Goal: Task Accomplishment & Management: Use online tool/utility

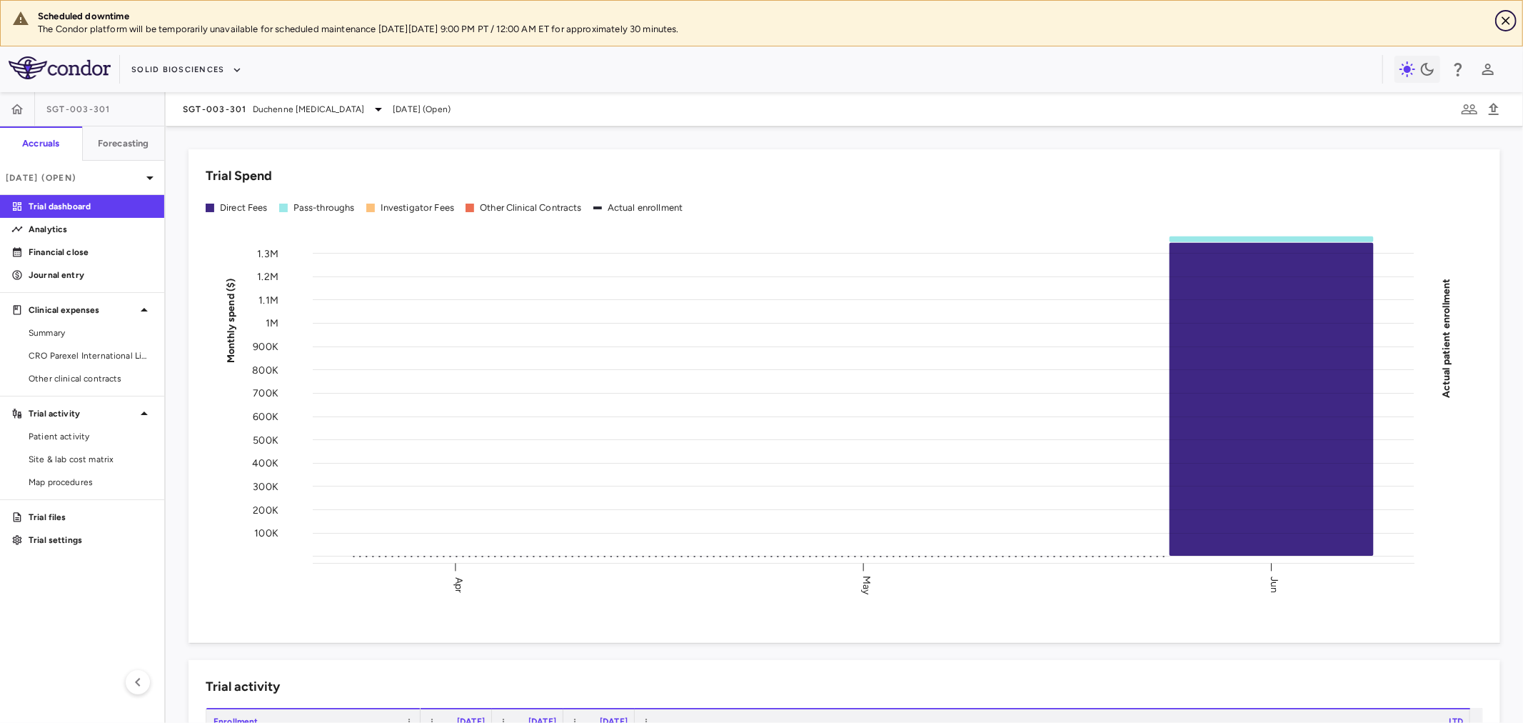
click at [1502, 26] on icon "Close" at bounding box center [1506, 21] width 14 height 14
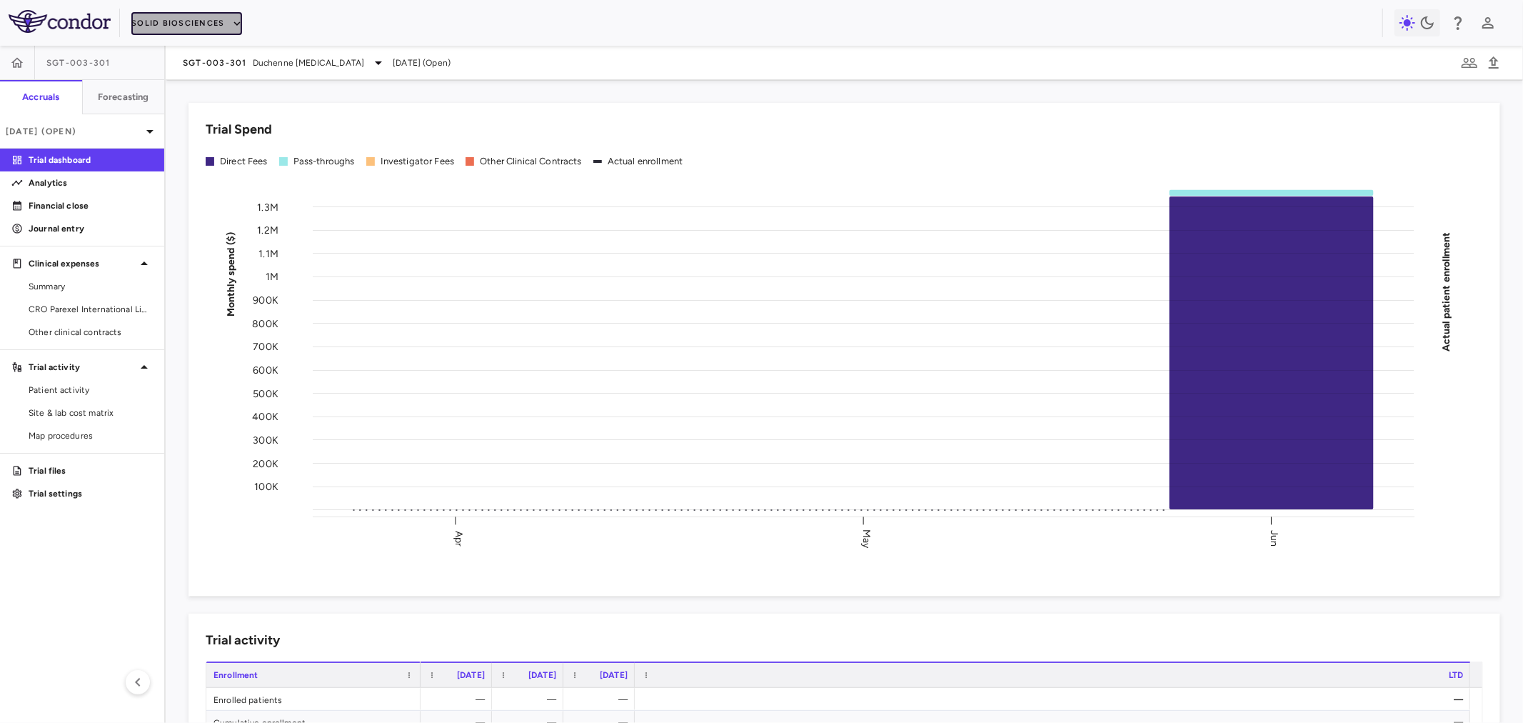
click at [191, 17] on button "Solid Biosciences" at bounding box center [186, 23] width 110 height 23
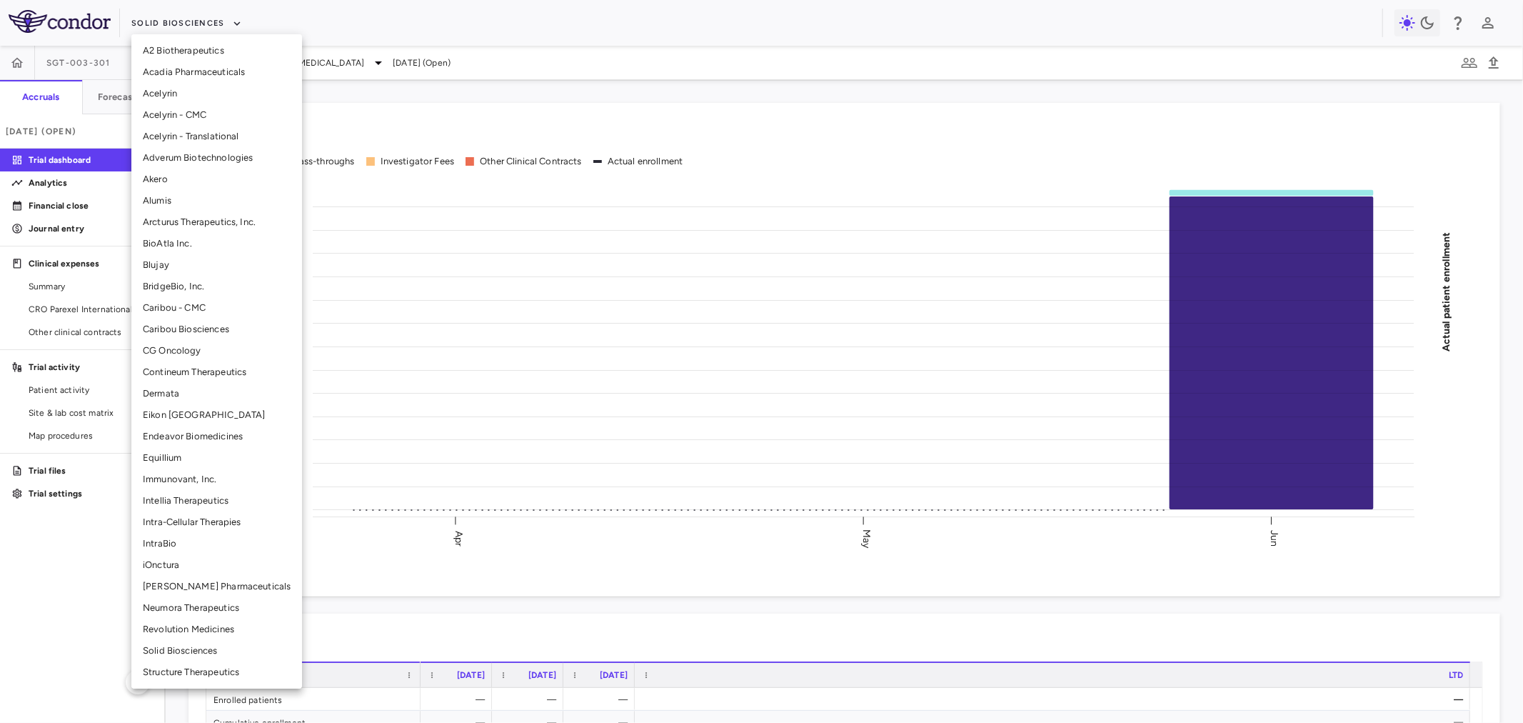
click at [401, 25] on div at bounding box center [761, 361] width 1523 height 723
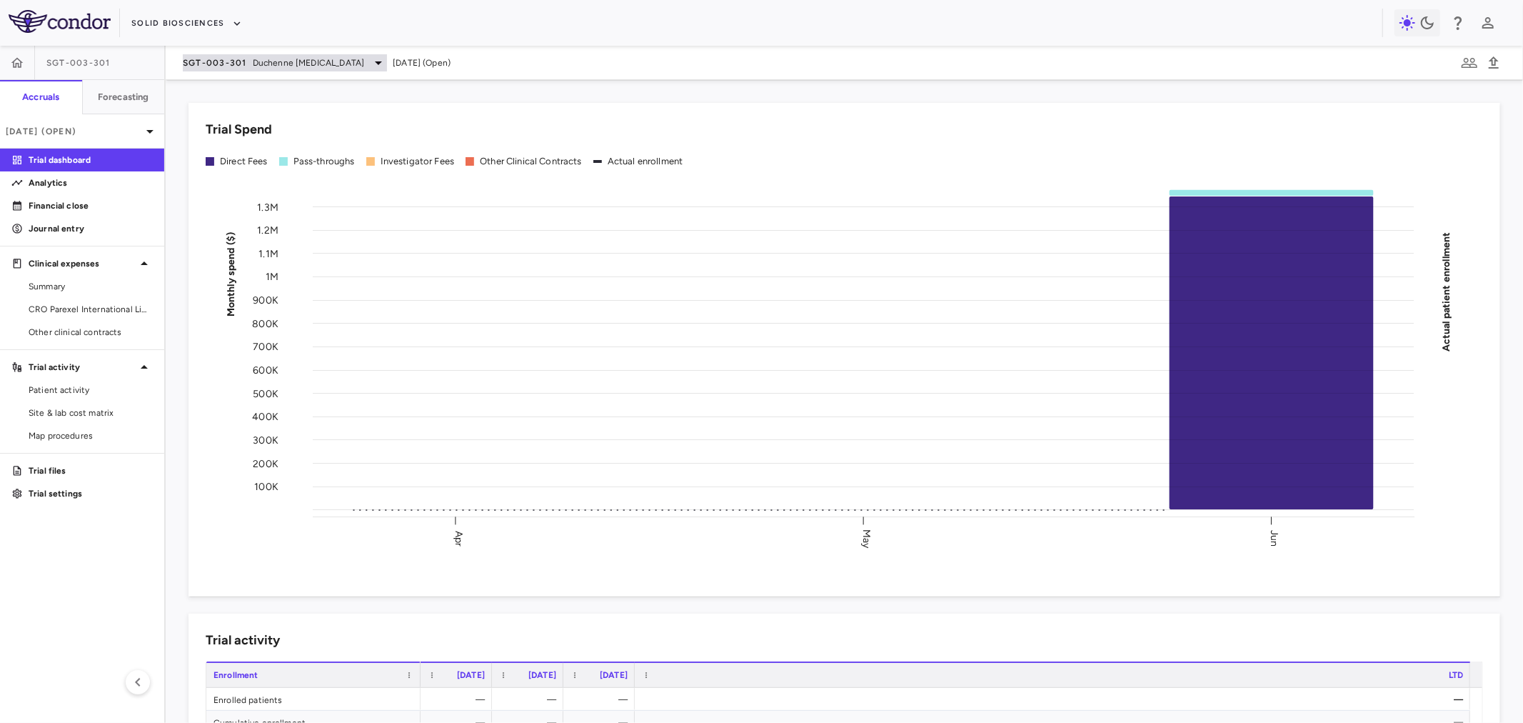
click at [229, 58] on span "SGT-003-301" at bounding box center [215, 62] width 64 height 11
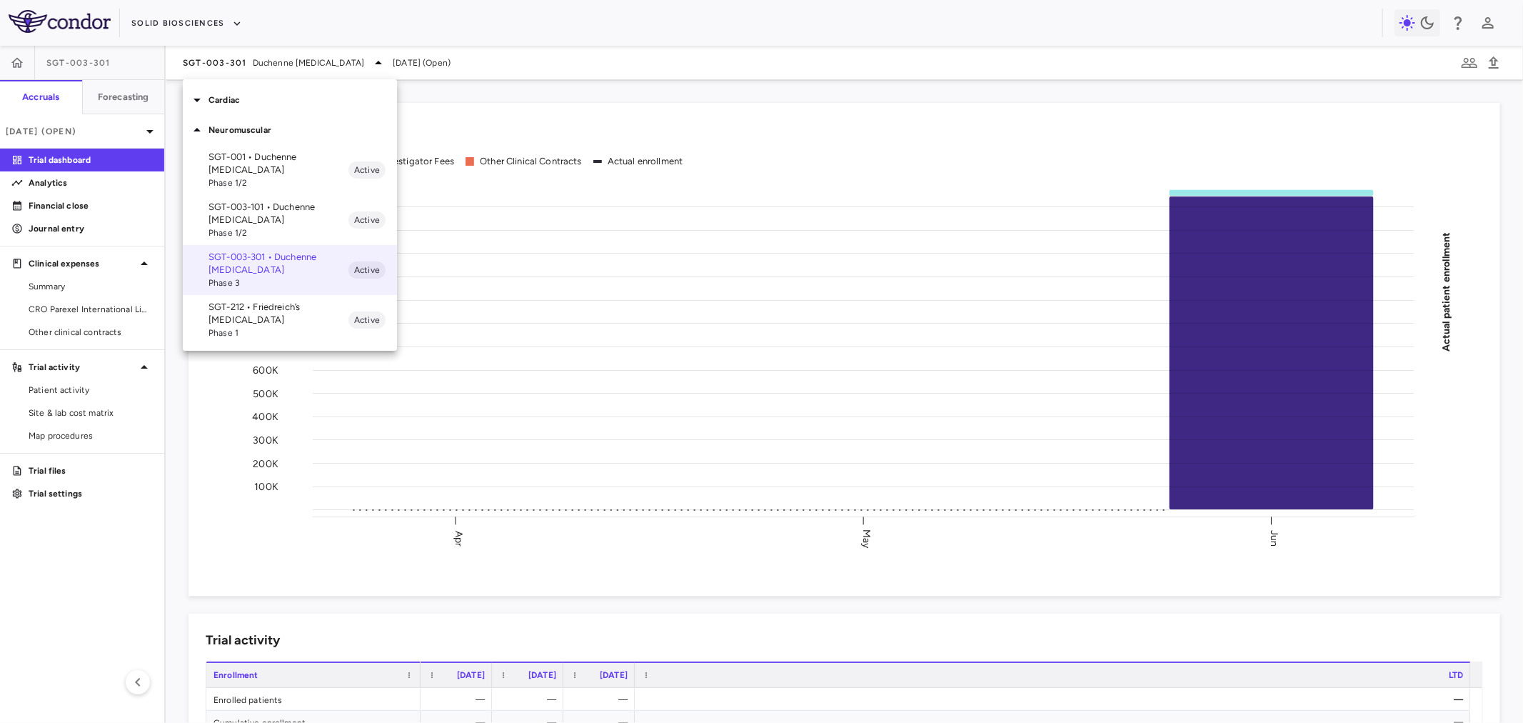
click at [253, 105] on p "Cardiac" at bounding box center [302, 100] width 188 height 13
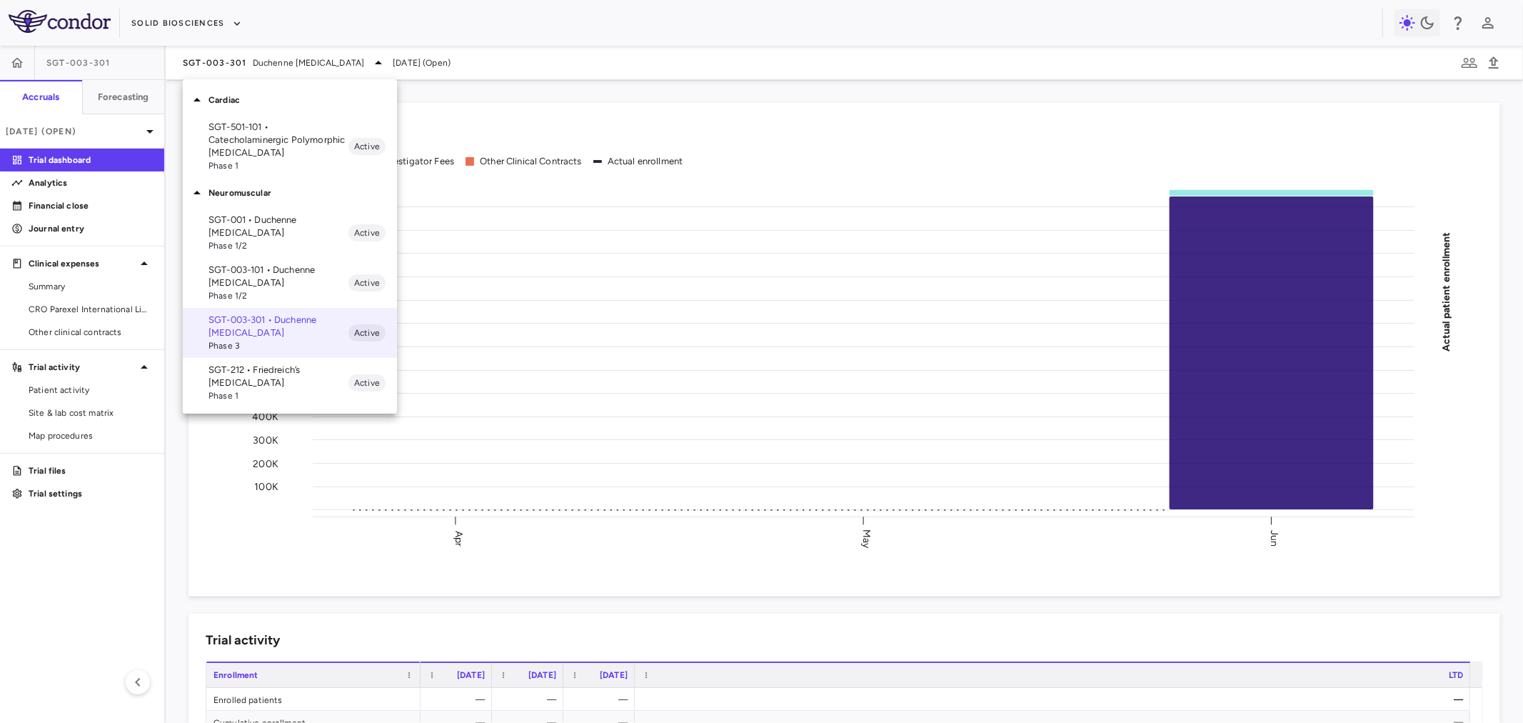
click at [261, 134] on p "SGT-501-101 • Catecholaminergic Polymorphic [MEDICAL_DATA]" at bounding box center [278, 140] width 140 height 39
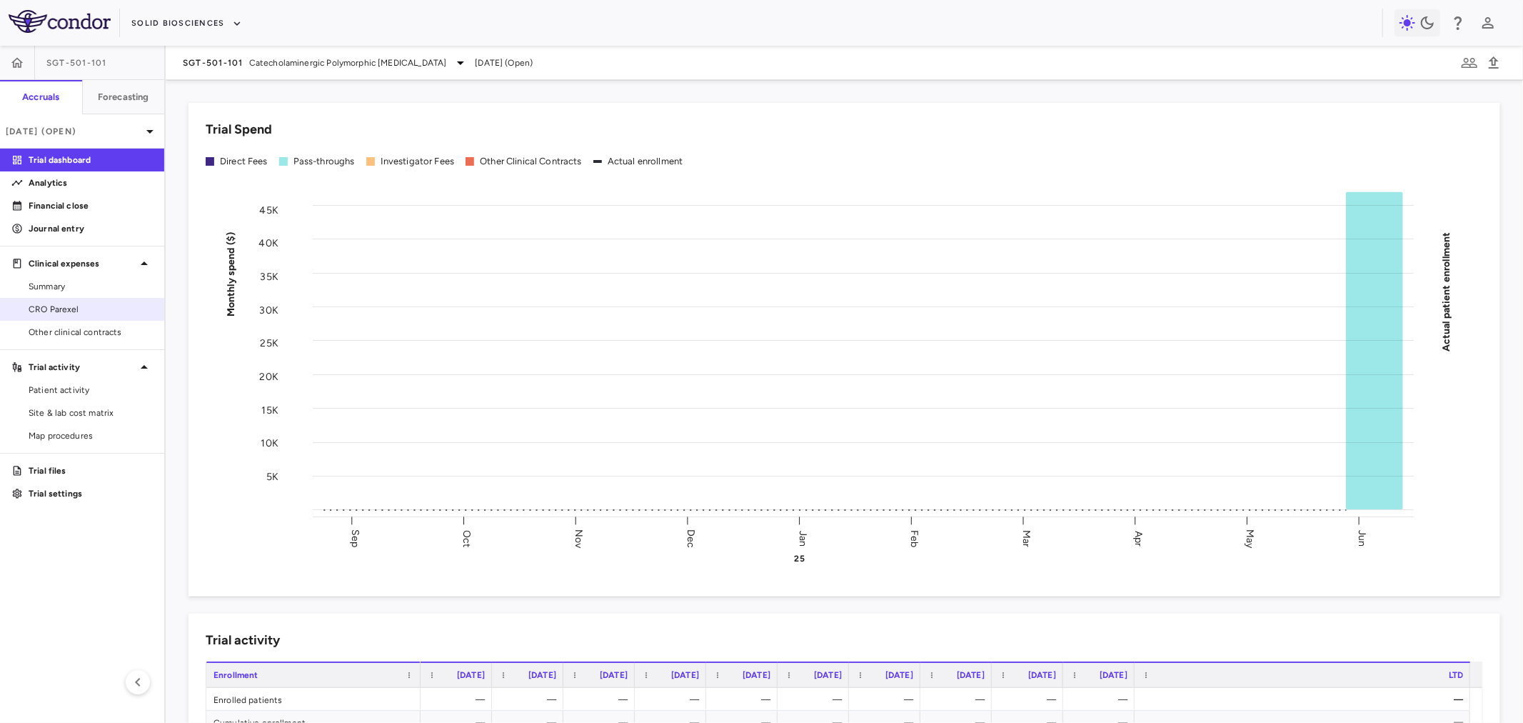
click at [83, 307] on span "CRO Parexel" at bounding box center [91, 309] width 124 height 13
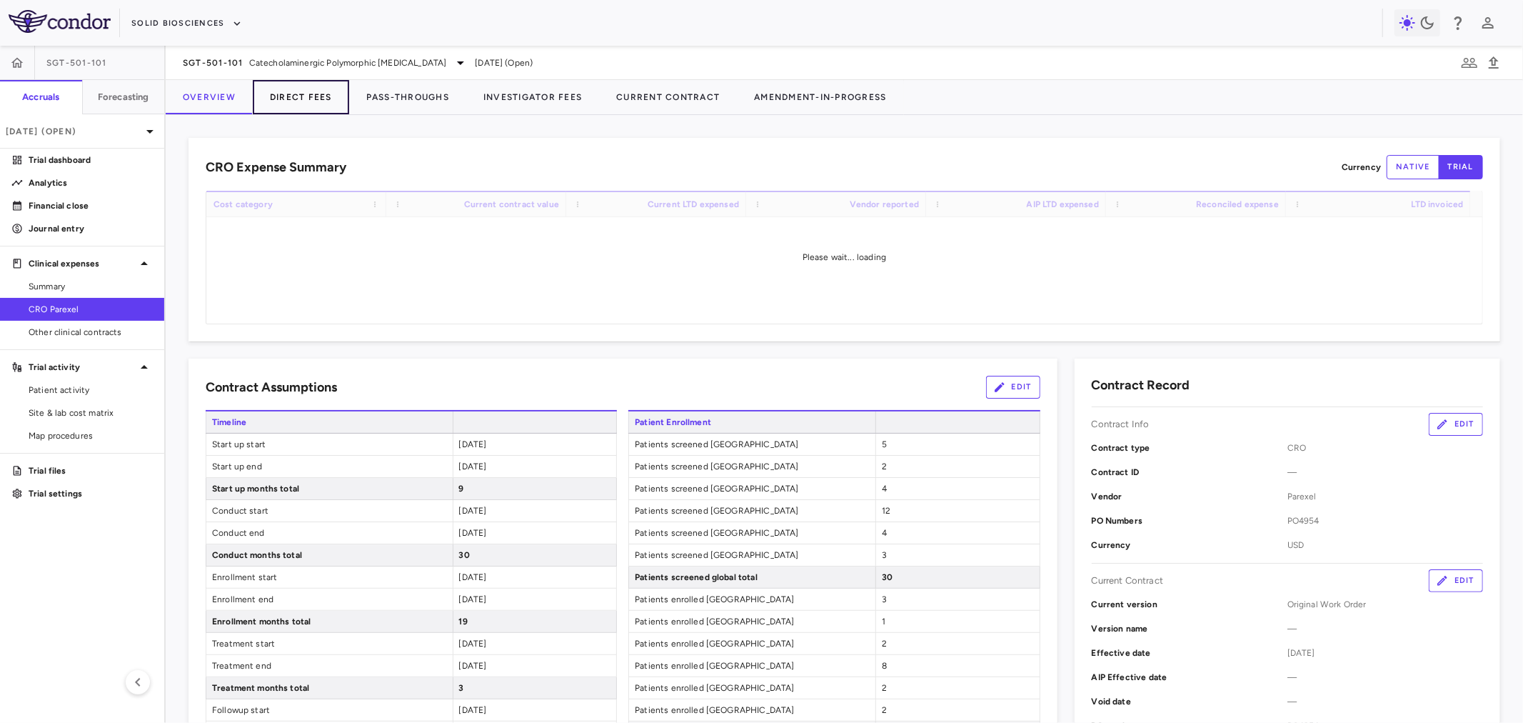
click at [293, 88] on button "Direct Fees" at bounding box center [301, 97] width 96 height 34
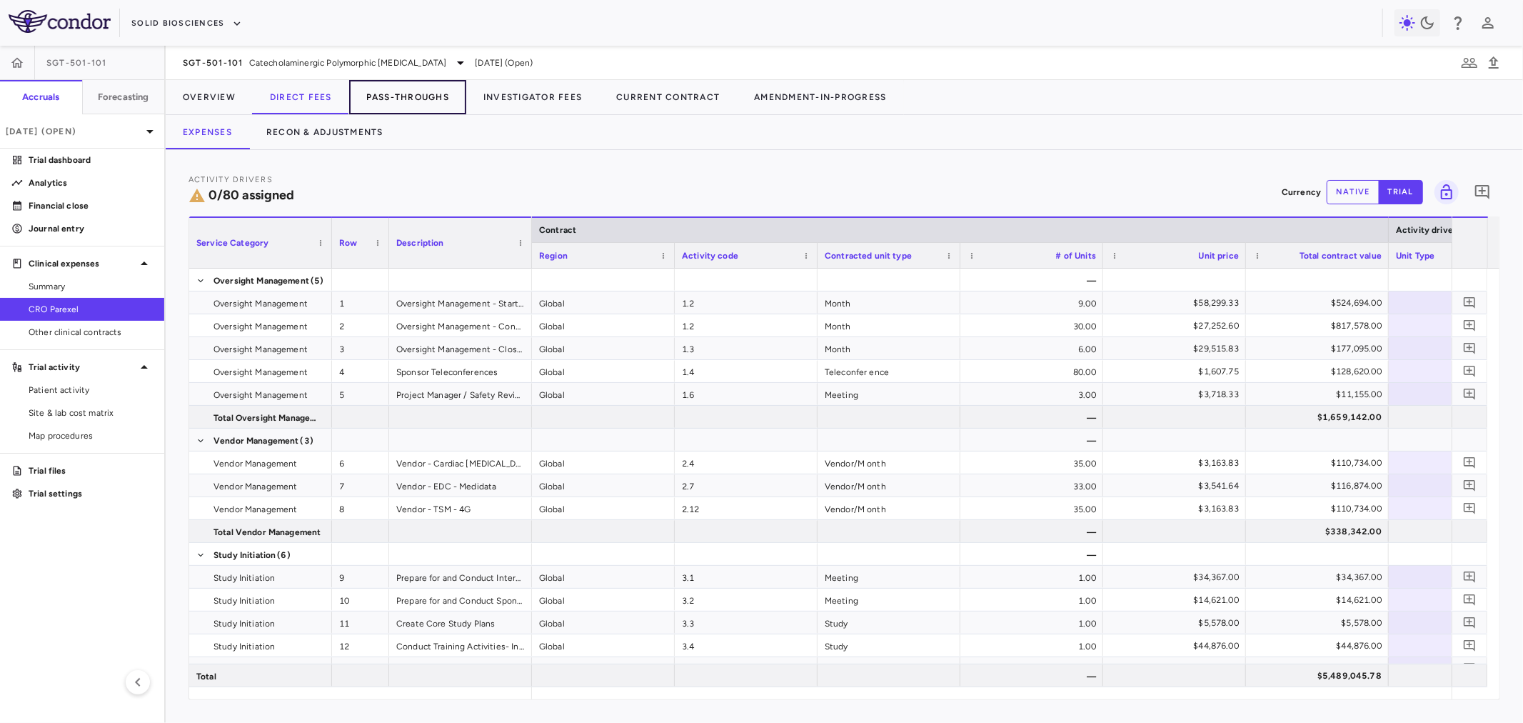
drag, startPoint x: 382, startPoint y: 93, endPoint x: 361, endPoint y: 93, distance: 20.7
click at [383, 93] on button "Pass-Throughs" at bounding box center [407, 97] width 117 height 34
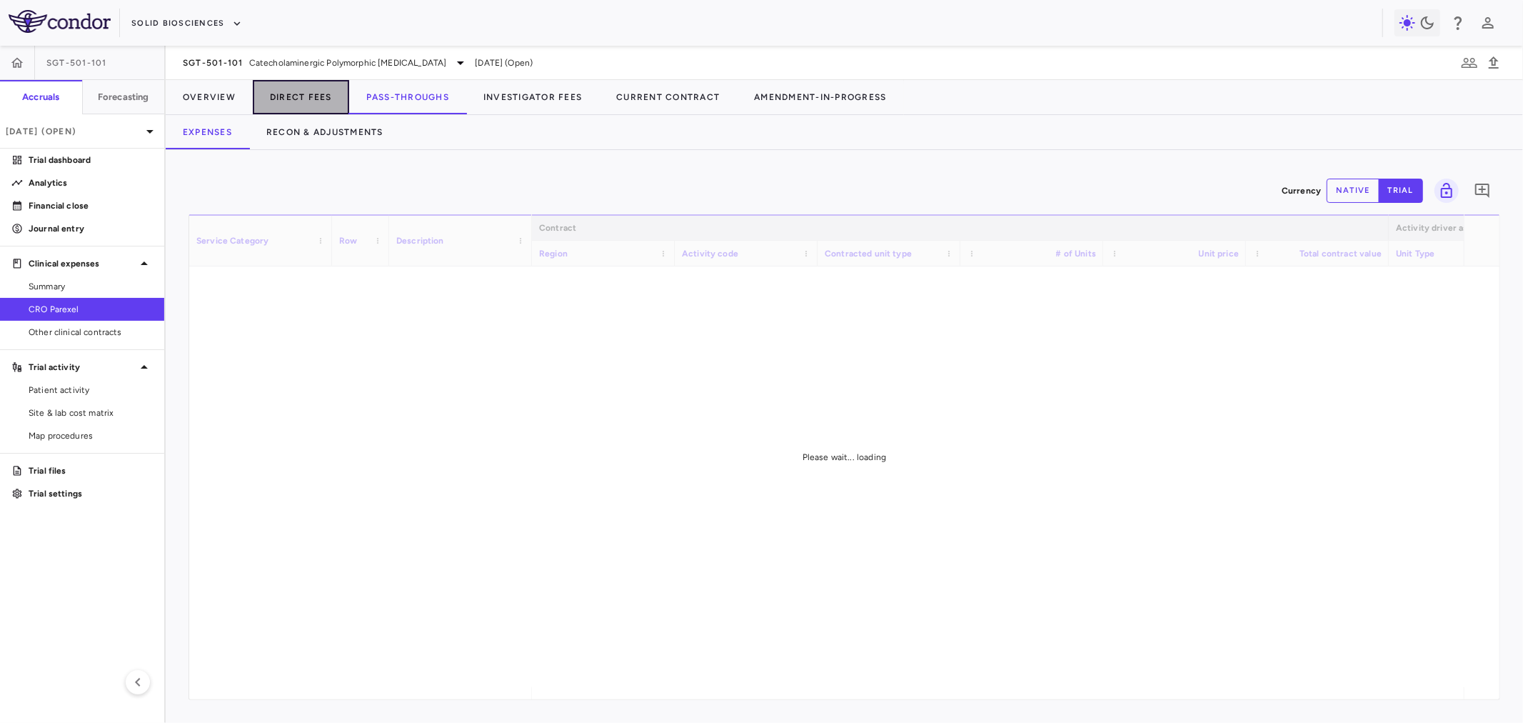
click at [308, 96] on button "Direct Fees" at bounding box center [301, 97] width 96 height 34
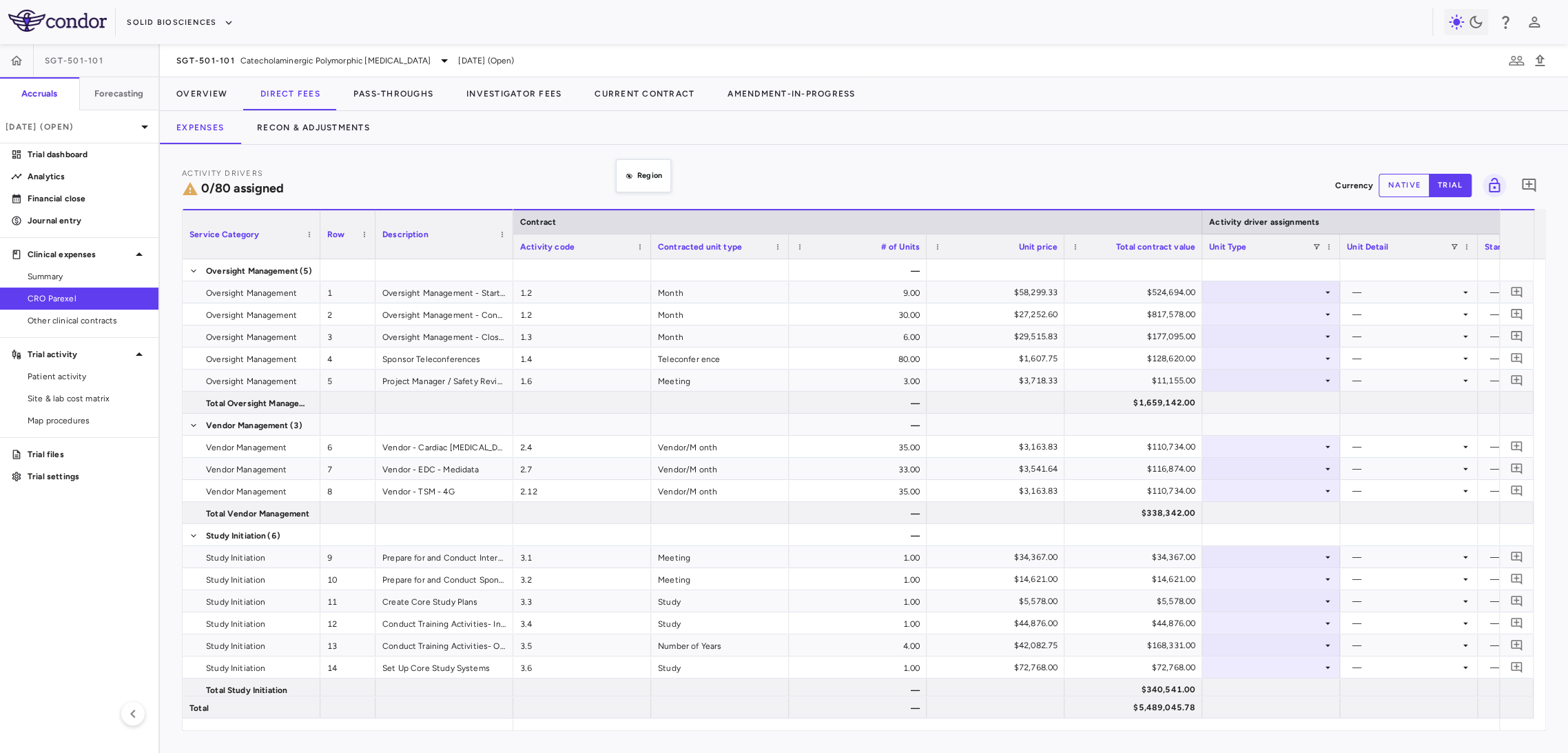
drag, startPoint x: 581, startPoint y: 249, endPoint x: 640, endPoint y: 170, distance: 98.6
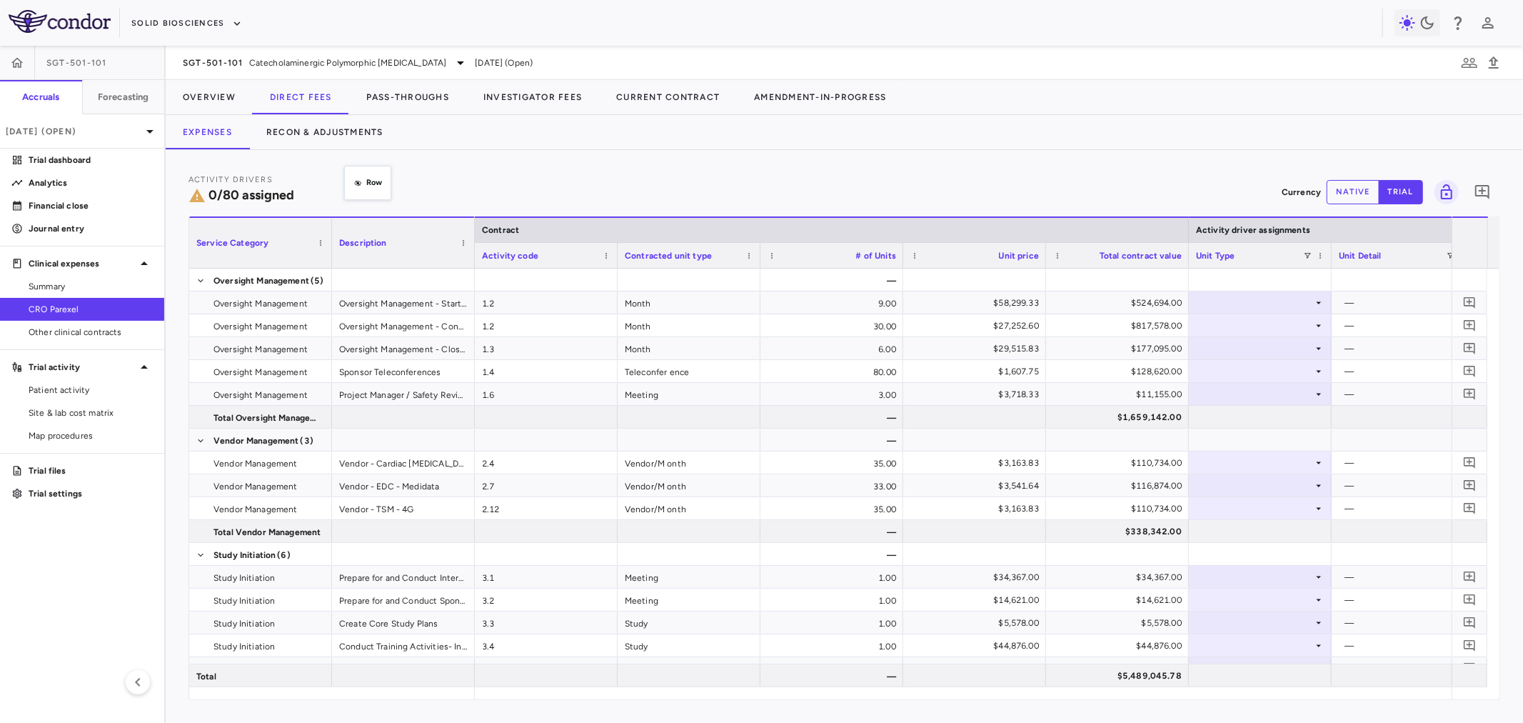
drag, startPoint x: 352, startPoint y: 244, endPoint x: 351, endPoint y: 174, distance: 70.0
click at [616, 255] on div at bounding box center [617, 255] width 6 height 25
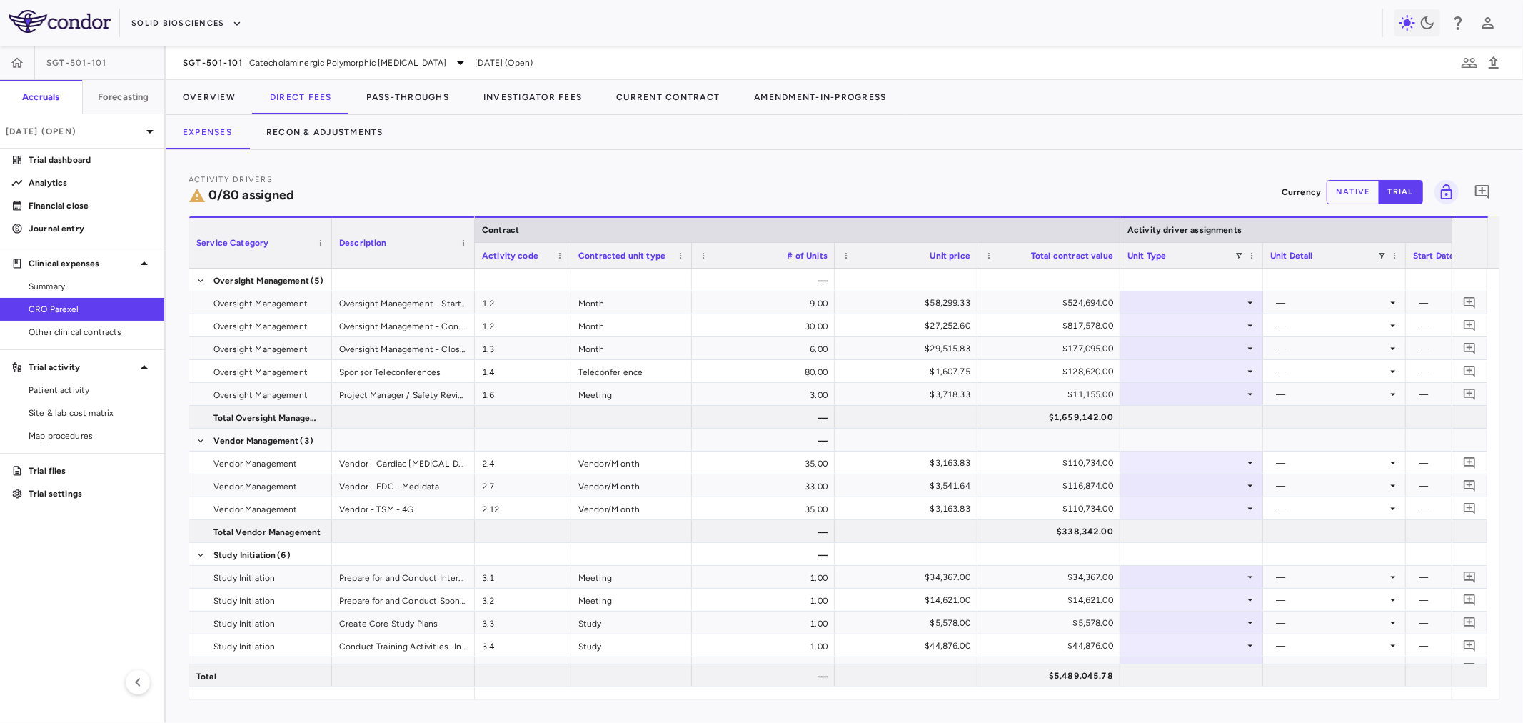
drag, startPoint x: 710, startPoint y: 258, endPoint x: 669, endPoint y: 267, distance: 41.6
click at [688, 267] on div at bounding box center [691, 255] width 6 height 25
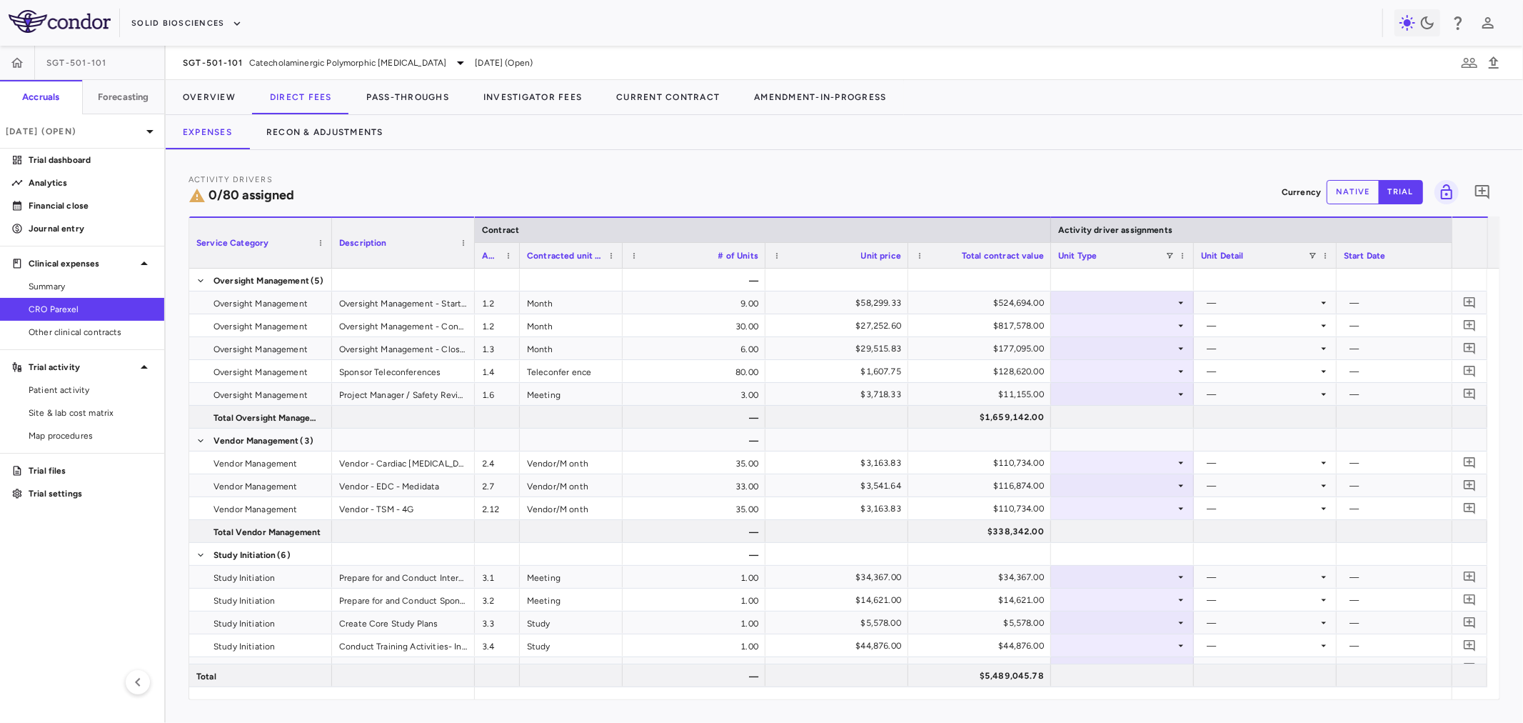
drag, startPoint x: 570, startPoint y: 250, endPoint x: 518, endPoint y: 268, distance: 55.1
click at [518, 268] on div "Service Category Description Contract Activity driver assignments Activity code…" at bounding box center [844, 457] width 1310 height 483
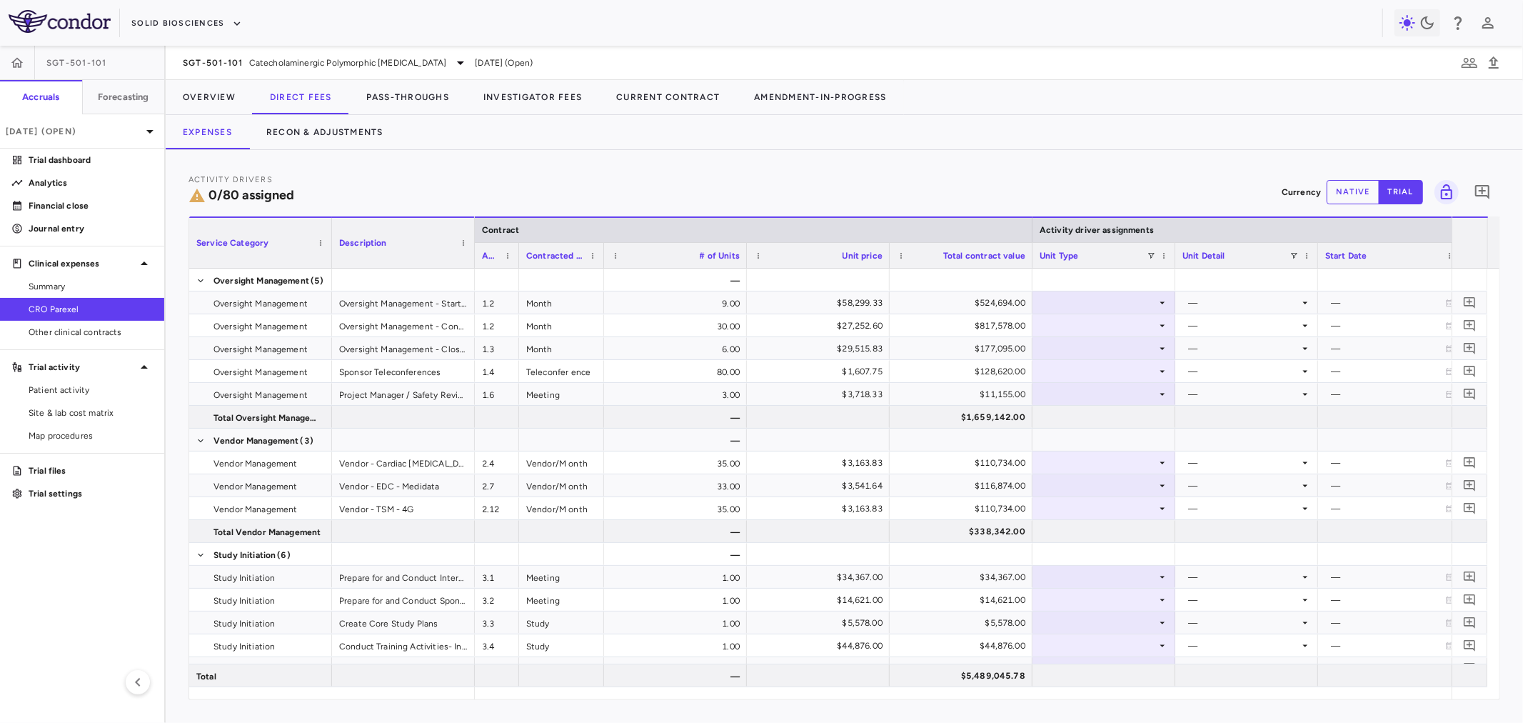
drag, startPoint x: 621, startPoint y: 255, endPoint x: 603, endPoint y: 263, distance: 20.2
click at [603, 263] on div at bounding box center [603, 255] width 6 height 25
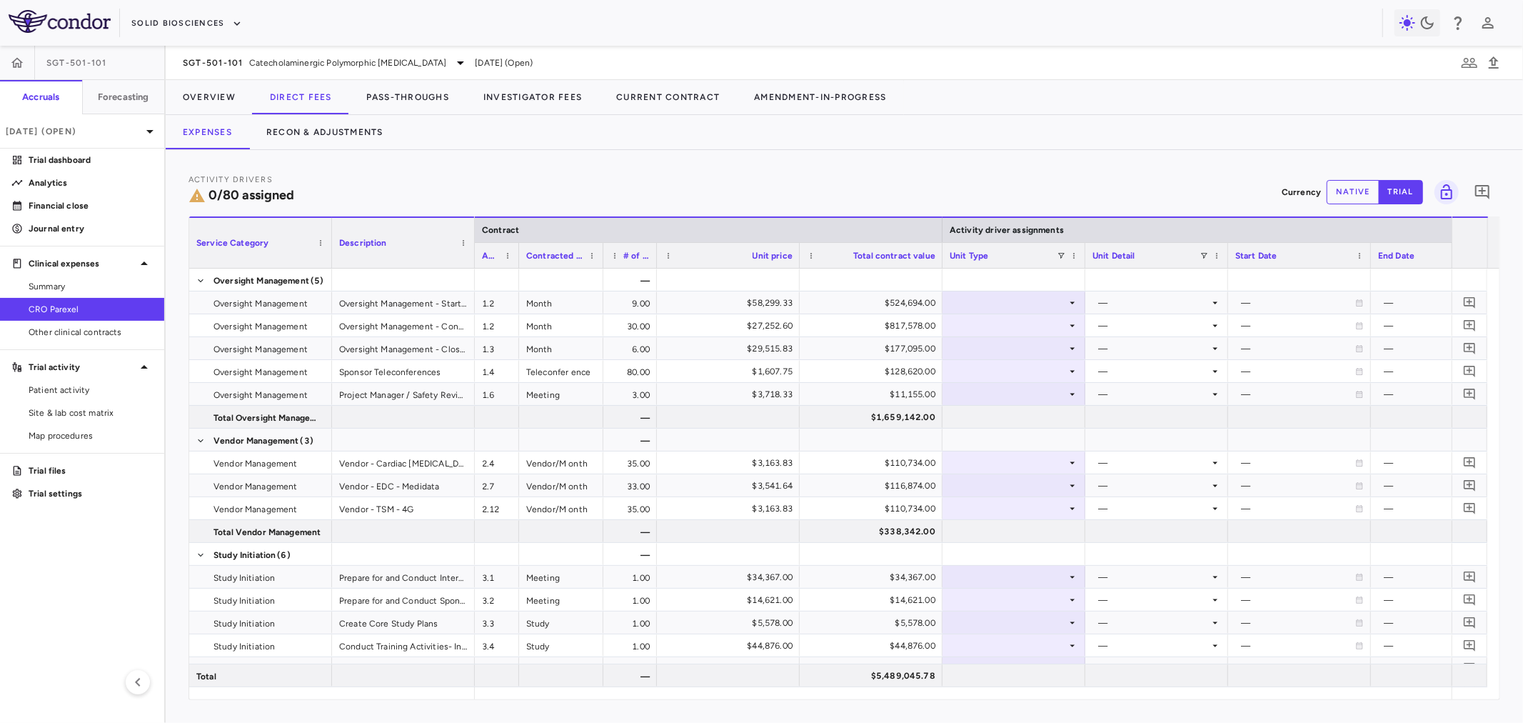
drag, startPoint x: 743, startPoint y: 255, endPoint x: 653, endPoint y: 268, distance: 90.3
click at [653, 268] on div "Service Category Description Contract Activity driver assignments Activity code…" at bounding box center [844, 457] width 1310 height 483
click at [794, 257] on div "Unit price" at bounding box center [728, 255] width 143 height 26
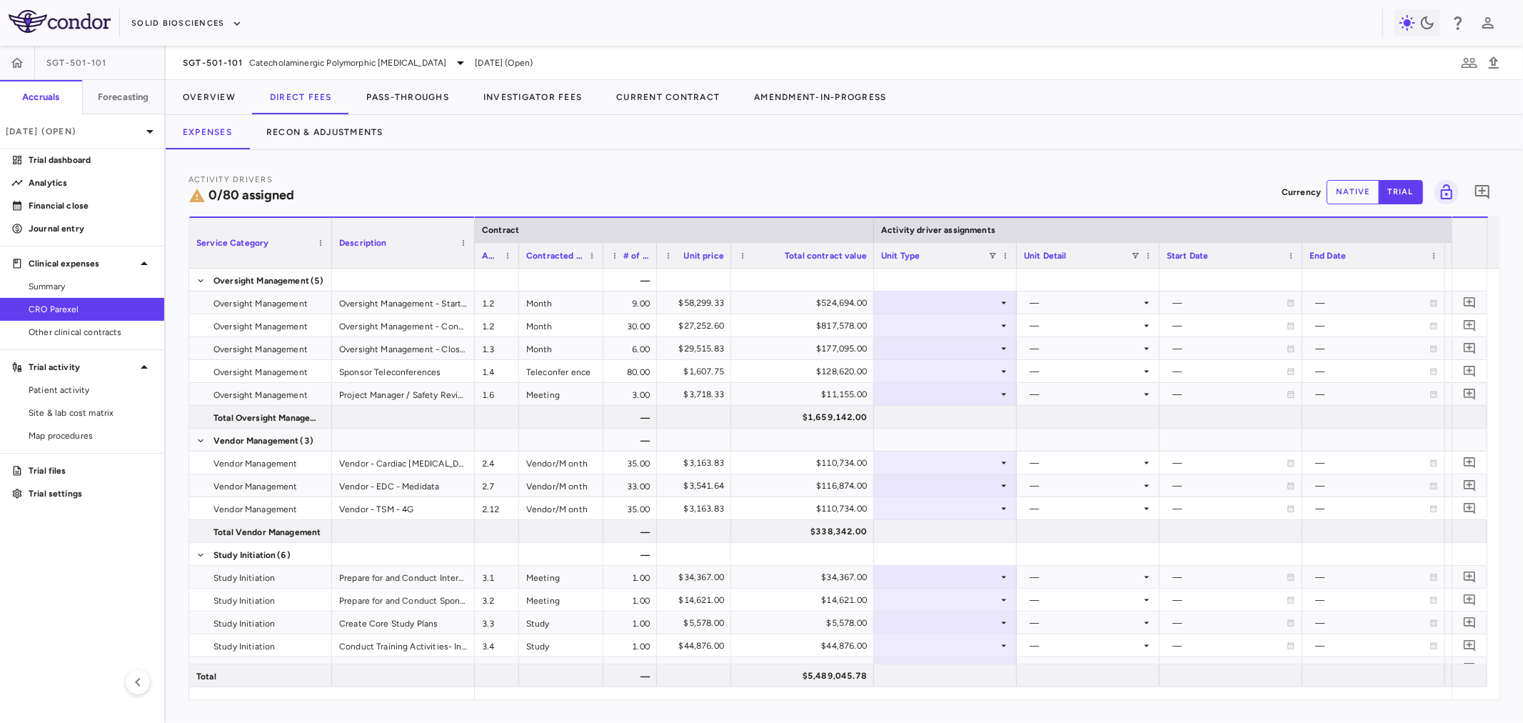
drag, startPoint x: 797, startPoint y: 258, endPoint x: 727, endPoint y: 269, distance: 70.8
click at [727, 269] on div "Service Category Description Contract Activity driver assignments Activity code…" at bounding box center [844, 457] width 1310 height 483
click at [867, 258] on div "Total contract value" at bounding box center [801, 255] width 143 height 26
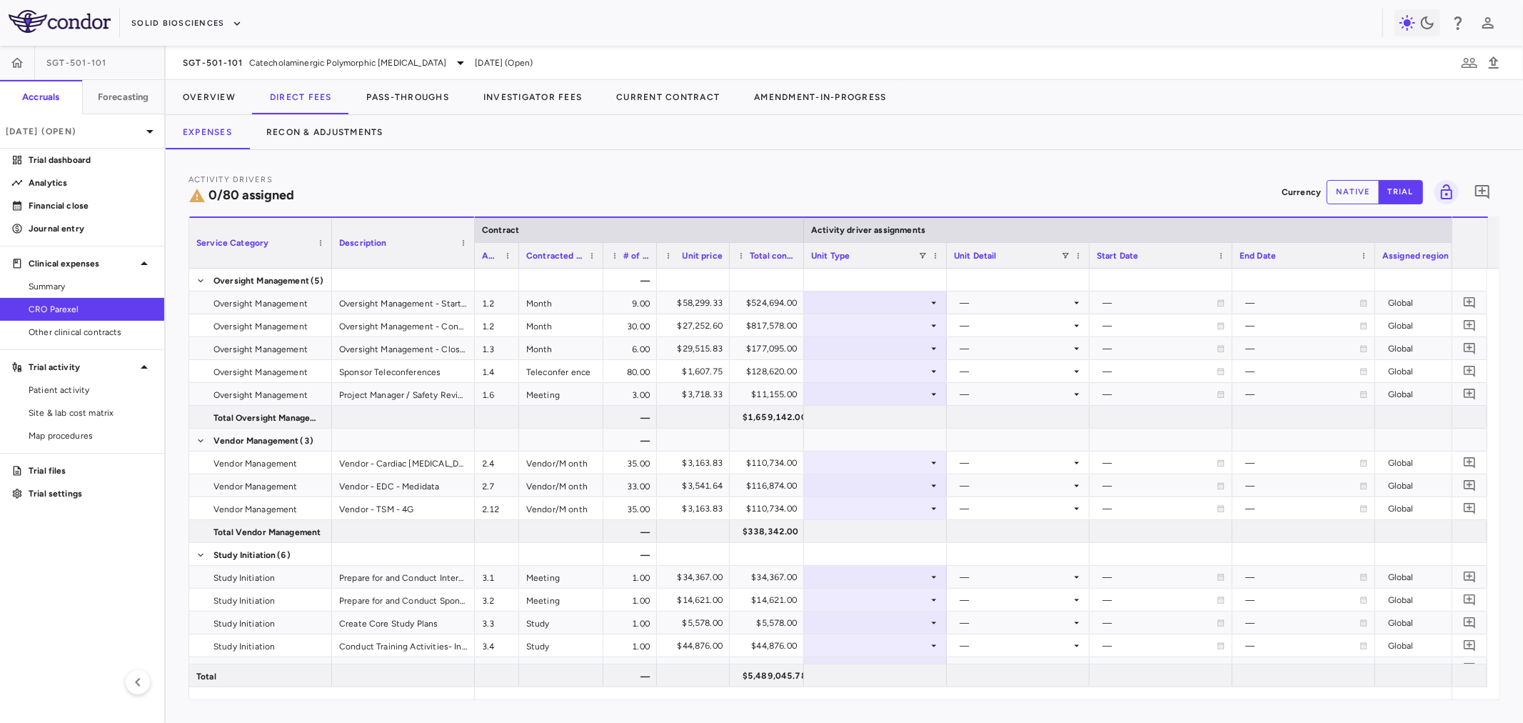
drag, startPoint x: 872, startPoint y: 260, endPoint x: 803, endPoint y: 263, distance: 68.6
click at [803, 263] on div at bounding box center [803, 255] width 6 height 25
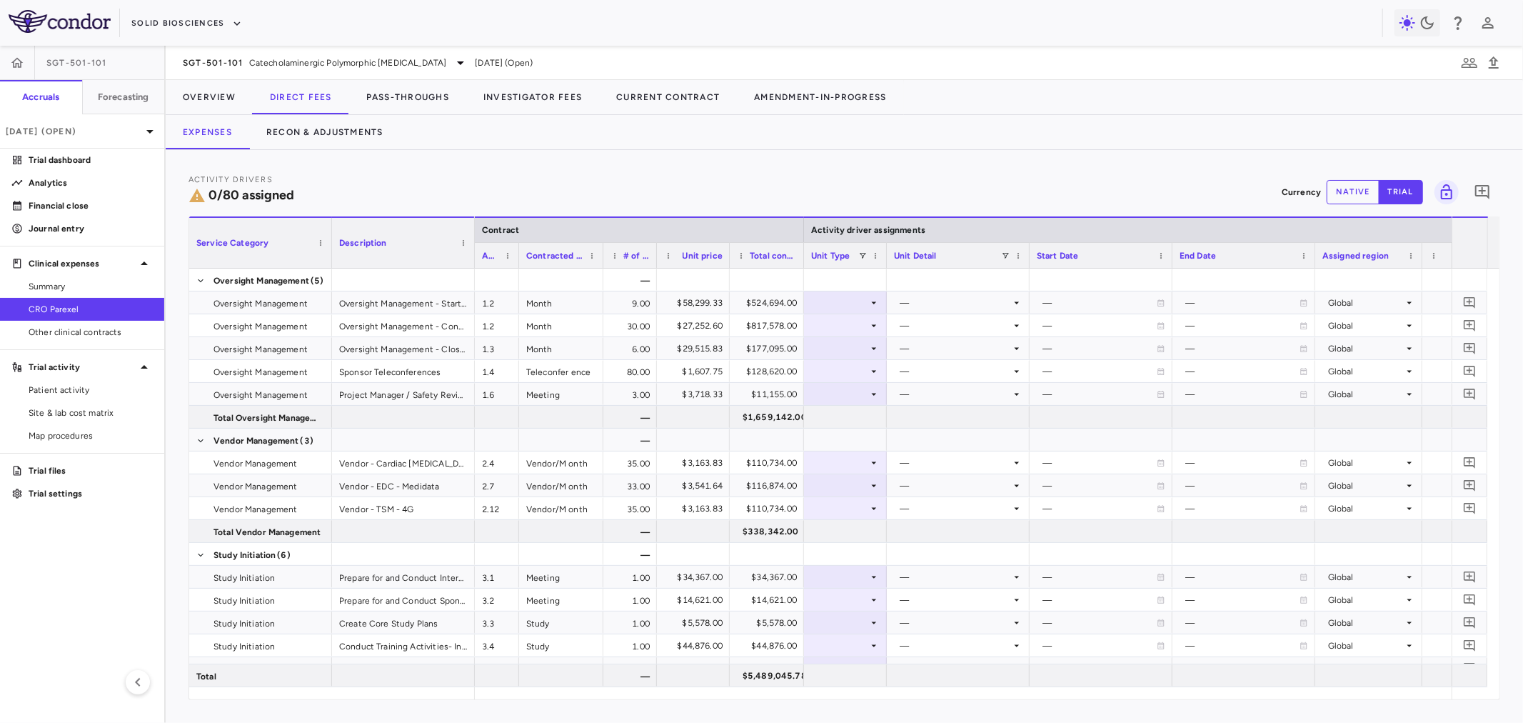
drag, startPoint x: 944, startPoint y: 254, endPoint x: 884, endPoint y: 265, distance: 60.9
click at [884, 265] on div at bounding box center [886, 255] width 6 height 25
click at [1028, 256] on div at bounding box center [1029, 255] width 6 height 25
click at [1122, 255] on div at bounding box center [1122, 255] width 6 height 25
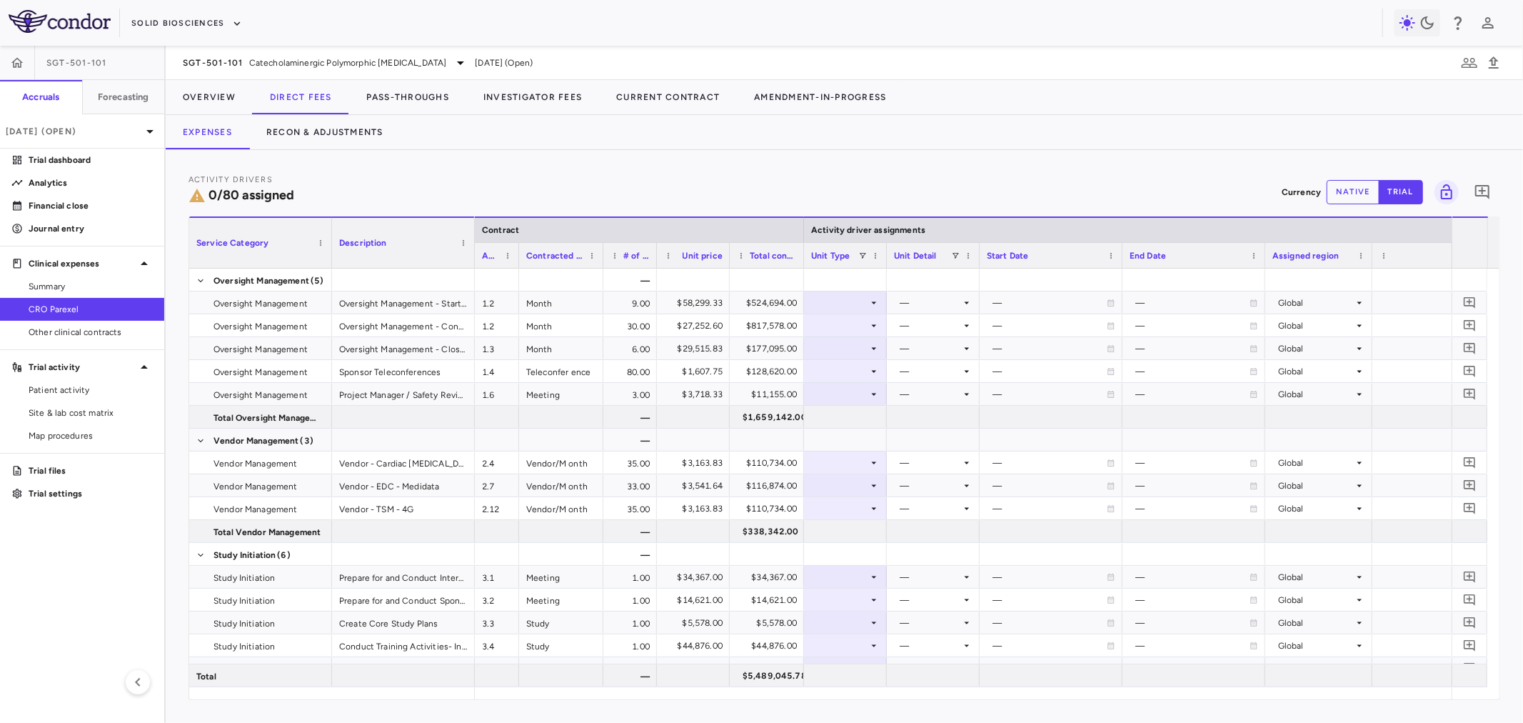
click at [1122, 255] on div at bounding box center [1122, 255] width 6 height 25
click at [1205, 253] on div at bounding box center [1205, 255] width 6 height 25
drag, startPoint x: 1205, startPoint y: 253, endPoint x: 1192, endPoint y: 196, distance: 59.1
click at [1280, 260] on div at bounding box center [1282, 255] width 6 height 25
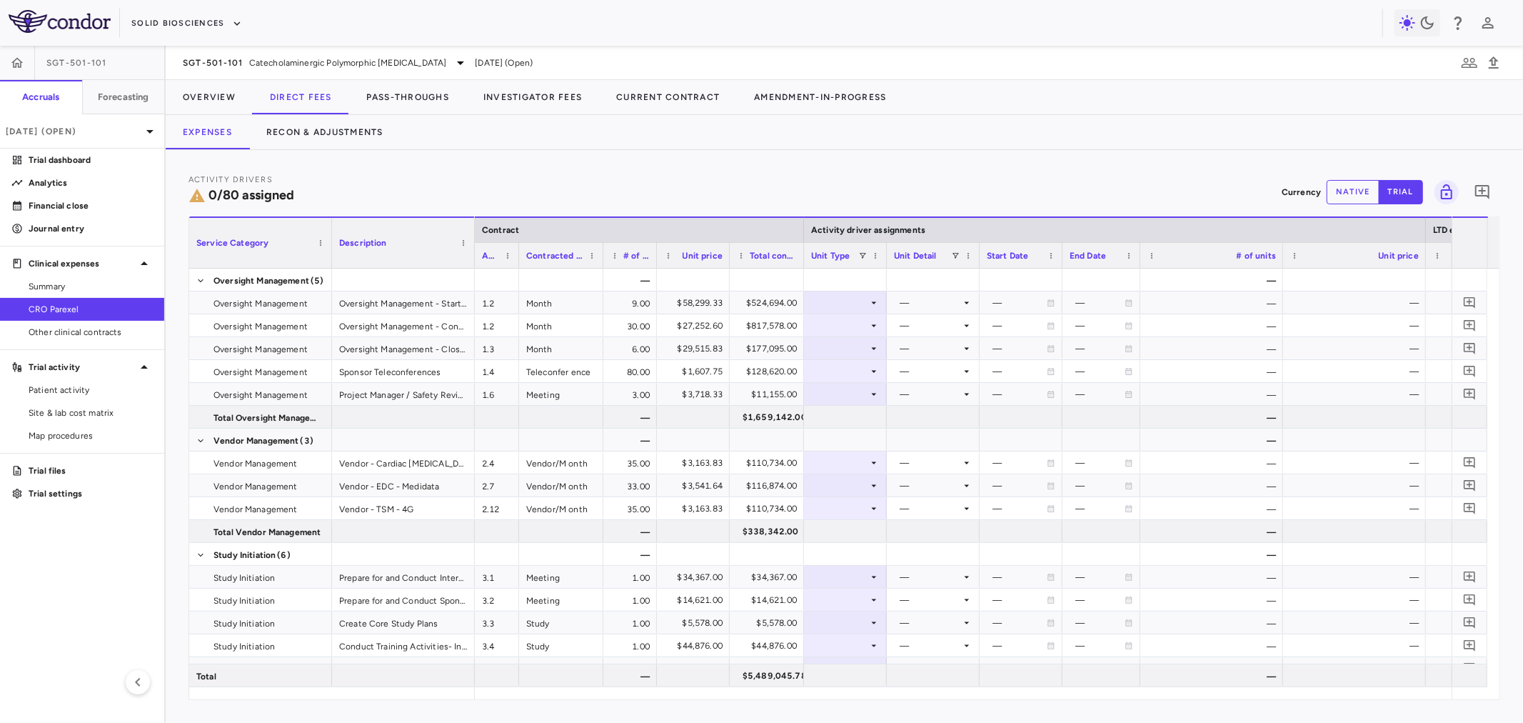
click at [1280, 260] on div at bounding box center [1282, 255] width 6 height 25
click at [1358, 252] on div "Unit price" at bounding box center [1291, 255] width 143 height 26
click at [1359, 252] on div at bounding box center [1362, 255] width 6 height 25
click at [1383, 252] on div "% Recognized" at bounding box center [1441, 255] width 116 height 18
click at [1362, 254] on div "% Recognized 1" at bounding box center [1380, 255] width 116 height 18
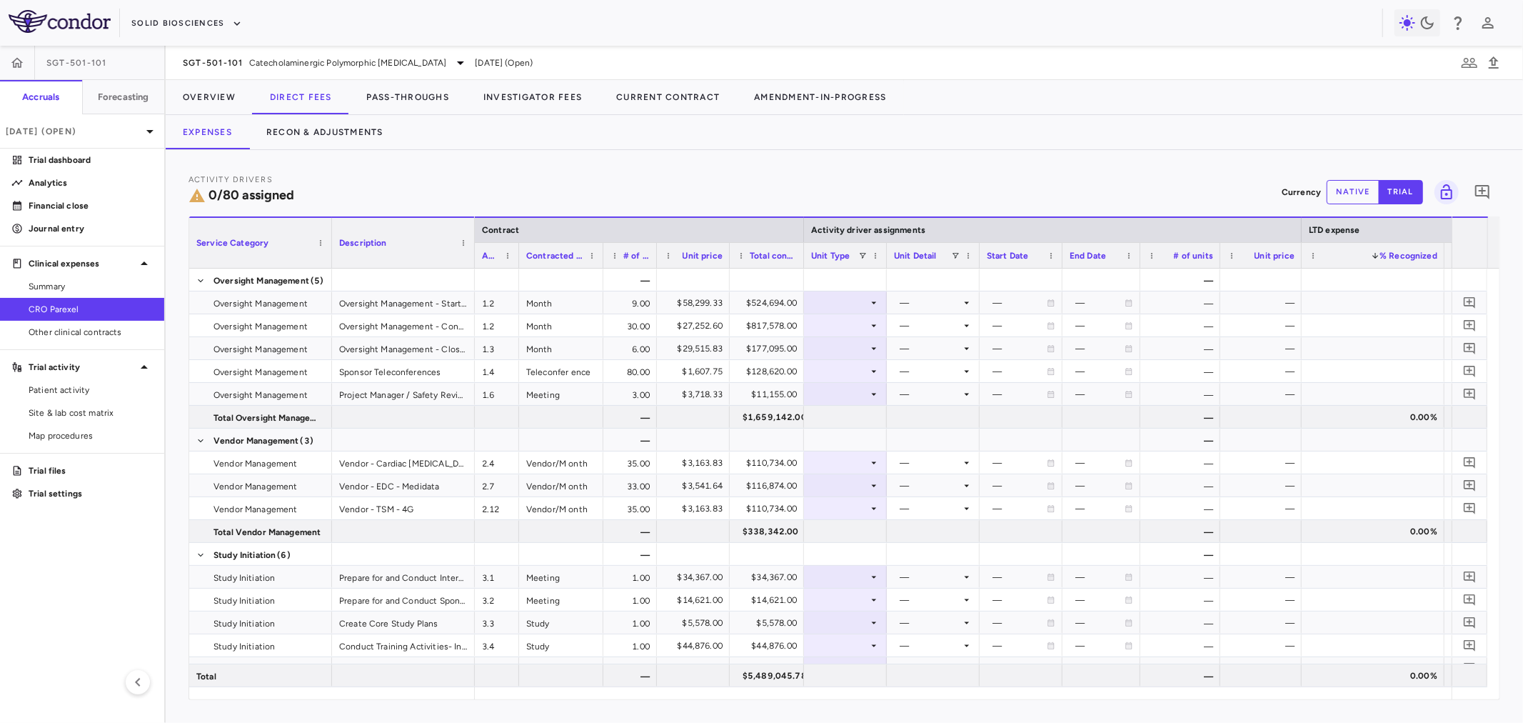
click at [1442, 252] on div at bounding box center [1444, 255] width 6 height 25
click at [490, 260] on span "Activity code" at bounding box center [490, 256] width 17 height 10
click at [489, 257] on span at bounding box center [492, 255] width 13 height 9
click at [491, 255] on span at bounding box center [495, 255] width 9 height 9
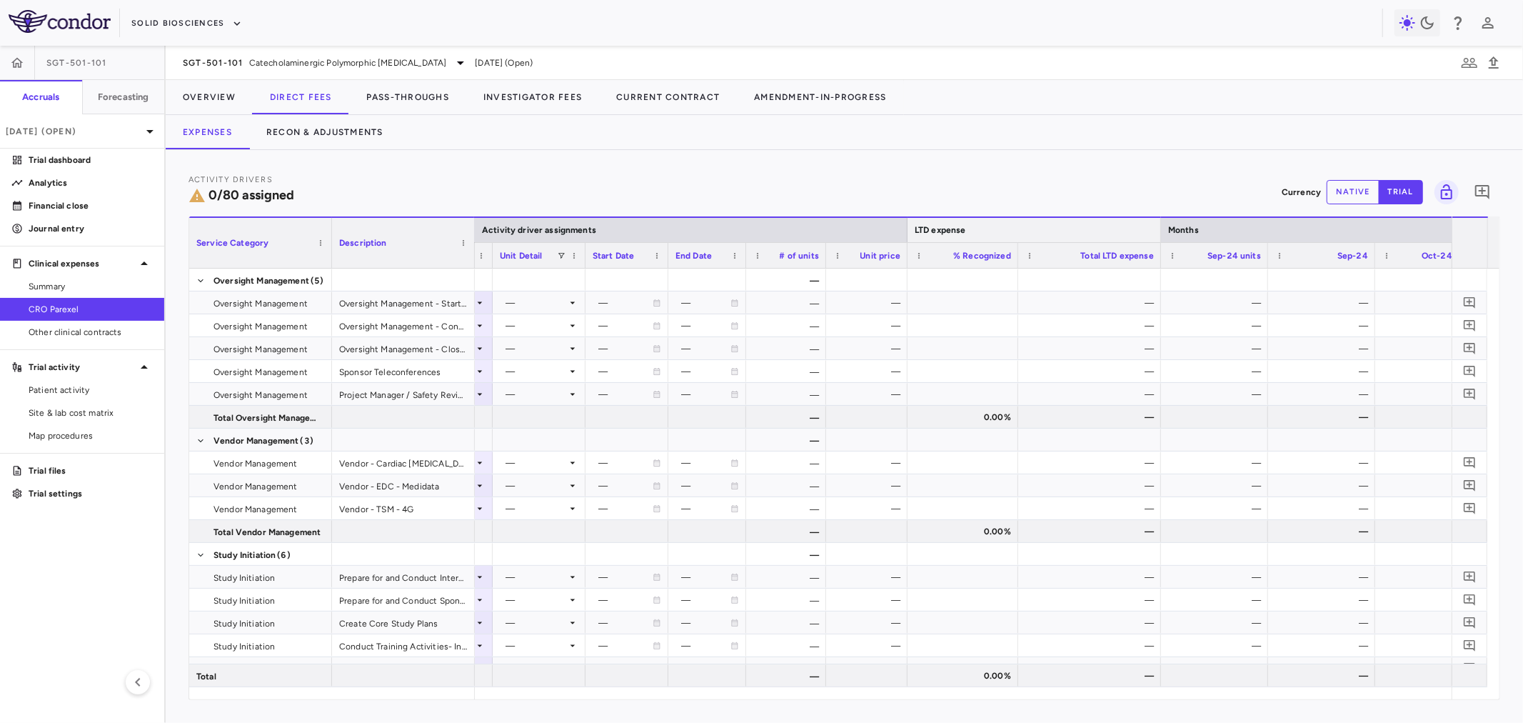
click at [1159, 231] on div at bounding box center [1160, 230] width 6 height 24
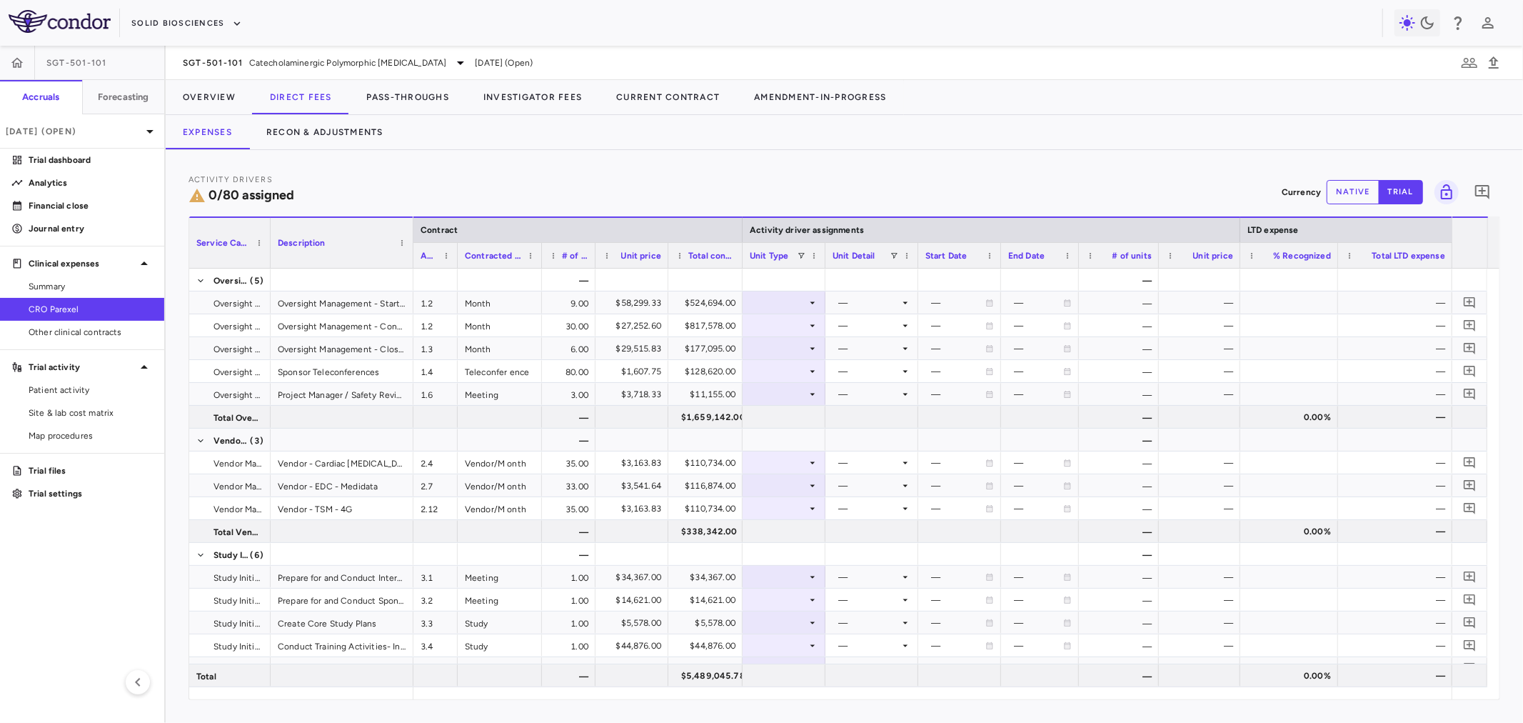
drag, startPoint x: 330, startPoint y: 255, endPoint x: 268, endPoint y: 261, distance: 61.7
click at [268, 261] on div at bounding box center [270, 243] width 6 height 50
drag, startPoint x: 1158, startPoint y: 259, endPoint x: 1137, endPoint y: 255, distance: 21.8
click at [1137, 255] on div at bounding box center [1137, 255] width 6 height 25
drag, startPoint x: 1217, startPoint y: 253, endPoint x: 1195, endPoint y: 250, distance: 22.3
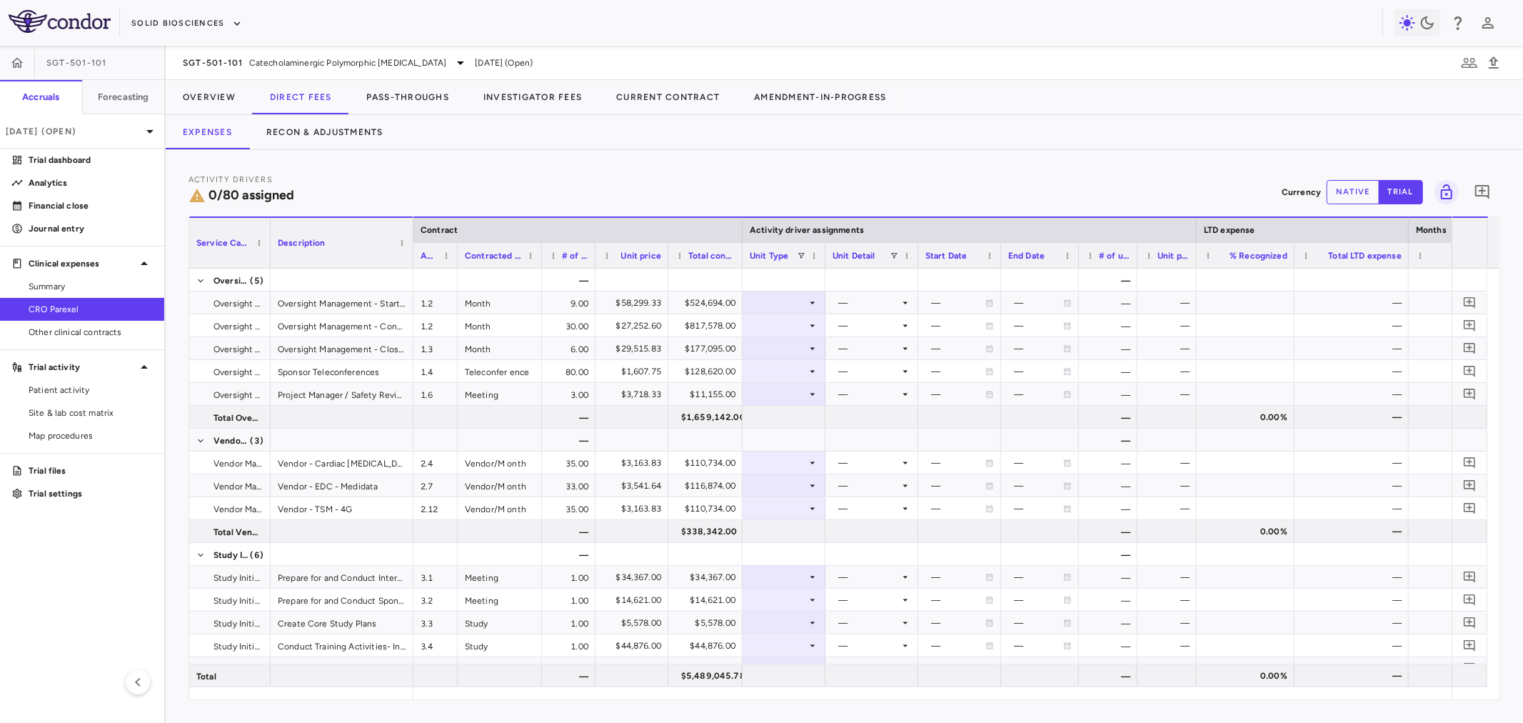
click at [1195, 250] on div at bounding box center [1196, 255] width 6 height 25
click at [408, 258] on div "Description" at bounding box center [342, 241] width 143 height 51
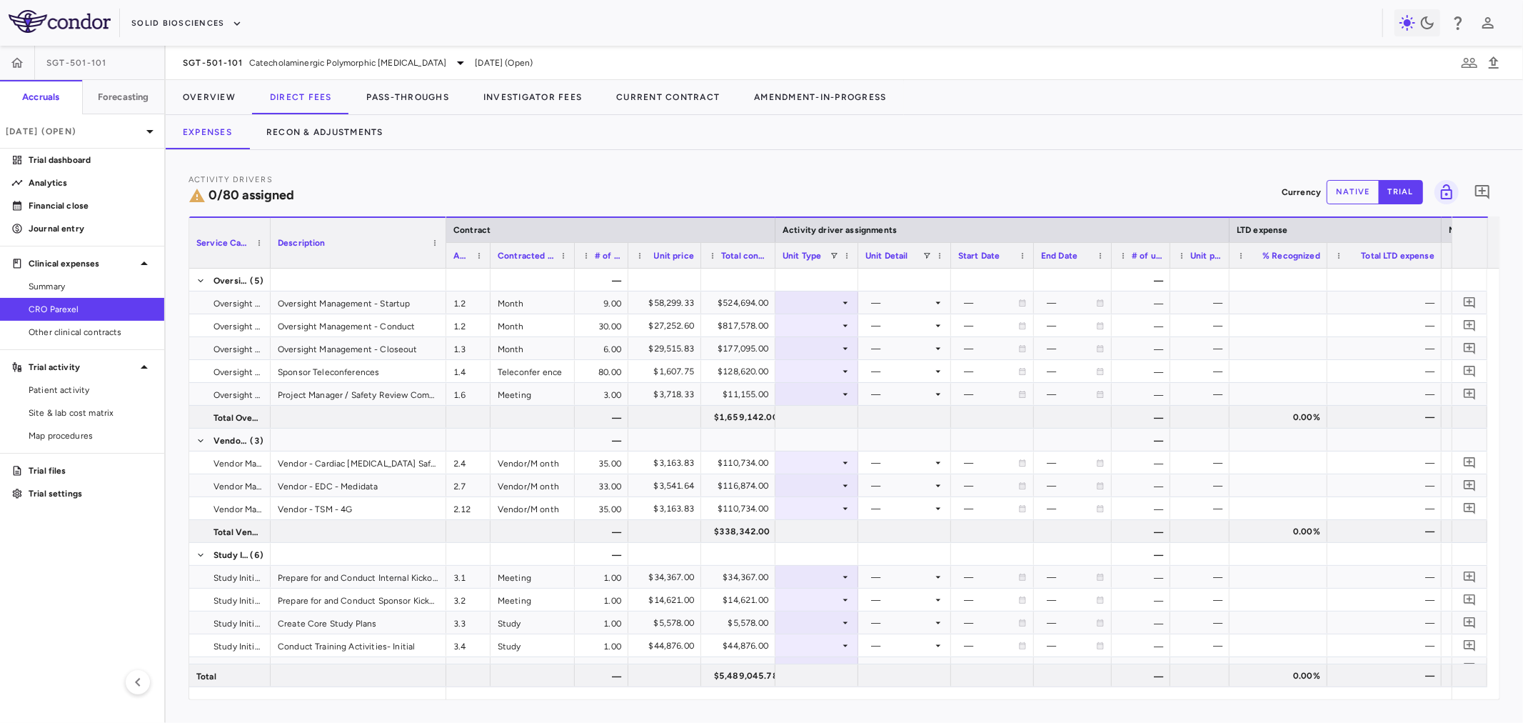
drag, startPoint x: 411, startPoint y: 259, endPoint x: 444, endPoint y: 266, distance: 33.6
click at [444, 266] on div at bounding box center [446, 243] width 6 height 50
click at [822, 305] on div at bounding box center [817, 302] width 69 height 21
click at [817, 415] on div "Month" at bounding box center [815, 414] width 34 height 13
click at [888, 302] on div at bounding box center [904, 302] width 79 height 21
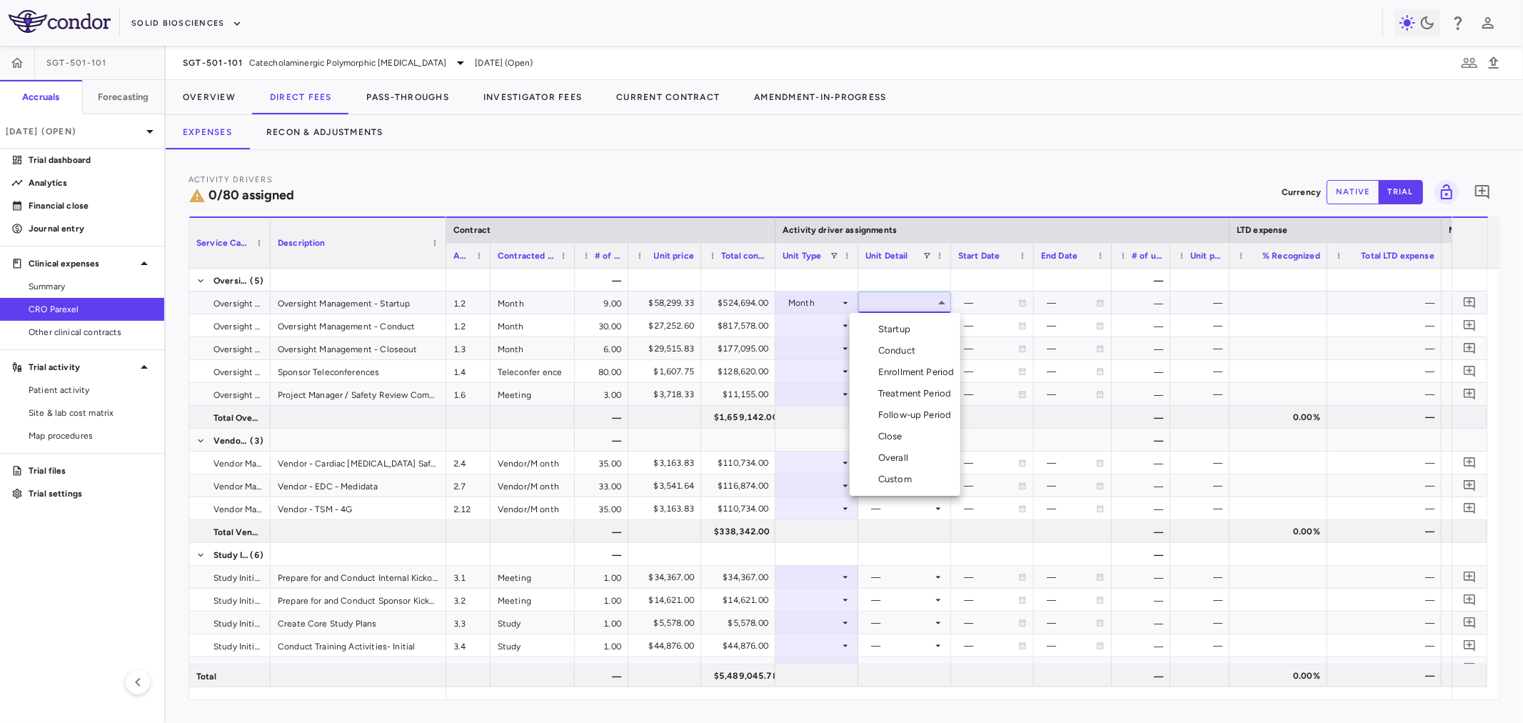
click at [895, 325] on div "Startup" at bounding box center [897, 329] width 38 height 13
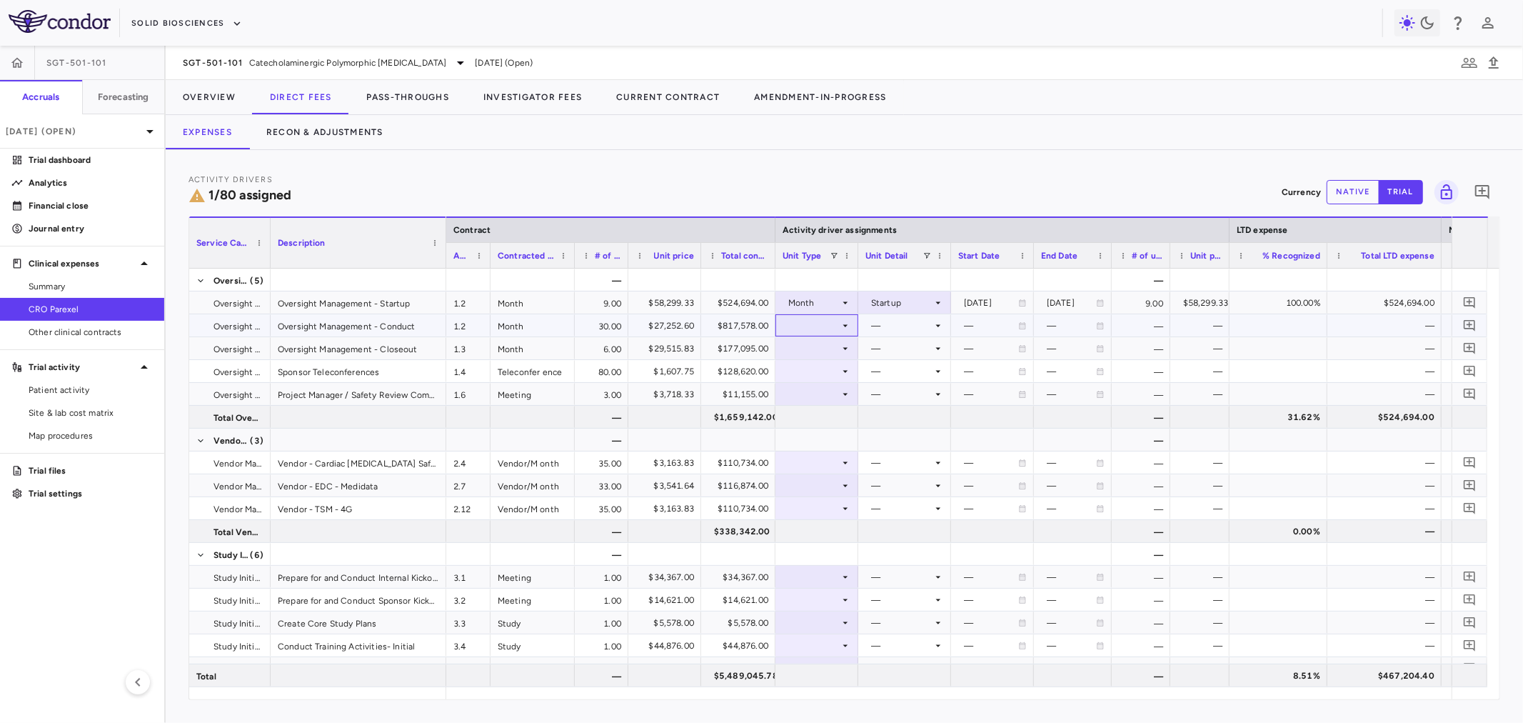
click at [840, 321] on icon at bounding box center [845, 325] width 11 height 11
click at [835, 433] on li "Month" at bounding box center [817, 437] width 95 height 21
click at [895, 318] on div at bounding box center [904, 325] width 79 height 21
click at [897, 381] on li "Conduct" at bounding box center [905, 373] width 111 height 21
click at [848, 351] on icon at bounding box center [845, 348] width 11 height 11
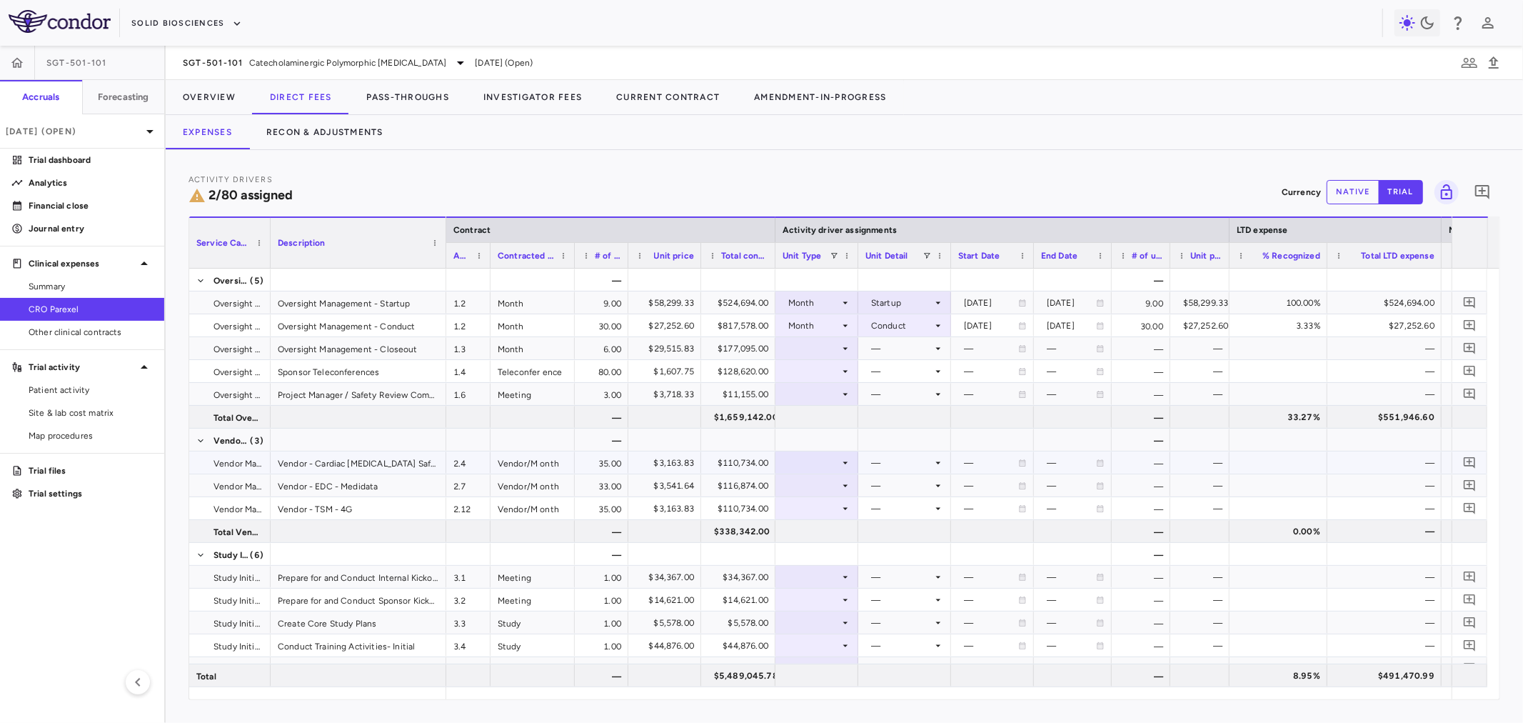
click at [840, 466] on icon at bounding box center [845, 462] width 11 height 11
click at [891, 351] on div at bounding box center [761, 361] width 1523 height 723
click at [844, 348] on icon at bounding box center [845, 348] width 5 height 2
click at [835, 467] on li "Month" at bounding box center [817, 460] width 95 height 21
click at [892, 346] on div at bounding box center [904, 348] width 79 height 21
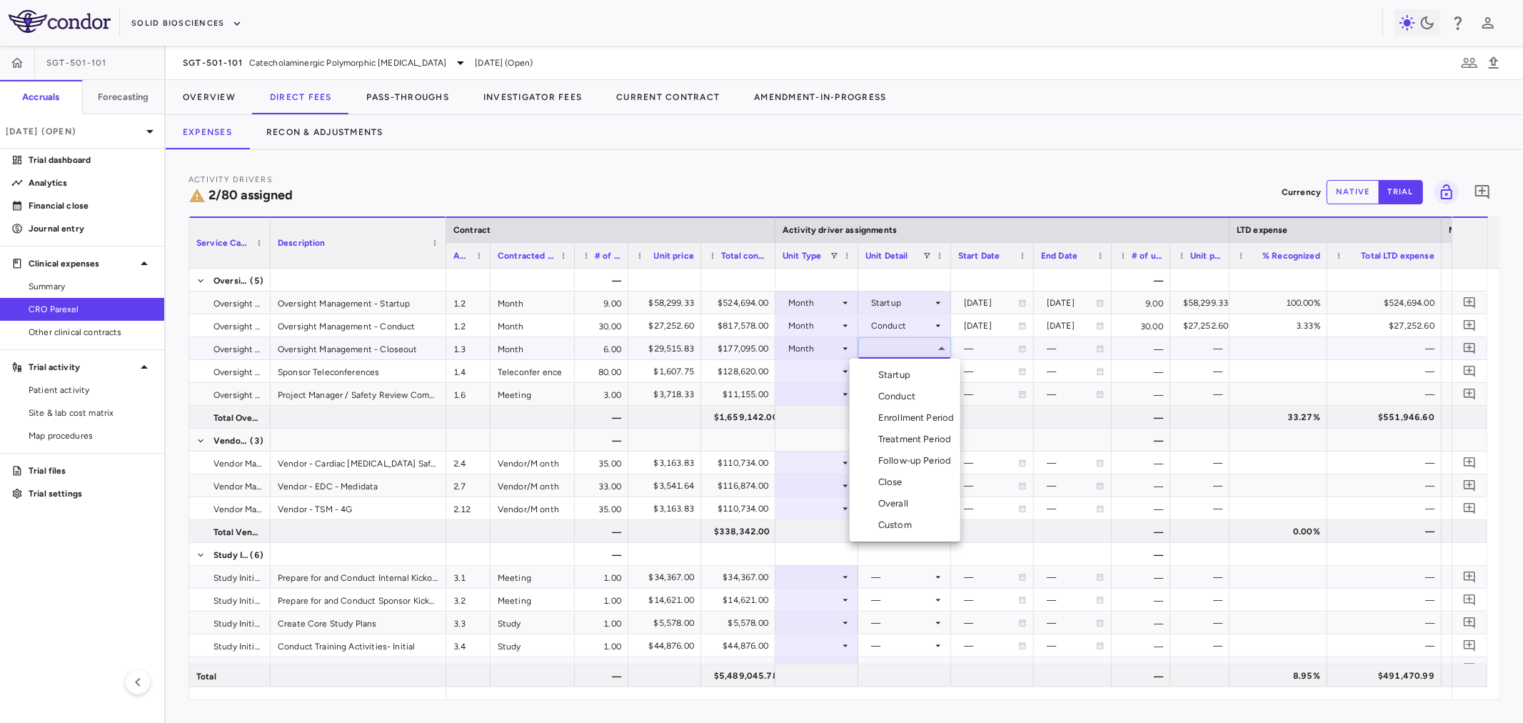
drag, startPoint x: 901, startPoint y: 523, endPoint x: 880, endPoint y: 479, distance: 48.9
click at [880, 479] on ul "Select Startup Conduct Enrollment Period Treatment Period Follow-up Period Clos…" at bounding box center [905, 449] width 111 height 183
click at [880, 480] on div "Close" at bounding box center [893, 482] width 30 height 13
click at [836, 373] on div at bounding box center [817, 371] width 69 height 21
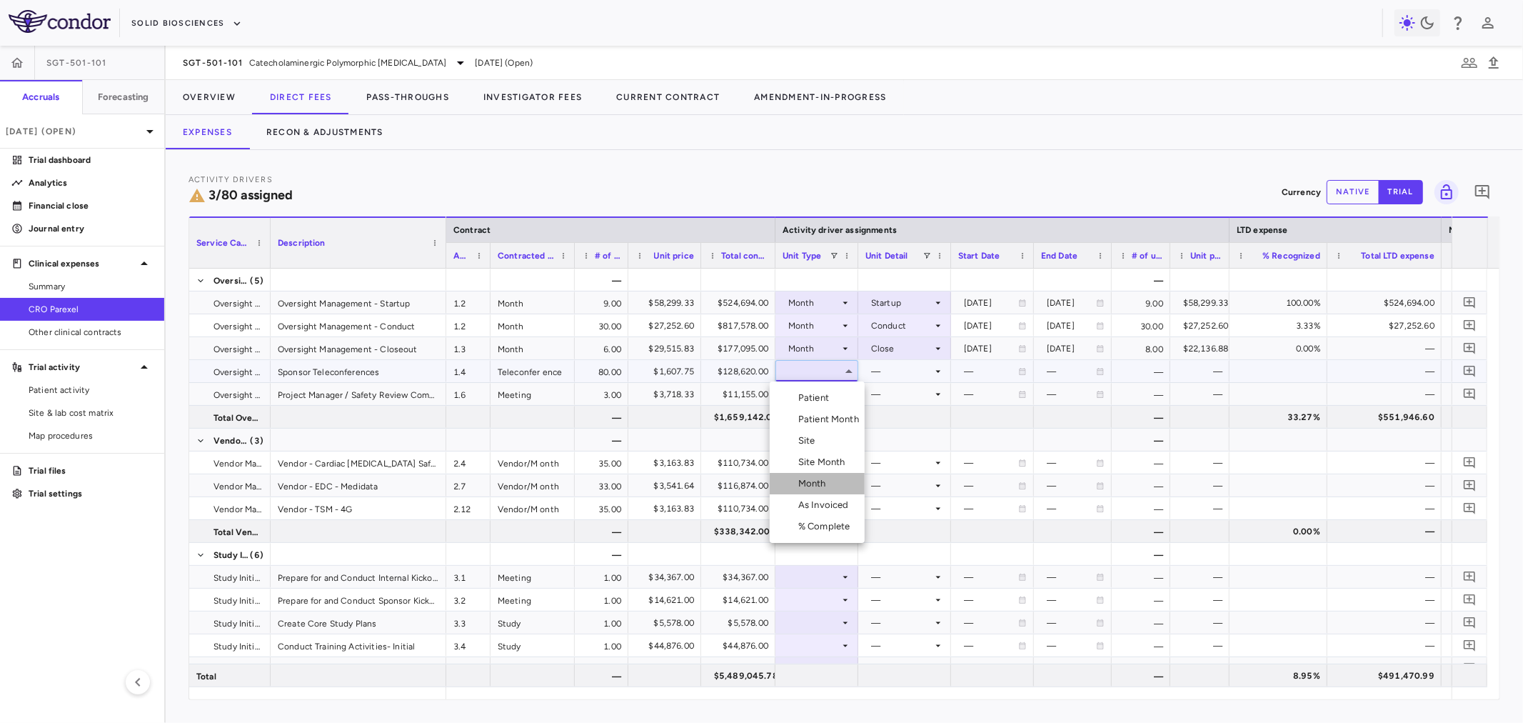
click at [844, 487] on li "Month" at bounding box center [817, 483] width 95 height 21
click at [923, 373] on div at bounding box center [904, 371] width 79 height 21
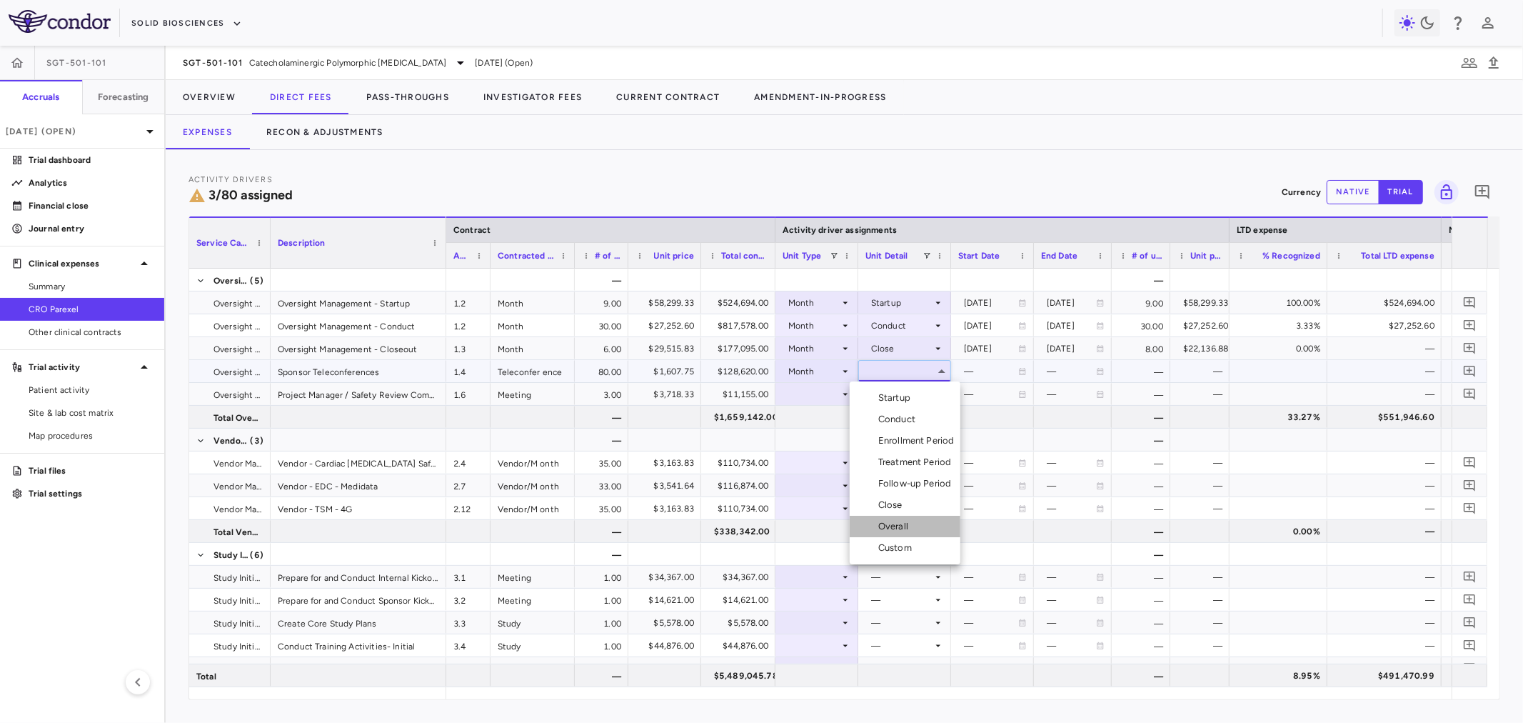
click at [917, 526] on li "Overall" at bounding box center [905, 526] width 111 height 21
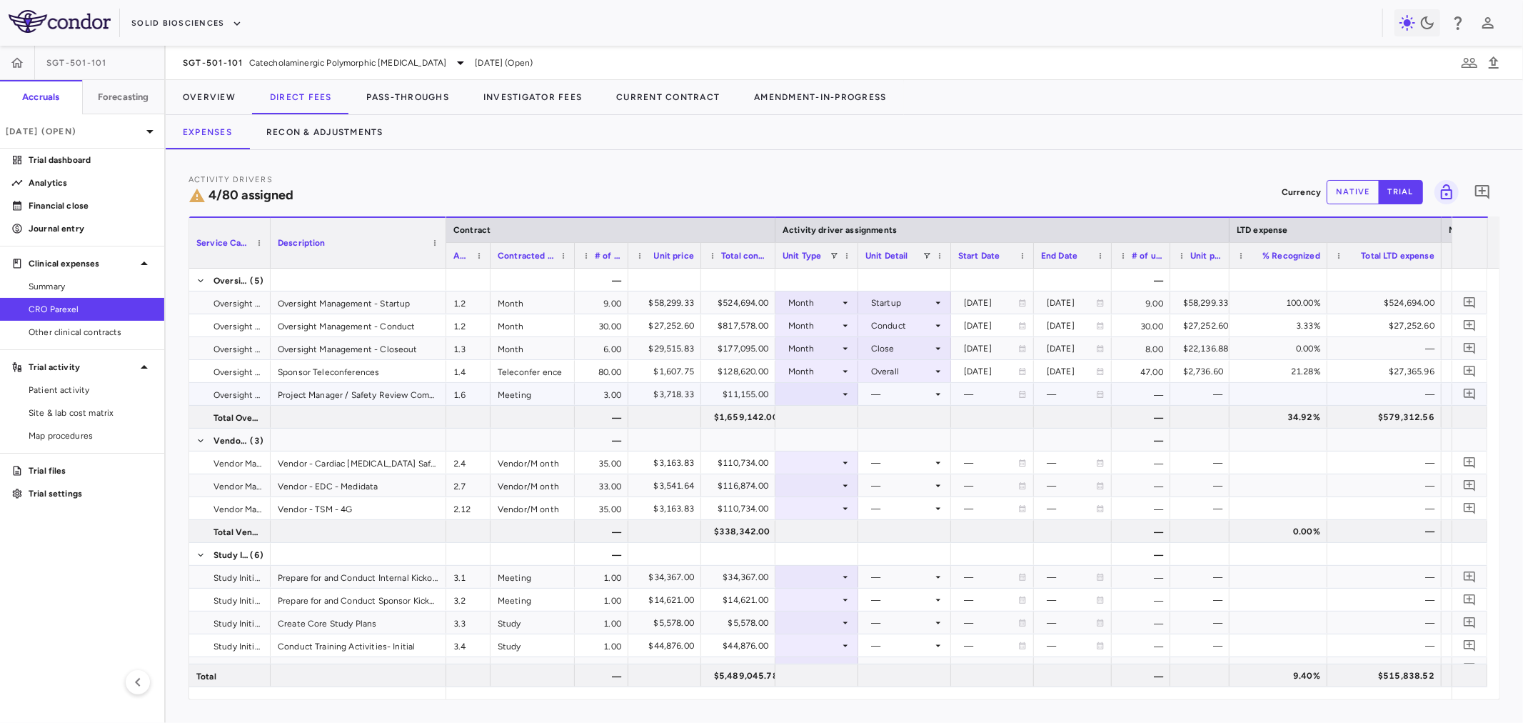
click at [816, 388] on div at bounding box center [817, 393] width 69 height 21
click at [818, 529] on div "As Invoiced" at bounding box center [826, 527] width 56 height 13
click at [910, 395] on div at bounding box center [904, 393] width 79 height 21
click at [911, 425] on div "As occurred" at bounding box center [915, 420] width 57 height 13
click at [229, 98] on button "Overview" at bounding box center [209, 97] width 87 height 34
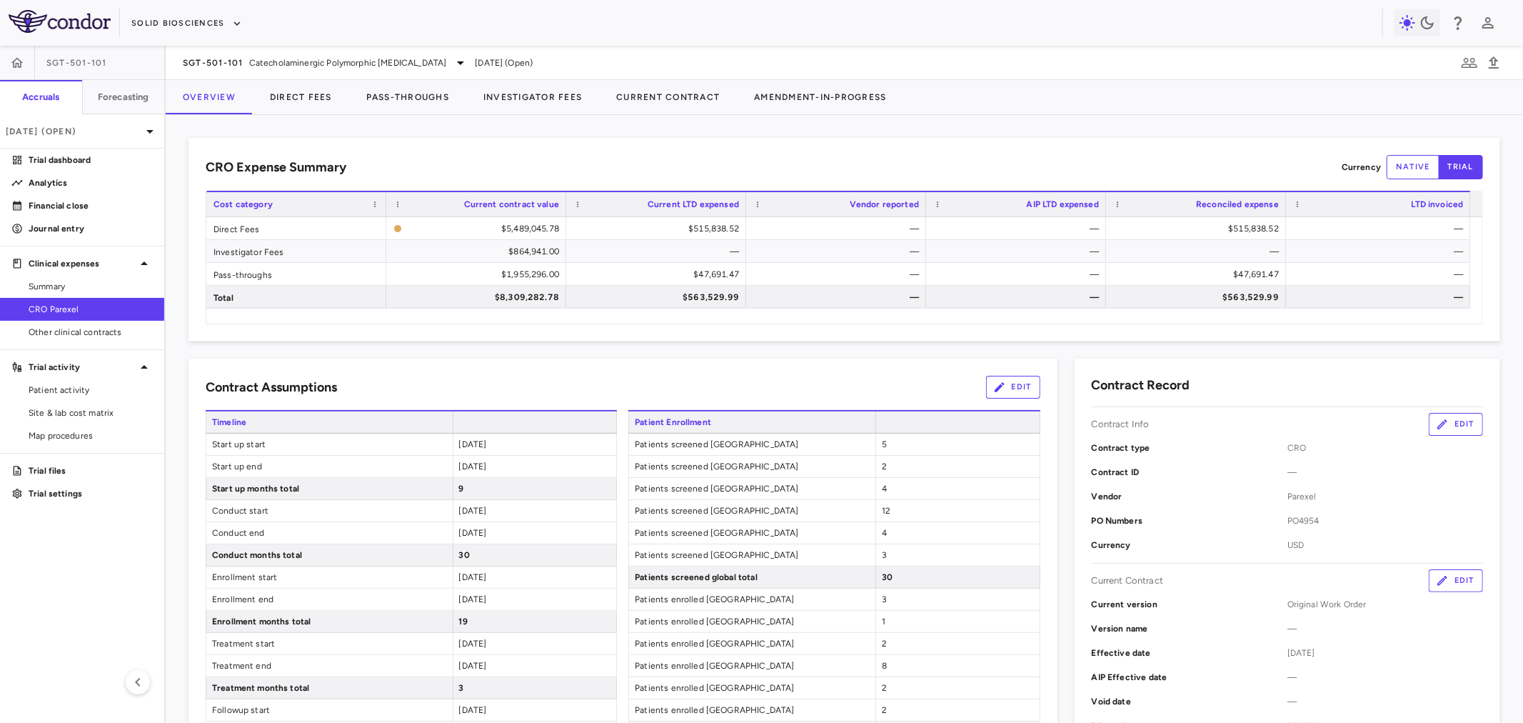
click at [1002, 388] on button "Edit" at bounding box center [1013, 387] width 54 height 23
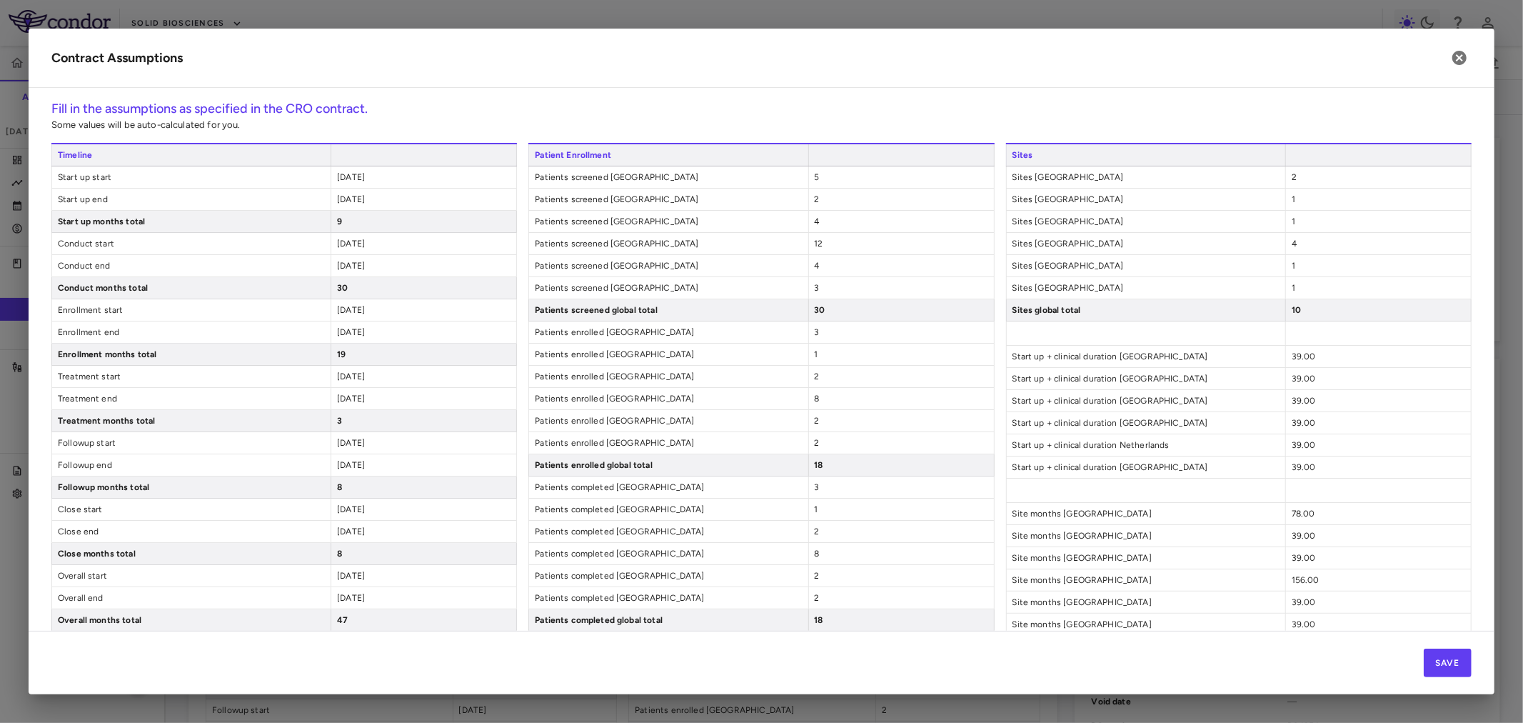
click at [337, 179] on span "[DATE]" at bounding box center [351, 177] width 28 height 10
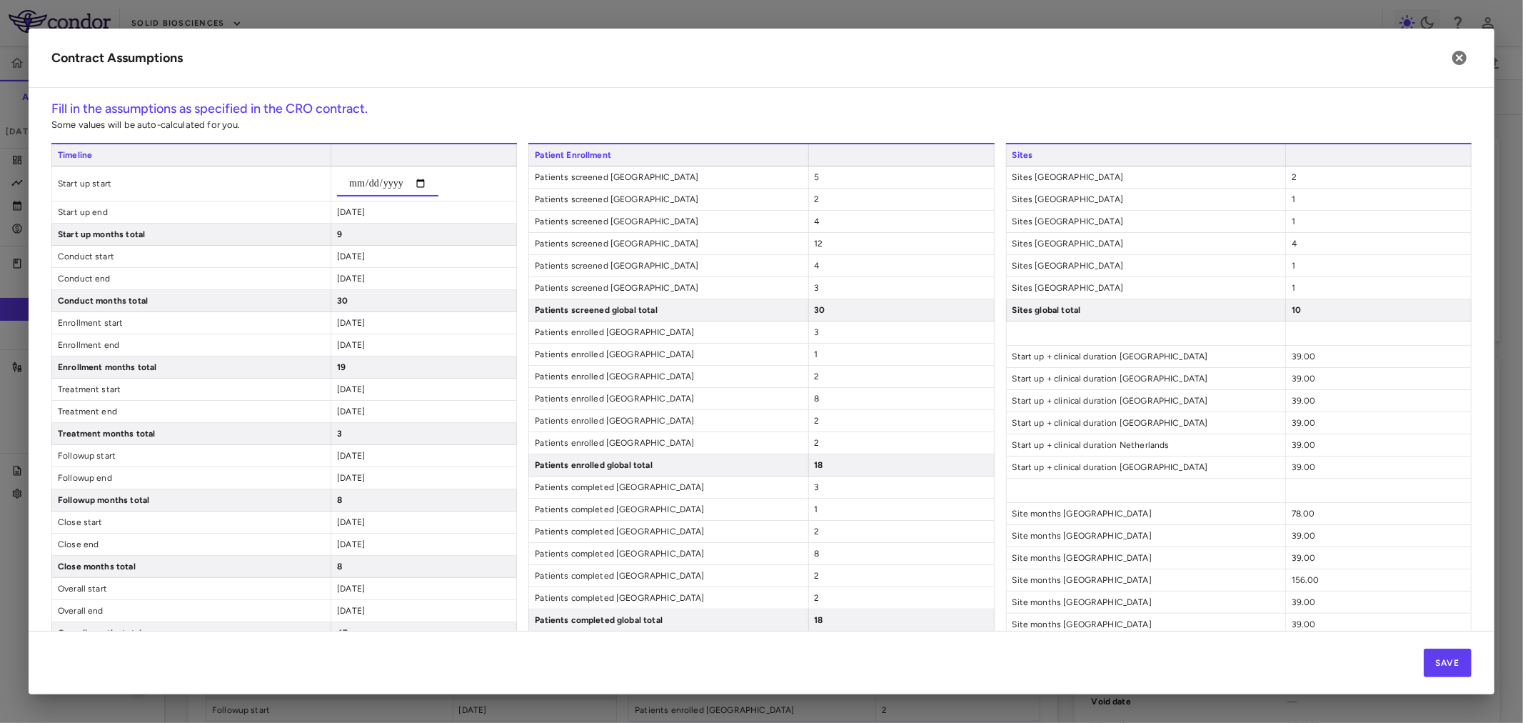
click at [374, 183] on input "**********" at bounding box center [387, 184] width 101 height 26
click at [345, 183] on input "**********" at bounding box center [387, 184] width 101 height 26
type input "**********"
click at [356, 211] on div "[DATE]" at bounding box center [424, 211] width 186 height 21
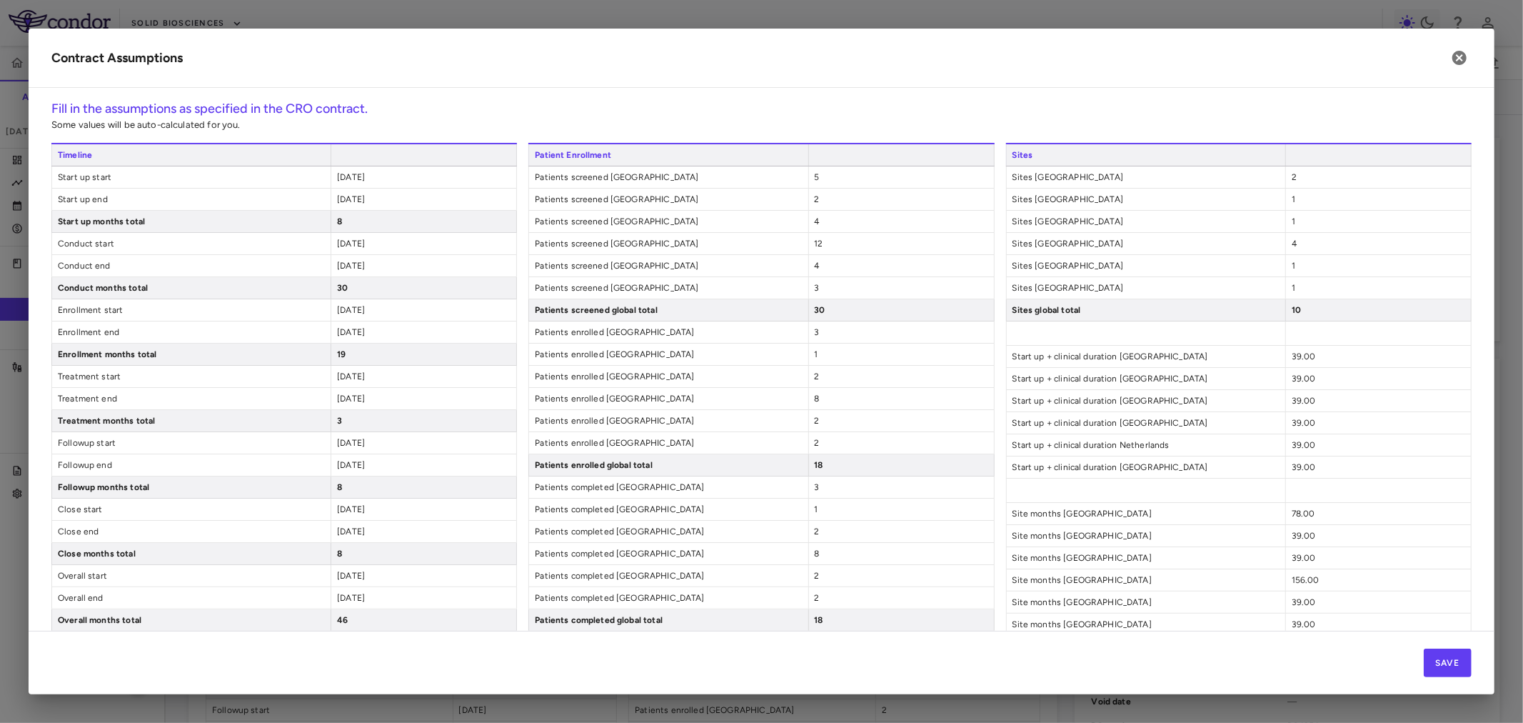
click at [363, 196] on span "[DATE]" at bounding box center [351, 199] width 28 height 10
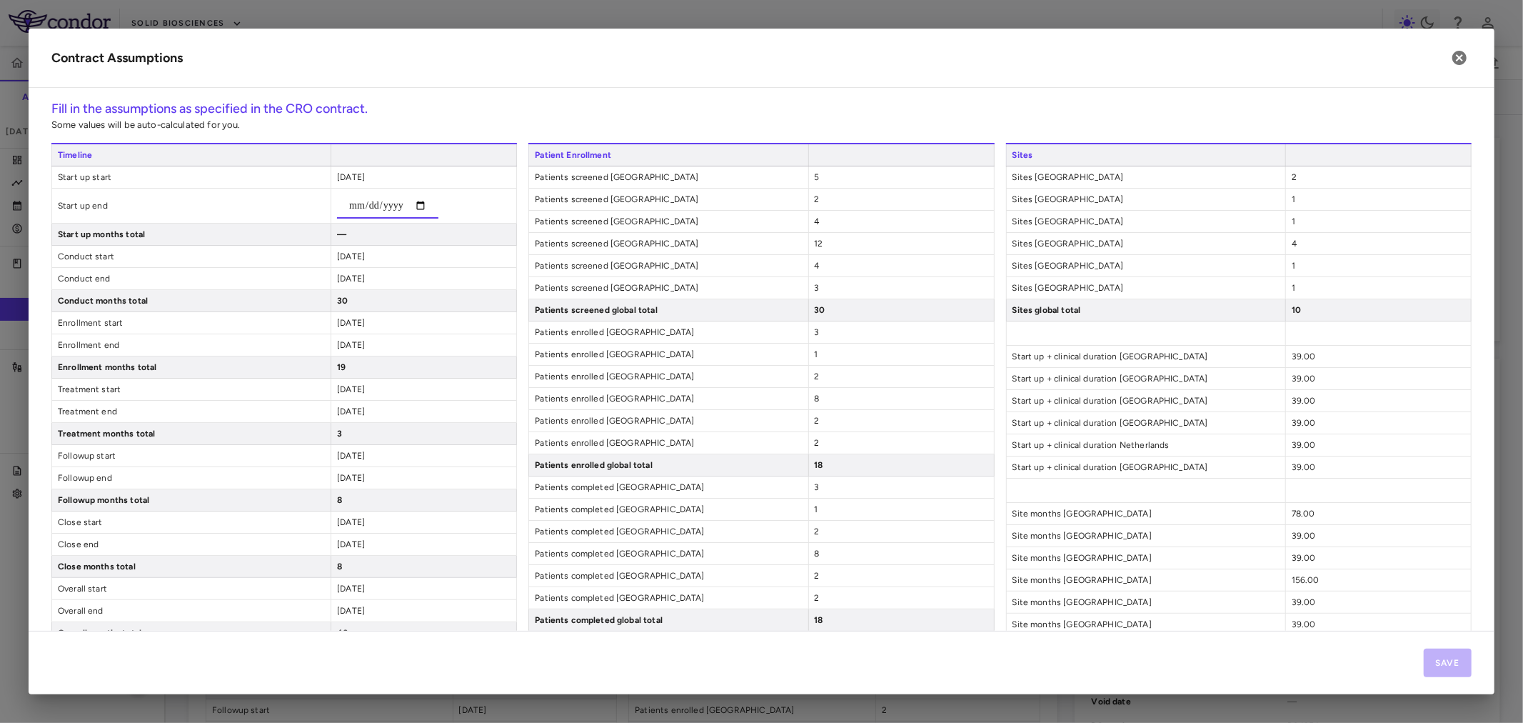
type input "**********"
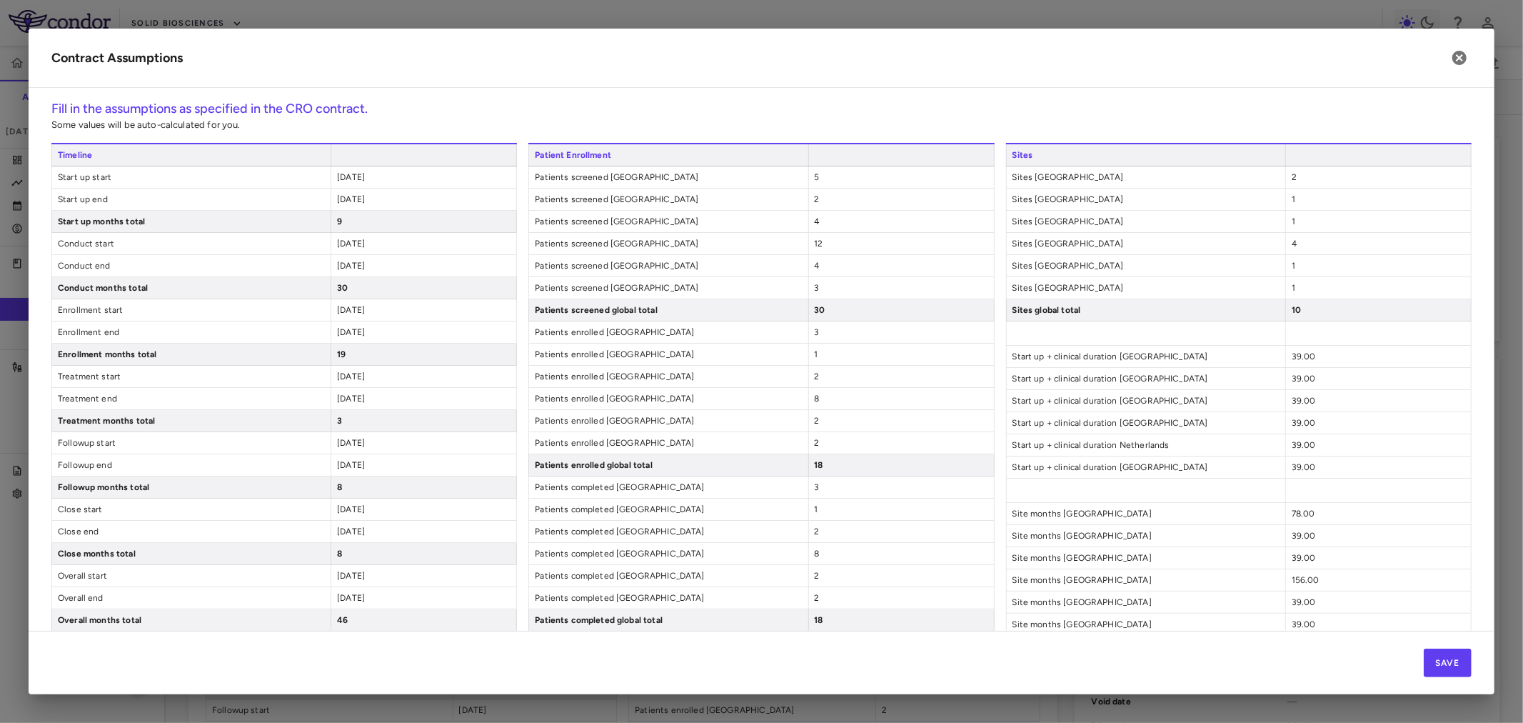
click at [365, 241] on span "[DATE]" at bounding box center [351, 243] width 28 height 10
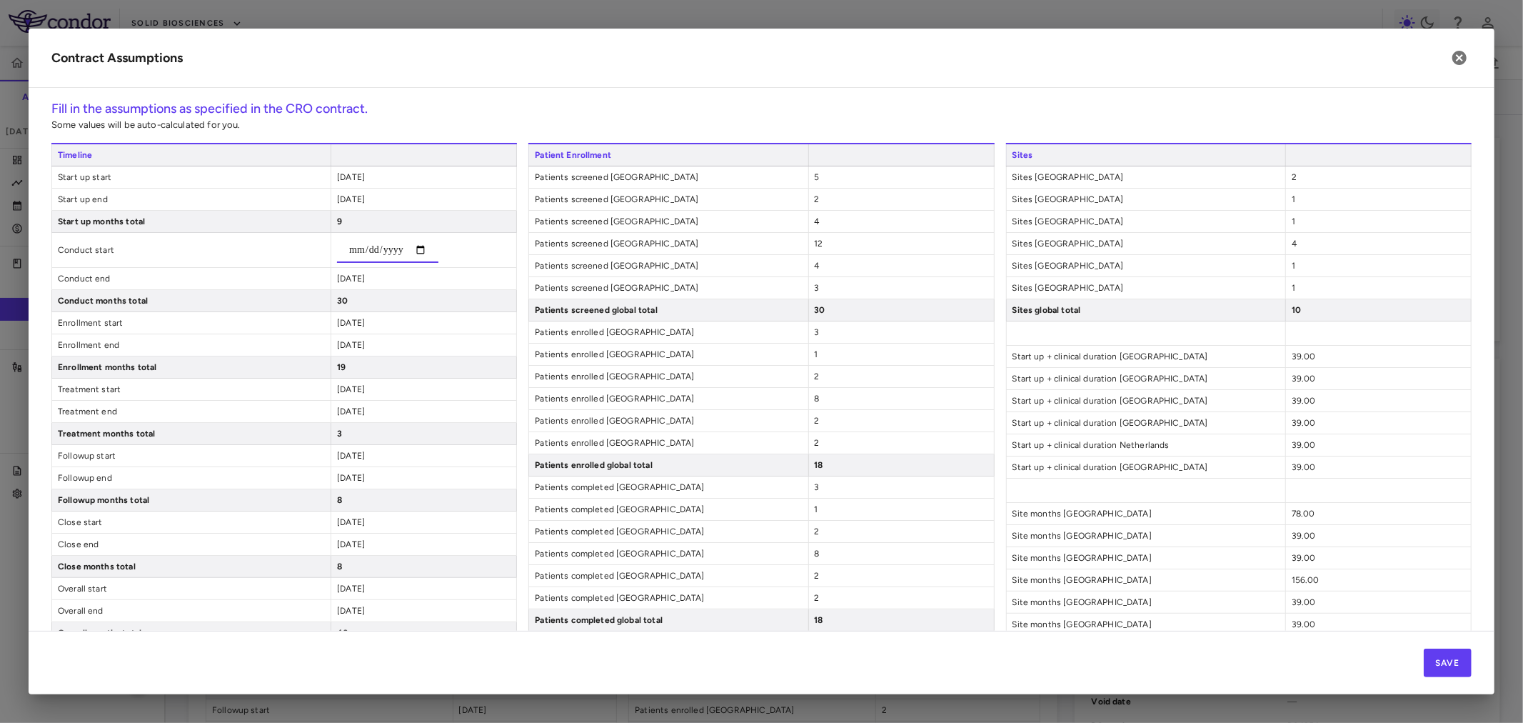
type input "**********"
click at [367, 281] on div "**********" at bounding box center [284, 511] width 466 height 736
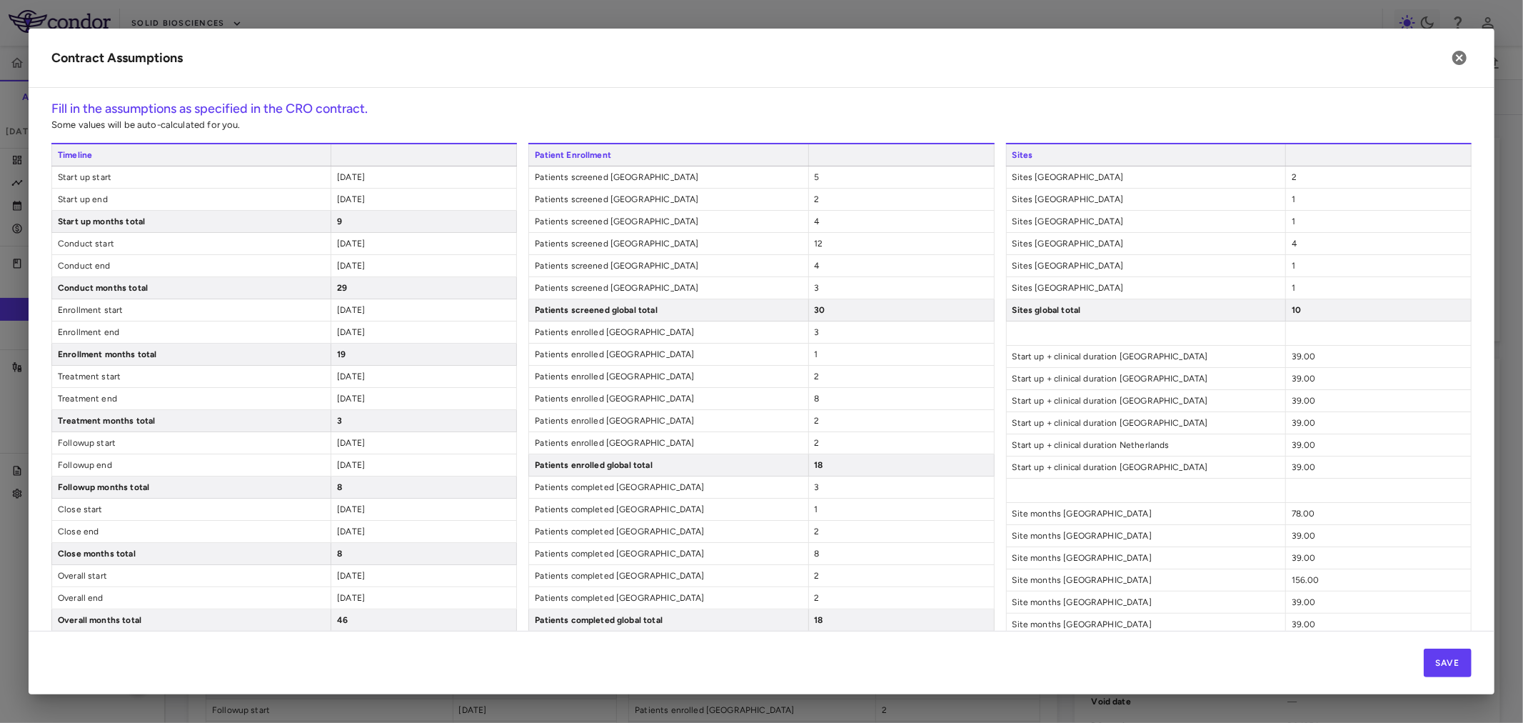
click at [362, 271] on span "[DATE]" at bounding box center [351, 266] width 28 height 10
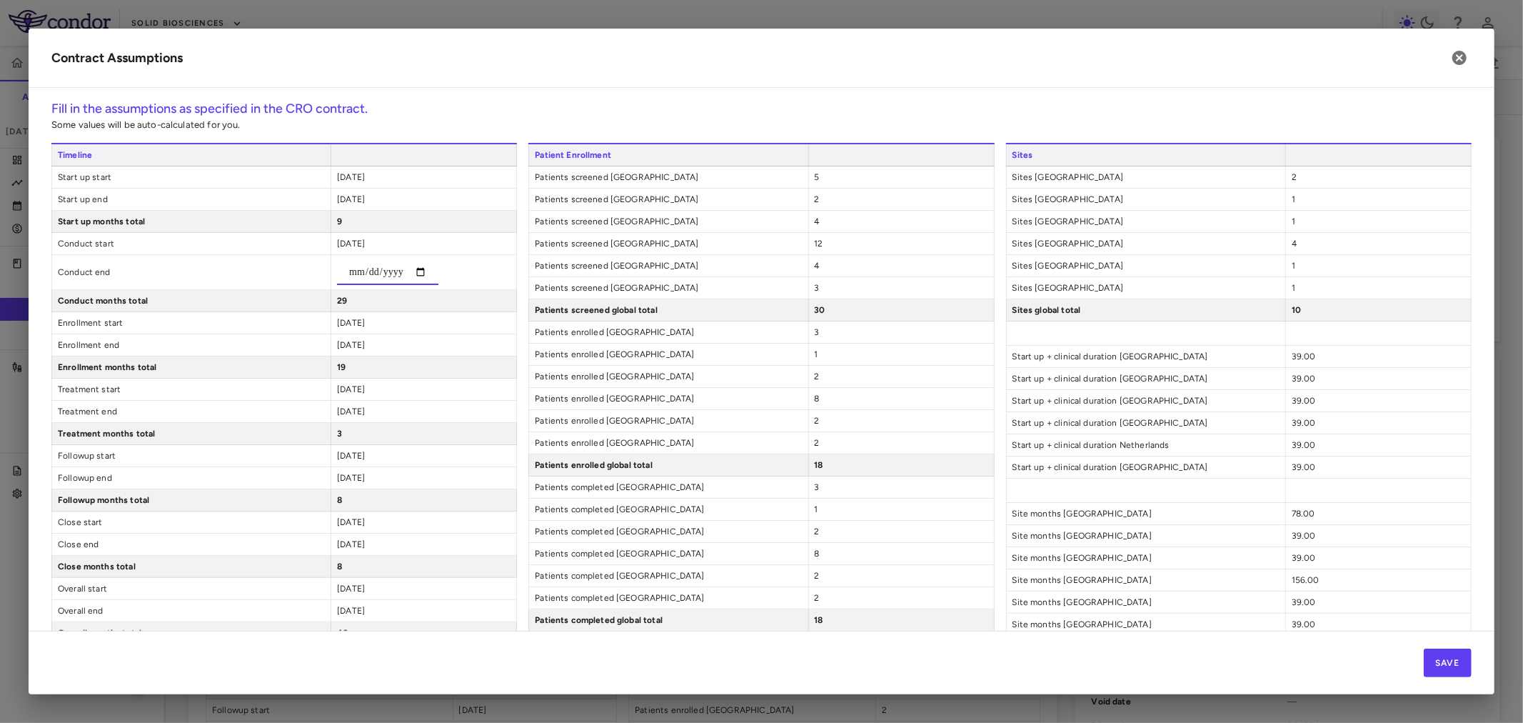
click at [361, 268] on input "**********" at bounding box center [387, 272] width 101 height 26
type input "**********"
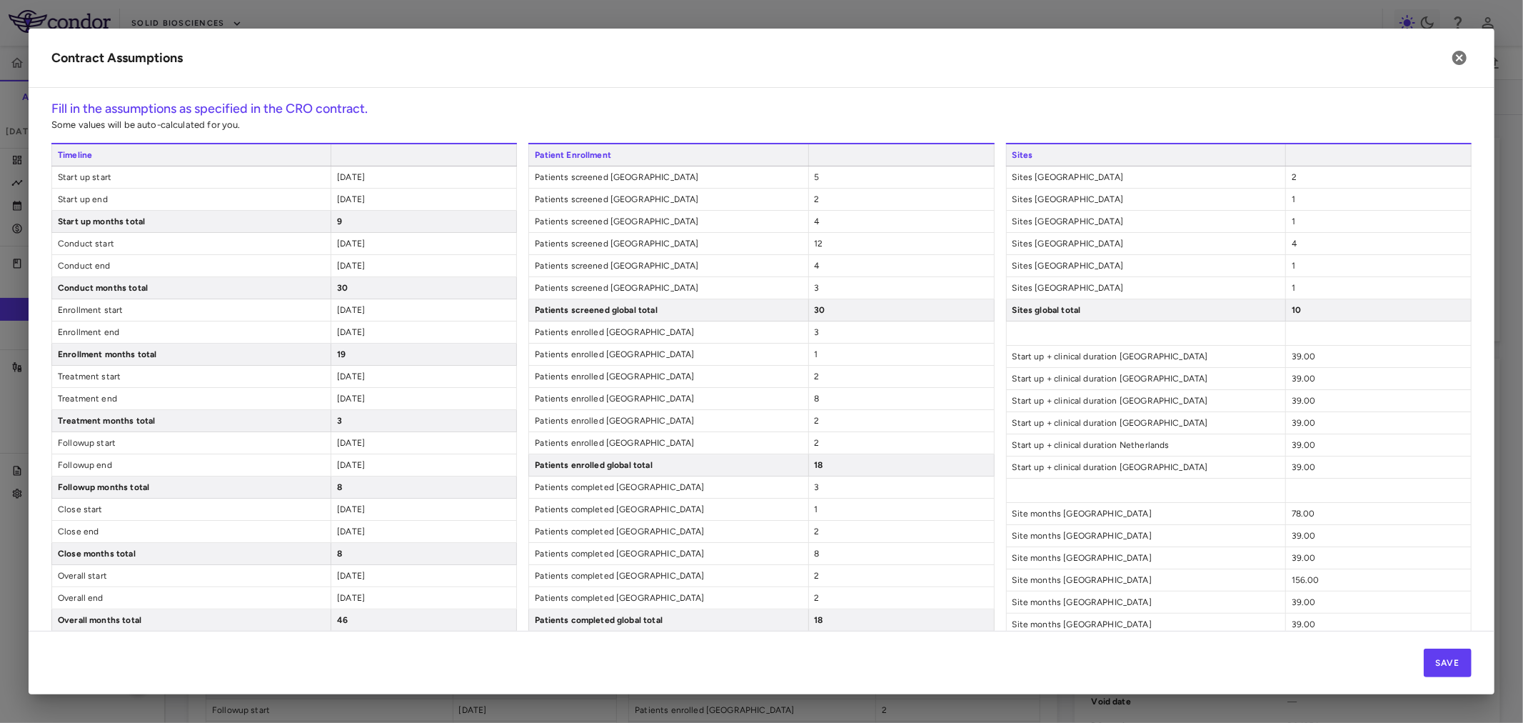
click at [365, 315] on span "[DATE]" at bounding box center [351, 310] width 28 height 10
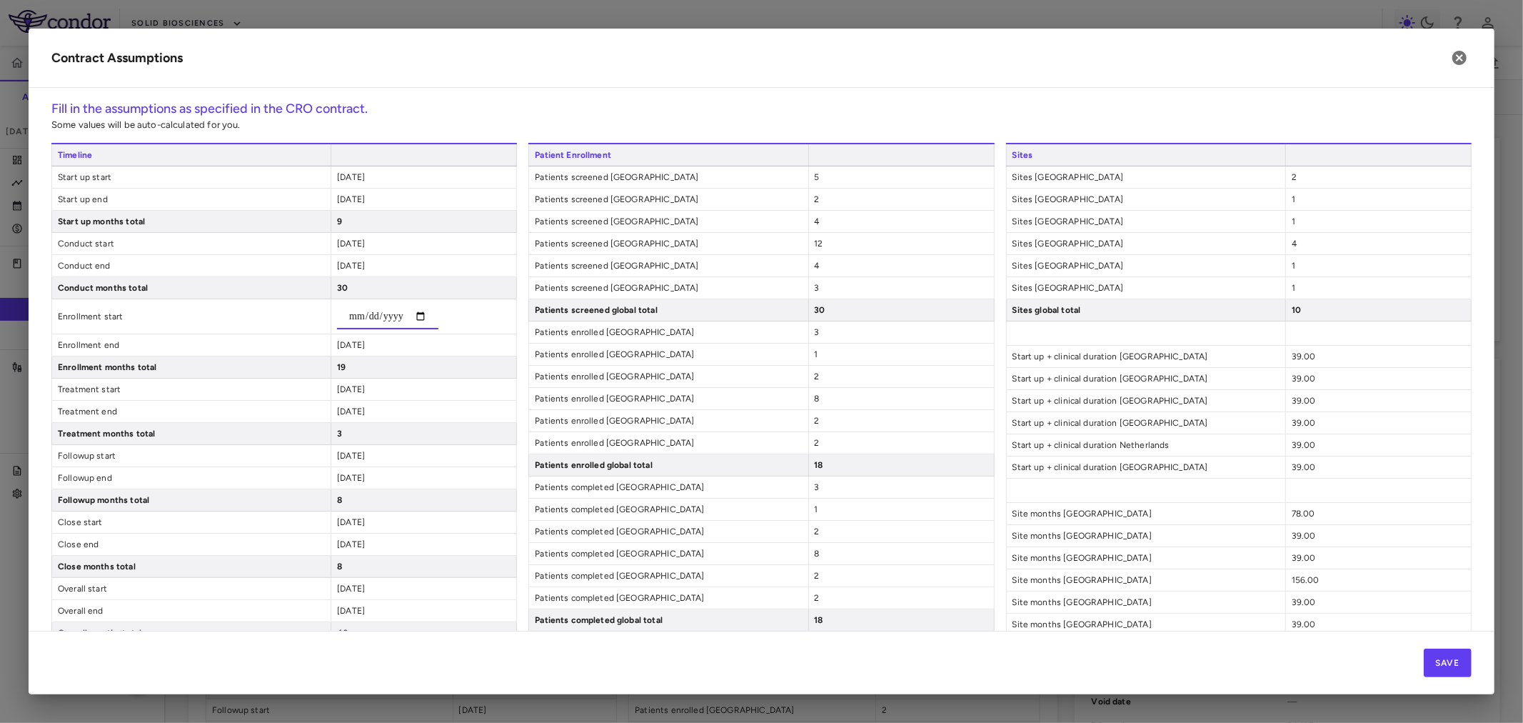
type input "**********"
click at [338, 340] on div "[DATE]" at bounding box center [424, 344] width 186 height 21
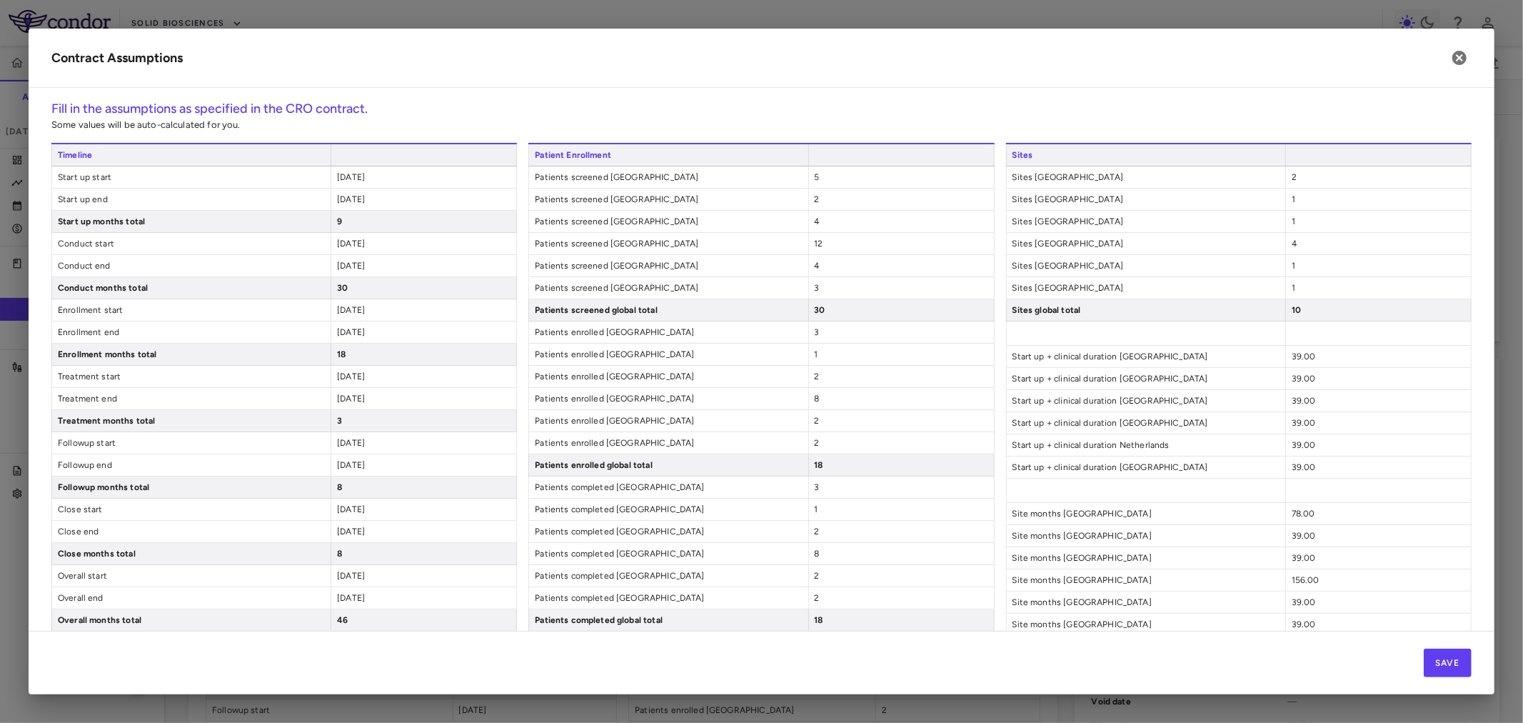
click at [345, 337] on span "[DATE]" at bounding box center [351, 332] width 28 height 10
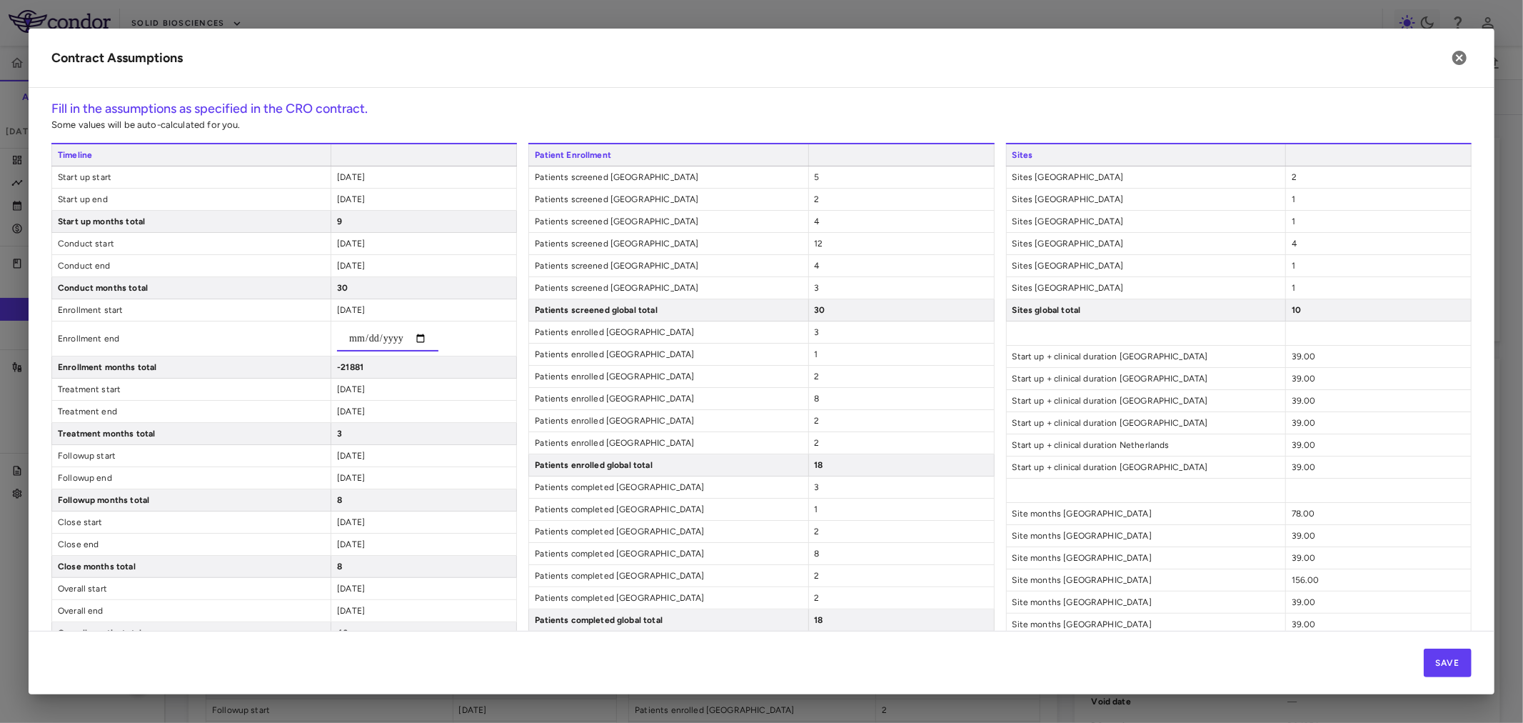
type input "**********"
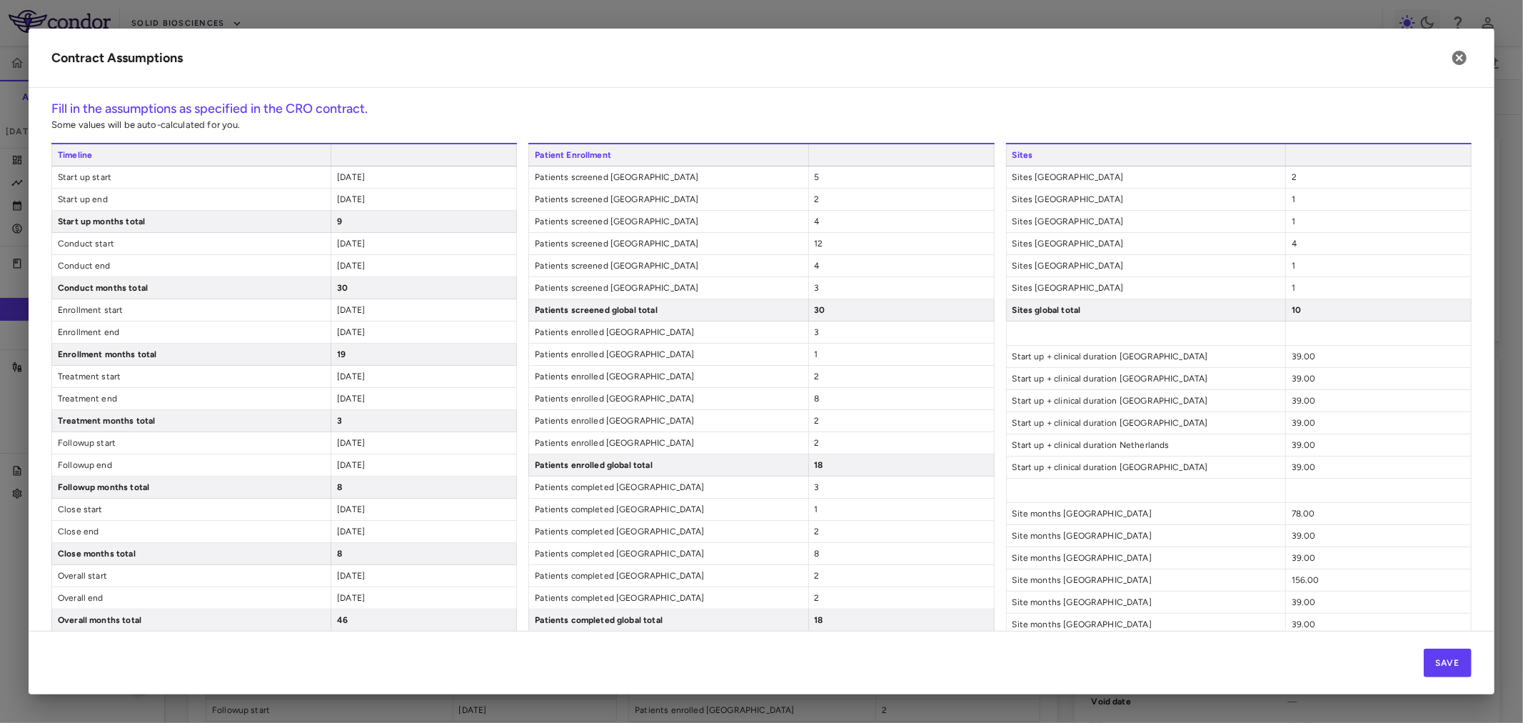
click at [383, 384] on div "[DATE]" at bounding box center [424, 376] width 186 height 21
click at [365, 381] on span "[DATE]" at bounding box center [351, 376] width 28 height 10
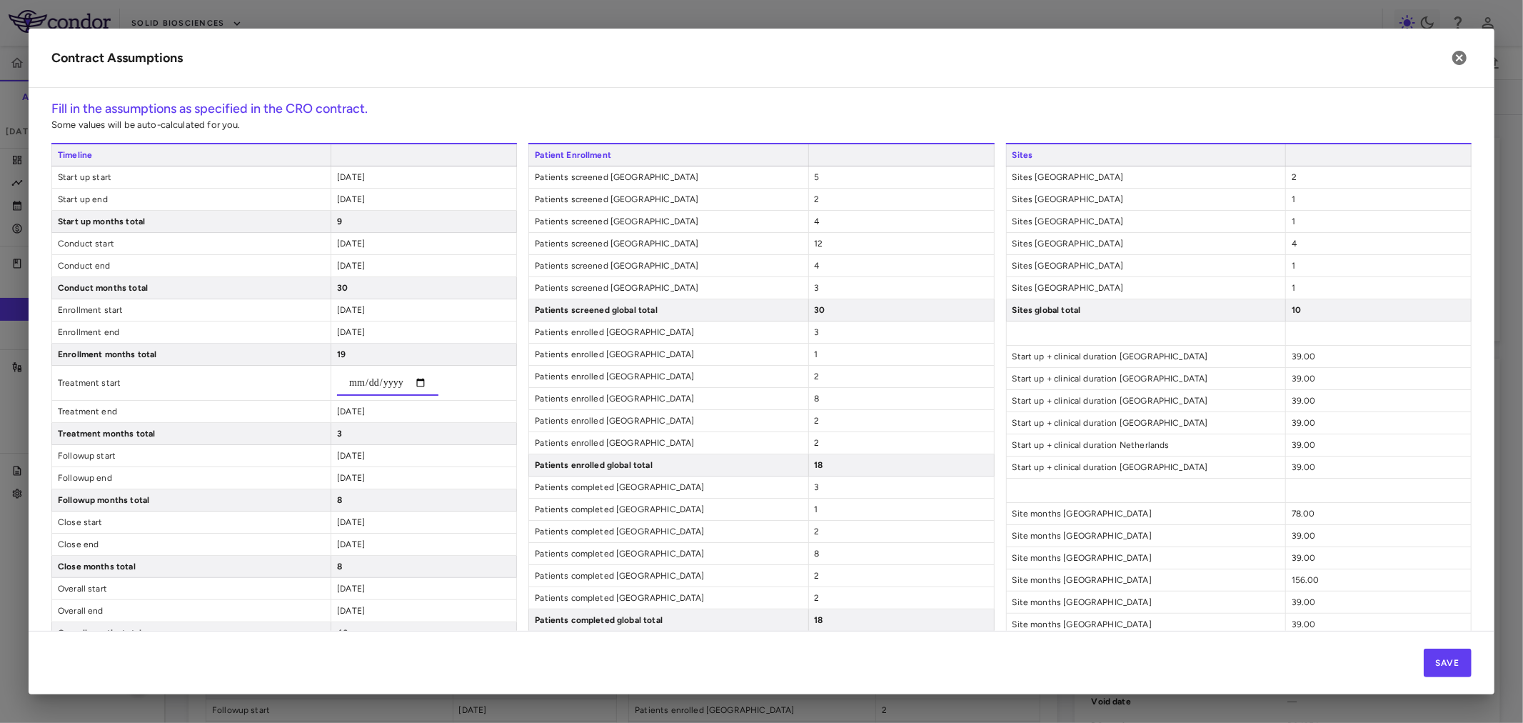
type input "**********"
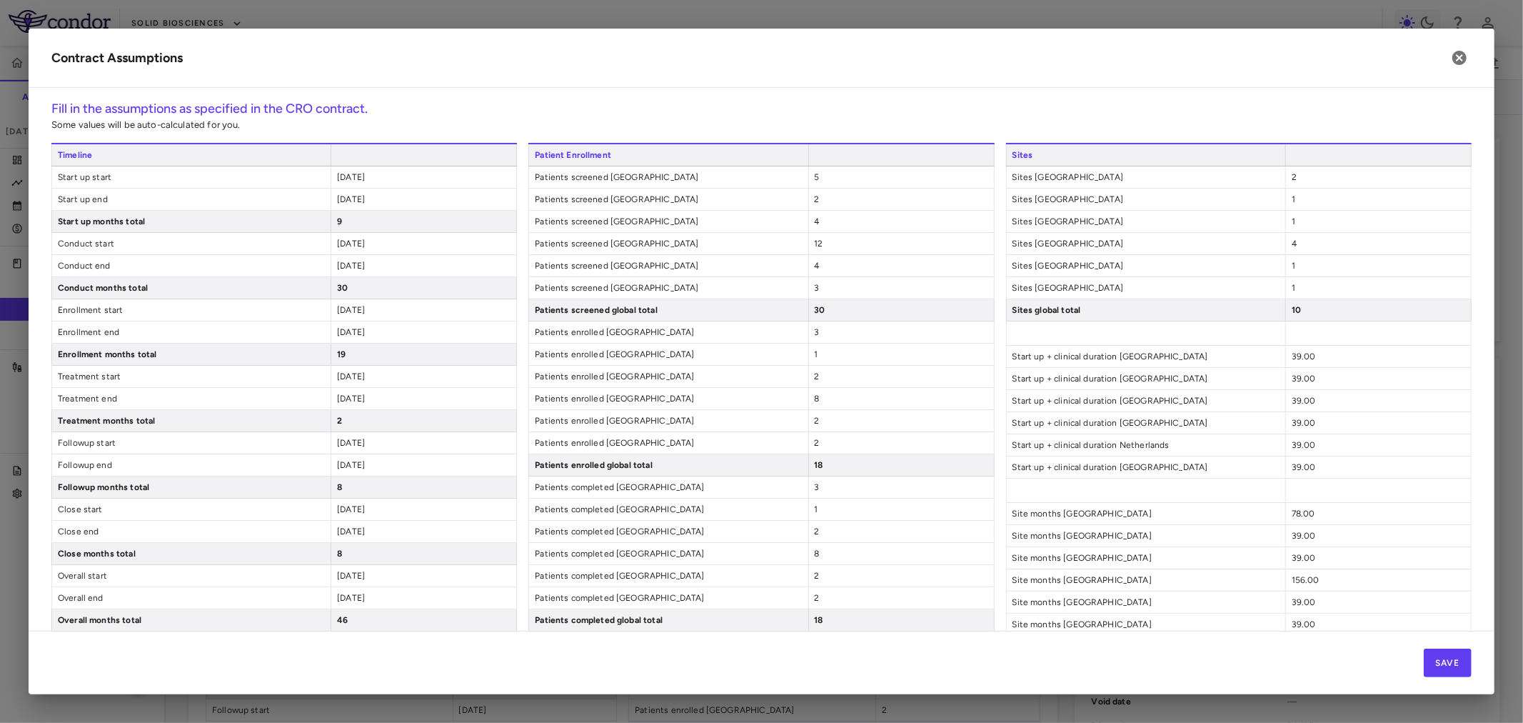
click at [371, 409] on div "[DATE]" at bounding box center [424, 398] width 186 height 21
click at [361, 403] on span "[DATE]" at bounding box center [351, 398] width 28 height 10
click at [410, 409] on div "Click to edit" at bounding box center [424, 398] width 186 height 21
click at [388, 409] on div "Click to edit" at bounding box center [424, 398] width 186 height 21
click at [353, 403] on span "Click to edit" at bounding box center [361, 398] width 49 height 10
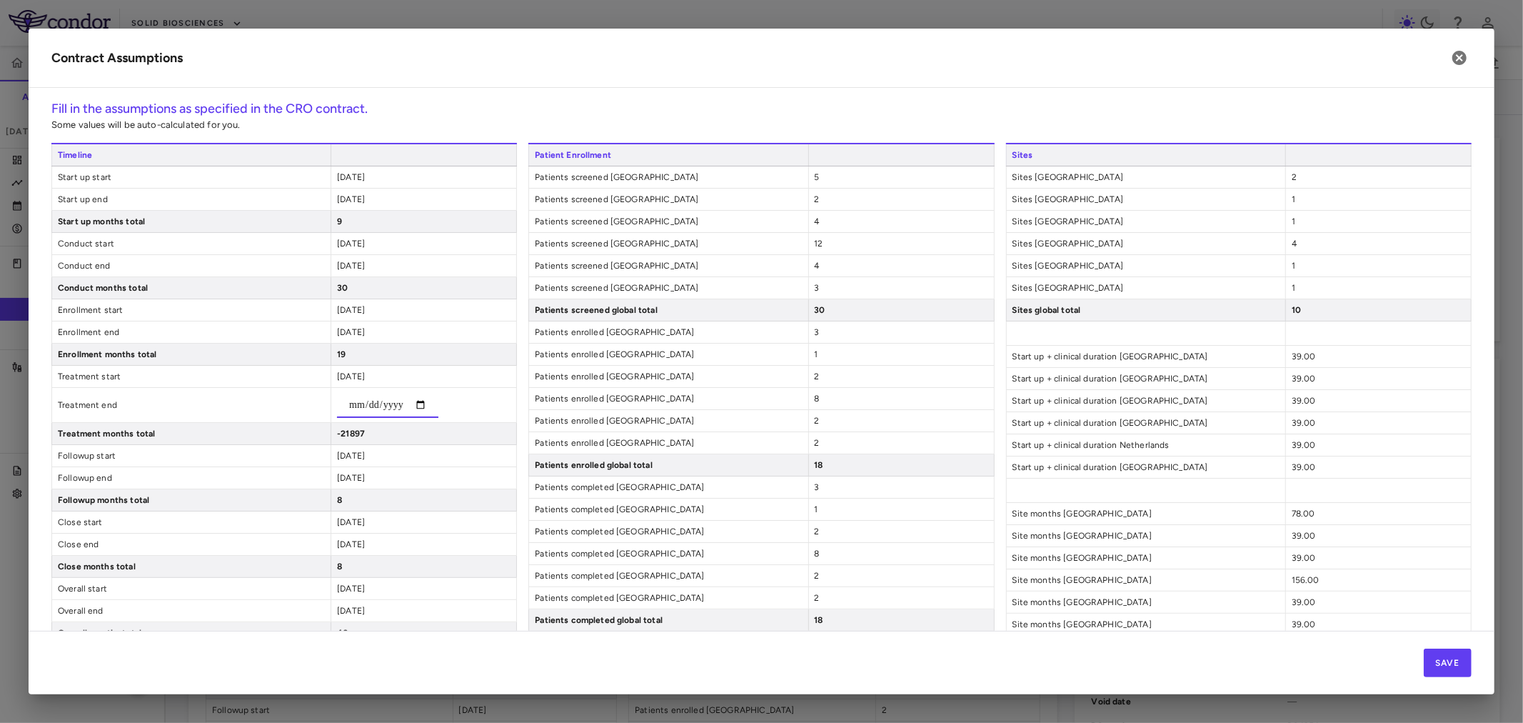
type input "**********"
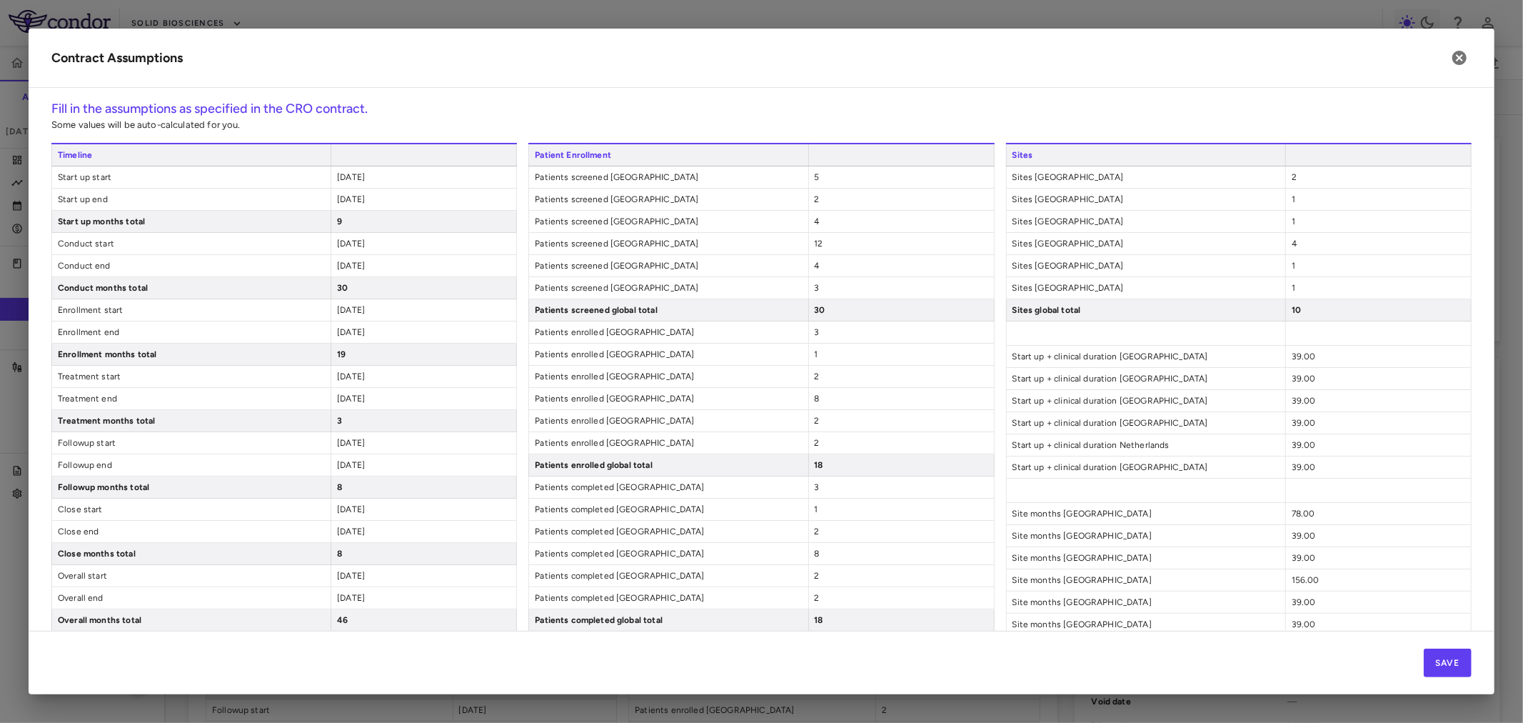
click at [359, 464] on div "[DATE]" at bounding box center [424, 464] width 186 height 21
click at [360, 448] on span "[DATE]" at bounding box center [351, 443] width 28 height 10
type input "**********"
click at [373, 482] on div "[DATE]" at bounding box center [424, 477] width 186 height 21
click at [354, 470] on span "[DATE]" at bounding box center [351, 465] width 28 height 10
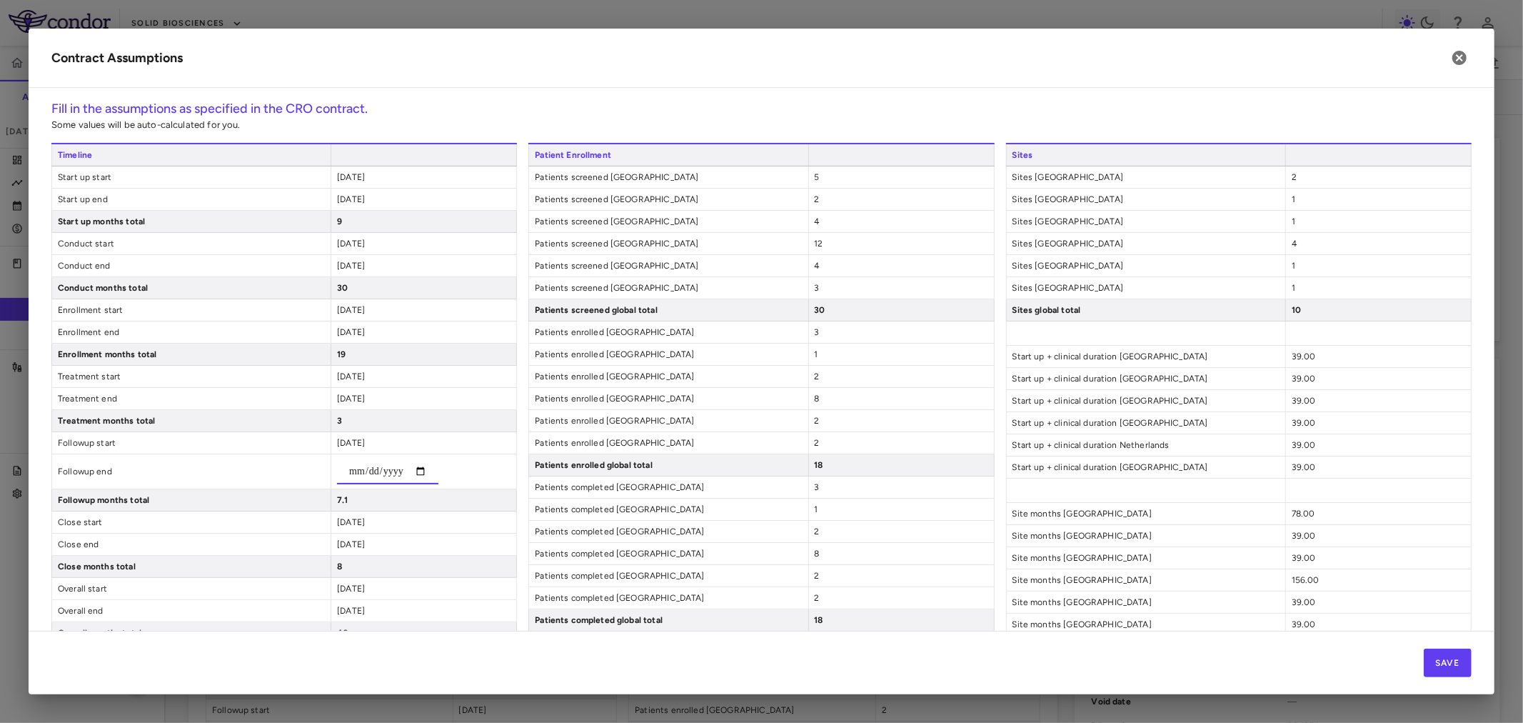
type input "**********"
click at [381, 520] on div "[DATE]" at bounding box center [424, 508] width 186 height 21
click at [353, 514] on span "[DATE]" at bounding box center [351, 509] width 28 height 10
type input "**********"
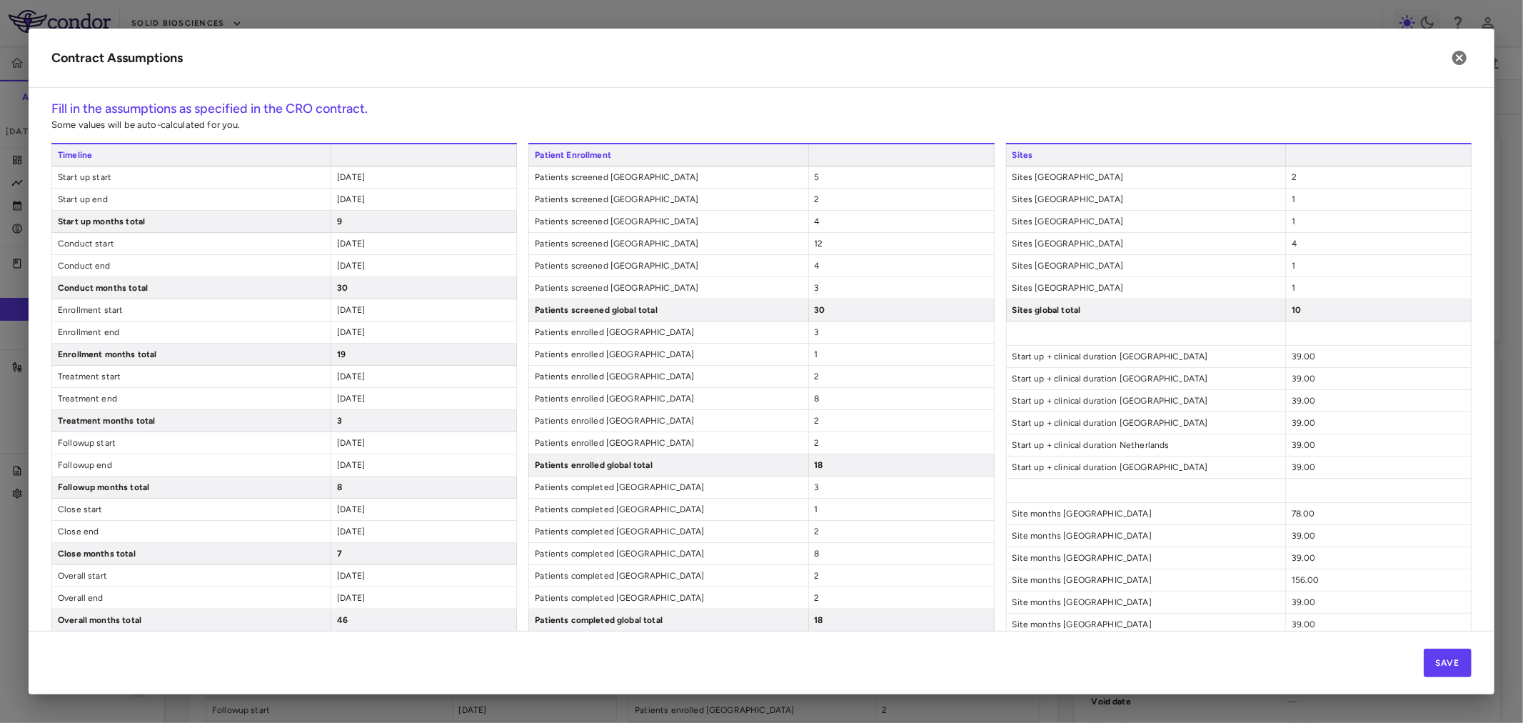
click at [357, 520] on div "[DATE]" at bounding box center [424, 508] width 186 height 21
click at [362, 536] on span "[DATE]" at bounding box center [351, 531] width 28 height 10
type input "**********"
click at [1447, 664] on button "Save" at bounding box center [1448, 662] width 48 height 29
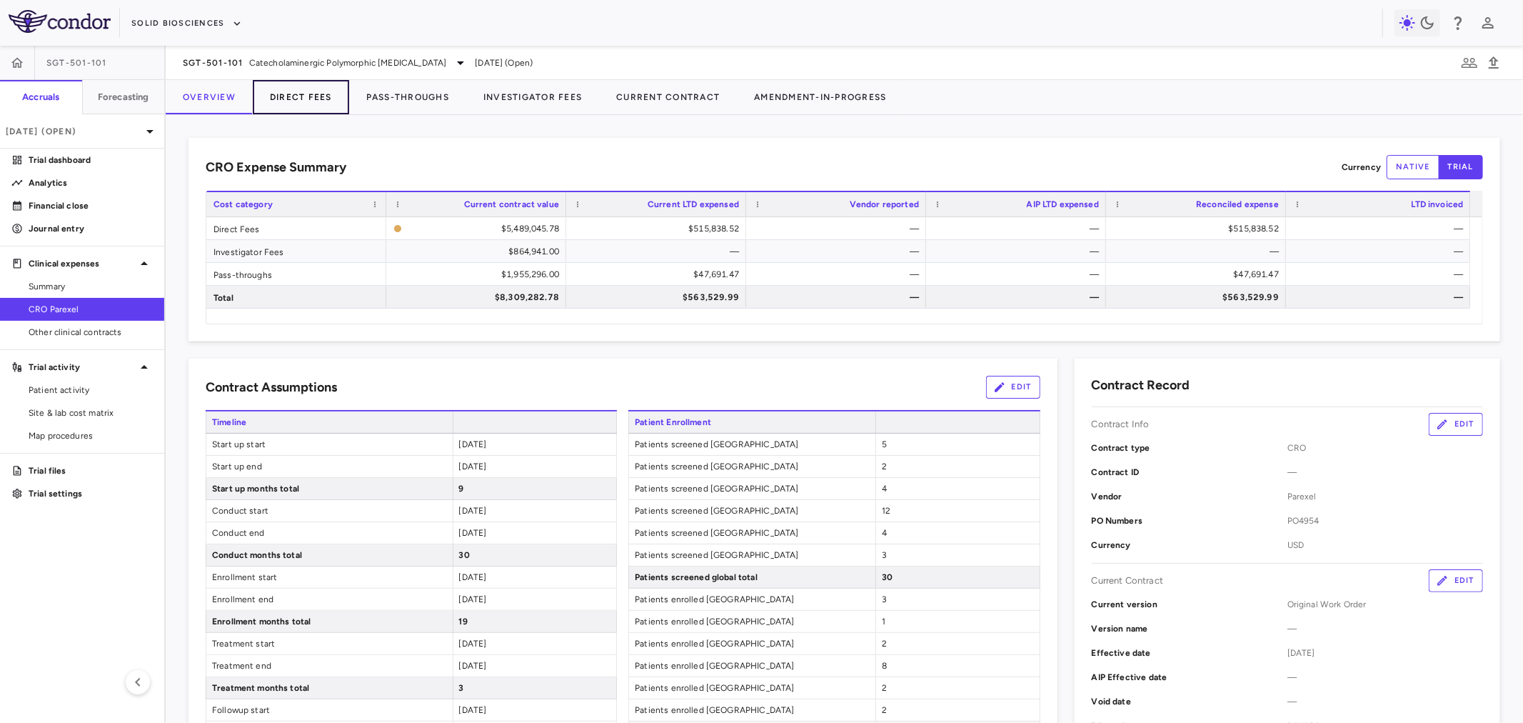
click at [284, 101] on button "Direct Fees" at bounding box center [301, 97] width 96 height 34
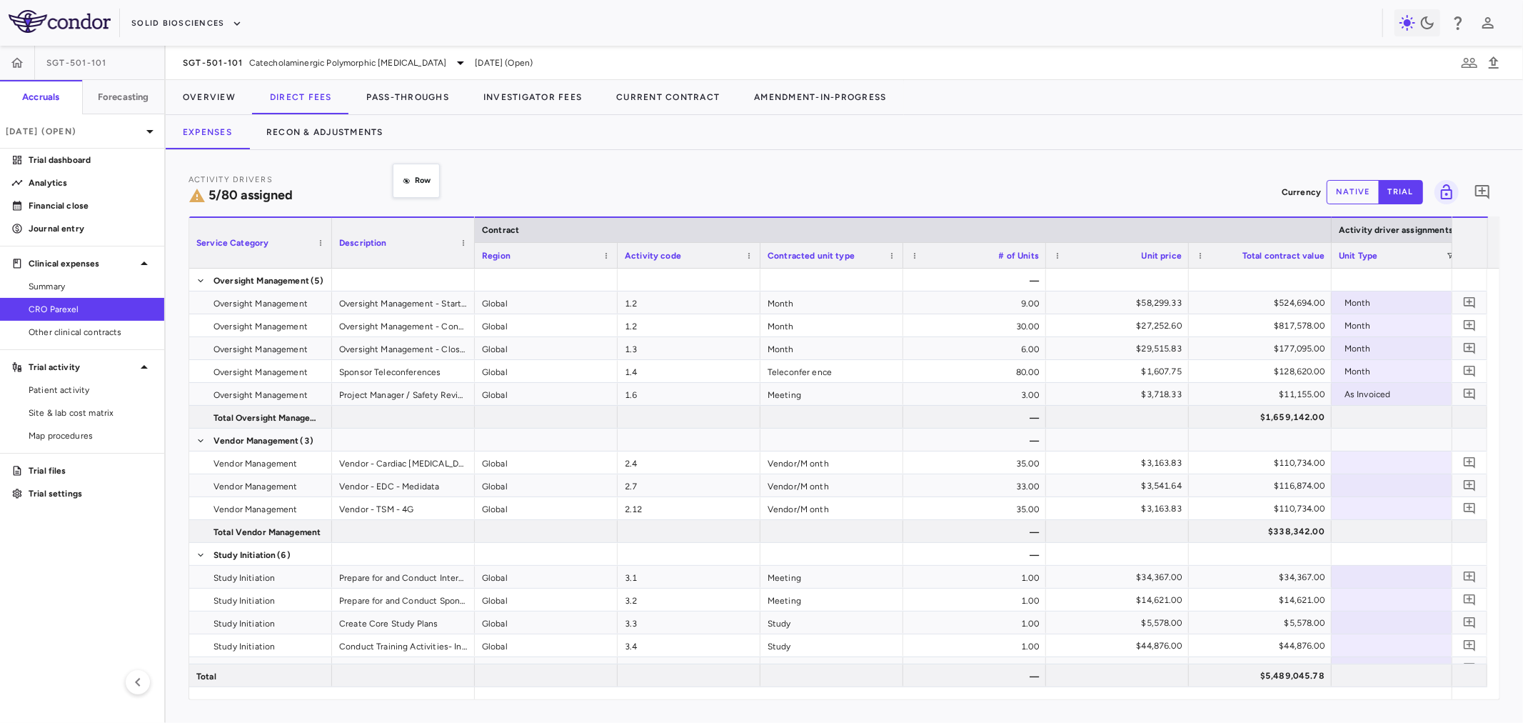
drag, startPoint x: 368, startPoint y: 252, endPoint x: 427, endPoint y: 184, distance: 90.1
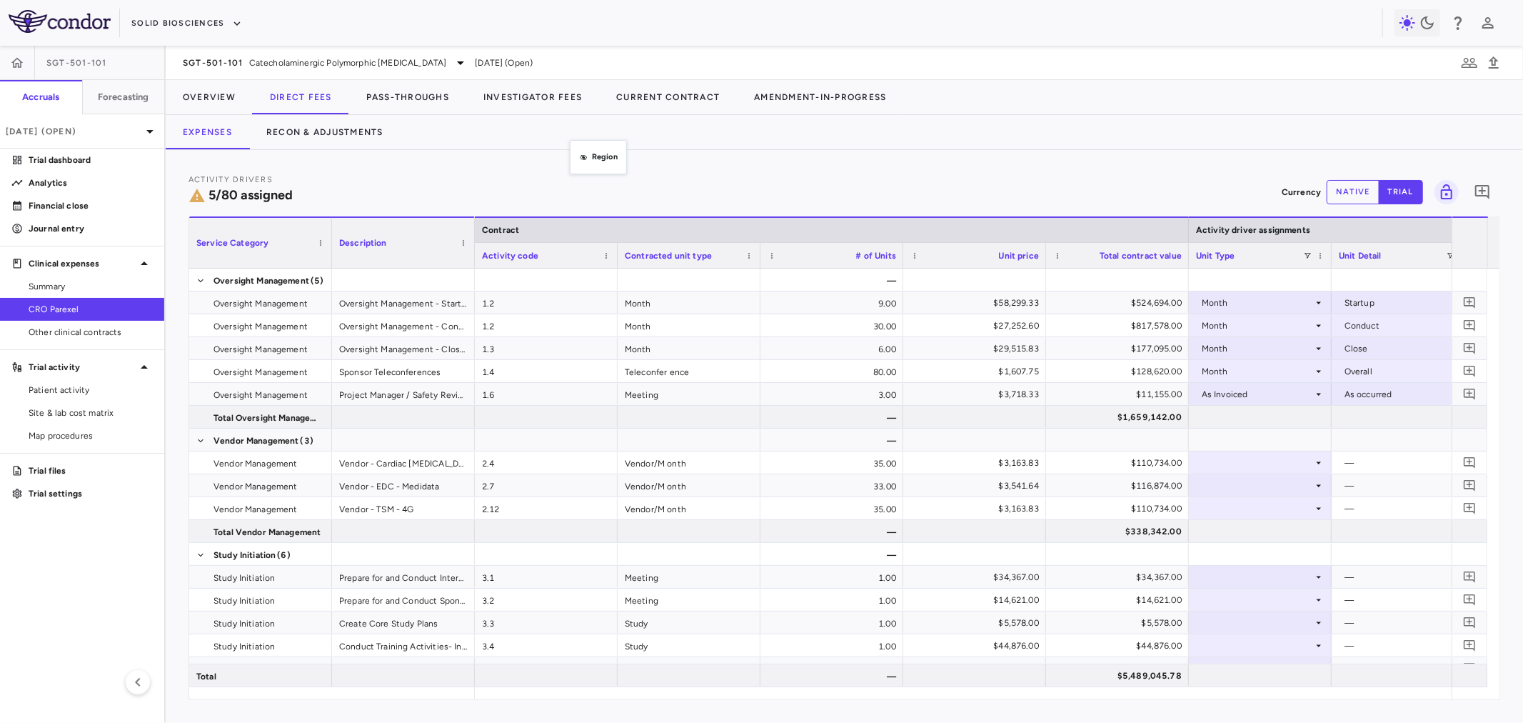
drag, startPoint x: 543, startPoint y: 255, endPoint x: 588, endPoint y: 197, distance: 73.3
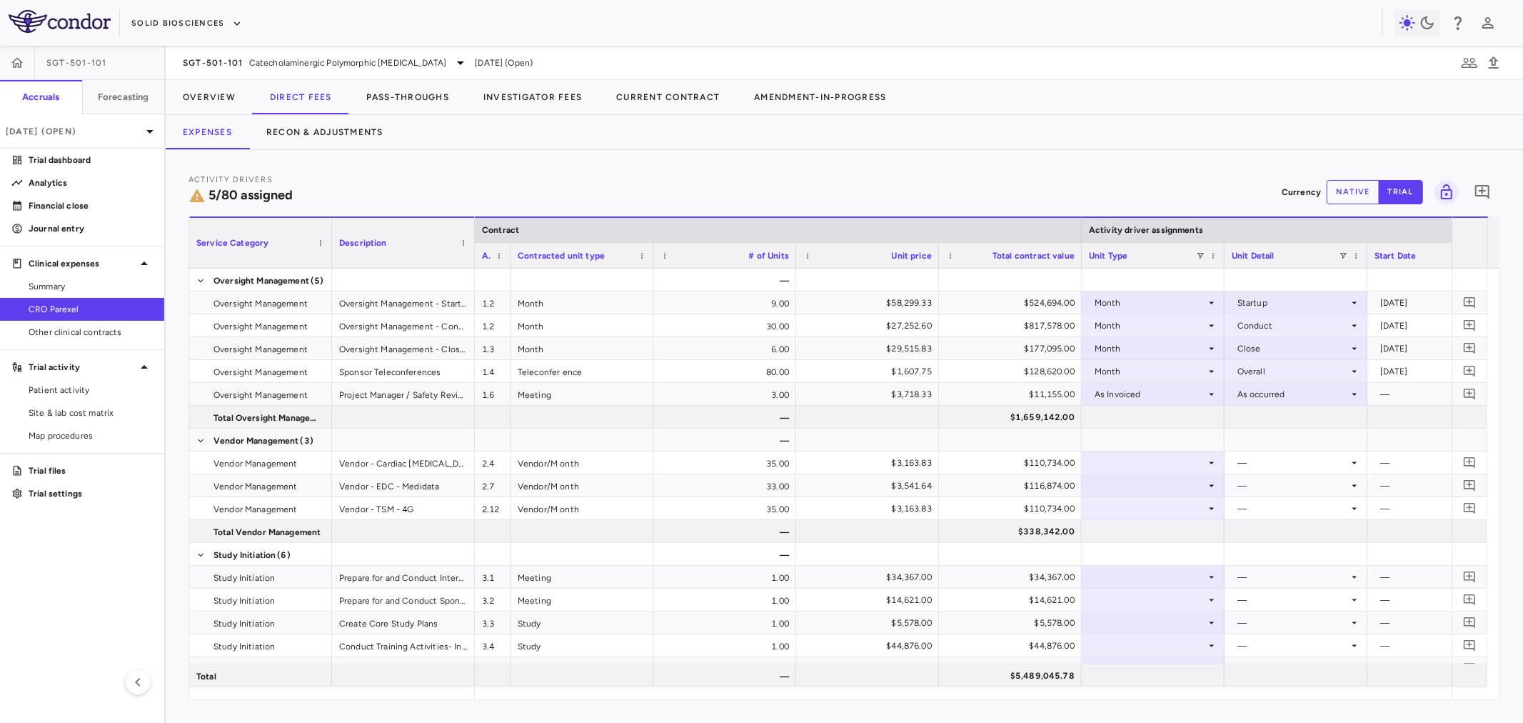
drag, startPoint x: 616, startPoint y: 258, endPoint x: 509, endPoint y: 258, distance: 107.1
click at [509, 258] on div at bounding box center [510, 255] width 6 height 25
click at [653, 260] on div "# of Units" at bounding box center [724, 255] width 143 height 26
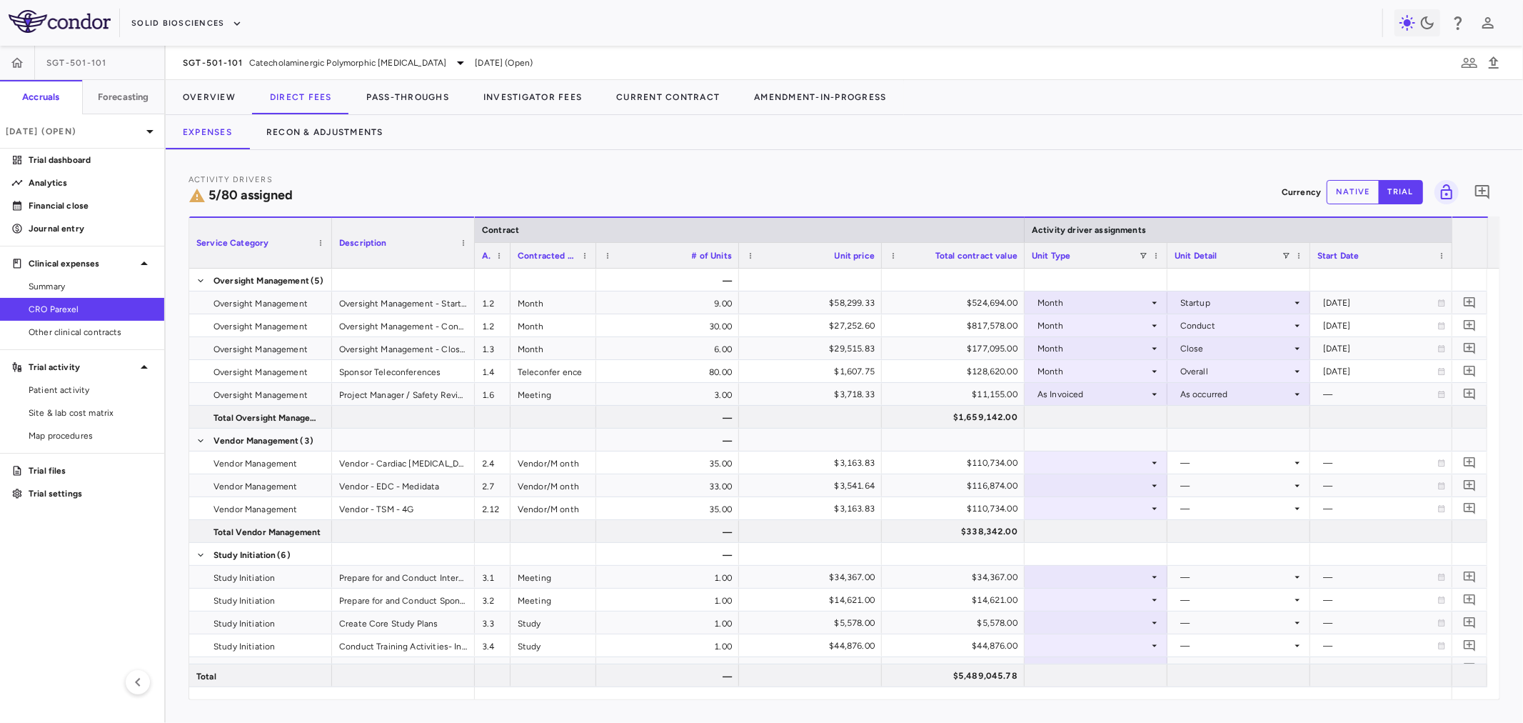
drag, startPoint x: 650, startPoint y: 258, endPoint x: 595, endPoint y: 261, distance: 55.8
click at [595, 261] on div at bounding box center [596, 255] width 6 height 25
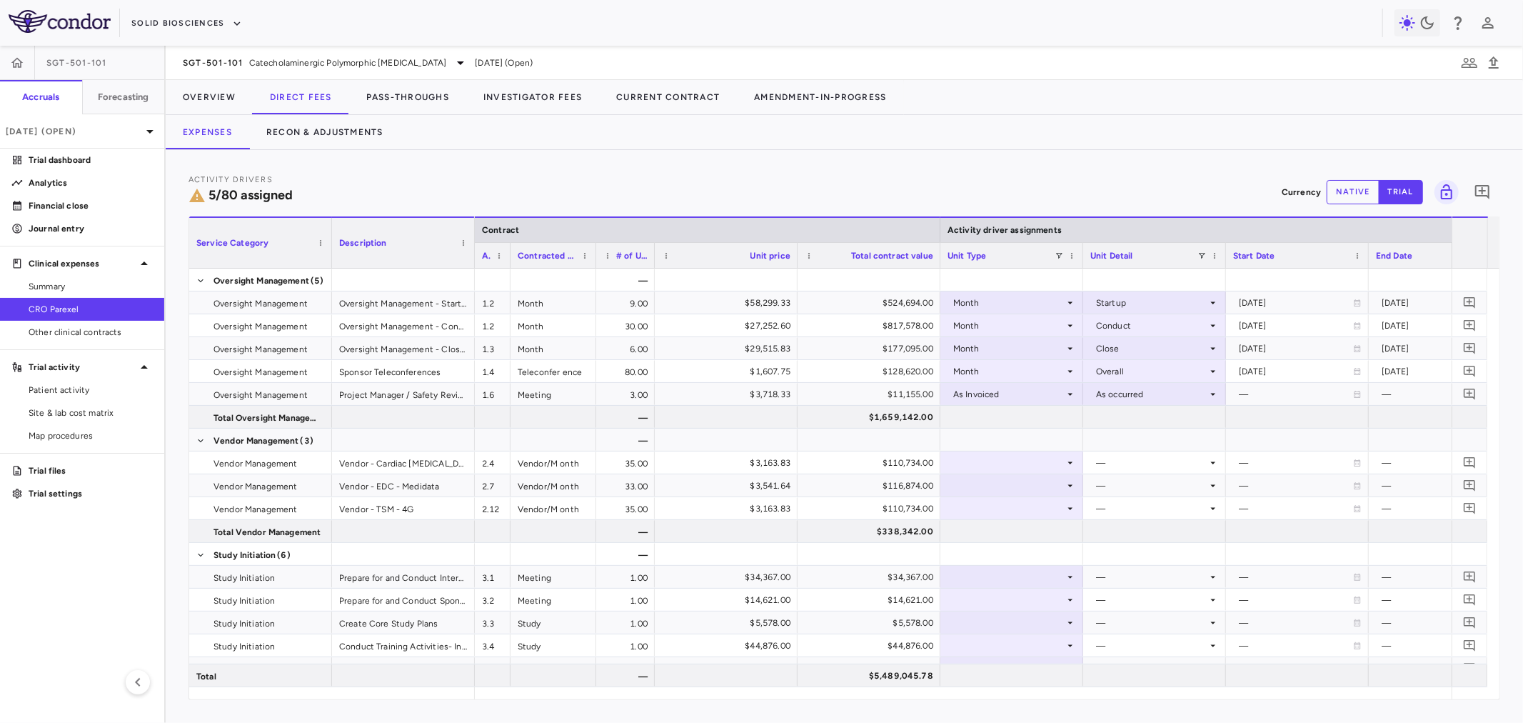
drag, startPoint x: 736, startPoint y: 258, endPoint x: 651, endPoint y: 276, distance: 86.8
click at [651, 276] on div "Service Category Description Contract Activity driver assignments Activity code" at bounding box center [844, 457] width 1310 height 483
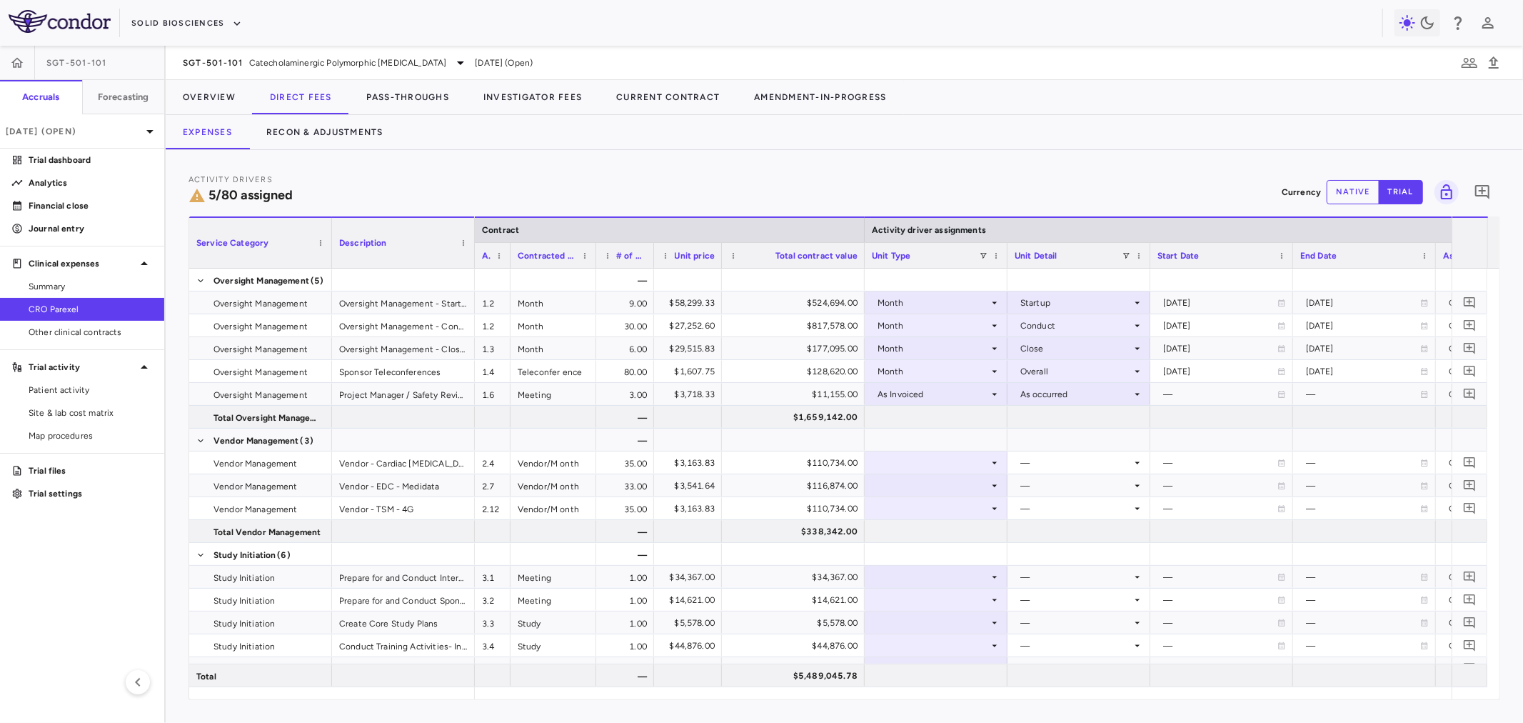
drag, startPoint x: 794, startPoint y: 262, endPoint x: 720, endPoint y: 274, distance: 75.2
click at [720, 274] on div "Service Category Description Contract Activity driver assignments Activity code" at bounding box center [844, 457] width 1310 height 483
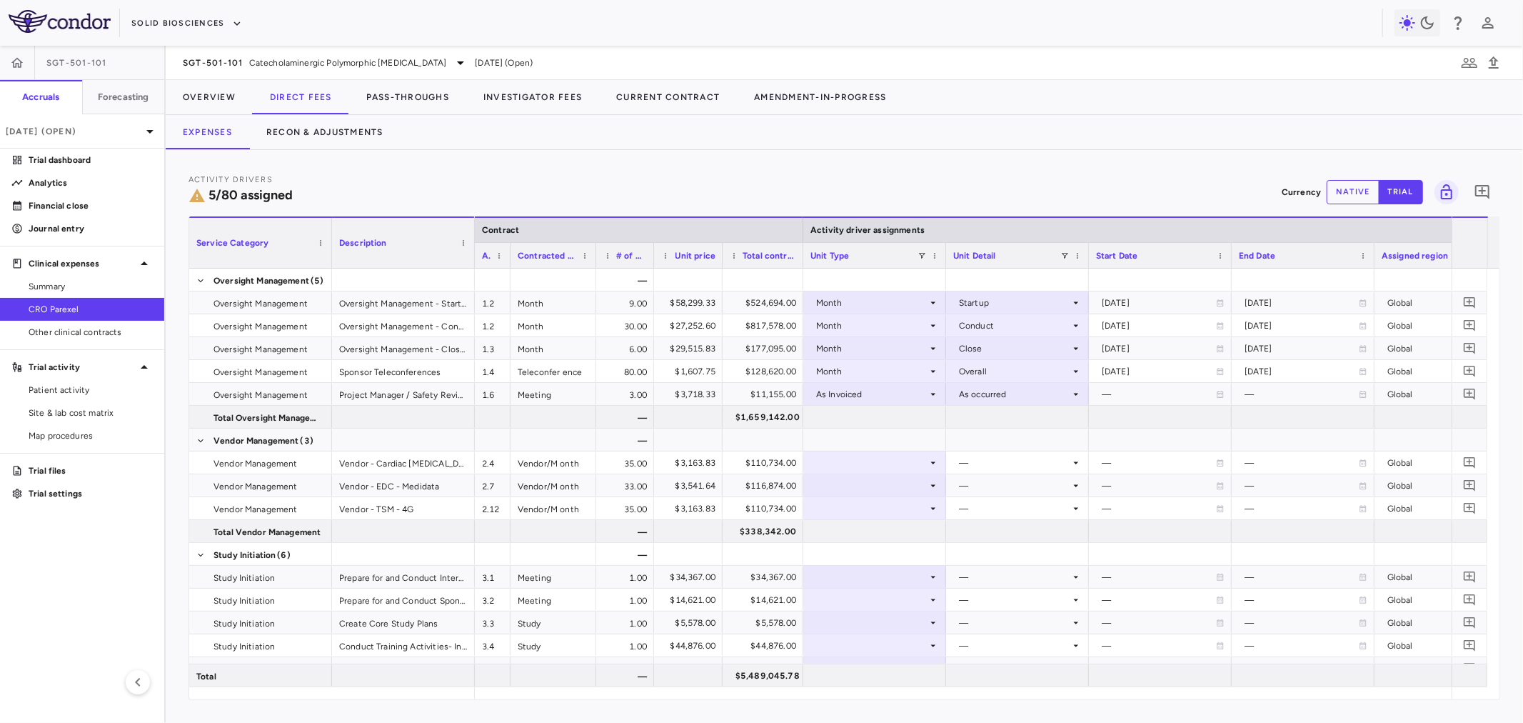
drag, startPoint x: 862, startPoint y: 260, endPoint x: 798, endPoint y: 258, distance: 63.6
click at [800, 258] on div at bounding box center [803, 255] width 6 height 25
click at [940, 253] on div "Unit Type" at bounding box center [873, 255] width 143 height 26
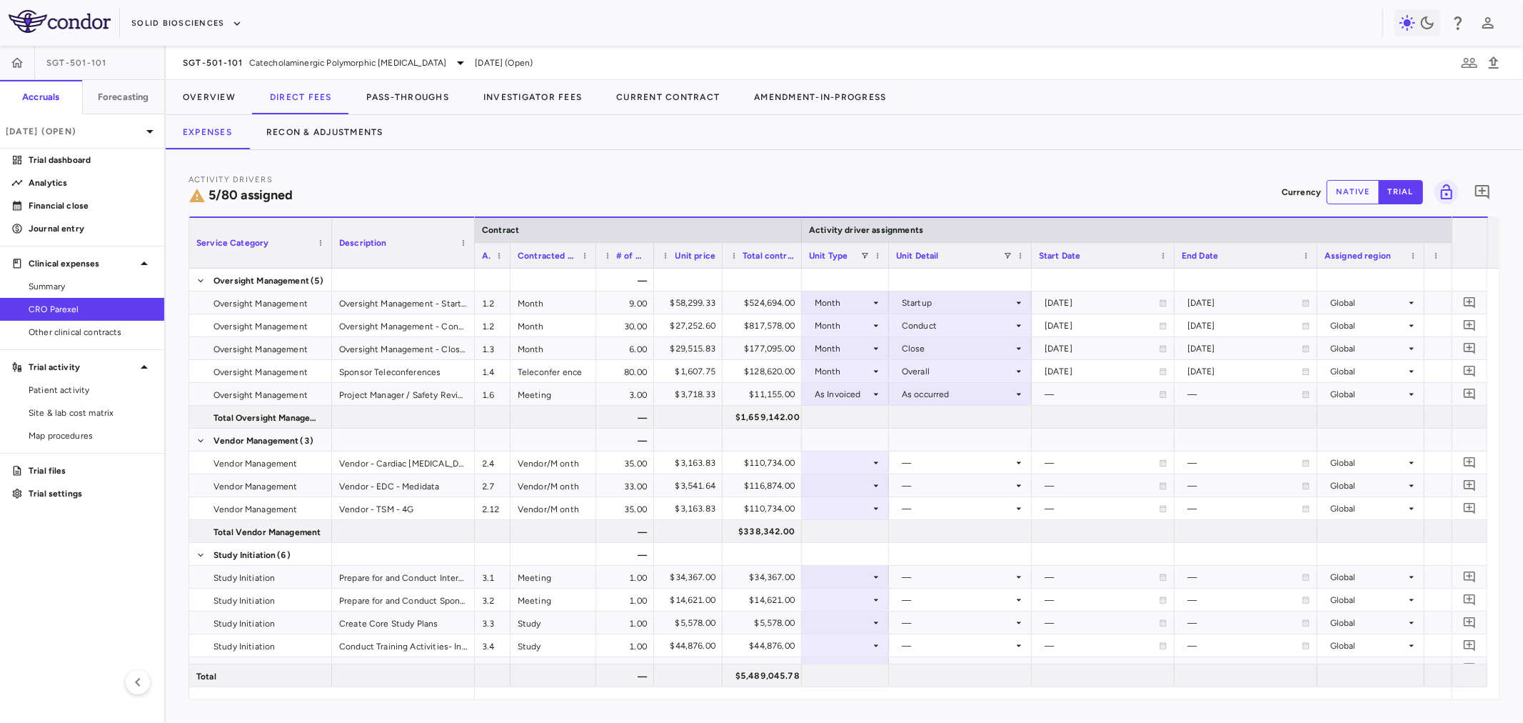
drag, startPoint x: 941, startPoint y: 255, endPoint x: 884, endPoint y: 255, distance: 57.1
click at [885, 255] on div at bounding box center [888, 255] width 6 height 25
click at [1030, 250] on div "Start Date" at bounding box center [1101, 255] width 143 height 26
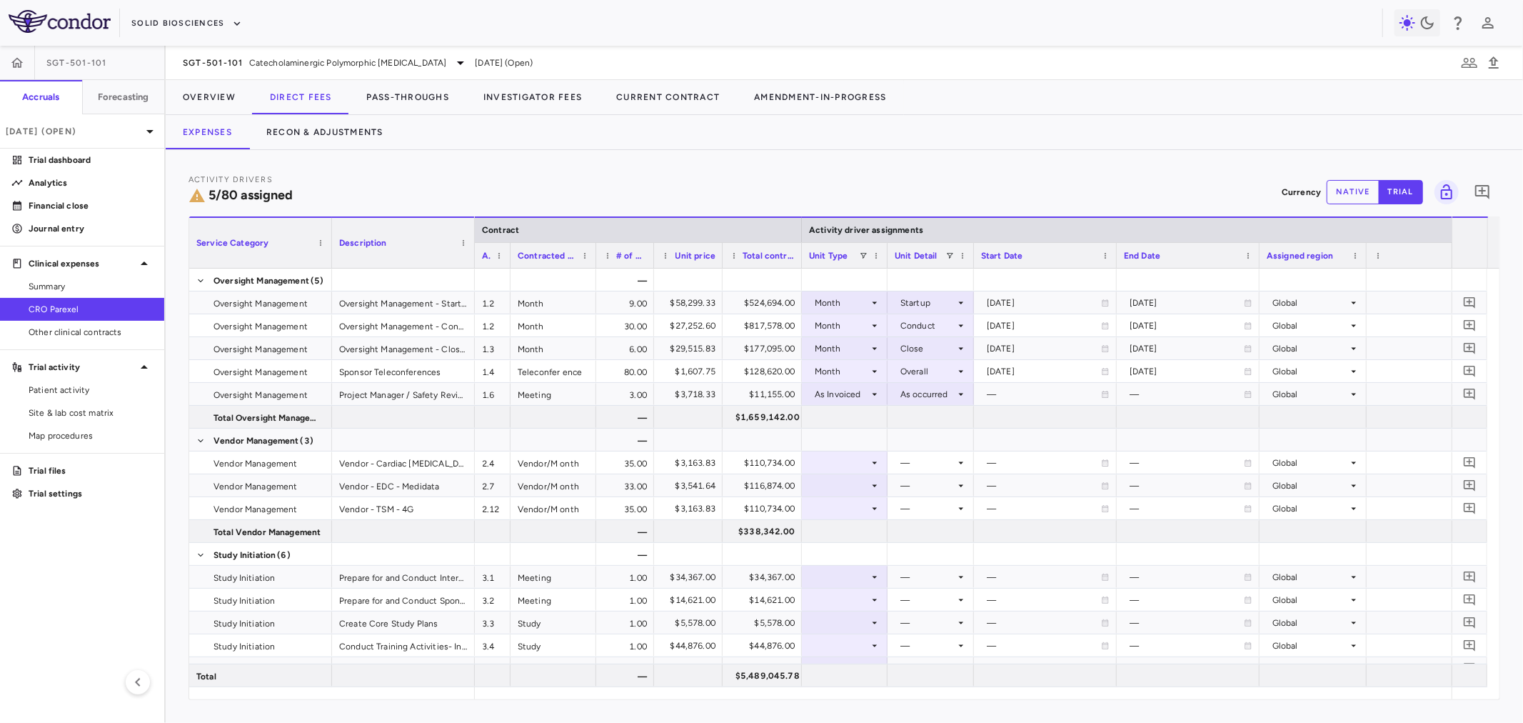
drag, startPoint x: 1028, startPoint y: 251, endPoint x: 972, endPoint y: 246, distance: 56.6
click at [972, 246] on div at bounding box center [973, 255] width 6 height 25
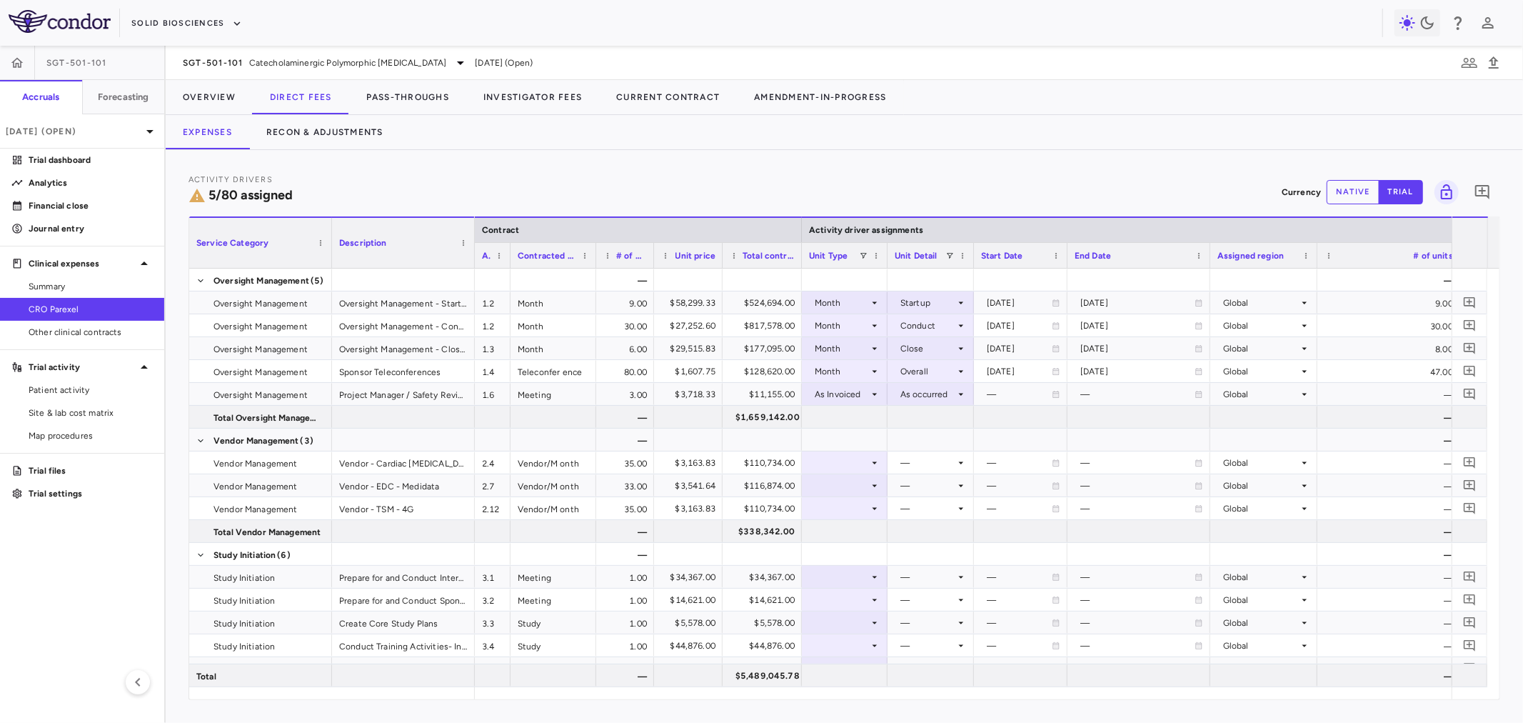
drag, startPoint x: 1115, startPoint y: 257, endPoint x: 1066, endPoint y: 251, distance: 49.6
click at [1066, 251] on div at bounding box center [1067, 255] width 6 height 25
click at [990, 302] on div "[DATE]" at bounding box center [1019, 302] width 65 height 23
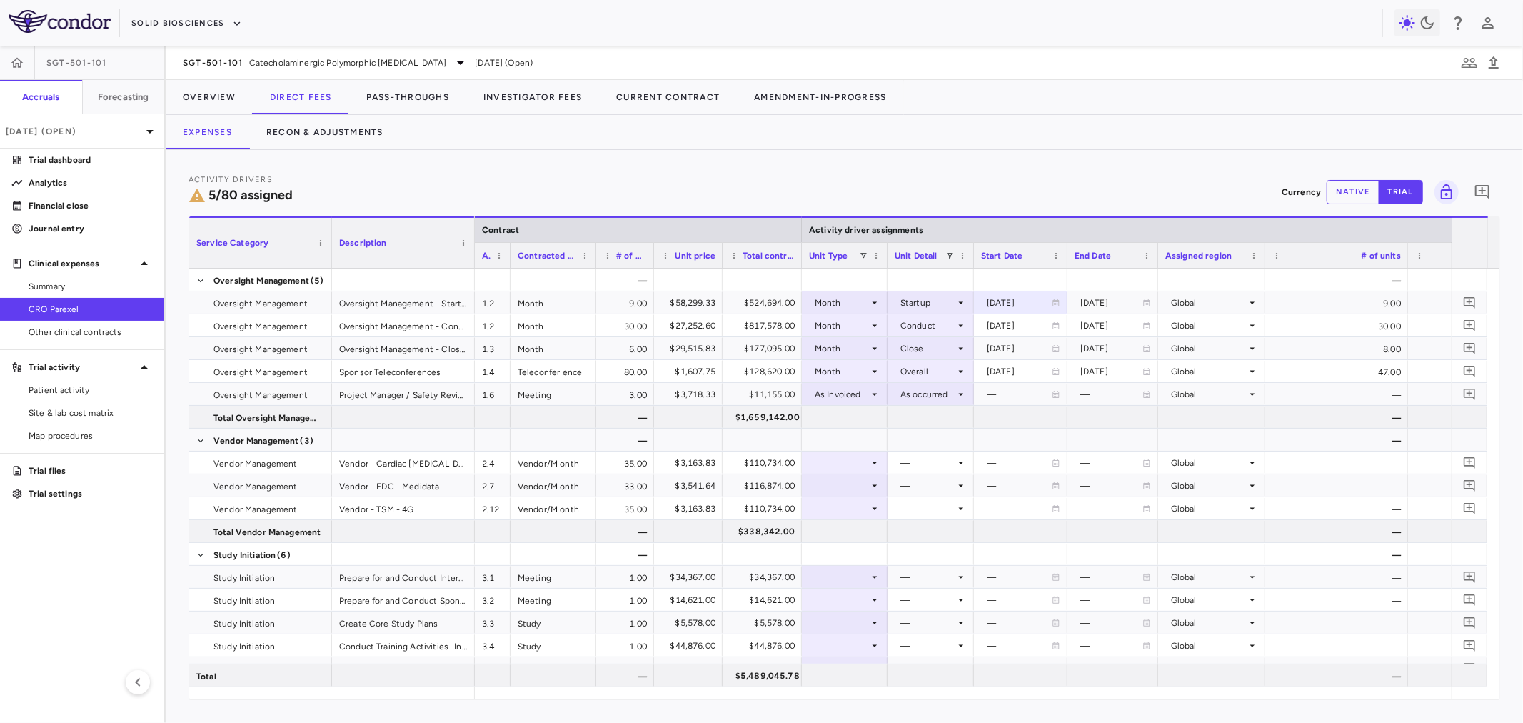
drag, startPoint x: 1209, startPoint y: 251, endPoint x: 1157, endPoint y: 251, distance: 52.1
click at [1157, 251] on div at bounding box center [1158, 255] width 6 height 25
drag, startPoint x: 1197, startPoint y: 252, endPoint x: 1195, endPoint y: 175, distance: 77.1
drag, startPoint x: 1297, startPoint y: 250, endPoint x: 1222, endPoint y: 244, distance: 75.9
click at [1222, 244] on div at bounding box center [1225, 255] width 6 height 25
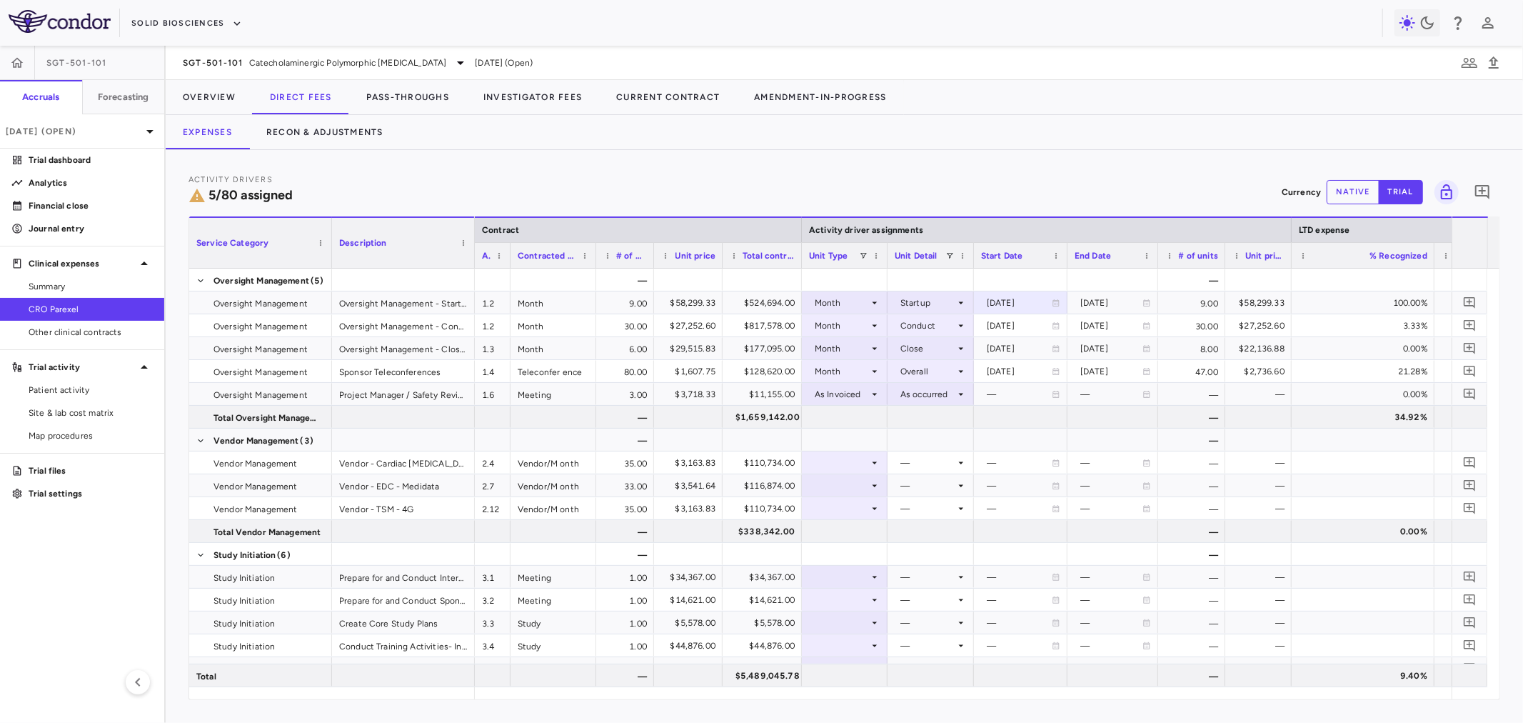
drag, startPoint x: 1367, startPoint y: 251, endPoint x: 1290, endPoint y: 253, distance: 76.4
click at [1290, 253] on div at bounding box center [1291, 255] width 6 height 25
drag, startPoint x: 1430, startPoint y: 258, endPoint x: 1354, endPoint y: 268, distance: 76.2
click at [1354, 268] on div "Service Category Description Contract Activity driver assignments LTD expense M…" at bounding box center [844, 457] width 1310 height 483
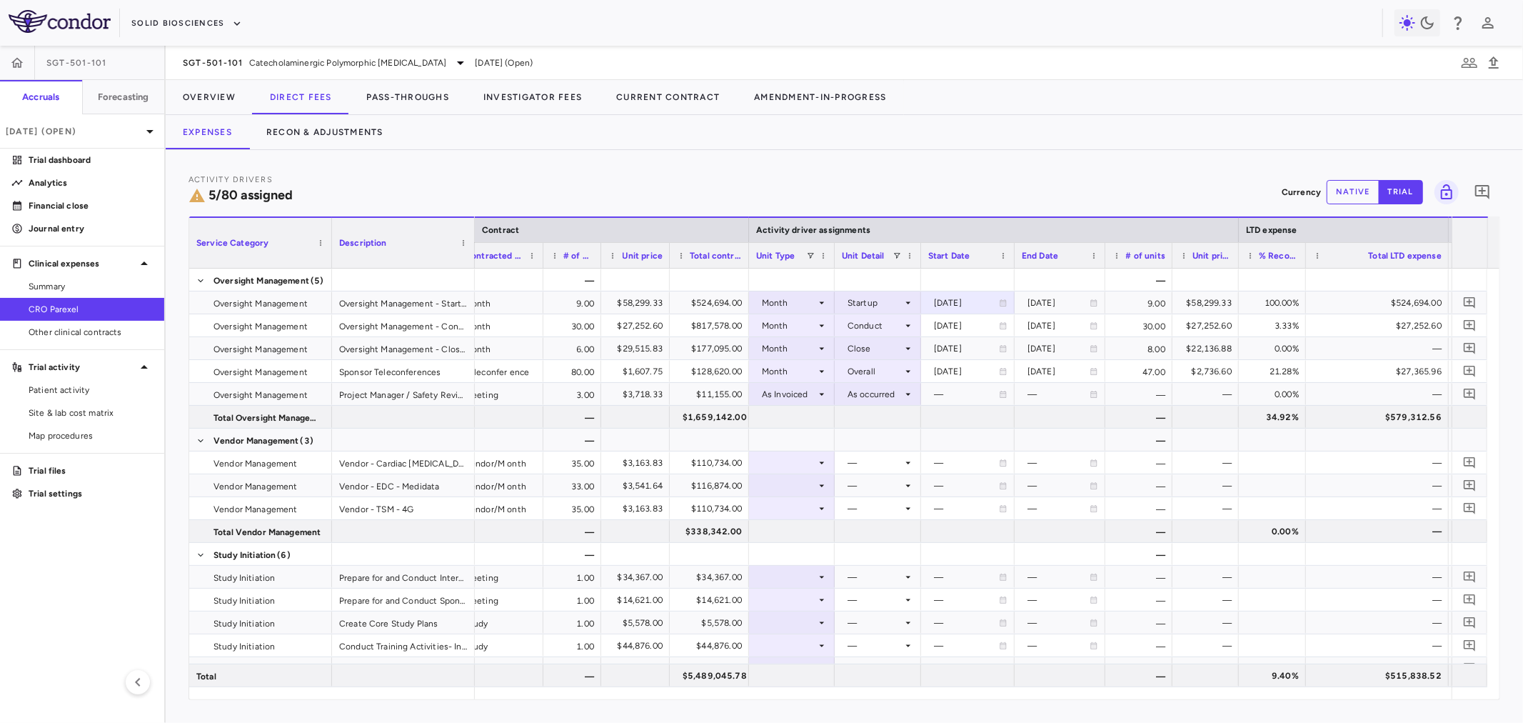
scroll to position [0, 90]
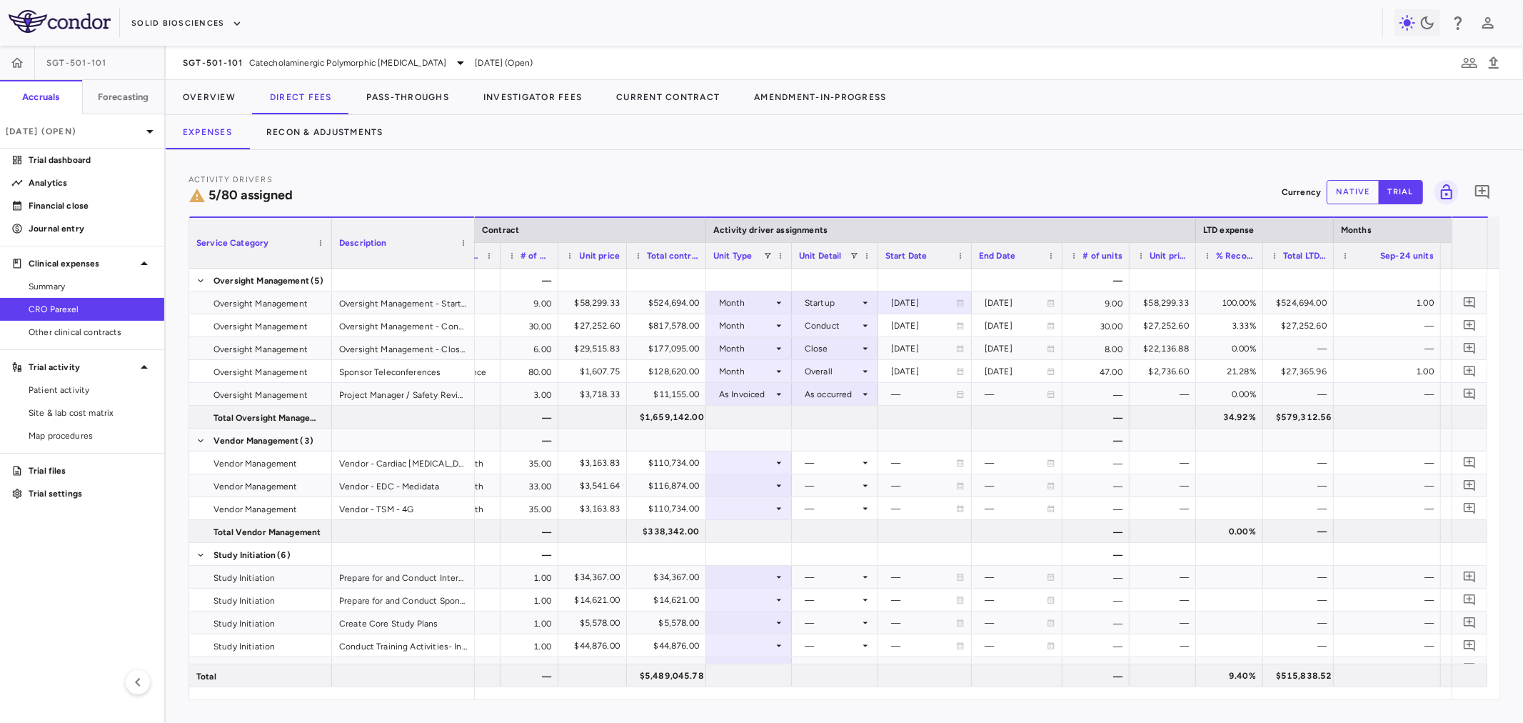
drag, startPoint x: 1404, startPoint y: 252, endPoint x: 1332, endPoint y: 246, distance: 72.3
click at [1332, 246] on div at bounding box center [1333, 255] width 6 height 25
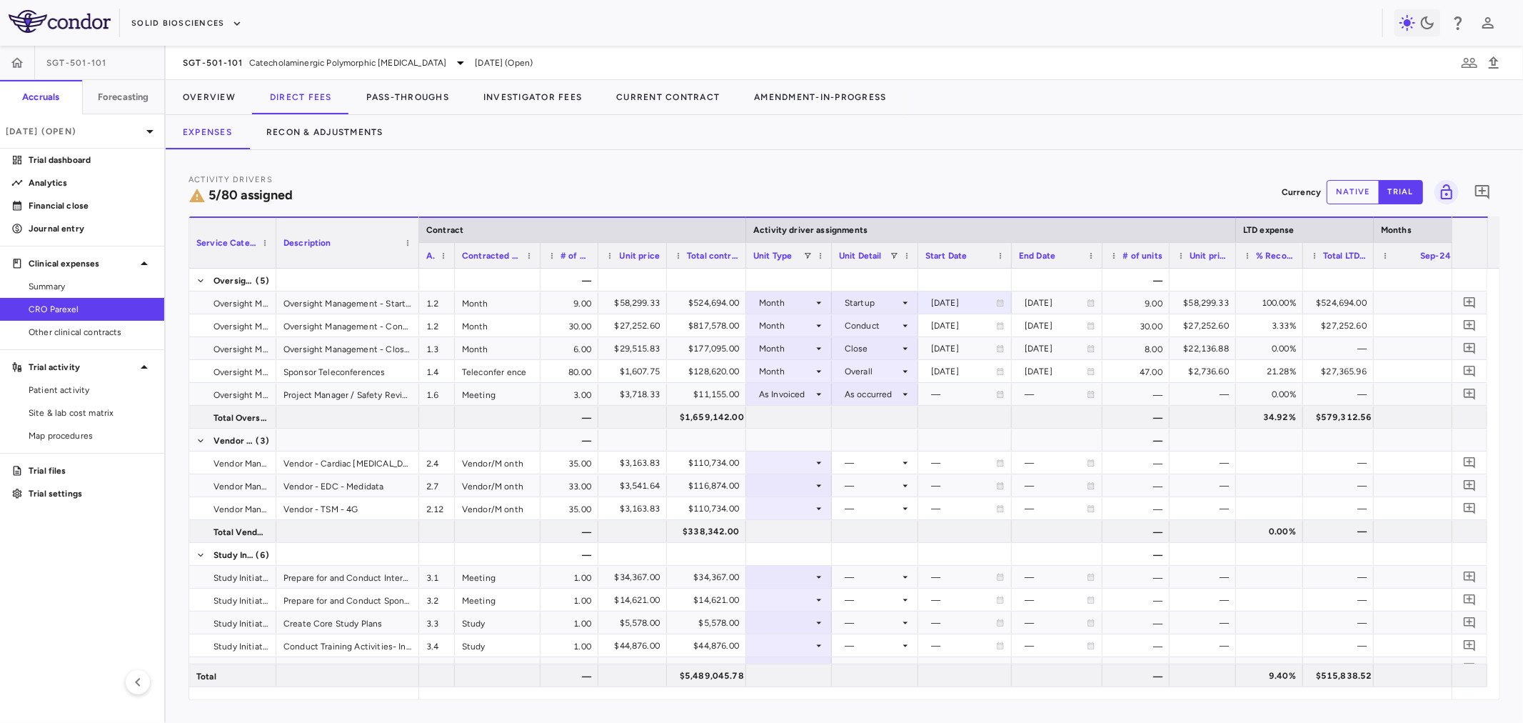
drag, startPoint x: 329, startPoint y: 264, endPoint x: 273, endPoint y: 273, distance: 57.2
click at [273, 270] on div "Service Category Description Contract Activity driver assignments LTD expense M…" at bounding box center [844, 457] width 1310 height 483
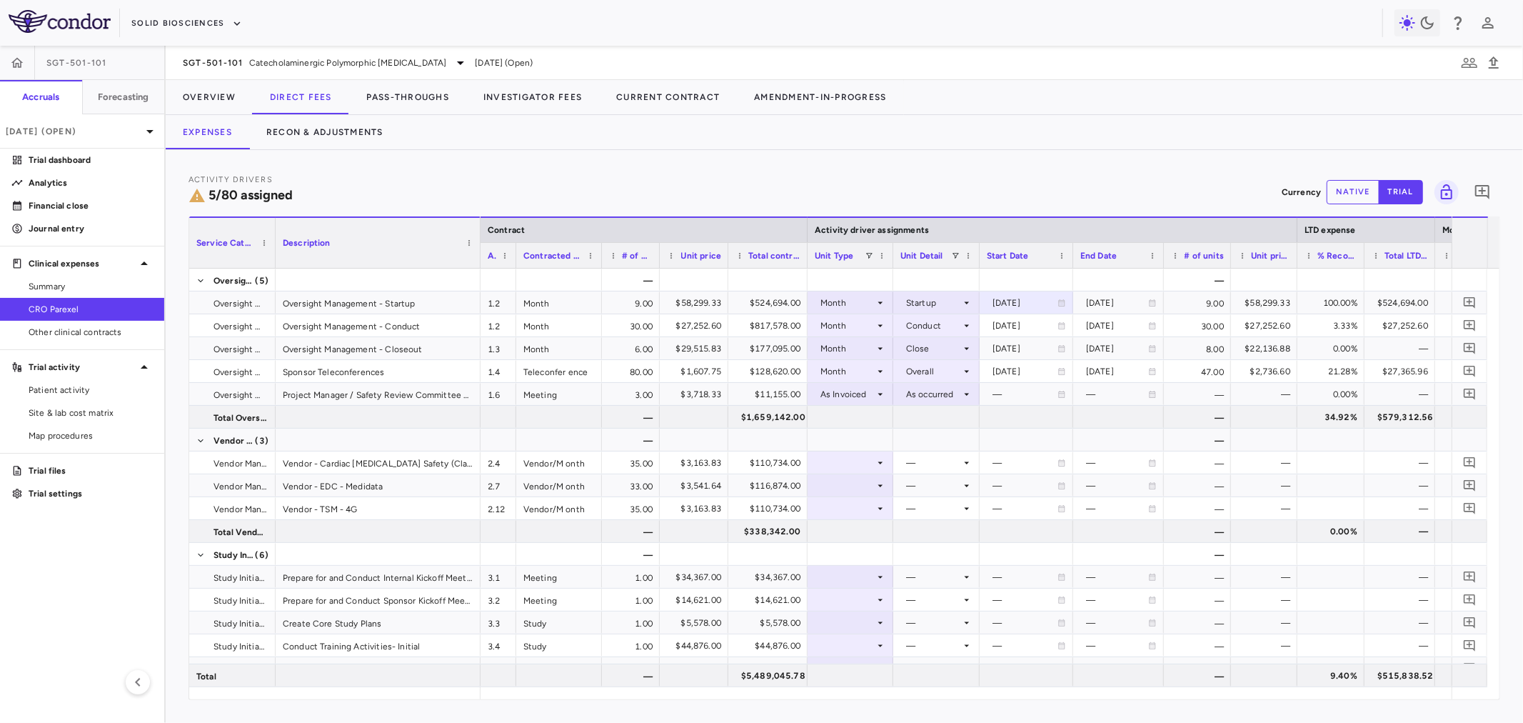
drag, startPoint x: 416, startPoint y: 258, endPoint x: 478, endPoint y: 261, distance: 62.2
click at [478, 261] on div at bounding box center [480, 243] width 6 height 50
click at [577, 189] on div "Activity Drivers 5/80 assigned Currency native trial 0" at bounding box center [844, 192] width 1312 height 38
click at [875, 458] on icon at bounding box center [880, 462] width 11 height 11
click at [870, 434] on div at bounding box center [761, 361] width 1523 height 723
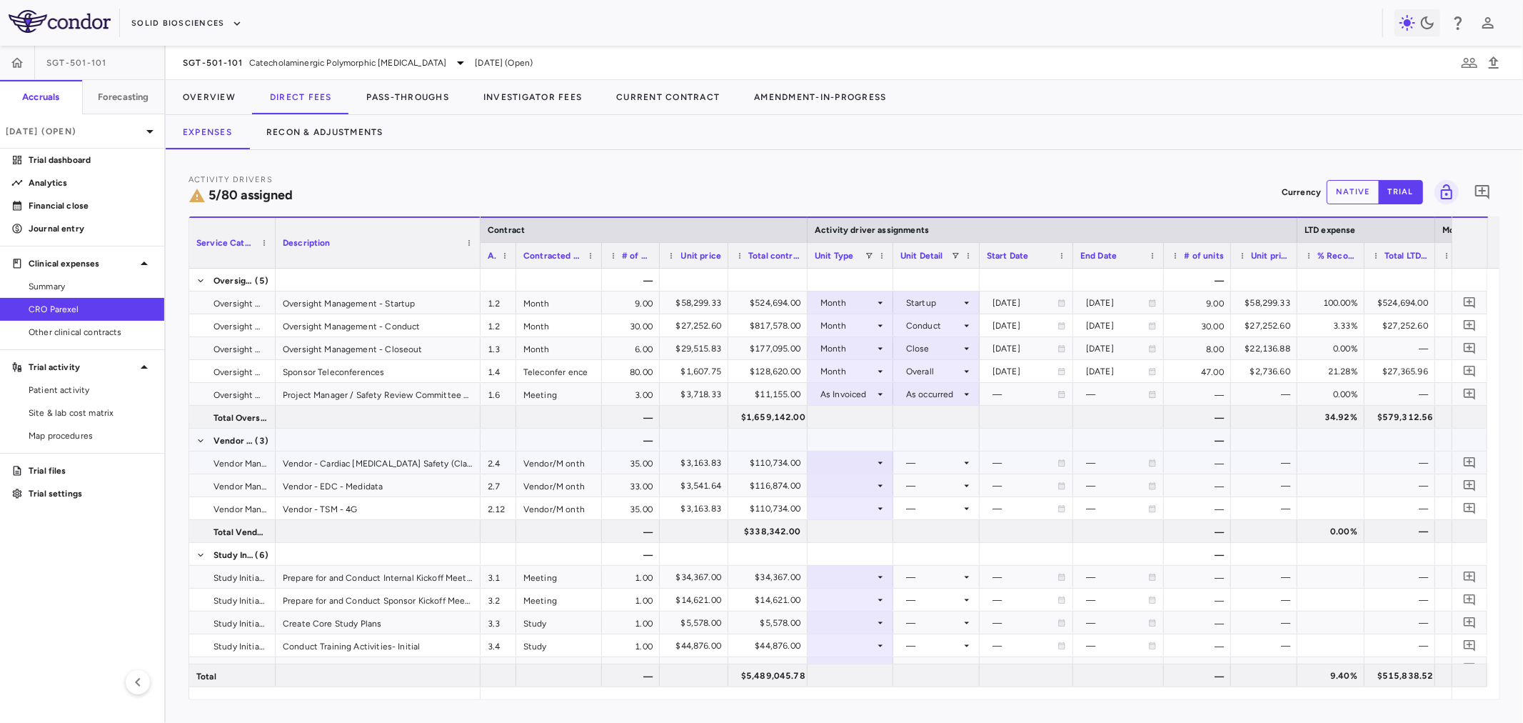
click at [870, 434] on div at bounding box center [850, 439] width 71 height 21
click at [910, 434] on div at bounding box center [936, 439] width 72 height 21
click at [852, 441] on div at bounding box center [850, 439] width 71 height 21
click at [785, 441] on div at bounding box center [767, 439] width 65 height 21
click at [827, 441] on div at bounding box center [850, 439] width 71 height 21
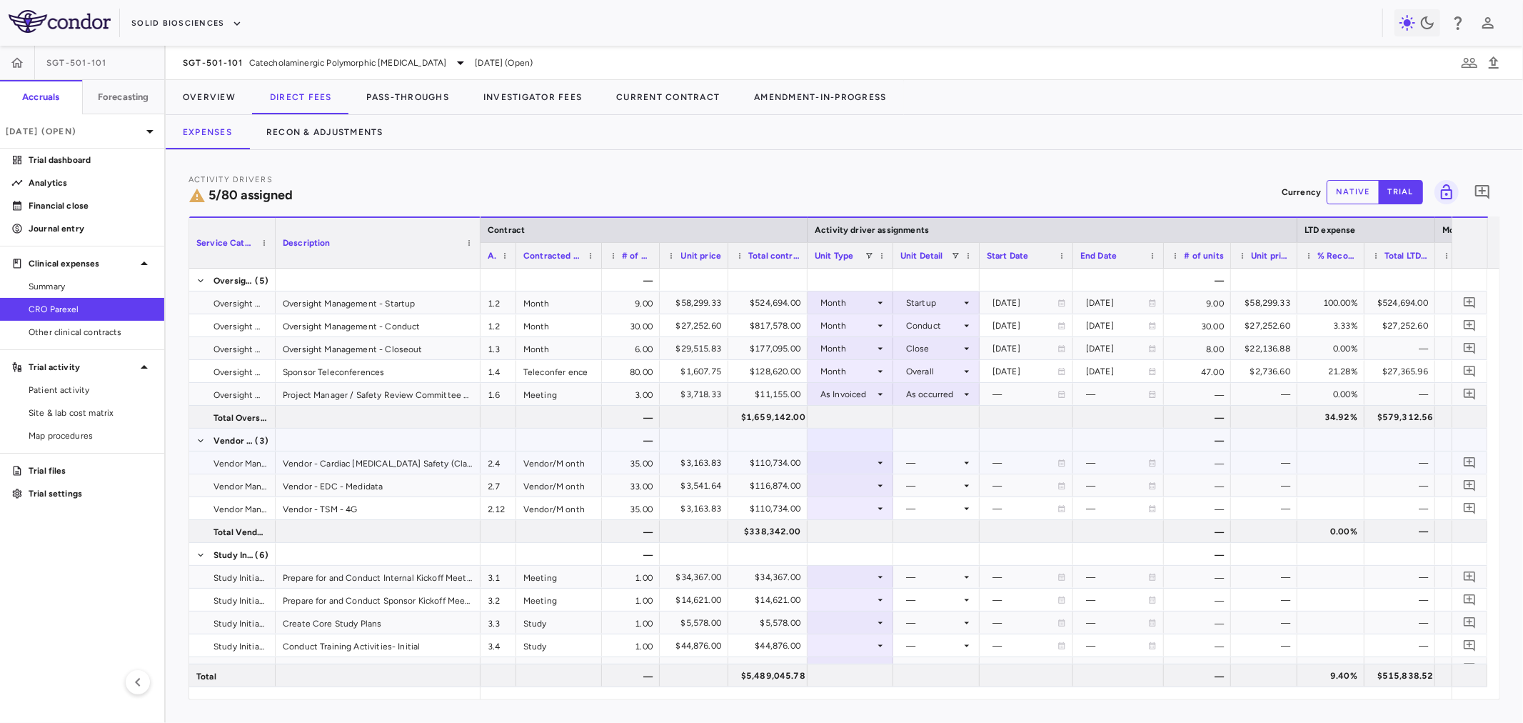
click at [838, 424] on div at bounding box center [850, 416] width 71 height 21
click at [838, 434] on div at bounding box center [850, 439] width 71 height 21
click at [876, 452] on div at bounding box center [850, 462] width 71 height 21
click at [867, 565] on li "Month" at bounding box center [850, 574] width 95 height 21
click at [927, 462] on div at bounding box center [936, 462] width 72 height 21
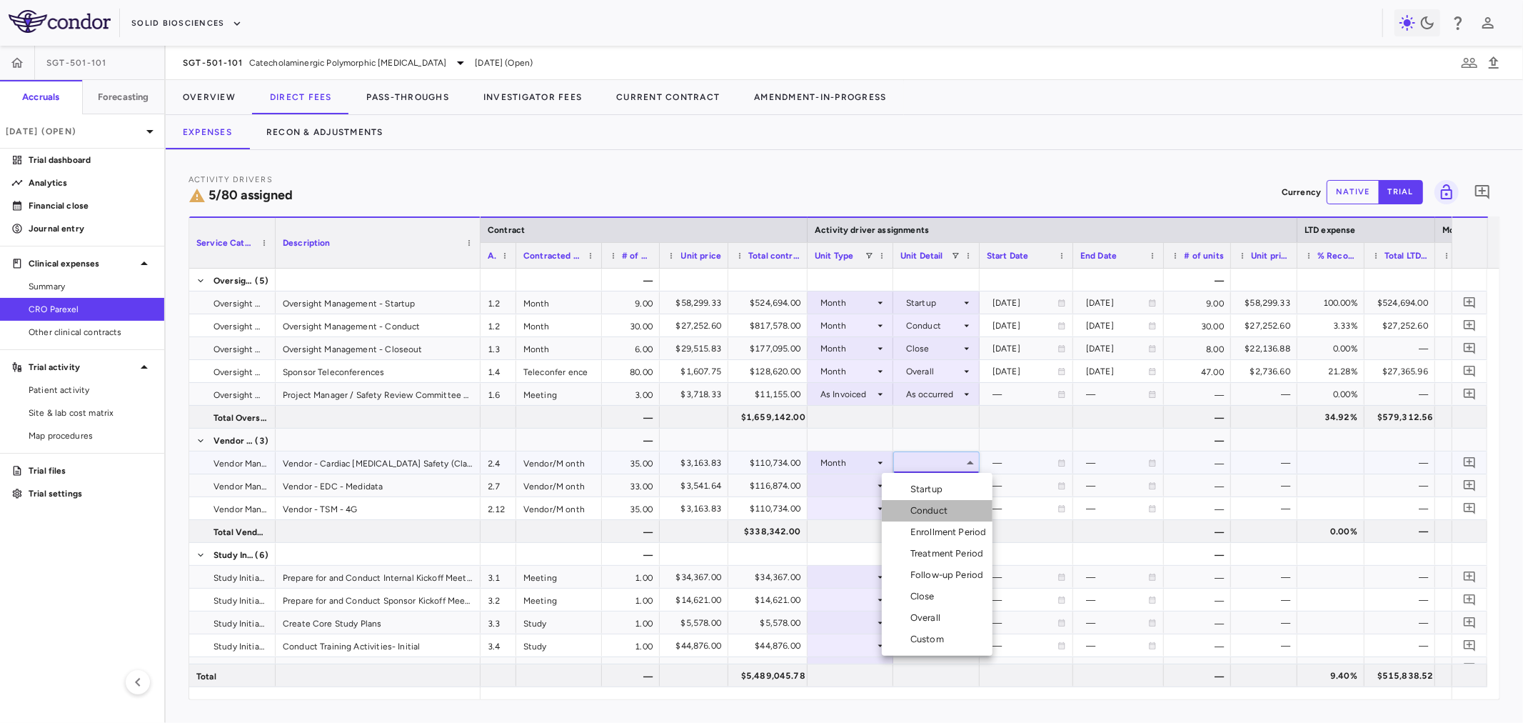
click at [937, 508] on div "Conduct" at bounding box center [931, 510] width 43 height 13
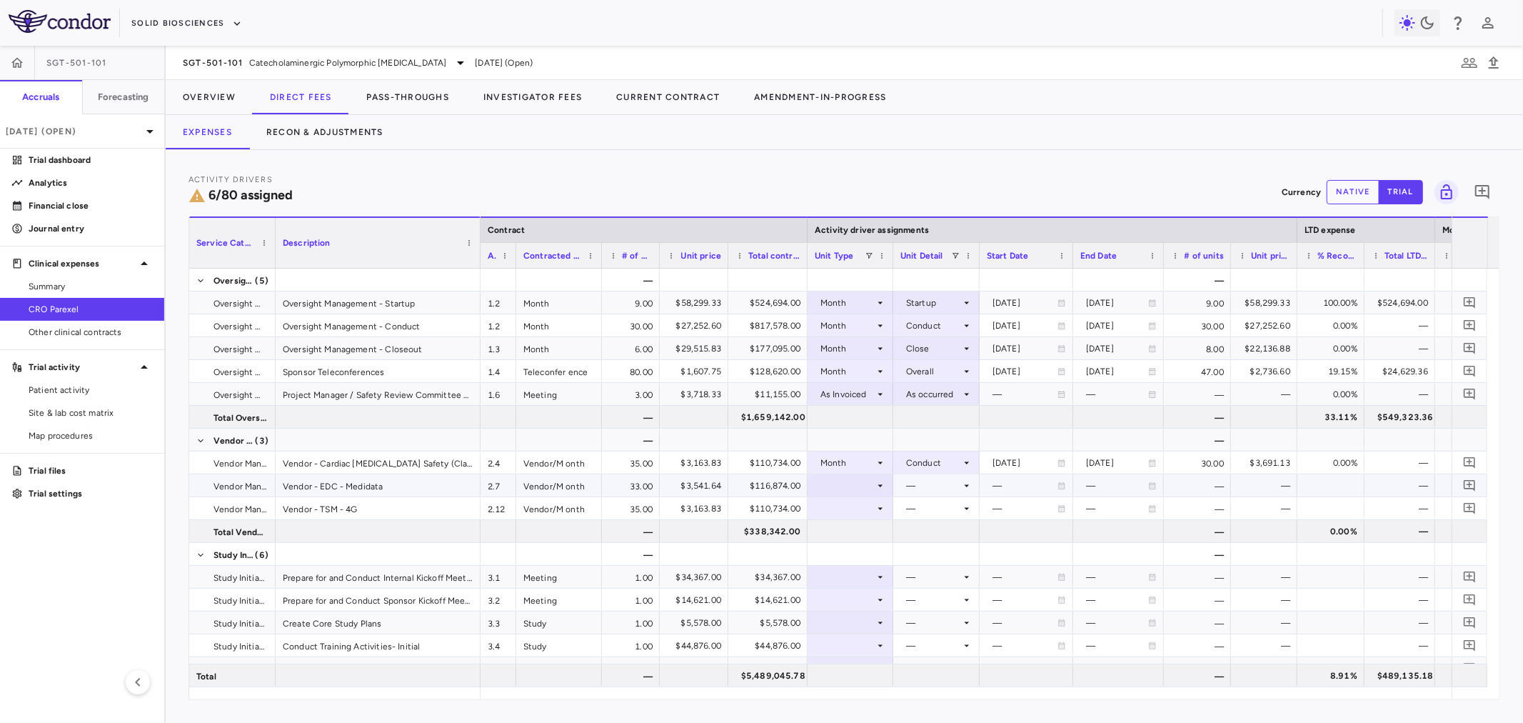
click at [862, 477] on div at bounding box center [850, 485] width 71 height 21
click at [858, 593] on div "Month" at bounding box center [849, 597] width 34 height 13
click at [934, 481] on div at bounding box center [936, 485] width 72 height 21
click at [940, 540] on li "Conduct" at bounding box center [937, 533] width 111 height 21
click at [855, 501] on div at bounding box center [850, 508] width 71 height 21
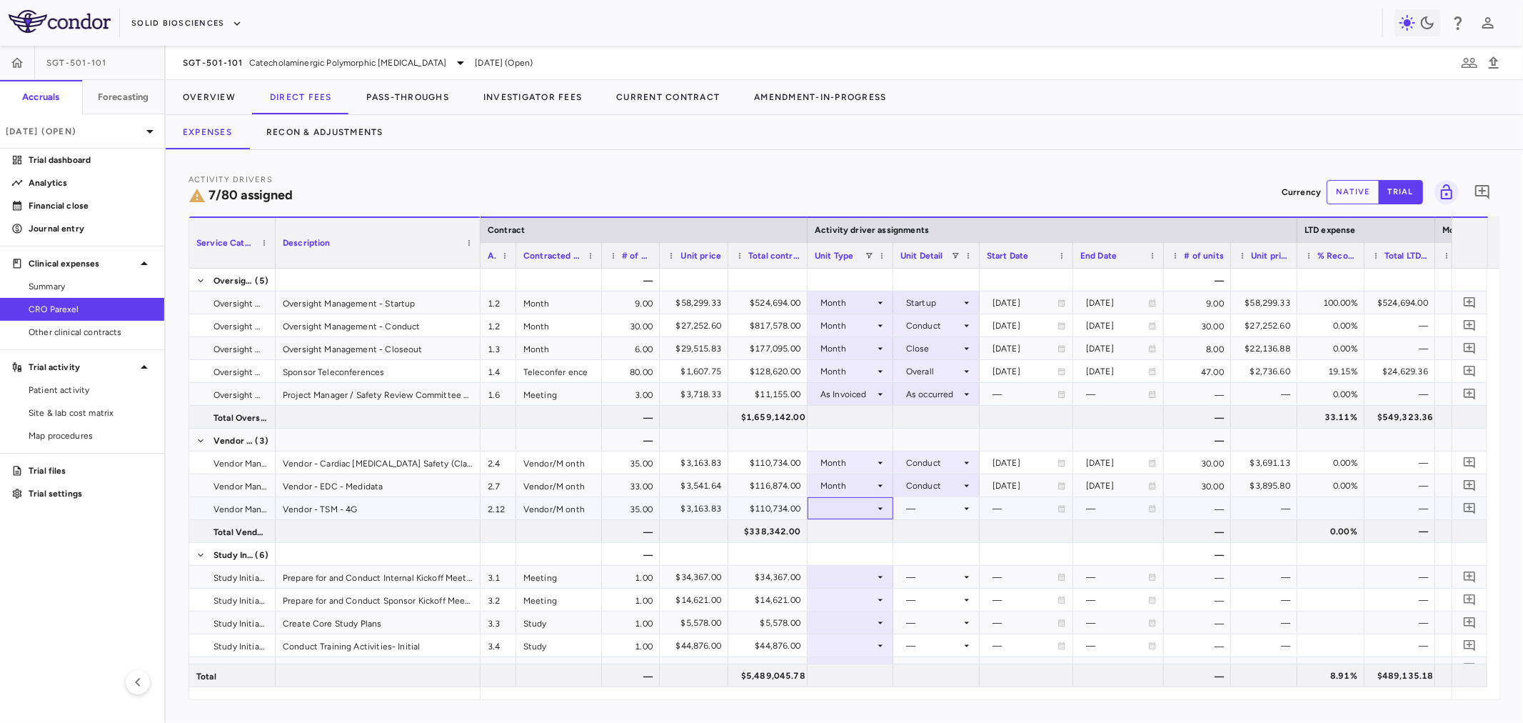
click at [861, 500] on div at bounding box center [850, 508] width 71 height 21
click at [859, 621] on div "Month" at bounding box center [849, 620] width 34 height 13
click at [909, 508] on div at bounding box center [936, 508] width 72 height 21
click at [925, 555] on div "Conduct" at bounding box center [931, 556] width 43 height 13
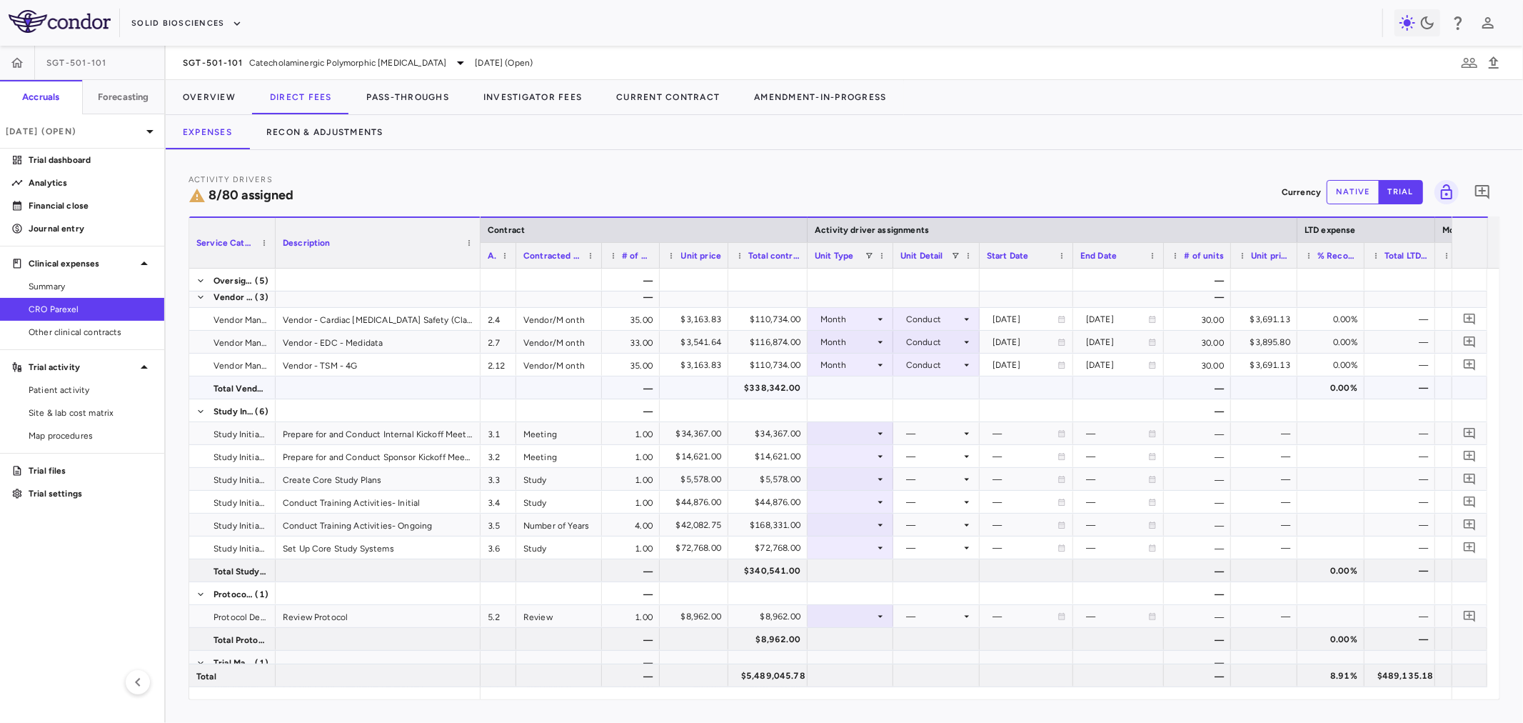
scroll to position [187, 0]
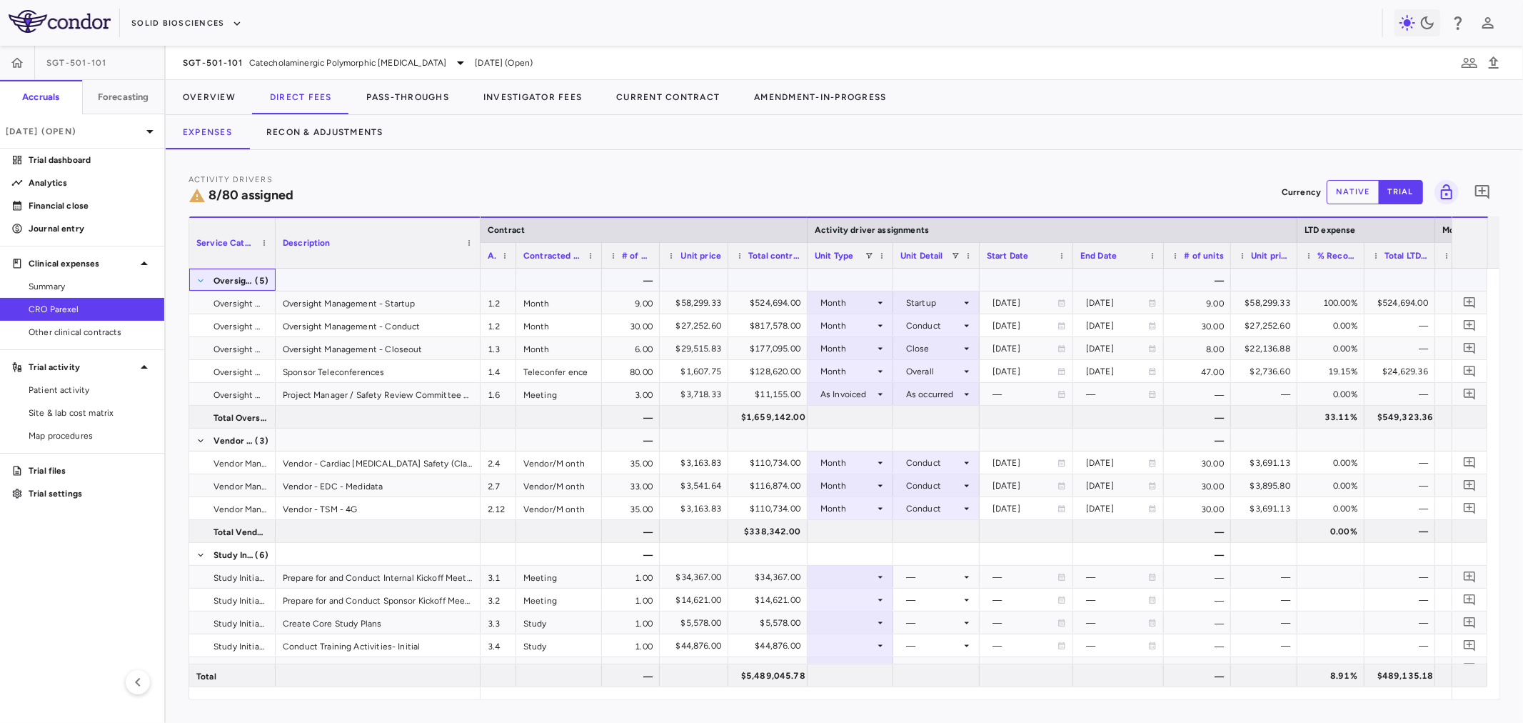
click at [196, 279] on span at bounding box center [200, 280] width 9 height 9
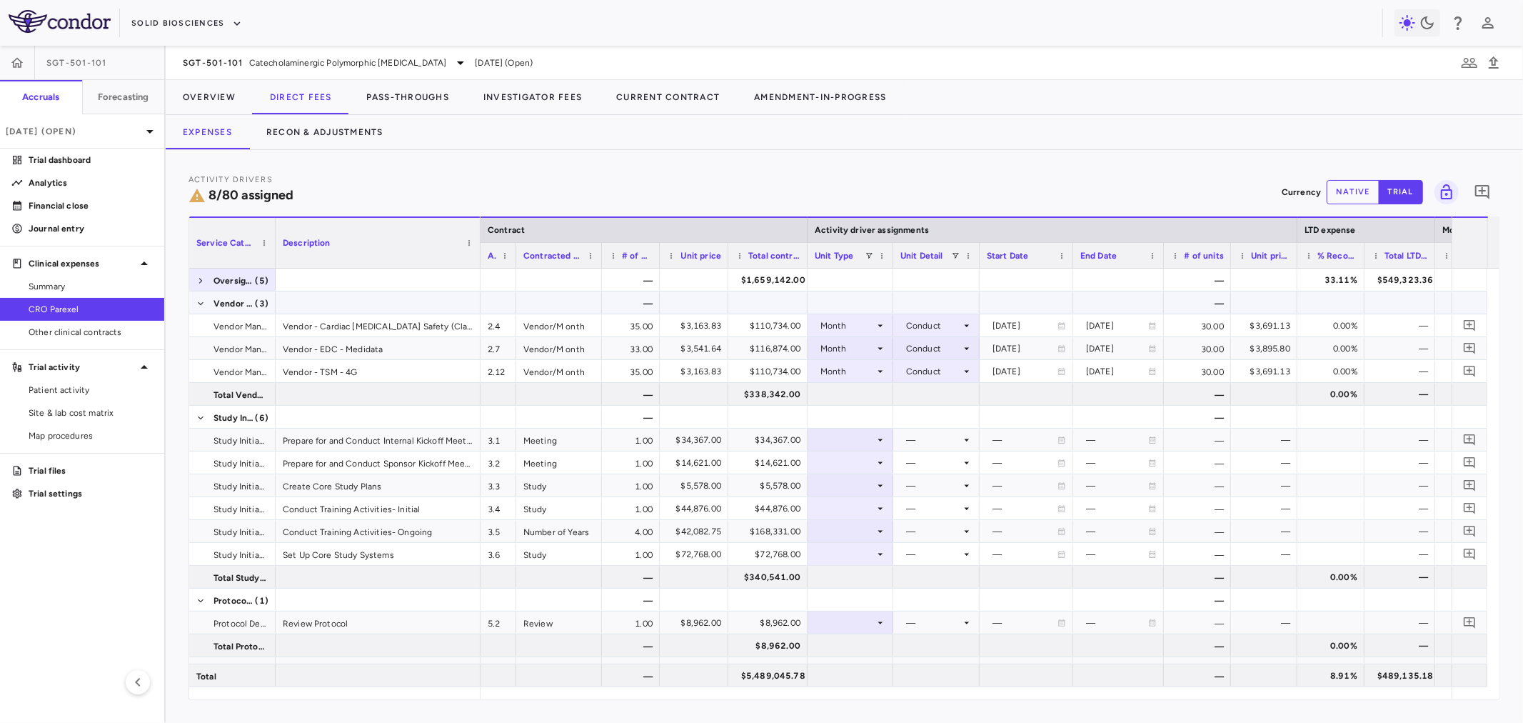
click at [201, 297] on span at bounding box center [200, 303] width 9 height 23
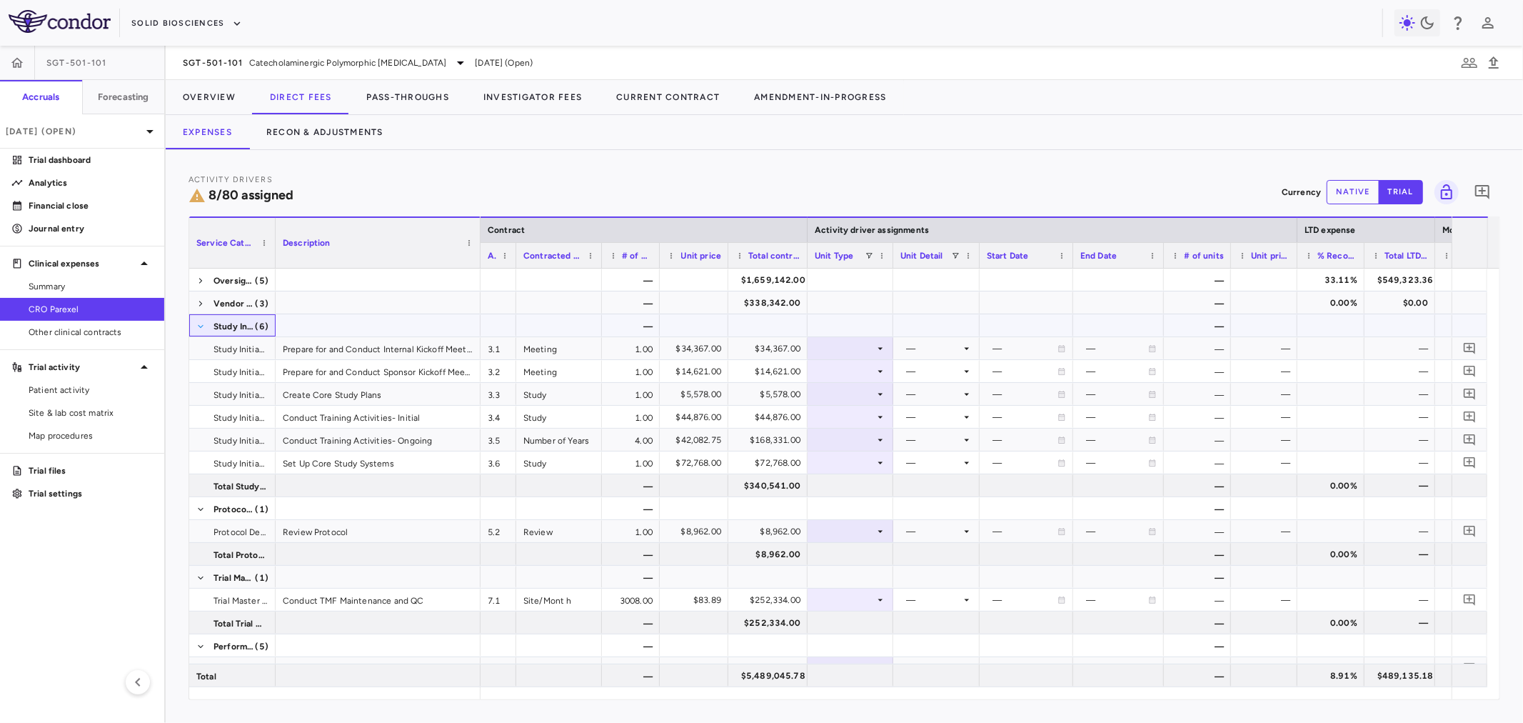
click at [201, 325] on span at bounding box center [200, 326] width 9 height 9
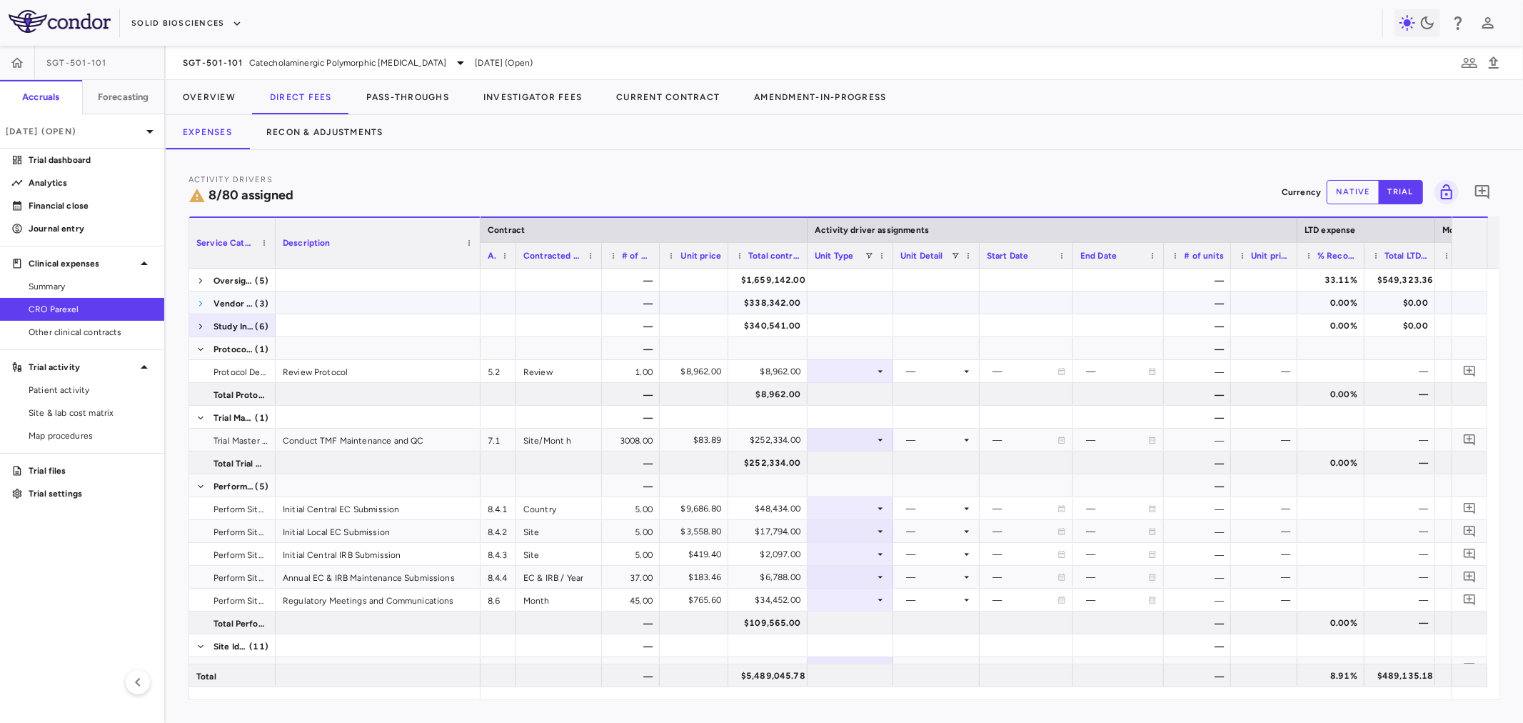
click at [198, 301] on span at bounding box center [200, 303] width 9 height 9
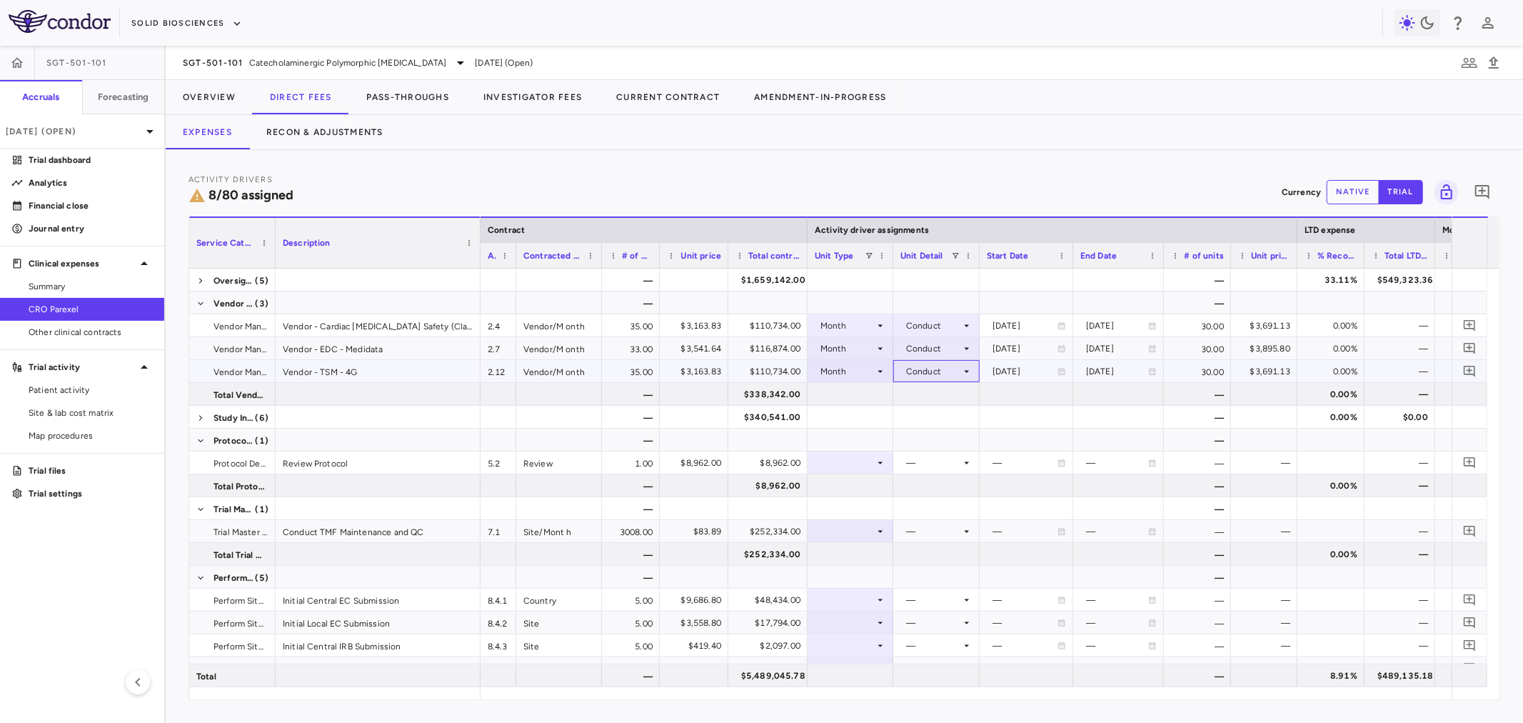
click at [944, 373] on div "Conduct" at bounding box center [933, 371] width 55 height 23
click at [1087, 156] on div at bounding box center [761, 361] width 1523 height 723
click at [198, 287] on span "Context Menu" at bounding box center [206, 297] width 17 height 20
click at [195, 275] on div "Oversight Management (5)" at bounding box center [232, 279] width 86 height 22
click at [198, 281] on span at bounding box center [200, 280] width 9 height 9
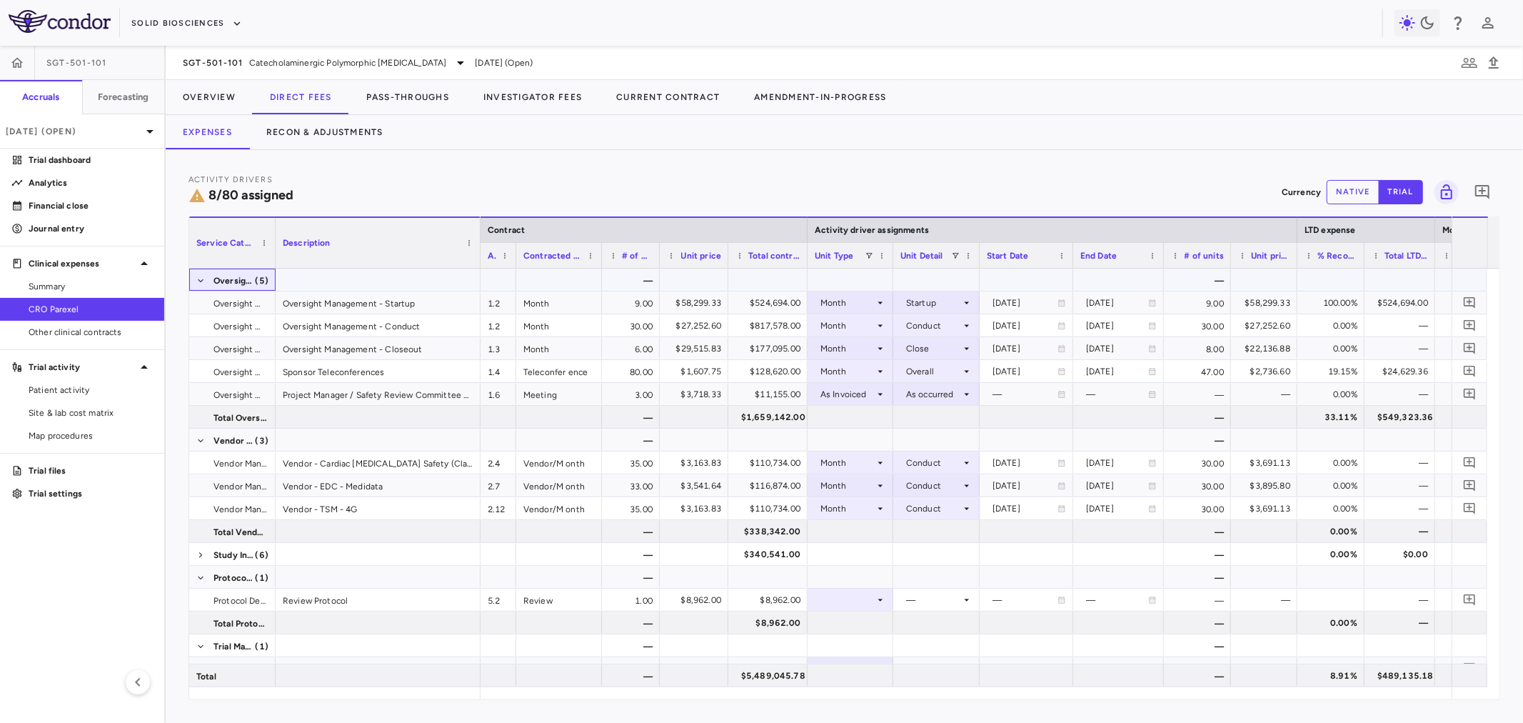
click at [198, 284] on span at bounding box center [200, 280] width 9 height 9
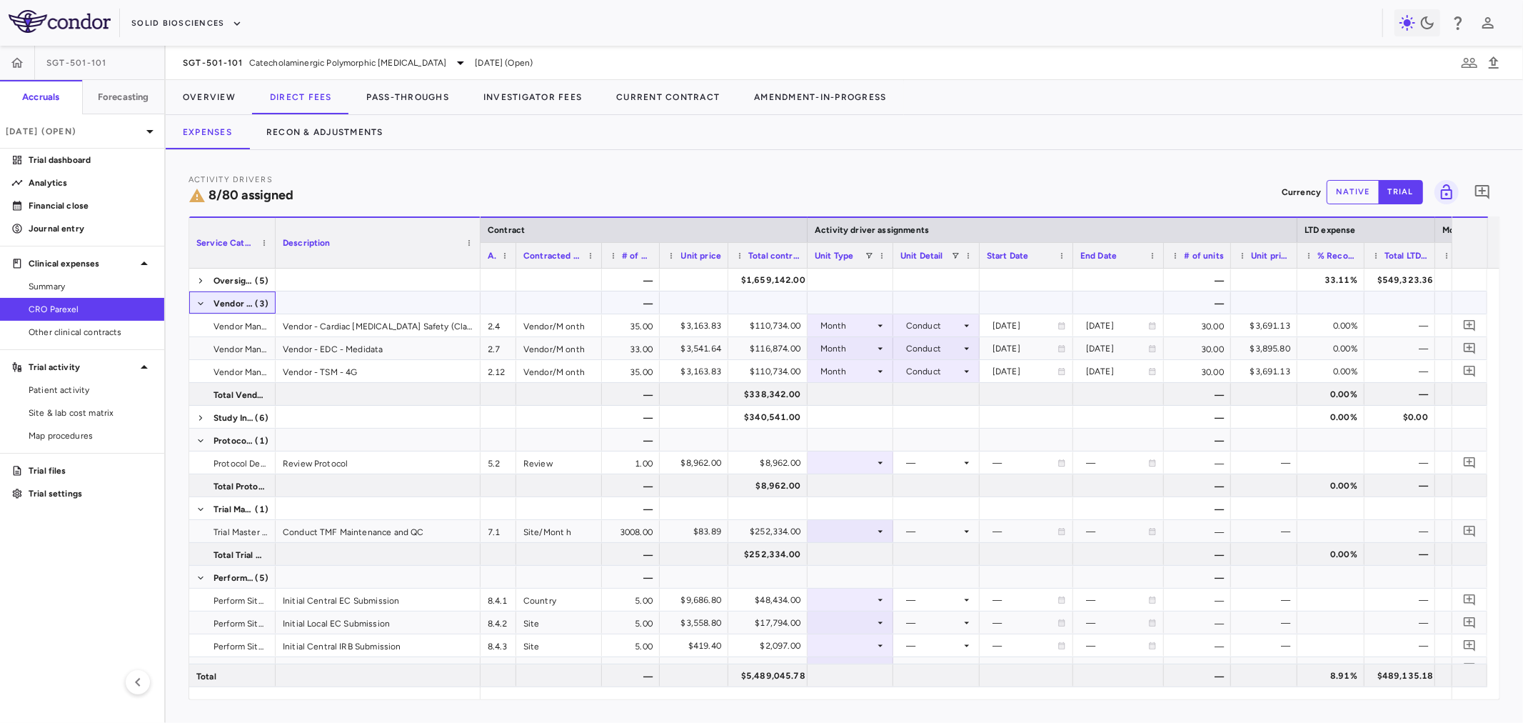
click at [202, 310] on span at bounding box center [200, 303] width 9 height 23
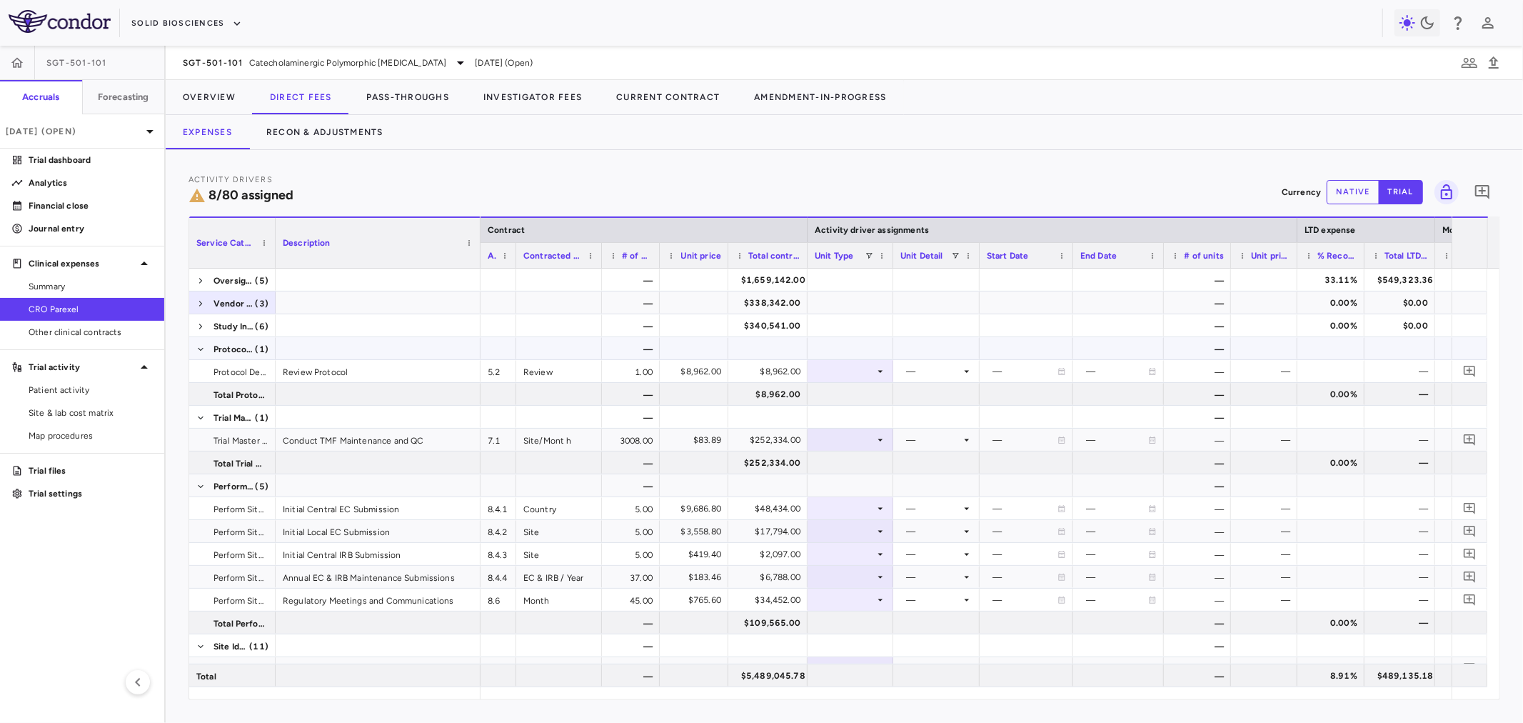
drag, startPoint x: 866, startPoint y: 346, endPoint x: 873, endPoint y: 346, distance: 7.2
click at [843, 373] on div at bounding box center [850, 371] width 71 height 21
click at [848, 475] on li "Month" at bounding box center [850, 483] width 95 height 21
click at [935, 364] on div at bounding box center [936, 371] width 72 height 21
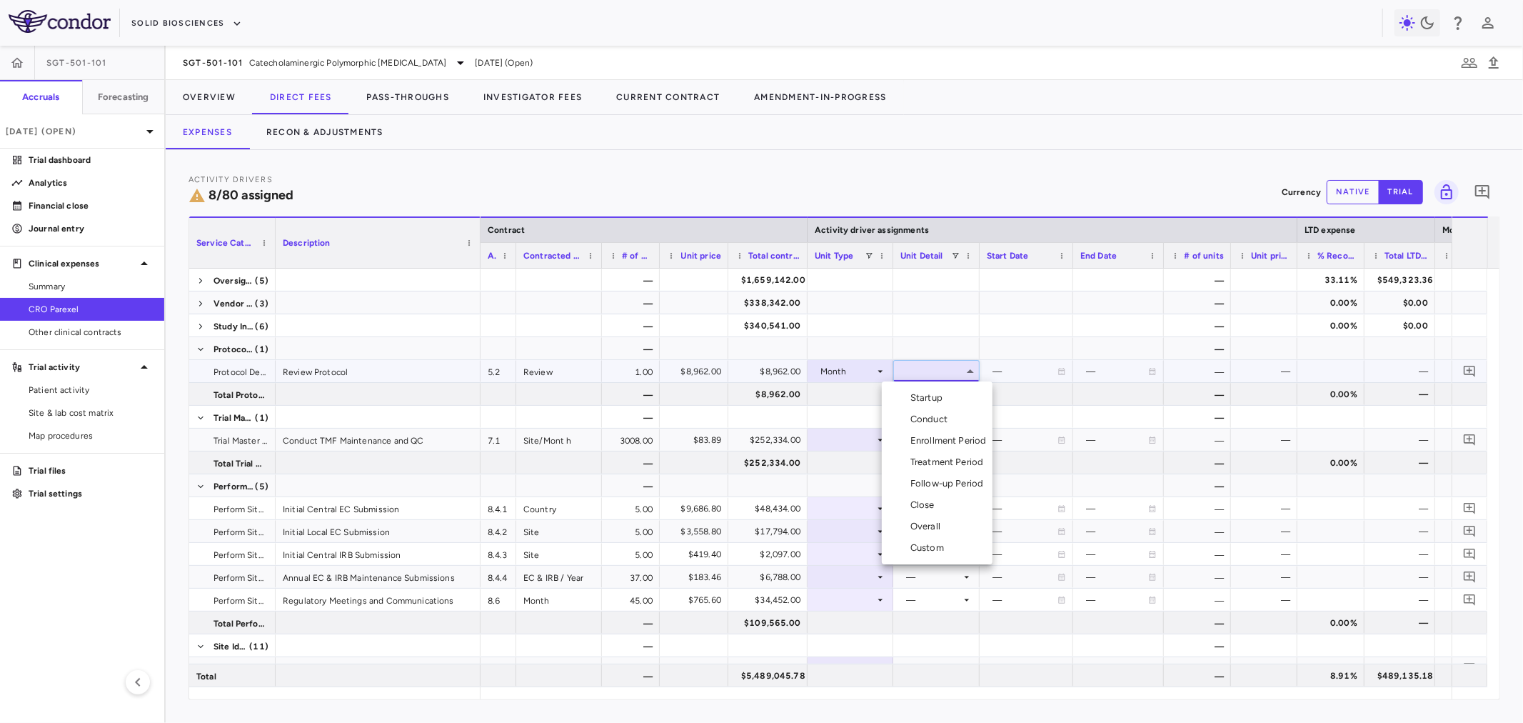
click at [939, 394] on div "Startup" at bounding box center [929, 397] width 38 height 13
click at [195, 348] on div "Protocol Development (1)" at bounding box center [232, 348] width 86 height 22
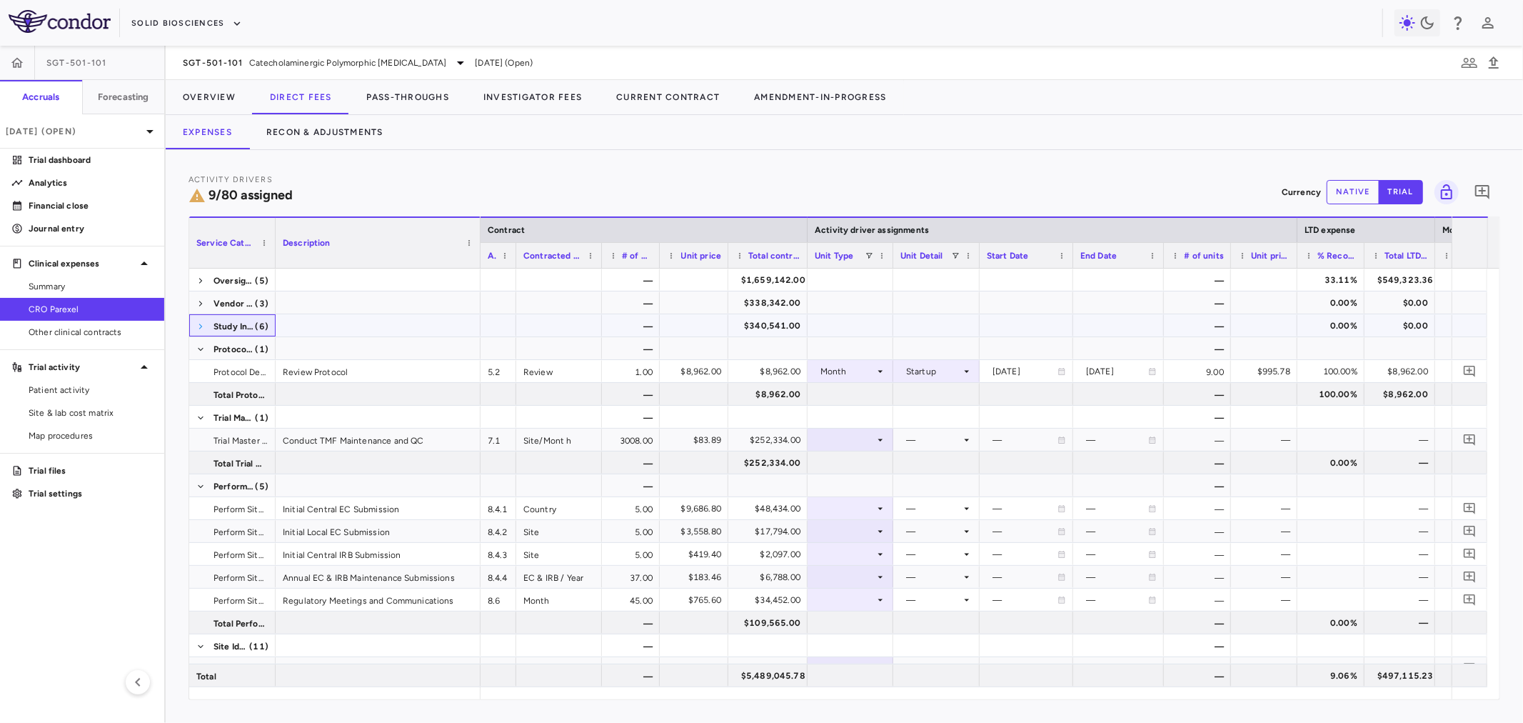
click at [201, 331] on span at bounding box center [200, 326] width 9 height 9
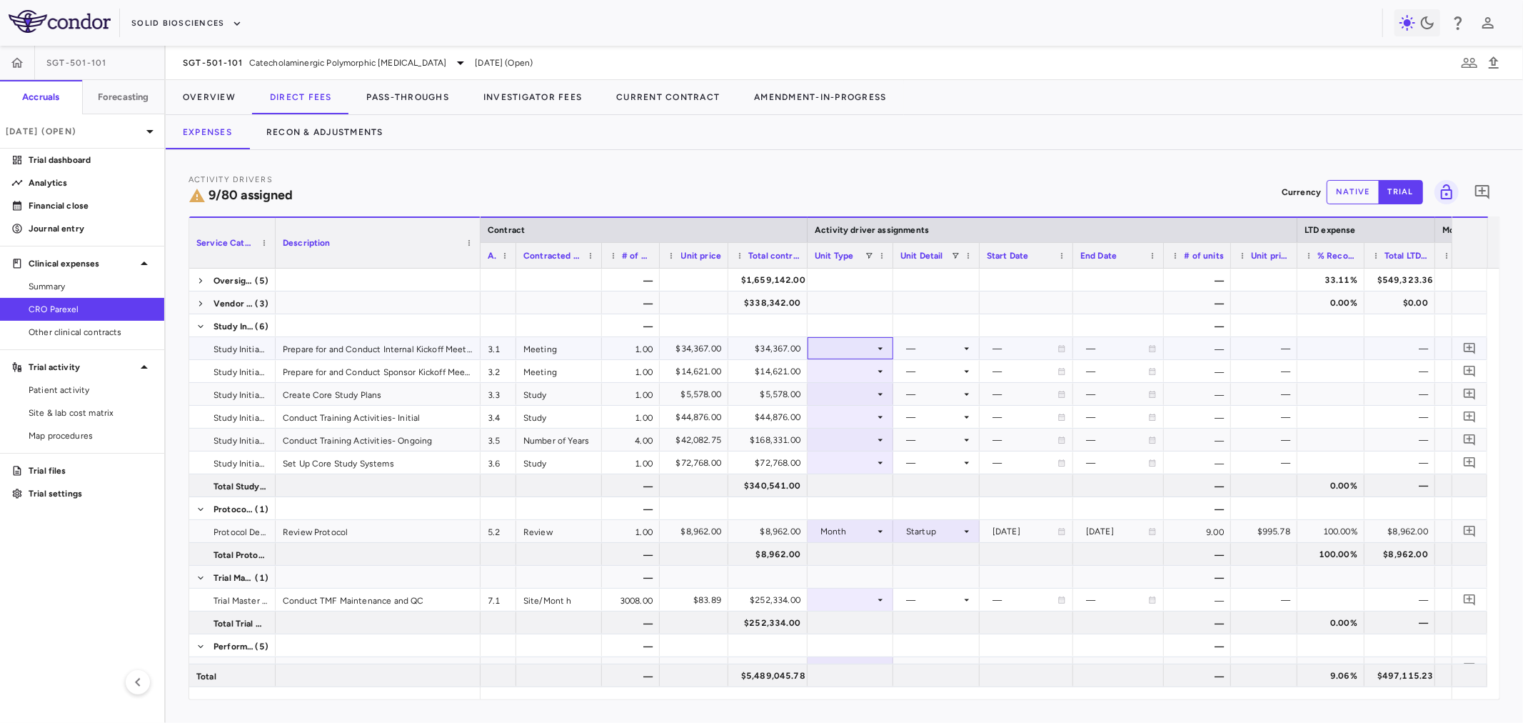
click at [834, 353] on div at bounding box center [850, 348] width 71 height 21
click at [862, 461] on div "Month" at bounding box center [849, 460] width 34 height 13
click at [923, 340] on div at bounding box center [936, 348] width 72 height 21
click at [967, 376] on li "Startup" at bounding box center [937, 374] width 111 height 21
click at [822, 368] on div at bounding box center [850, 371] width 71 height 21
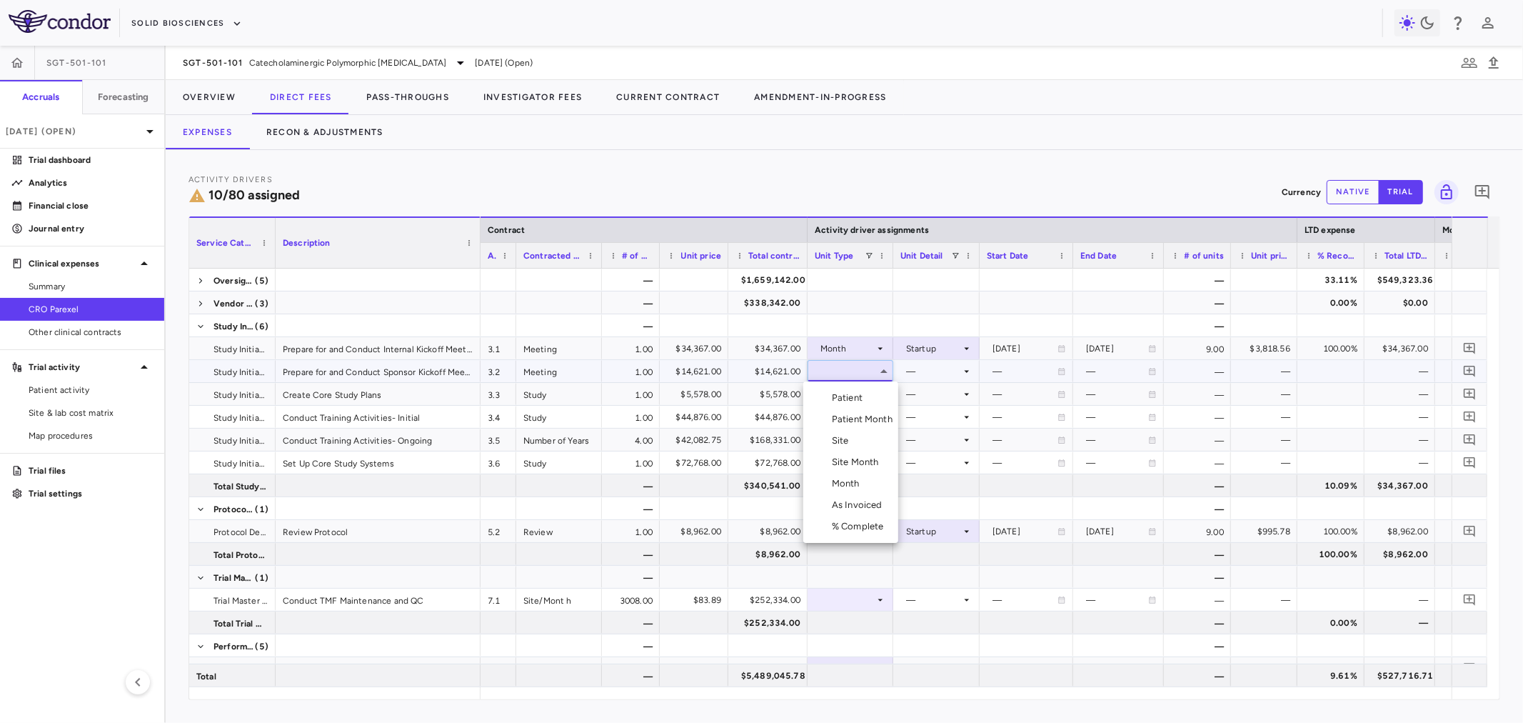
click at [867, 483] on li "Month" at bounding box center [850, 483] width 95 height 21
click at [907, 376] on div at bounding box center [936, 371] width 72 height 21
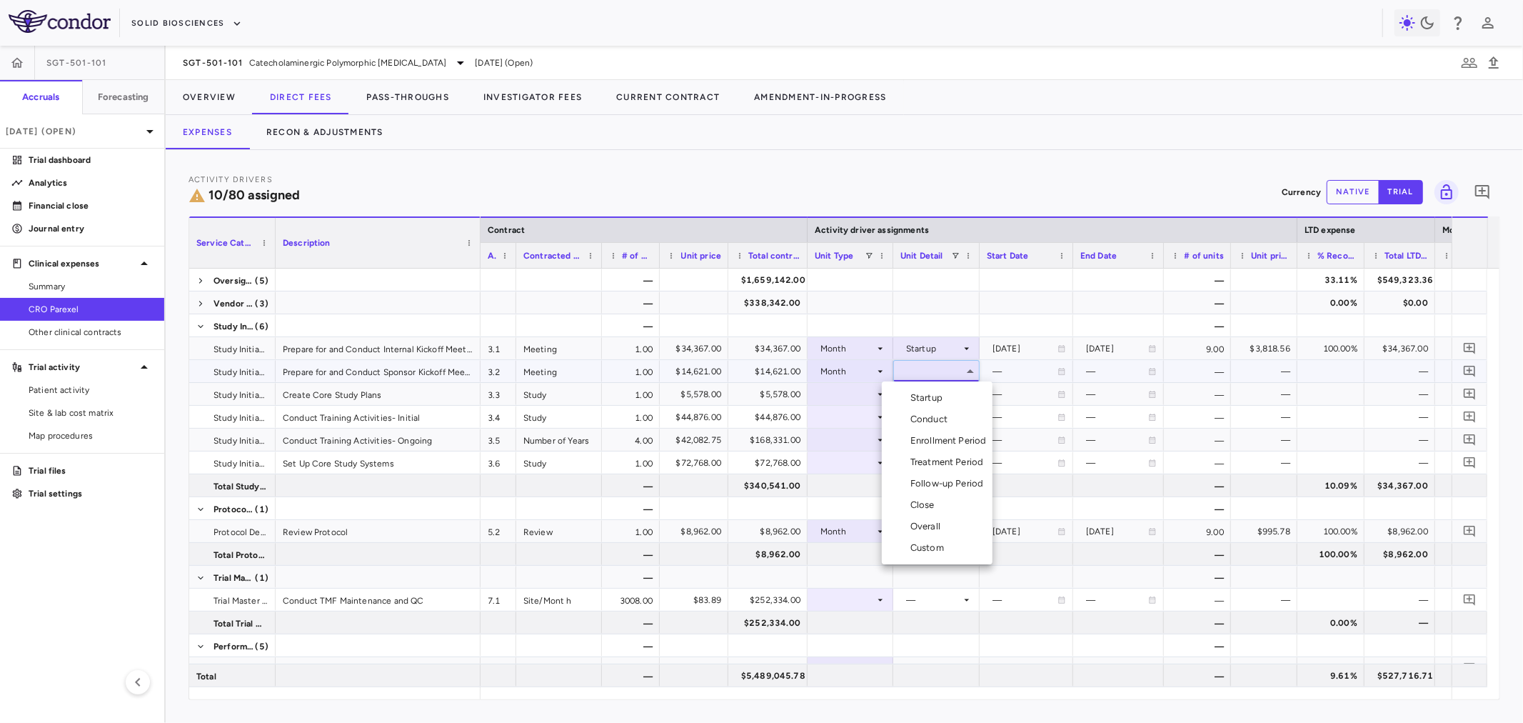
click at [907, 398] on div "Startup" at bounding box center [915, 397] width 66 height 13
click at [862, 390] on div at bounding box center [850, 393] width 71 height 21
click at [862, 393] on div at bounding box center [850, 393] width 71 height 21
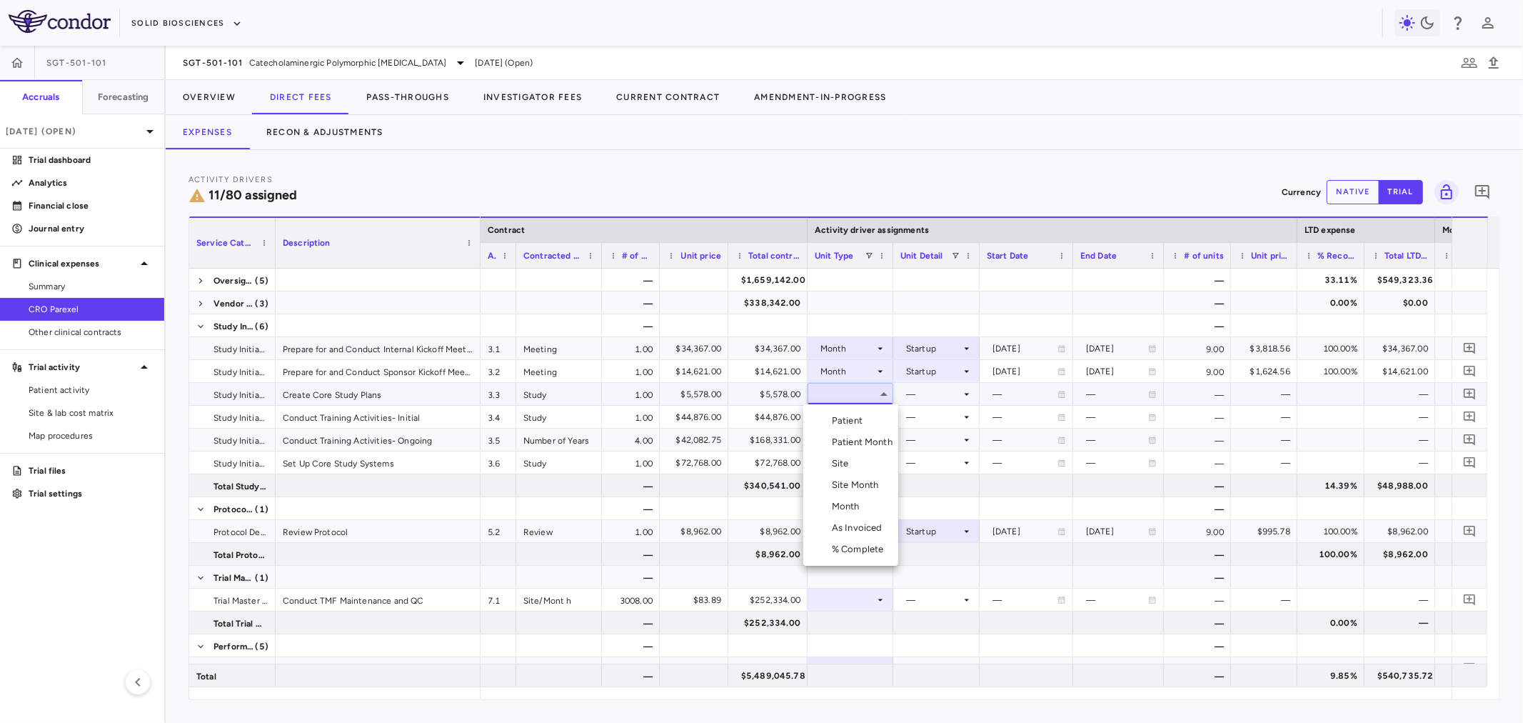
click at [868, 503] on li "Month" at bounding box center [850, 506] width 95 height 21
click at [938, 396] on div at bounding box center [936, 393] width 72 height 21
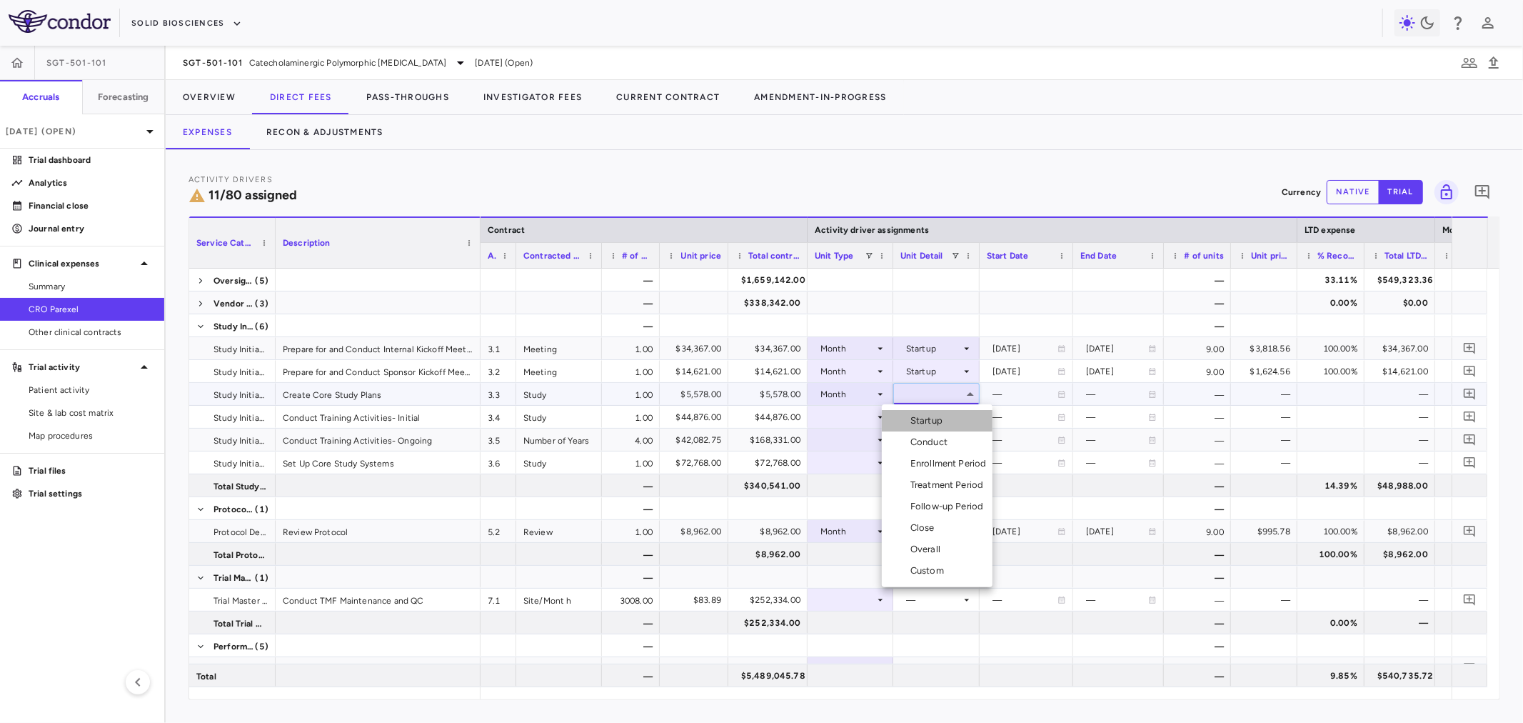
click at [940, 417] on div "Startup" at bounding box center [929, 420] width 38 height 13
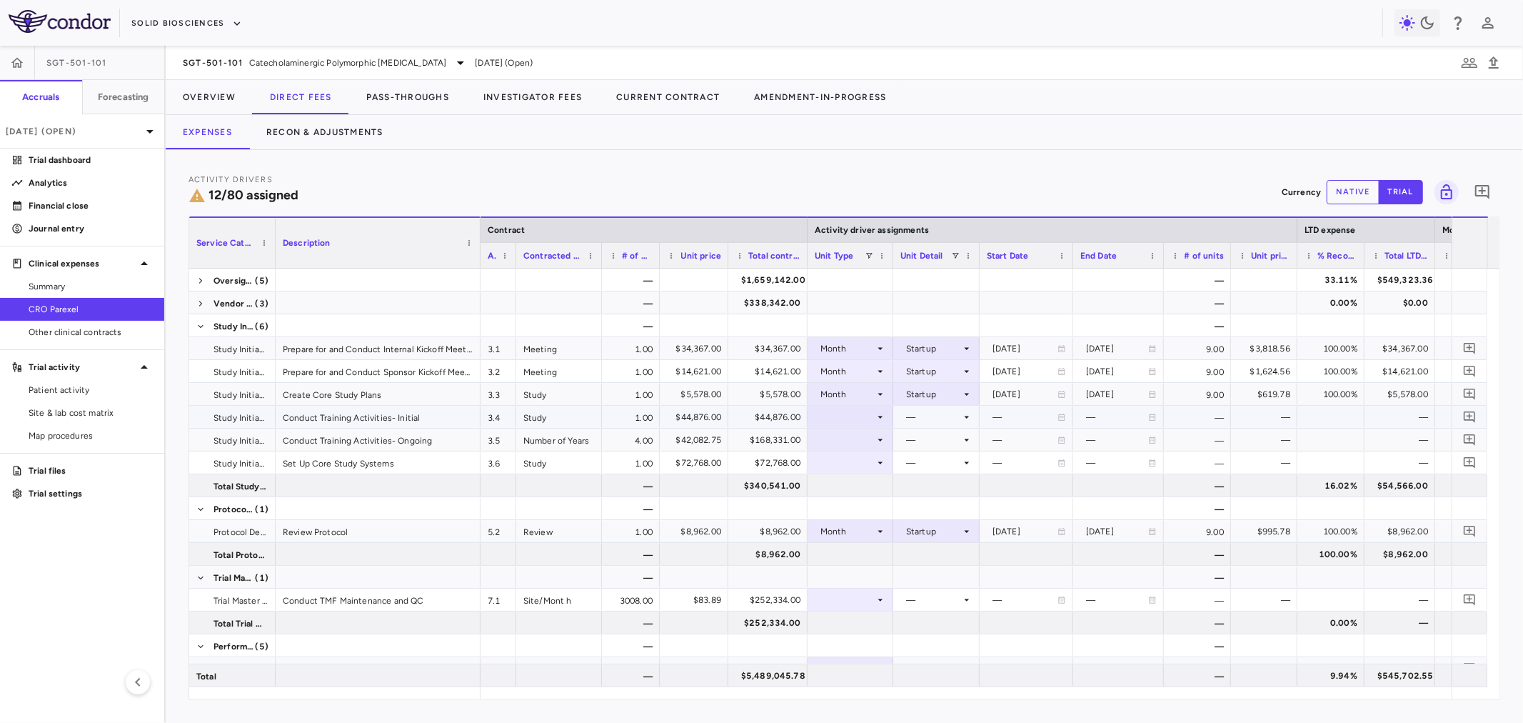
click at [840, 417] on div at bounding box center [850, 416] width 71 height 21
click at [862, 518] on li "Month" at bounding box center [850, 528] width 95 height 21
click at [957, 410] on div at bounding box center [936, 416] width 72 height 21
click at [955, 440] on li "Startup" at bounding box center [937, 443] width 111 height 21
click at [839, 433] on div at bounding box center [850, 439] width 71 height 21
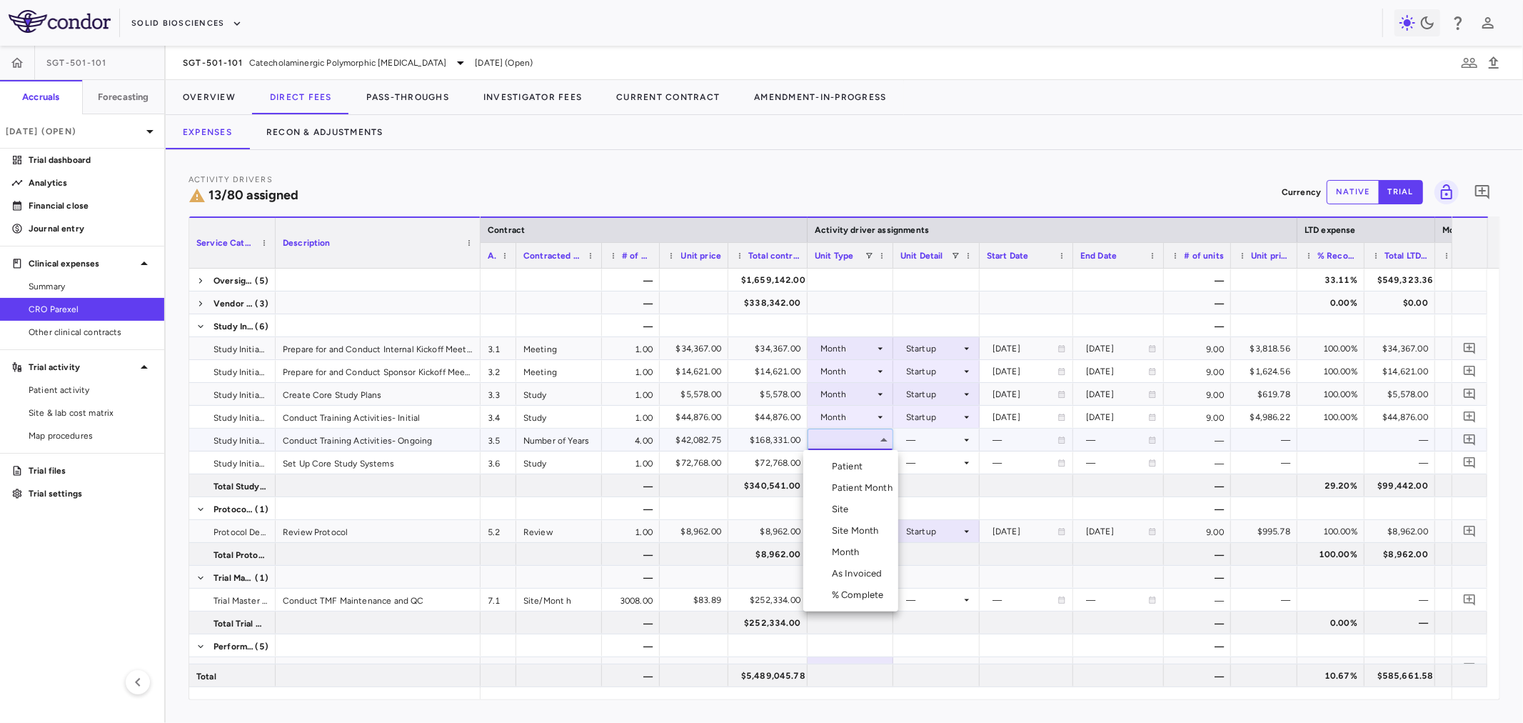
click at [867, 560] on li "Month" at bounding box center [850, 551] width 95 height 21
click at [931, 439] on div at bounding box center [936, 439] width 72 height 21
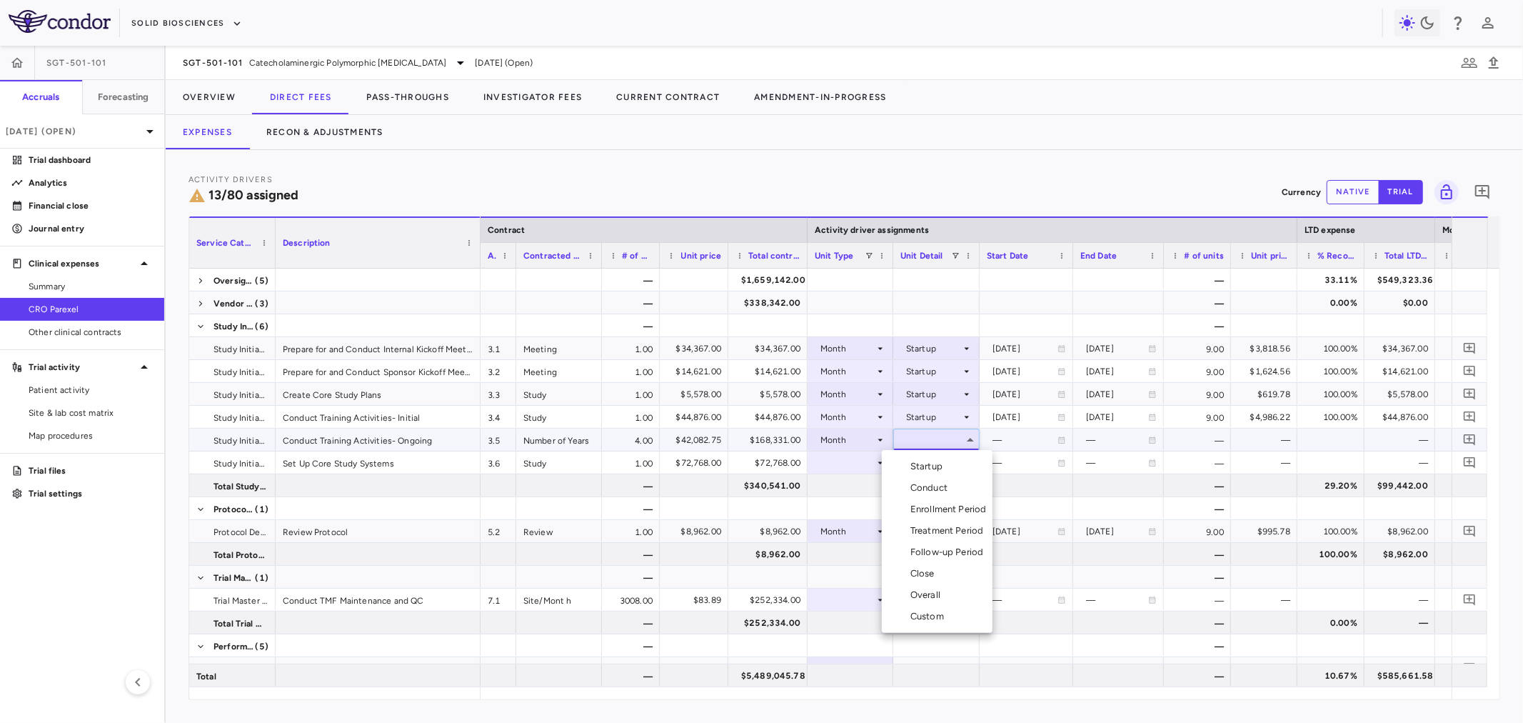
click at [946, 594] on li "Overall" at bounding box center [937, 594] width 111 height 21
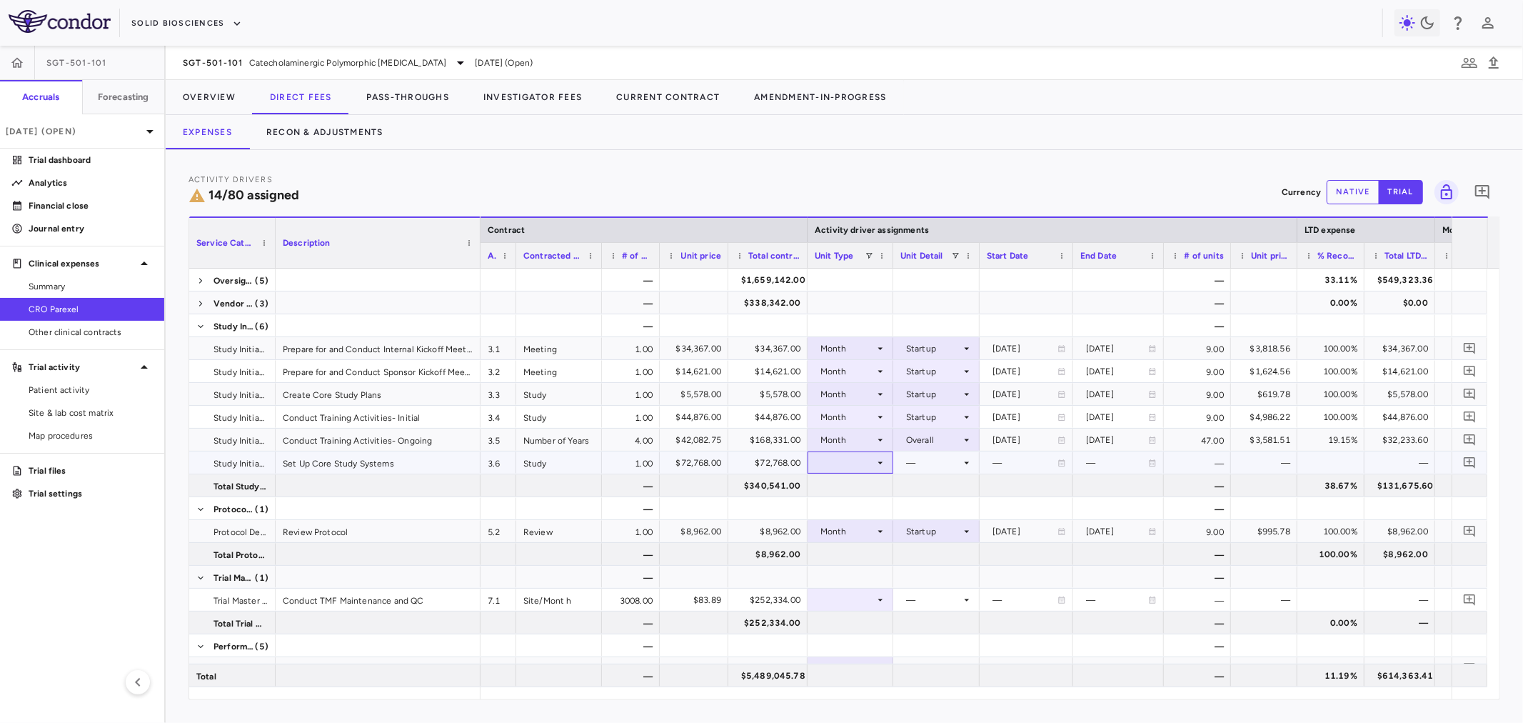
click at [862, 455] on div at bounding box center [850, 462] width 71 height 21
click at [886, 573] on li "Month" at bounding box center [850, 574] width 95 height 21
click at [926, 455] on div at bounding box center [936, 462] width 72 height 21
click at [936, 490] on div "Startup" at bounding box center [929, 489] width 38 height 13
click at [200, 323] on span at bounding box center [200, 326] width 9 height 9
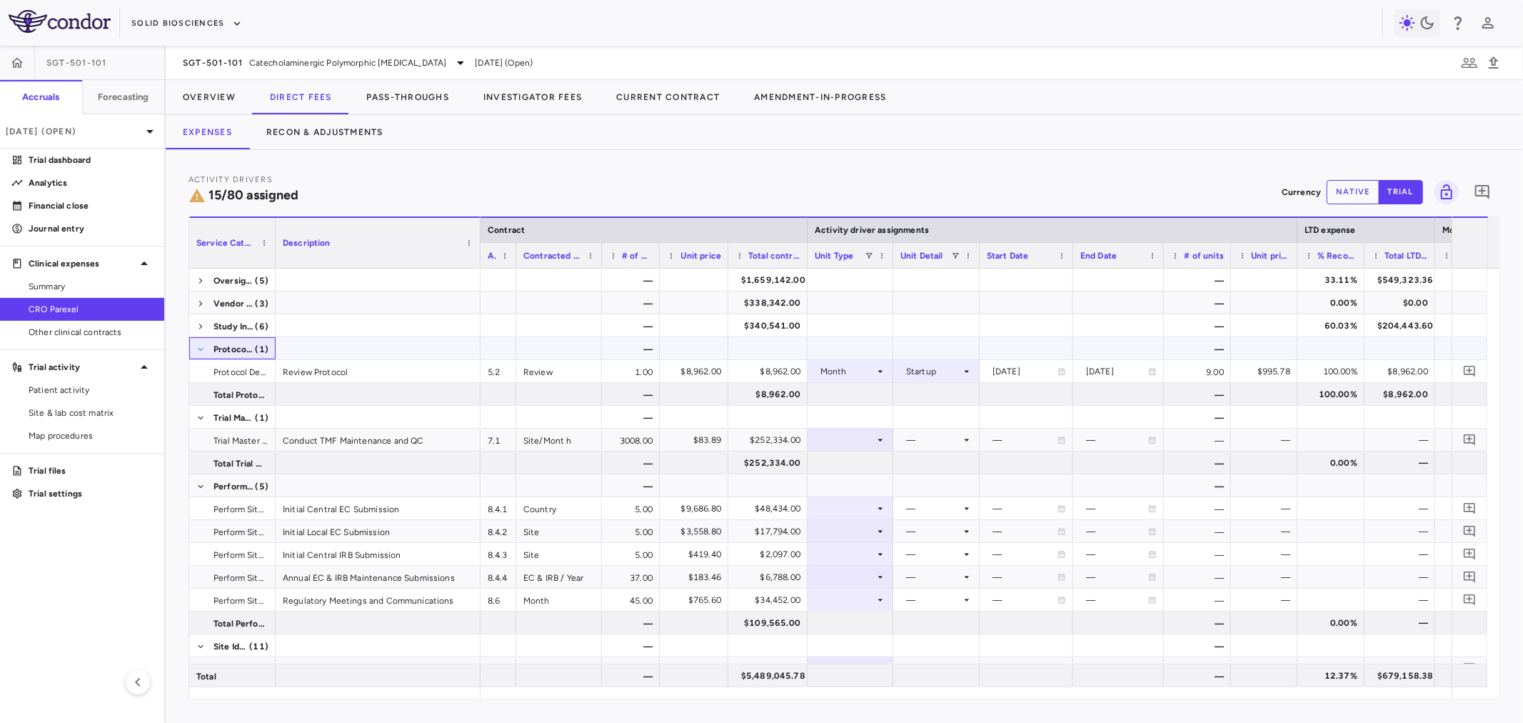
click at [200, 346] on span at bounding box center [200, 349] width 9 height 9
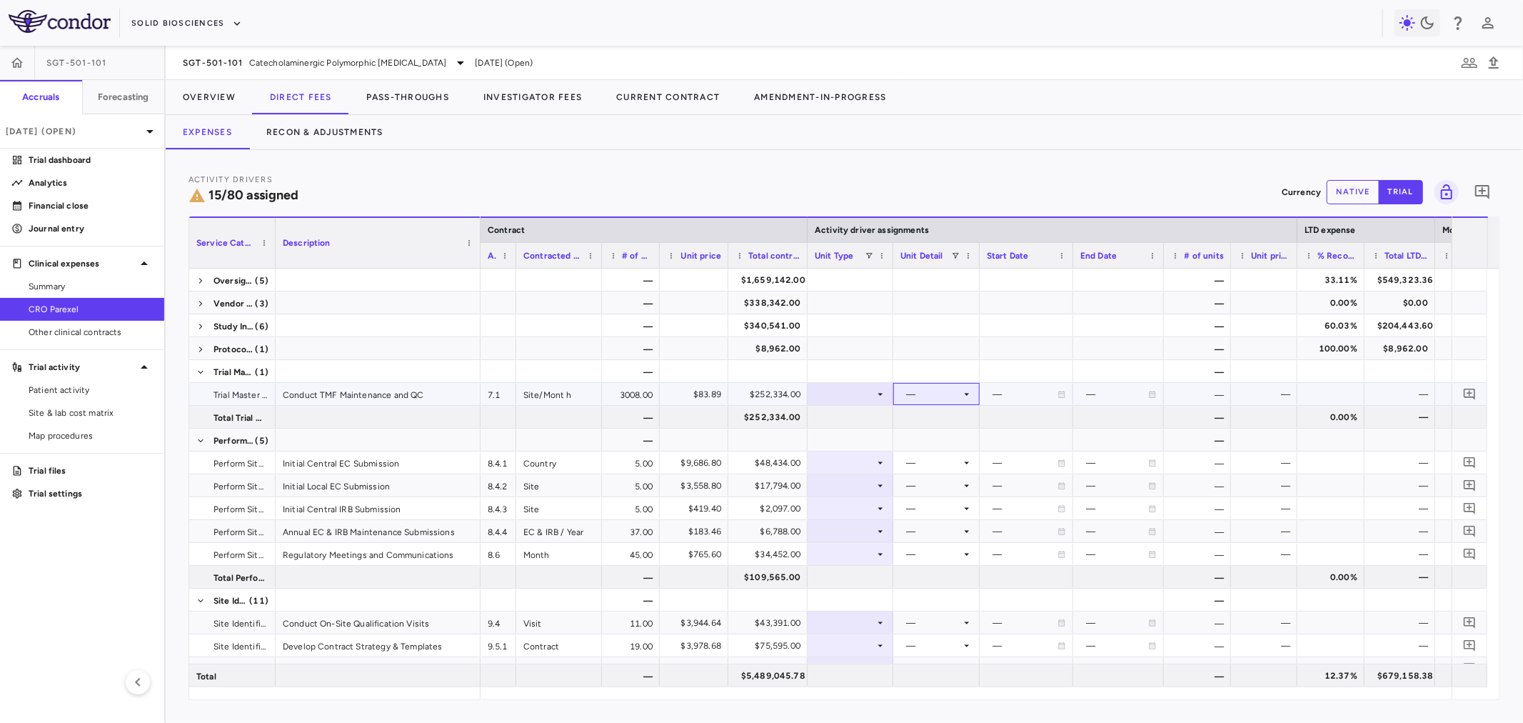
click at [896, 397] on div "—" at bounding box center [936, 394] width 86 height 22
click at [846, 391] on div at bounding box center [850, 393] width 71 height 21
click at [853, 486] on div "Site Month" at bounding box center [858, 484] width 53 height 13
click at [933, 403] on div at bounding box center [936, 393] width 72 height 21
click at [933, 419] on div "As Initiated" at bounding box center [948, 420] width 55 height 13
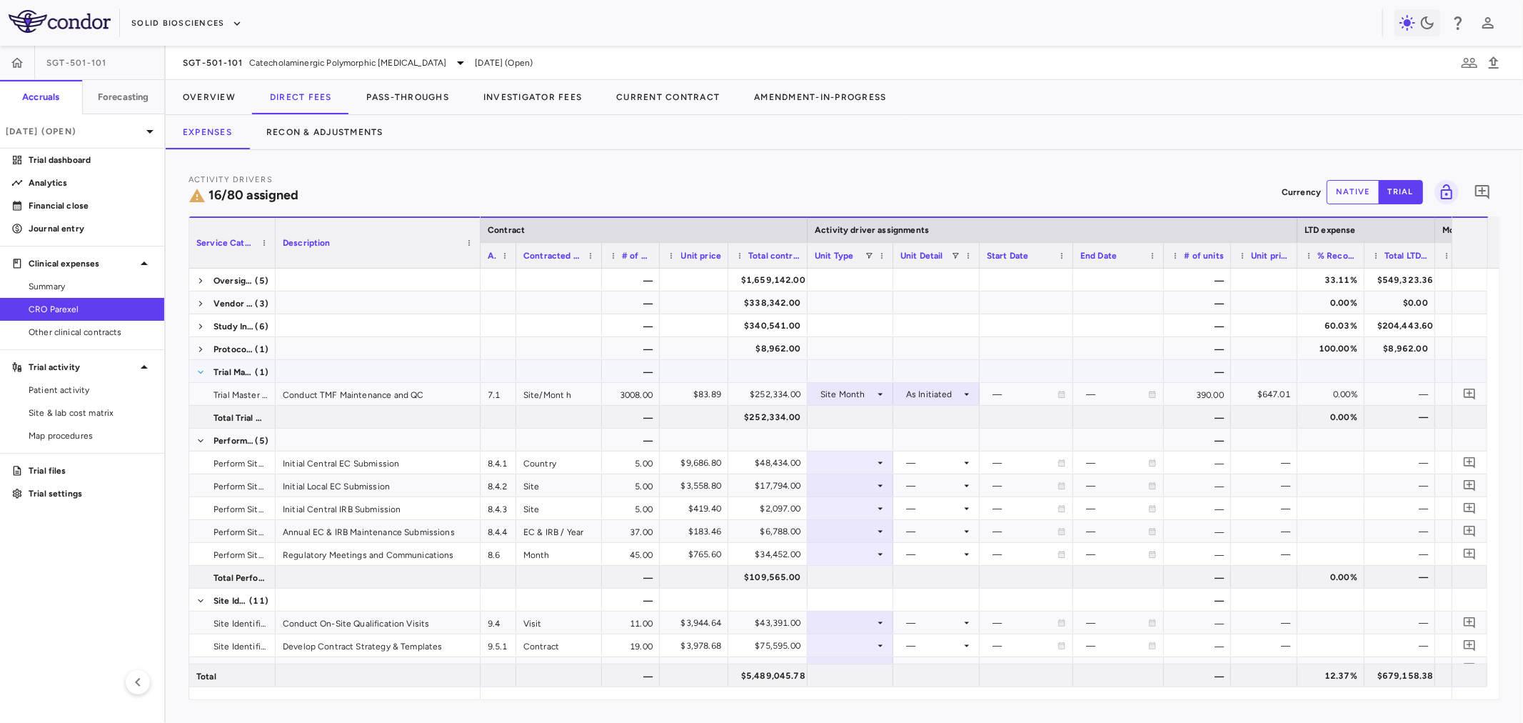
click at [204, 372] on span at bounding box center [200, 372] width 9 height 9
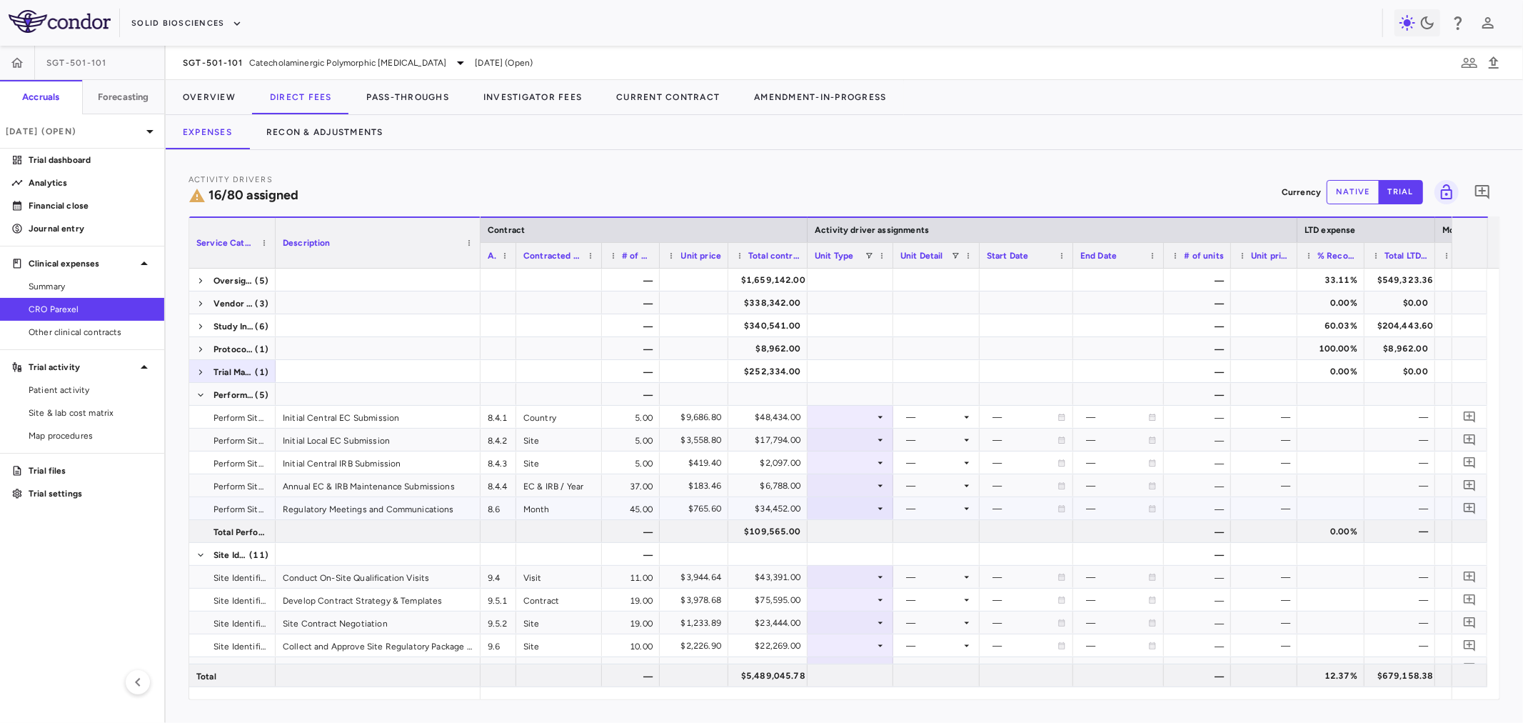
click at [848, 508] on div at bounding box center [850, 508] width 71 height 21
click at [881, 627] on li "Month" at bounding box center [850, 620] width 95 height 21
click at [942, 502] on div at bounding box center [936, 508] width 72 height 21
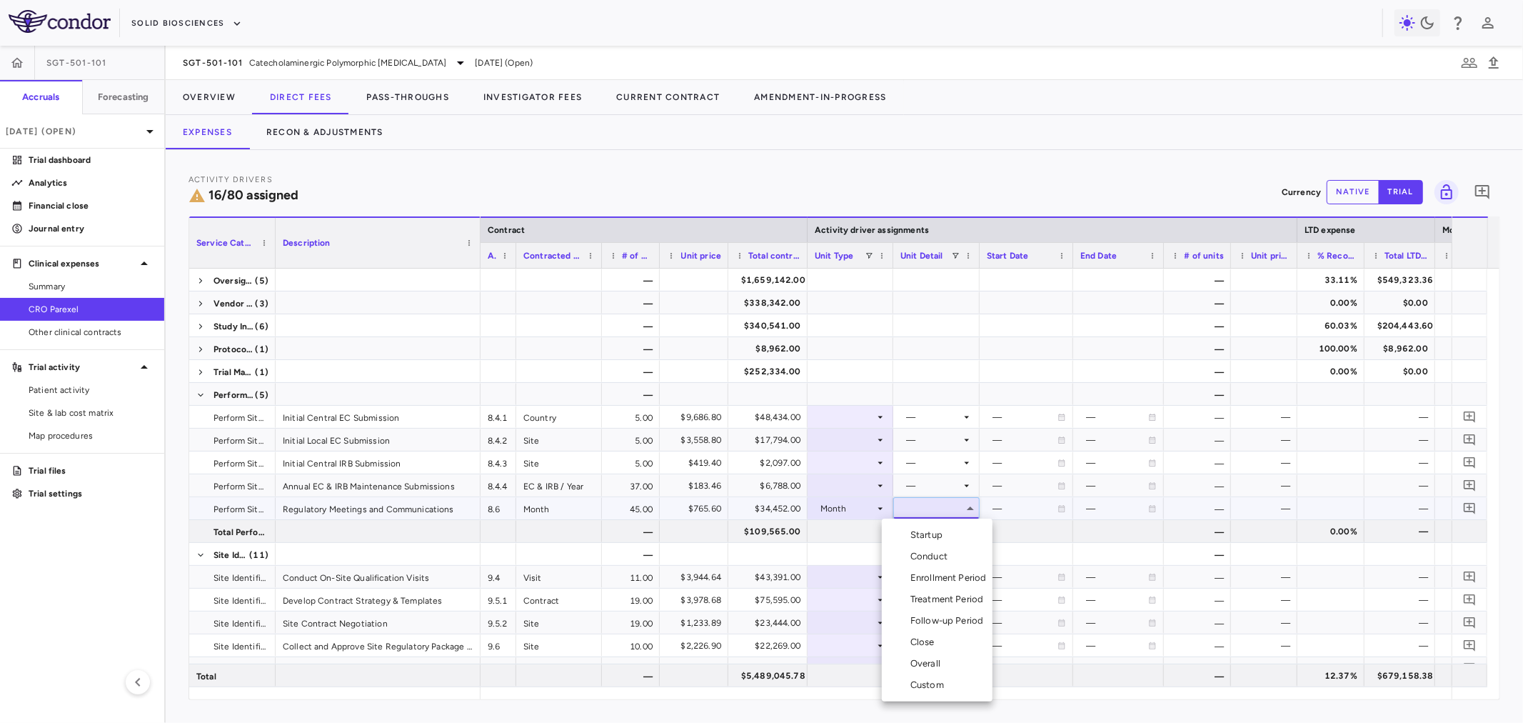
click at [962, 662] on li "Overall" at bounding box center [937, 663] width 111 height 21
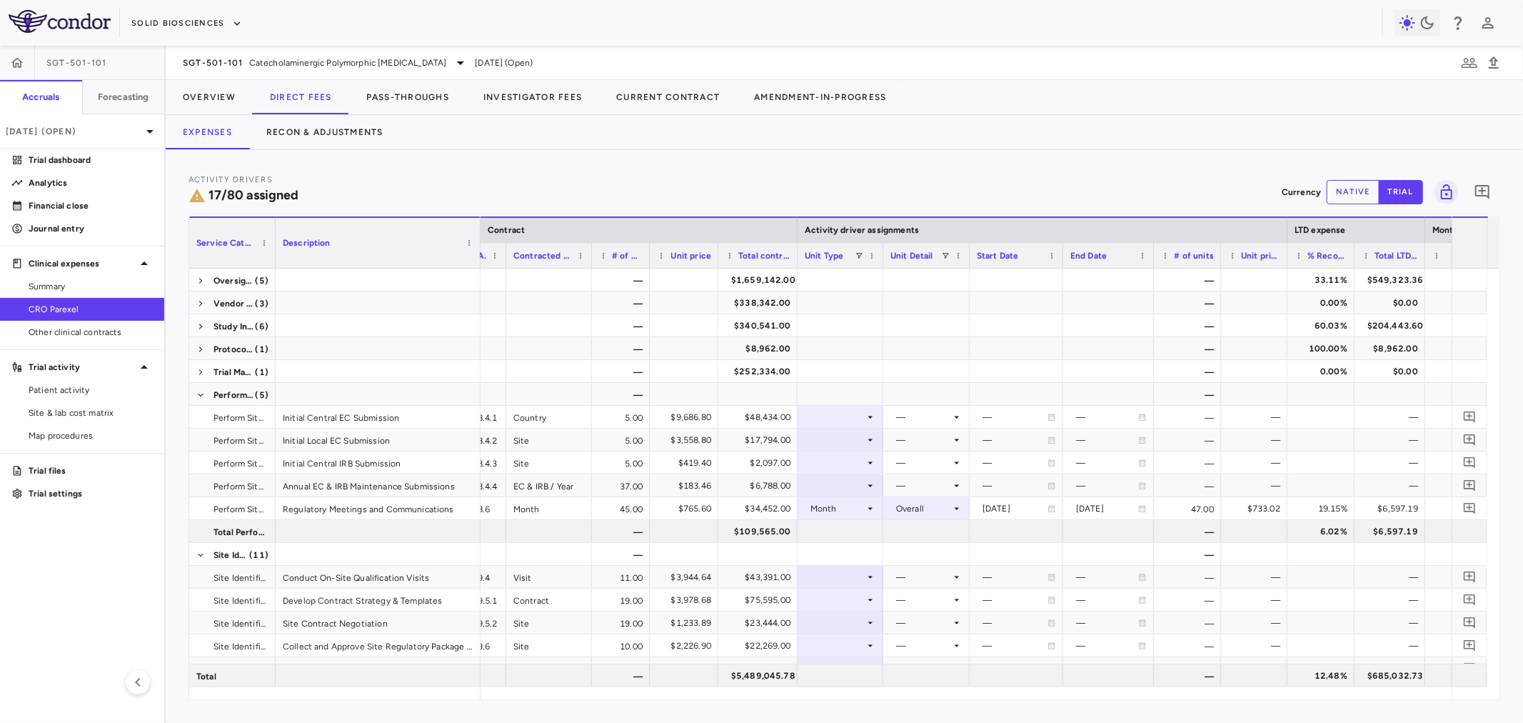
scroll to position [0, 41]
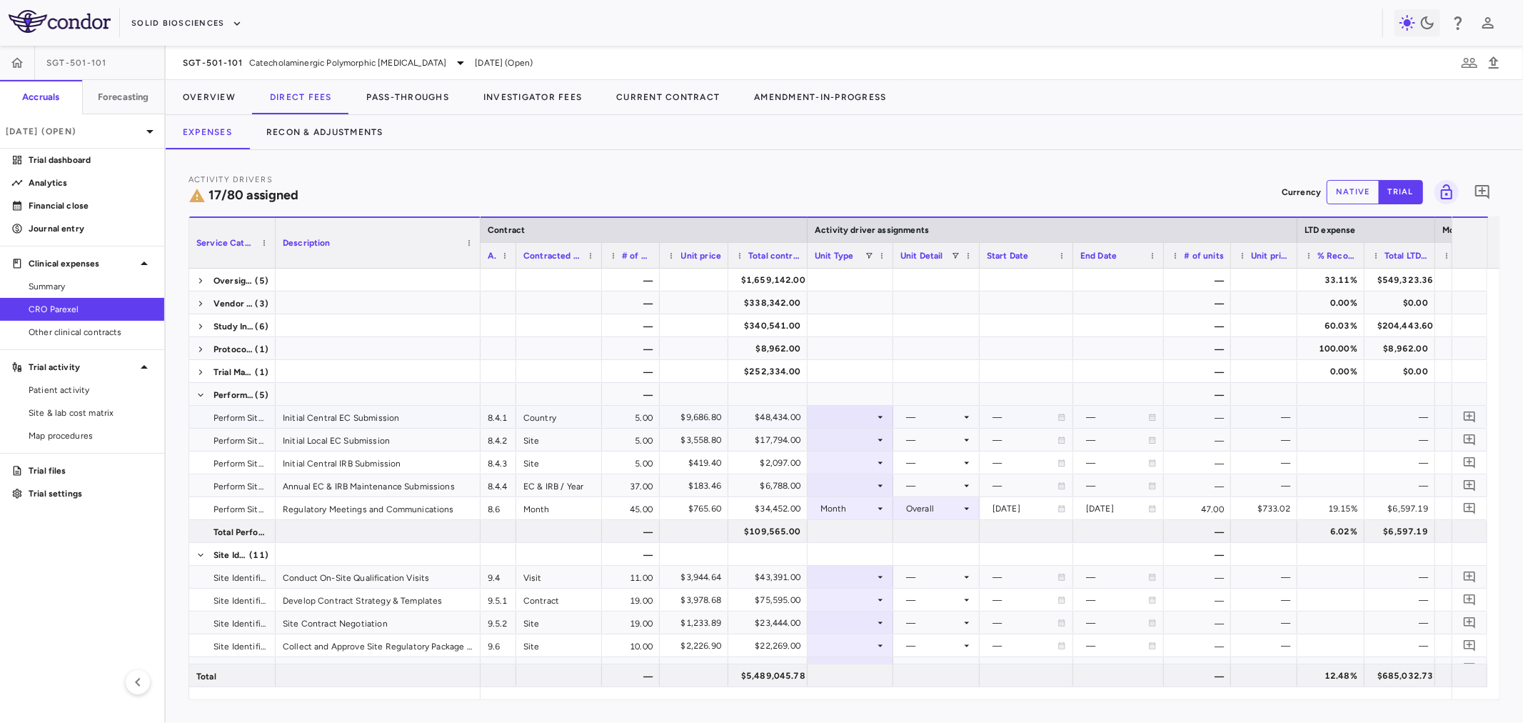
click at [862, 414] on div at bounding box center [850, 416] width 71 height 21
click at [865, 481] on li "Site" at bounding box center [850, 486] width 95 height 21
click at [914, 423] on div at bounding box center [936, 416] width 72 height 21
click at [927, 469] on div "Initiated" at bounding box center [942, 464] width 41 height 13
click at [865, 441] on div at bounding box center [850, 439] width 71 height 21
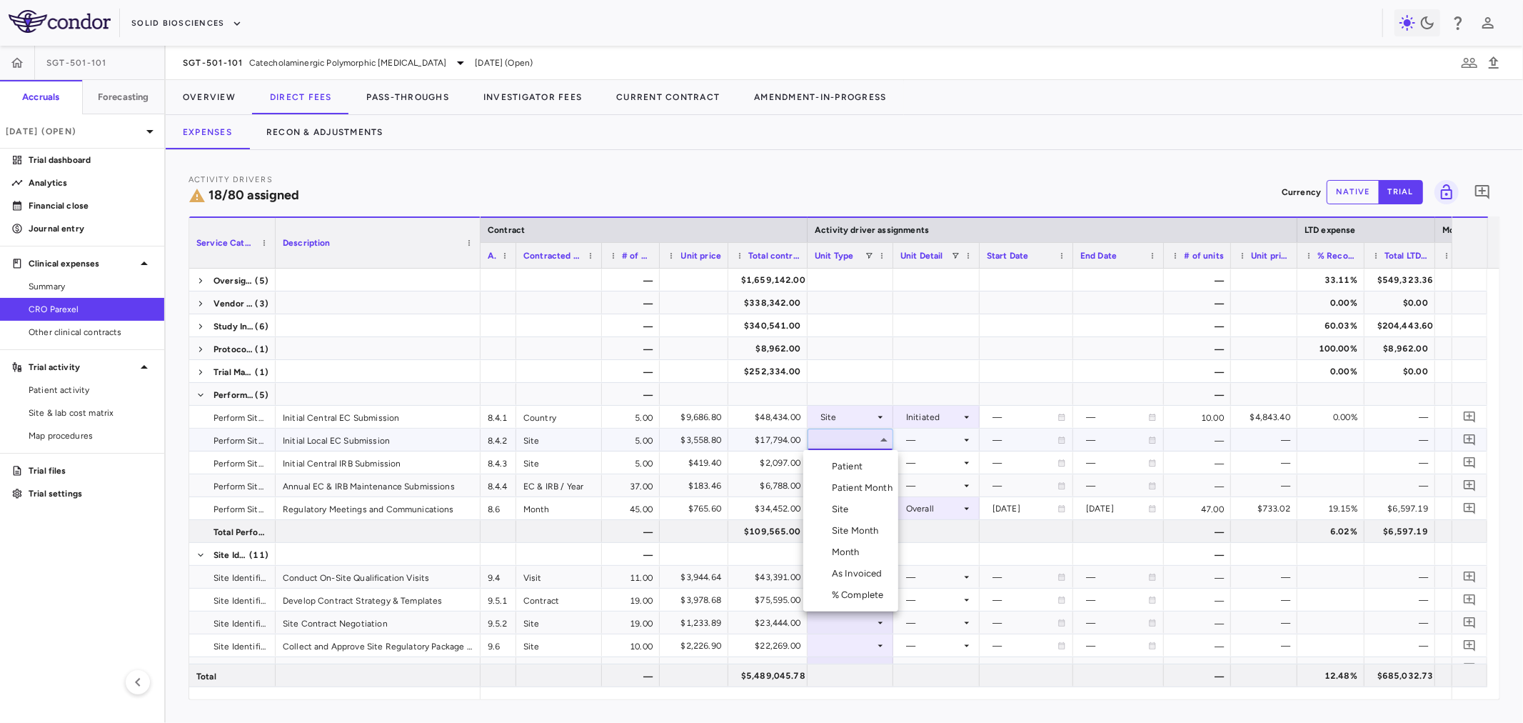
click at [860, 508] on li "Site" at bounding box center [850, 508] width 95 height 21
click at [954, 438] on div at bounding box center [936, 439] width 72 height 21
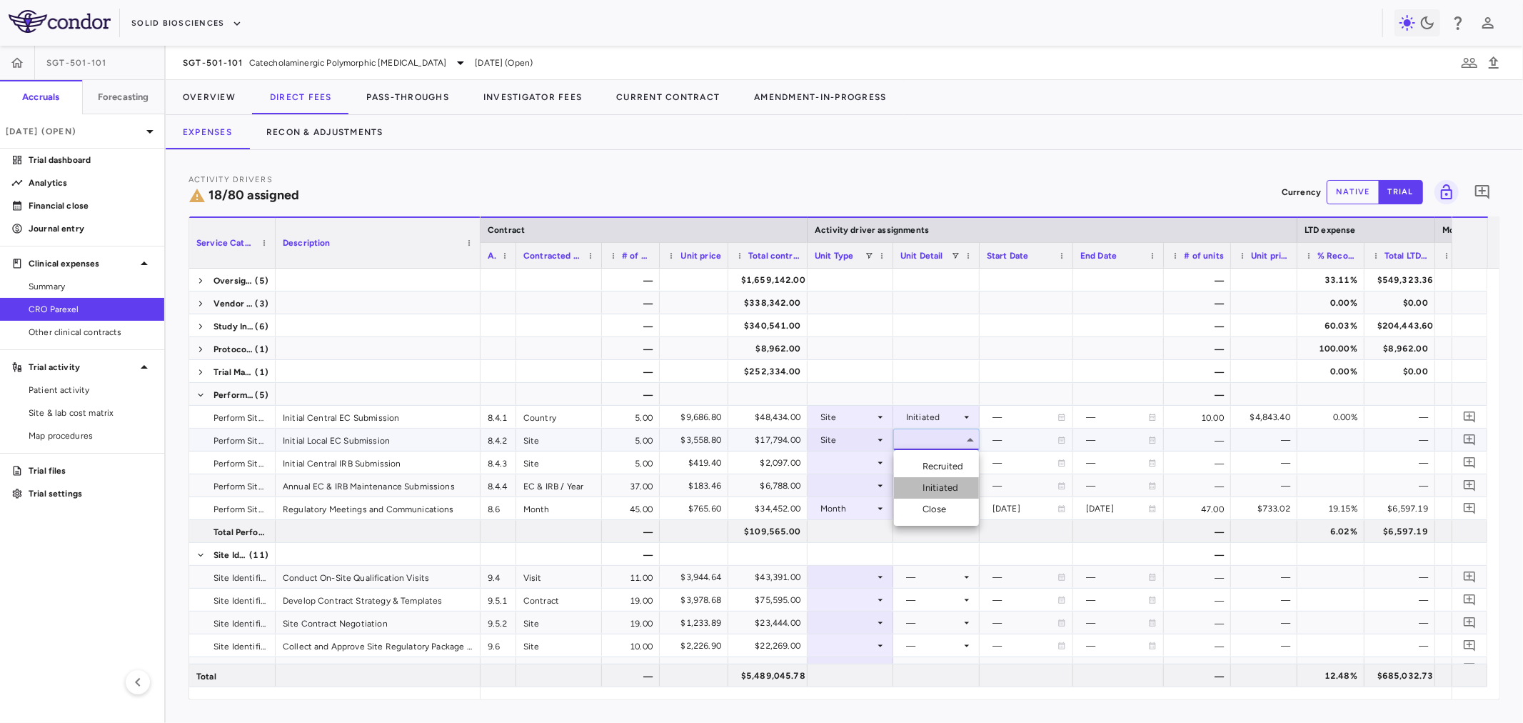
click at [943, 479] on li "Initiated" at bounding box center [936, 487] width 85 height 21
click at [867, 456] on div at bounding box center [850, 462] width 71 height 21
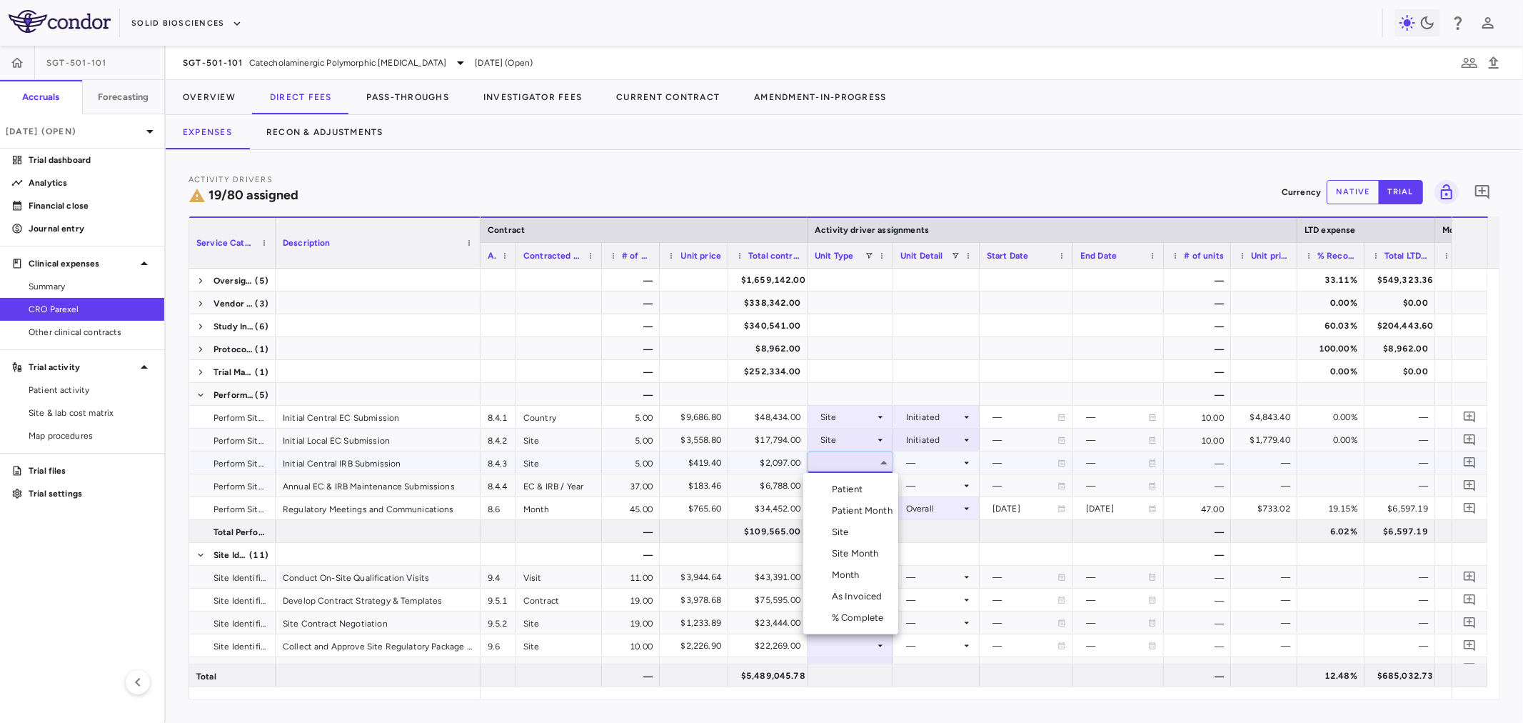
click at [892, 574] on li "Month" at bounding box center [850, 574] width 95 height 21
click at [920, 467] on div at bounding box center [936, 462] width 72 height 21
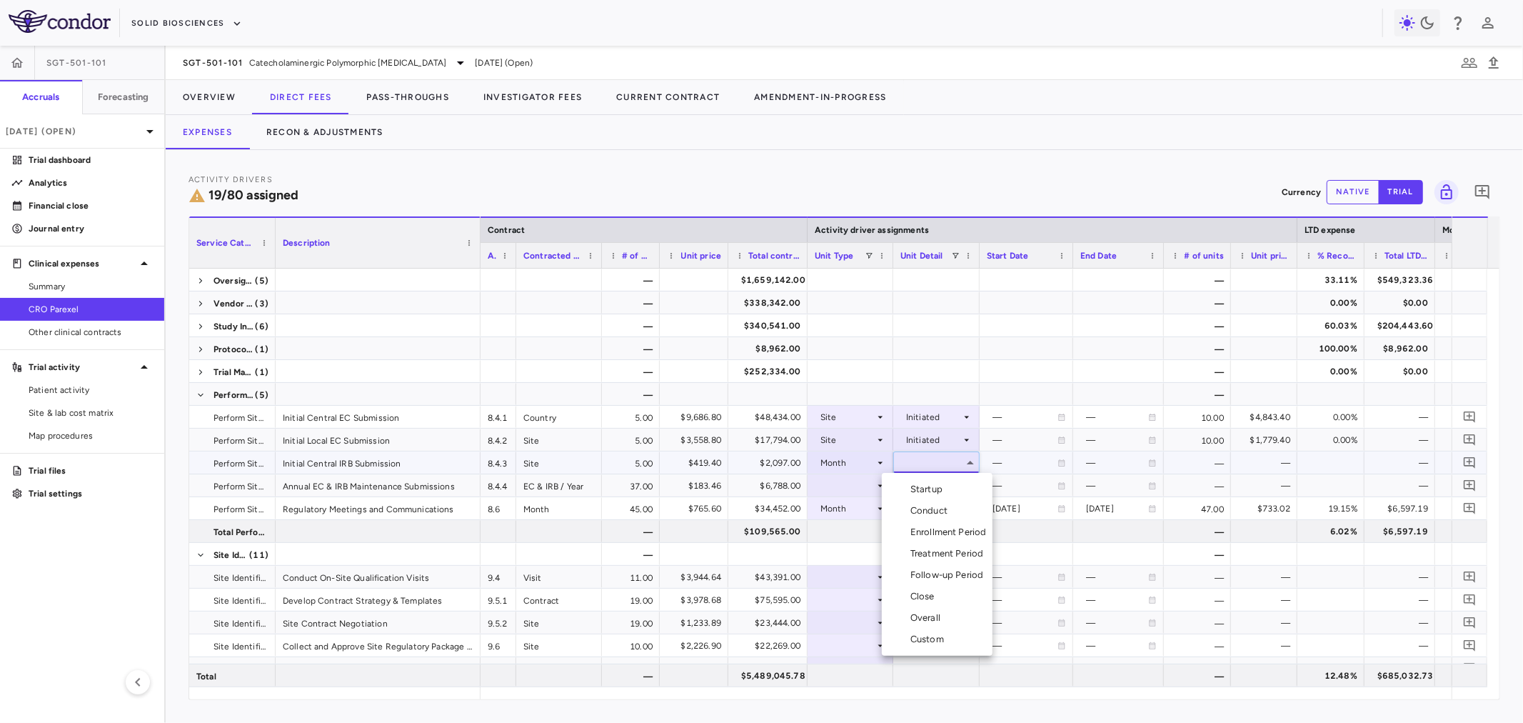
click at [926, 486] on div "Startup" at bounding box center [929, 489] width 38 height 13
click at [853, 490] on div at bounding box center [850, 485] width 71 height 21
click at [865, 480] on div at bounding box center [850, 485] width 71 height 21
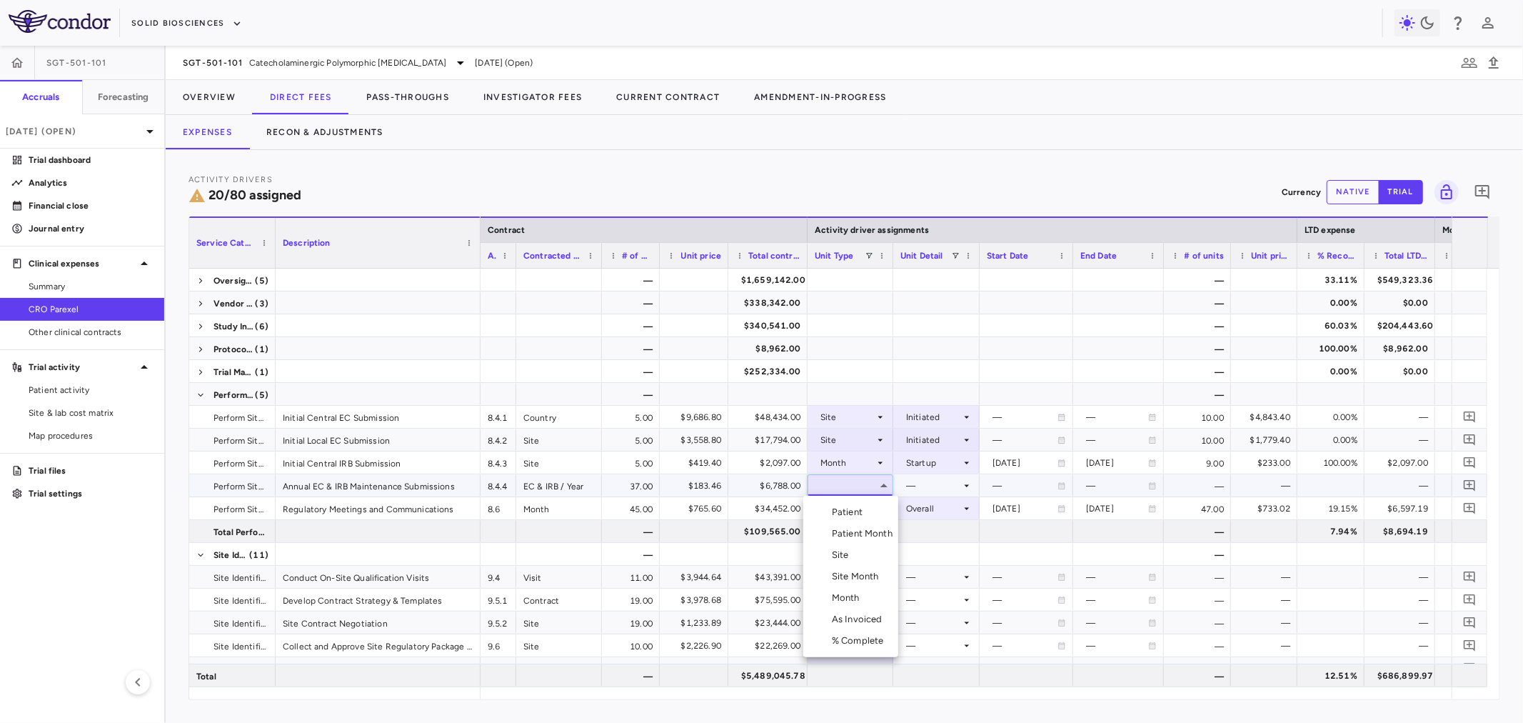
click at [873, 605] on li "Month" at bounding box center [850, 597] width 95 height 21
click at [921, 477] on div at bounding box center [936, 485] width 72 height 21
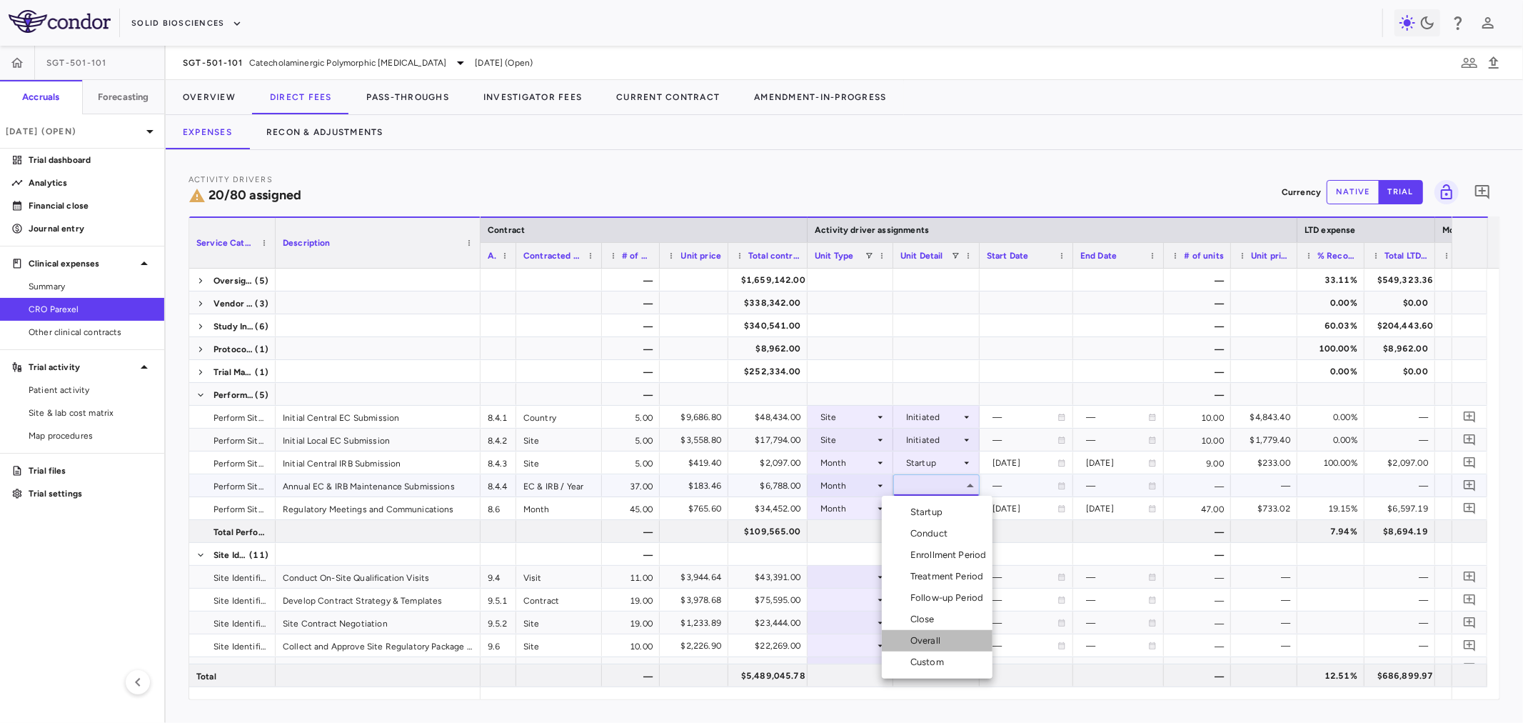
click at [946, 639] on li "Overall" at bounding box center [937, 640] width 111 height 21
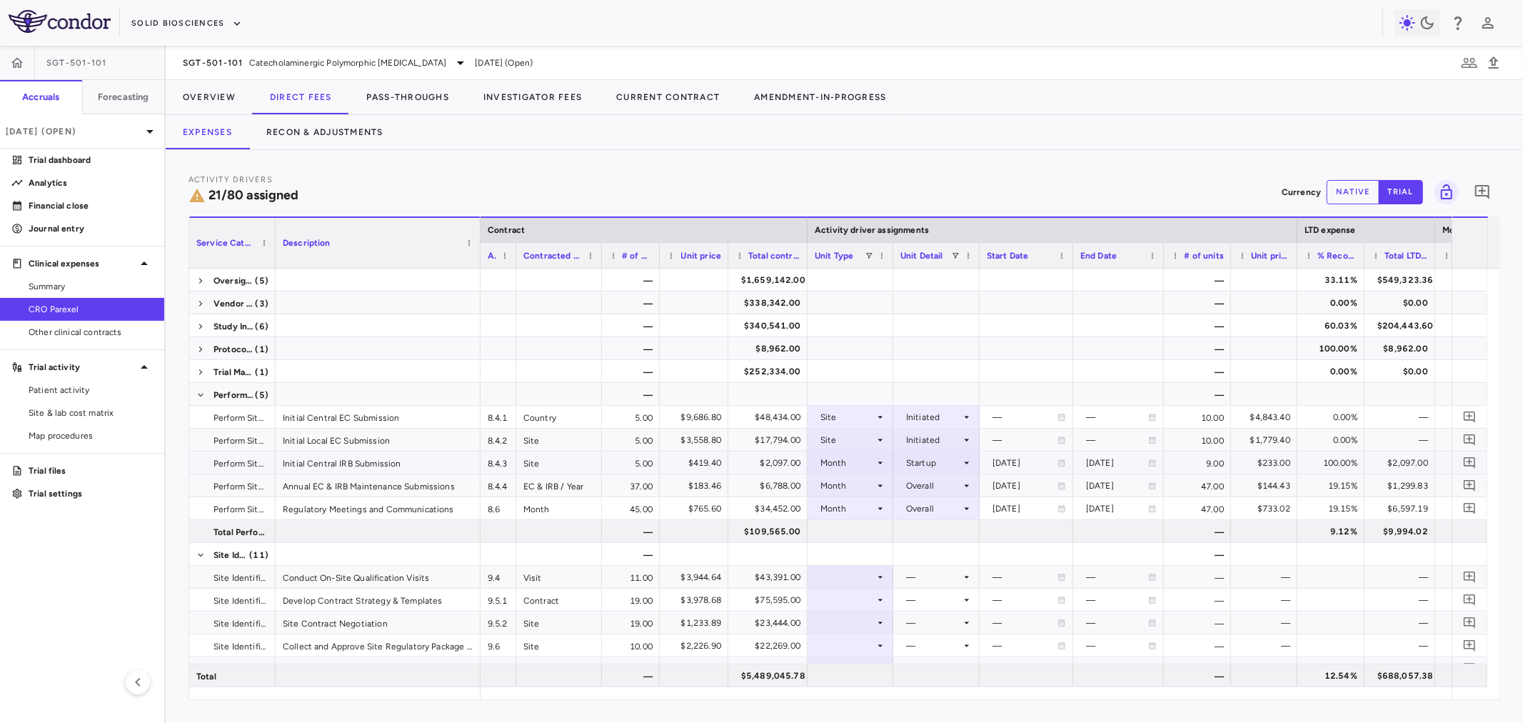
click at [867, 463] on div "Month" at bounding box center [847, 462] width 54 height 23
click at [875, 533] on li "Site" at bounding box center [850, 531] width 95 height 21
click at [925, 461] on div at bounding box center [936, 462] width 72 height 21
click at [939, 510] on div "Initiated" at bounding box center [942, 510] width 41 height 13
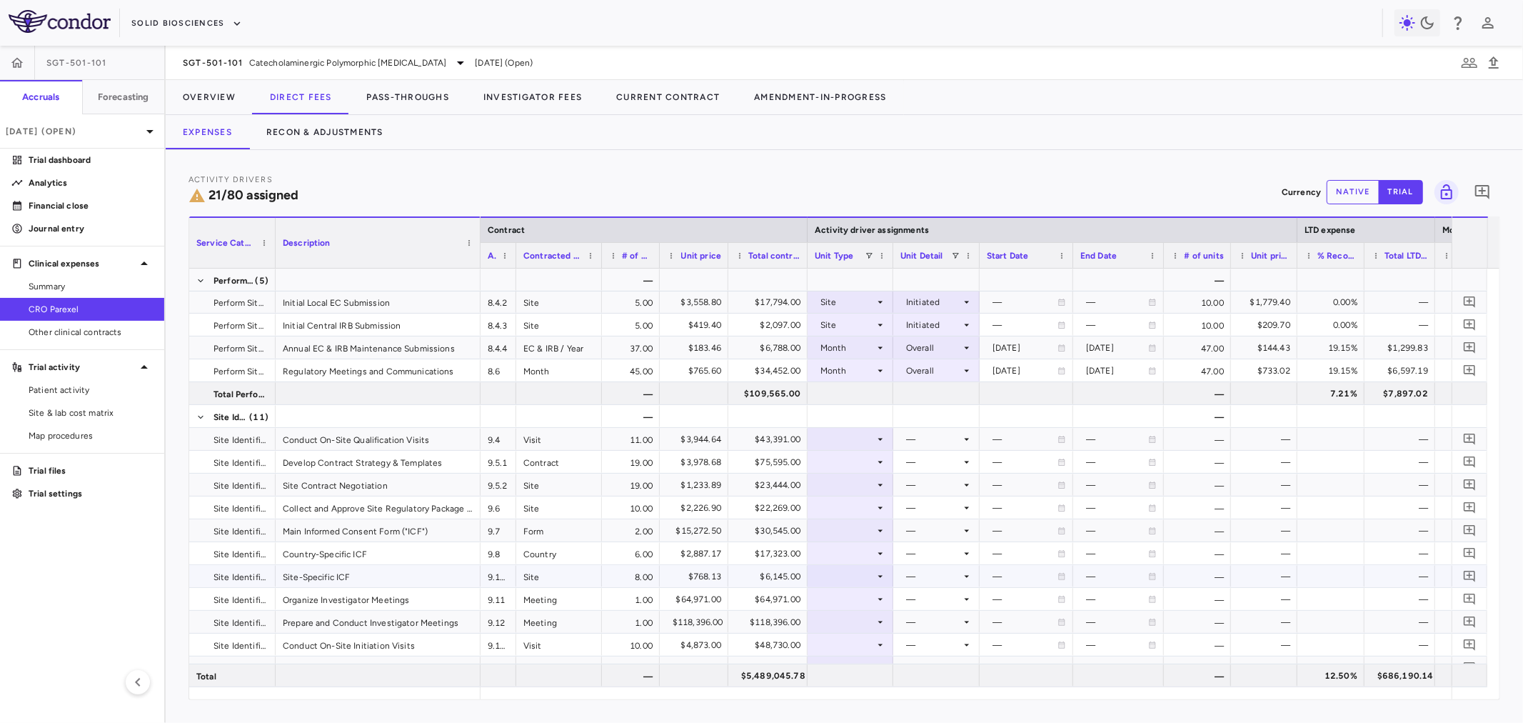
scroll to position [159, 0]
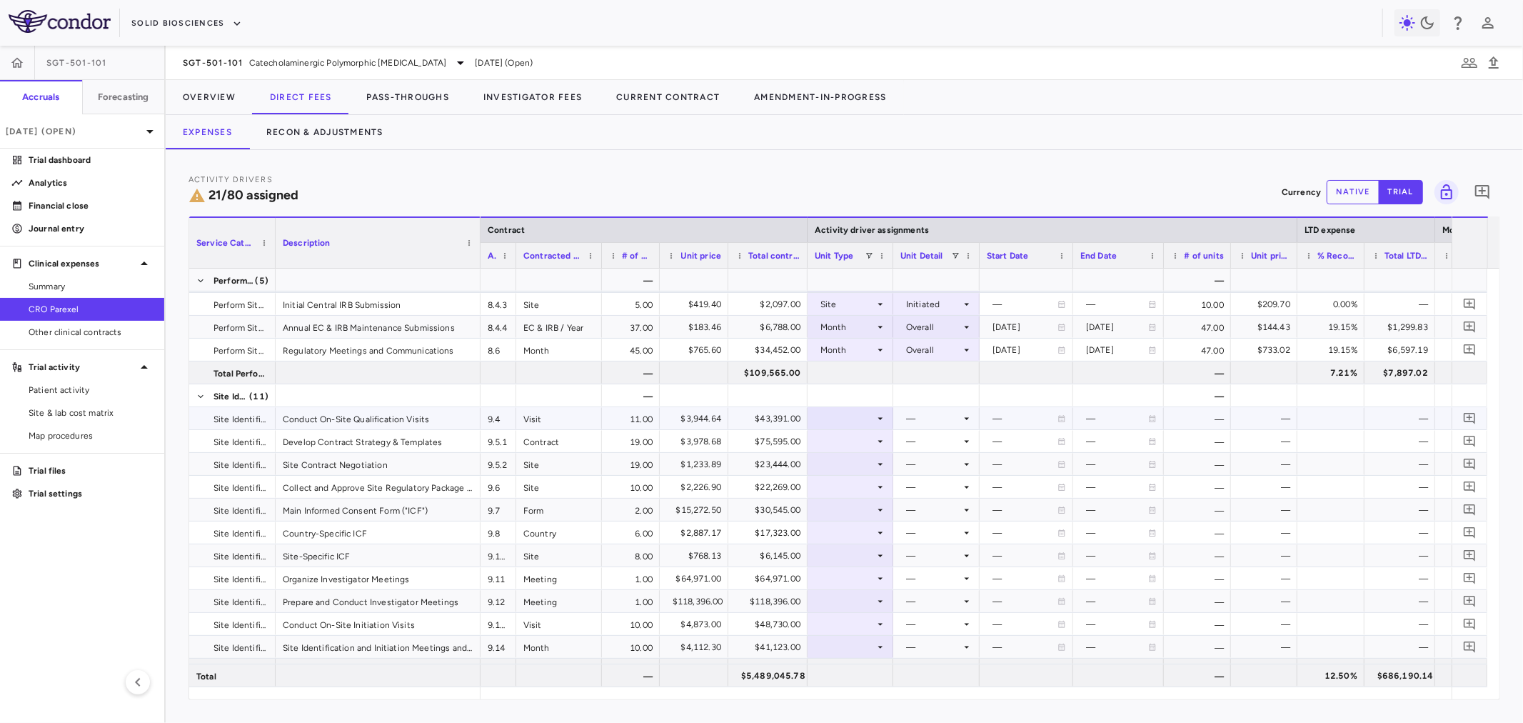
click at [850, 422] on div at bounding box center [850, 418] width 71 height 21
click at [867, 535] on li "Month" at bounding box center [850, 530] width 95 height 21
click at [941, 418] on div at bounding box center [936, 418] width 72 height 21
click at [952, 451] on li "Startup" at bounding box center [937, 444] width 111 height 21
click at [873, 438] on div at bounding box center [850, 441] width 71 height 21
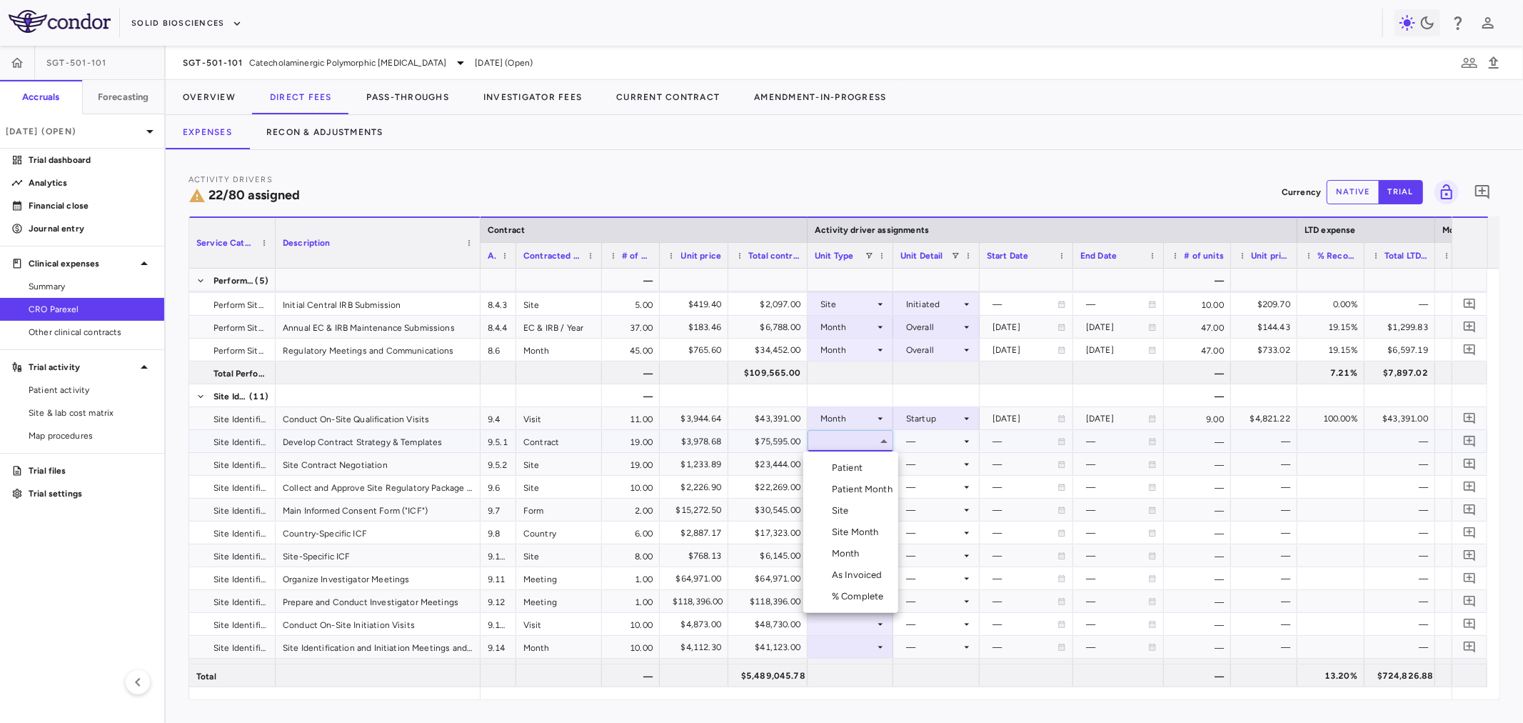
click at [871, 509] on li "Site" at bounding box center [850, 510] width 95 height 21
click at [922, 441] on div at bounding box center [936, 441] width 72 height 21
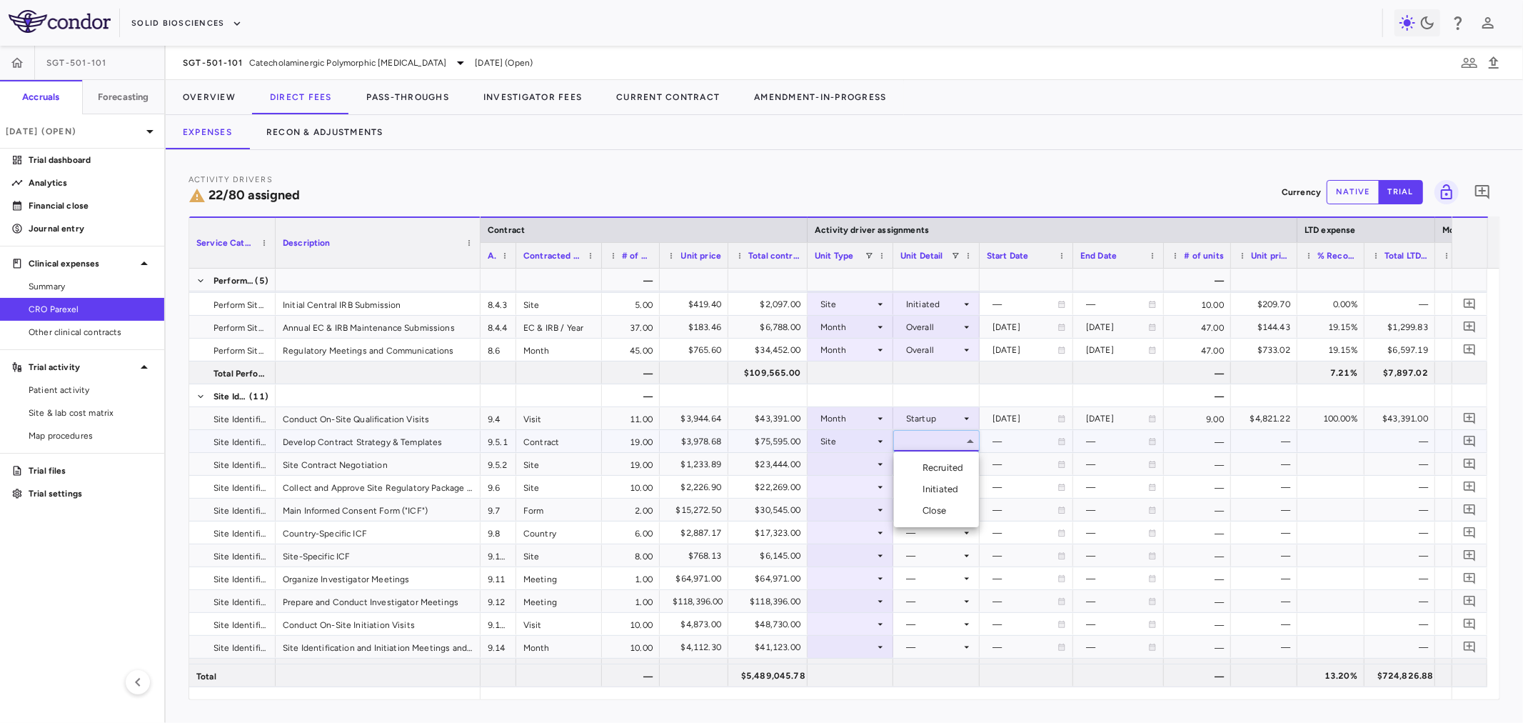
click at [931, 486] on div "Initiated" at bounding box center [942, 489] width 41 height 13
click at [865, 468] on div at bounding box center [850, 463] width 71 height 21
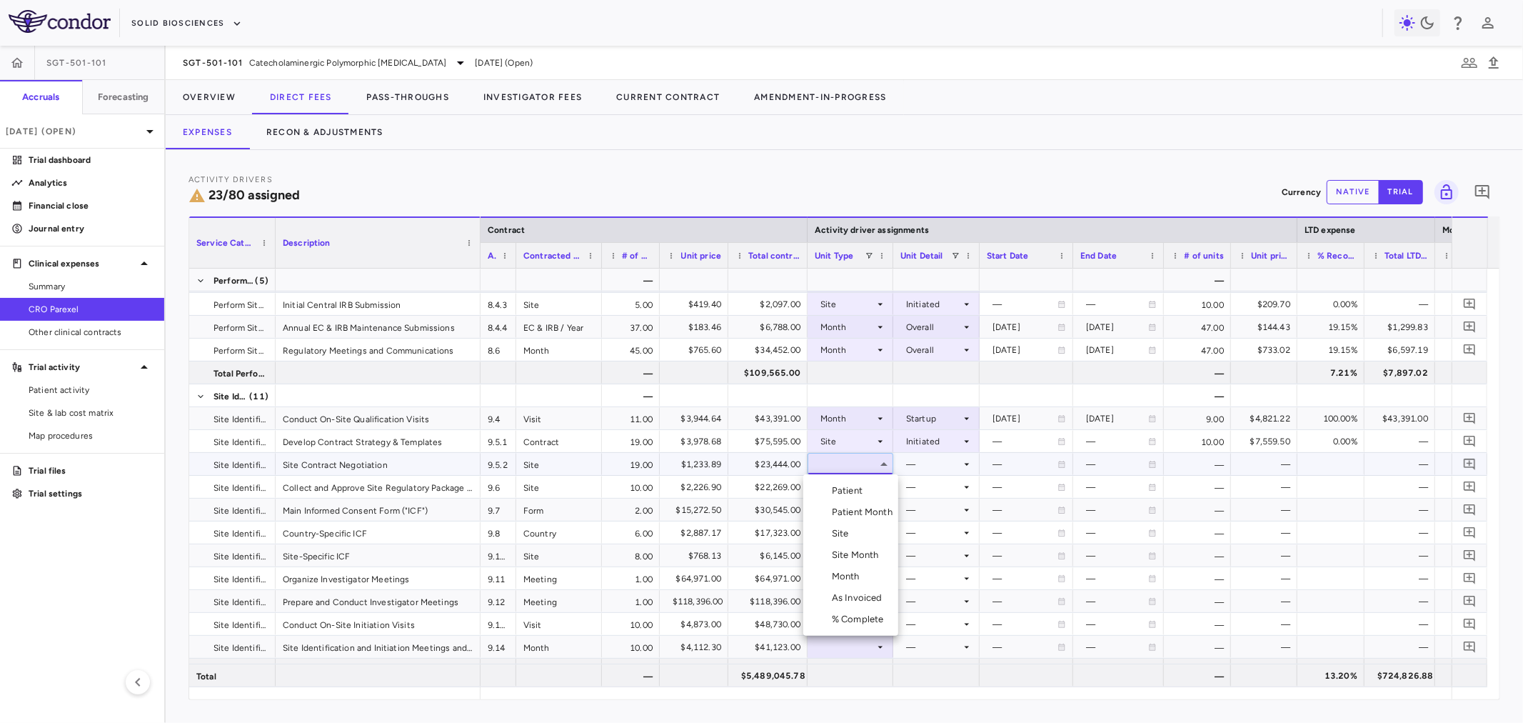
click at [870, 531] on li "Site" at bounding box center [850, 533] width 95 height 21
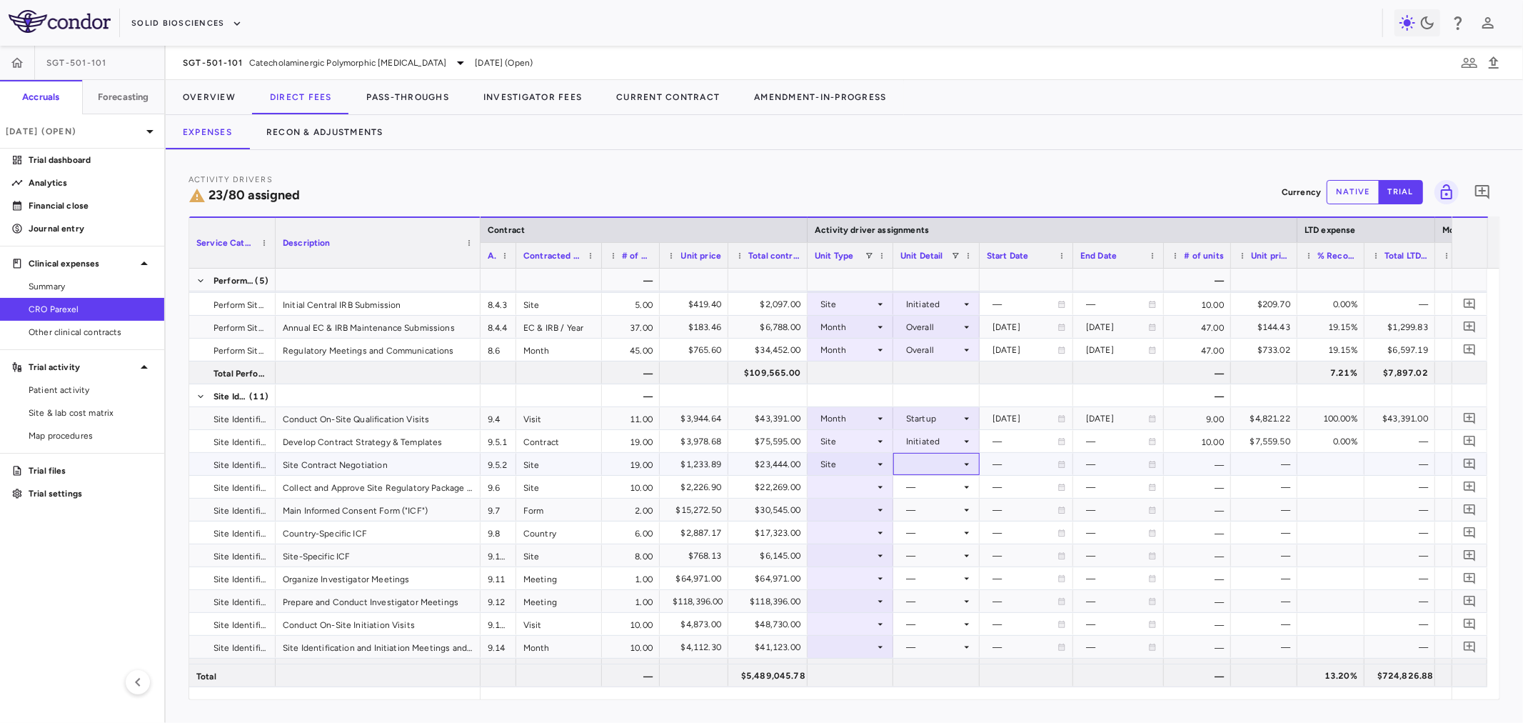
click at [919, 466] on div at bounding box center [936, 463] width 72 height 21
click at [927, 500] on li "Recruited" at bounding box center [936, 490] width 85 height 21
click at [922, 462] on div "Recruited" at bounding box center [933, 464] width 55 height 23
click at [930, 457] on div "Recruited" at bounding box center [933, 464] width 55 height 23
click at [930, 511] on div "Initiated" at bounding box center [942, 513] width 41 height 13
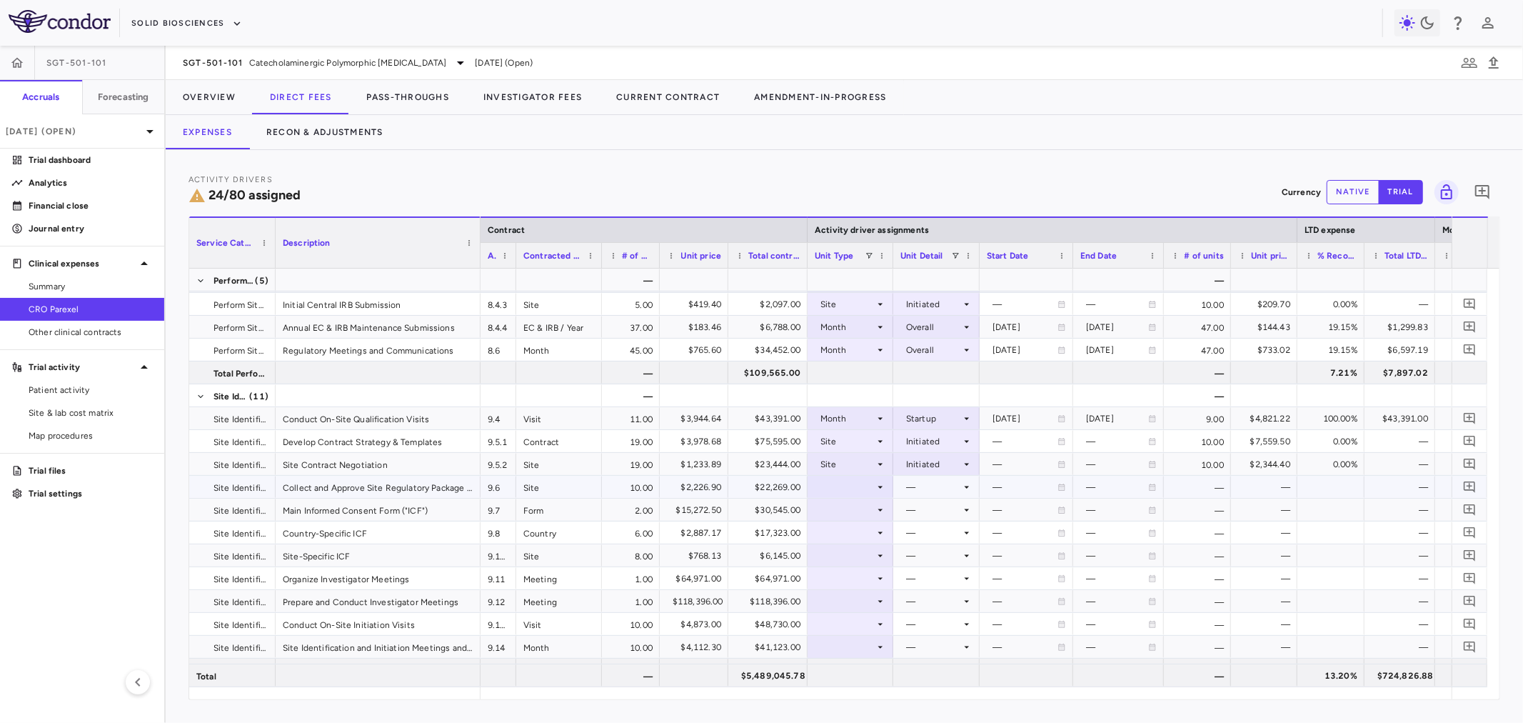
click at [860, 484] on div at bounding box center [850, 486] width 71 height 21
click at [862, 560] on li "Site" at bounding box center [850, 555] width 95 height 21
click at [931, 486] on div at bounding box center [936, 486] width 72 height 21
click at [950, 537] on div "Initiated" at bounding box center [942, 534] width 41 height 13
click at [867, 514] on div at bounding box center [850, 509] width 71 height 21
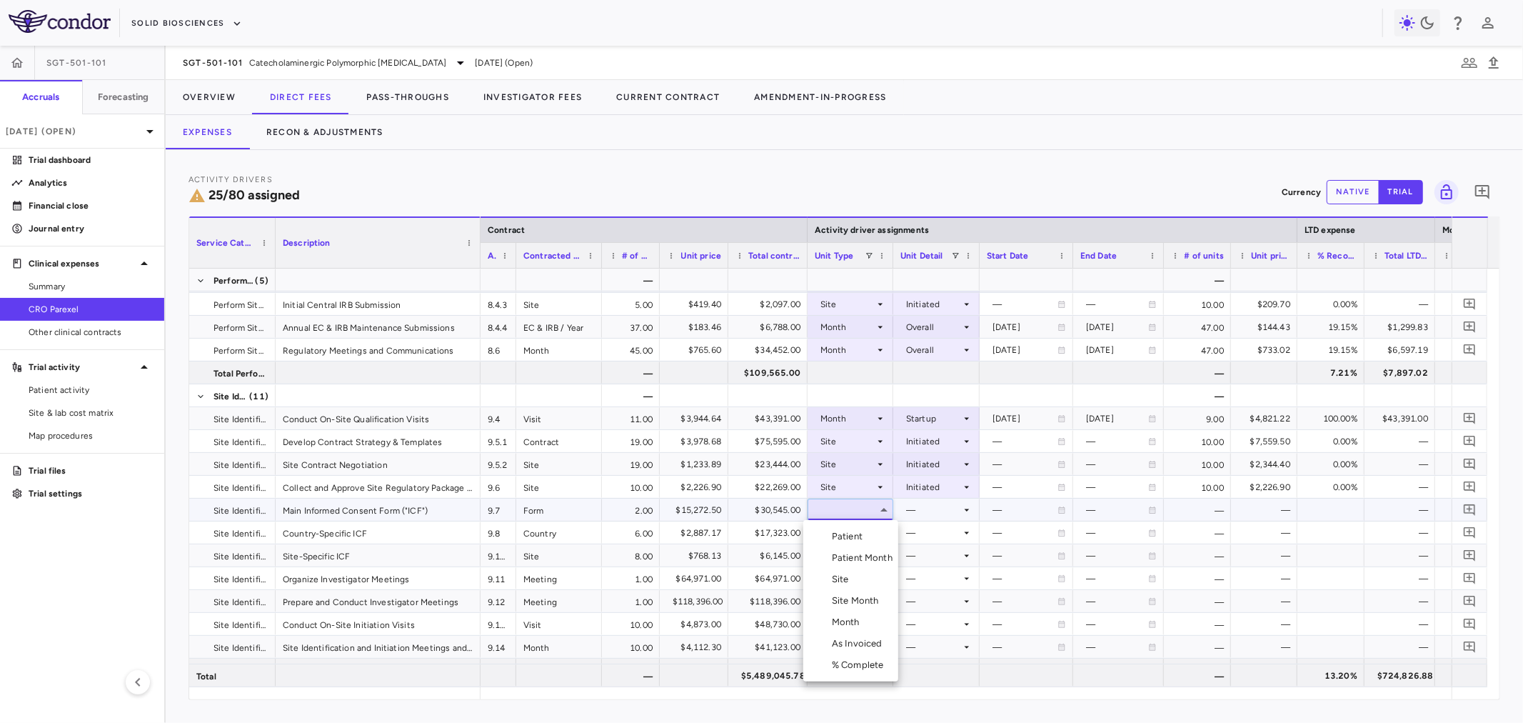
click at [871, 615] on li "Month" at bounding box center [850, 621] width 95 height 21
click at [919, 507] on div at bounding box center [936, 509] width 72 height 21
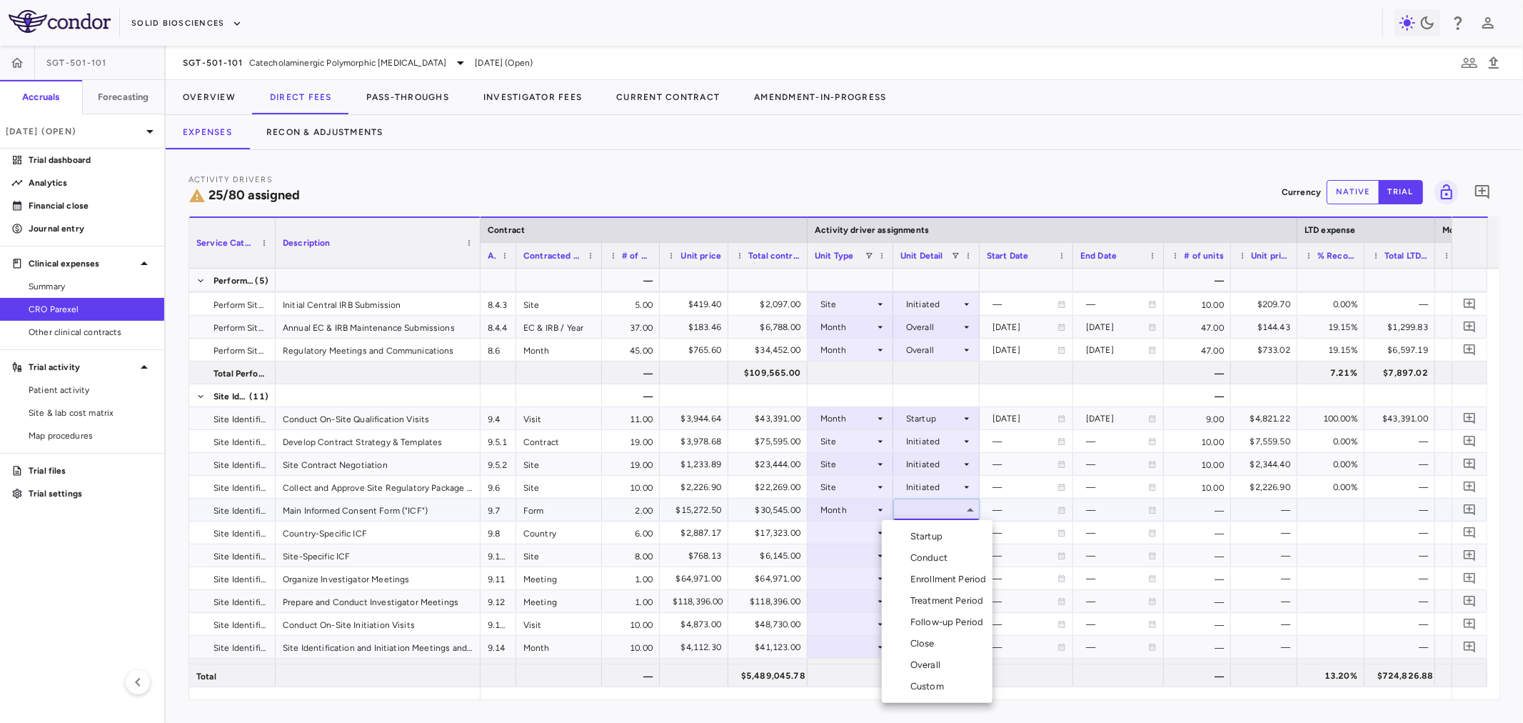
click at [940, 537] on div "Startup" at bounding box center [929, 536] width 38 height 13
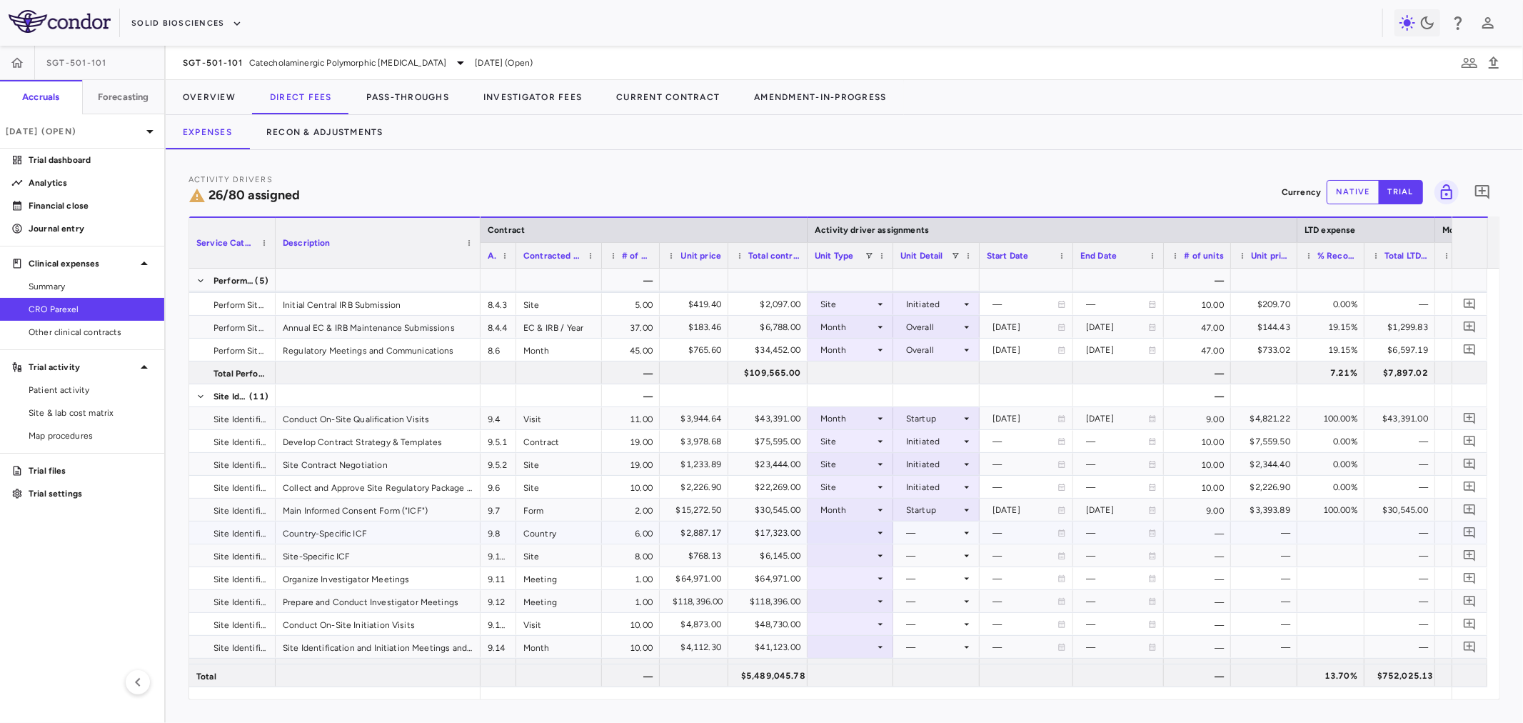
click at [850, 534] on div at bounding box center [850, 532] width 71 height 21
click at [865, 601] on li "Site" at bounding box center [850, 601] width 95 height 21
click at [946, 530] on div at bounding box center [936, 532] width 72 height 21
click at [951, 582] on div "Initiated" at bounding box center [942, 580] width 41 height 13
click at [851, 555] on div at bounding box center [850, 555] width 71 height 21
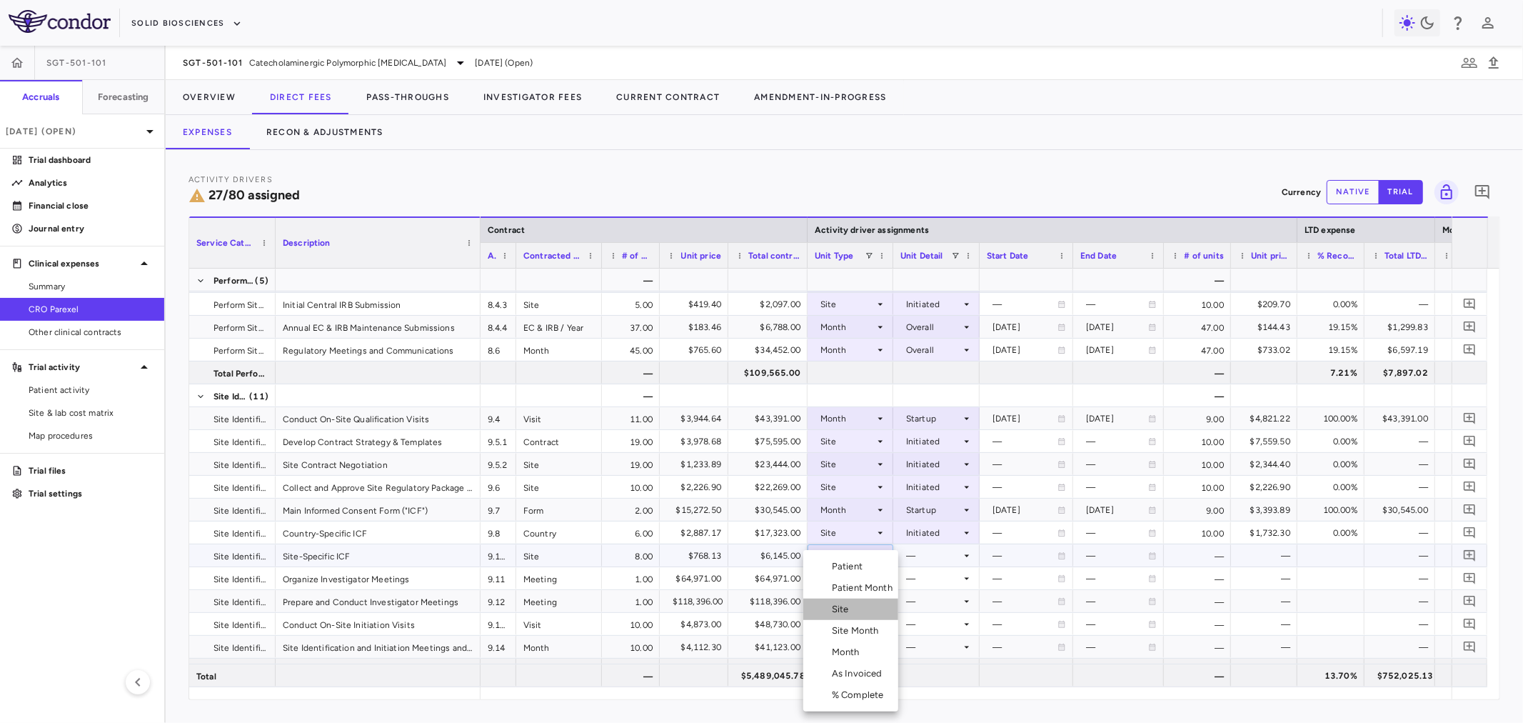
click at [861, 609] on li "Site" at bounding box center [850, 608] width 95 height 21
click at [935, 548] on div at bounding box center [936, 555] width 72 height 21
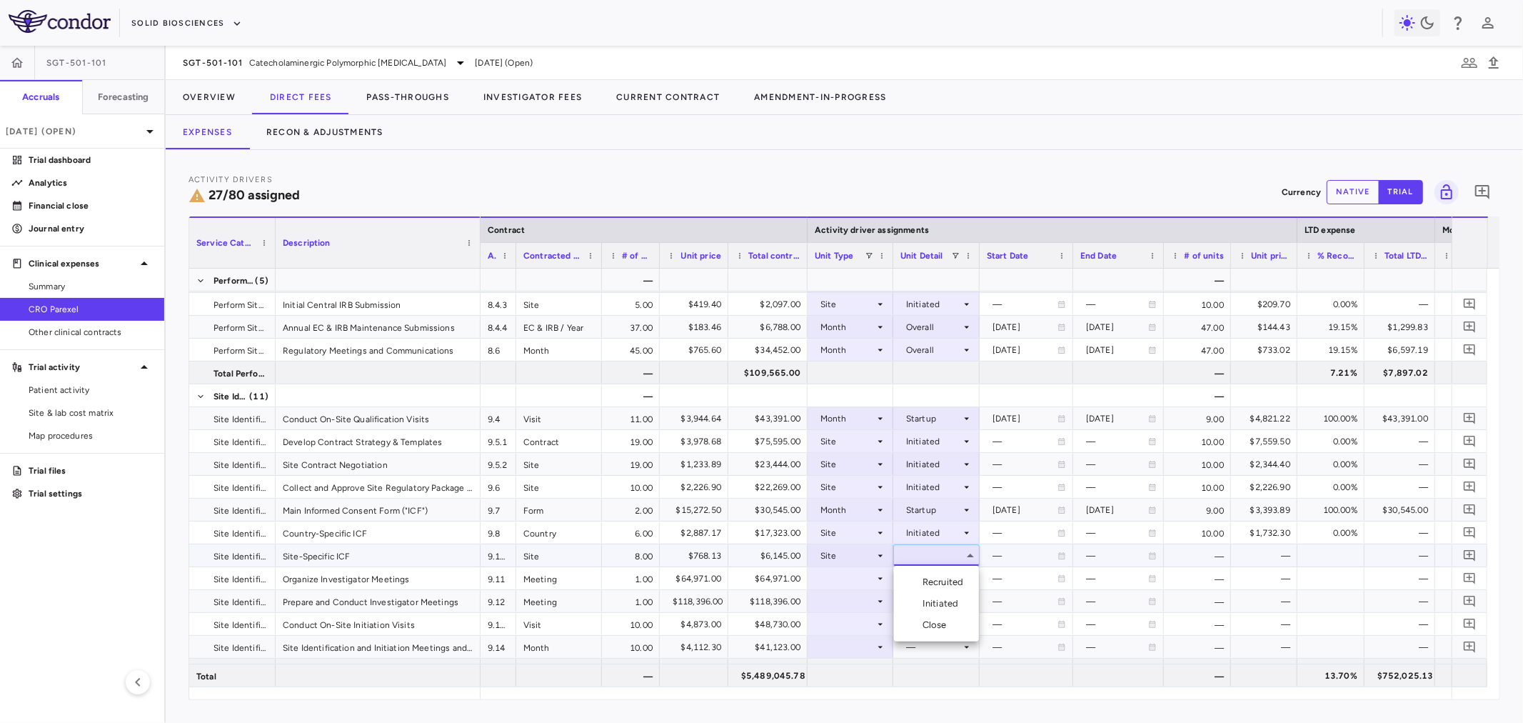
click at [939, 595] on li "Initiated" at bounding box center [936, 603] width 85 height 21
click at [843, 579] on div at bounding box center [850, 578] width 71 height 21
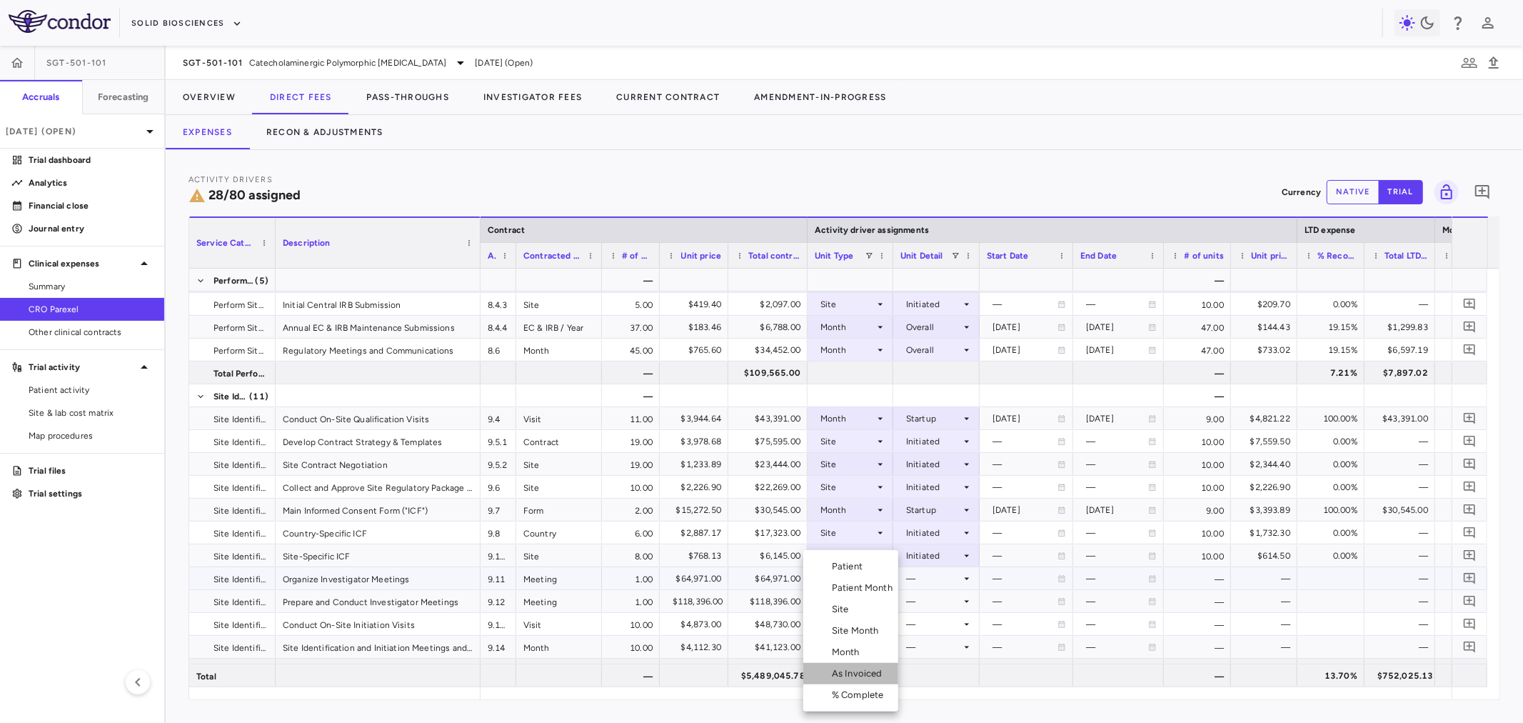
click at [847, 665] on li "As Invoiced" at bounding box center [850, 673] width 95 height 21
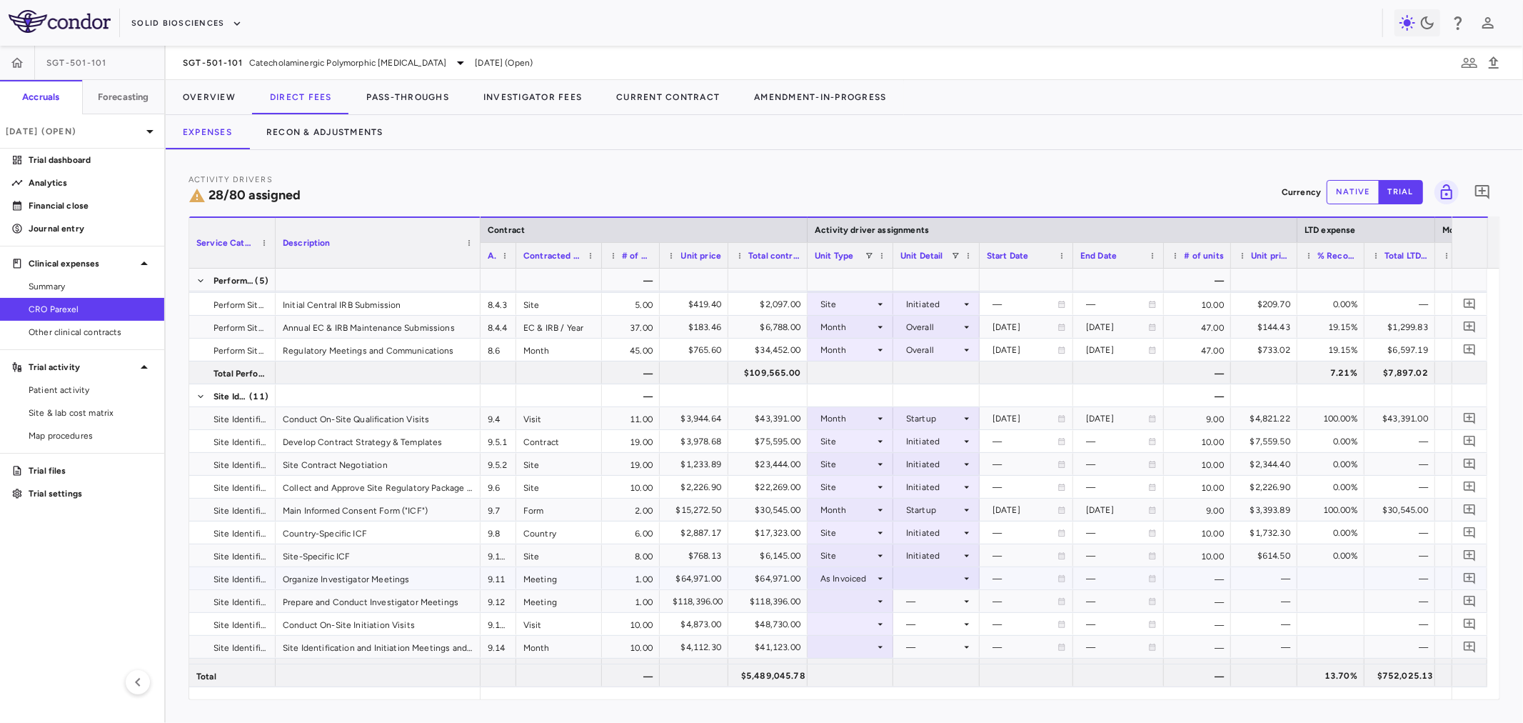
click at [921, 580] on div at bounding box center [936, 578] width 72 height 21
click at [923, 605] on div "As occurred" at bounding box center [950, 604] width 57 height 13
click at [826, 601] on div at bounding box center [850, 600] width 71 height 21
click at [854, 675] on div "As Invoiced" at bounding box center [860, 673] width 56 height 13
click at [925, 595] on div at bounding box center [936, 600] width 72 height 21
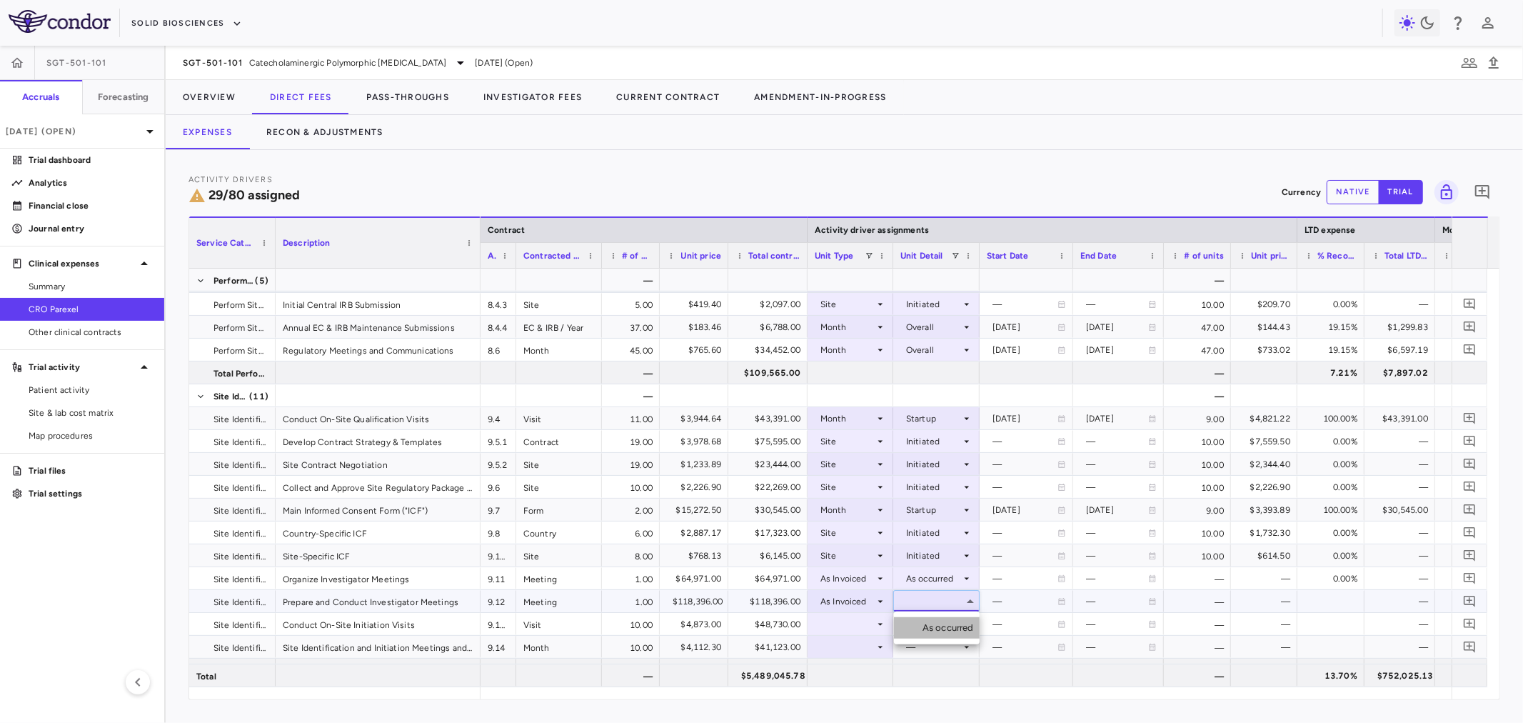
click at [930, 619] on li "As occurred" at bounding box center [937, 627] width 86 height 21
click at [845, 624] on div at bounding box center [850, 623] width 71 height 21
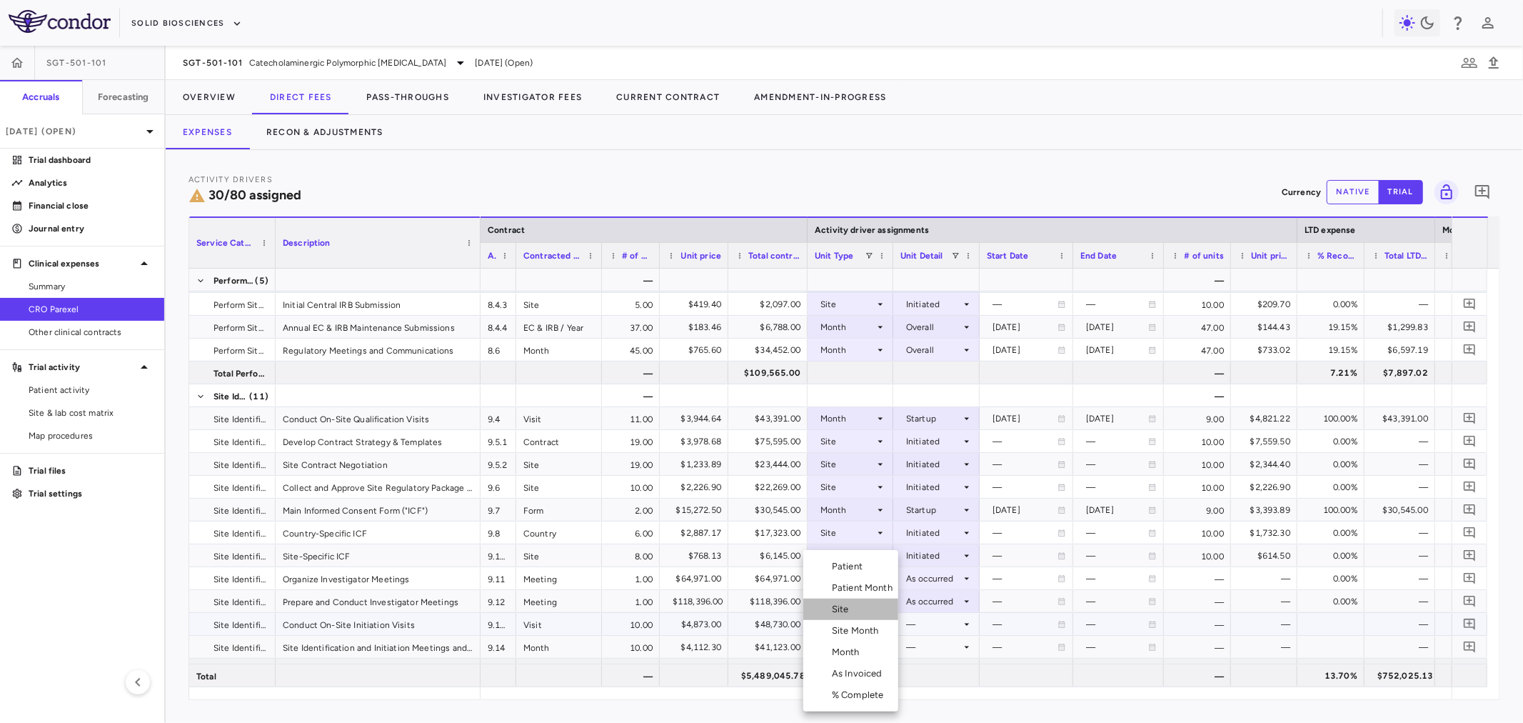
click at [857, 615] on li "Site" at bounding box center [850, 608] width 95 height 21
click at [944, 618] on div at bounding box center [936, 623] width 72 height 21
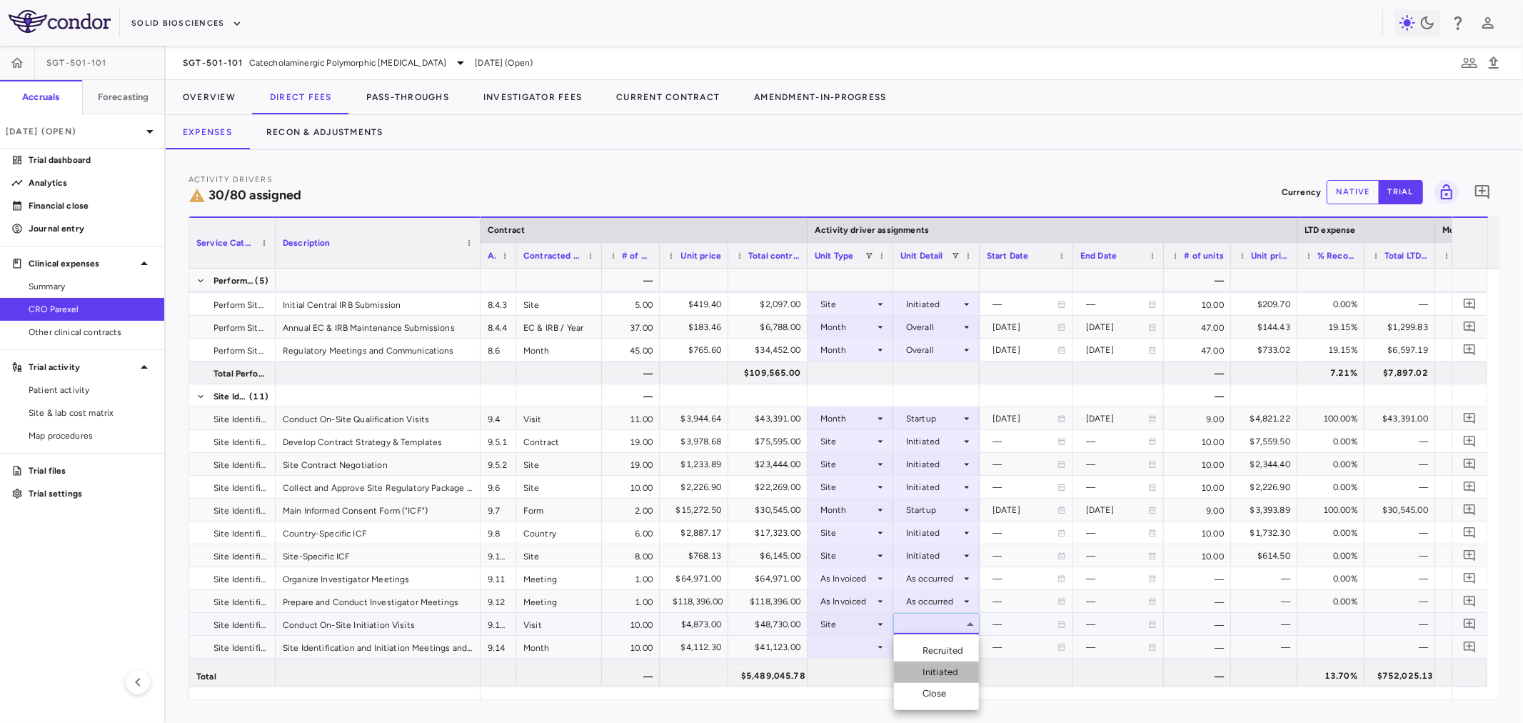
click at [934, 665] on div "Initiated" at bounding box center [942, 671] width 41 height 13
click at [853, 643] on div at bounding box center [850, 646] width 71 height 21
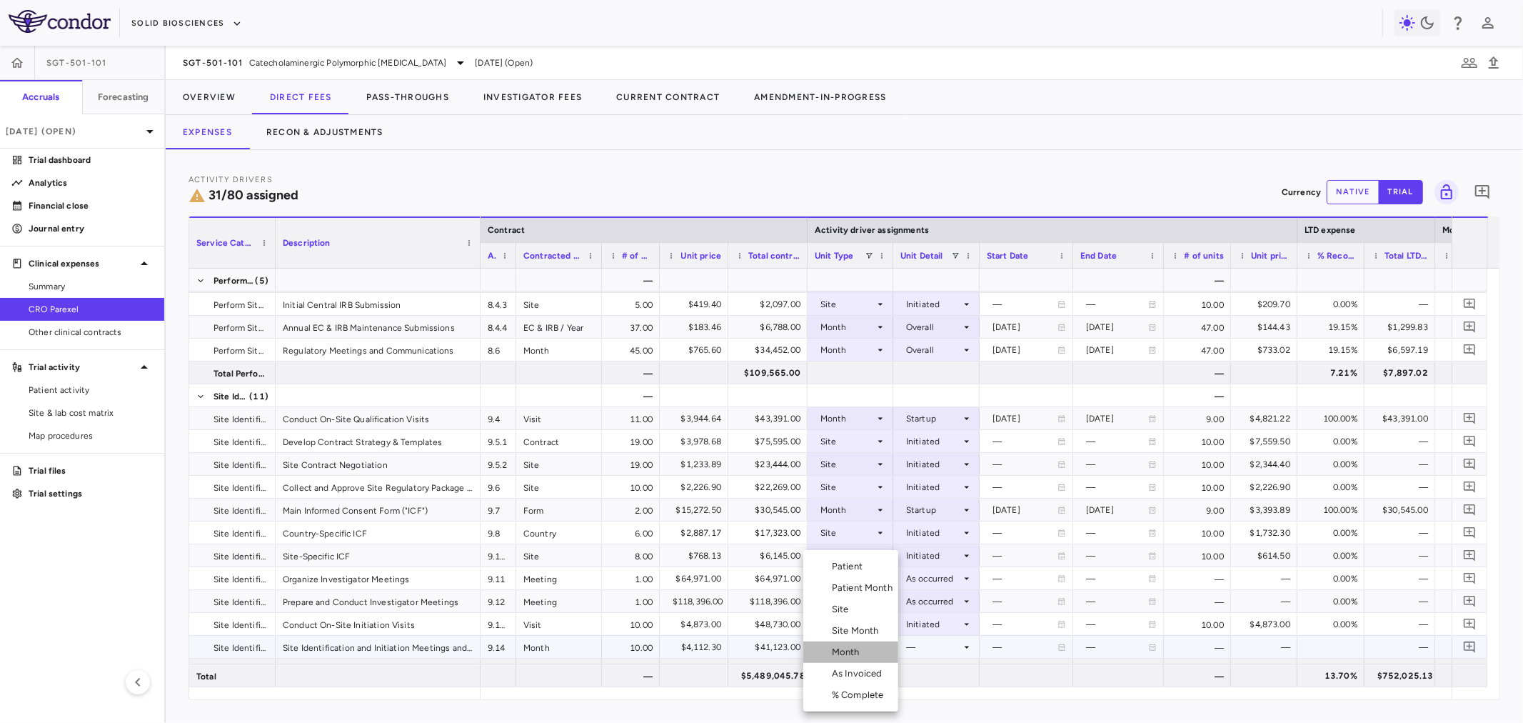
click at [870, 645] on li "Month" at bounding box center [850, 651] width 95 height 21
click at [952, 646] on div at bounding box center [936, 646] width 72 height 21
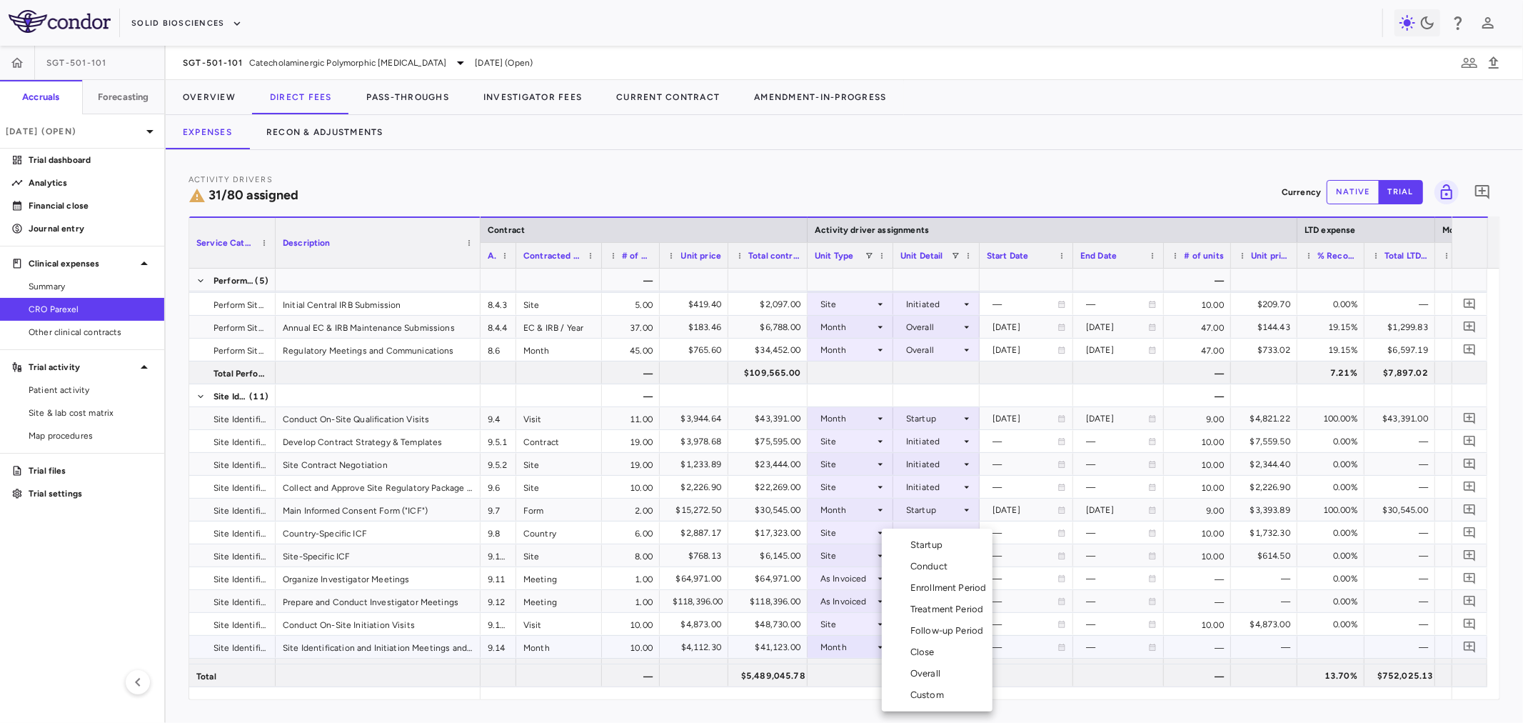
click at [940, 540] on div "Startup" at bounding box center [929, 544] width 38 height 13
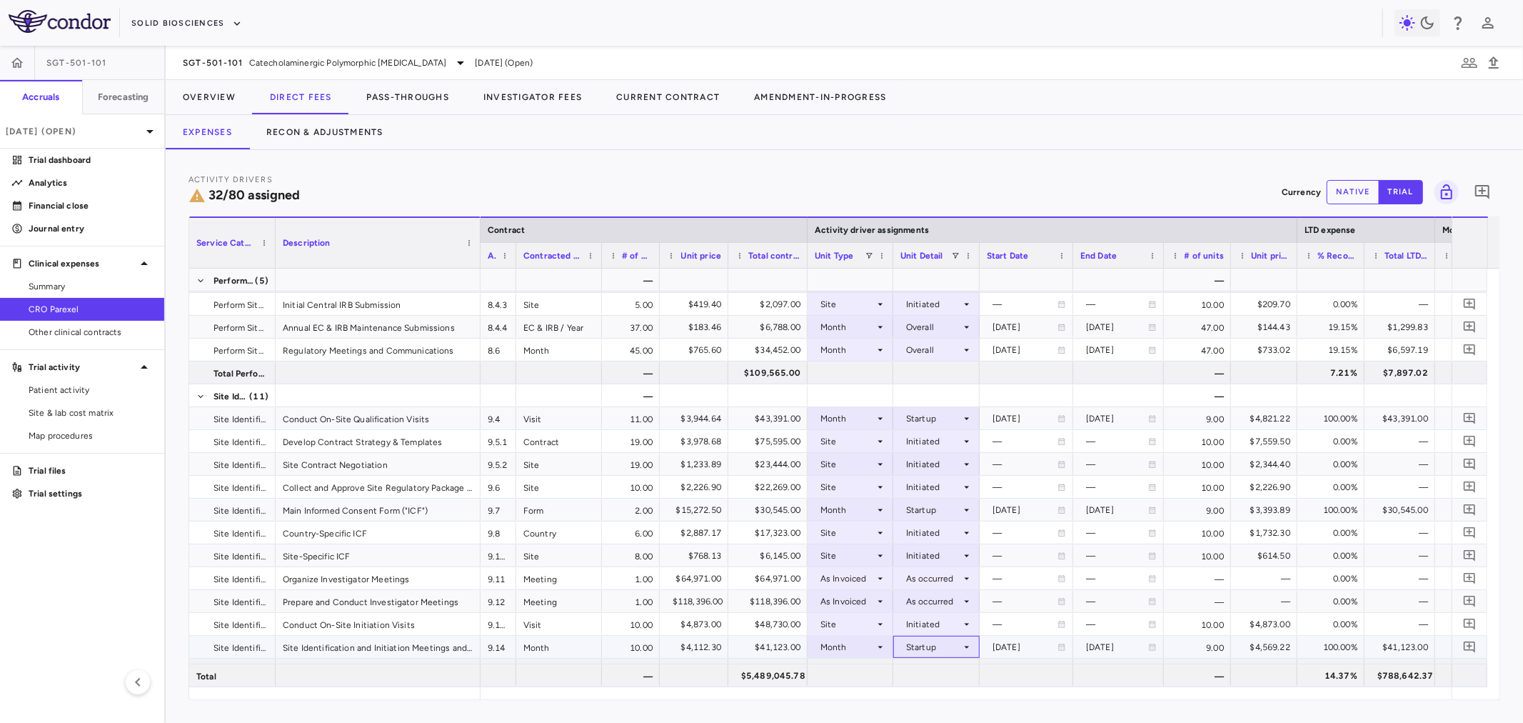
click at [907, 650] on div "Startup" at bounding box center [933, 646] width 55 height 23
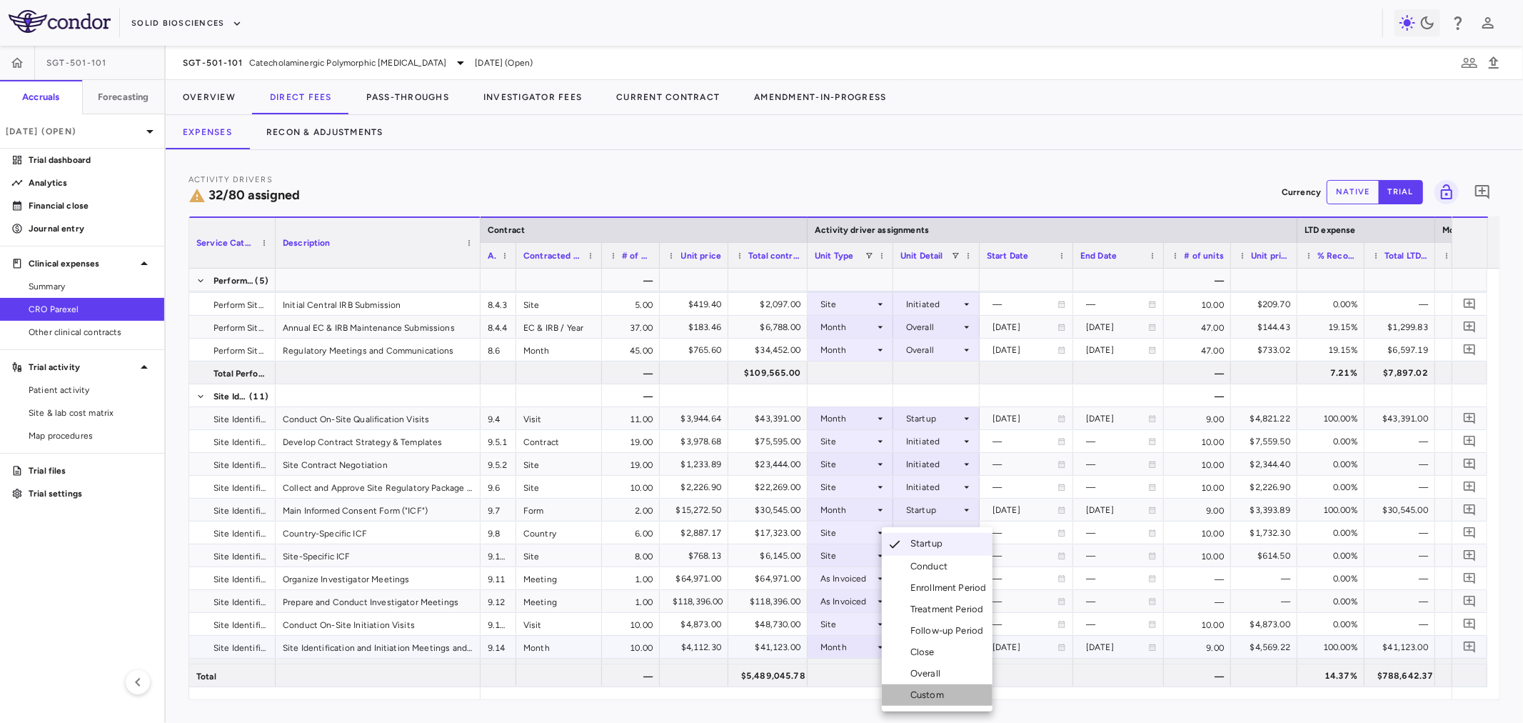
click at [926, 695] on div "Custom" at bounding box center [929, 694] width 39 height 13
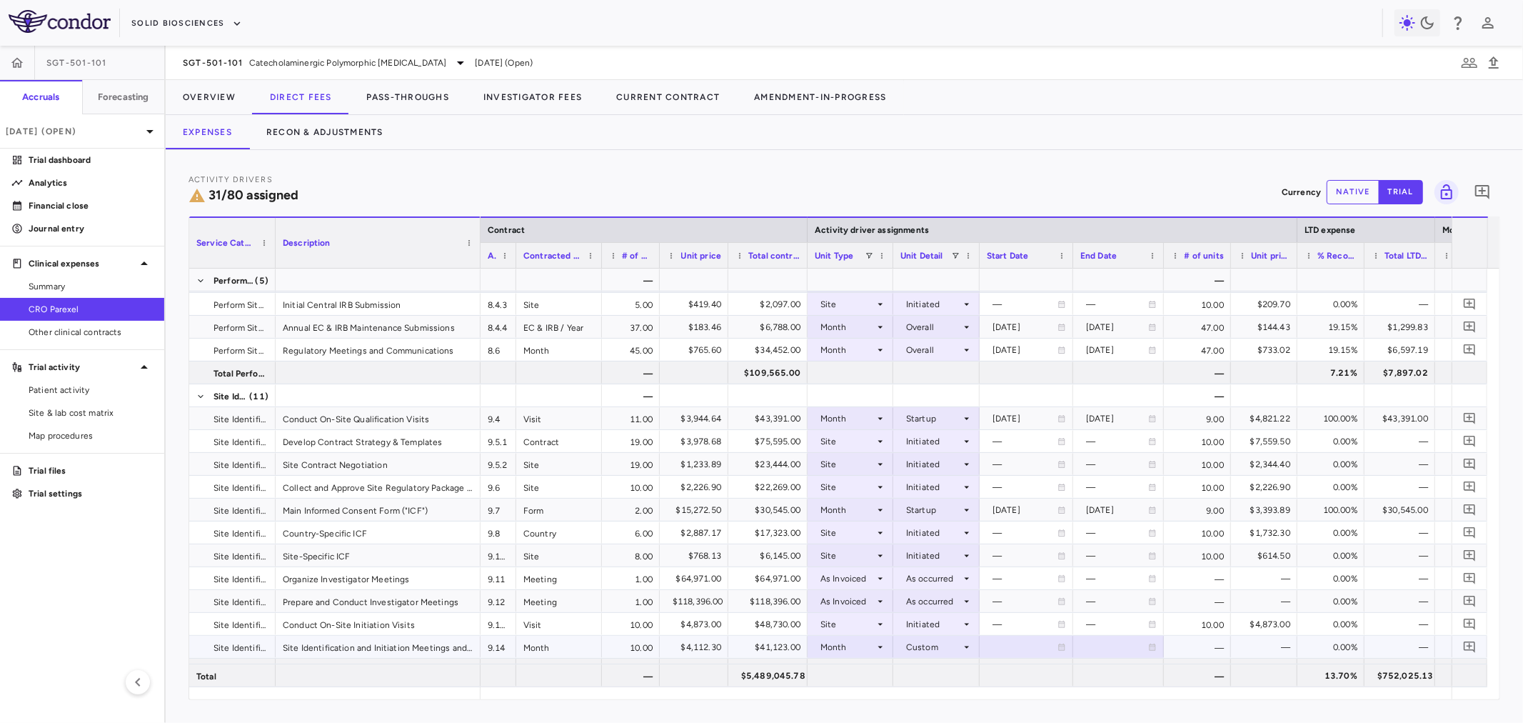
click at [1023, 645] on div at bounding box center [1026, 646] width 79 height 21
click at [1007, 645] on input "**********" at bounding box center [1013, 648] width 66 height 24
type input "**********"
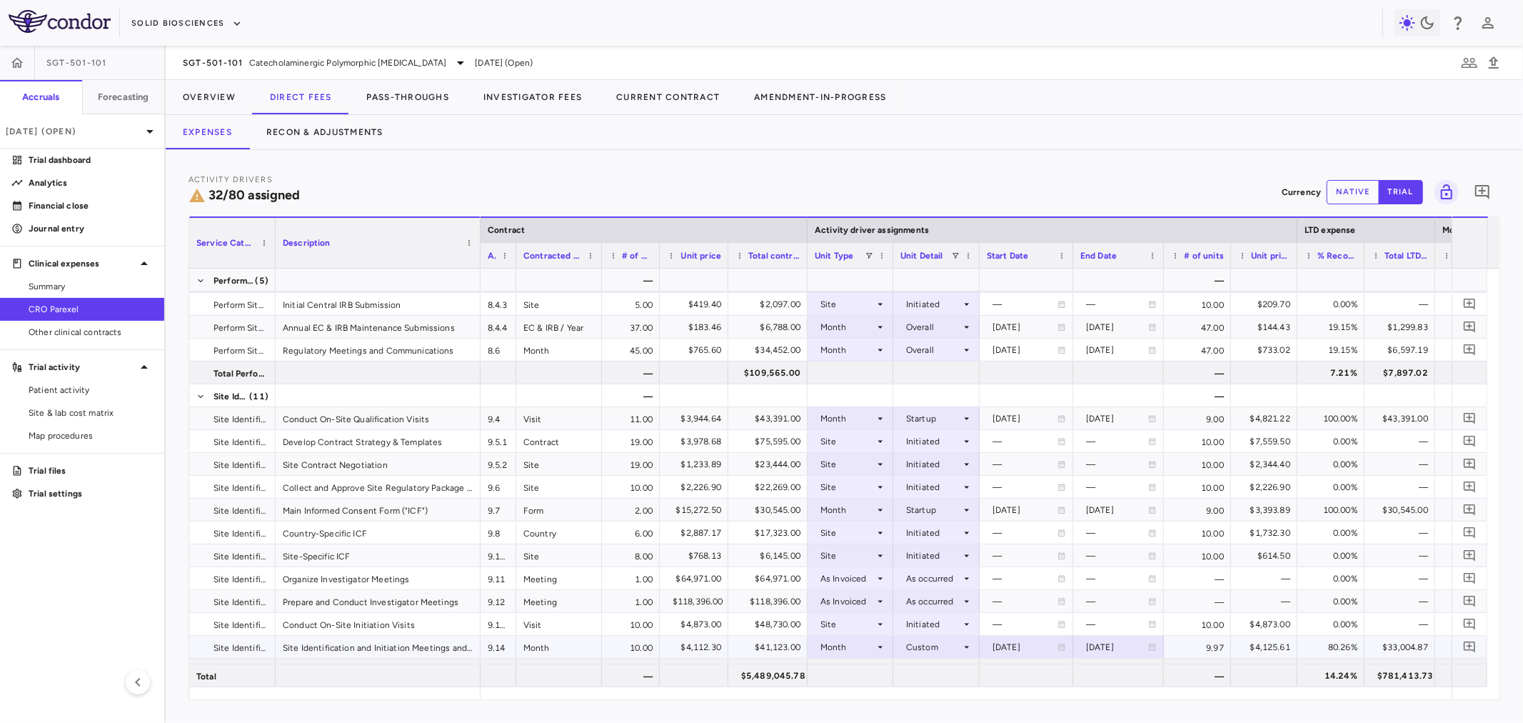
click at [1125, 650] on div "[DATE]" at bounding box center [1117, 646] width 62 height 23
click at [1127, 645] on input "**********" at bounding box center [1106, 648] width 64 height 24
type input "**********"
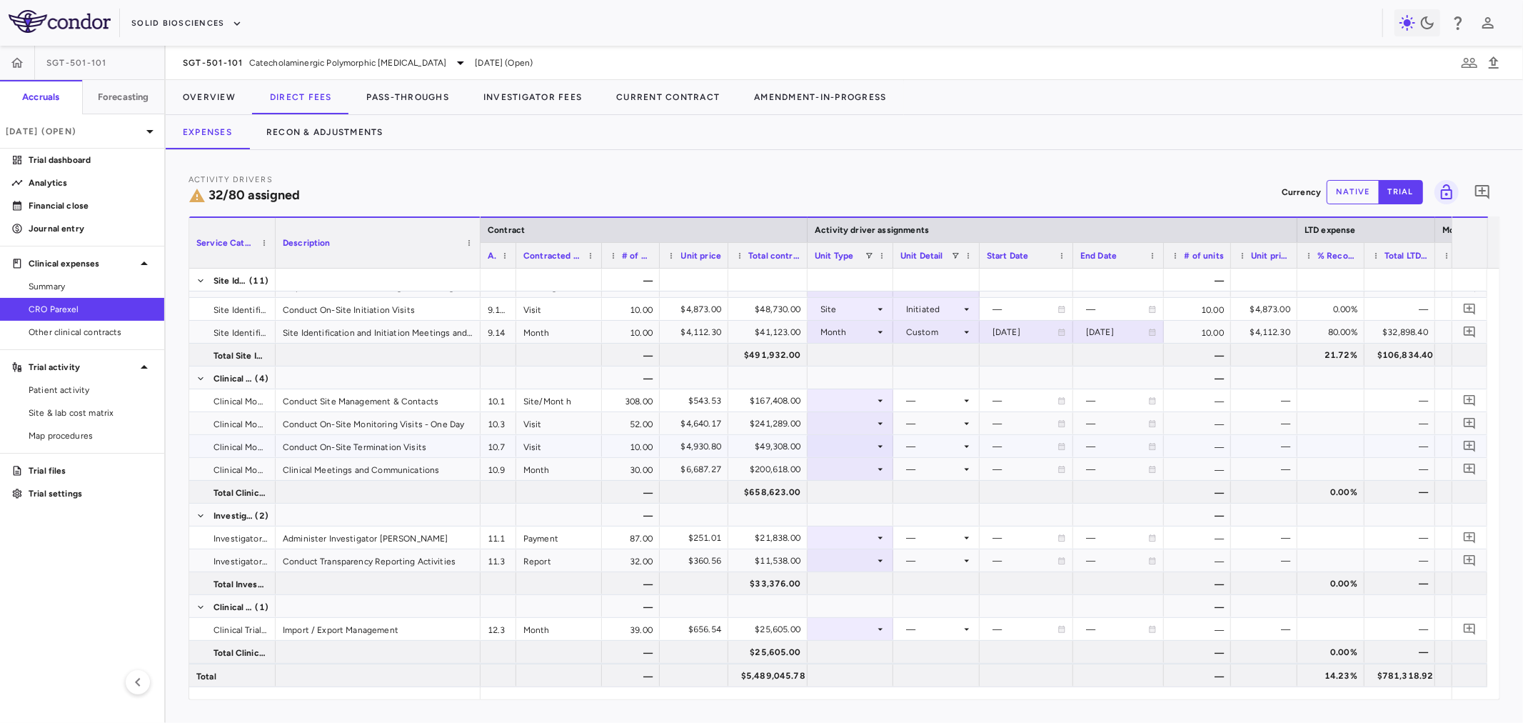
scroll to position [476, 0]
click at [836, 403] on div at bounding box center [850, 398] width 71 height 21
click at [850, 482] on div "Site Month" at bounding box center [858, 488] width 53 height 13
click at [920, 388] on div at bounding box center [936, 398] width 72 height 21
click at [932, 423] on div "As Initiated" at bounding box center [948, 424] width 55 height 13
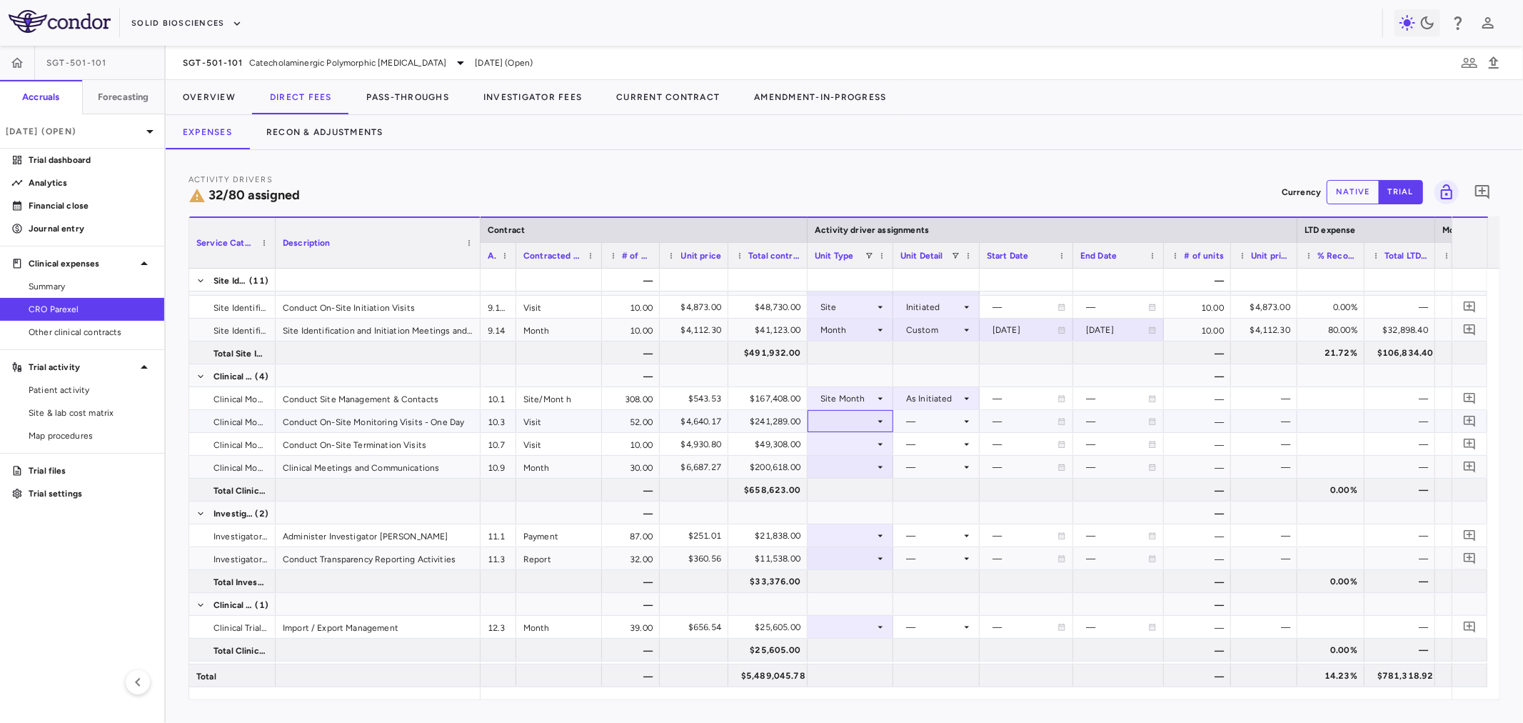
click at [865, 411] on div at bounding box center [850, 421] width 71 height 21
click at [867, 423] on div at bounding box center [850, 421] width 71 height 21
click at [882, 463] on div "Patient Month" at bounding box center [865, 468] width 66 height 13
click at [908, 428] on div at bounding box center [936, 421] width 72 height 21
click at [910, 446] on div at bounding box center [908, 447] width 17 height 13
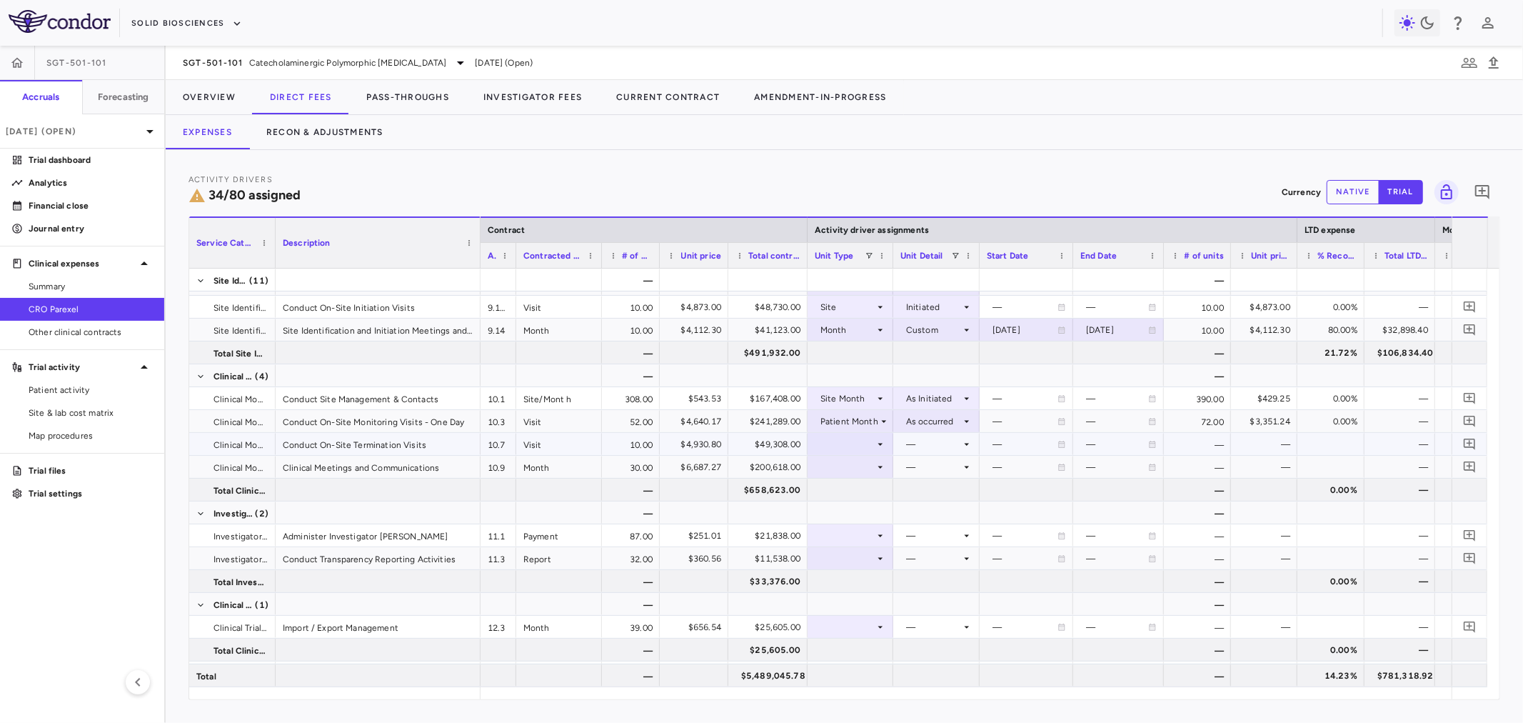
click at [864, 436] on div at bounding box center [850, 443] width 71 height 21
click at [876, 491] on div "Patient Month" at bounding box center [865, 491] width 66 height 13
click at [909, 450] on div at bounding box center [936, 443] width 72 height 21
click at [926, 461] on li "As occurred" at bounding box center [937, 469] width 86 height 21
click at [853, 460] on div at bounding box center [850, 466] width 71 height 21
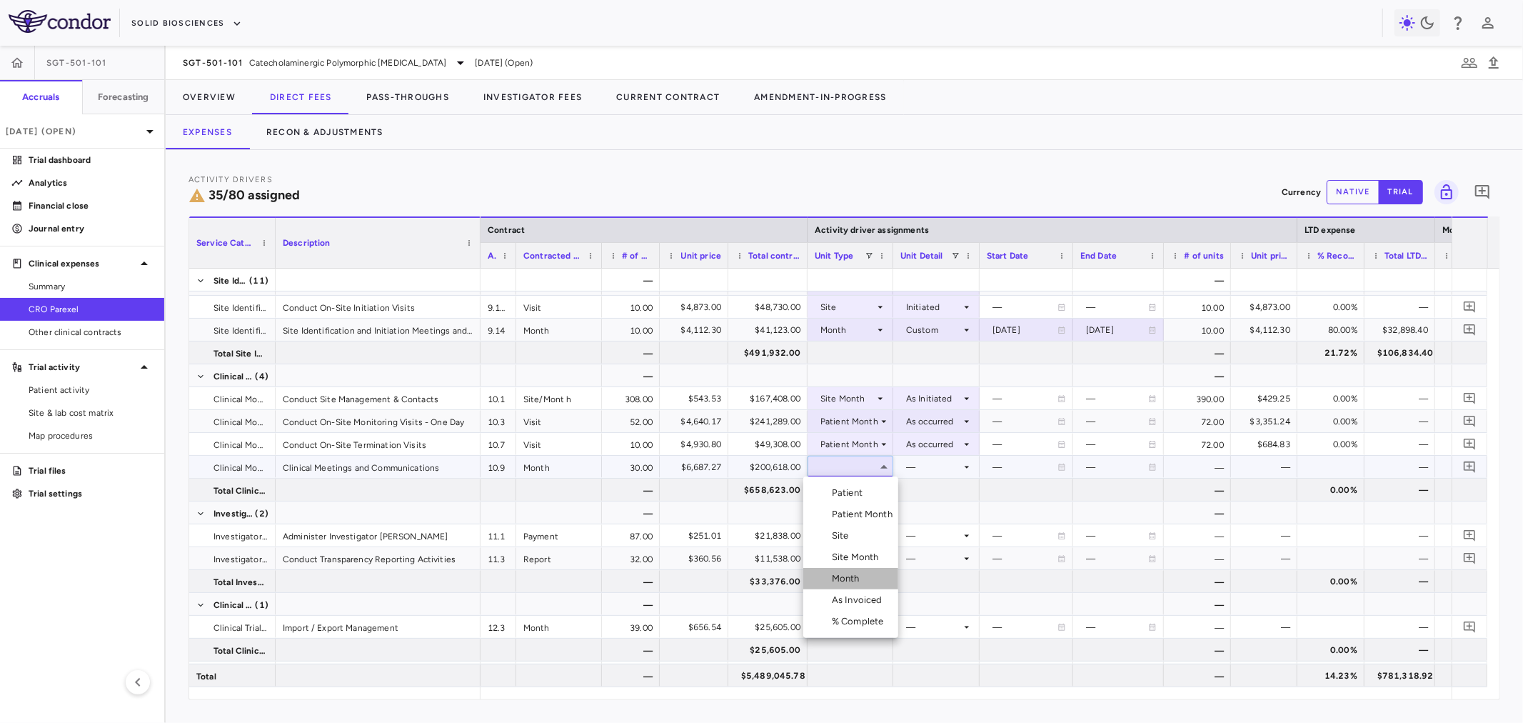
click at [858, 580] on div "Month" at bounding box center [849, 578] width 34 height 13
click at [923, 475] on div at bounding box center [936, 466] width 72 height 21
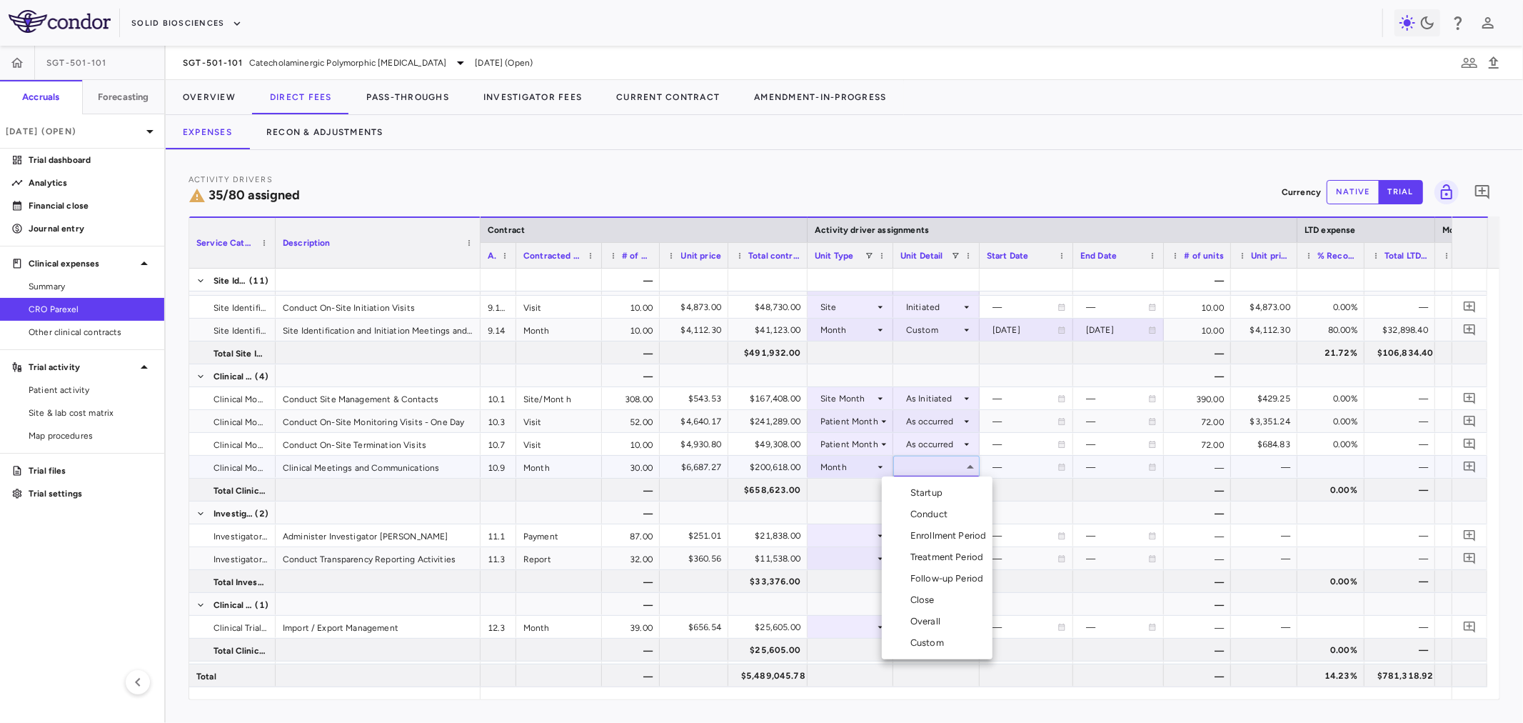
click at [938, 516] on div "Conduct" at bounding box center [931, 514] width 43 height 13
click at [851, 534] on div at bounding box center [850, 535] width 71 height 21
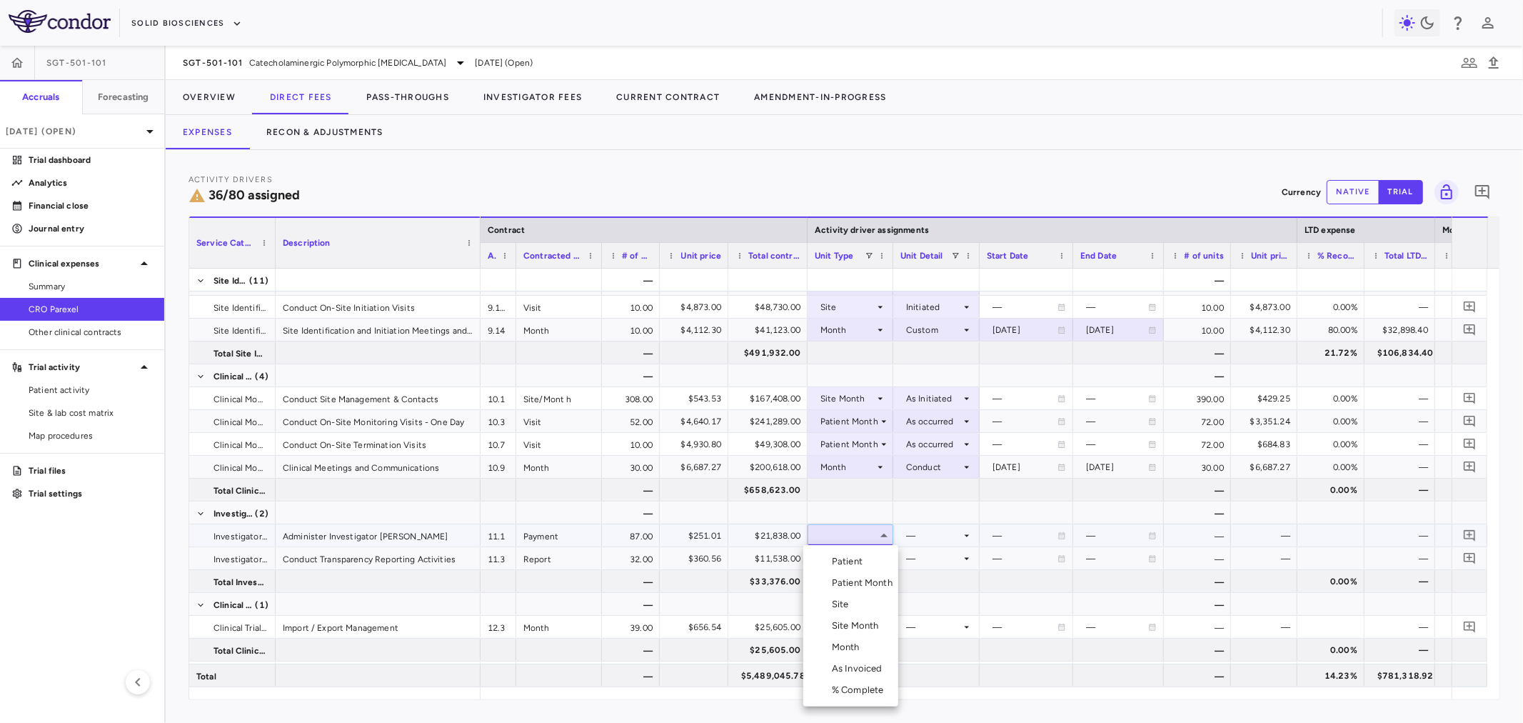
click at [867, 586] on div "Patient Month" at bounding box center [865, 582] width 66 height 13
click at [915, 536] on div at bounding box center [936, 535] width 72 height 21
click at [954, 562] on div "As occurred" at bounding box center [950, 561] width 57 height 13
click at [857, 648] on div "Month" at bounding box center [849, 651] width 34 height 13
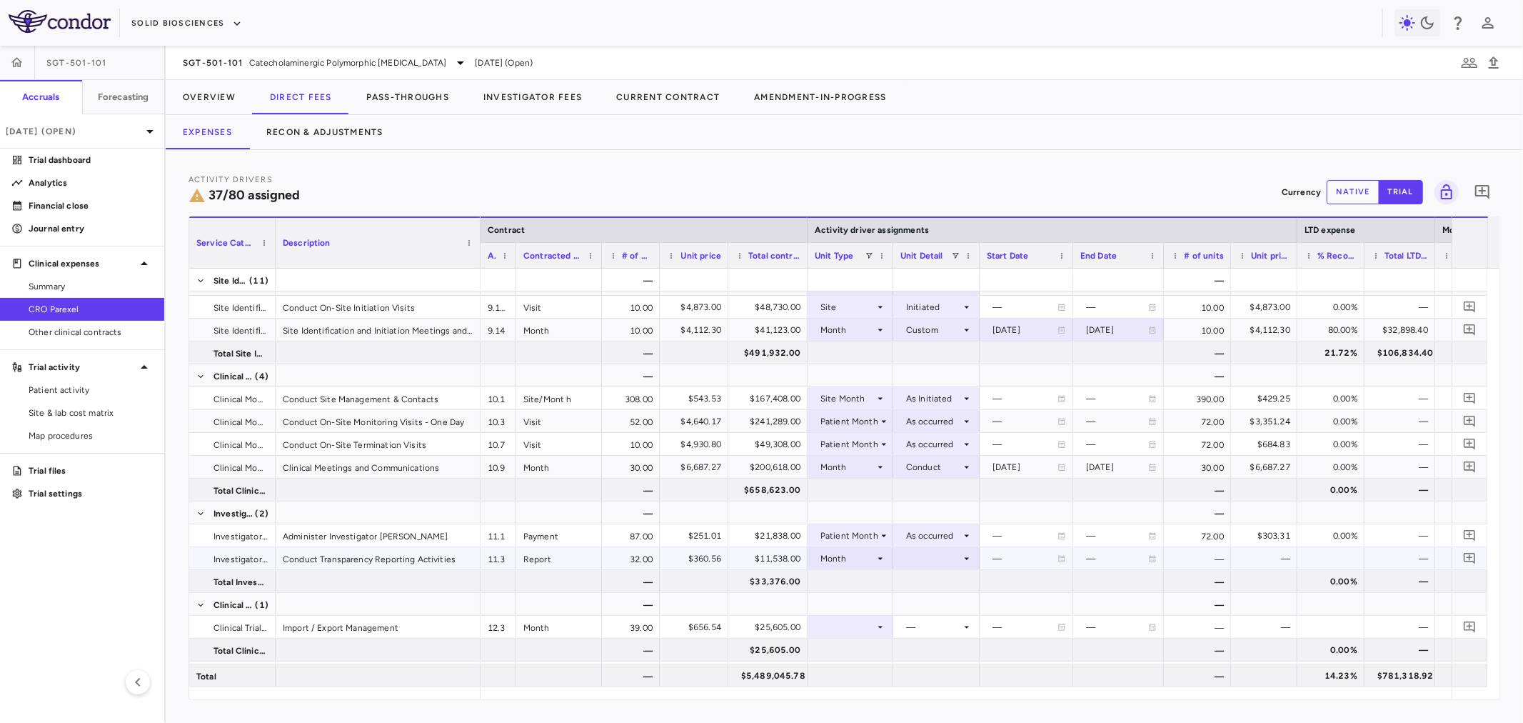
click at [917, 567] on div at bounding box center [936, 558] width 72 height 21
click at [932, 573] on li "Conduct" at bounding box center [937, 565] width 111 height 21
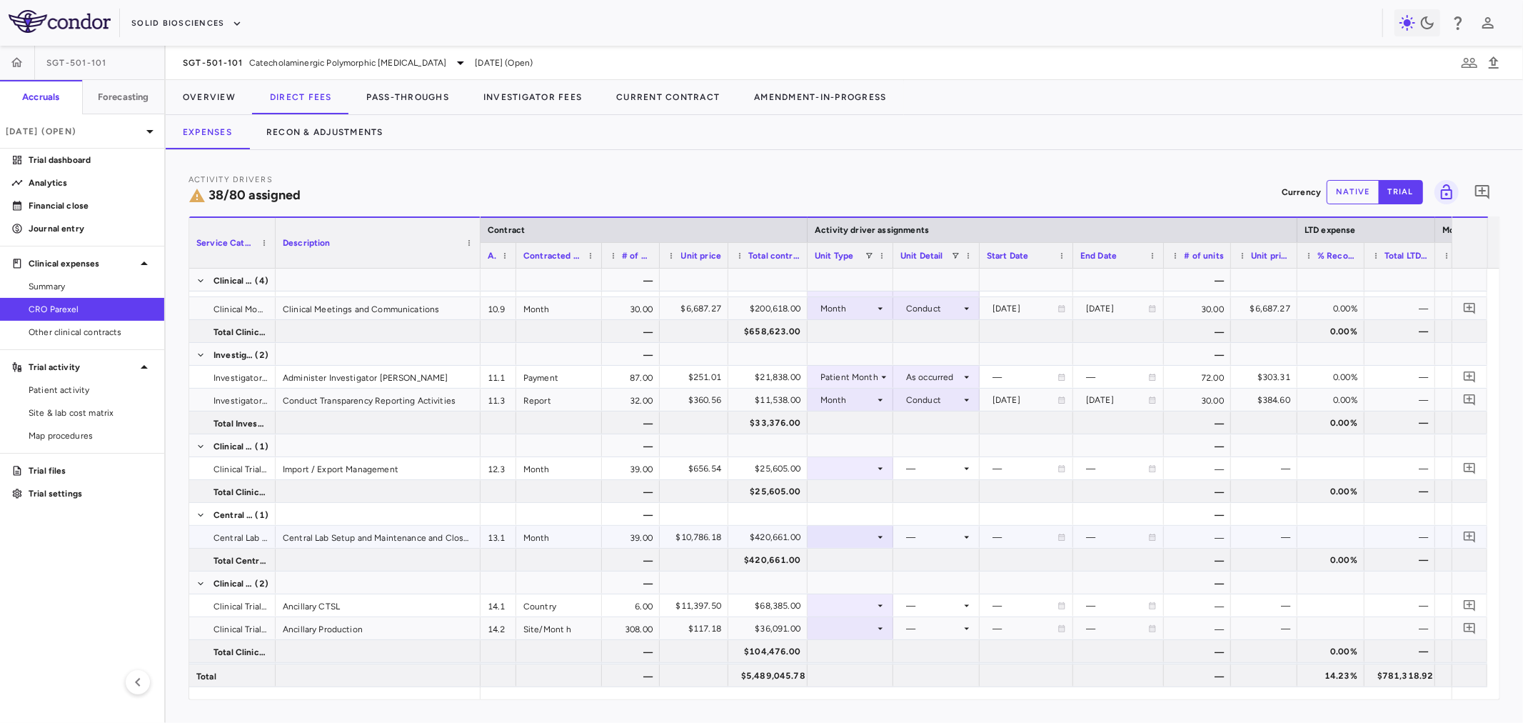
click at [865, 535] on div at bounding box center [850, 536] width 71 height 21
click at [869, 638] on li "Month" at bounding box center [850, 648] width 95 height 21
click at [920, 532] on div at bounding box center [936, 536] width 72 height 21
click at [923, 690] on div "Custom" at bounding box center [929, 694] width 39 height 13
click at [1011, 531] on div at bounding box center [1026, 536] width 79 height 21
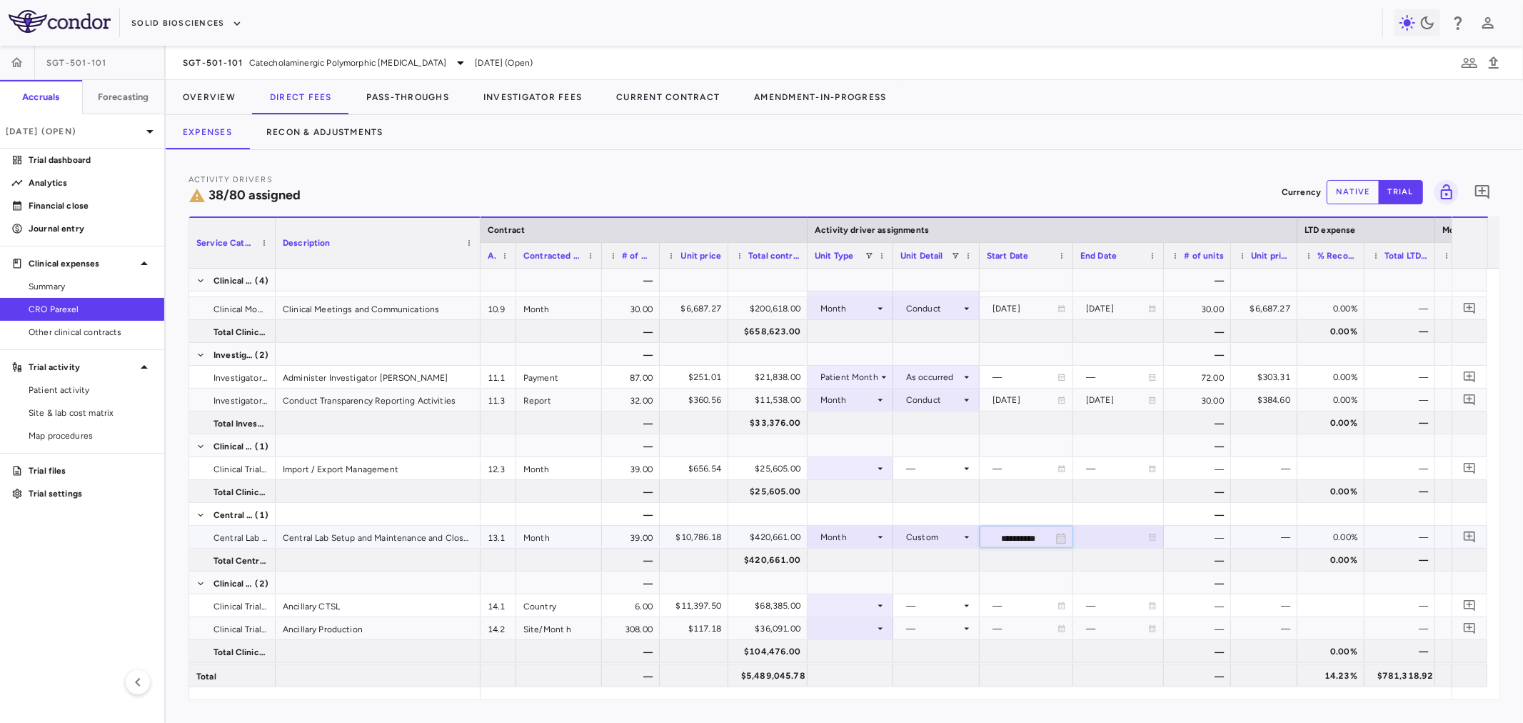
click at [1027, 538] on input "**********" at bounding box center [1013, 538] width 66 height 24
type input "**********"
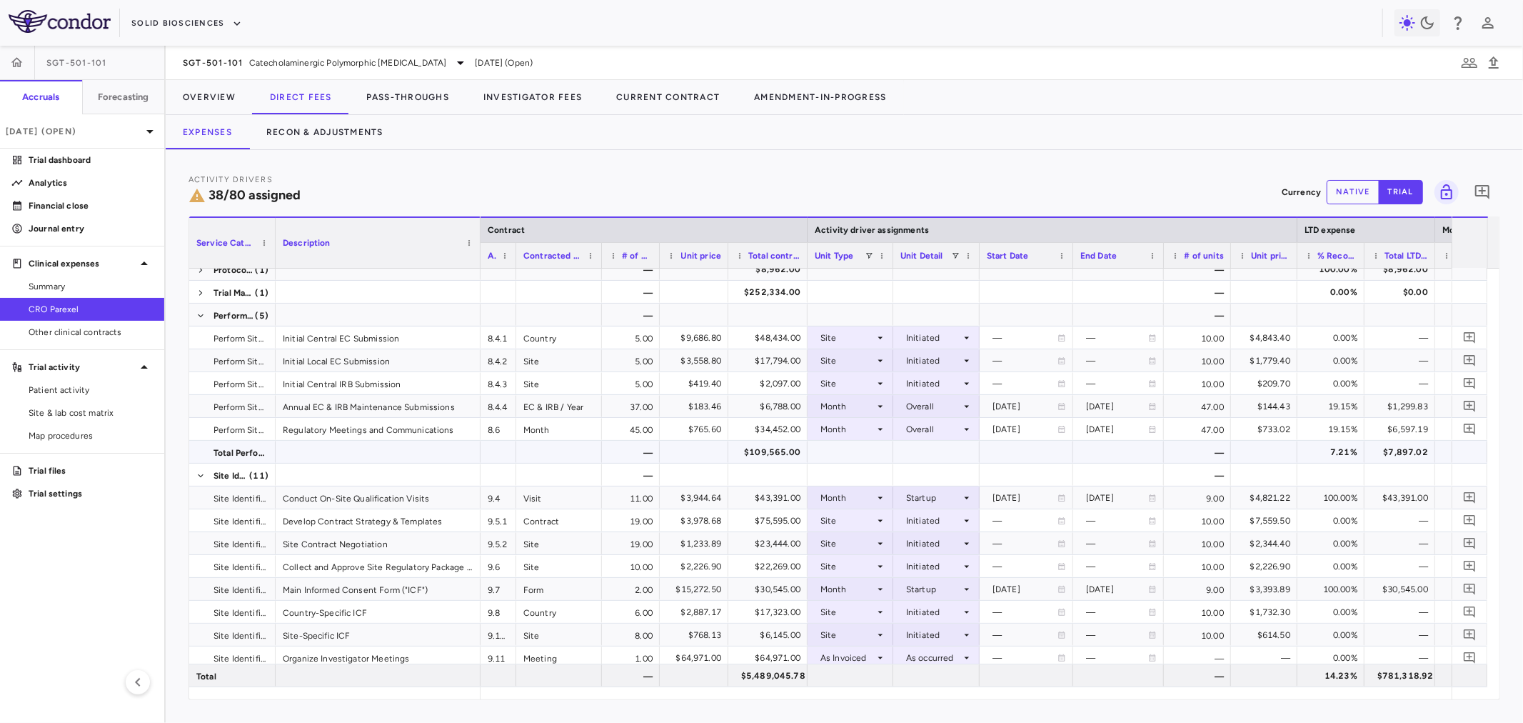
scroll to position [0, 0]
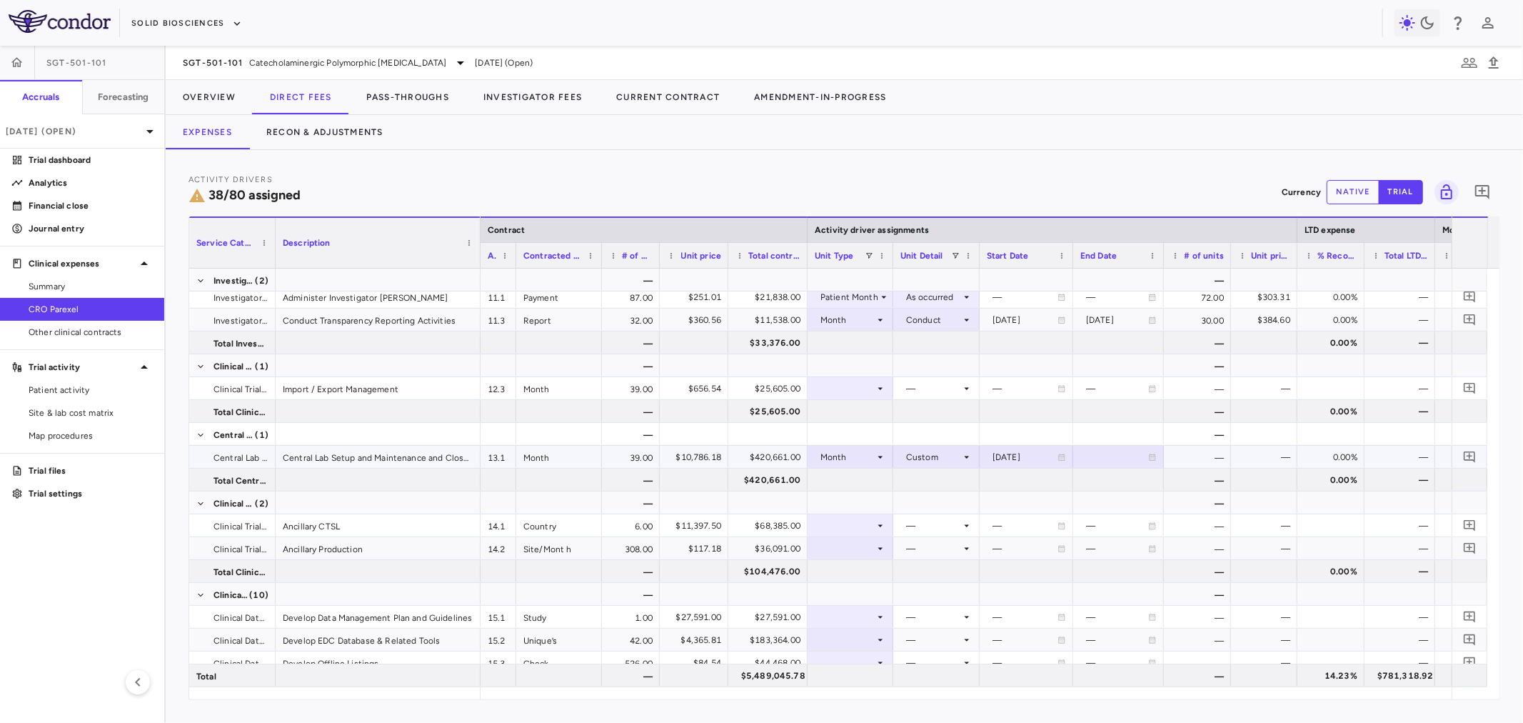
click at [1108, 455] on div at bounding box center [1118, 456] width 76 height 21
click at [1102, 453] on input "**********" at bounding box center [1106, 458] width 64 height 24
type input "**********"
click at [1012, 461] on div "[DATE]" at bounding box center [1024, 457] width 65 height 23
click at [1001, 456] on input "**********" at bounding box center [1013, 458] width 66 height 24
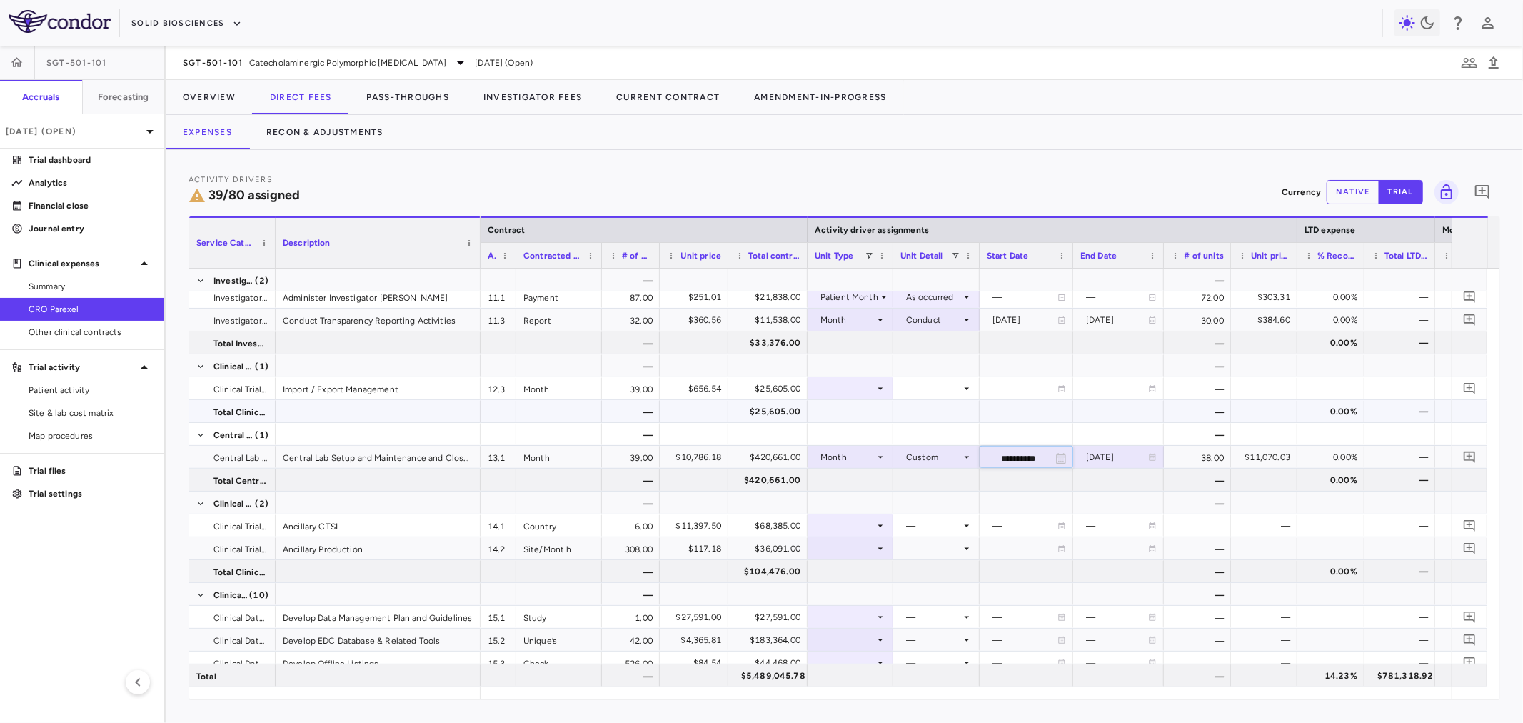
type input "**********"
click at [1015, 459] on div "2024-12-31" at bounding box center [1024, 457] width 65 height 23
click at [1037, 458] on input "**********" at bounding box center [1013, 458] width 66 height 24
type input "**********"
click at [1115, 453] on div "[DATE]" at bounding box center [1117, 457] width 62 height 23
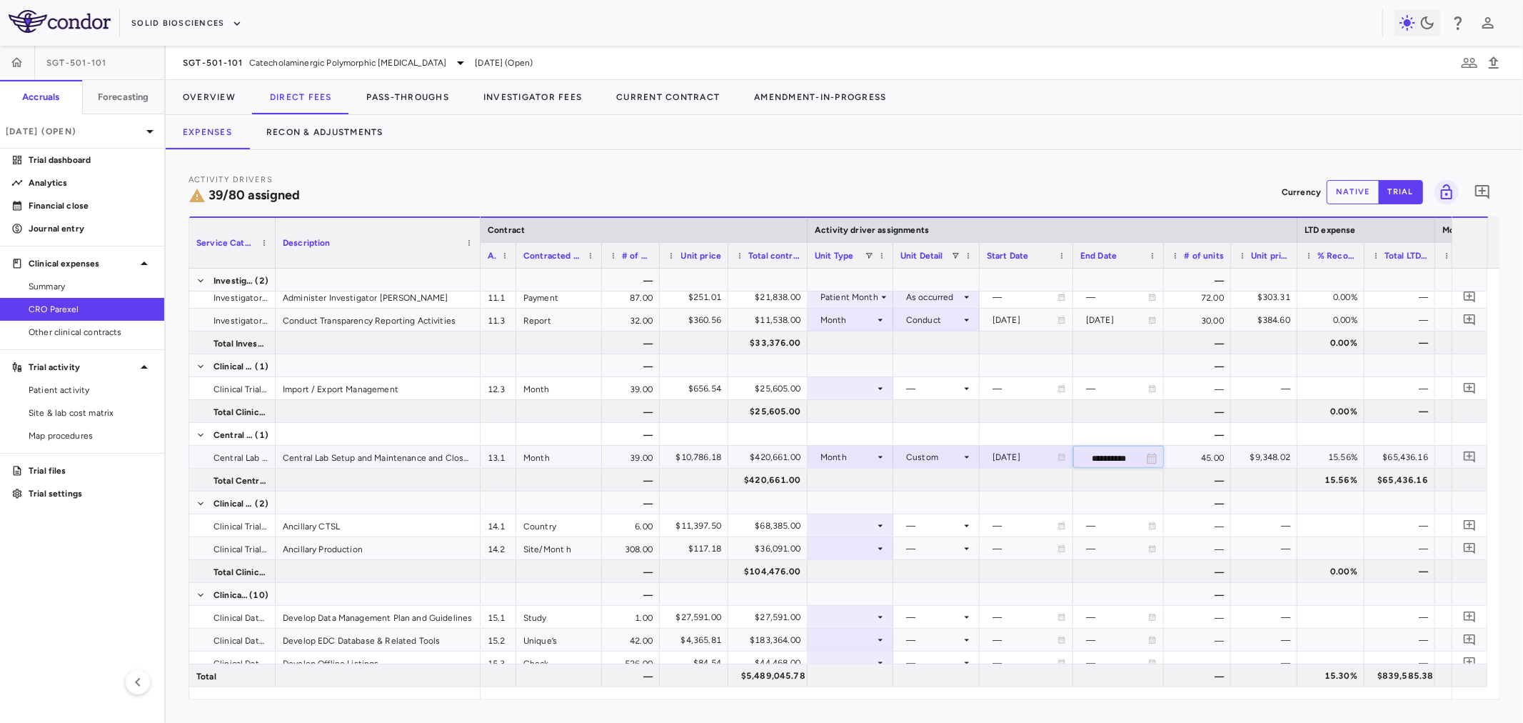
click at [1110, 453] on input "**********" at bounding box center [1106, 458] width 64 height 24
type input "**********"
click at [1100, 416] on div at bounding box center [1118, 411] width 76 height 21
click at [867, 391] on div at bounding box center [850, 388] width 71 height 21
click at [865, 491] on li "Month" at bounding box center [850, 500] width 95 height 21
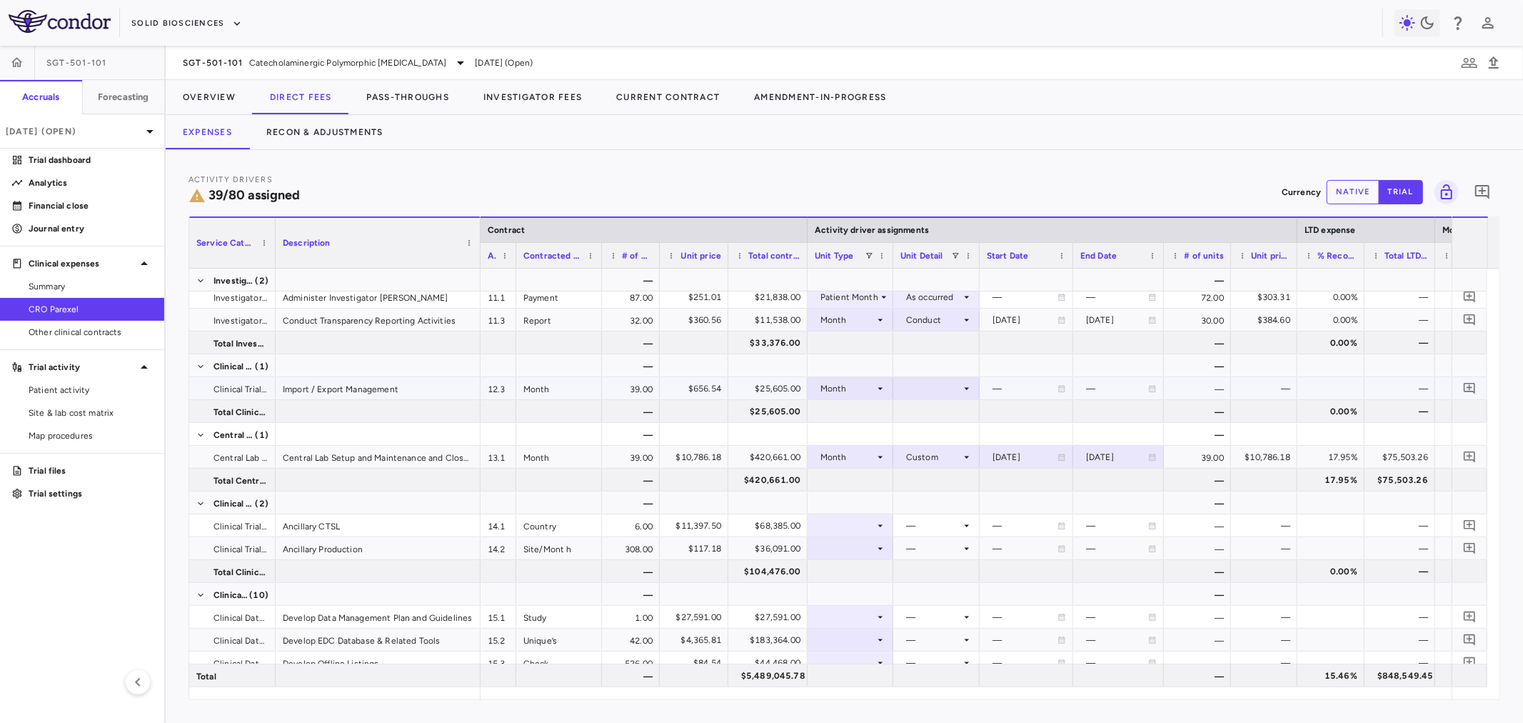
click at [957, 386] on div at bounding box center [936, 388] width 72 height 21
click at [937, 564] on div "Custom" at bounding box center [929, 564] width 39 height 13
click at [1019, 387] on div at bounding box center [1026, 388] width 79 height 21
click at [1025, 386] on input "**********" at bounding box center [1013, 390] width 66 height 24
type input "**********"
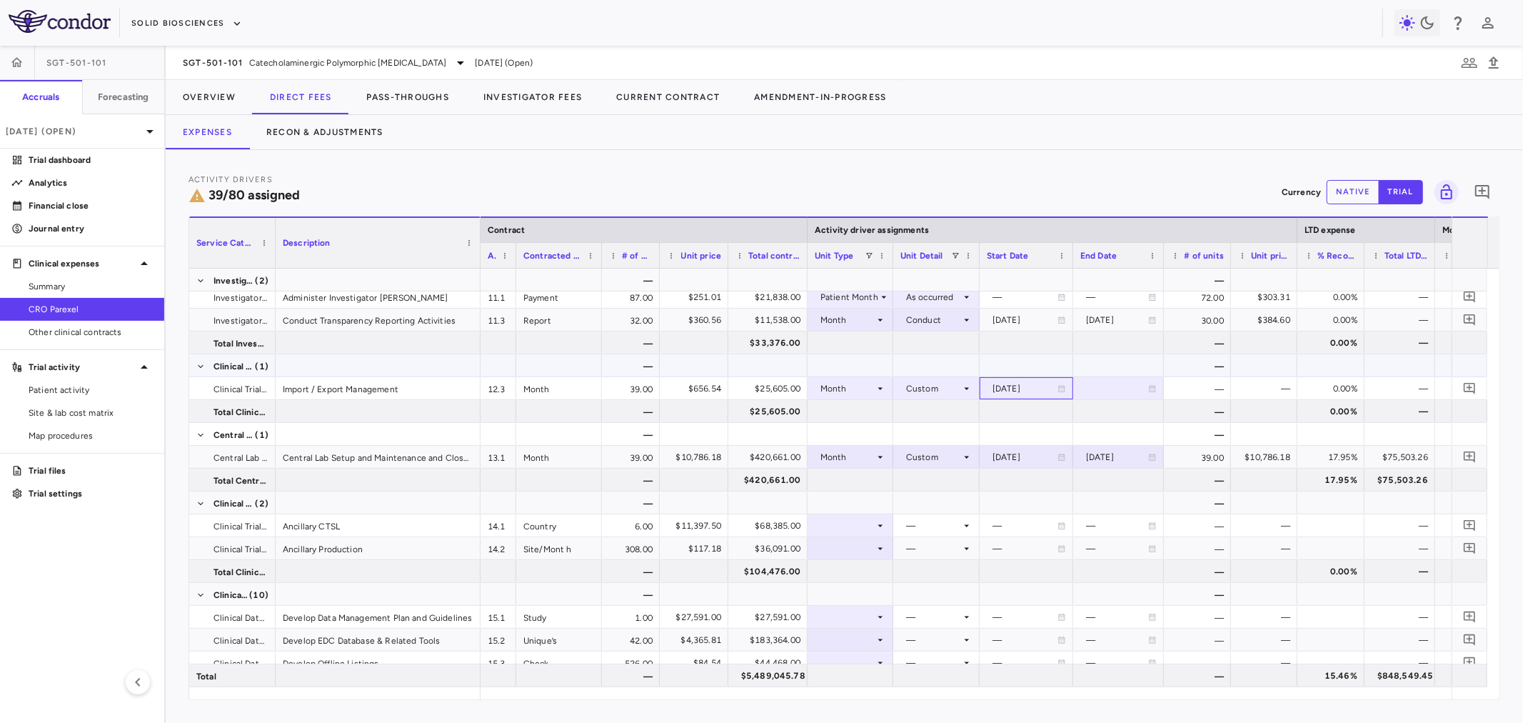
click at [1122, 370] on div at bounding box center [1118, 365] width 76 height 21
click at [1103, 389] on div at bounding box center [1118, 388] width 76 height 21
click at [1100, 388] on input "**********" at bounding box center [1106, 390] width 64 height 24
type input "**********"
click at [882, 521] on icon at bounding box center [880, 525] width 11 height 11
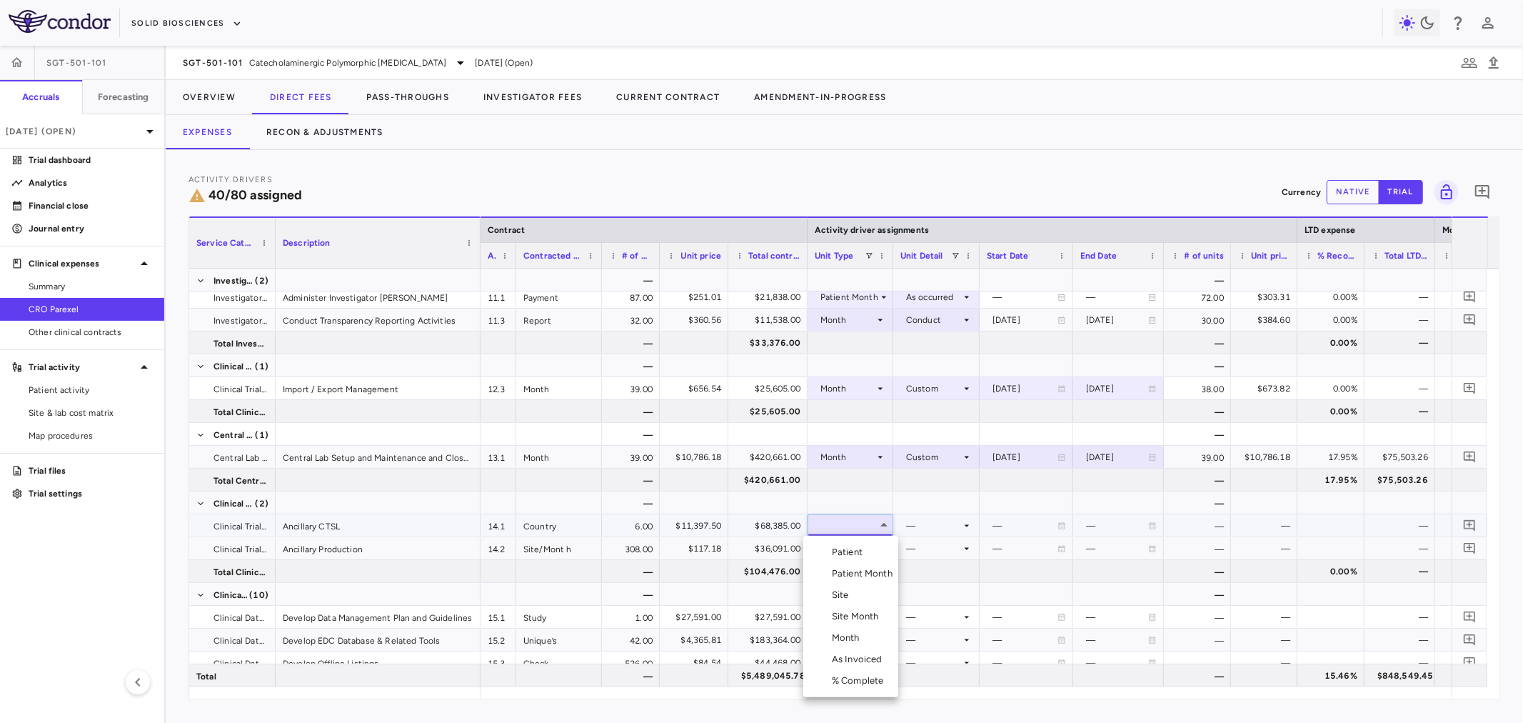
click at [861, 598] on li "Site" at bounding box center [850, 594] width 95 height 21
click at [929, 528] on div at bounding box center [936, 525] width 72 height 21
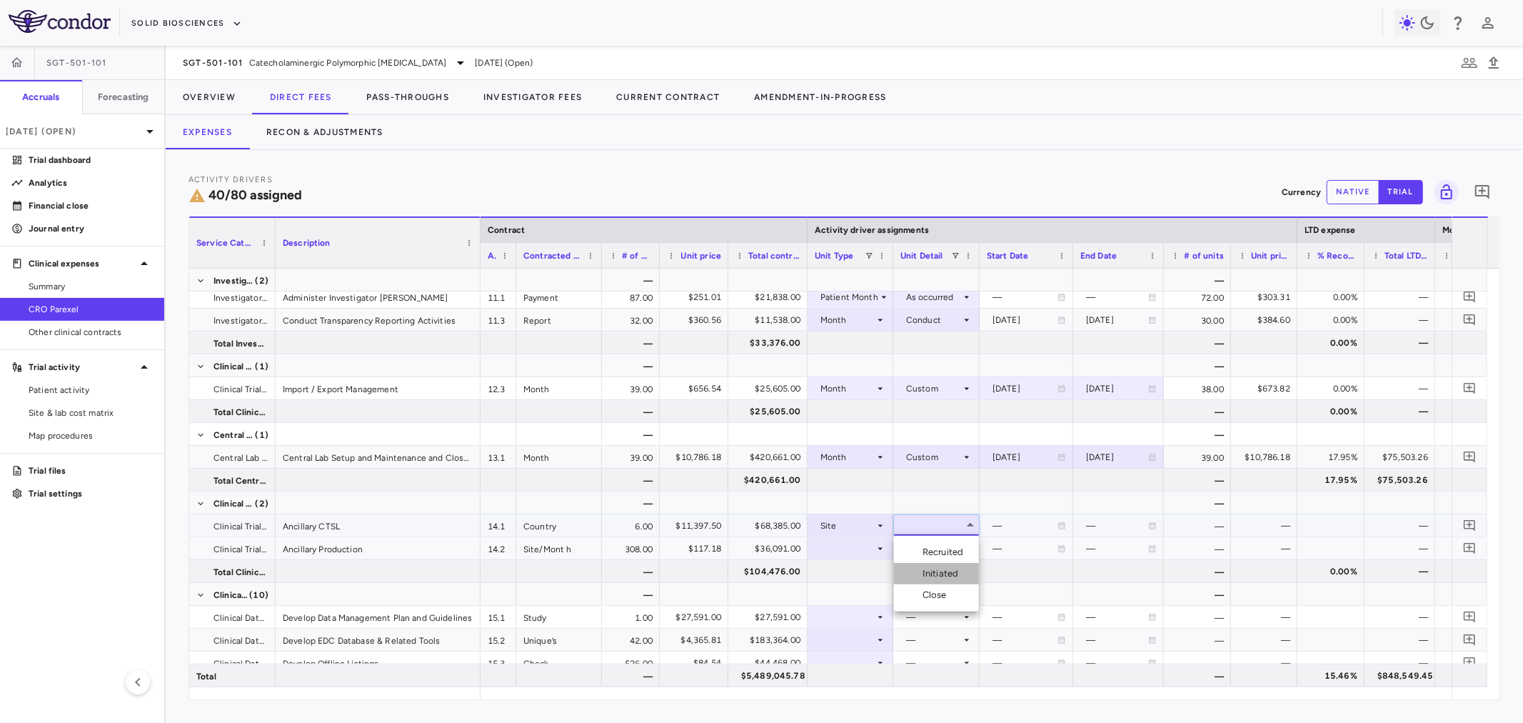
click at [934, 575] on div "Initiated" at bounding box center [942, 573] width 41 height 13
click at [872, 548] on div at bounding box center [850, 548] width 71 height 21
click at [870, 553] on div at bounding box center [850, 548] width 71 height 21
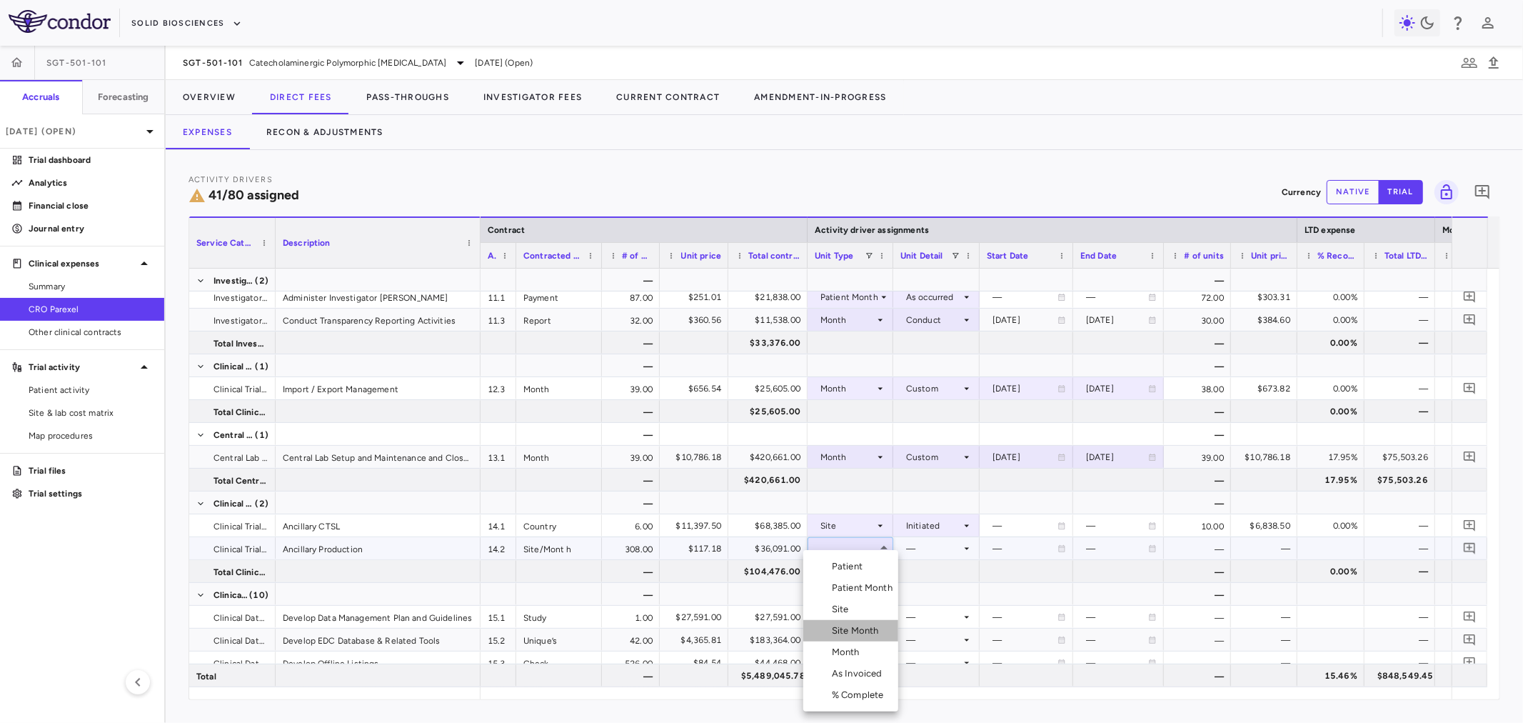
drag, startPoint x: 872, startPoint y: 634, endPoint x: 875, endPoint y: 620, distance: 14.6
click at [871, 634] on div "Site Month" at bounding box center [858, 630] width 53 height 13
click at [931, 552] on div at bounding box center [936, 548] width 72 height 21
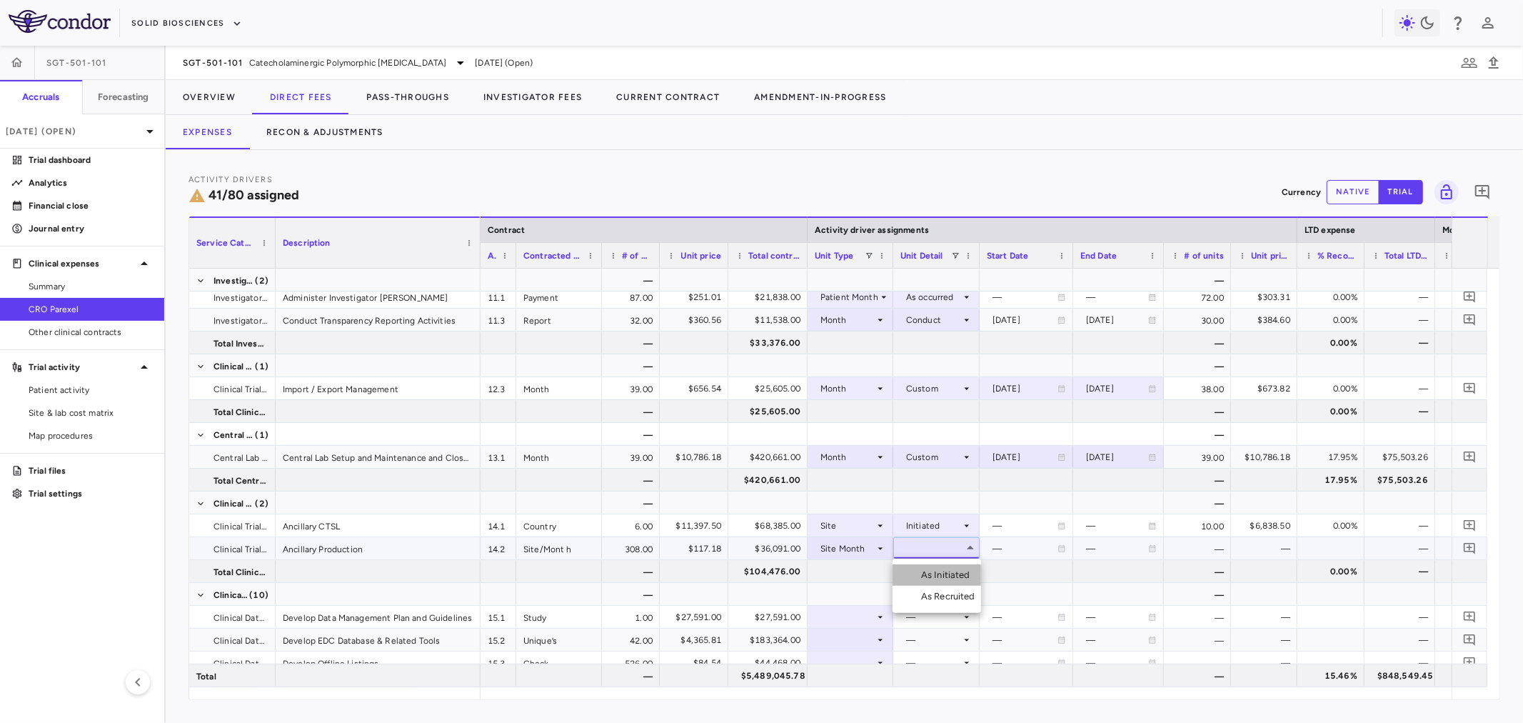
click at [936, 575] on div "As Initiated" at bounding box center [948, 574] width 55 height 13
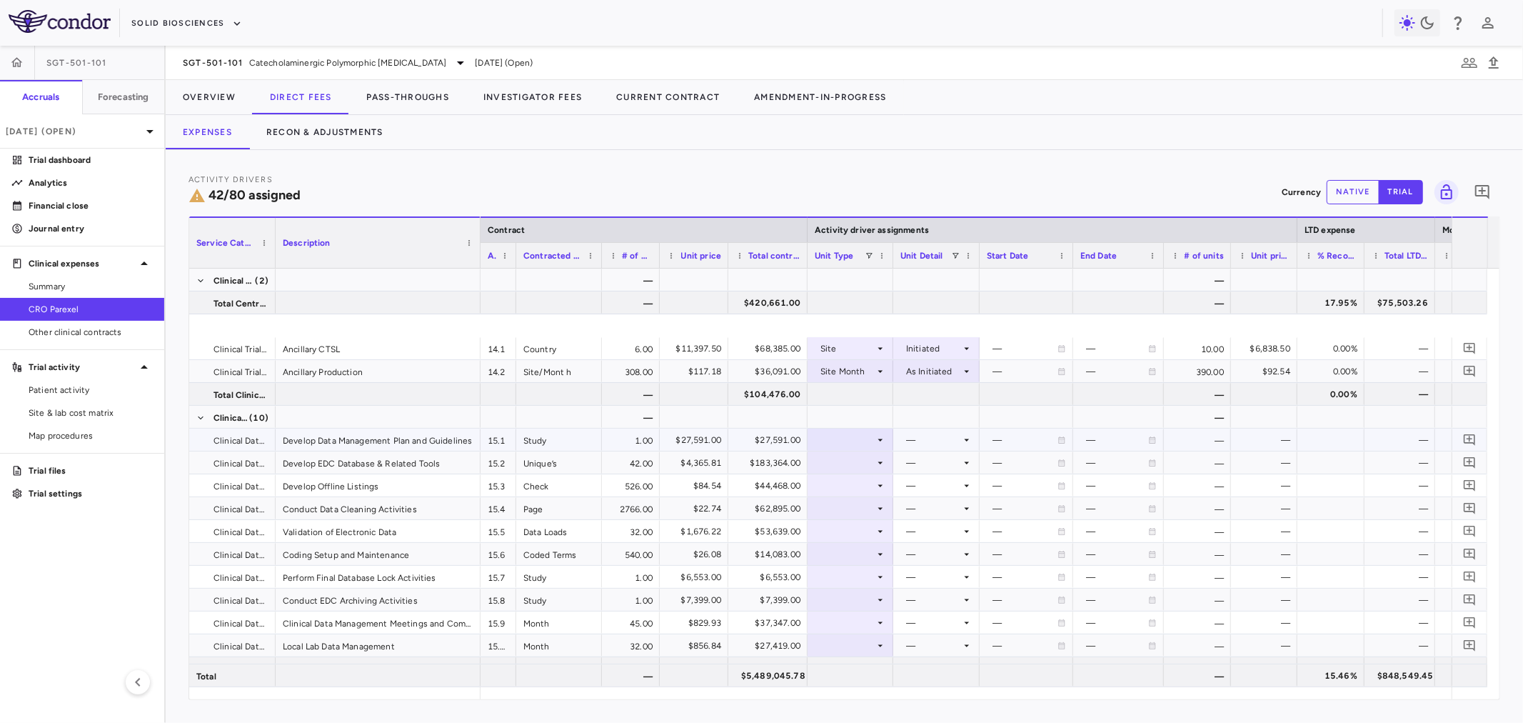
scroll to position [872, 0]
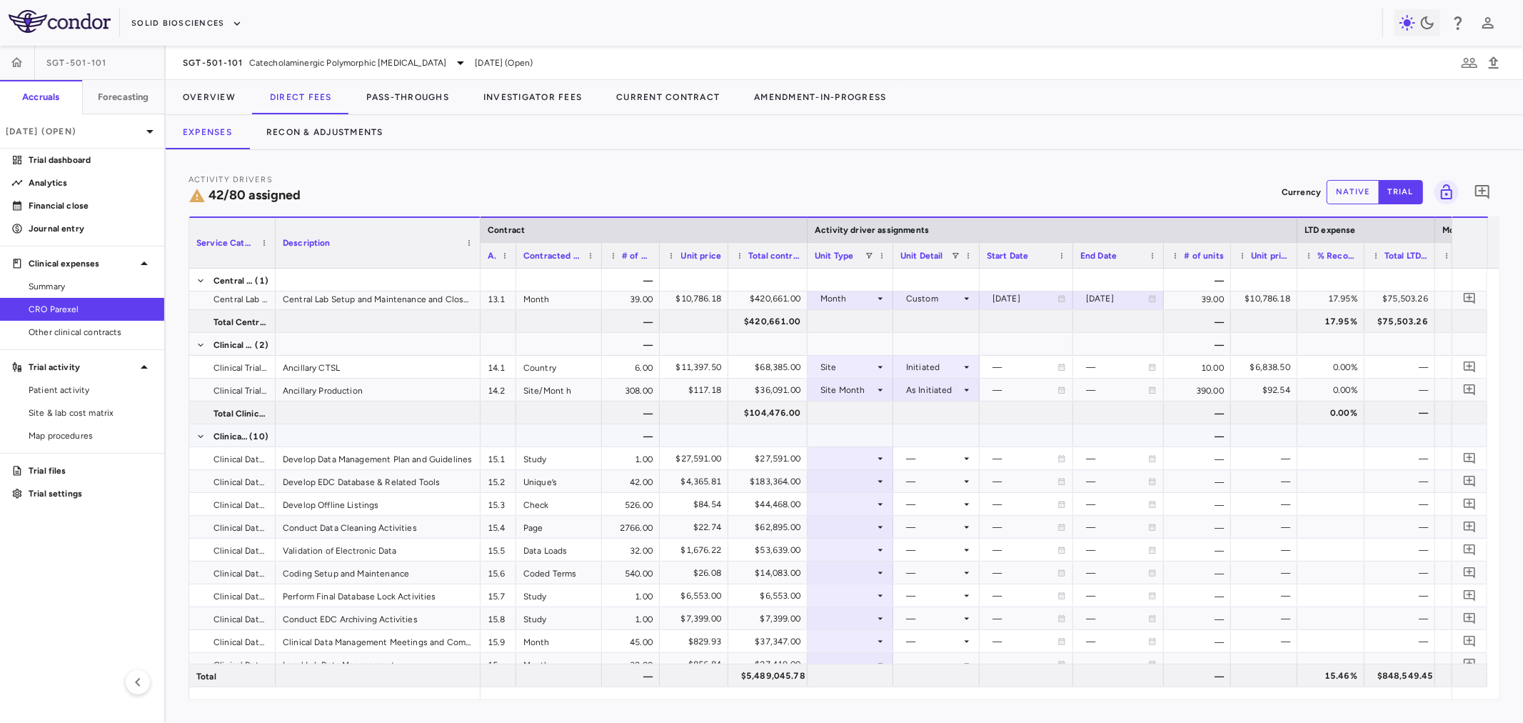
click at [932, 425] on div at bounding box center [936, 435] width 72 height 21
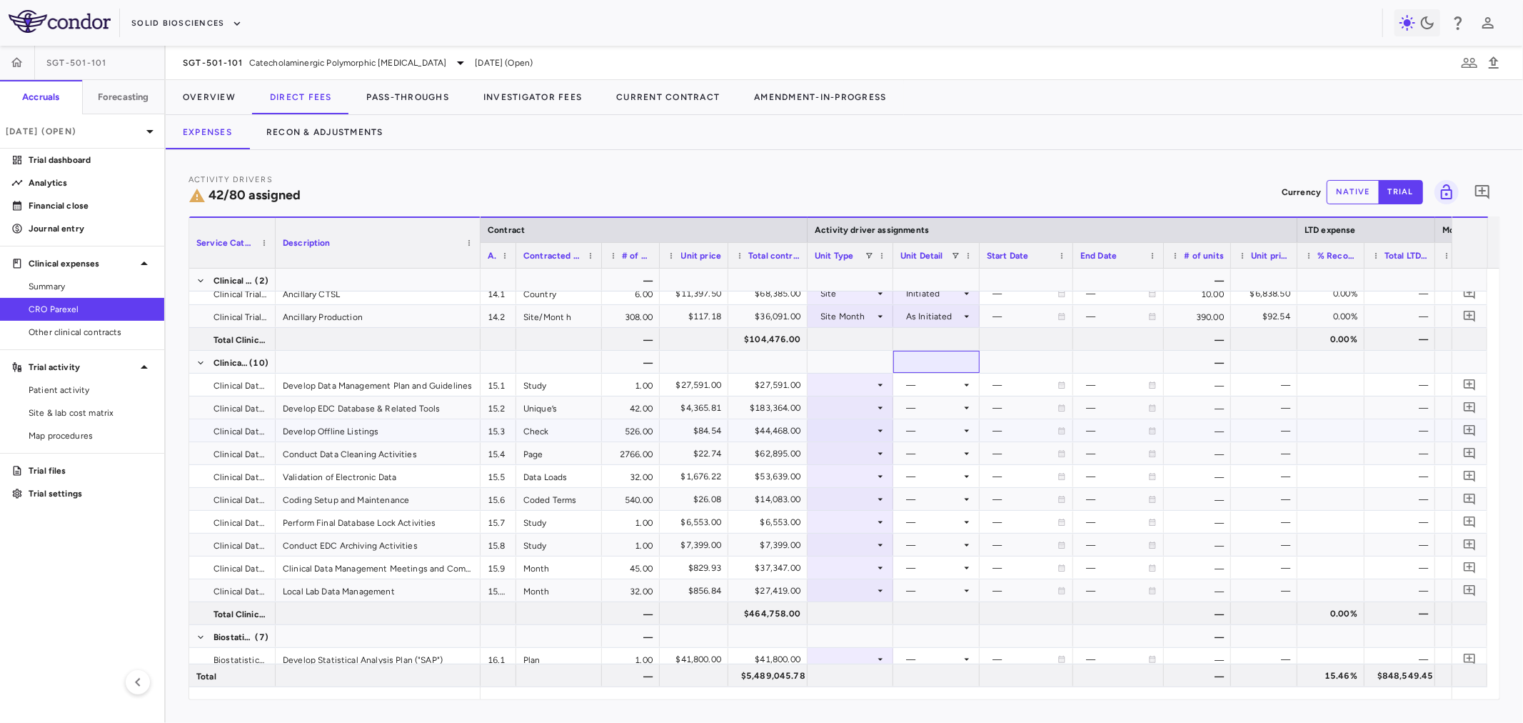
scroll to position [952, 0]
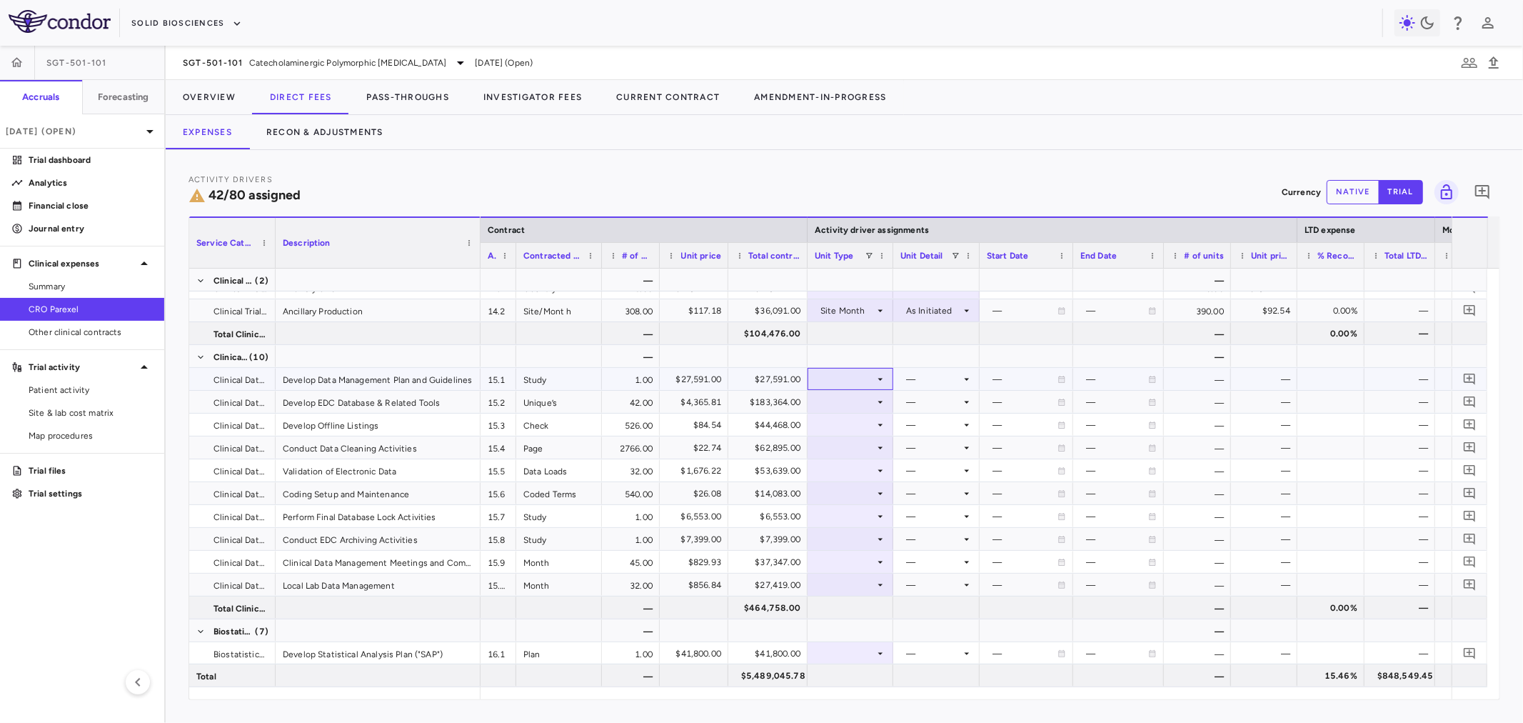
click at [867, 379] on div at bounding box center [850, 378] width 71 height 21
click at [865, 493] on div "Month" at bounding box center [849, 491] width 34 height 13
click at [926, 374] on div at bounding box center [936, 378] width 72 height 21
click at [953, 448] on div "Enrollment Period" at bounding box center [951, 448] width 82 height 13
click at [826, 560] on div at bounding box center [850, 561] width 71 height 21
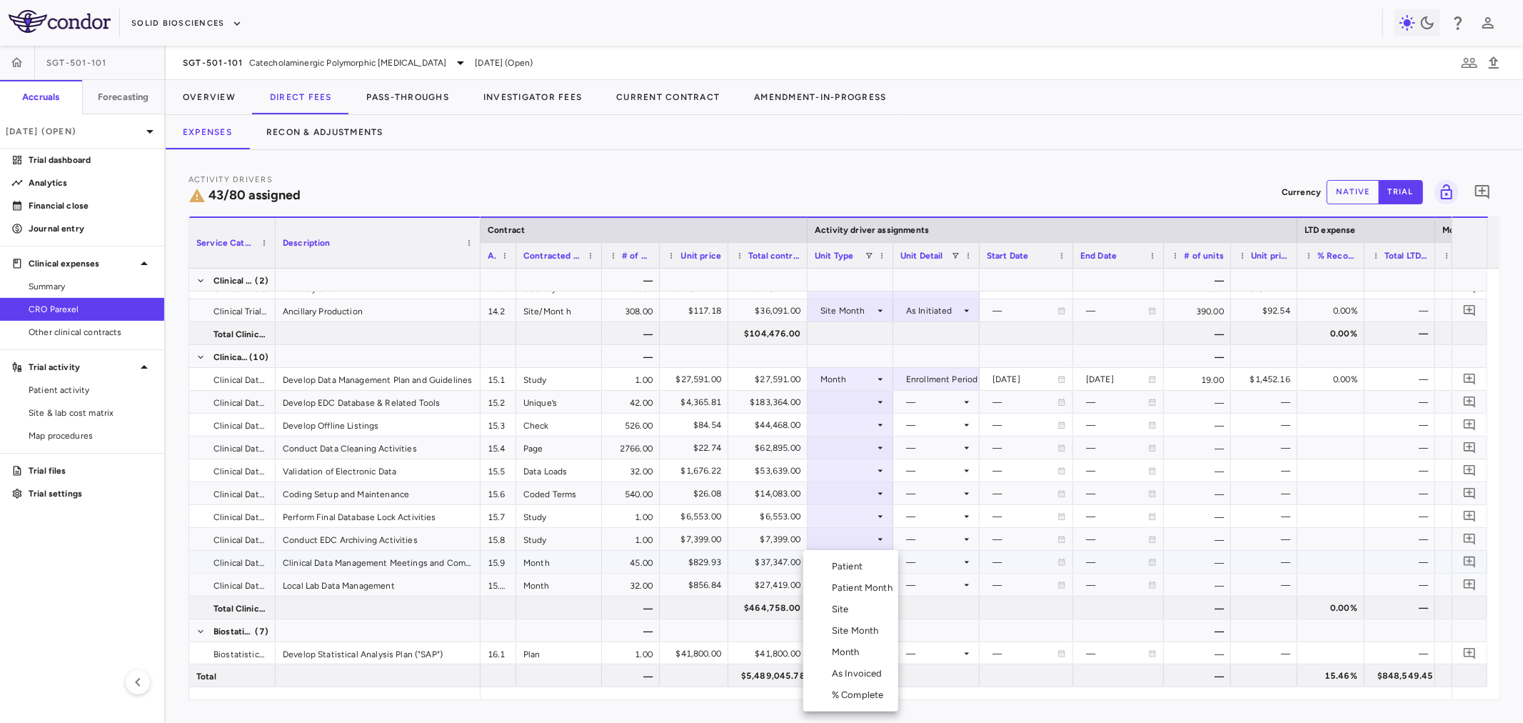
click at [855, 653] on div "Month" at bounding box center [849, 651] width 34 height 13
click at [938, 557] on div at bounding box center [936, 561] width 72 height 21
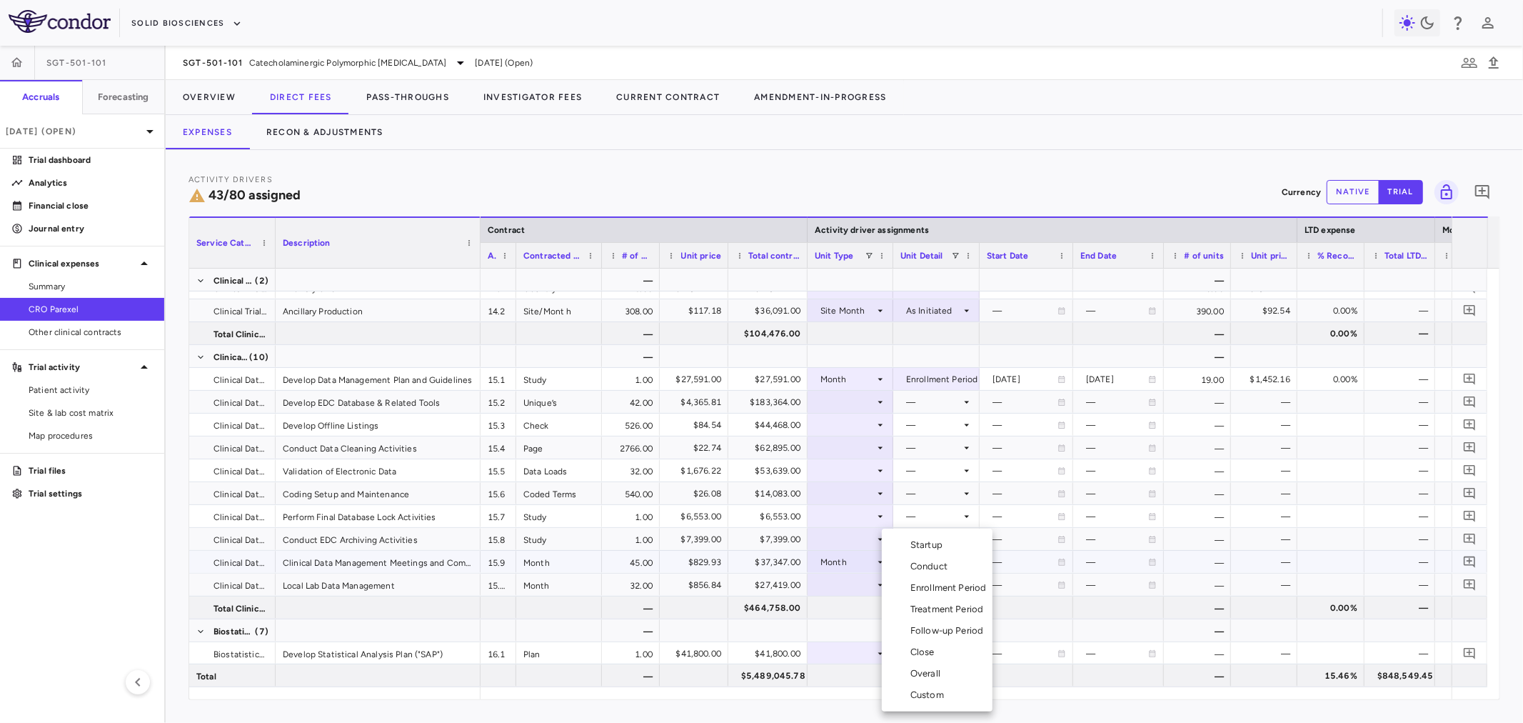
click at [957, 669] on li "Overall" at bounding box center [937, 673] width 111 height 21
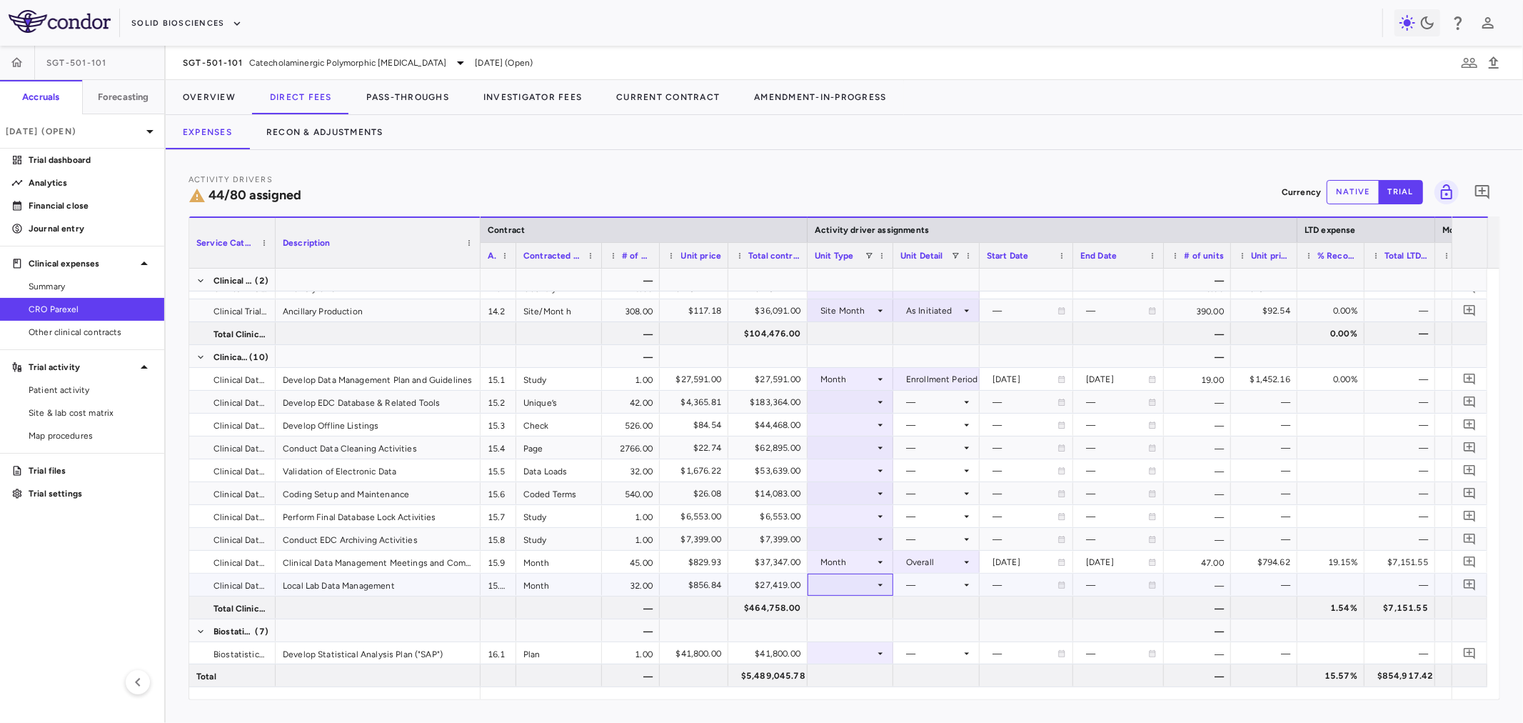
click at [868, 576] on div at bounding box center [850, 584] width 71 height 21
click at [871, 648] on li "Month" at bounding box center [850, 651] width 95 height 21
click at [946, 590] on div at bounding box center [936, 584] width 72 height 21
click at [962, 572] on li "Conduct" at bounding box center [937, 565] width 111 height 21
click at [875, 517] on icon at bounding box center [880, 516] width 11 height 11
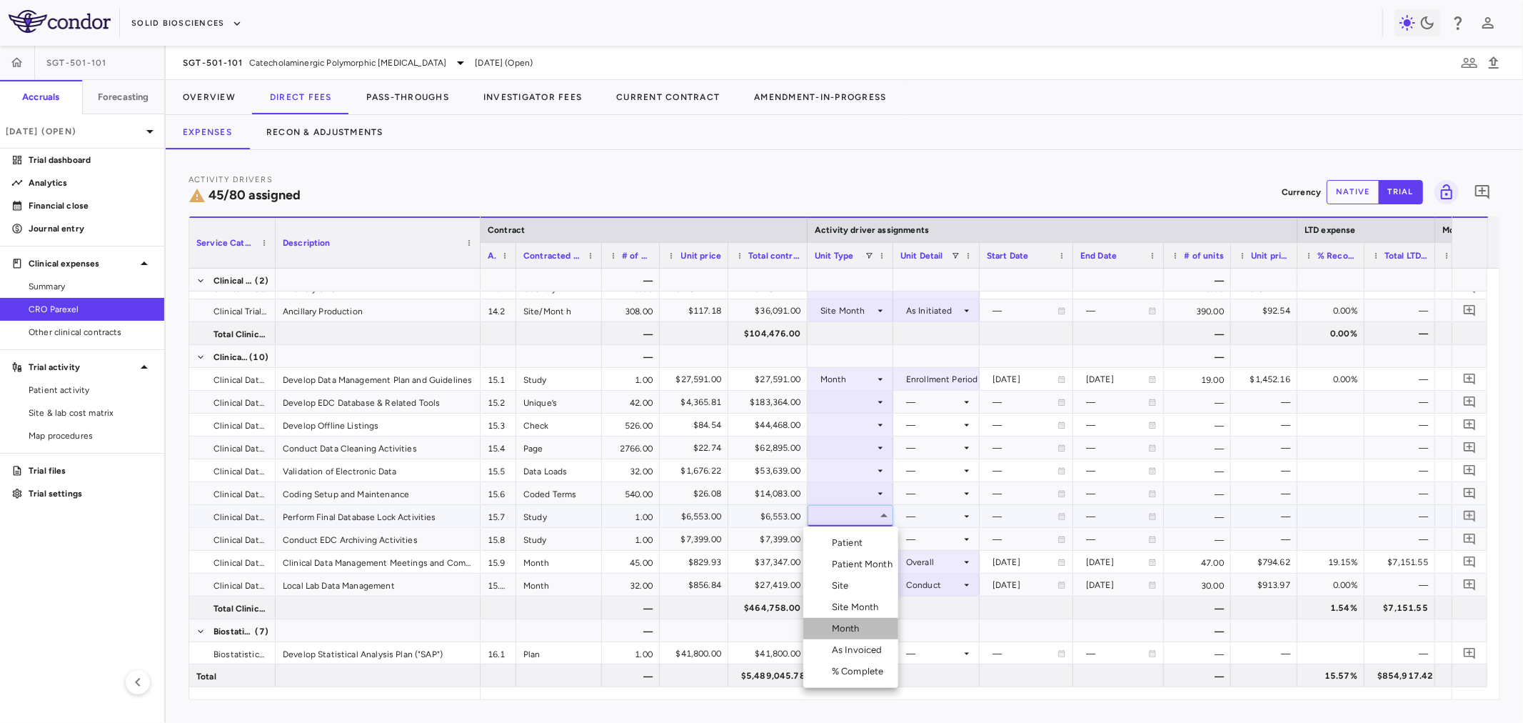
click at [877, 619] on li "Month" at bounding box center [850, 628] width 95 height 21
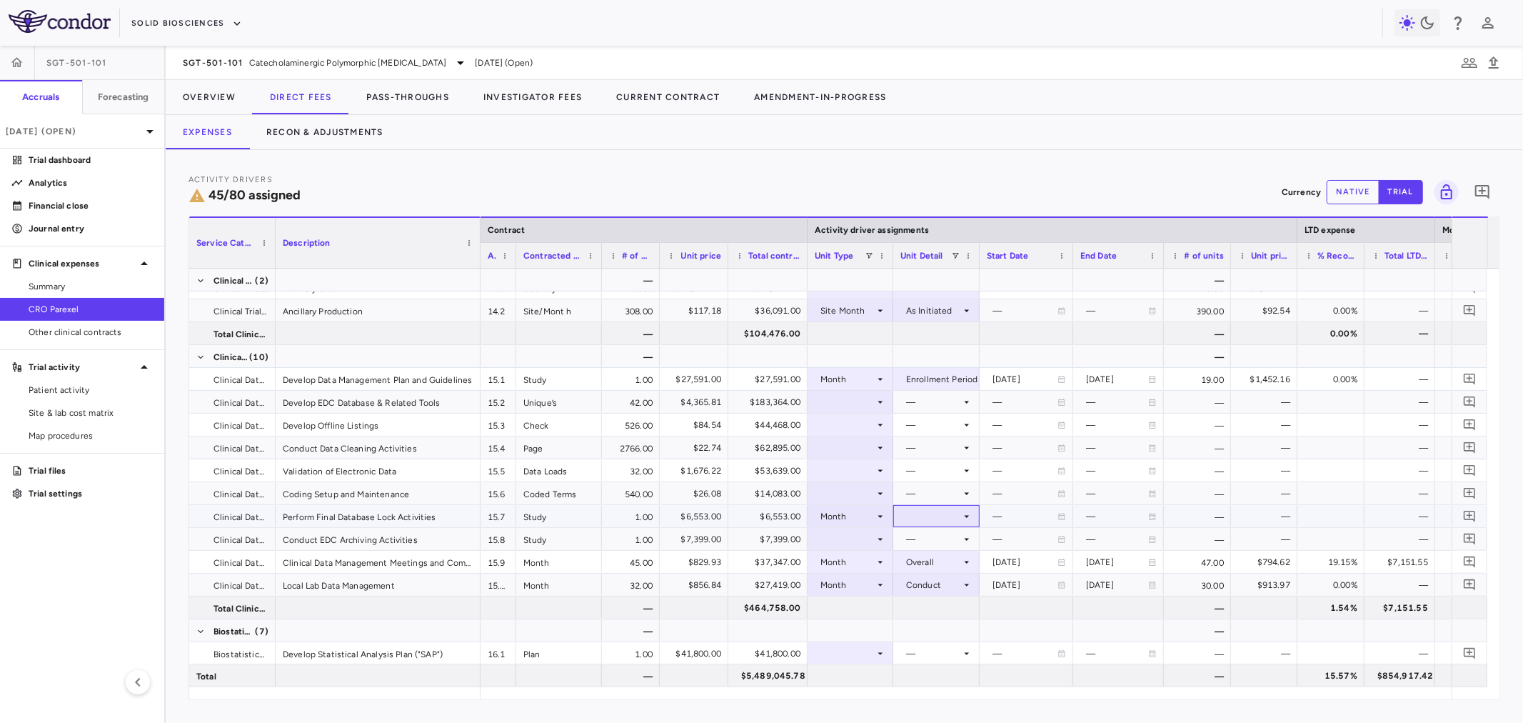
click at [930, 522] on div at bounding box center [936, 516] width 72 height 21
click at [947, 657] on li "Close" at bounding box center [937, 649] width 111 height 21
click at [844, 533] on div at bounding box center [850, 538] width 71 height 21
click at [857, 650] on div "Month" at bounding box center [849, 651] width 34 height 13
click at [919, 539] on div at bounding box center [936, 538] width 72 height 21
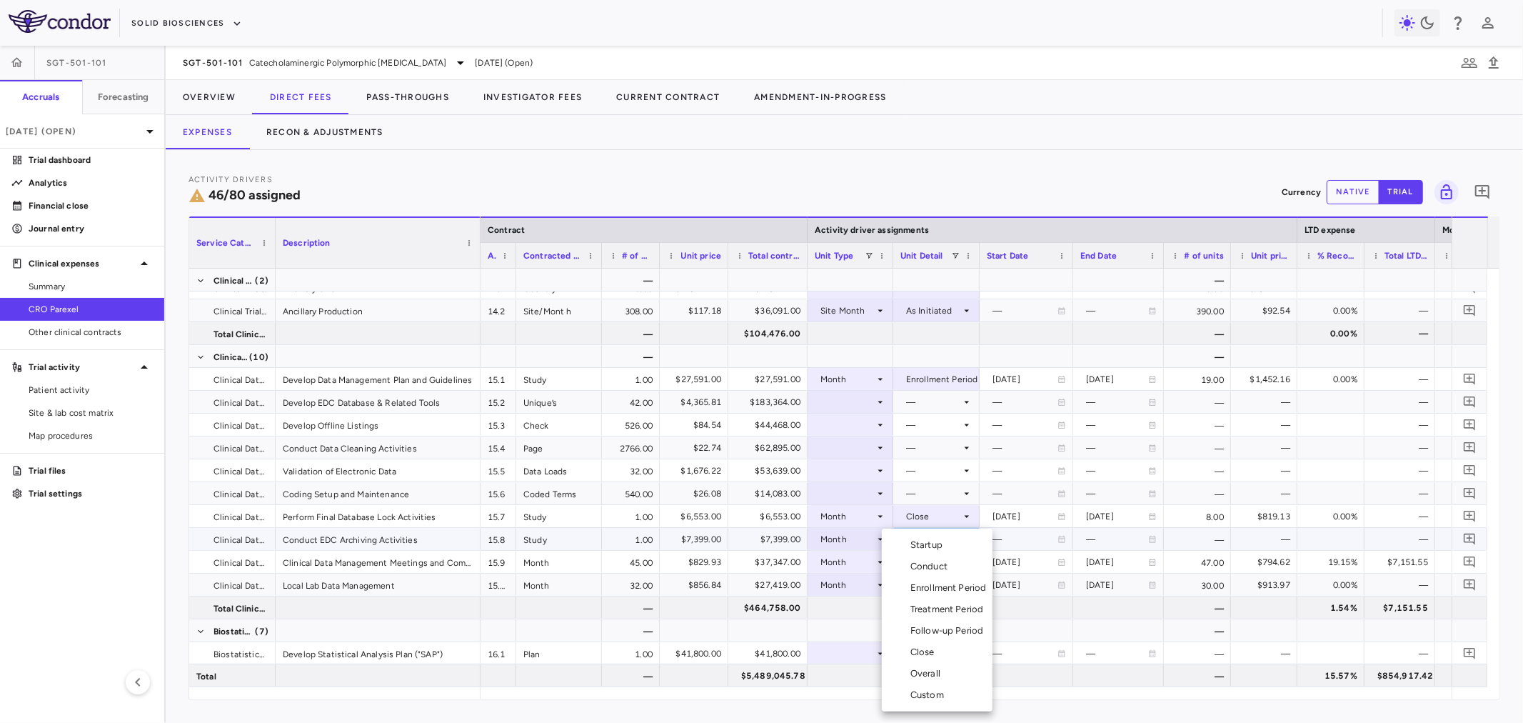
click at [937, 643] on li "Close" at bounding box center [937, 651] width 111 height 21
click at [858, 493] on div at bounding box center [850, 493] width 71 height 21
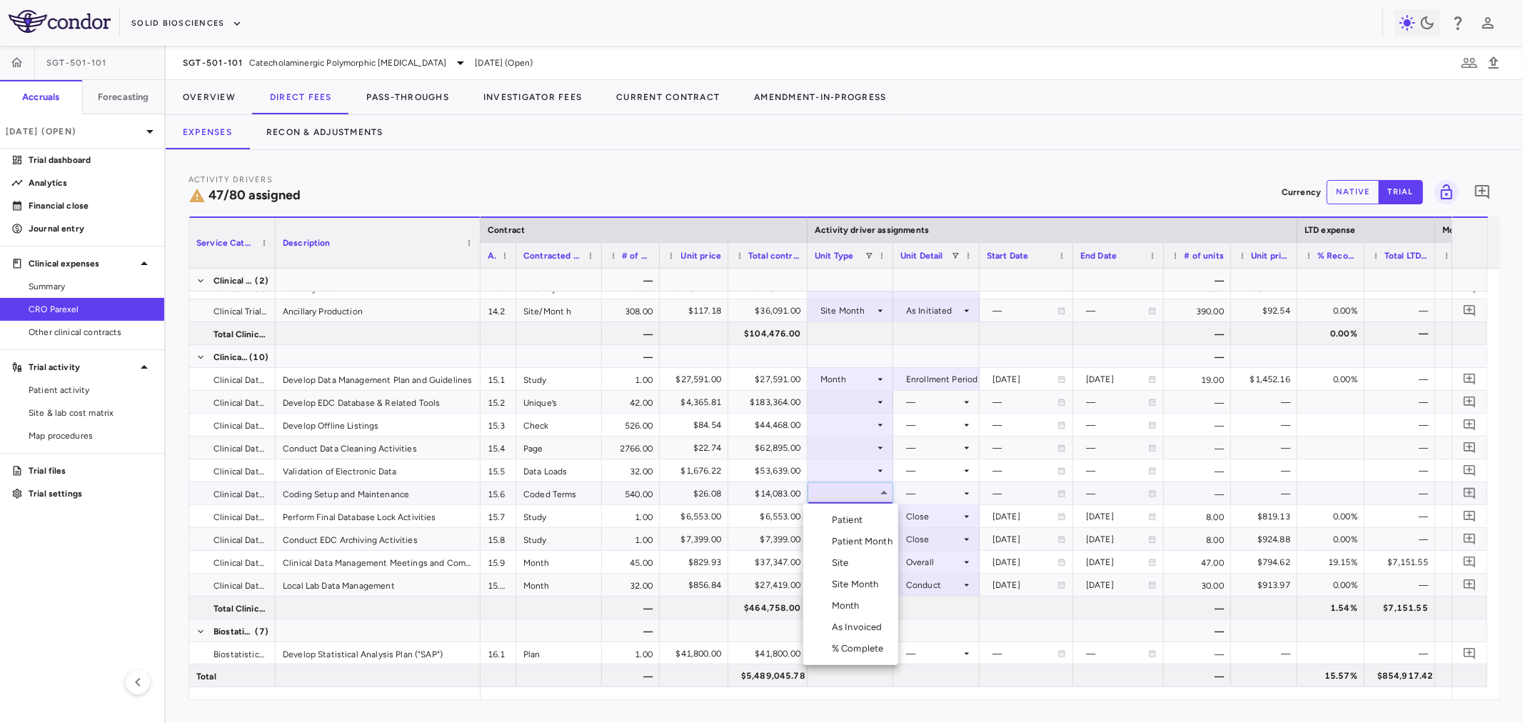
click at [871, 611] on li "Month" at bounding box center [850, 605] width 95 height 21
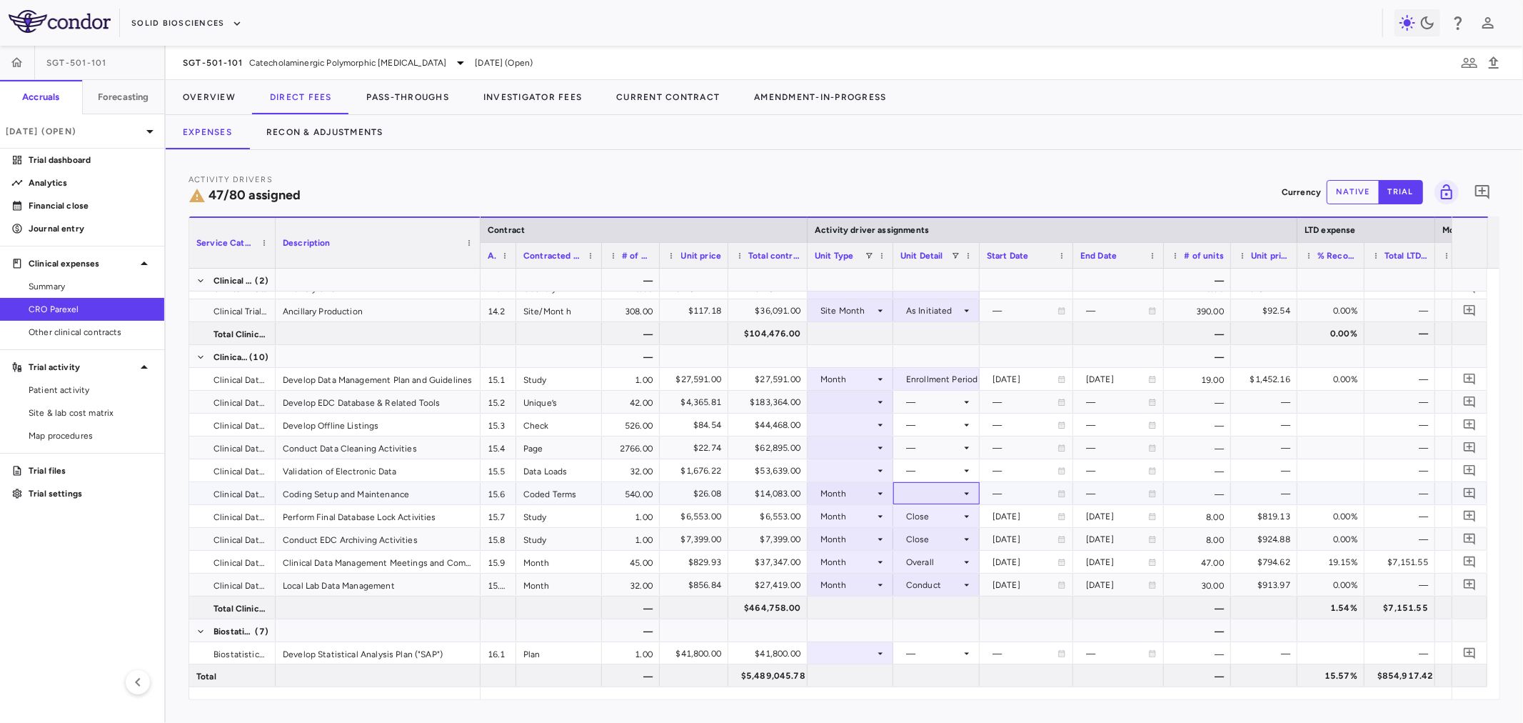
click at [914, 488] on div at bounding box center [936, 493] width 72 height 21
click at [928, 539] on div "Conduct" at bounding box center [931, 541] width 43 height 13
click at [865, 471] on div at bounding box center [850, 470] width 71 height 21
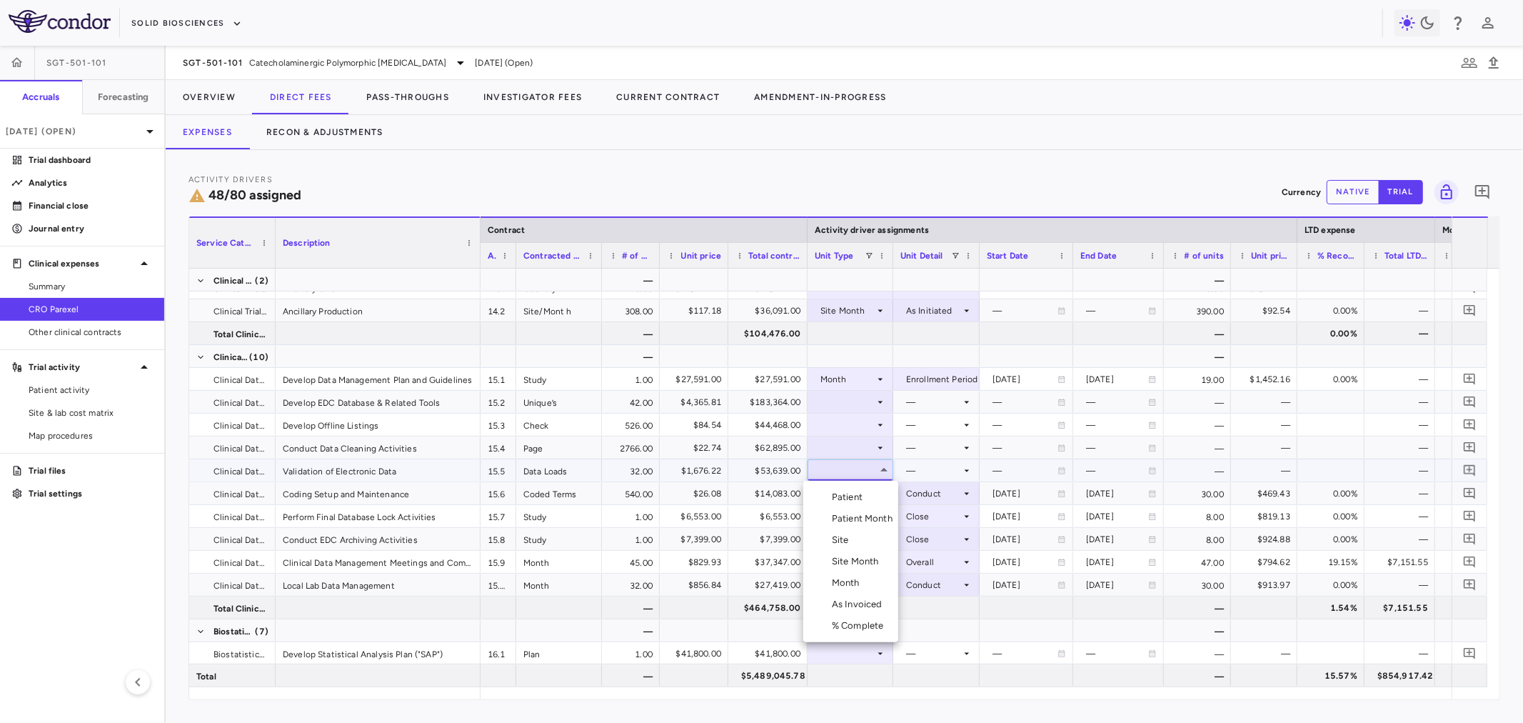
click at [873, 578] on li "Month" at bounding box center [850, 582] width 95 height 21
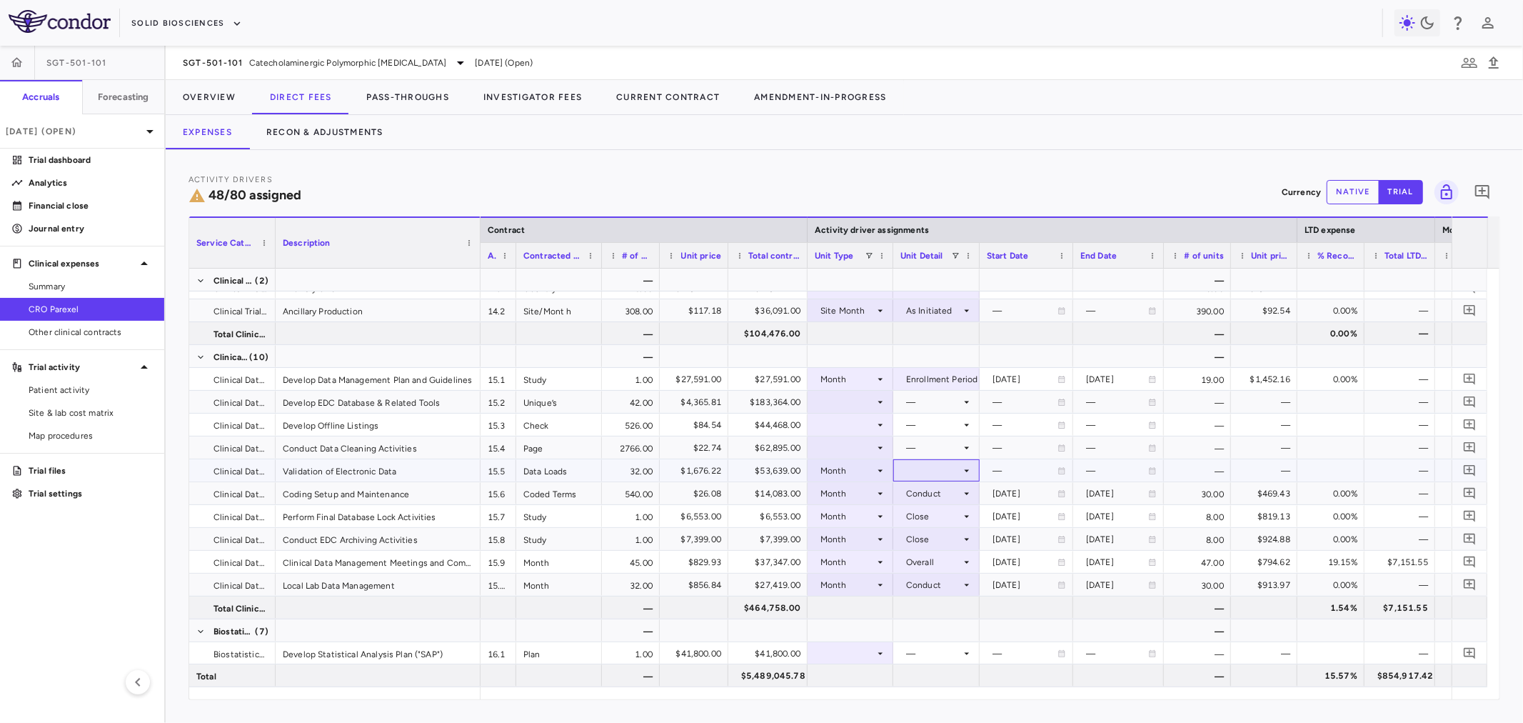
click at [921, 471] on div at bounding box center [936, 470] width 72 height 21
click at [937, 514] on div "Conduct" at bounding box center [931, 518] width 43 height 13
click at [876, 448] on icon at bounding box center [880, 447] width 11 height 11
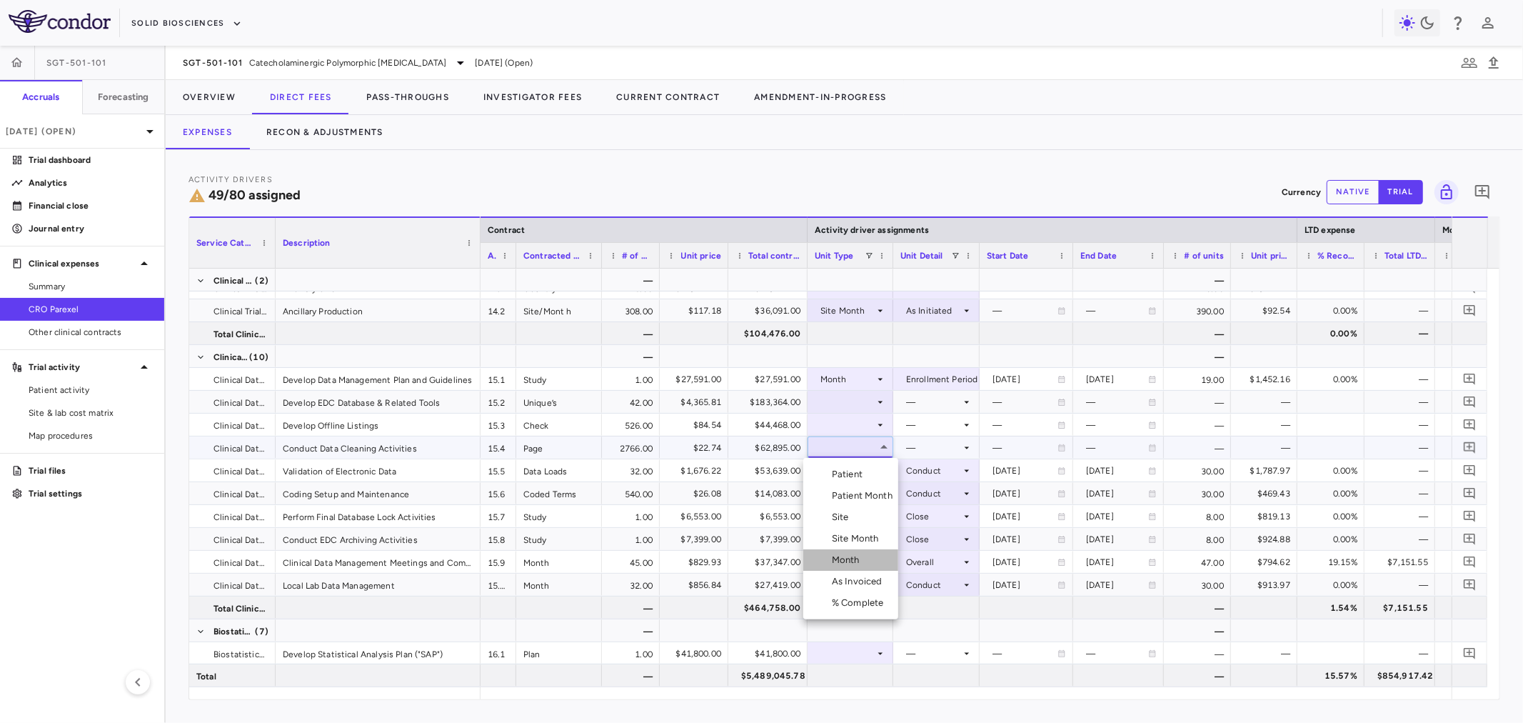
click at [878, 558] on li "Month" at bounding box center [850, 559] width 95 height 21
click at [919, 441] on div at bounding box center [936, 447] width 72 height 21
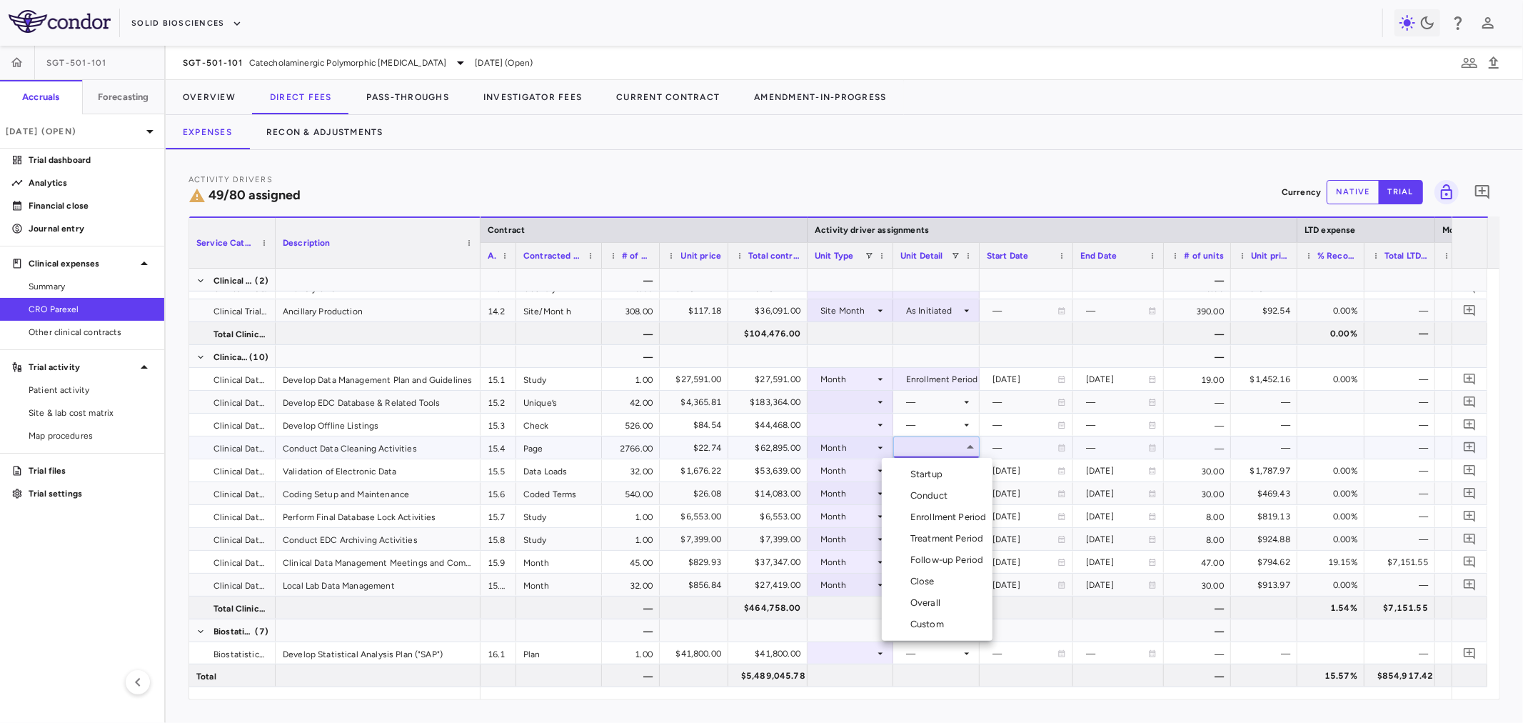
click at [928, 498] on div "Conduct" at bounding box center [931, 495] width 43 height 13
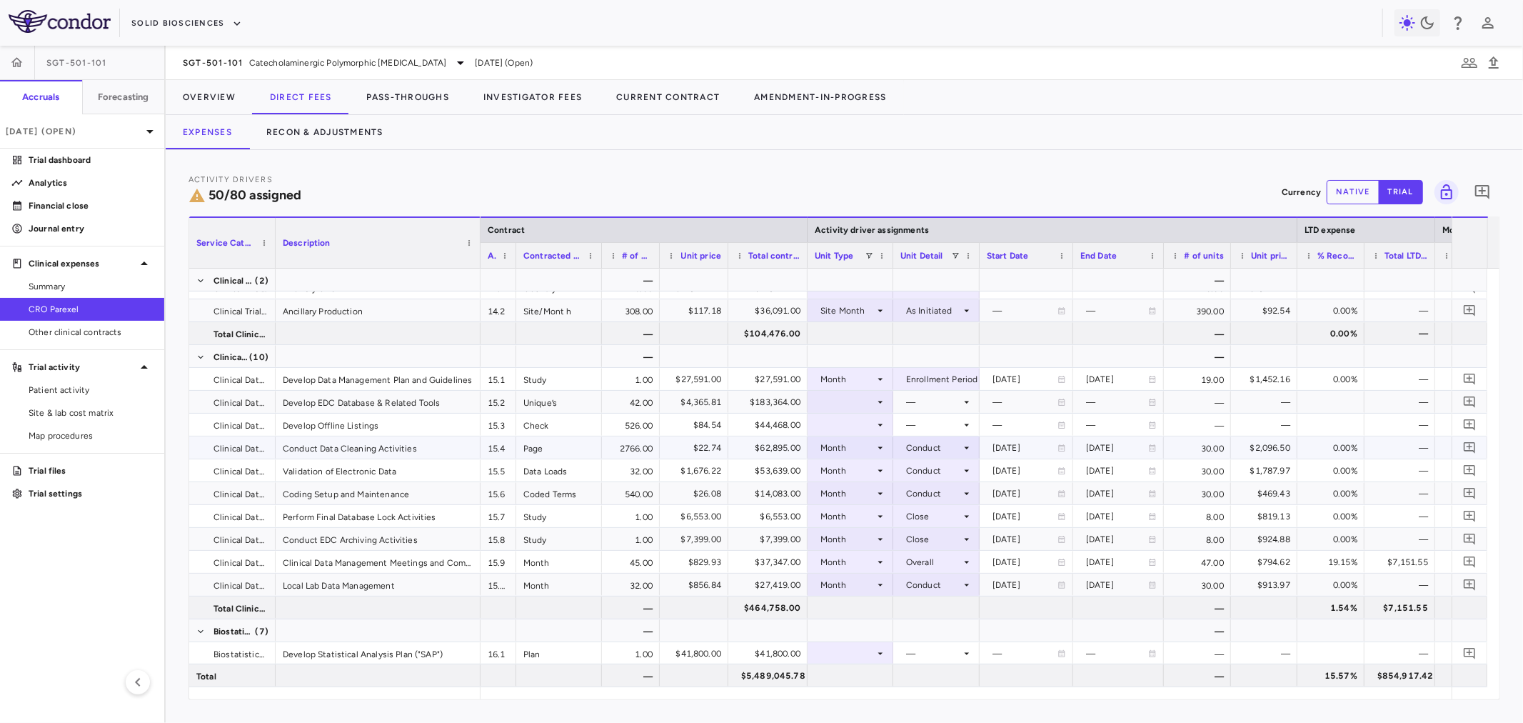
click at [875, 436] on div "Month" at bounding box center [851, 447] width 86 height 22
click at [872, 426] on div at bounding box center [761, 361] width 1523 height 723
click at [872, 426] on div at bounding box center [850, 424] width 71 height 21
click at [867, 541] on li "Month" at bounding box center [850, 536] width 95 height 21
click at [922, 425] on div at bounding box center [936, 424] width 72 height 21
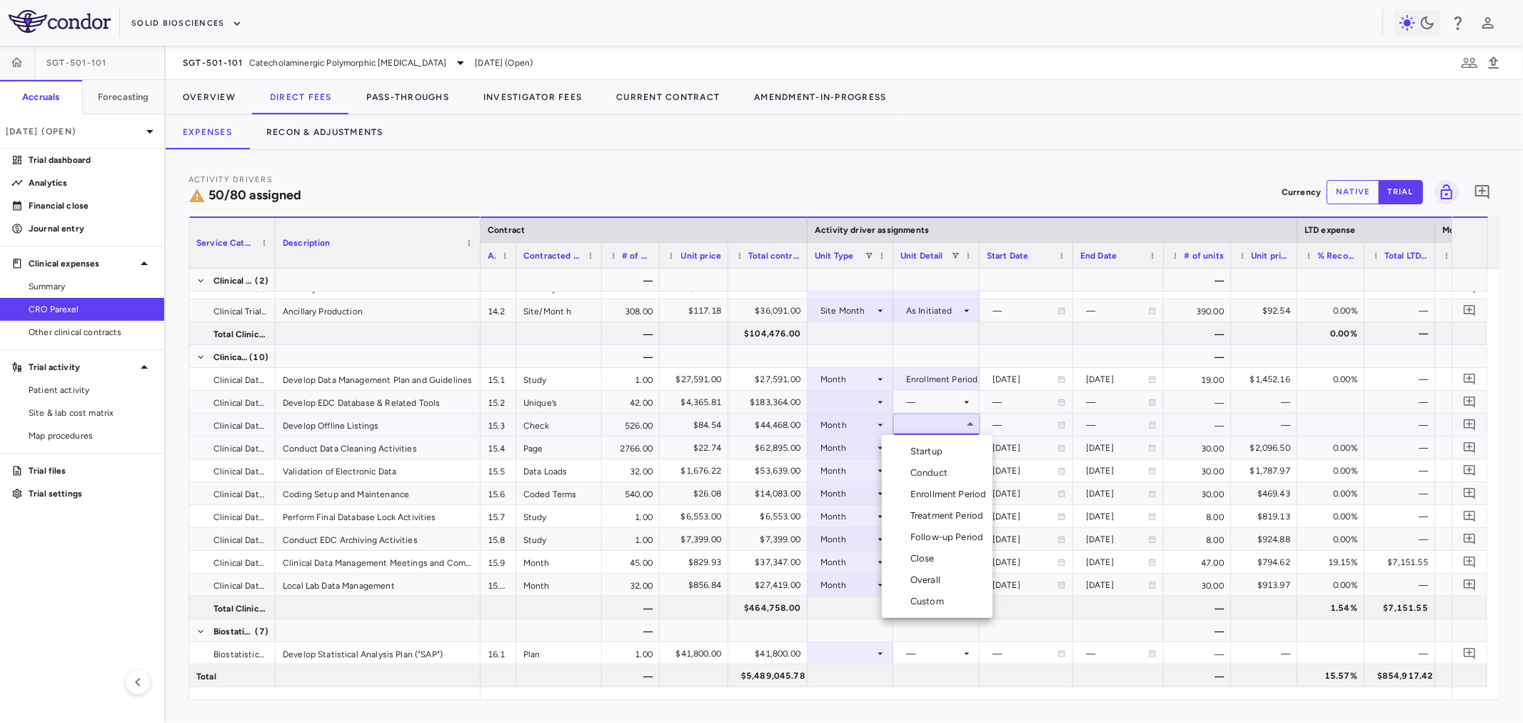
click at [937, 498] on div "Enrollment Period" at bounding box center [951, 494] width 82 height 13
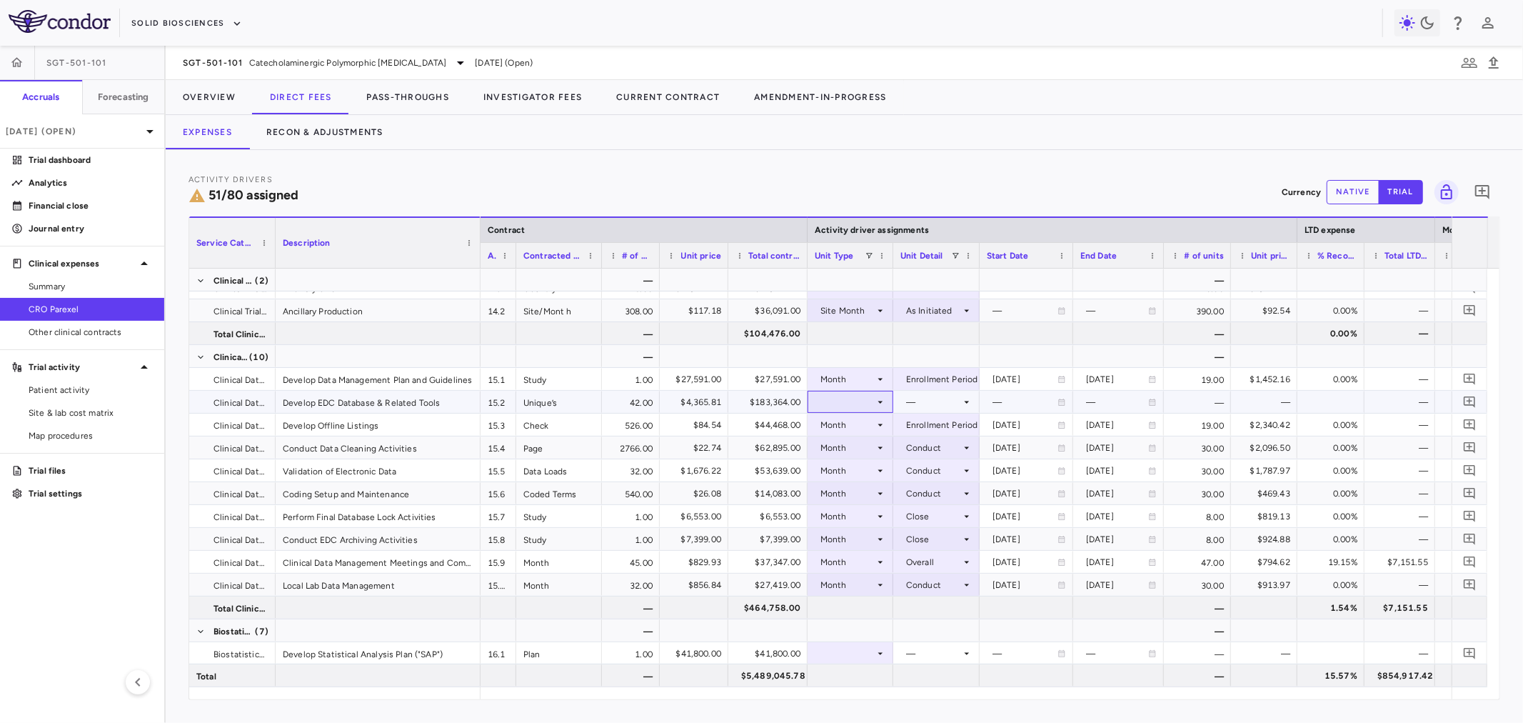
click at [876, 408] on div at bounding box center [850, 401] width 71 height 21
click at [867, 517] on li "Month" at bounding box center [850, 513] width 95 height 21
click at [922, 398] on div at bounding box center [936, 401] width 72 height 21
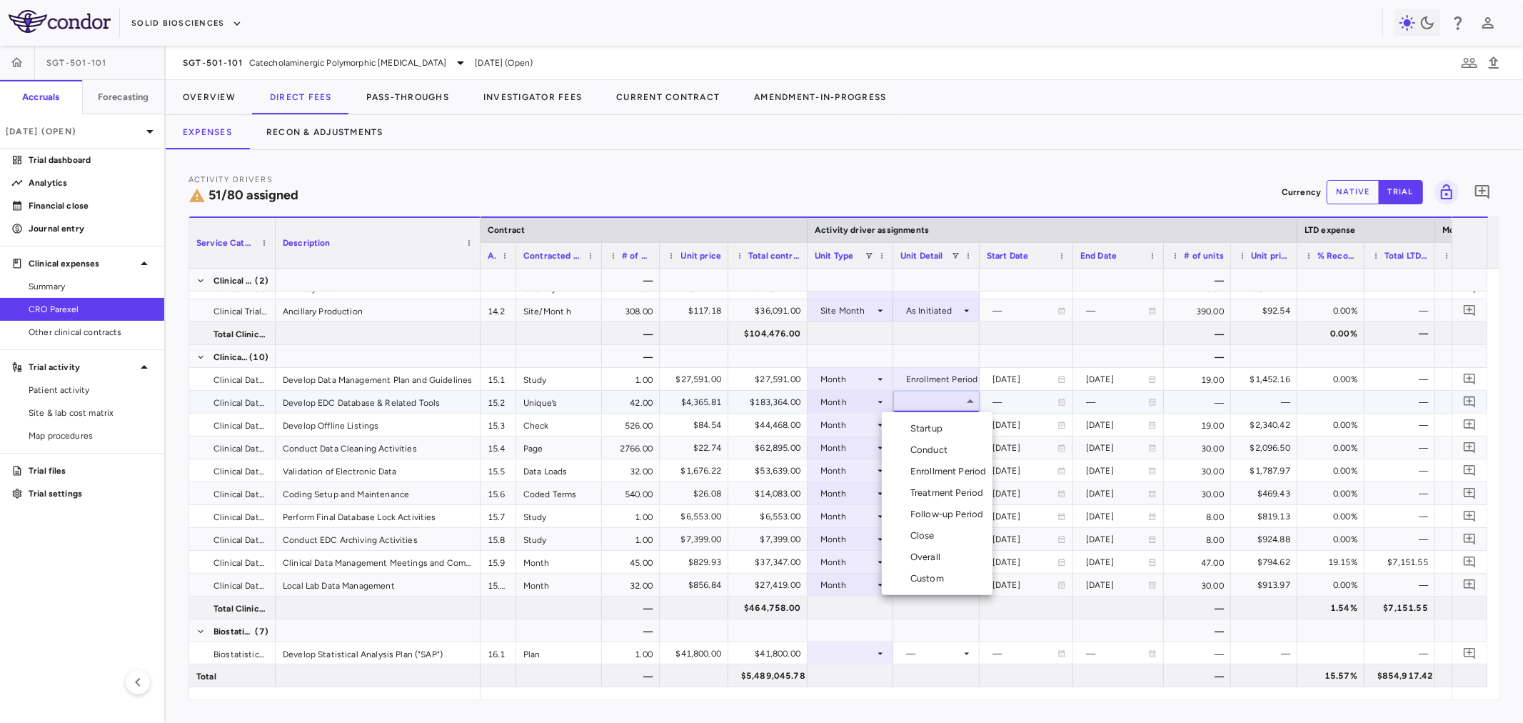
click at [945, 468] on div "Enrollment Period" at bounding box center [951, 471] width 82 height 13
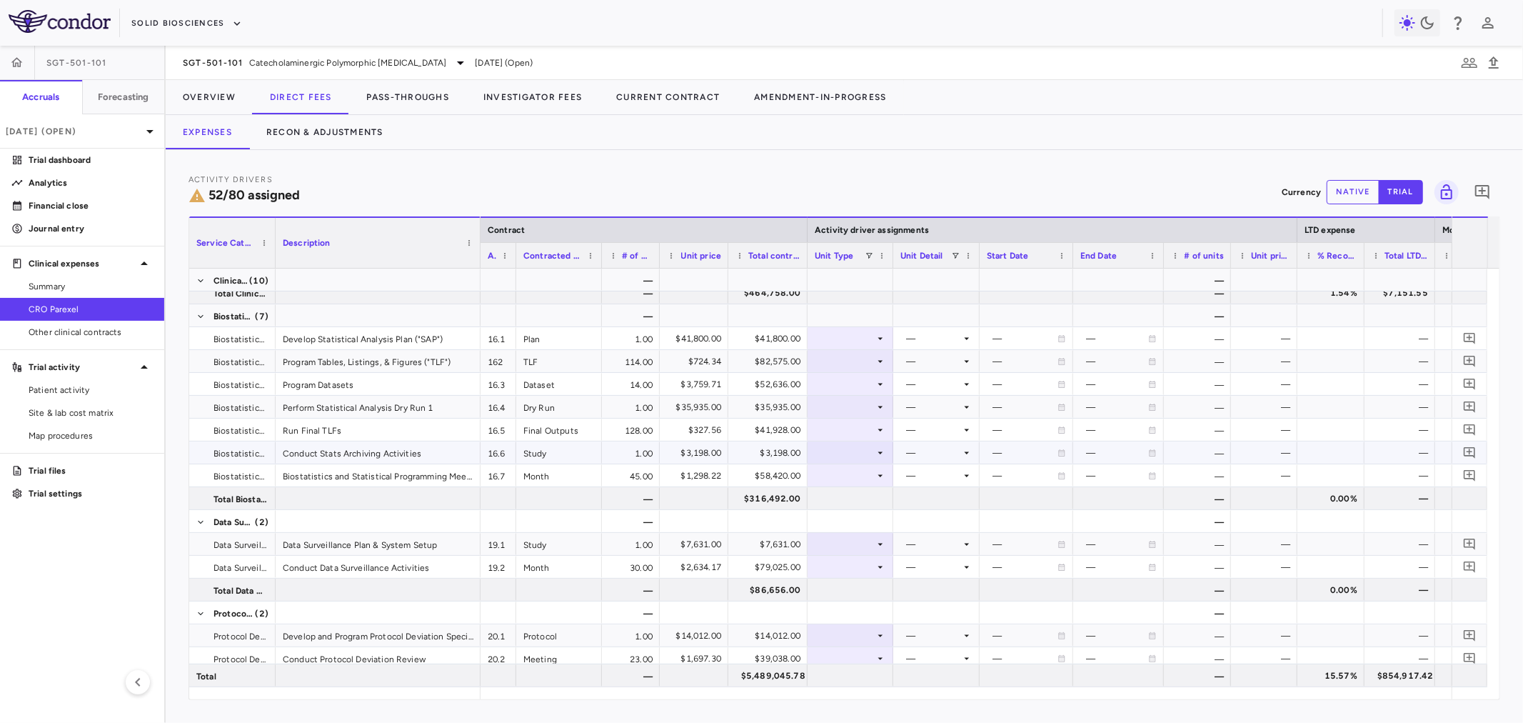
scroll to position [1269, 0]
click at [832, 477] on div at bounding box center [850, 473] width 71 height 21
click at [861, 584] on div "Month" at bounding box center [849, 584] width 34 height 13
click at [946, 464] on div at bounding box center [936, 473] width 72 height 21
click at [952, 596] on li "Close" at bounding box center [937, 605] width 111 height 21
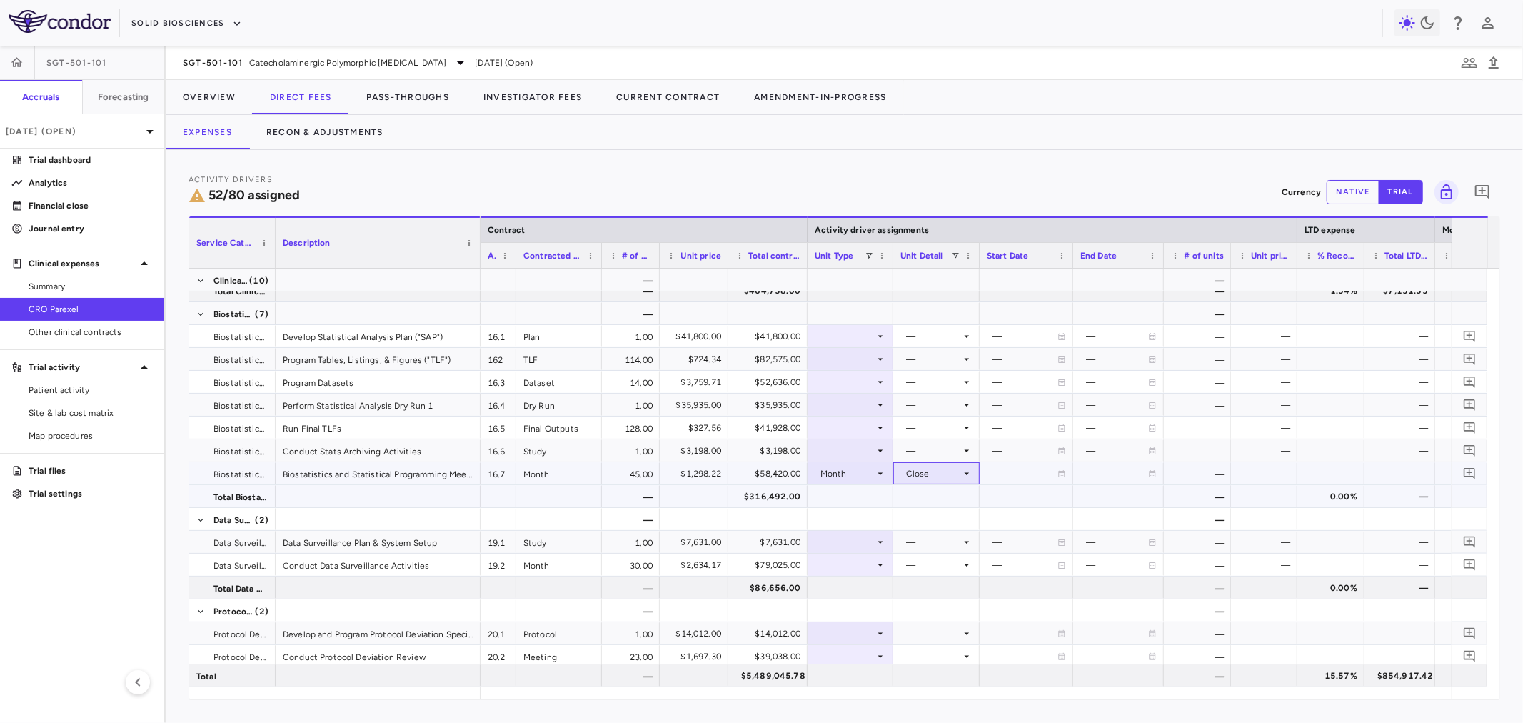
click at [940, 476] on div "Close" at bounding box center [933, 473] width 55 height 23
click at [940, 479] on div "Close" at bounding box center [933, 473] width 55 height 23
click at [935, 640] on li "Custom" at bounding box center [937, 650] width 111 height 21
click at [934, 478] on div "Custom" at bounding box center [933, 473] width 55 height 23
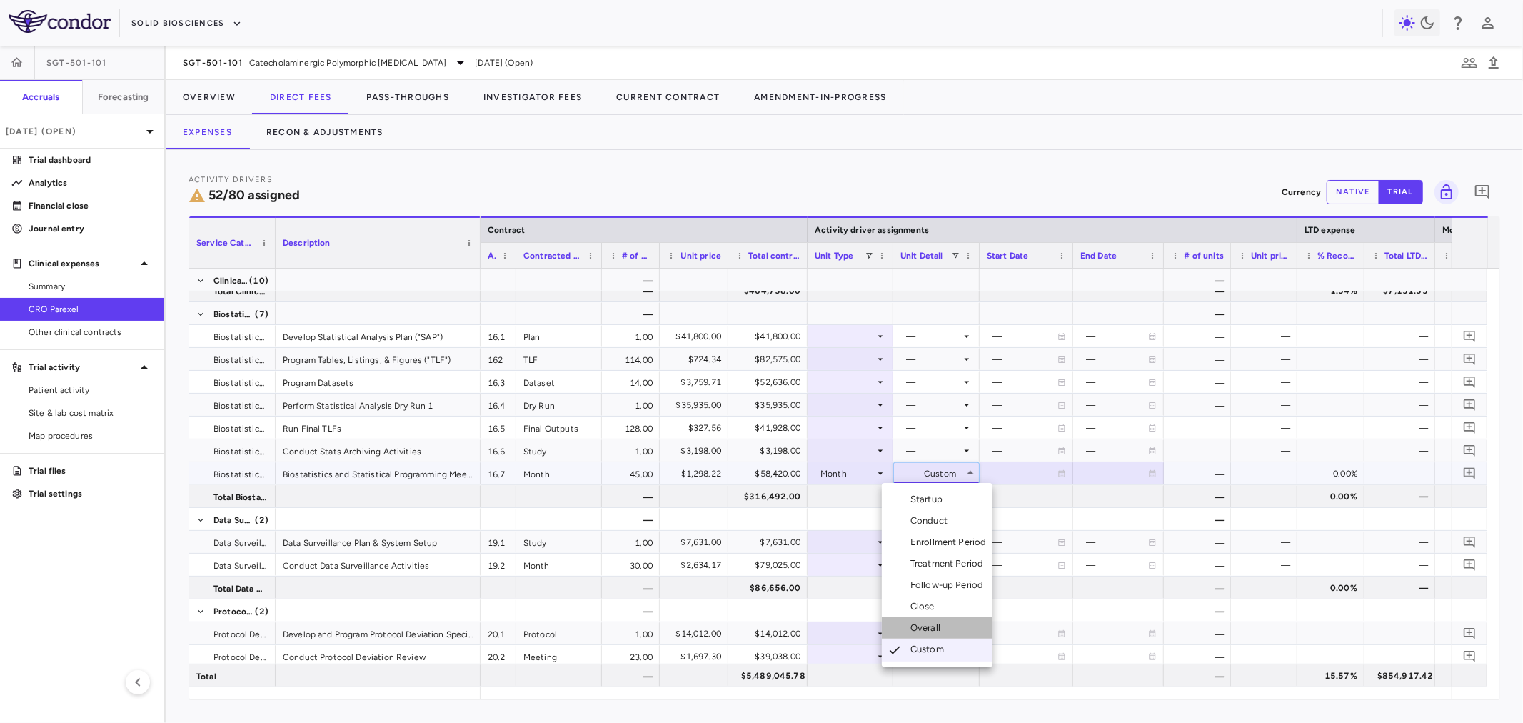
click at [945, 624] on div "Overall" at bounding box center [928, 627] width 36 height 13
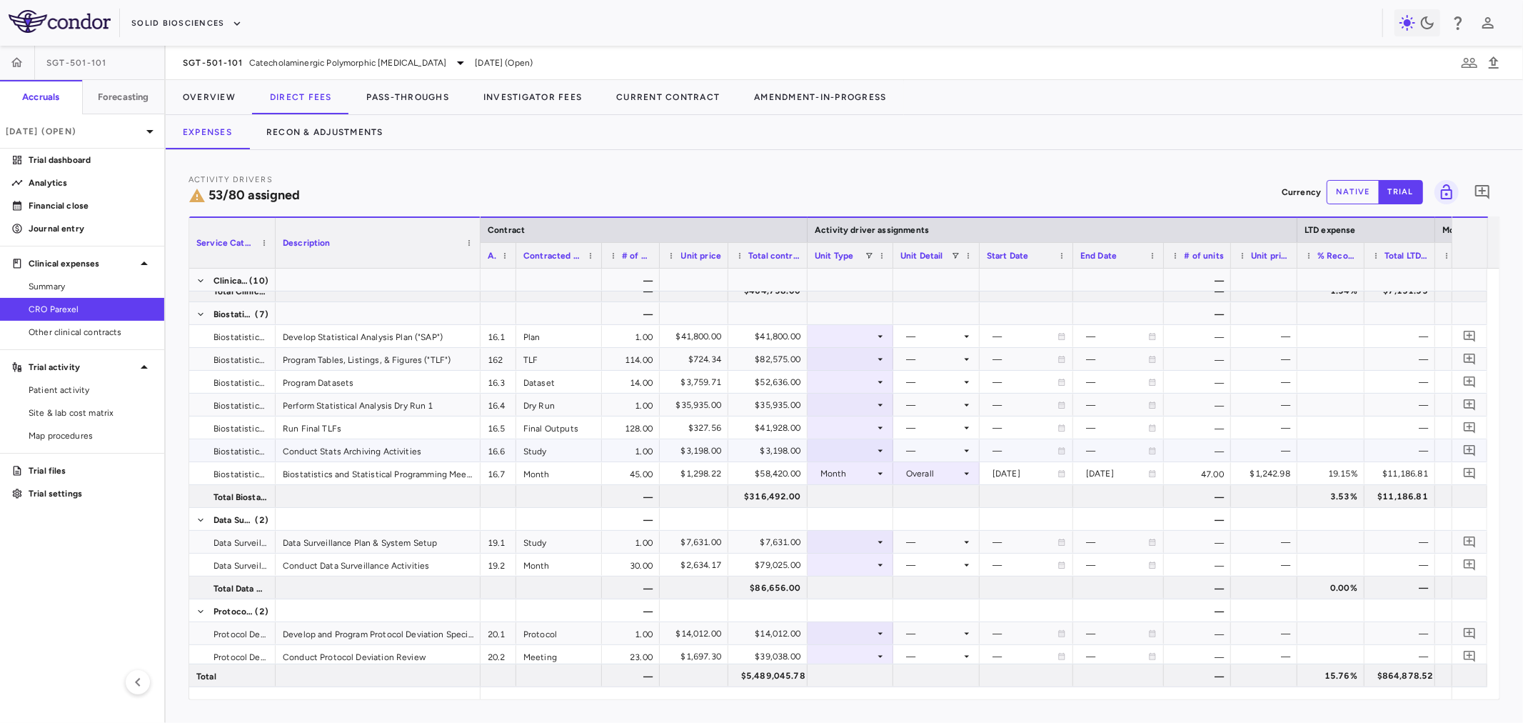
click at [845, 447] on div at bounding box center [850, 450] width 71 height 21
click at [859, 558] on div "Month" at bounding box center [849, 561] width 34 height 13
click at [904, 446] on div at bounding box center [936, 450] width 72 height 21
click at [907, 581] on div "Close" at bounding box center [911, 583] width 59 height 13
click at [872, 418] on div at bounding box center [850, 427] width 71 height 21
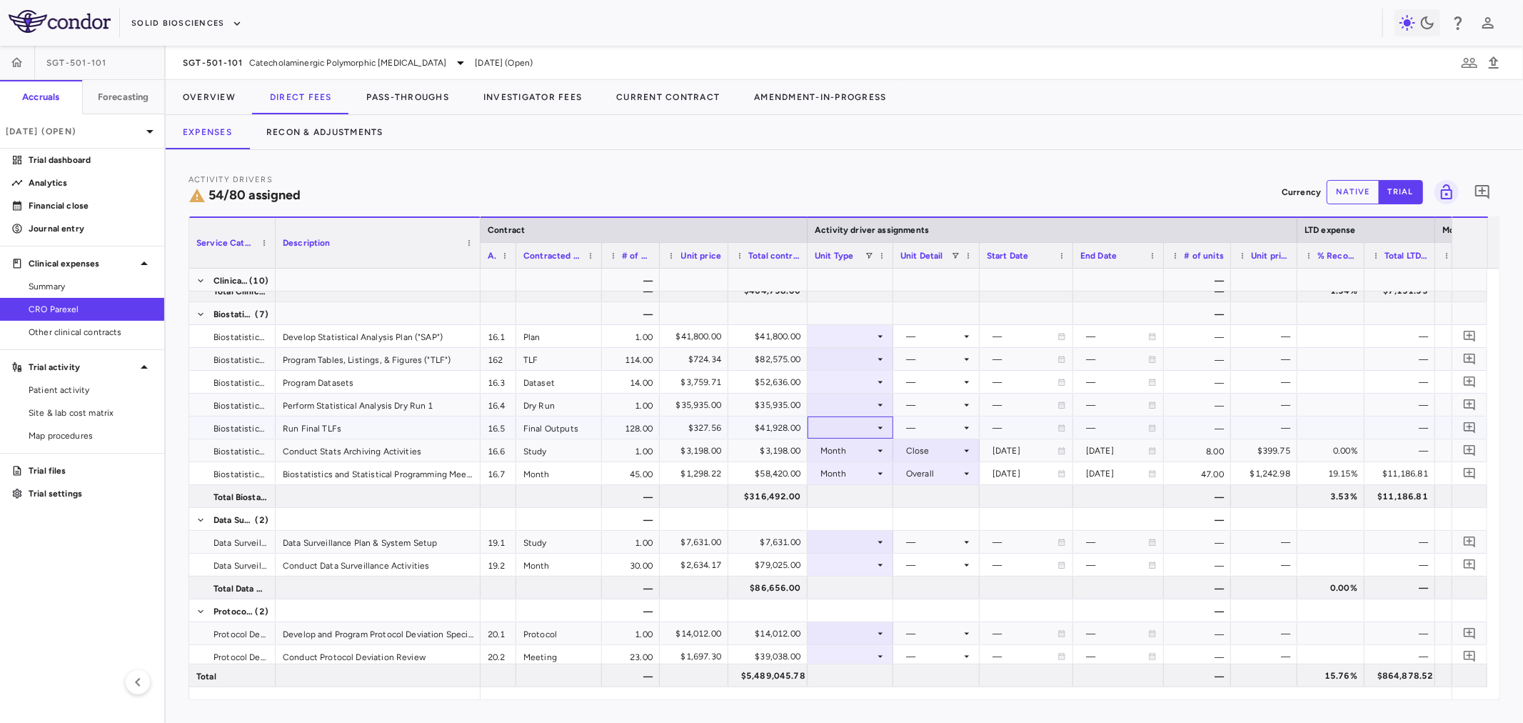
click at [872, 426] on div at bounding box center [850, 427] width 71 height 21
click at [875, 538] on li "Month" at bounding box center [850, 538] width 95 height 21
click at [942, 421] on div at bounding box center [936, 427] width 72 height 21
click at [955, 555] on li "Close" at bounding box center [937, 560] width 111 height 21
click at [857, 405] on div at bounding box center [850, 404] width 71 height 21
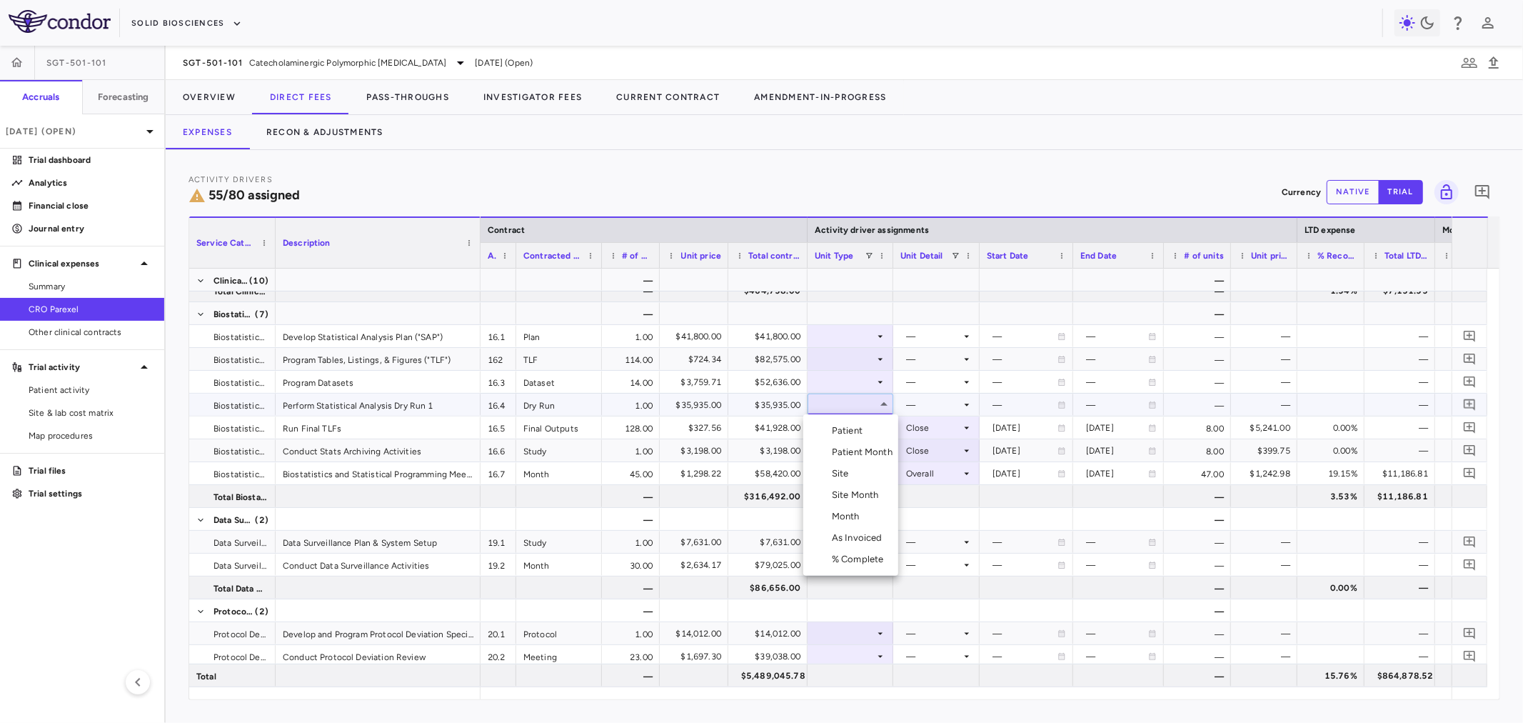
click at [868, 515] on li "Month" at bounding box center [850, 516] width 95 height 21
click at [927, 403] on div at bounding box center [936, 404] width 72 height 21
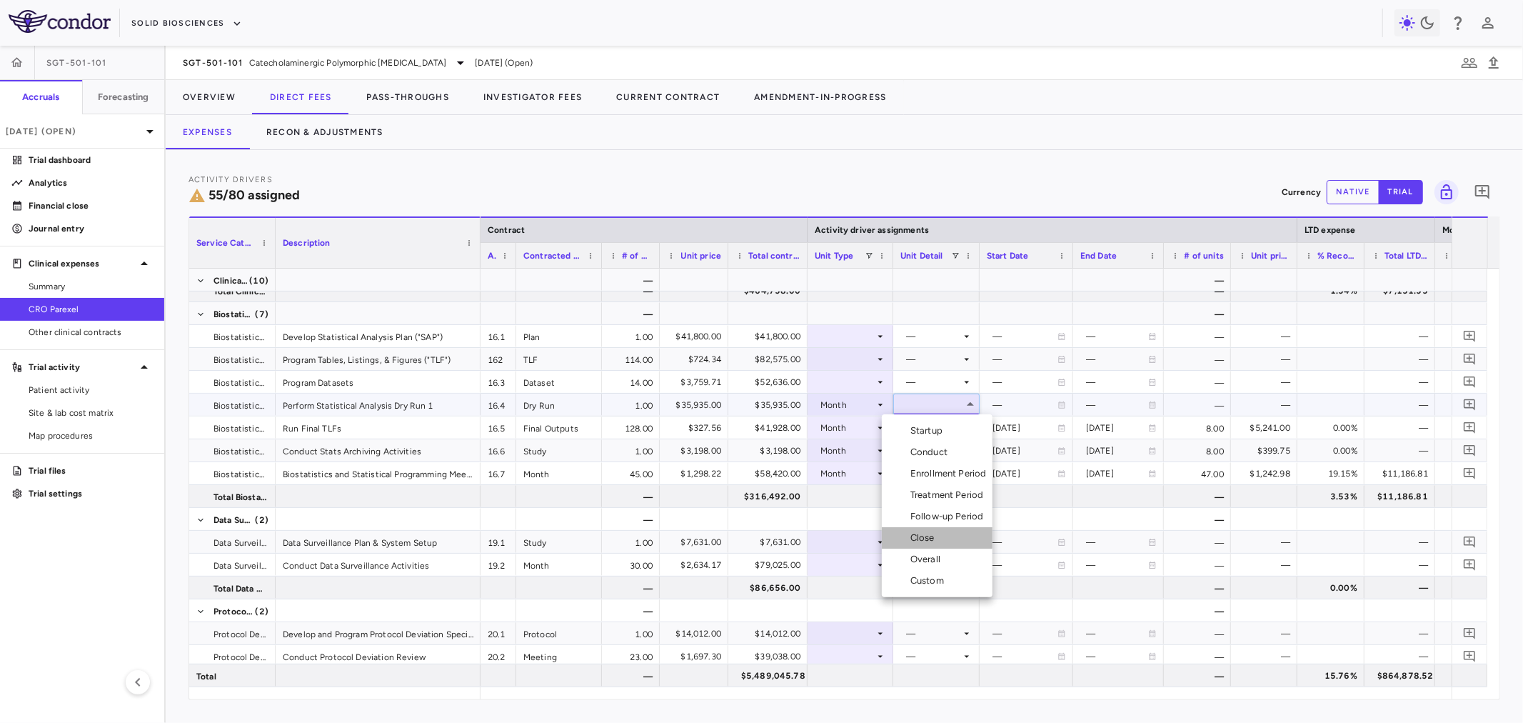
click at [936, 535] on div "Close" at bounding box center [925, 537] width 30 height 13
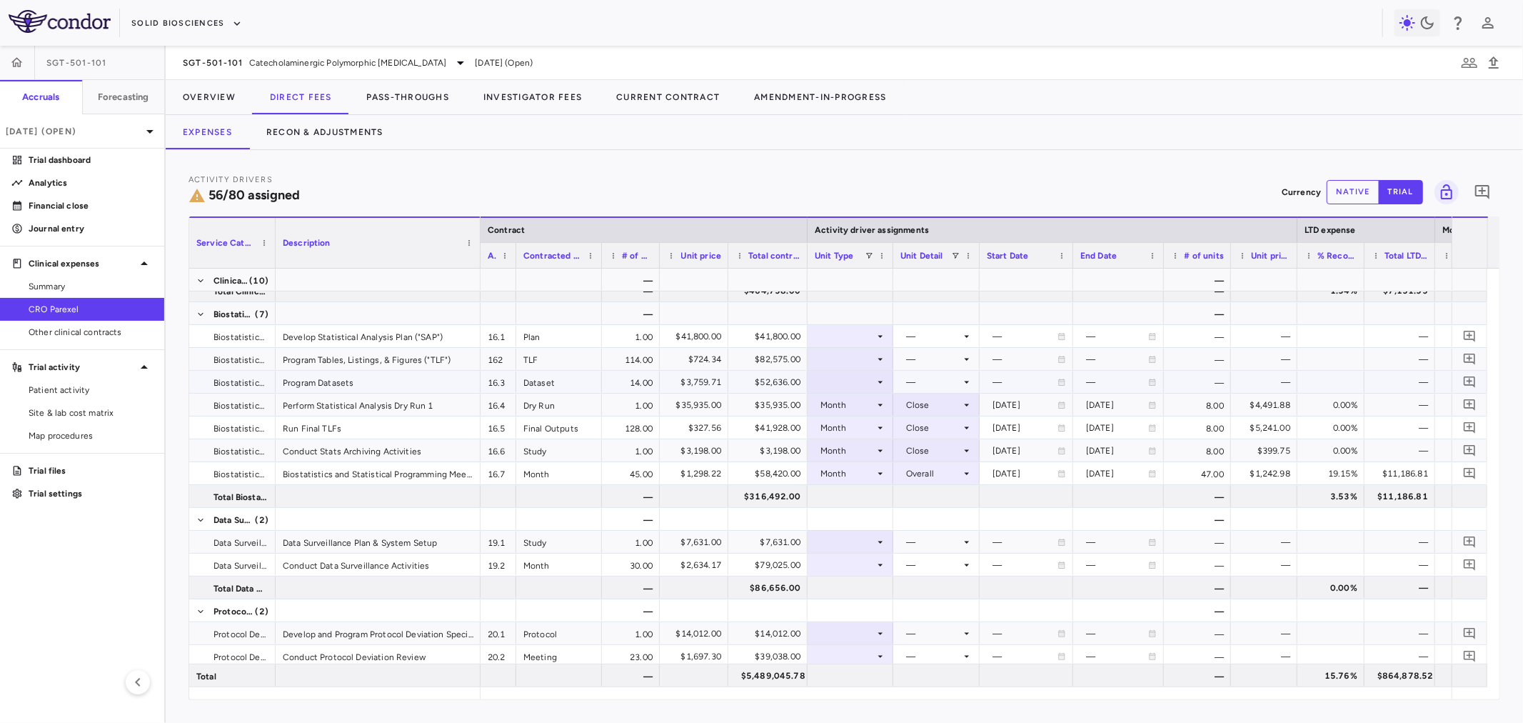
click at [860, 387] on div at bounding box center [850, 381] width 71 height 21
click at [865, 488] on div "Month" at bounding box center [849, 493] width 34 height 13
click at [950, 380] on div at bounding box center [936, 381] width 72 height 21
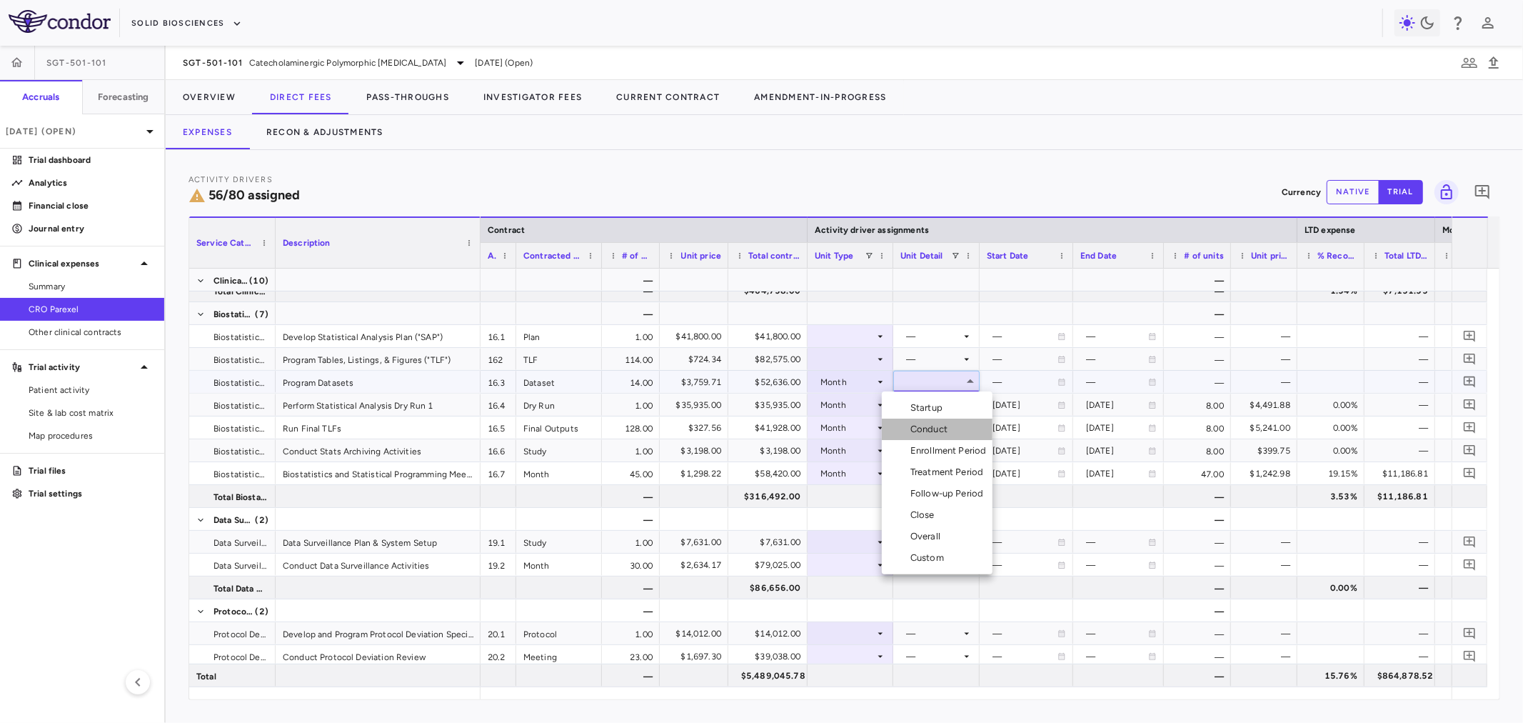
click at [950, 428] on div "Conduct" at bounding box center [931, 429] width 43 height 13
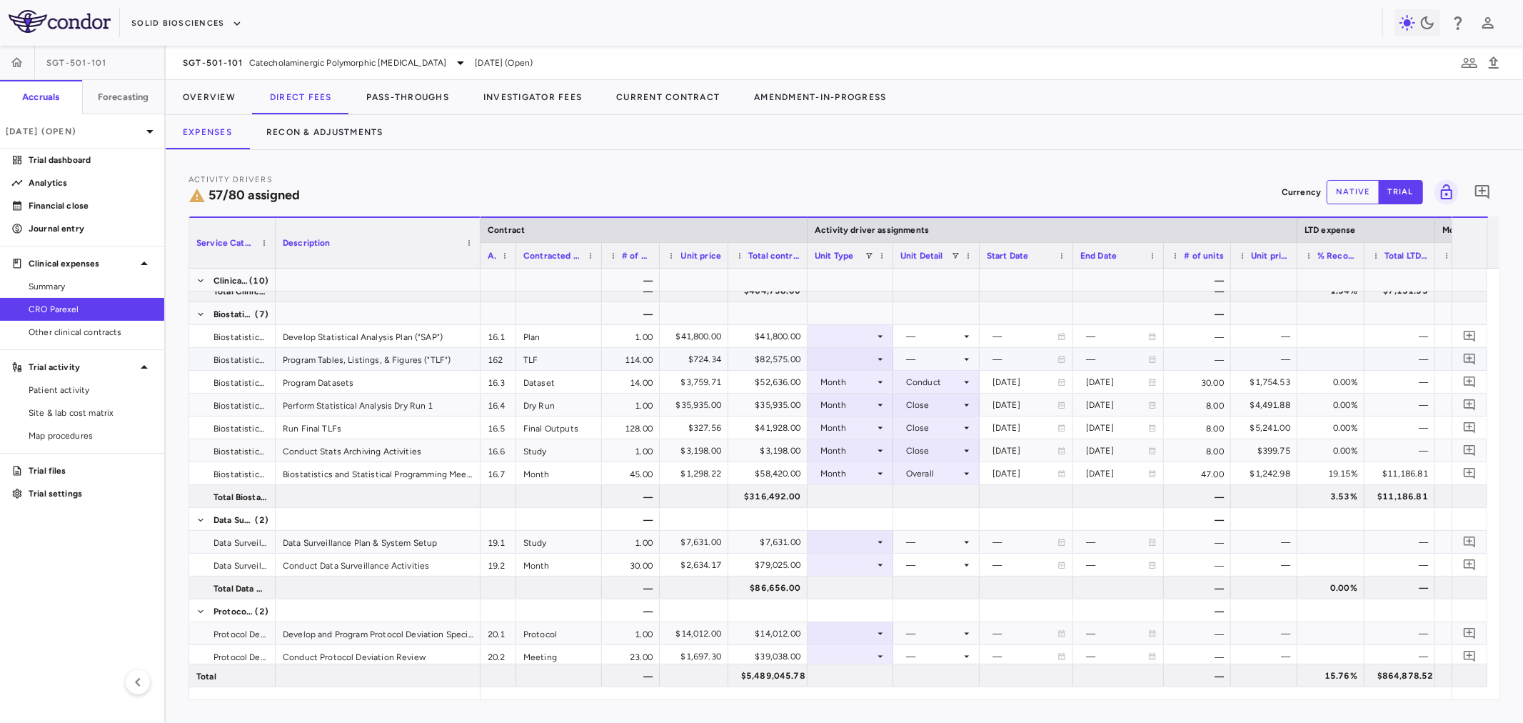
click at [862, 360] on div at bounding box center [850, 358] width 71 height 21
click at [843, 468] on div "Month" at bounding box center [849, 470] width 34 height 13
click at [914, 351] on div at bounding box center [936, 358] width 72 height 21
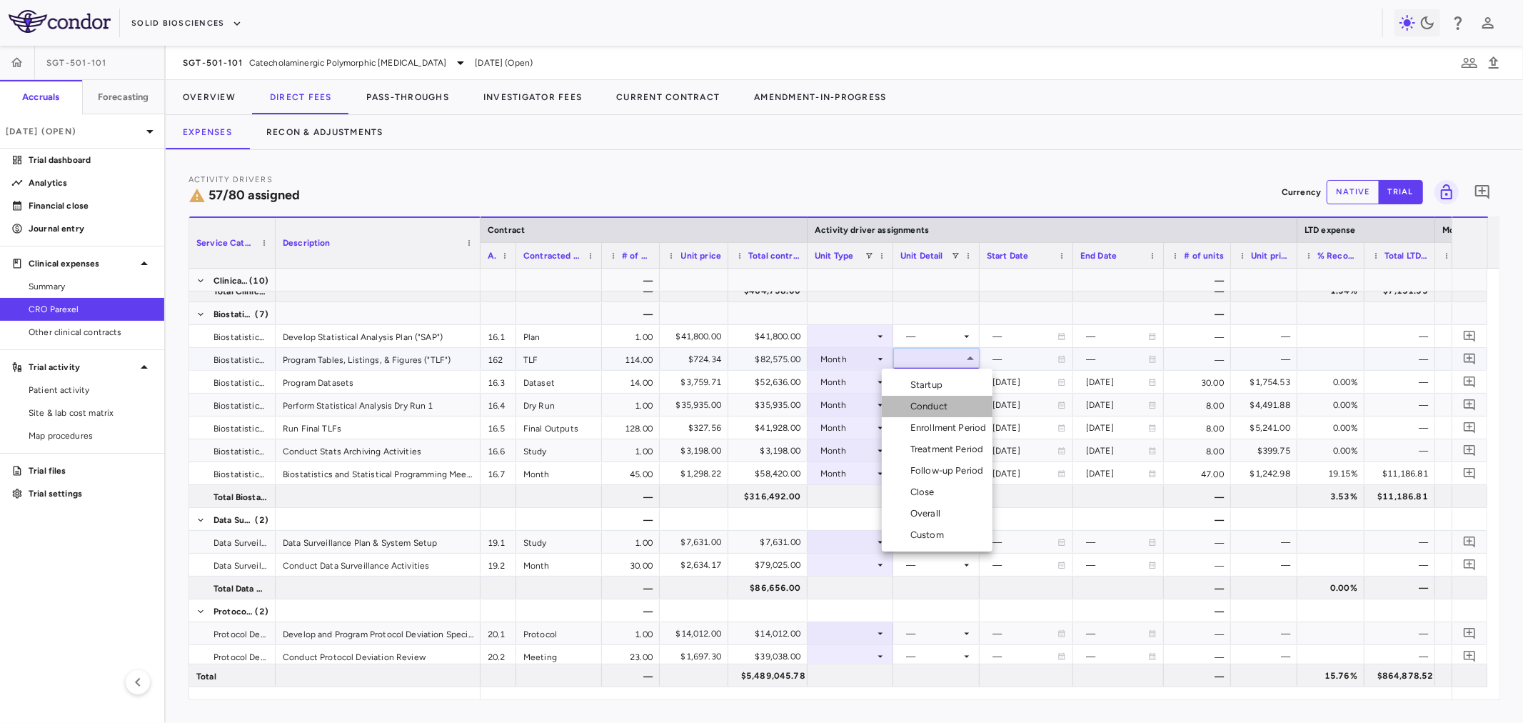
click at [924, 404] on div "Conduct" at bounding box center [931, 406] width 43 height 13
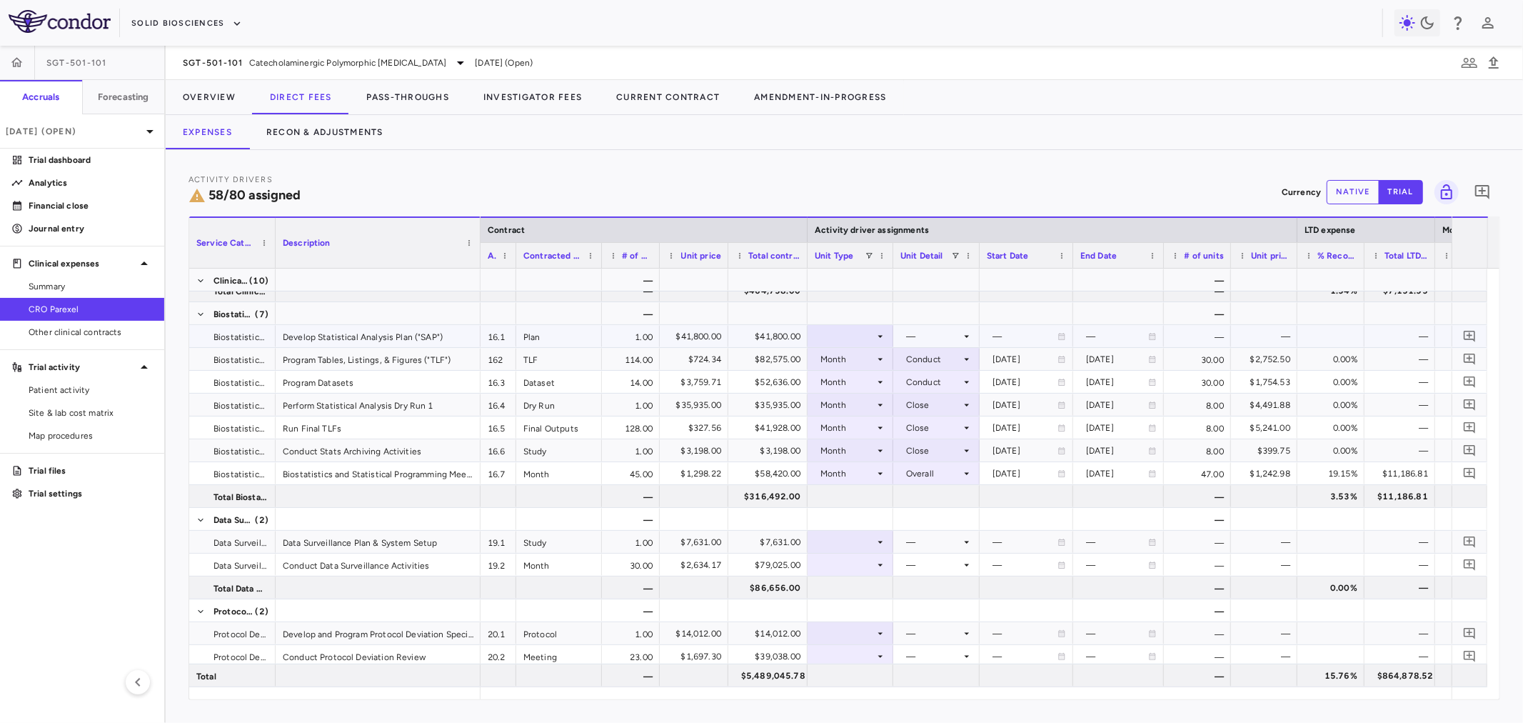
click at [875, 340] on icon at bounding box center [880, 336] width 11 height 11
click at [873, 453] on li "Month" at bounding box center [850, 447] width 95 height 21
click at [927, 338] on div at bounding box center [936, 336] width 72 height 21
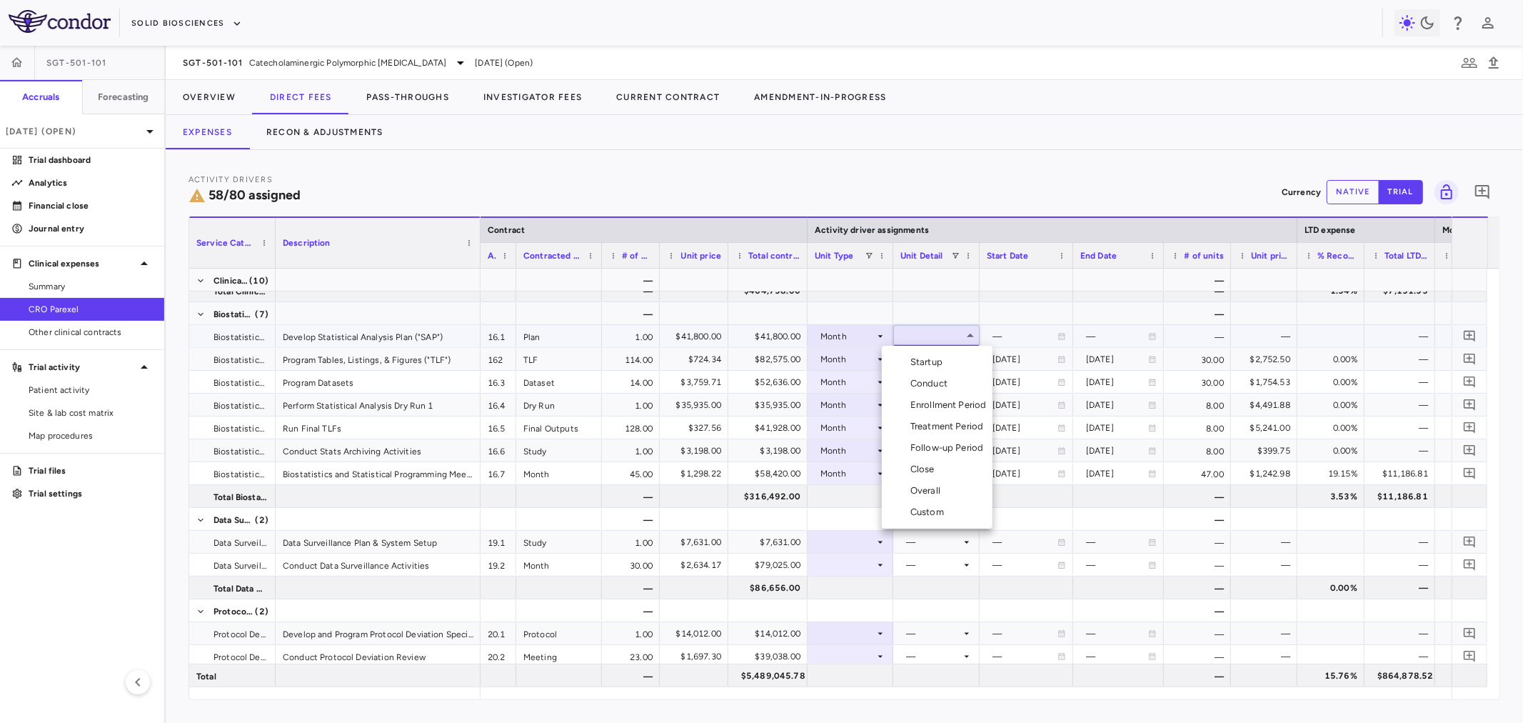
click at [934, 403] on div "Enrollment Period" at bounding box center [951, 404] width 82 height 13
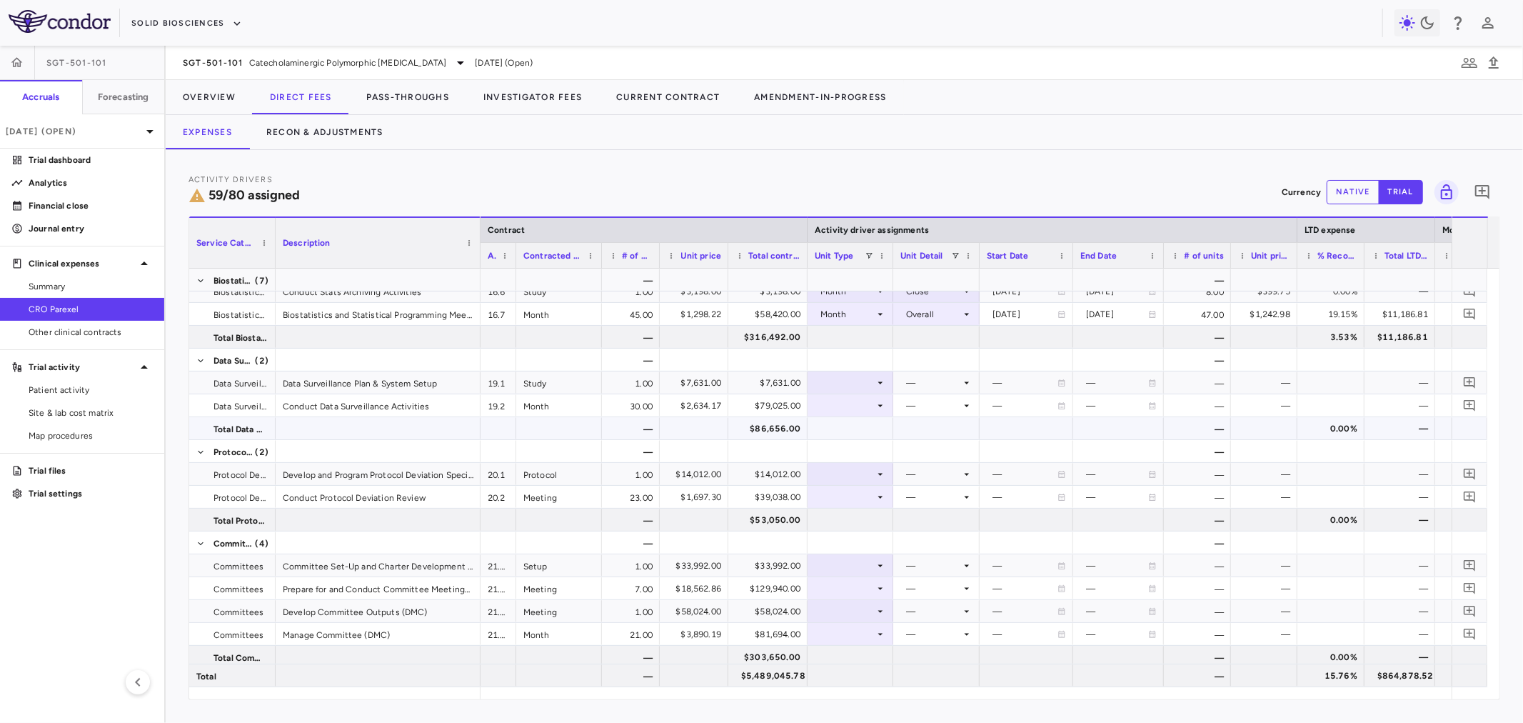
scroll to position [1507, 0]
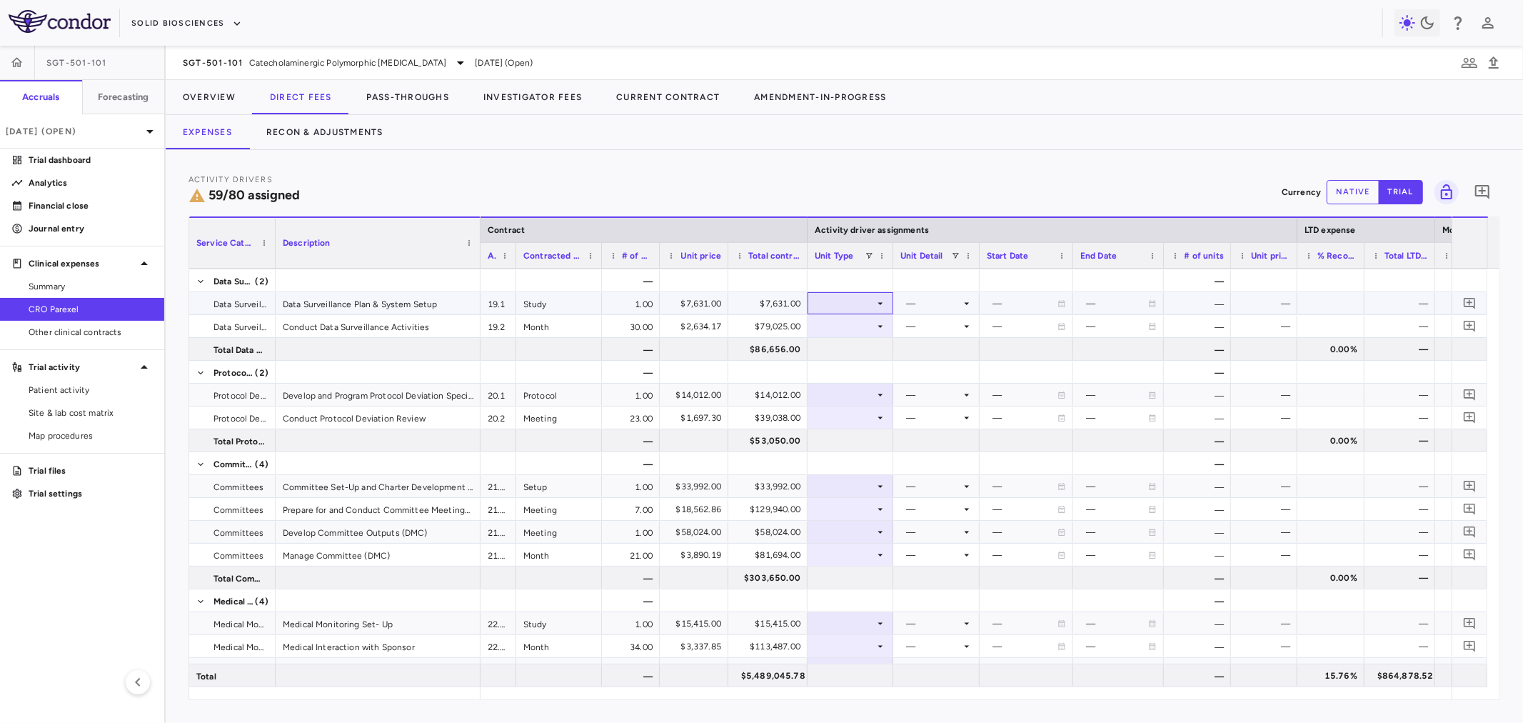
click at [843, 304] on div at bounding box center [850, 303] width 71 height 21
click at [859, 418] on div "Month" at bounding box center [849, 415] width 34 height 13
click at [923, 302] on div at bounding box center [936, 303] width 72 height 21
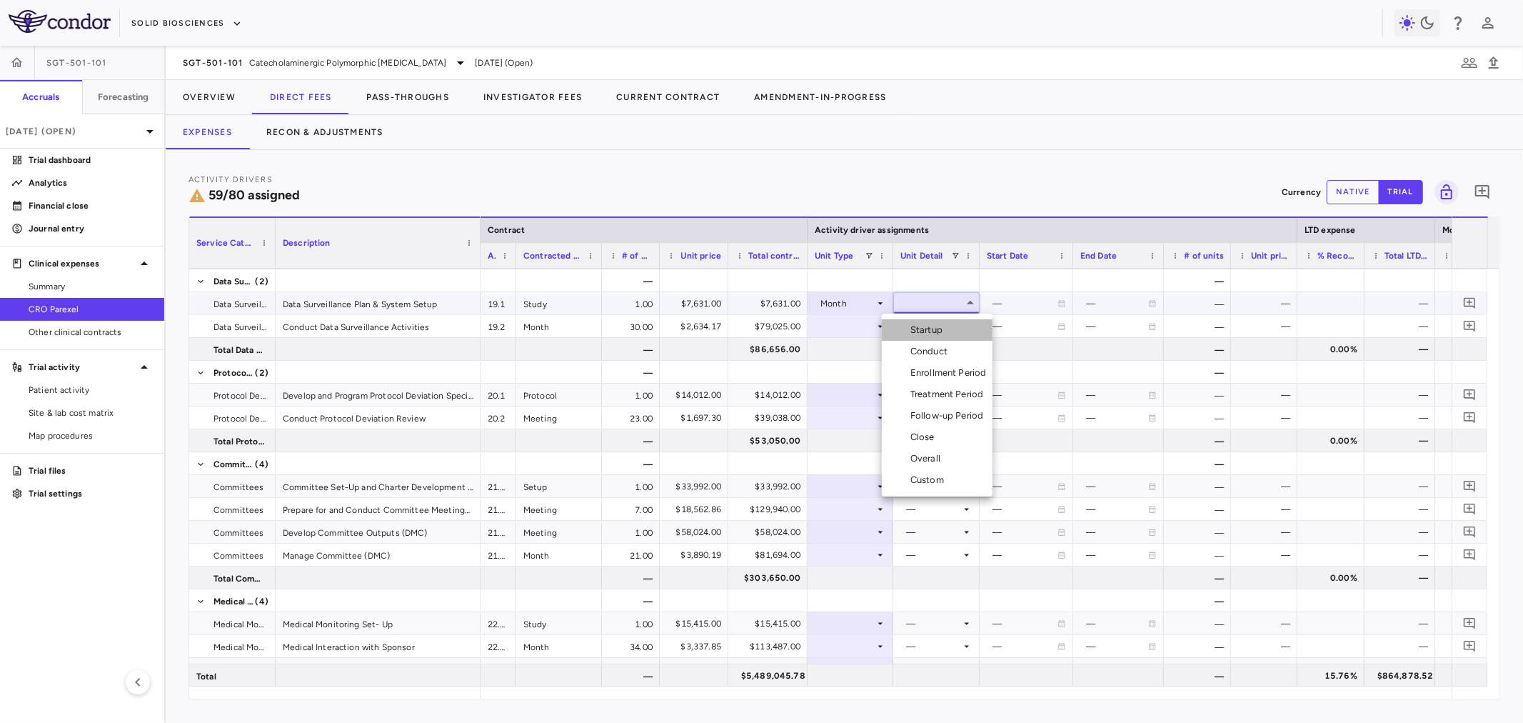
click at [935, 327] on div "Startup" at bounding box center [929, 329] width 38 height 13
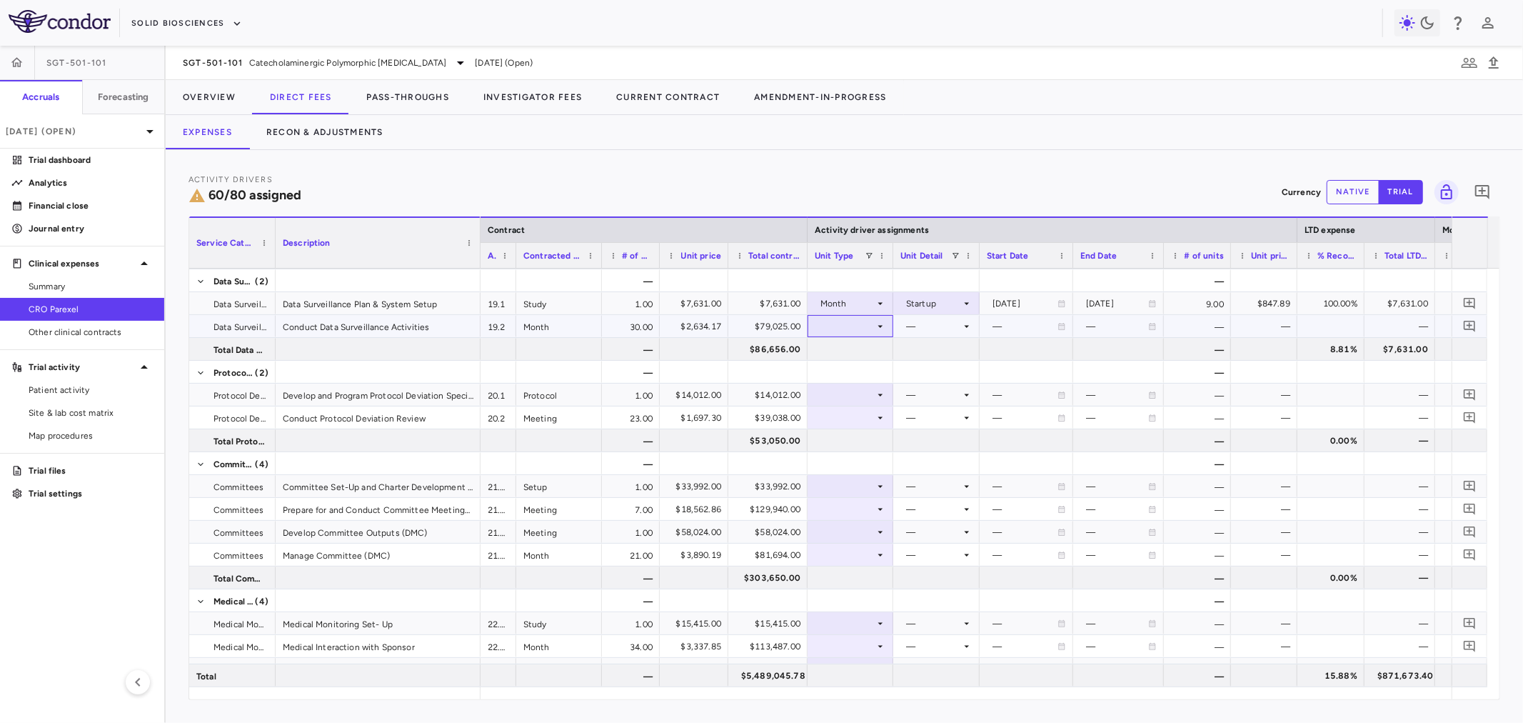
click at [869, 329] on div at bounding box center [850, 326] width 71 height 21
click at [873, 440] on li "Month" at bounding box center [850, 438] width 95 height 21
click at [916, 327] on div at bounding box center [936, 326] width 72 height 21
click at [946, 369] on div "Conduct" at bounding box center [931, 374] width 43 height 13
click at [868, 300] on div "Month" at bounding box center [847, 303] width 54 height 23
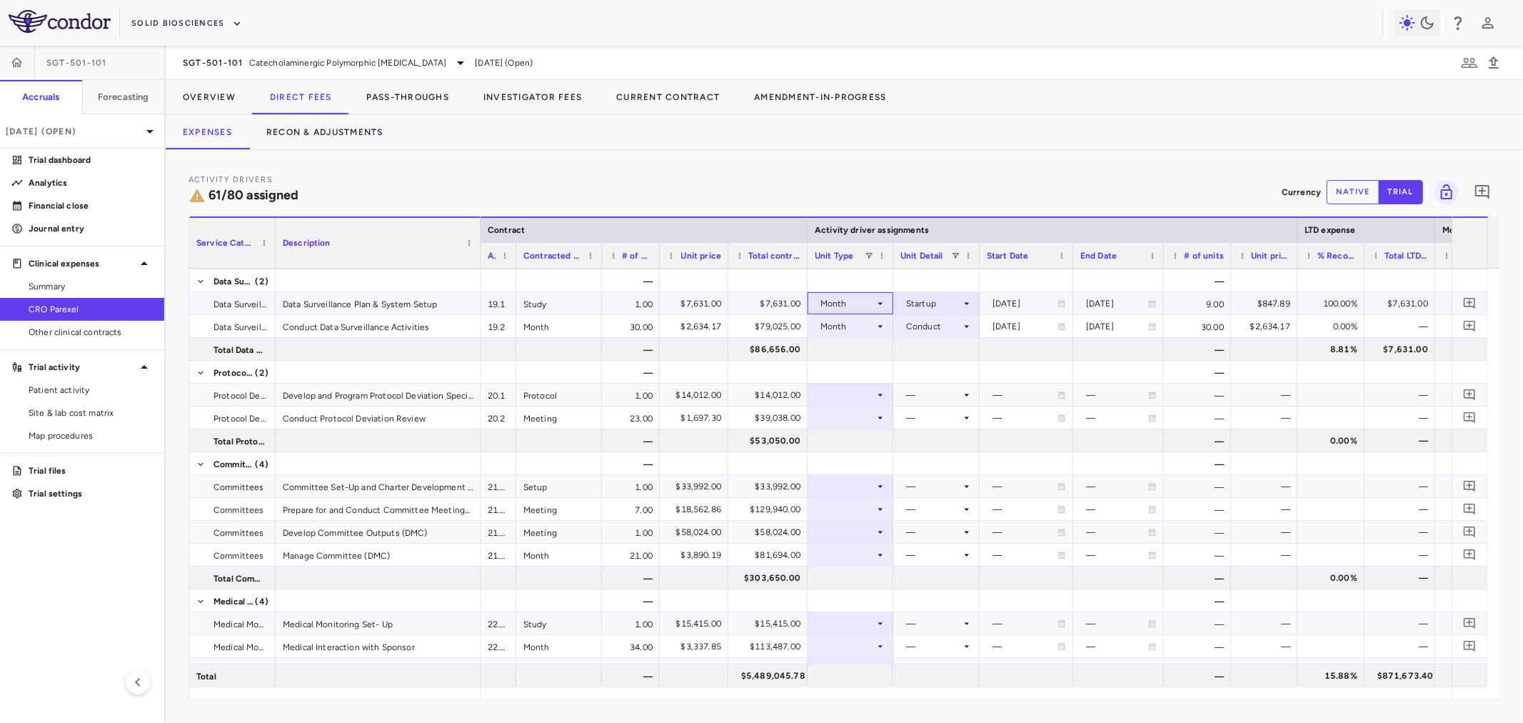
click at [878, 295] on div "Month" at bounding box center [850, 303] width 71 height 21
click at [870, 418] on li "Month" at bounding box center [850, 416] width 95 height 23
click at [938, 306] on div "Startup" at bounding box center [933, 303] width 55 height 23
click at [948, 373] on div "Enrollment Period" at bounding box center [951, 374] width 82 height 13
click at [877, 426] on div at bounding box center [850, 417] width 71 height 21
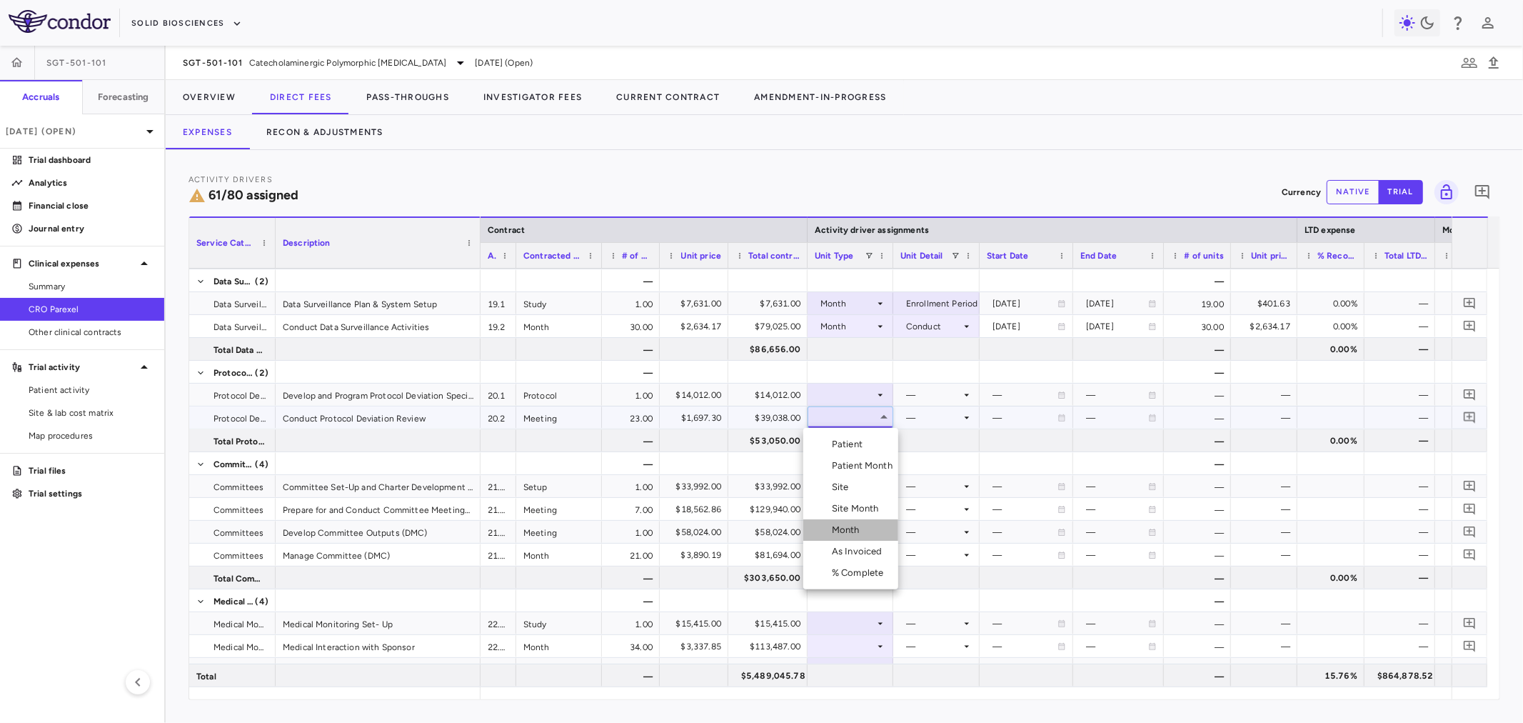
click at [867, 534] on li "Month" at bounding box center [850, 529] width 95 height 21
click at [909, 423] on div at bounding box center [936, 417] width 72 height 21
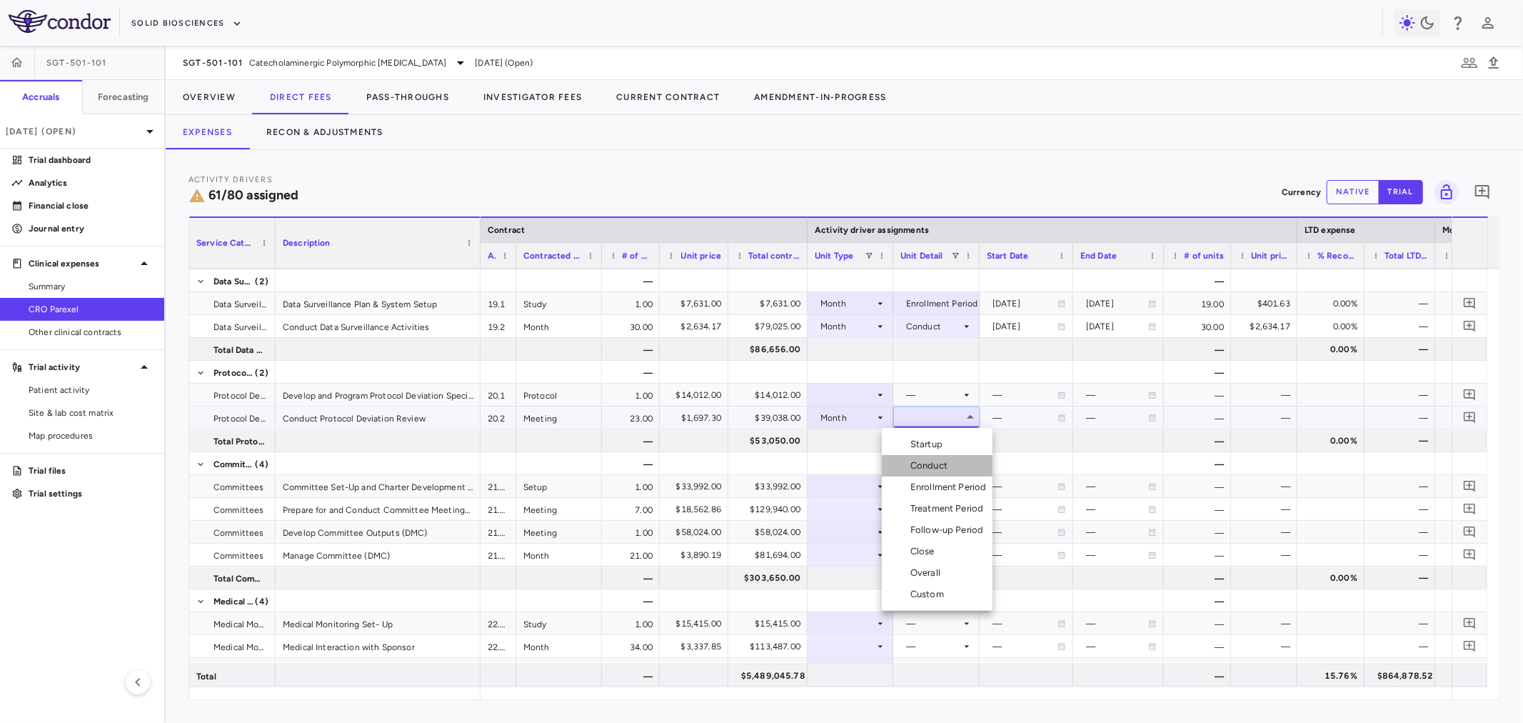
click at [928, 471] on div "Conduct" at bounding box center [931, 465] width 43 height 13
click at [881, 391] on icon at bounding box center [880, 394] width 11 height 11
click at [865, 389] on div at bounding box center [850, 394] width 71 height 21
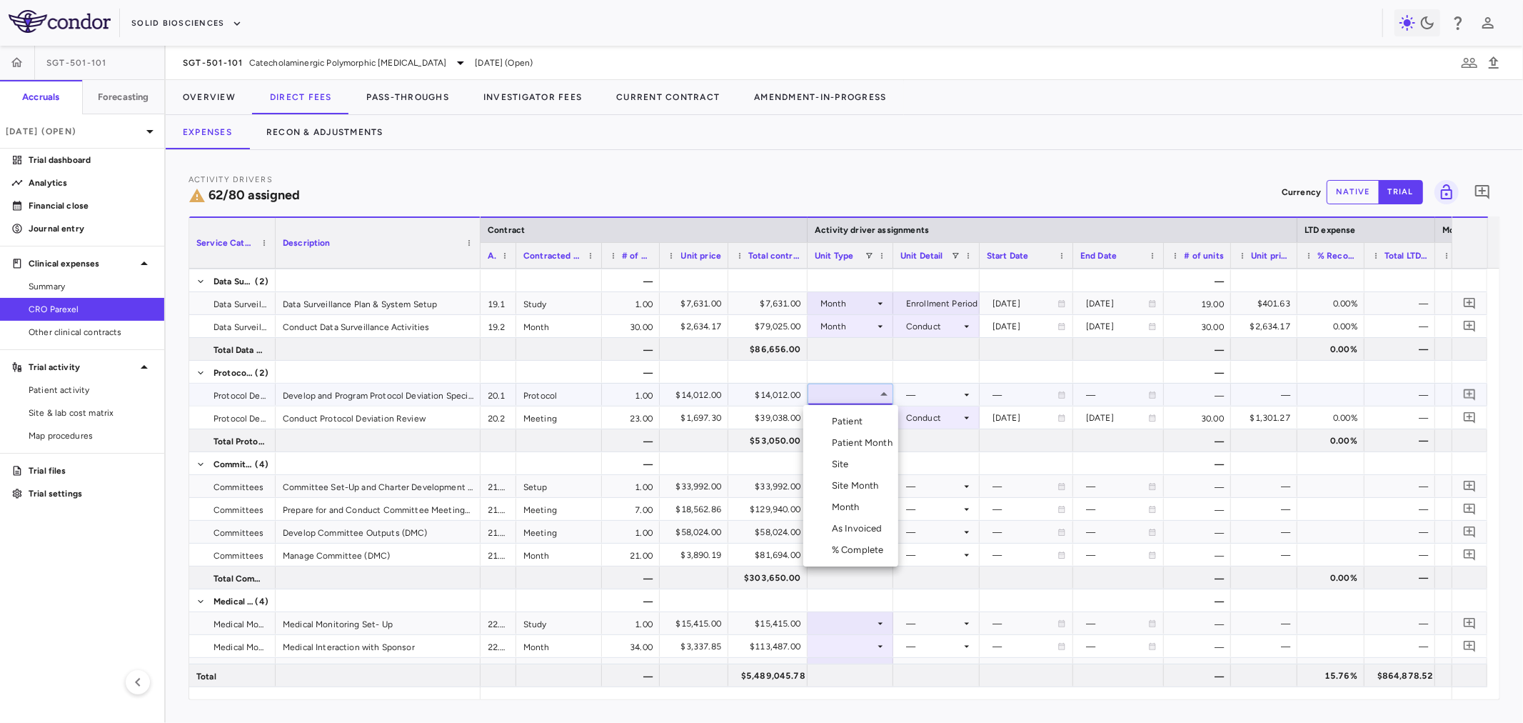
click at [858, 512] on div "Month" at bounding box center [849, 507] width 34 height 13
click at [944, 386] on div at bounding box center [936, 394] width 72 height 21
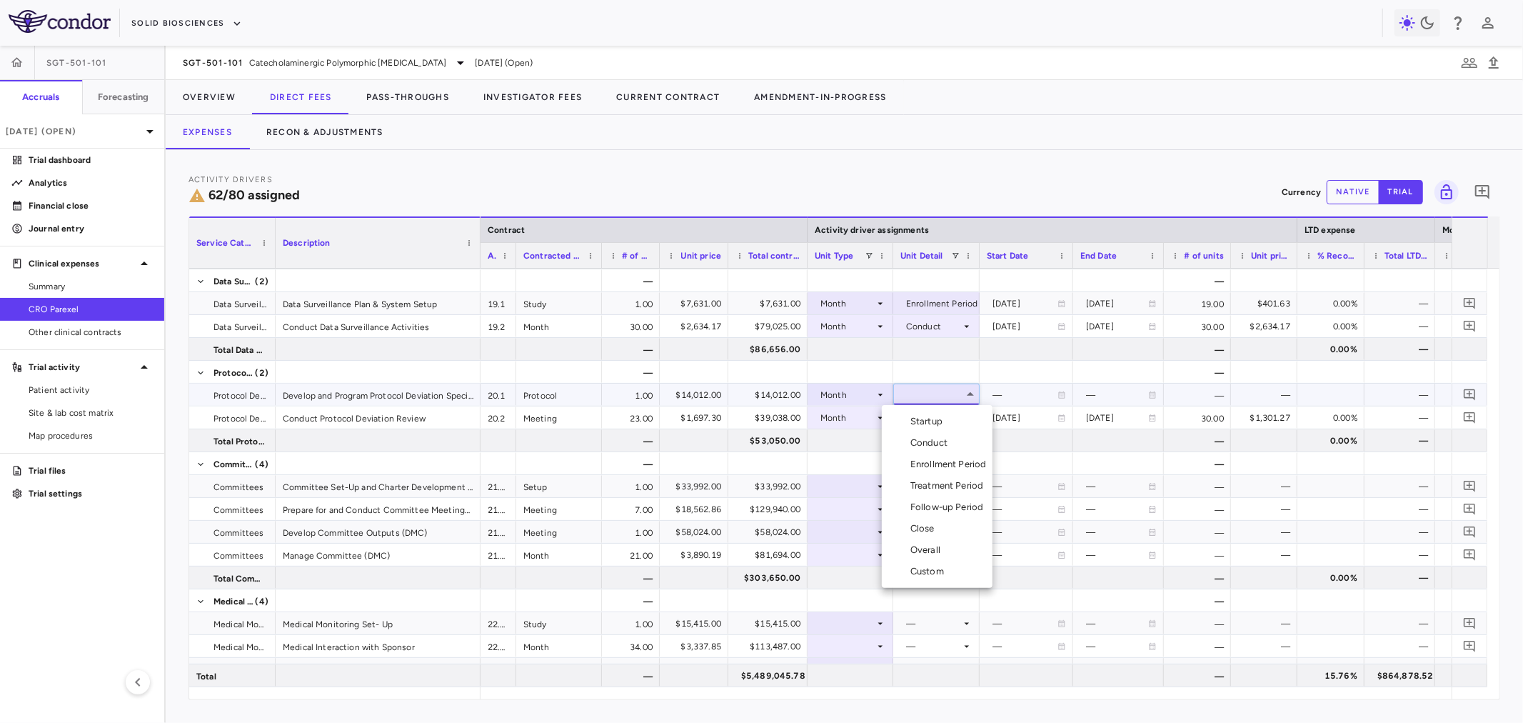
click at [952, 468] on div "Enrollment Period" at bounding box center [951, 464] width 82 height 13
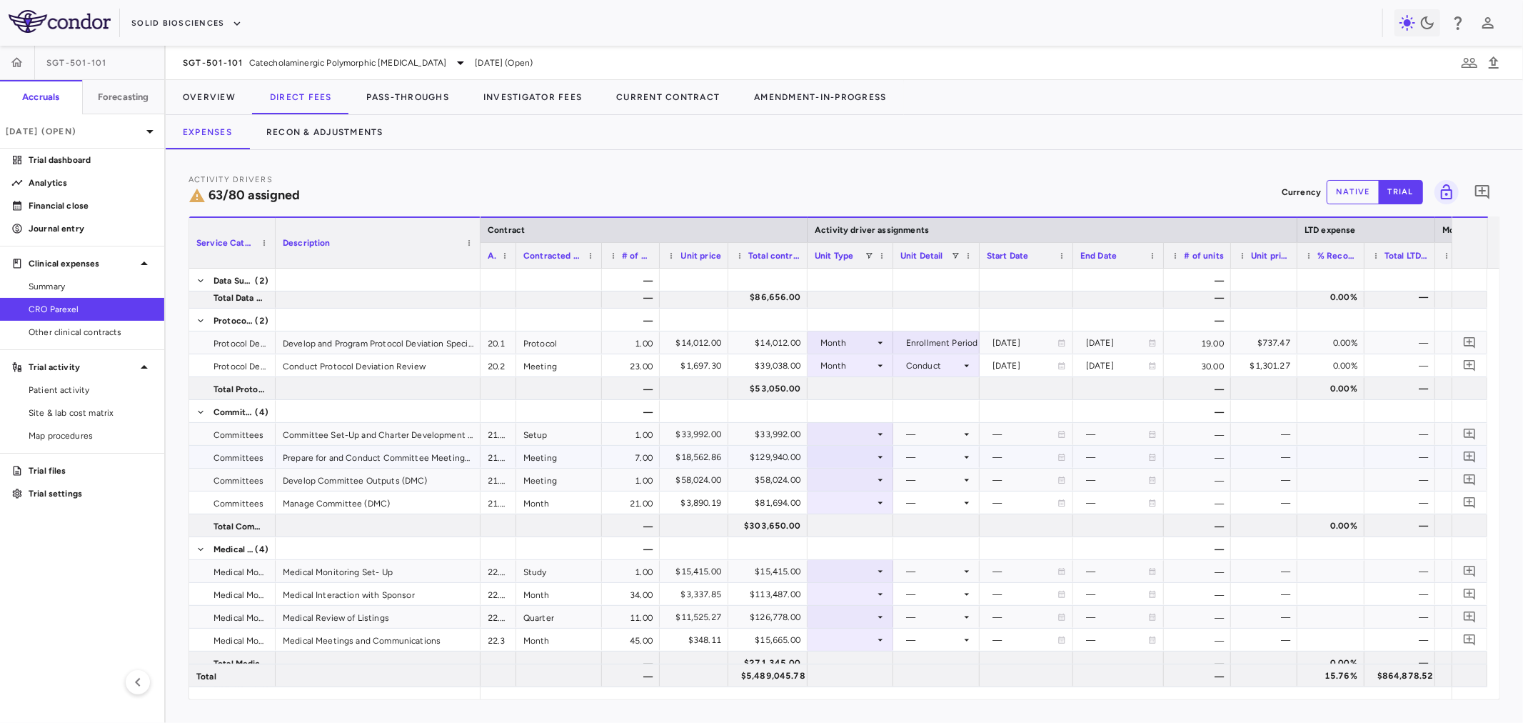
scroll to position [1586, 0]
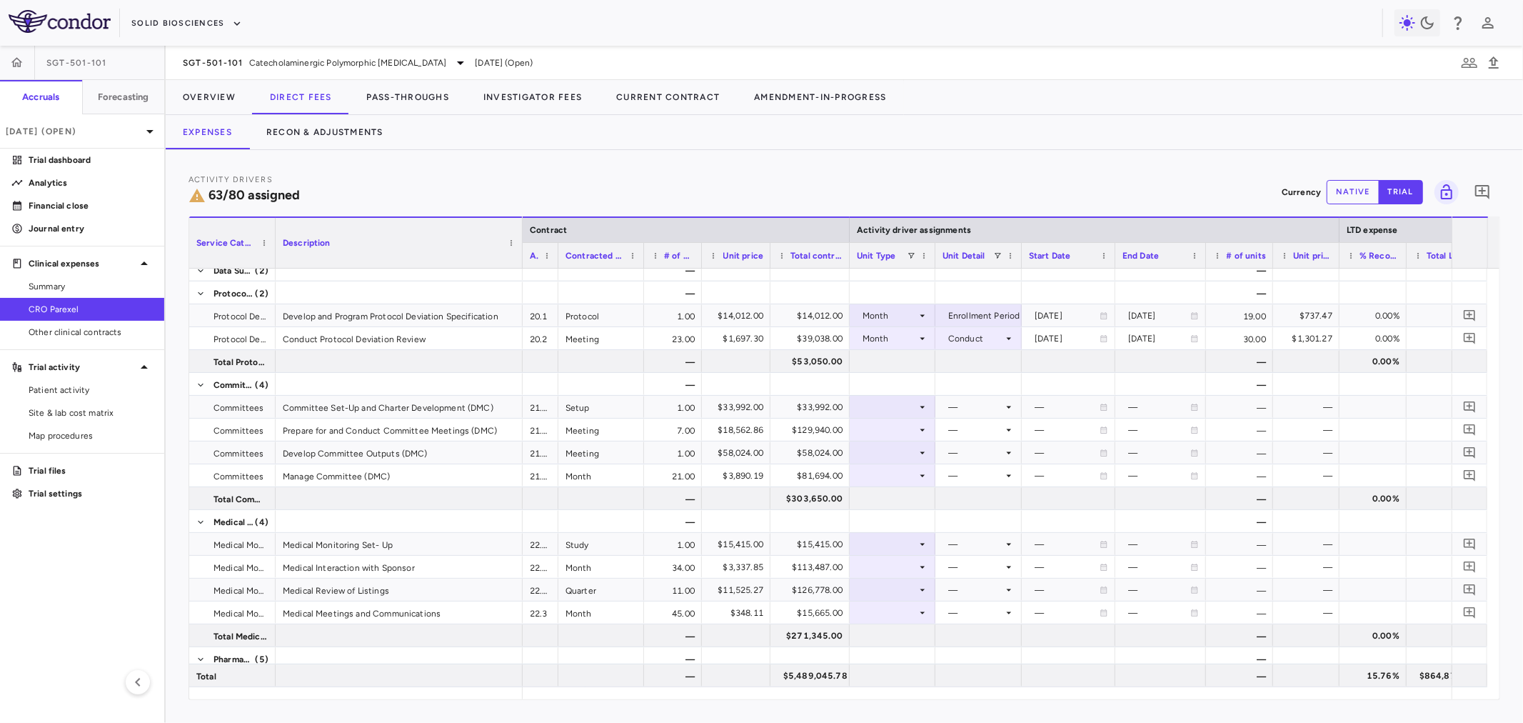
drag, startPoint x: 476, startPoint y: 248, endPoint x: 518, endPoint y: 271, distance: 47.9
click at [518, 271] on div "Service Category Description Contract Activity driver assignments LTD expense M…" at bounding box center [844, 457] width 1310 height 483
click at [888, 407] on div at bounding box center [892, 406] width 71 height 21
click at [891, 516] on div "Month" at bounding box center [891, 519] width 34 height 13
click at [950, 396] on div at bounding box center [978, 406] width 72 height 21
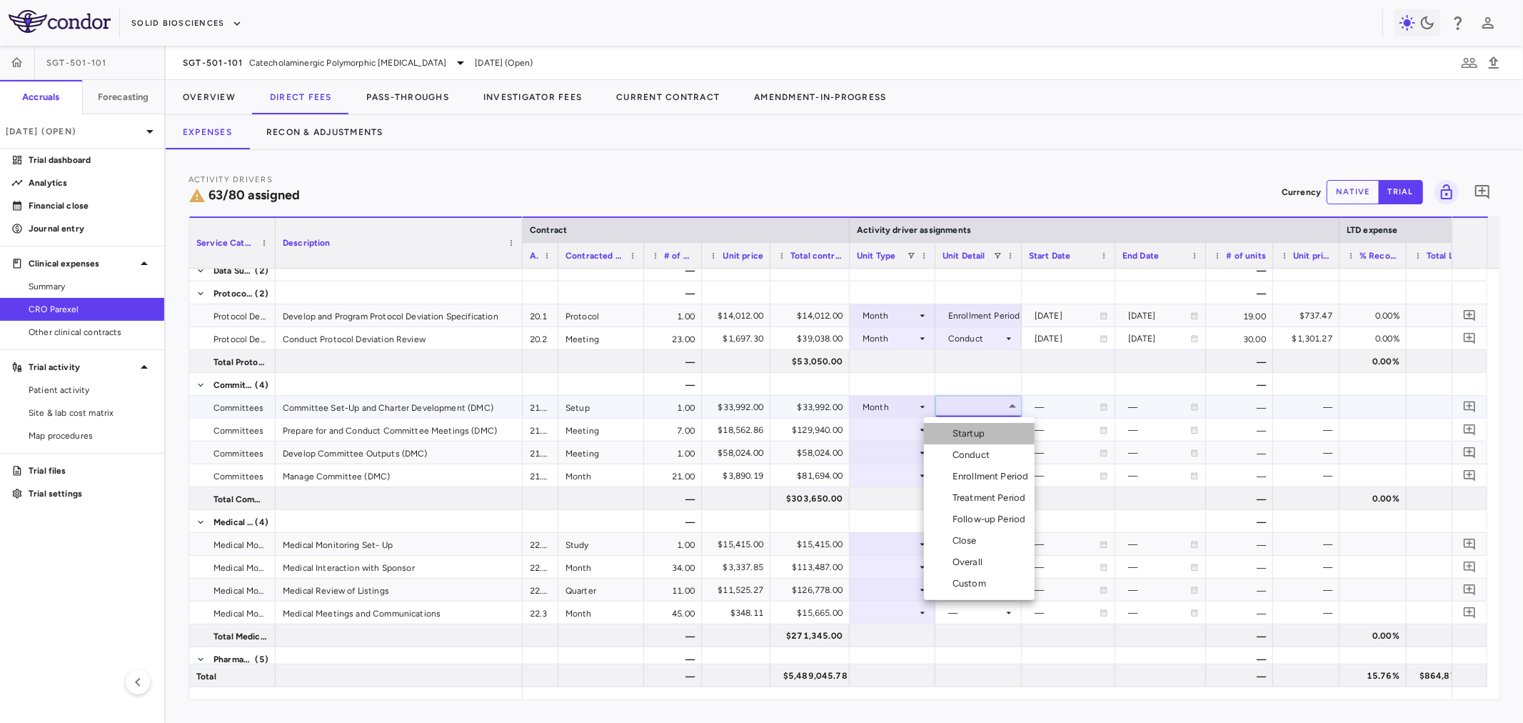
click at [985, 432] on div "Startup" at bounding box center [971, 433] width 38 height 13
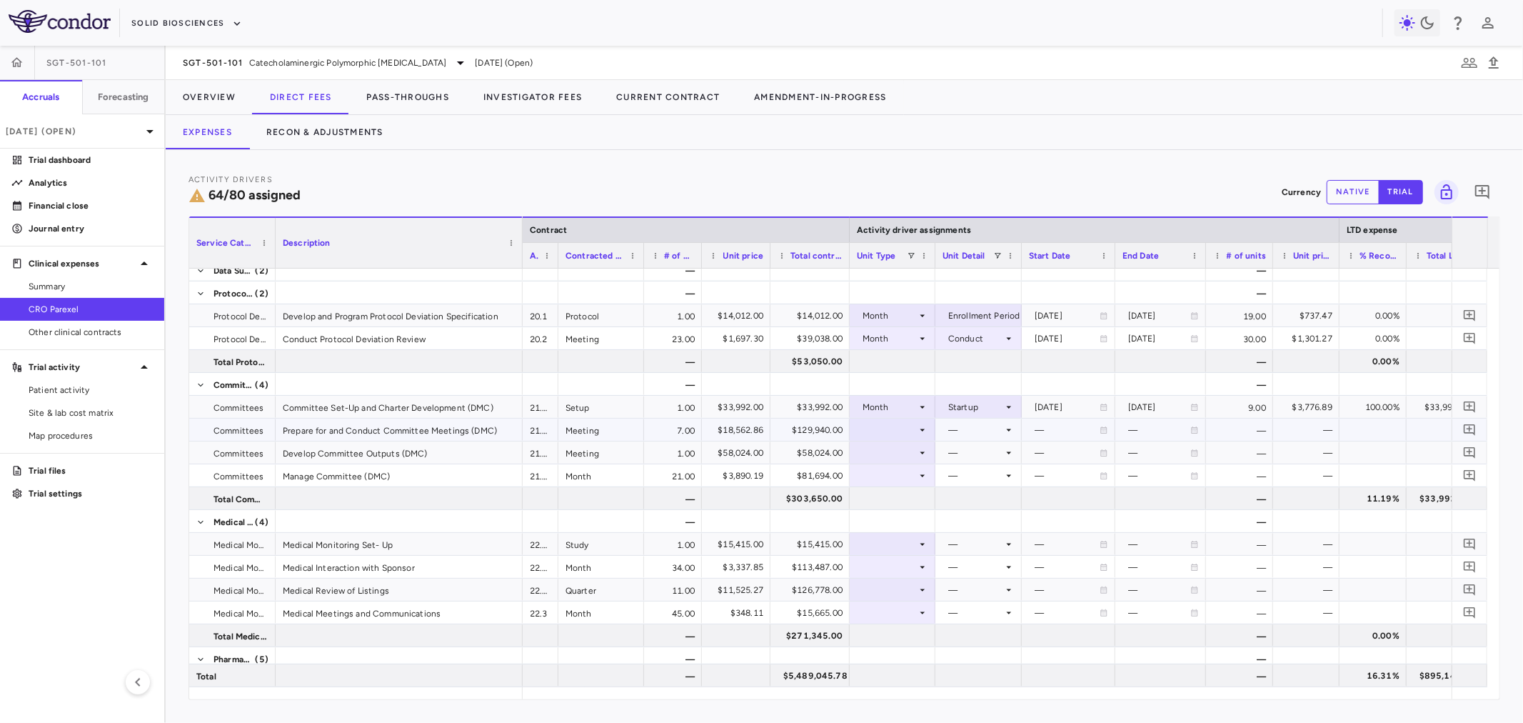
click at [890, 427] on div at bounding box center [892, 429] width 71 height 21
click at [902, 565] on div "As Invoiced" at bounding box center [902, 563] width 56 height 13
click at [965, 427] on div at bounding box center [978, 429] width 72 height 21
click at [979, 458] on div "As occurred" at bounding box center [993, 456] width 57 height 13
click at [894, 457] on div at bounding box center [892, 452] width 71 height 21
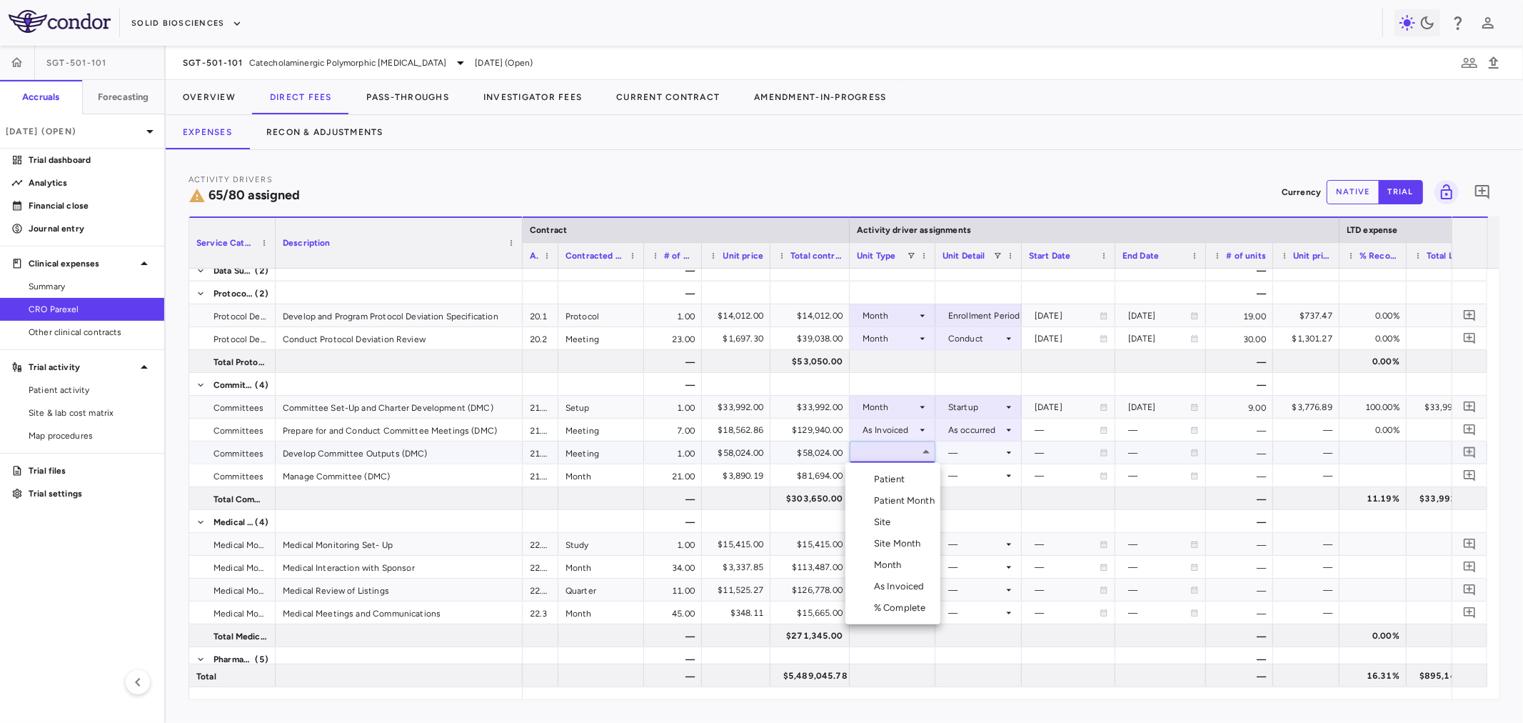
click at [891, 572] on li "Month" at bounding box center [892, 564] width 95 height 21
click at [952, 452] on div at bounding box center [978, 452] width 72 height 21
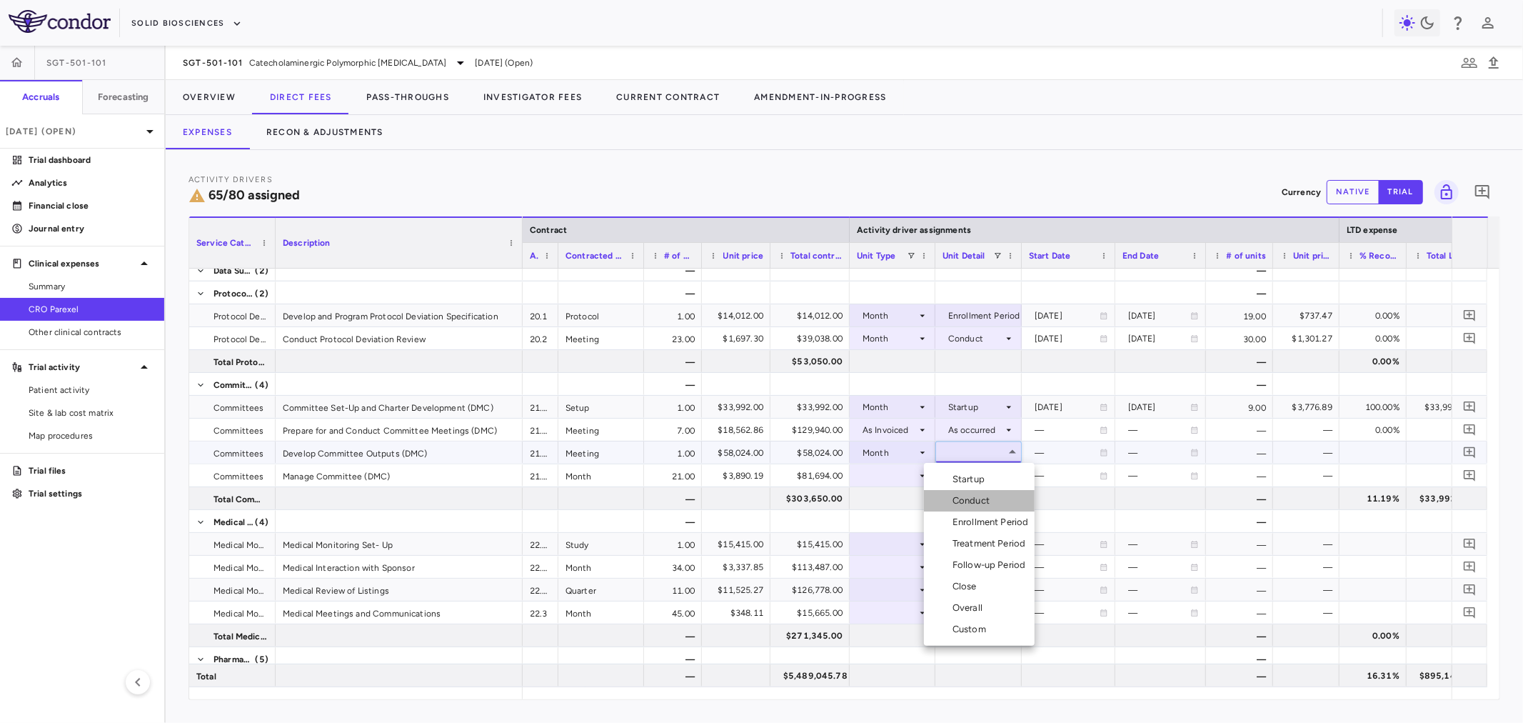
click at [997, 501] on li "Conduct" at bounding box center [979, 500] width 111 height 21
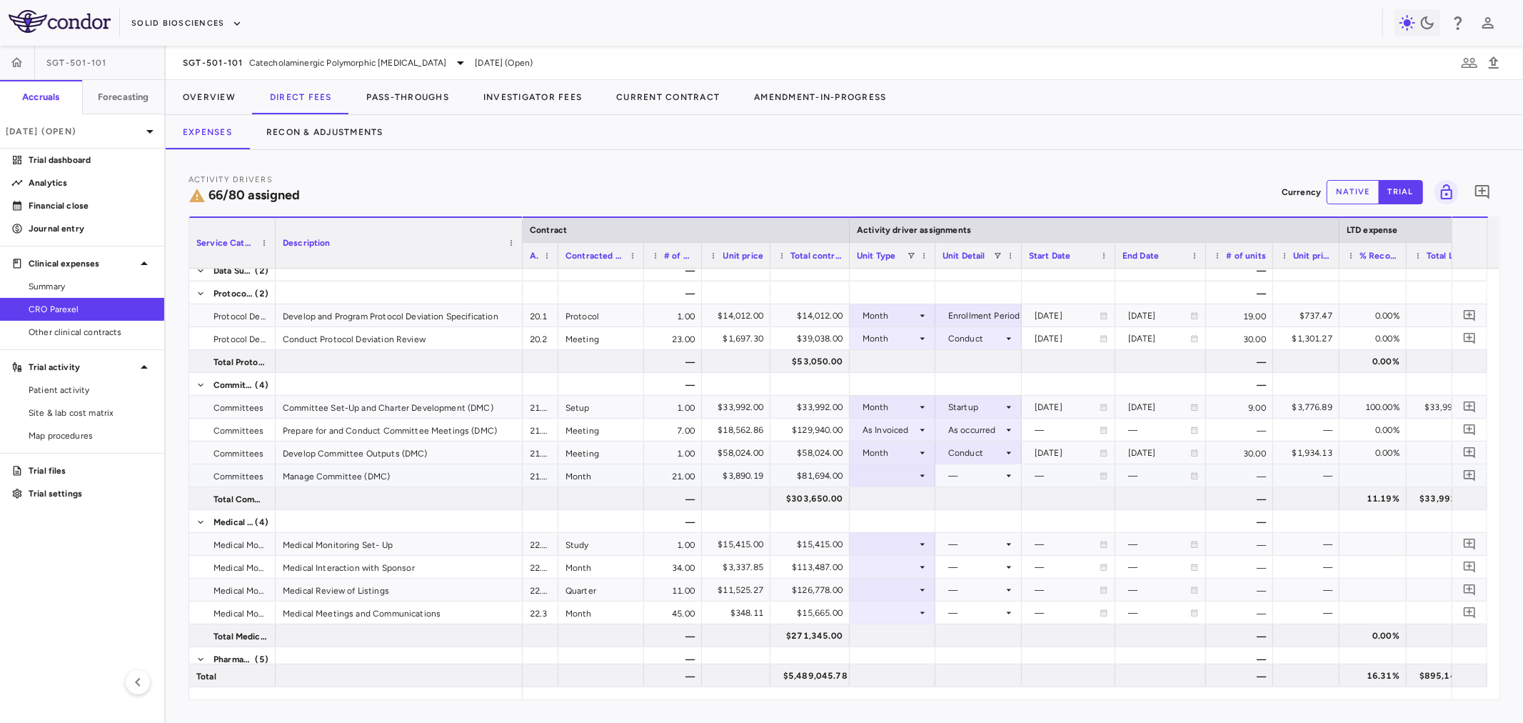
click at [922, 481] on div at bounding box center [892, 475] width 71 height 21
click at [921, 584] on li "Month" at bounding box center [892, 587] width 95 height 21
click at [993, 475] on div at bounding box center [978, 475] width 72 height 21
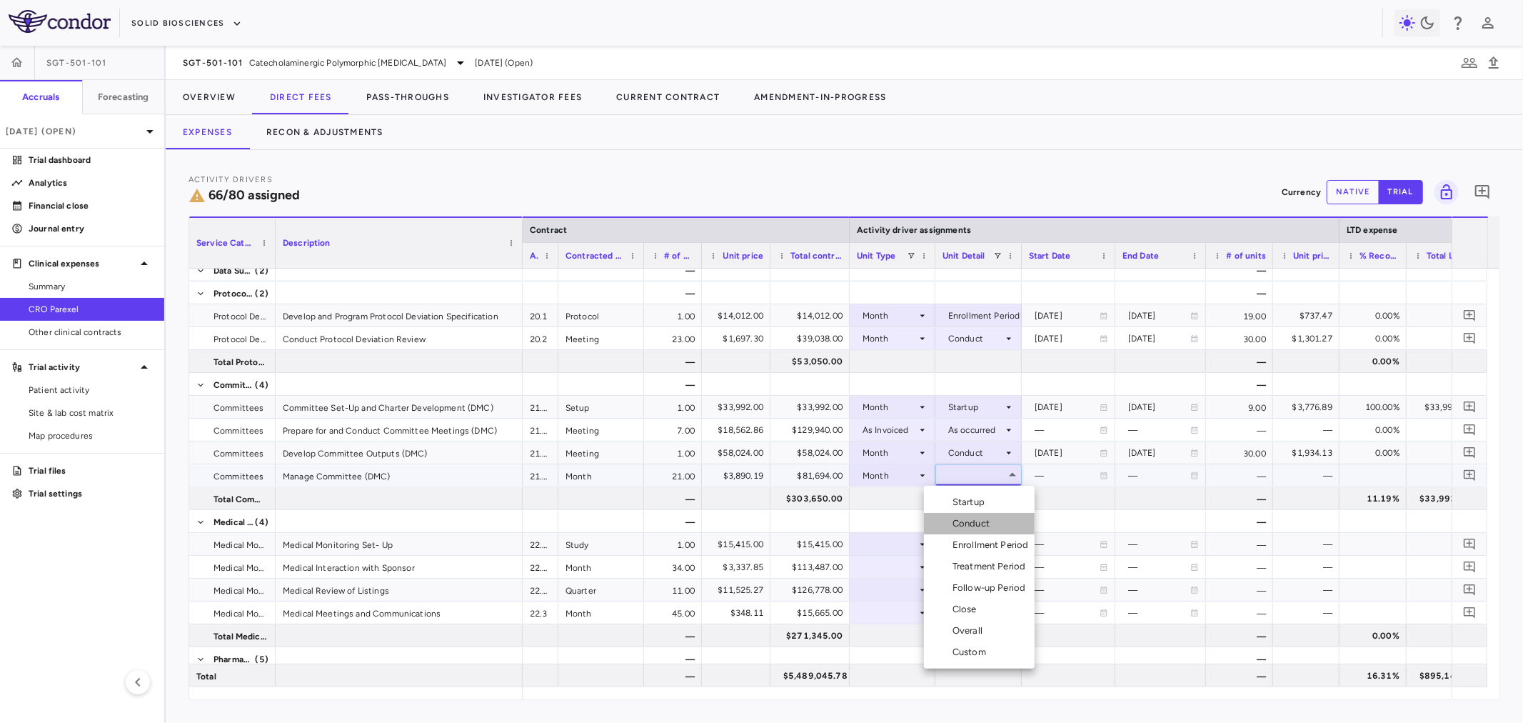
click at [981, 523] on div "Conduct" at bounding box center [973, 523] width 43 height 13
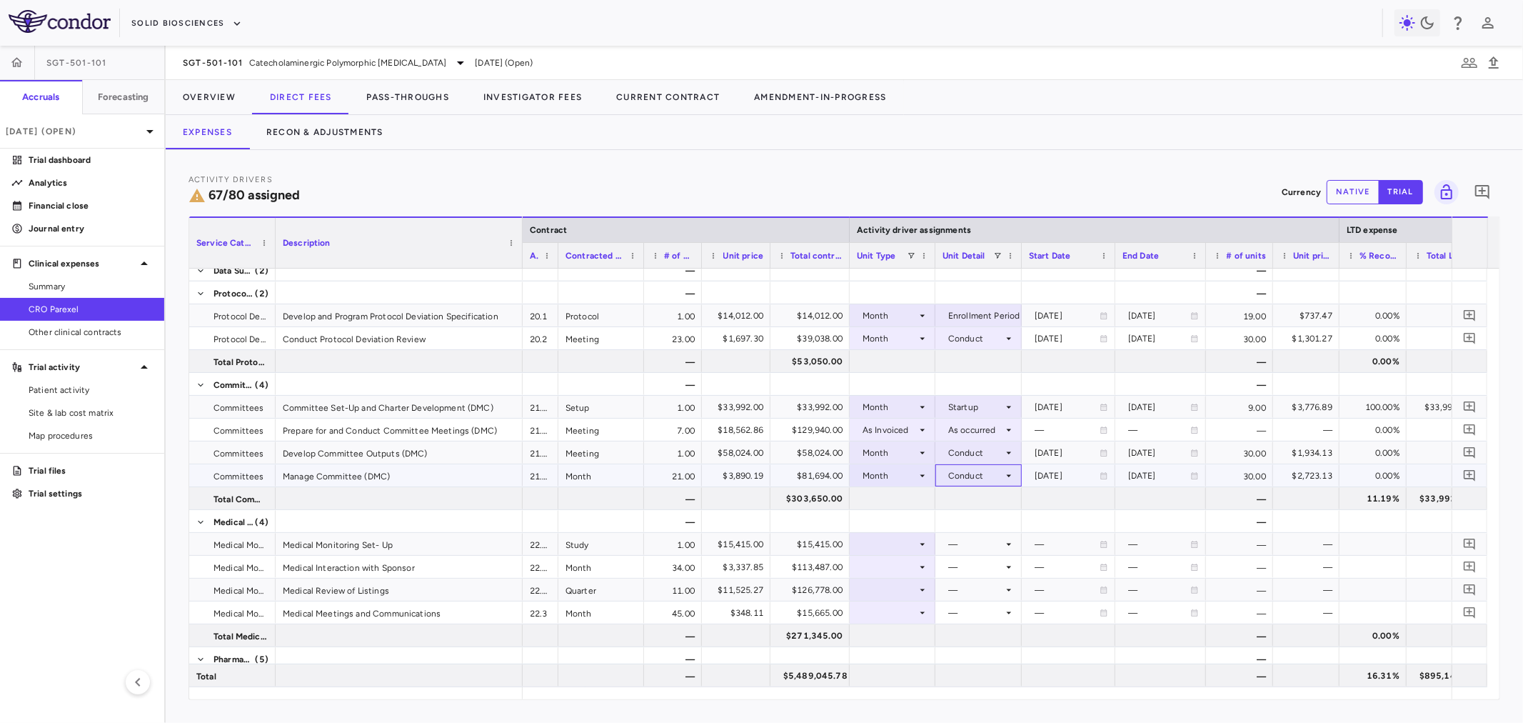
click at [989, 473] on div "Conduct" at bounding box center [975, 475] width 55 height 23
click at [989, 563] on div "Treatment Period" at bounding box center [991, 567] width 79 height 13
click at [985, 473] on div "Treatment Period" at bounding box center [982, 475] width 69 height 23
click at [983, 583] on div "Follow-up Period" at bounding box center [991, 589] width 79 height 13
click at [986, 473] on div "Follow-up Period" at bounding box center [982, 475] width 68 height 23
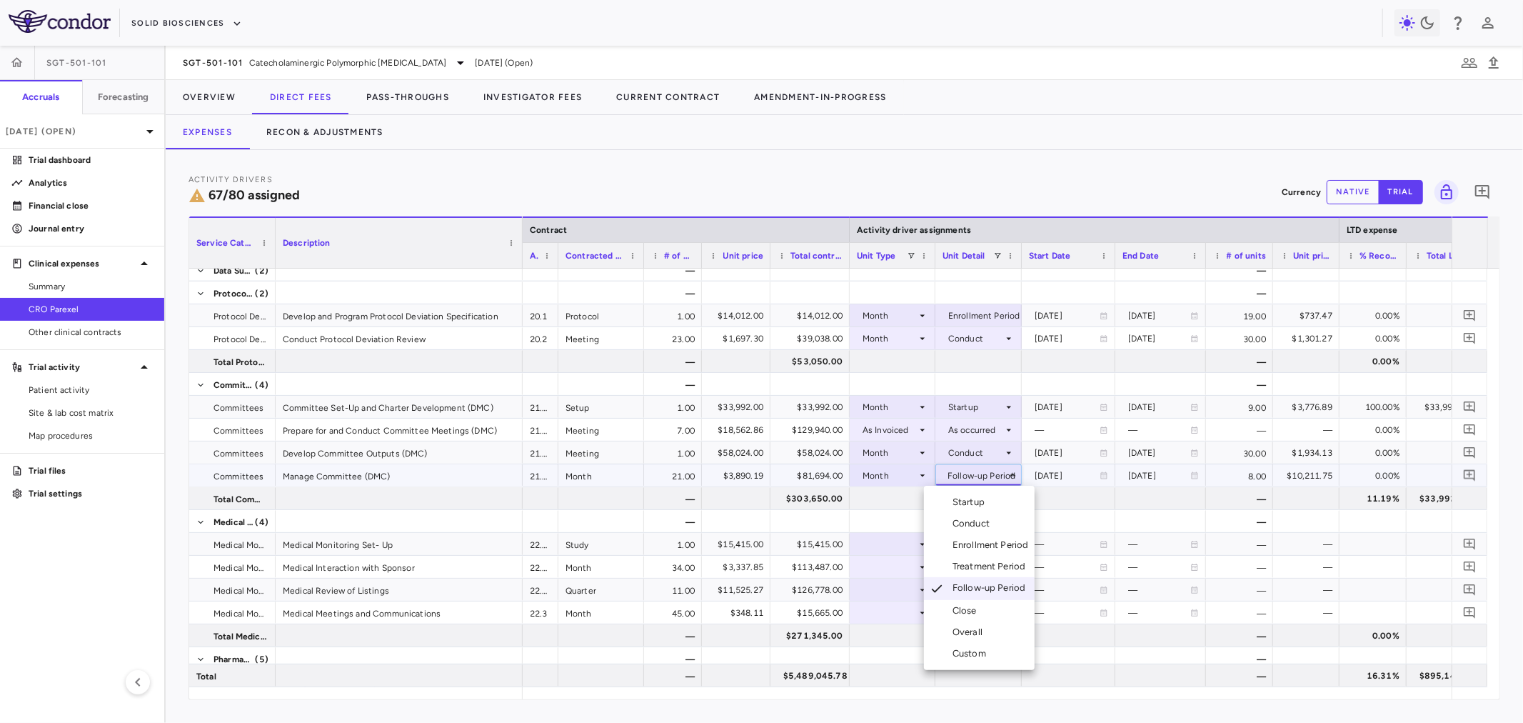
click at [979, 548] on div "Enrollment Period" at bounding box center [993, 544] width 82 height 13
click at [981, 473] on div "Enrollment Period" at bounding box center [984, 475] width 72 height 23
click at [982, 523] on div "Conduct" at bounding box center [973, 523] width 43 height 13
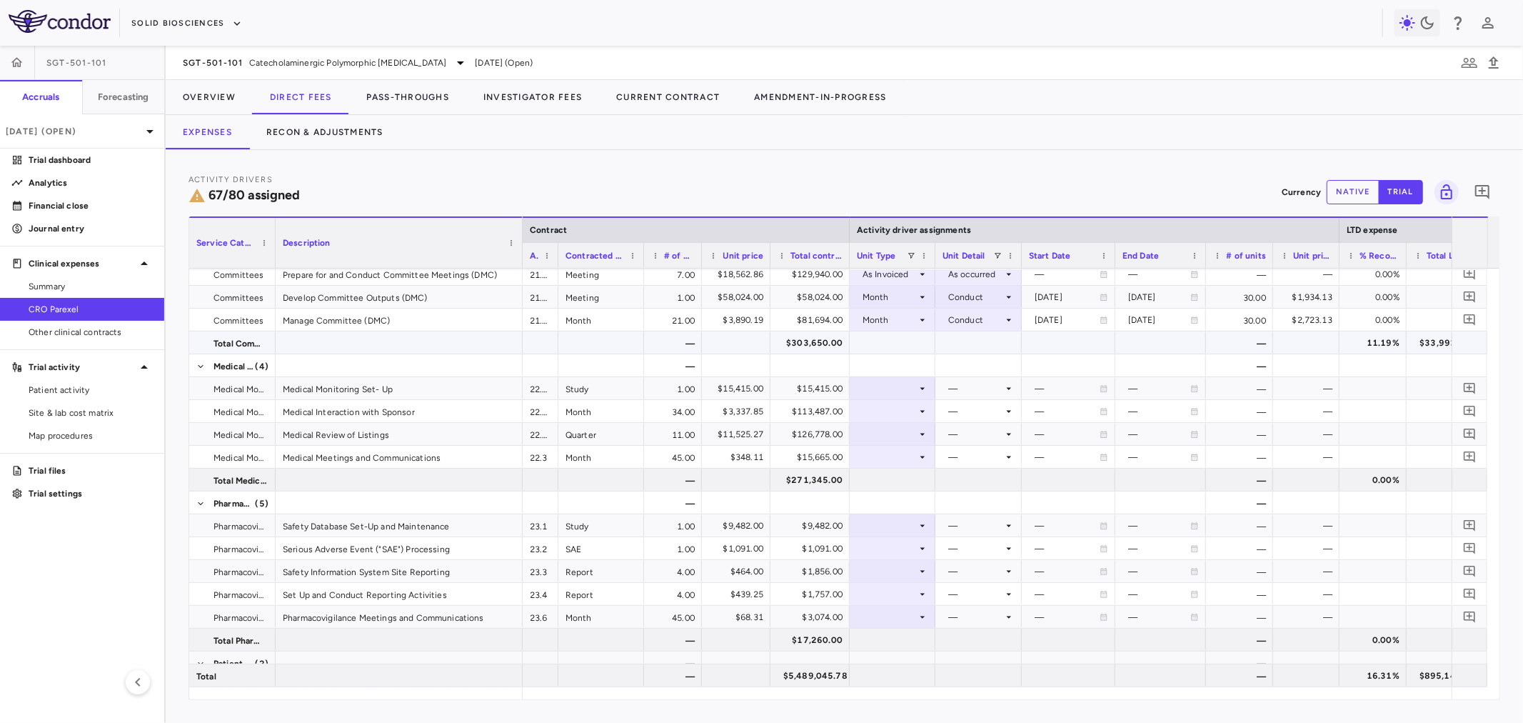
scroll to position [1745, 0]
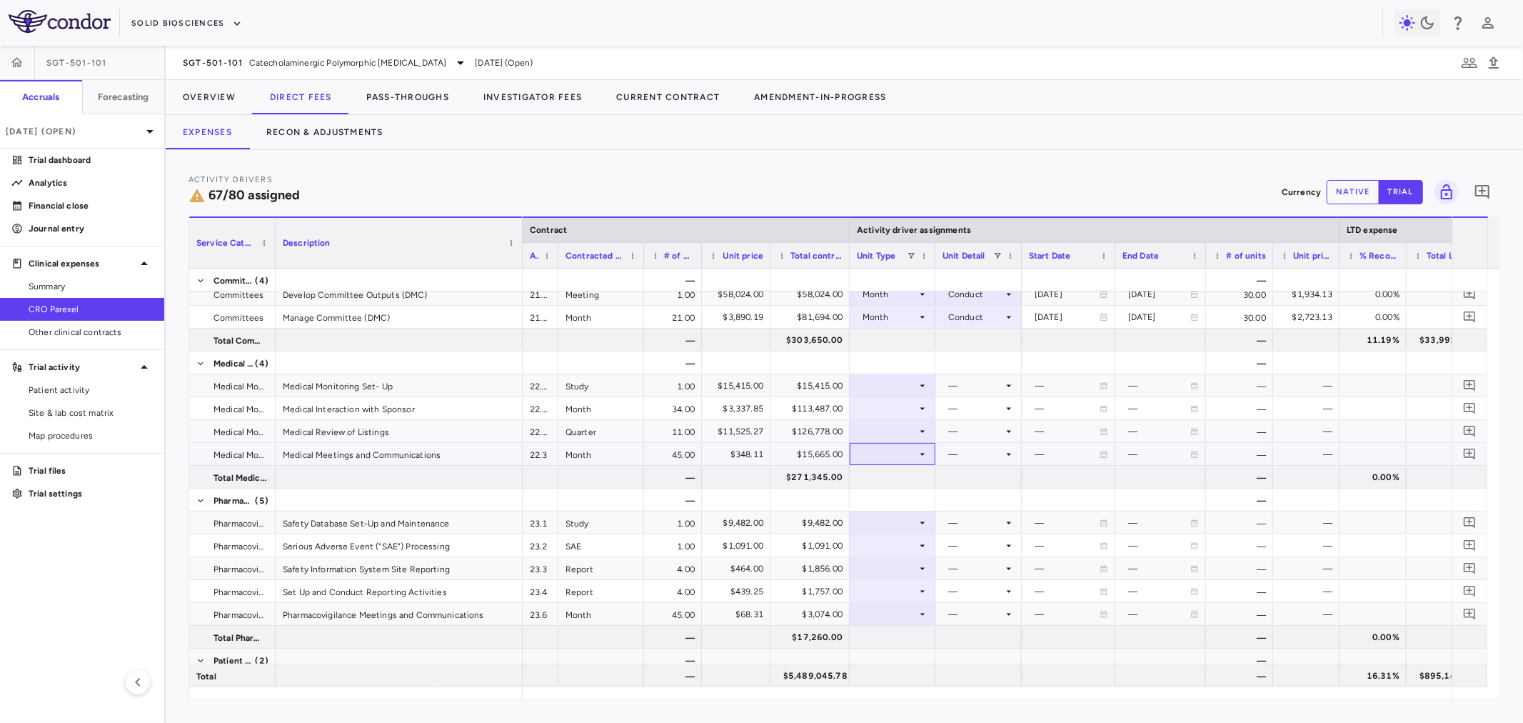
click at [883, 460] on div at bounding box center [892, 453] width 71 height 21
click at [916, 561] on li "Month" at bounding box center [892, 565] width 95 height 21
click at [1016, 452] on div at bounding box center [978, 454] width 86 height 22
click at [995, 605] on li "Overall" at bounding box center [979, 608] width 111 height 21
click at [894, 407] on div at bounding box center [892, 408] width 71 height 21
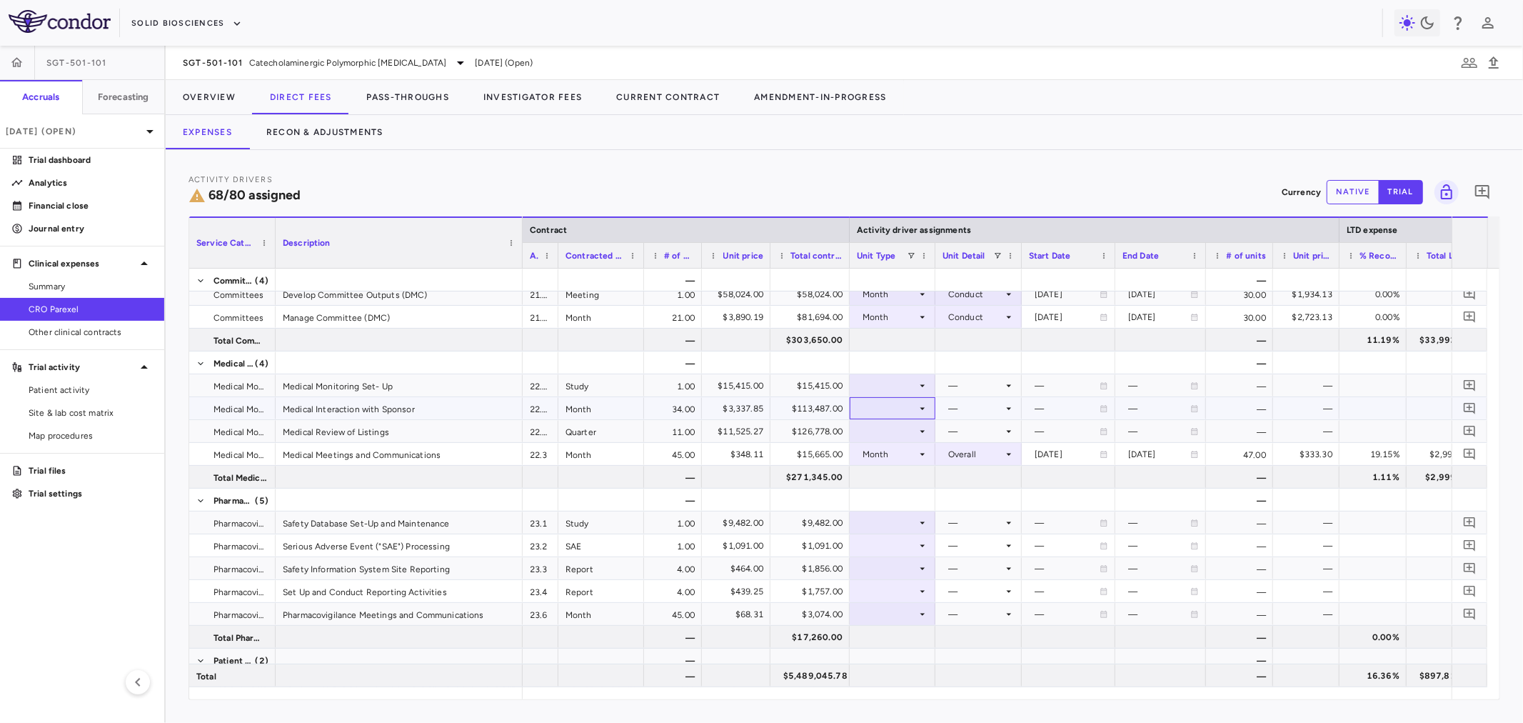
click at [898, 414] on div at bounding box center [892, 408] width 71 height 21
click at [902, 523] on div "Month" at bounding box center [891, 520] width 34 height 13
click at [975, 393] on div "—" at bounding box center [975, 385] width 55 height 23
click at [976, 402] on div at bounding box center [978, 408] width 72 height 21
click at [977, 583] on div "Custom" at bounding box center [971, 584] width 39 height 13
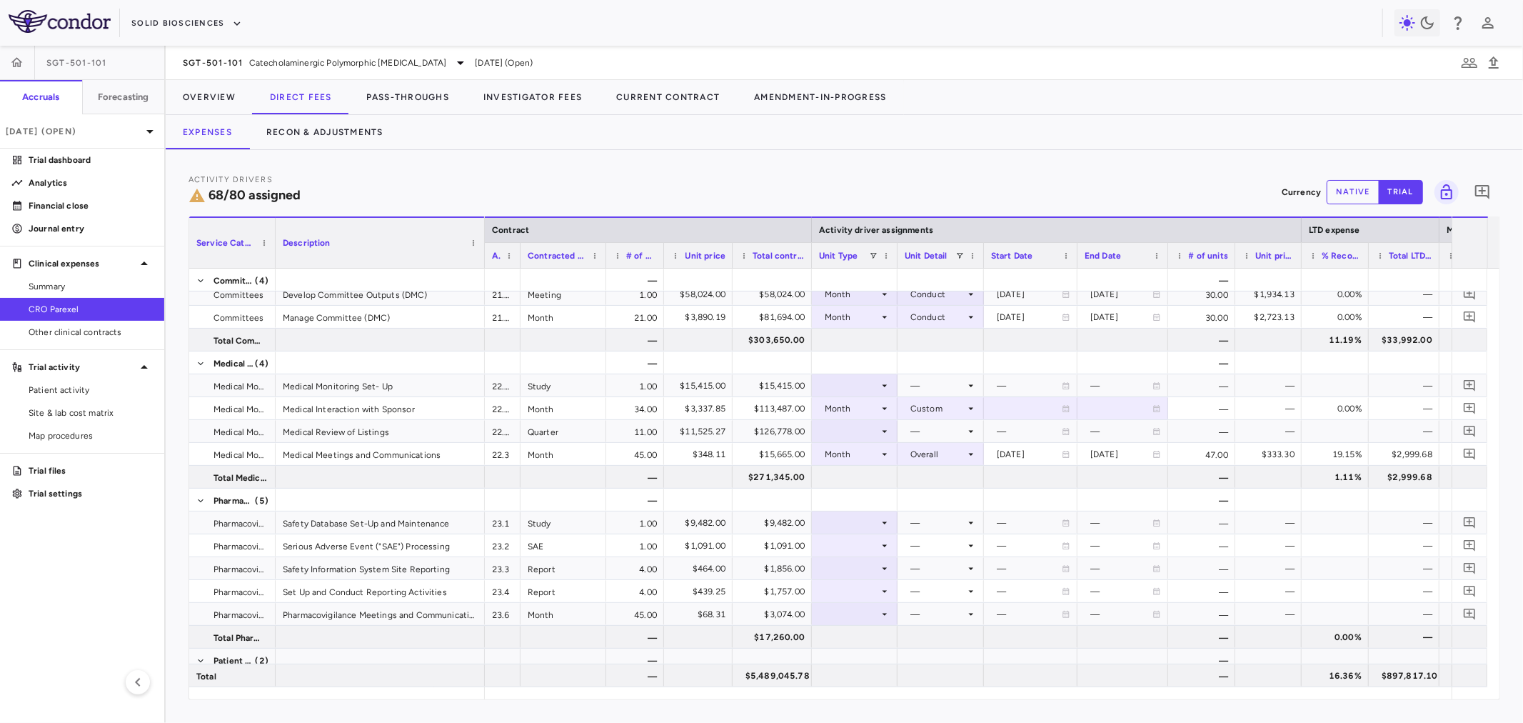
drag, startPoint x: 521, startPoint y: 251, endPoint x: 484, endPoint y: 260, distance: 38.1
click at [484, 260] on div at bounding box center [484, 243] width 6 height 50
click at [835, 384] on div at bounding box center [855, 385] width 71 height 21
click at [868, 498] on div "Month" at bounding box center [854, 497] width 34 height 13
click at [911, 388] on div at bounding box center [941, 385] width 72 height 21
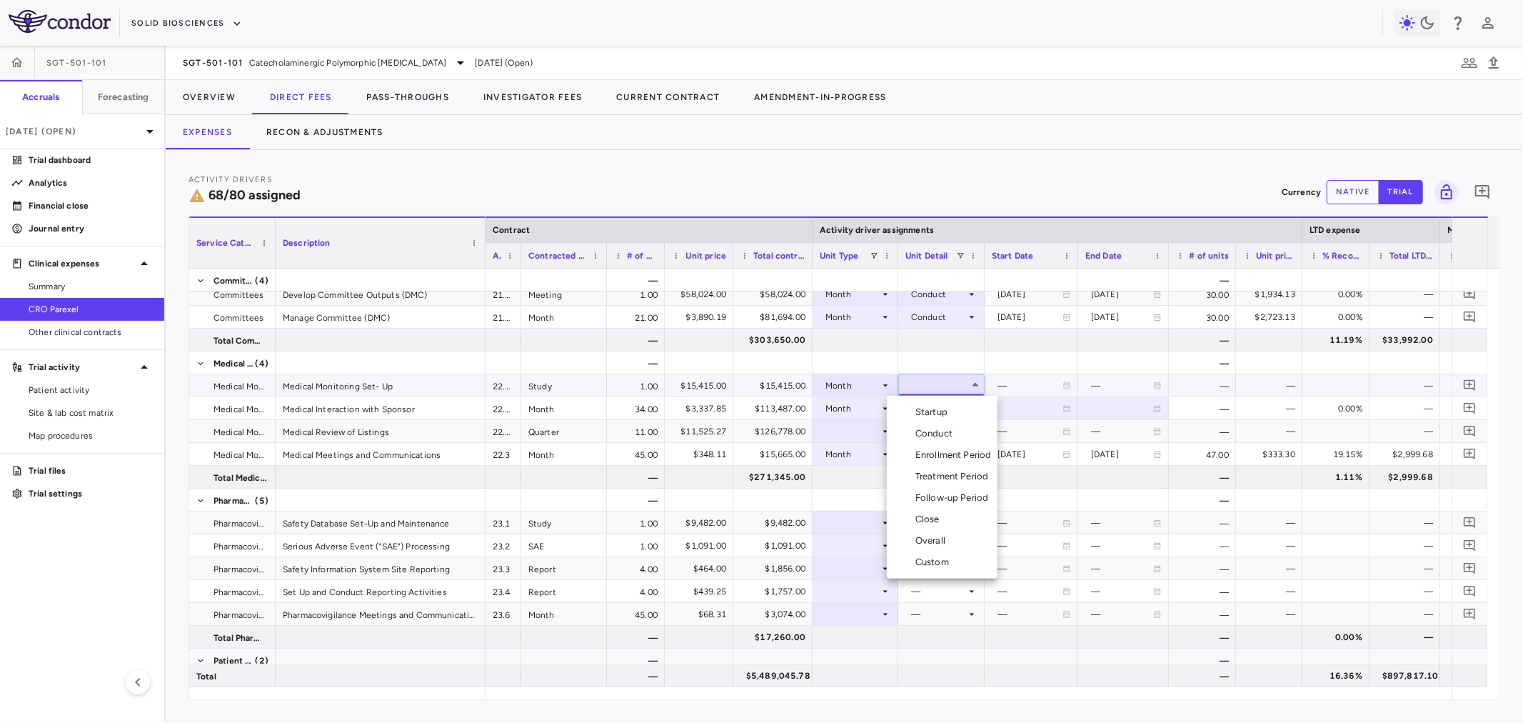
click at [960, 452] on div "Enrollment Period" at bounding box center [956, 454] width 82 height 13
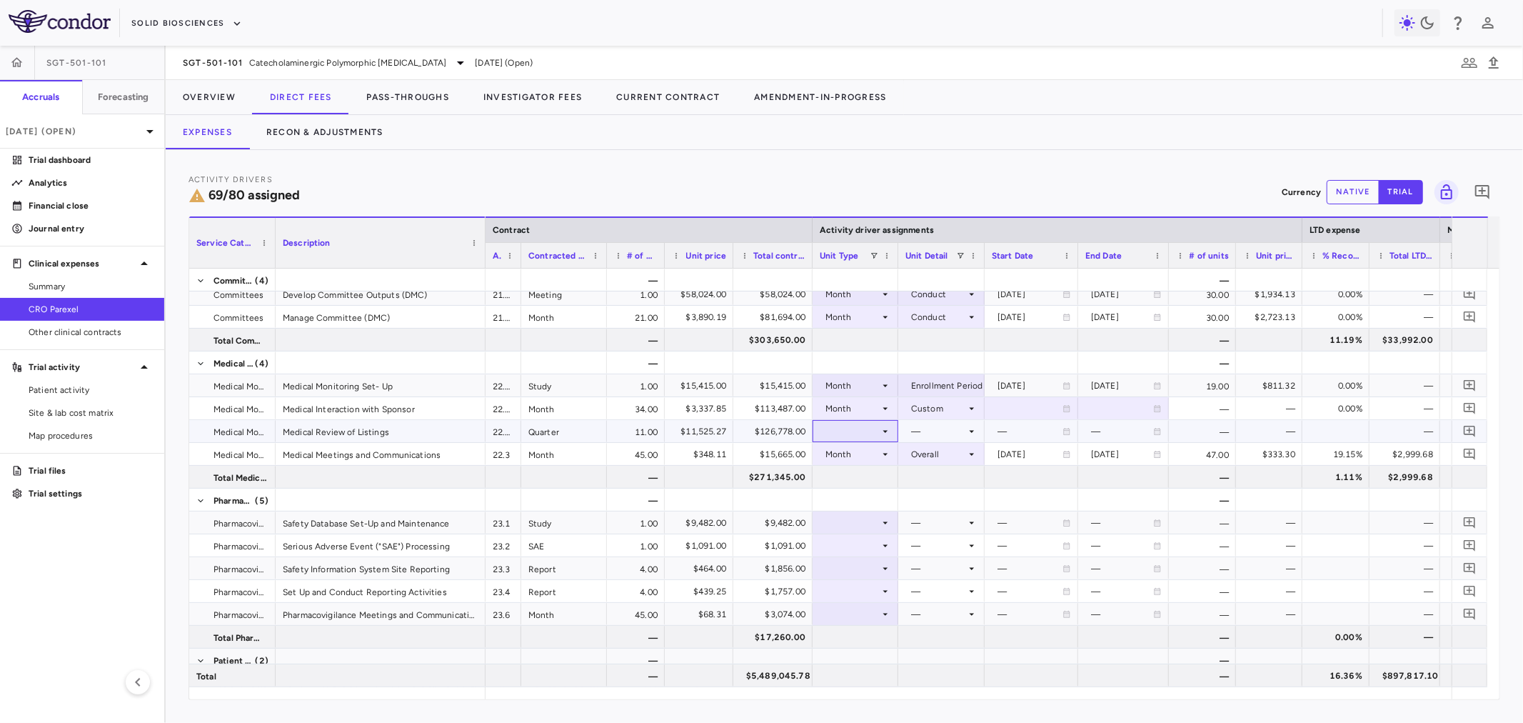
click at [855, 430] on div at bounding box center [855, 431] width 71 height 21
click at [879, 545] on li "Month" at bounding box center [855, 543] width 95 height 21
click at [940, 426] on div at bounding box center [941, 431] width 72 height 21
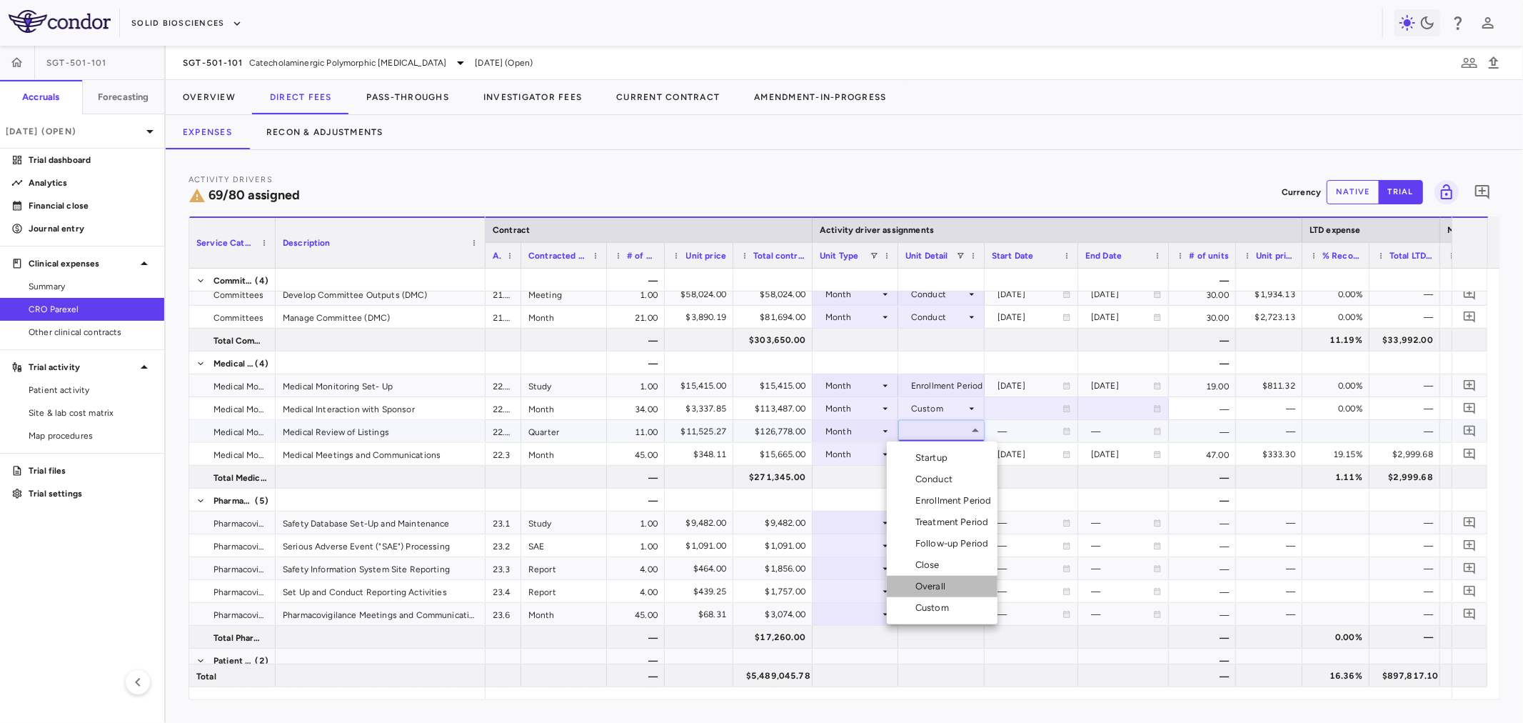
click at [948, 582] on div "Overall" at bounding box center [933, 586] width 36 height 13
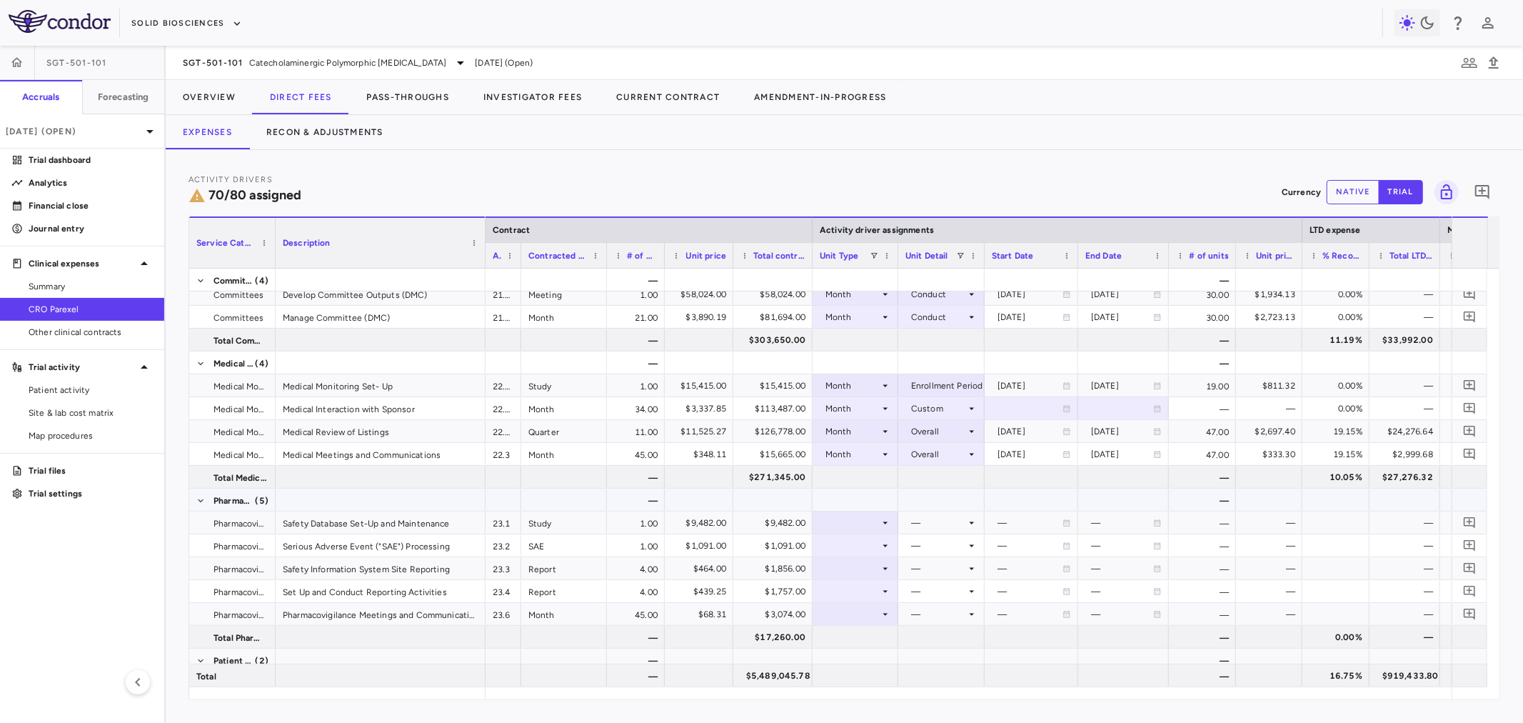
scroll to position [1824, 0]
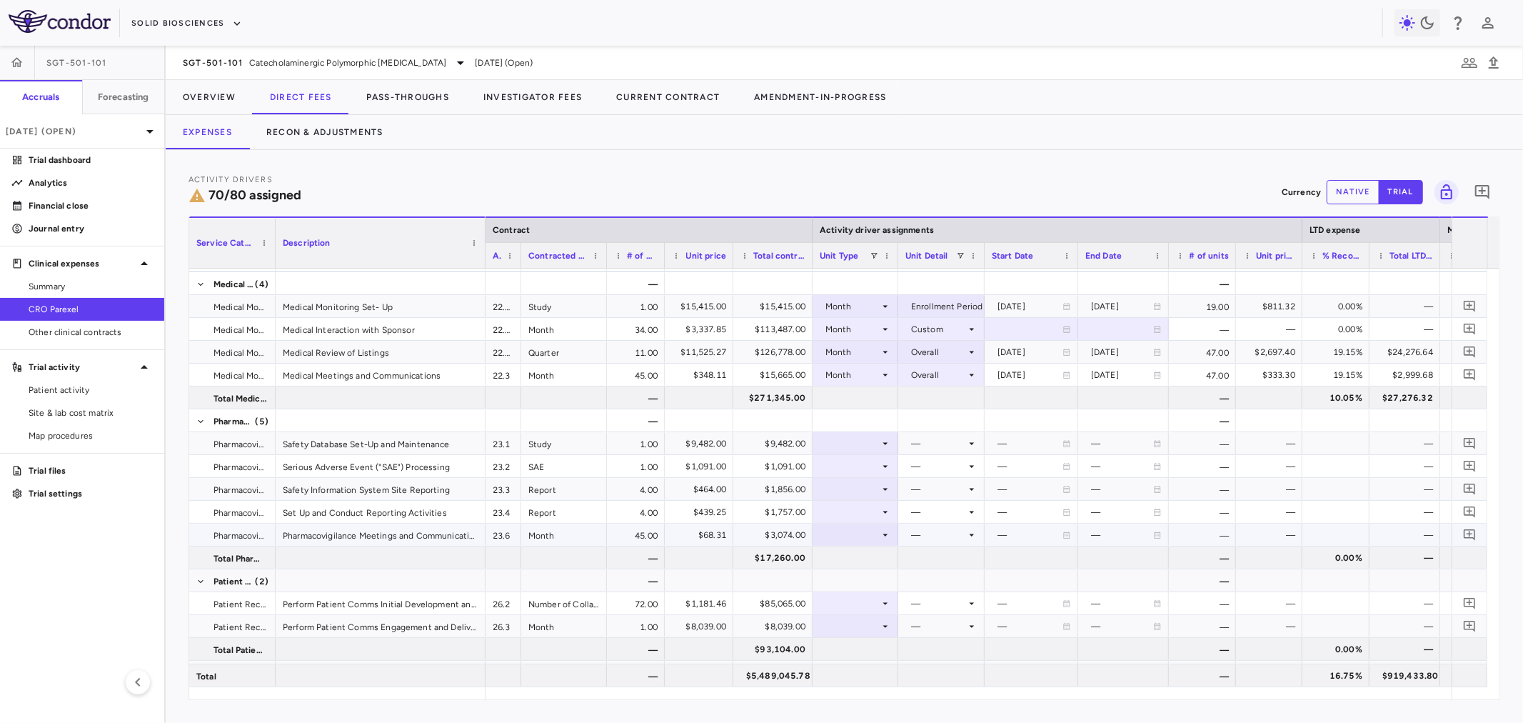
click at [868, 535] on div at bounding box center [855, 534] width 71 height 21
click at [860, 650] on div "Month" at bounding box center [854, 646] width 34 height 13
click at [952, 528] on div at bounding box center [941, 534] width 72 height 21
click at [953, 679] on li "Overall" at bounding box center [942, 673] width 111 height 21
click at [848, 514] on div at bounding box center [855, 511] width 71 height 21
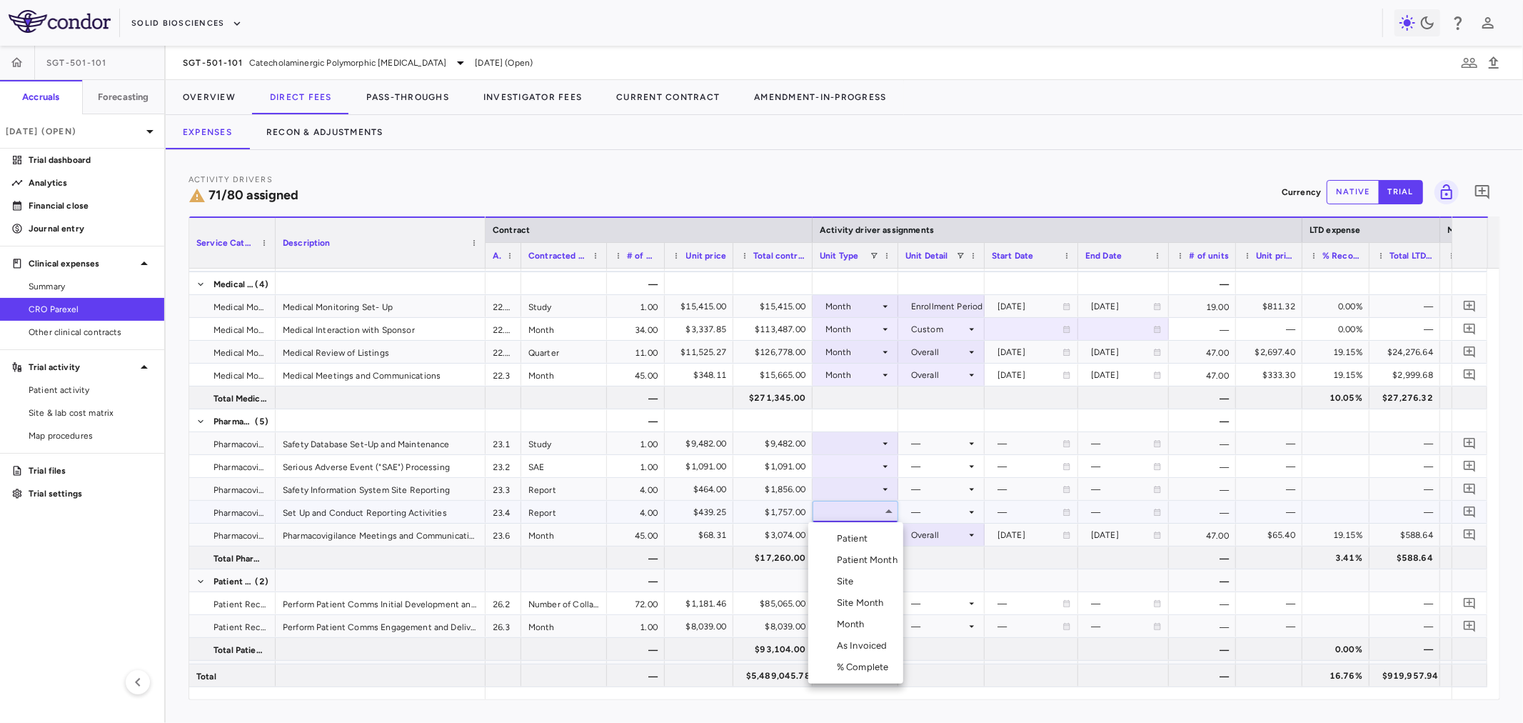
click at [872, 623] on li "Month" at bounding box center [855, 623] width 95 height 21
click at [912, 511] on div at bounding box center [941, 511] width 72 height 21
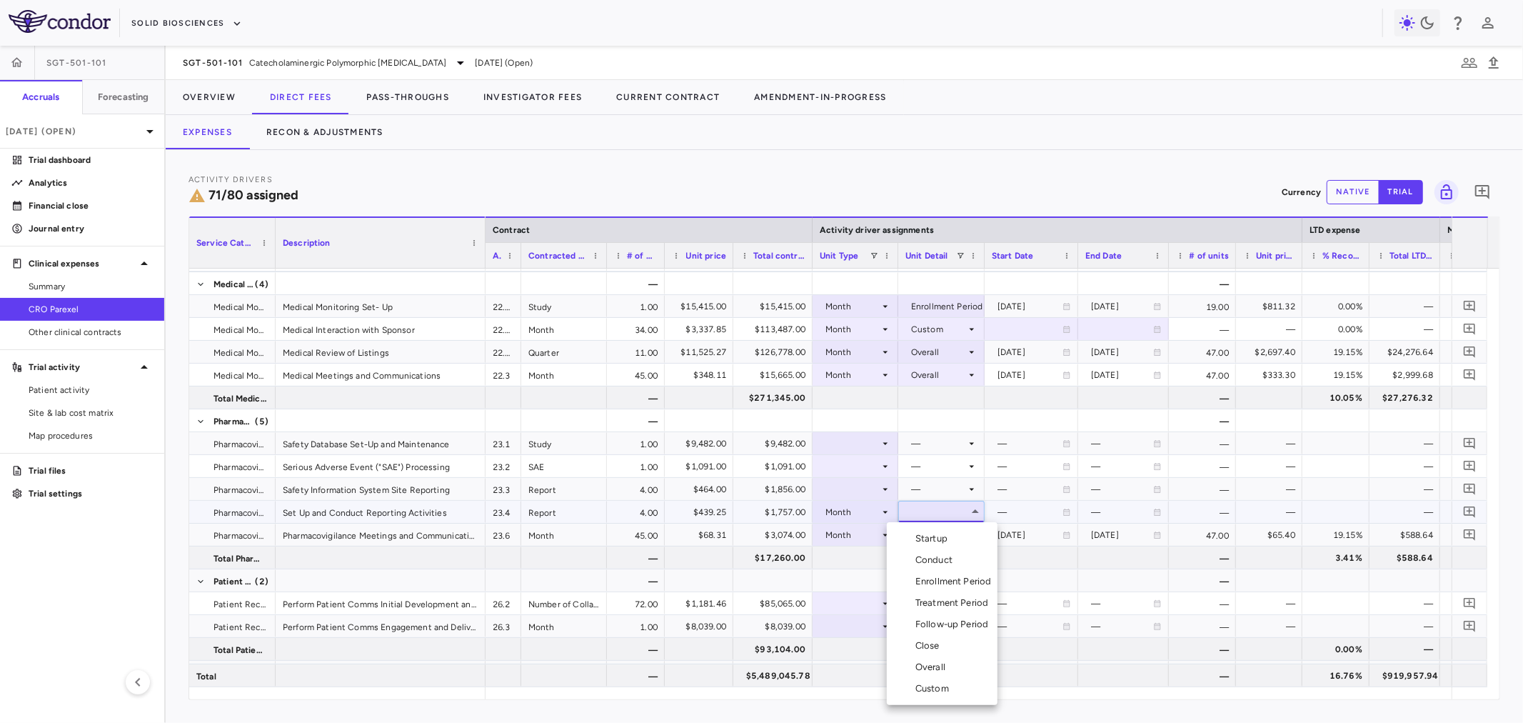
click at [922, 540] on div "Startup" at bounding box center [934, 538] width 38 height 13
click at [861, 488] on div at bounding box center [855, 488] width 71 height 21
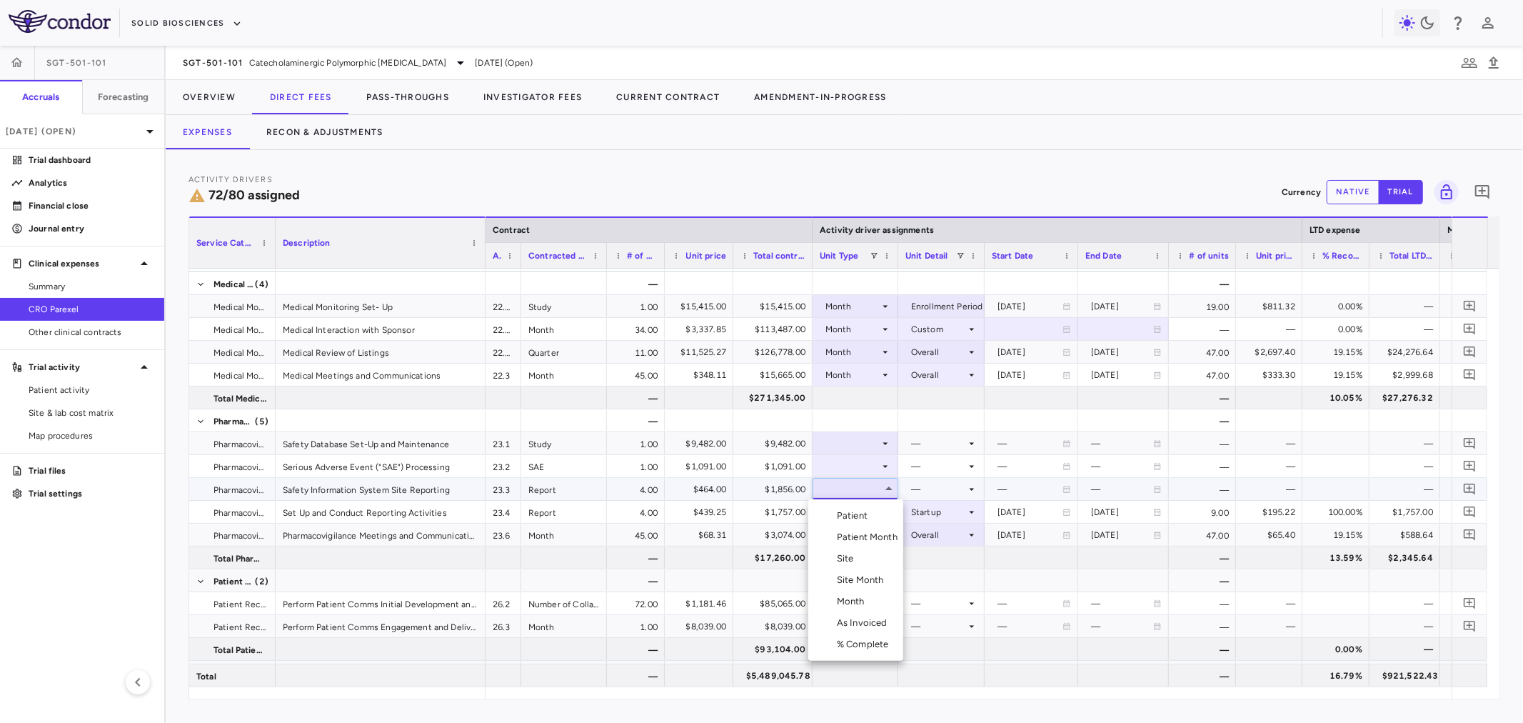
click at [940, 487] on div at bounding box center [761, 361] width 1523 height 723
click at [857, 489] on div at bounding box center [855, 488] width 71 height 21
click at [855, 595] on div "Month" at bounding box center [854, 601] width 34 height 13
click at [915, 489] on div at bounding box center [941, 488] width 72 height 21
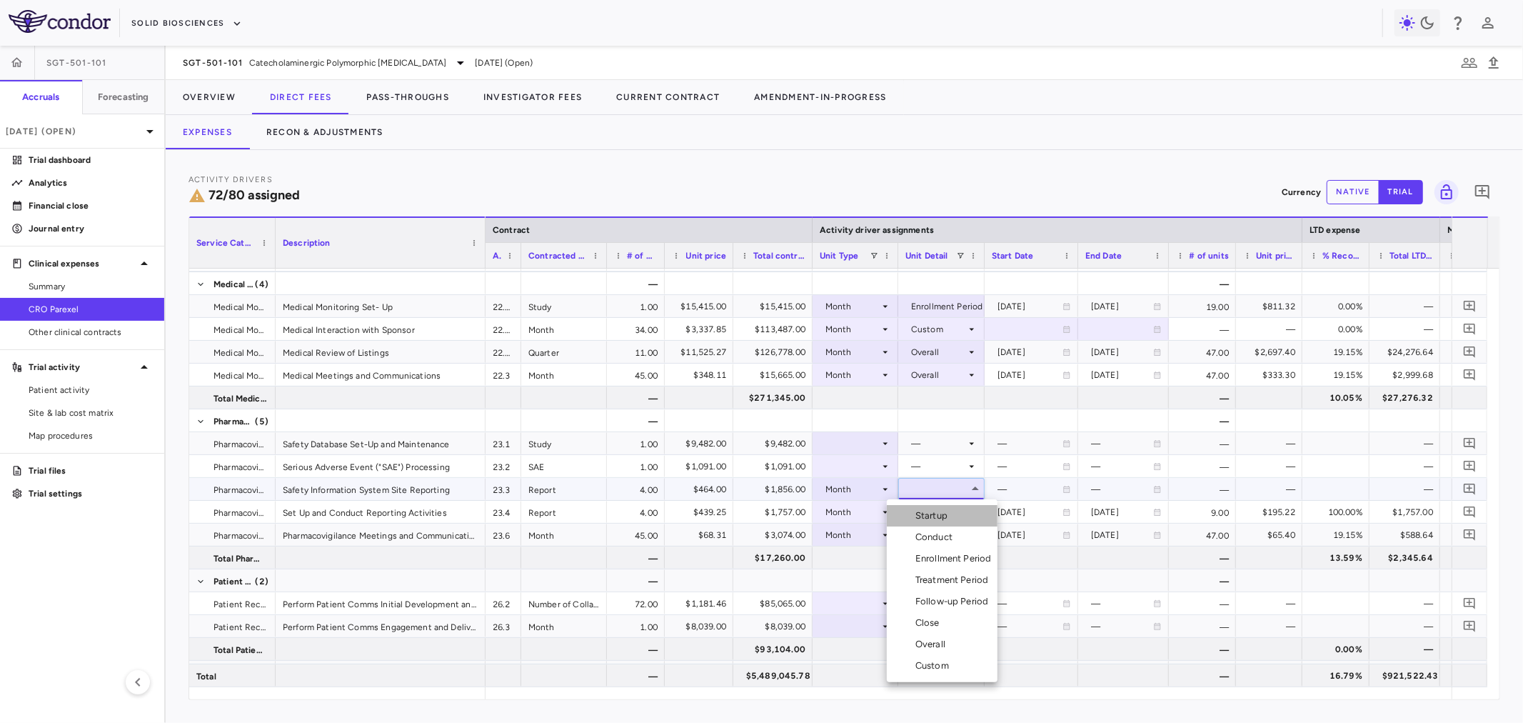
click at [917, 511] on div "Startup" at bounding box center [934, 515] width 38 height 13
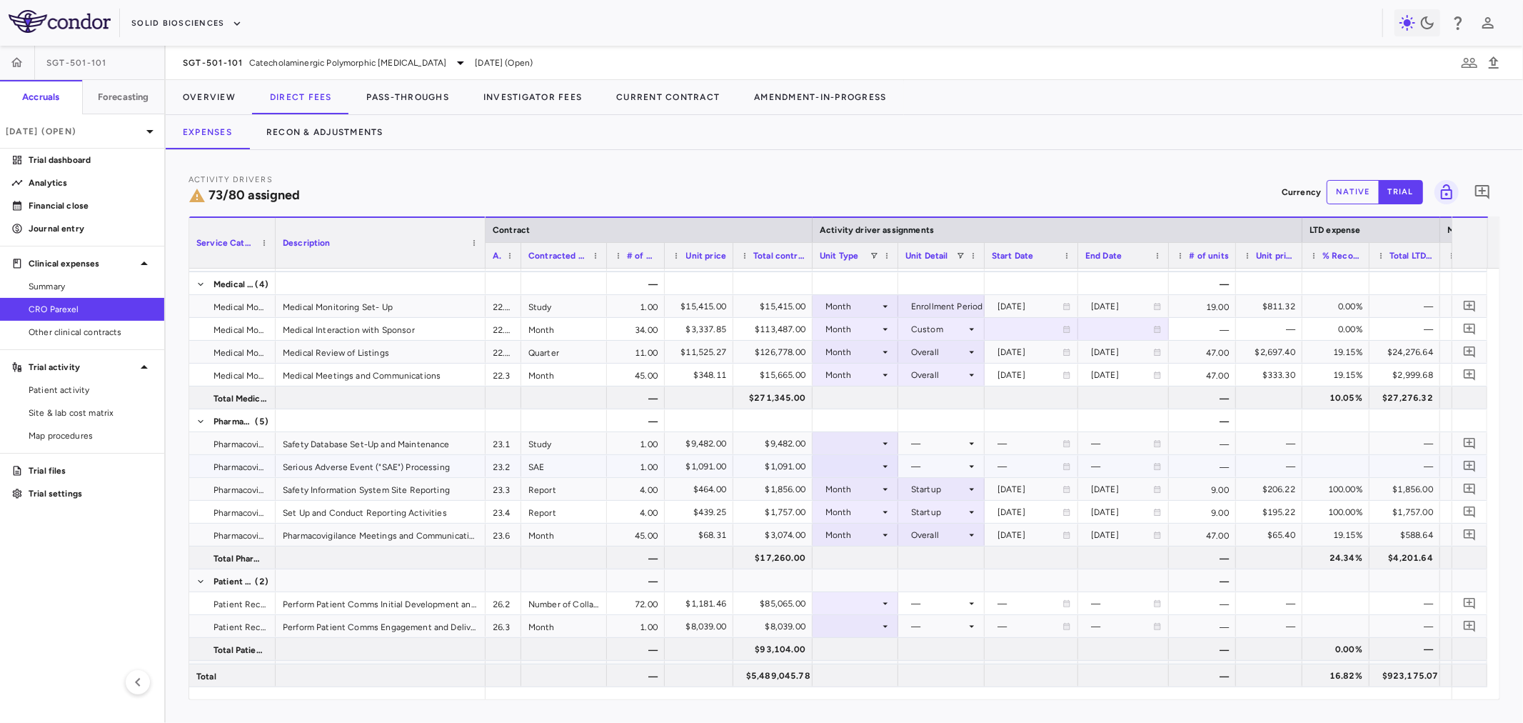
click at [851, 458] on div at bounding box center [855, 466] width 71 height 21
click at [867, 573] on div "Month" at bounding box center [854, 578] width 34 height 13
click at [946, 474] on div at bounding box center [941, 466] width 72 height 21
click at [945, 498] on div "Startup" at bounding box center [934, 492] width 38 height 13
click at [880, 447] on icon at bounding box center [885, 443] width 11 height 11
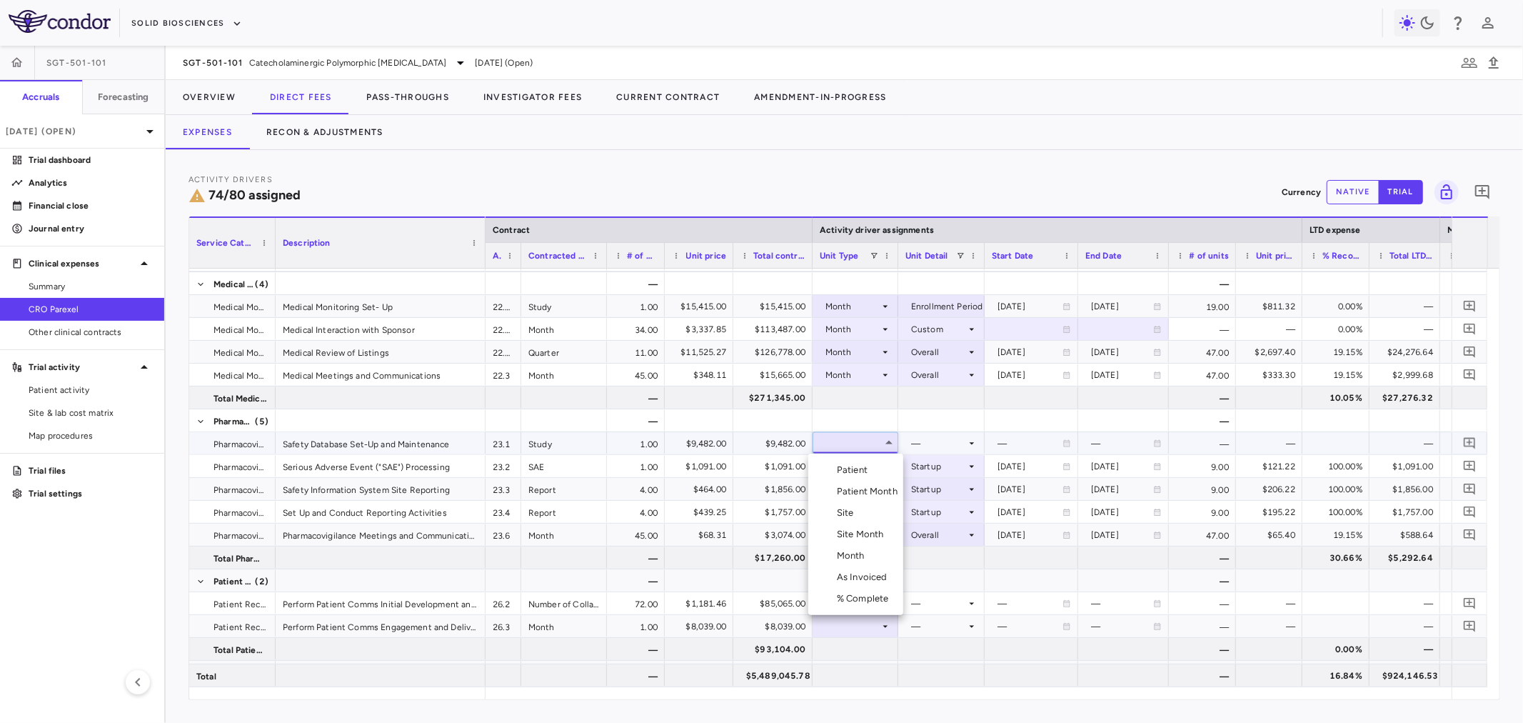
click at [852, 549] on div "Month" at bounding box center [854, 555] width 34 height 13
click at [926, 443] on div at bounding box center [941, 443] width 72 height 21
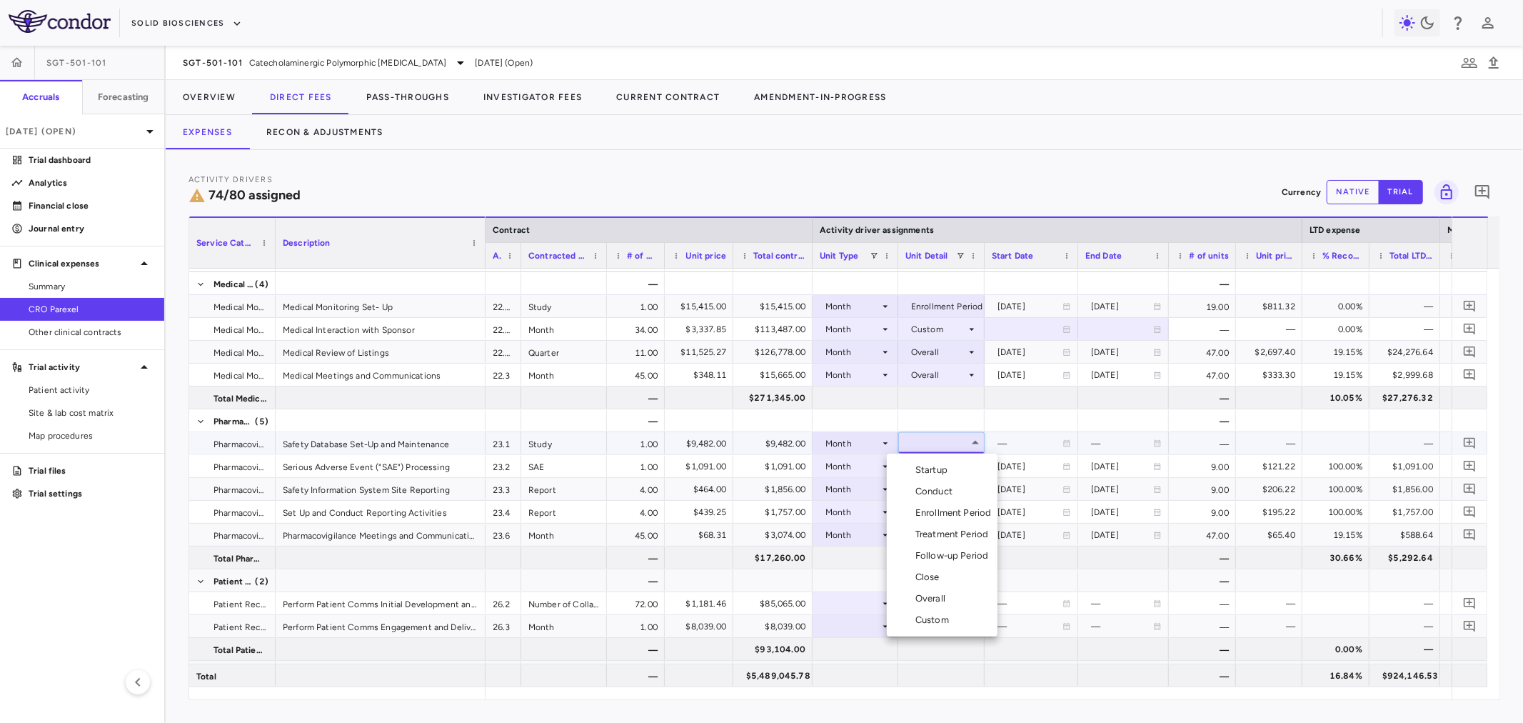
click at [961, 609] on li "Custom" at bounding box center [942, 619] width 111 height 21
drag, startPoint x: 961, startPoint y: 605, endPoint x: 957, endPoint y: 528, distance: 76.5
click at [961, 601] on div "—" at bounding box center [938, 603] width 55 height 23
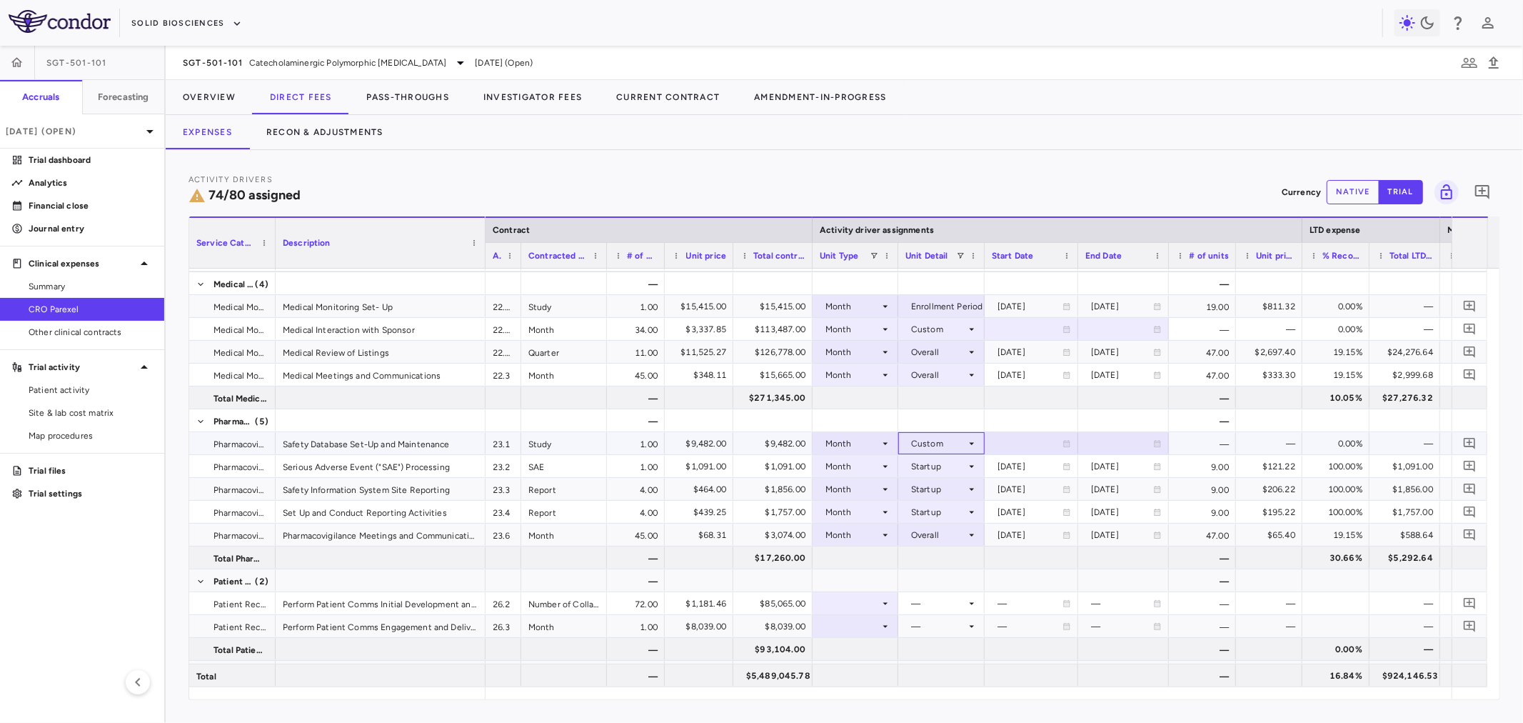
click at [947, 443] on div "Custom" at bounding box center [938, 443] width 55 height 23
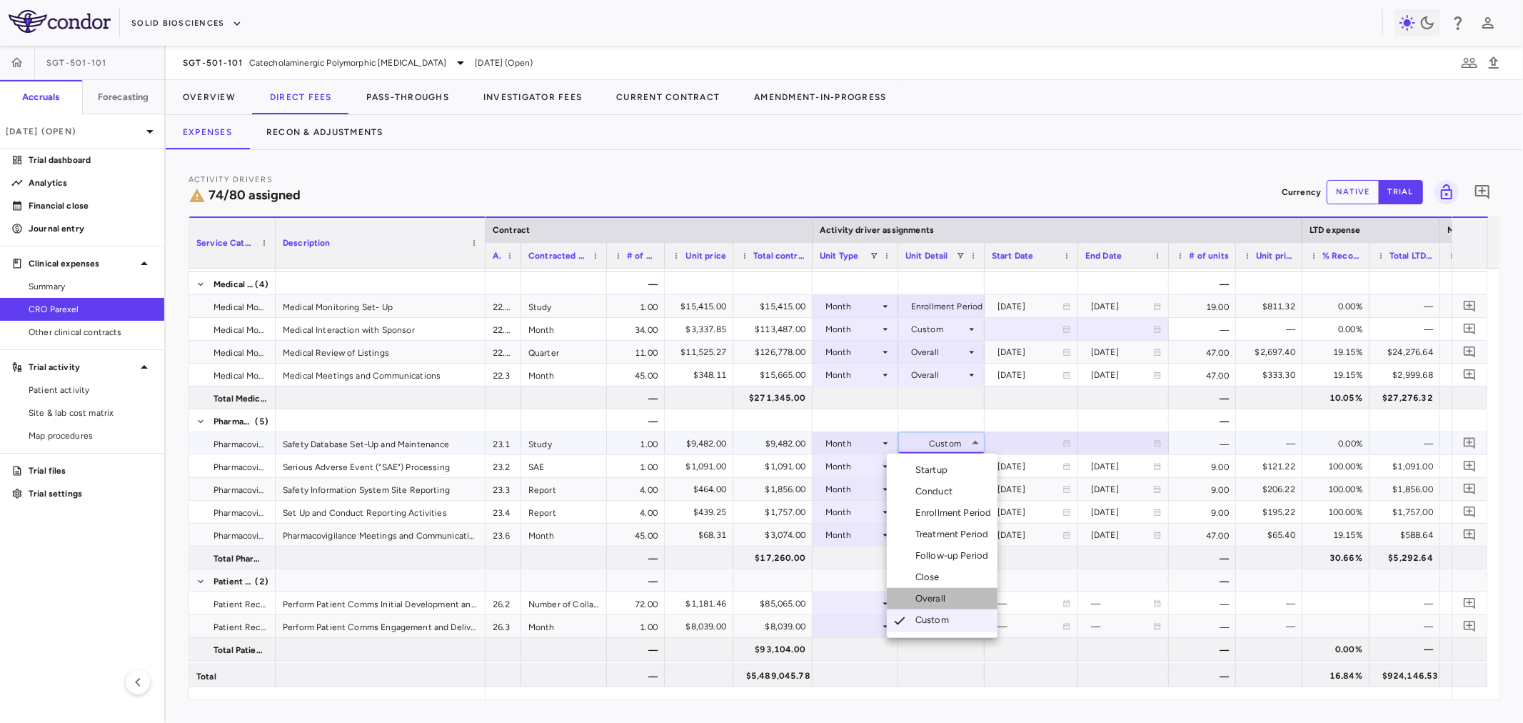
click at [955, 598] on li "Overall" at bounding box center [942, 598] width 111 height 21
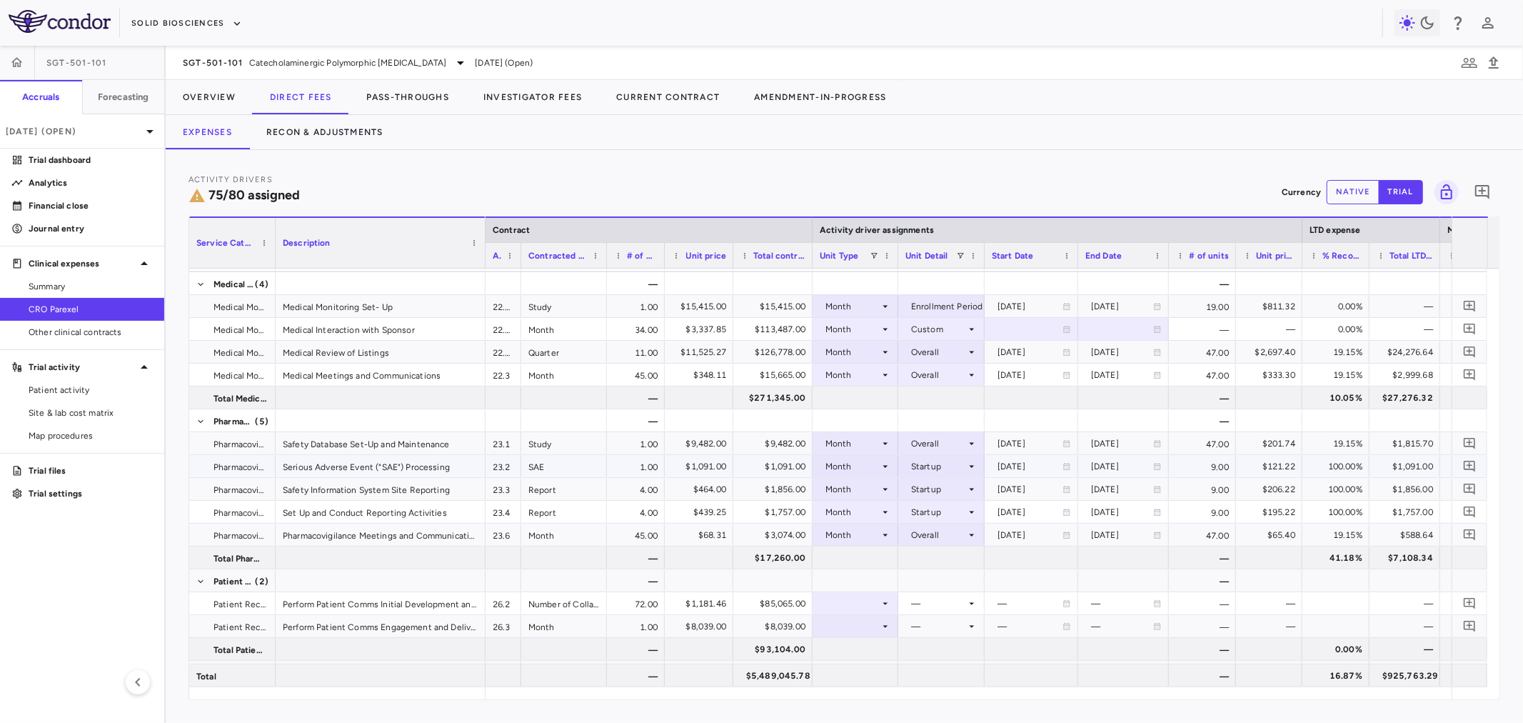
click at [872, 463] on div "Month" at bounding box center [852, 466] width 54 height 23
click at [869, 603] on div "As Invoiced" at bounding box center [865, 601] width 56 height 13
click at [920, 468] on div at bounding box center [941, 466] width 72 height 21
click at [926, 489] on div "As occurred" at bounding box center [942, 492] width 86 height 13
click at [876, 498] on div "Month" at bounding box center [852, 489] width 54 height 23
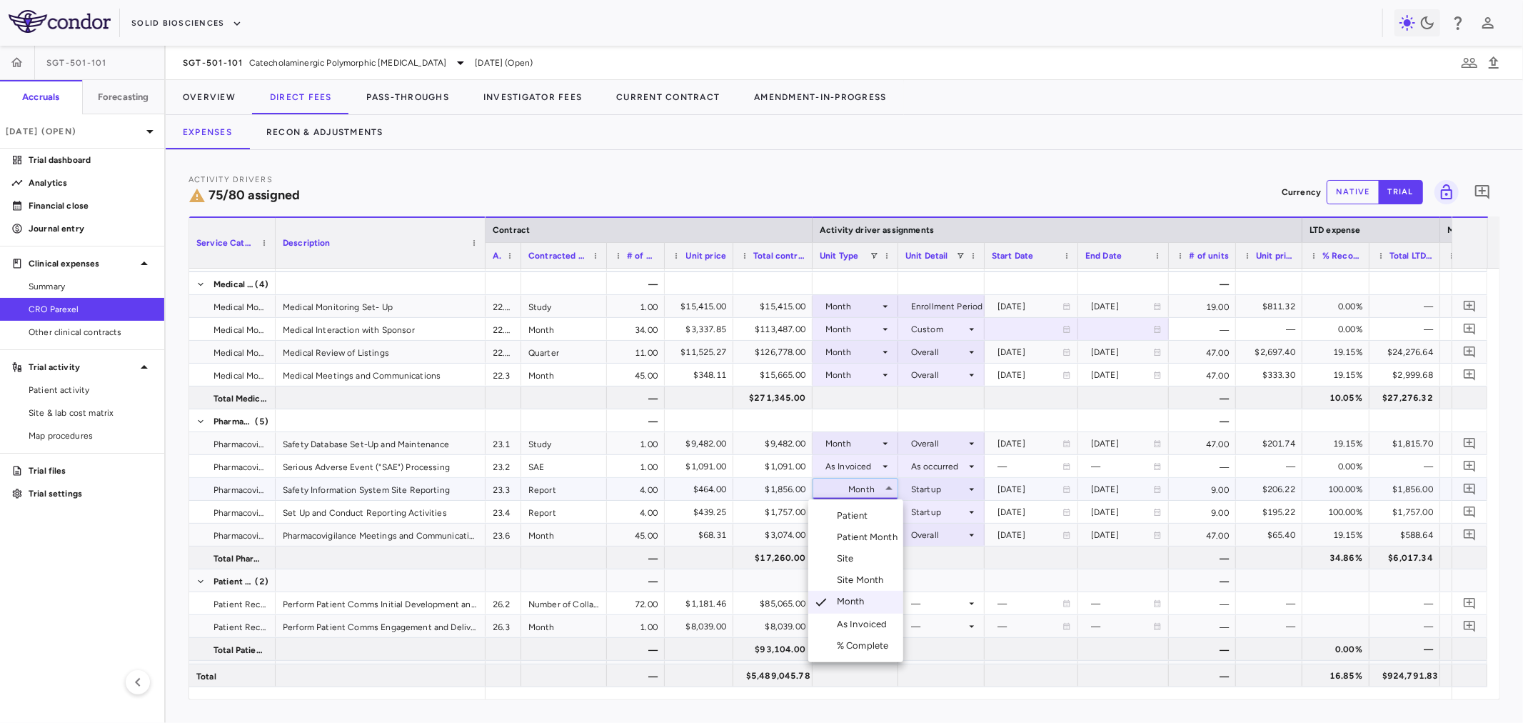
click at [923, 494] on div at bounding box center [761, 361] width 1523 height 723
click at [925, 490] on div "Startup" at bounding box center [938, 489] width 55 height 23
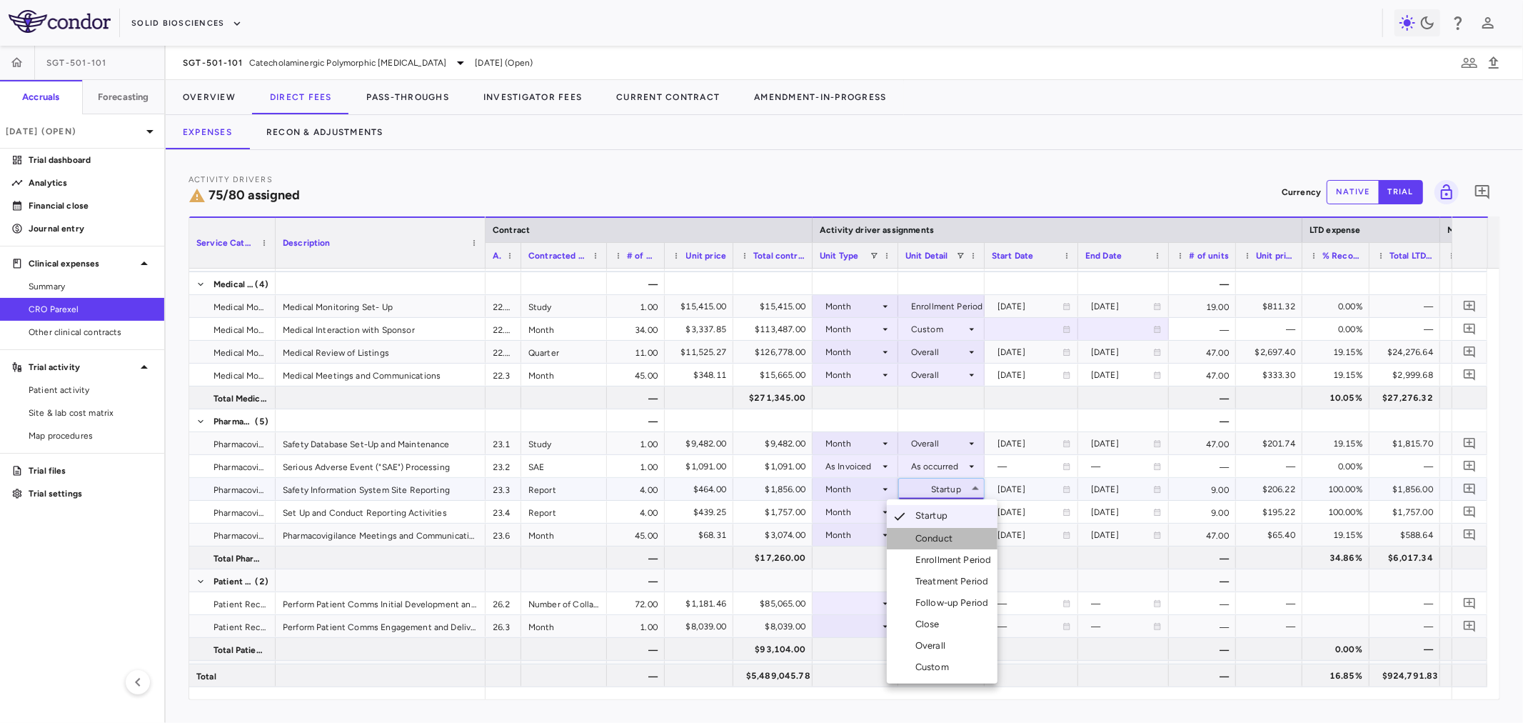
click at [925, 536] on div "Conduct" at bounding box center [936, 538] width 43 height 13
click at [938, 508] on div "Startup" at bounding box center [938, 512] width 55 height 23
click at [954, 559] on div "Conduct" at bounding box center [936, 561] width 43 height 13
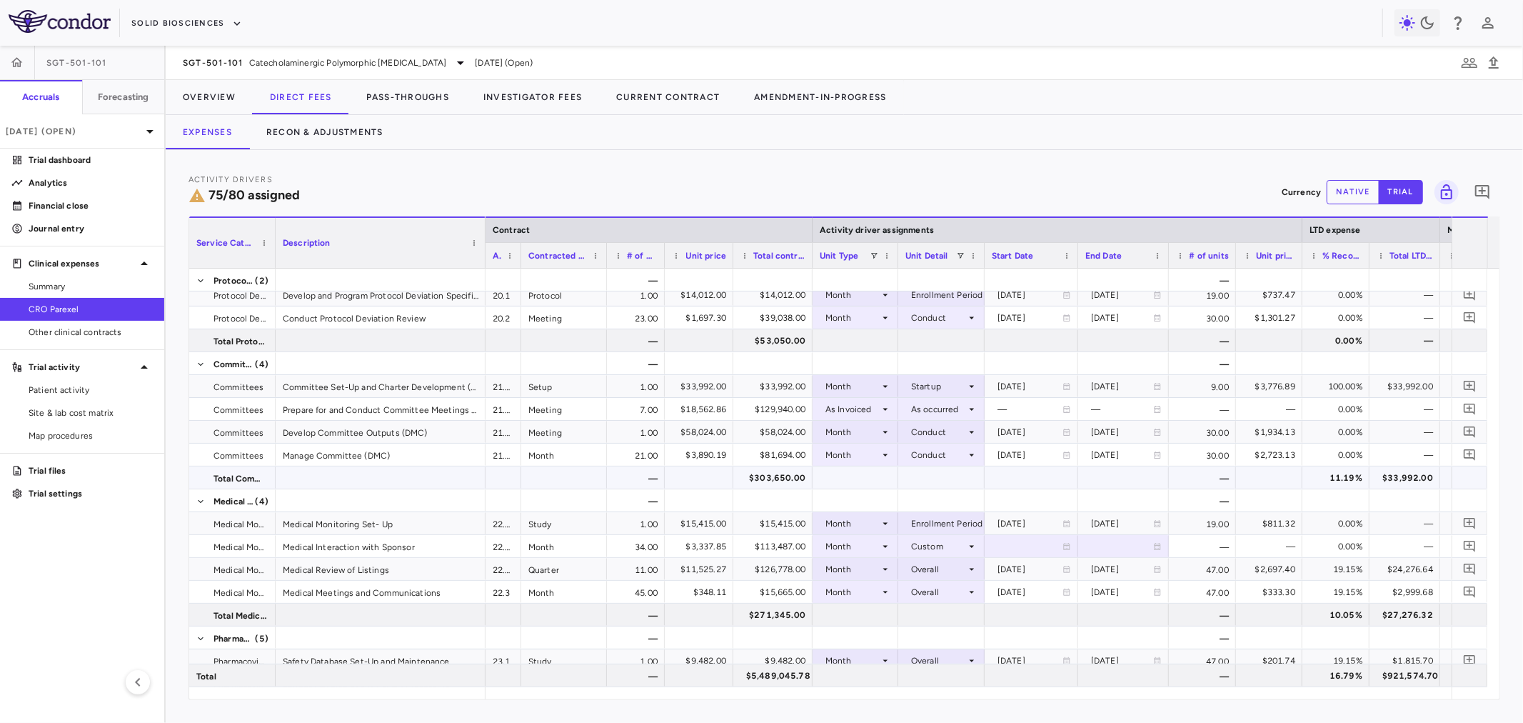
scroll to position [1528, 0]
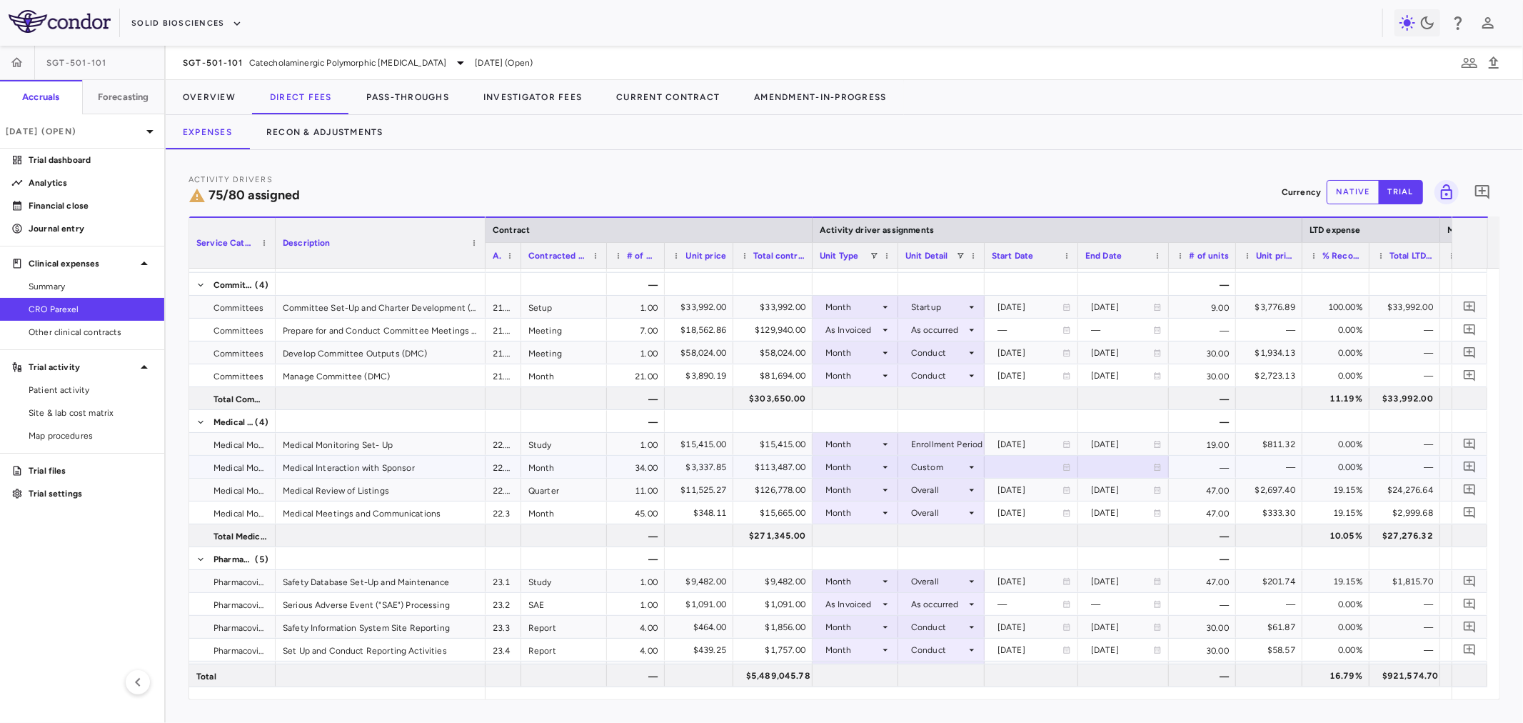
click at [1022, 468] on div at bounding box center [1031, 466] width 79 height 21
click at [1017, 468] on input "**********" at bounding box center [1018, 468] width 66 height 24
type input "**********"
click at [1114, 468] on div at bounding box center [1123, 466] width 76 height 21
click at [1105, 468] on input "**********" at bounding box center [1111, 468] width 64 height 24
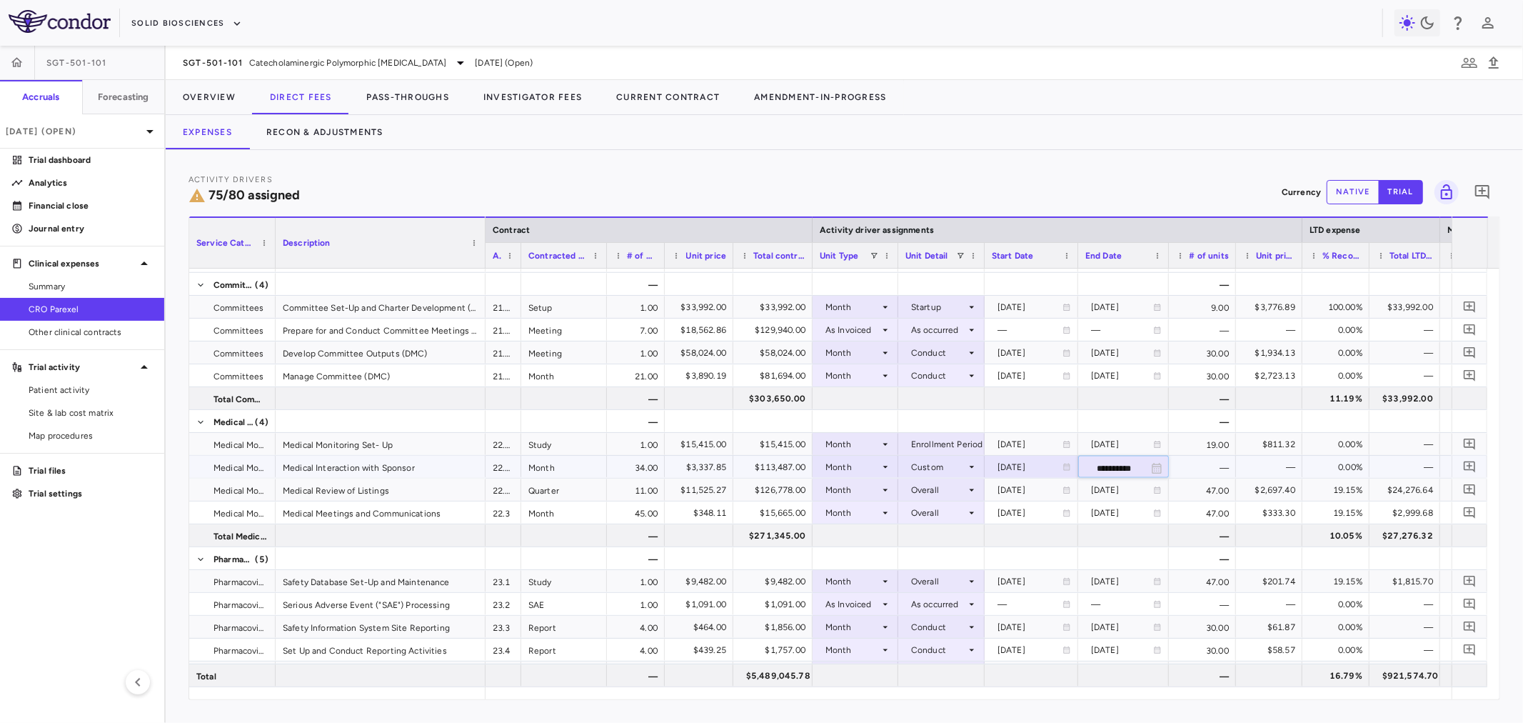
type input "**********"
click at [1102, 466] on div "2027-02-28" at bounding box center [1122, 467] width 62 height 23
click at [1102, 468] on input "**********" at bounding box center [1111, 468] width 64 height 24
type input "**********"
click at [1134, 470] on div "2028-02-28" at bounding box center [1122, 467] width 62 height 23
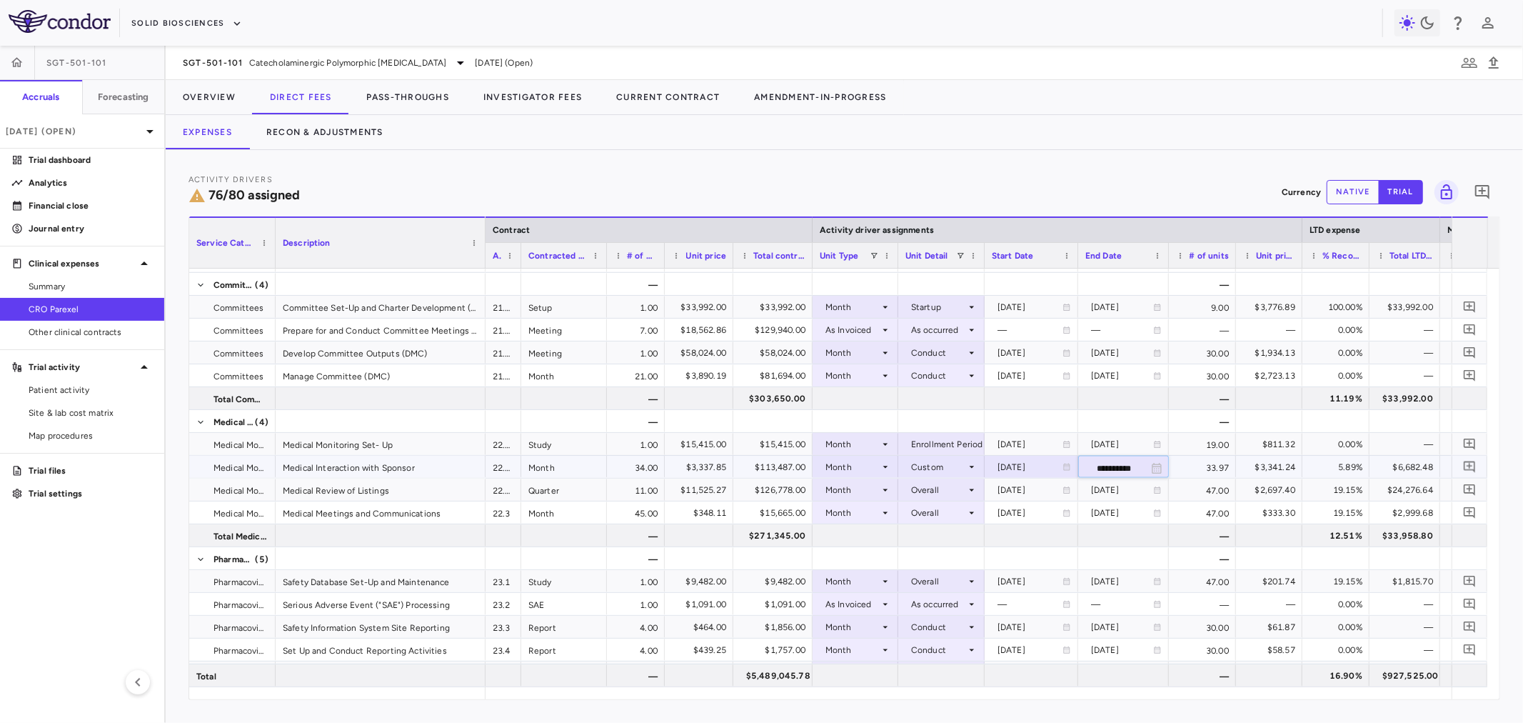
click at [1135, 468] on input "**********" at bounding box center [1111, 468] width 64 height 24
type input "**********"
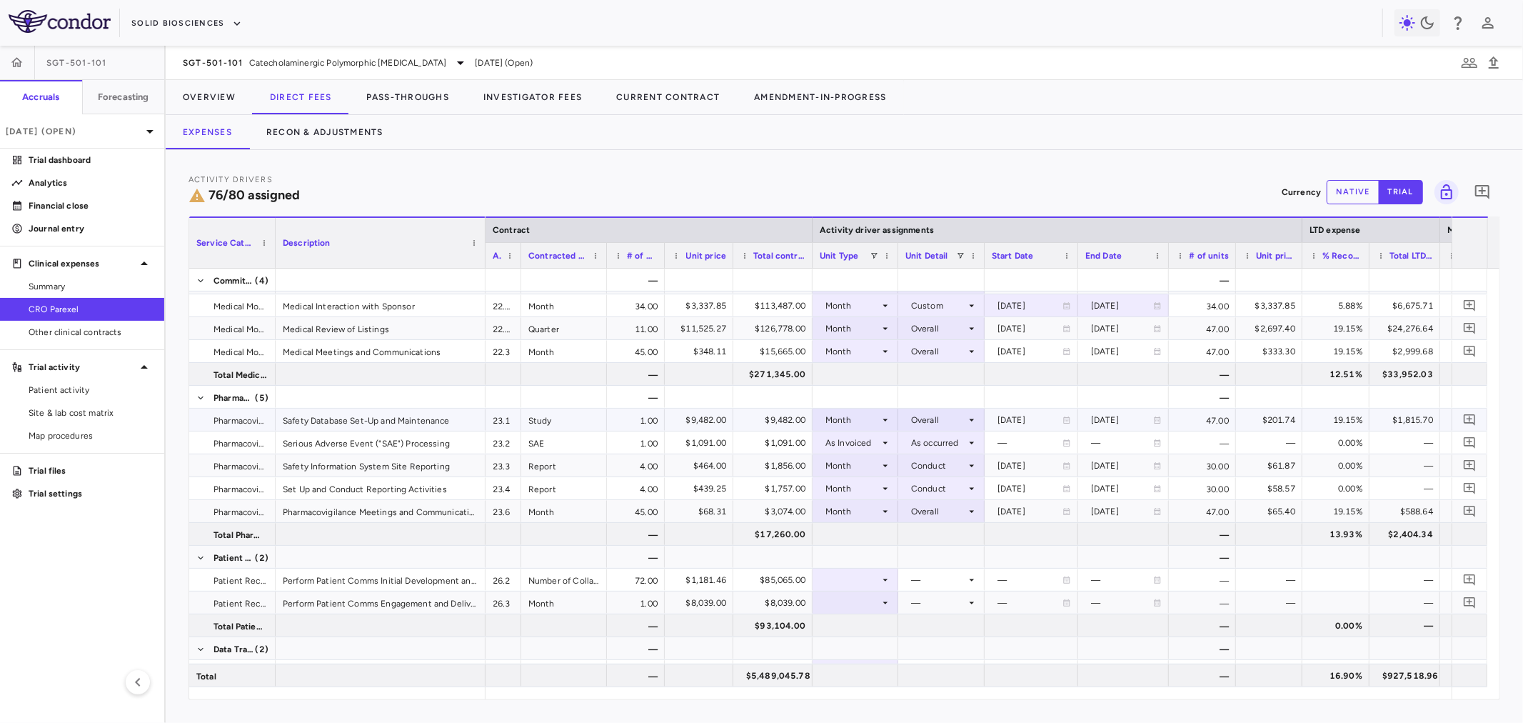
scroll to position [2003, 0]
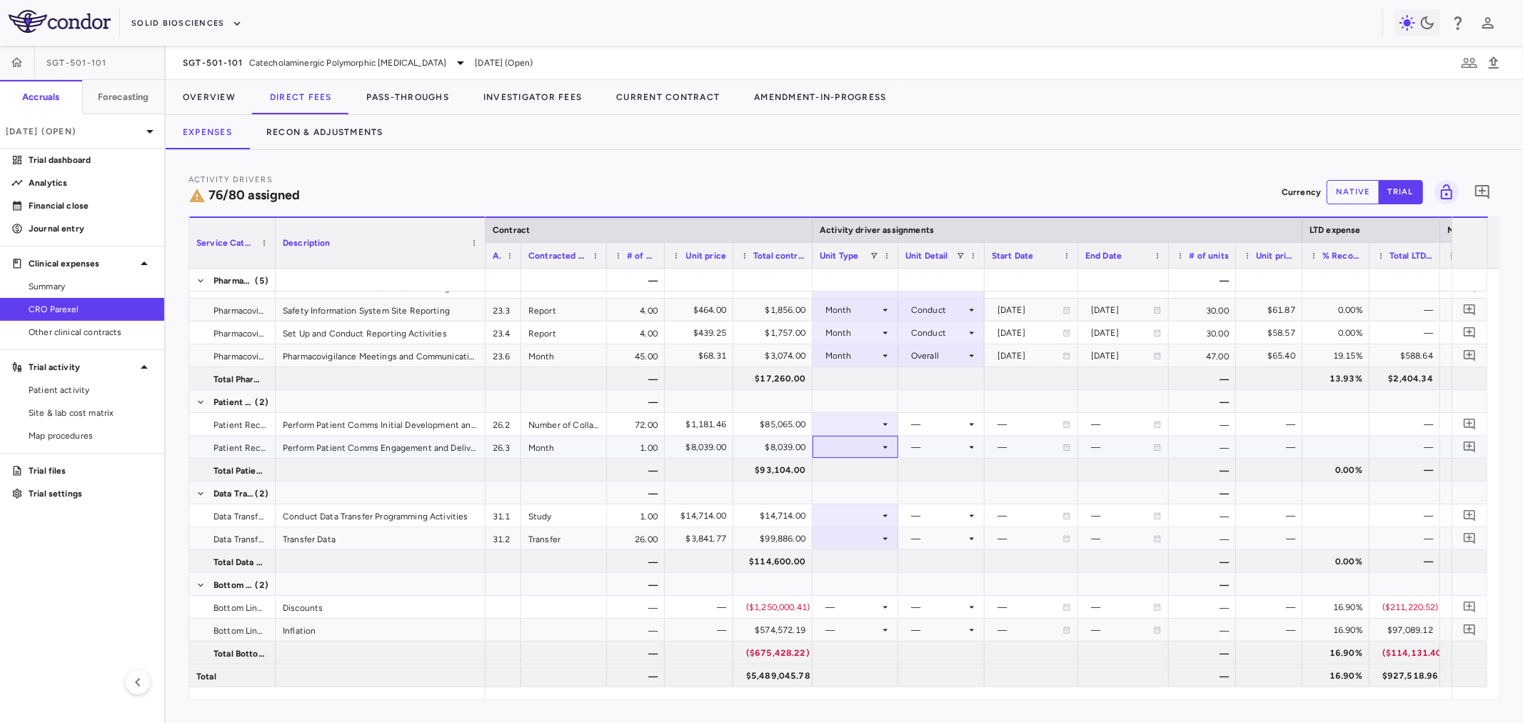
click at [829, 447] on div at bounding box center [855, 446] width 71 height 21
click at [869, 553] on div "Month" at bounding box center [854, 558] width 34 height 13
click at [929, 445] on div at bounding box center [941, 446] width 72 height 21
click at [935, 468] on div "Startup" at bounding box center [934, 472] width 38 height 13
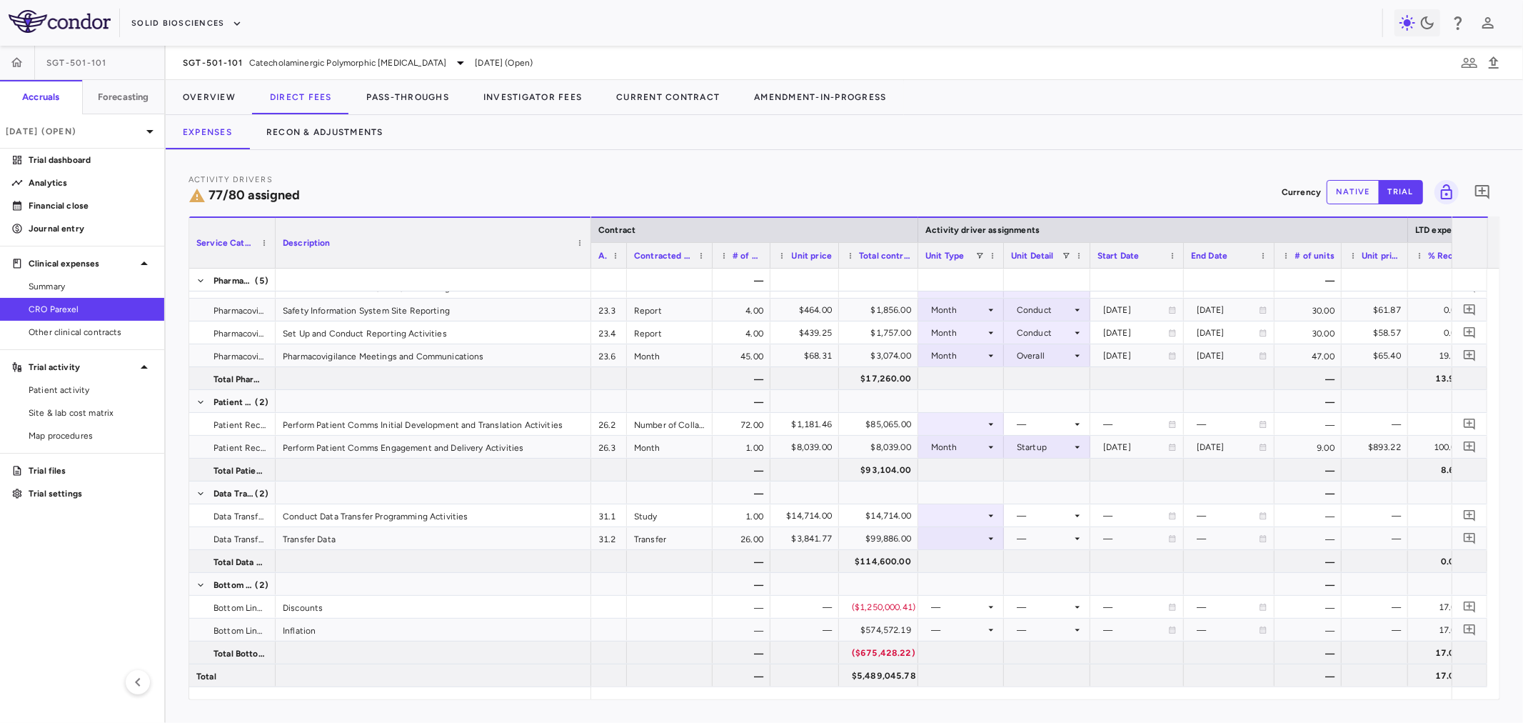
drag, startPoint x: 483, startPoint y: 257, endPoint x: 588, endPoint y: 250, distance: 105.9
click at [588, 250] on div at bounding box center [591, 243] width 6 height 50
click at [965, 419] on div at bounding box center [960, 423] width 71 height 21
click at [969, 536] on div "Month" at bounding box center [959, 535] width 34 height 13
click at [1043, 417] on div at bounding box center [1047, 423] width 72 height 21
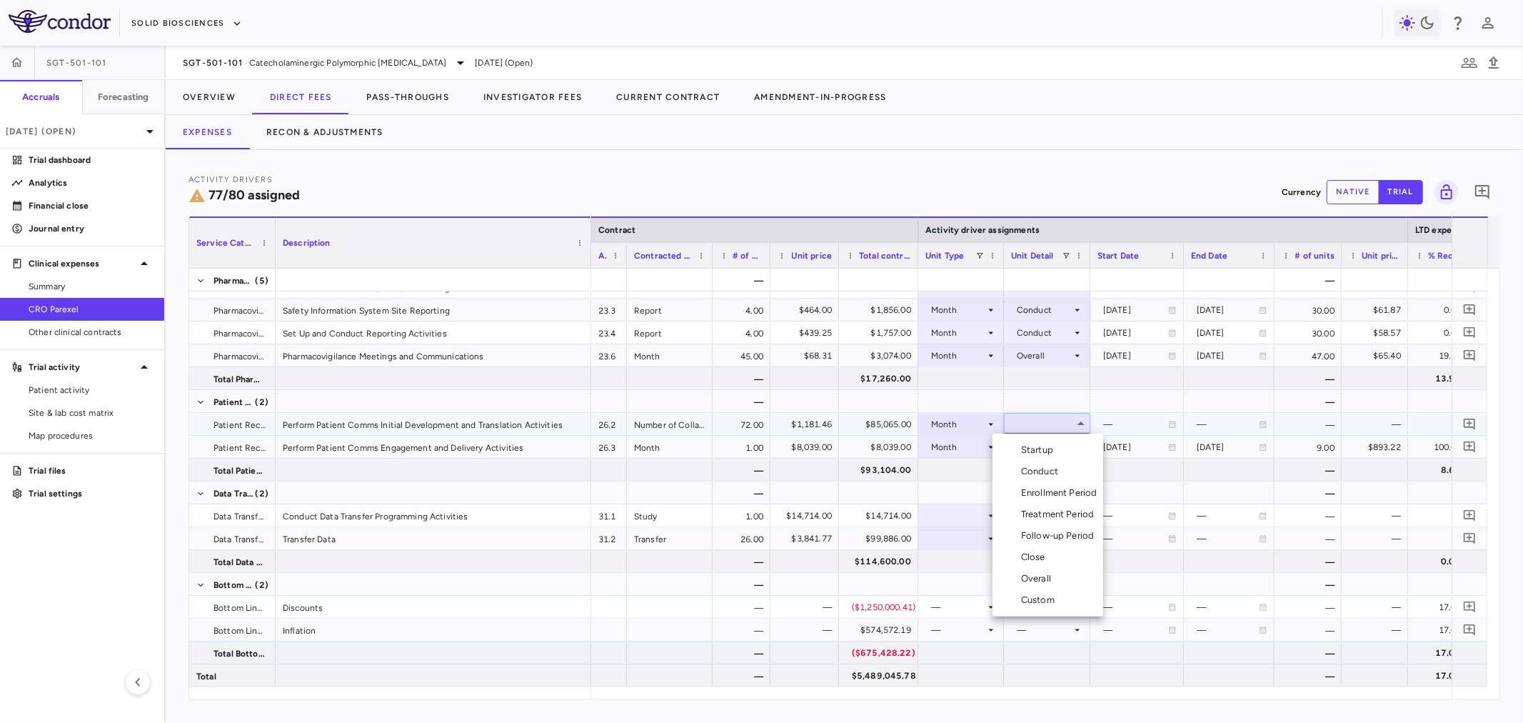
click at [1060, 490] on div "Enrollment Period" at bounding box center [1062, 492] width 82 height 13
click at [1054, 448] on div "Startup" at bounding box center [1044, 447] width 55 height 23
click at [1055, 452] on div "Startup" at bounding box center [1044, 447] width 55 height 23
click at [1057, 515] on div "Enrollment Period" at bounding box center [1062, 517] width 82 height 13
click at [968, 514] on div at bounding box center [960, 515] width 71 height 21
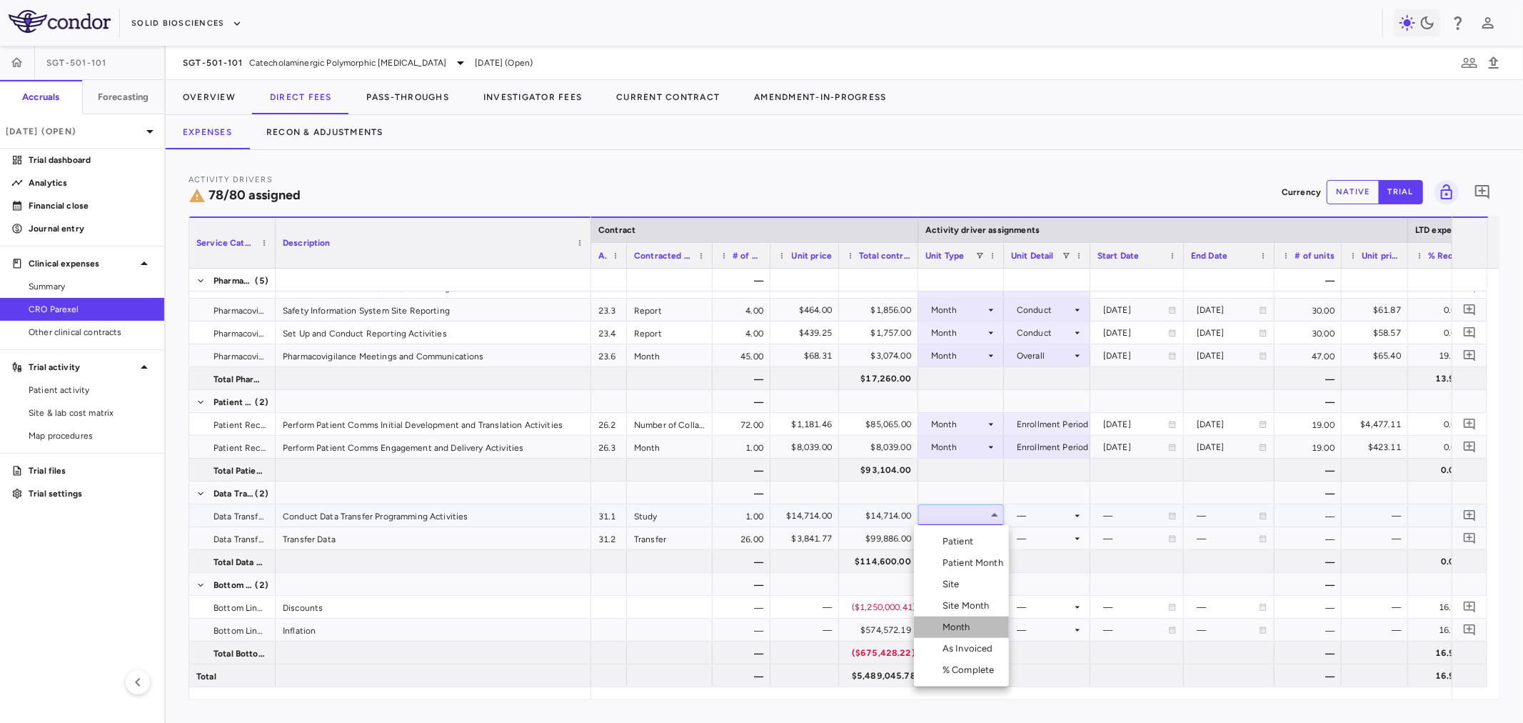
click at [997, 619] on li "Month" at bounding box center [961, 626] width 95 height 21
click at [1041, 513] on div at bounding box center [1047, 515] width 72 height 21
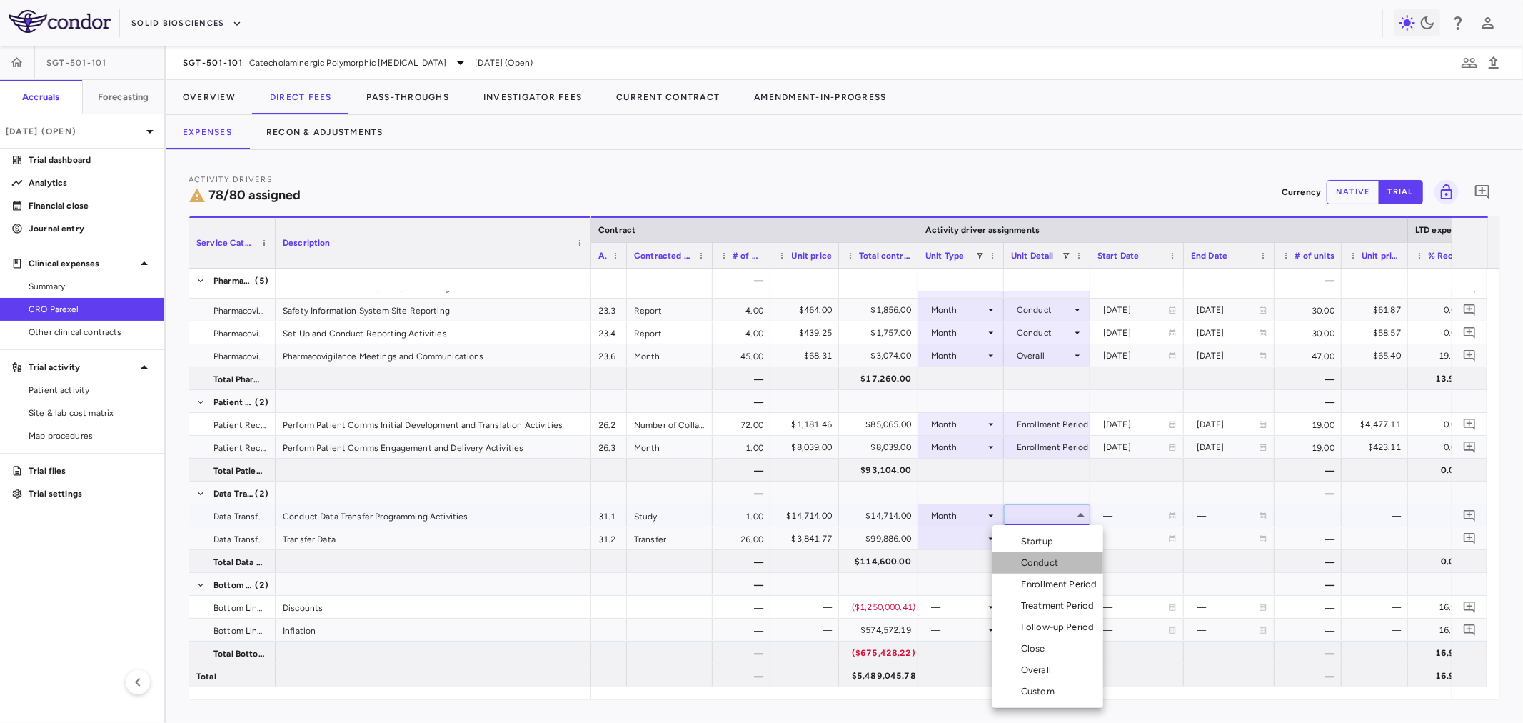
click at [1050, 565] on div "Conduct" at bounding box center [1042, 562] width 43 height 13
click at [986, 540] on icon at bounding box center [990, 538] width 11 height 11
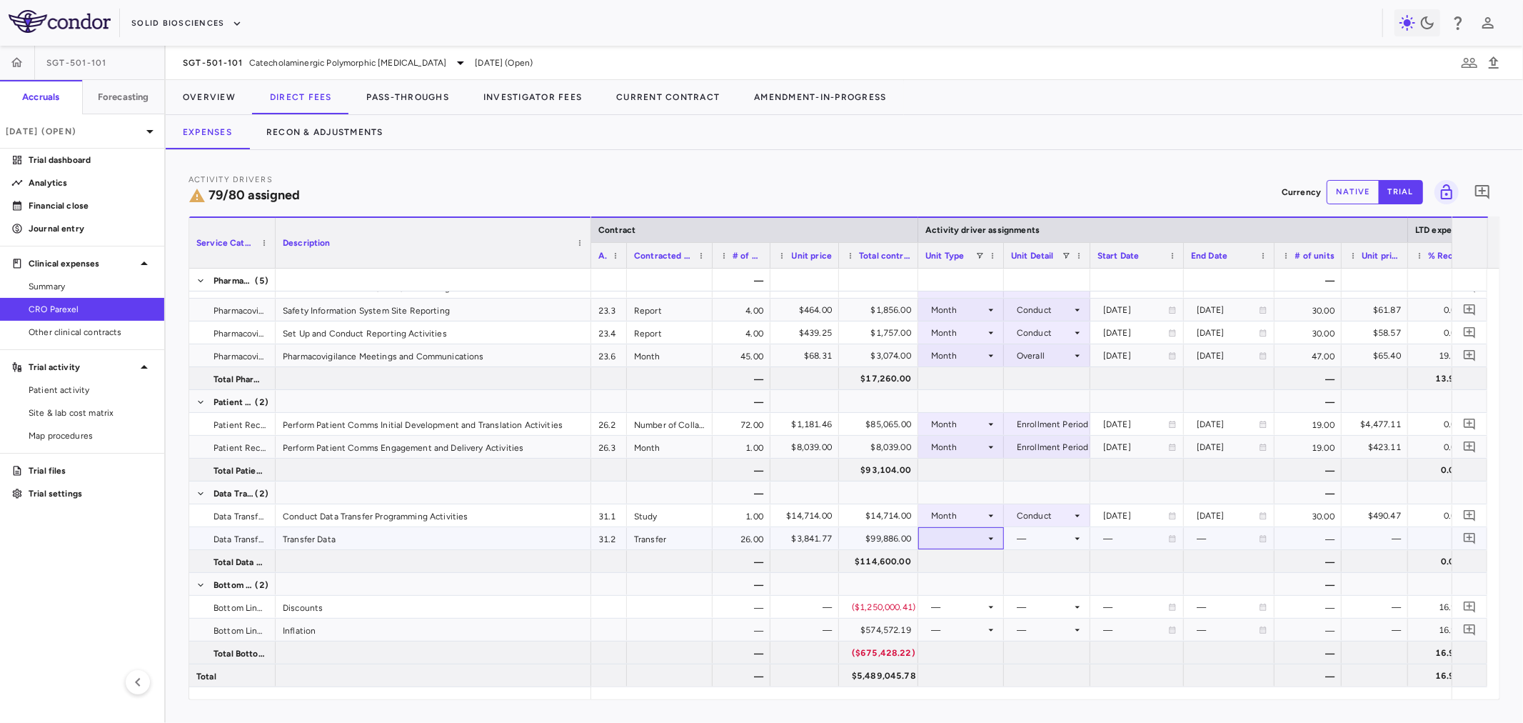
click at [992, 539] on icon at bounding box center [990, 538] width 11 height 11
click at [974, 650] on div "Month" at bounding box center [959, 649] width 34 height 13
click at [1047, 544] on div at bounding box center [1047, 538] width 72 height 21
click at [1048, 570] on div "Conduct" at bounding box center [1042, 566] width 43 height 13
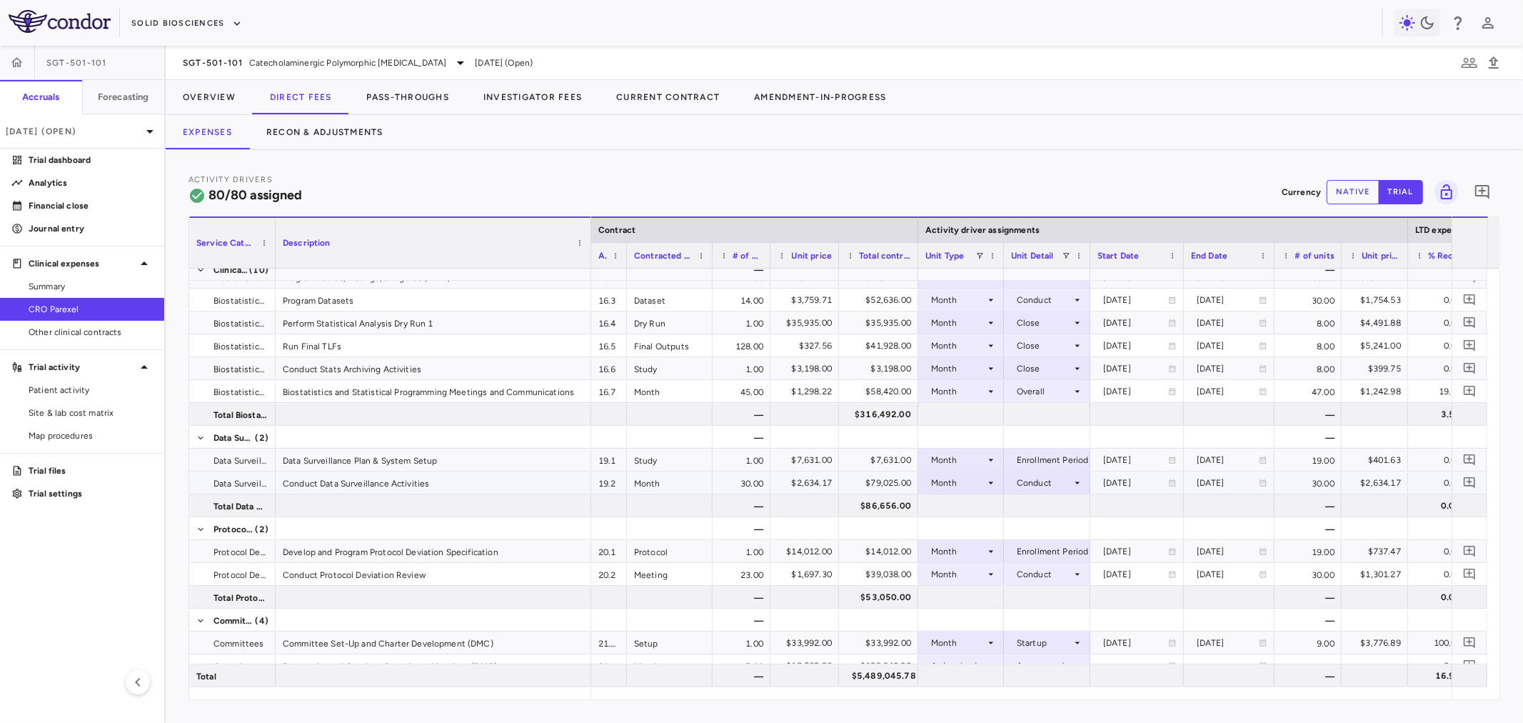
scroll to position [1289, 0]
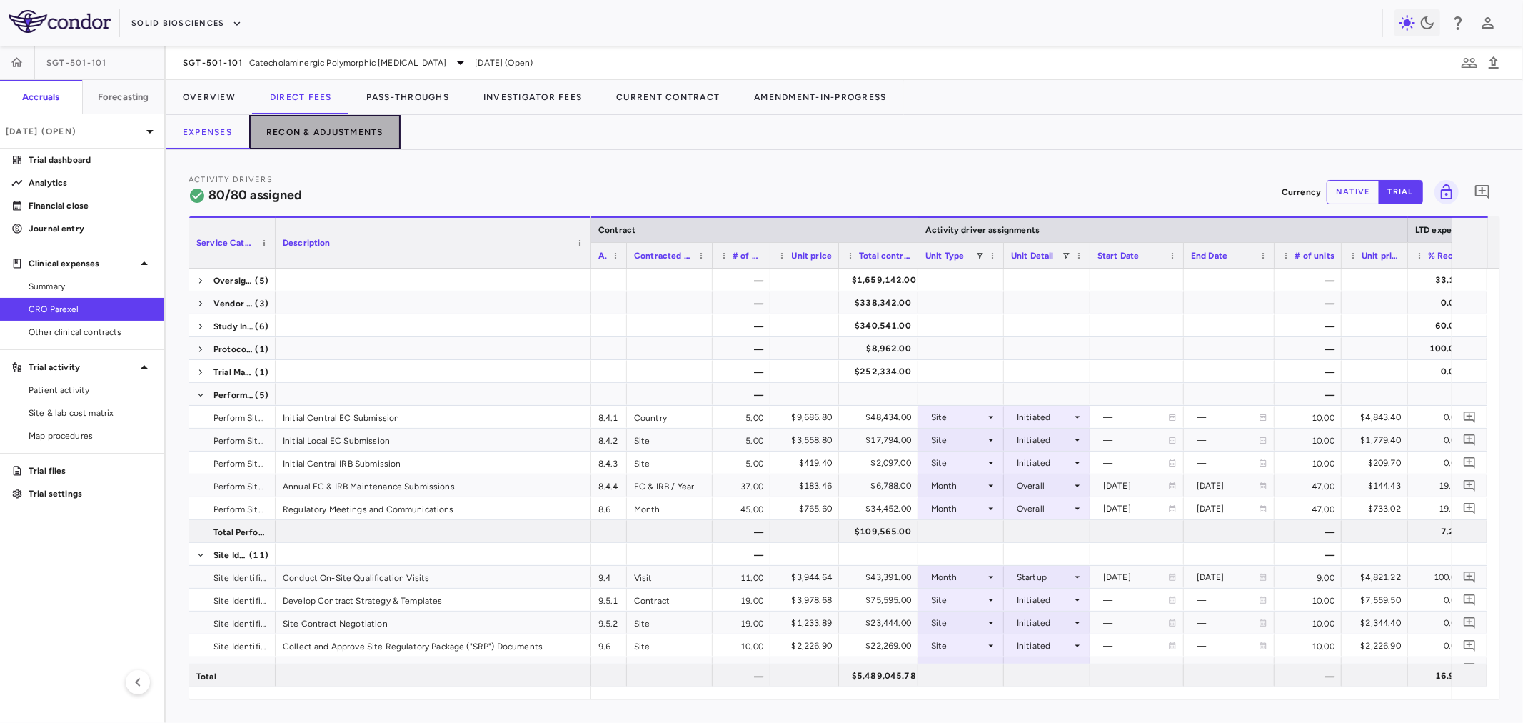
click at [330, 134] on button "Recon & Adjustments" at bounding box center [324, 132] width 151 height 34
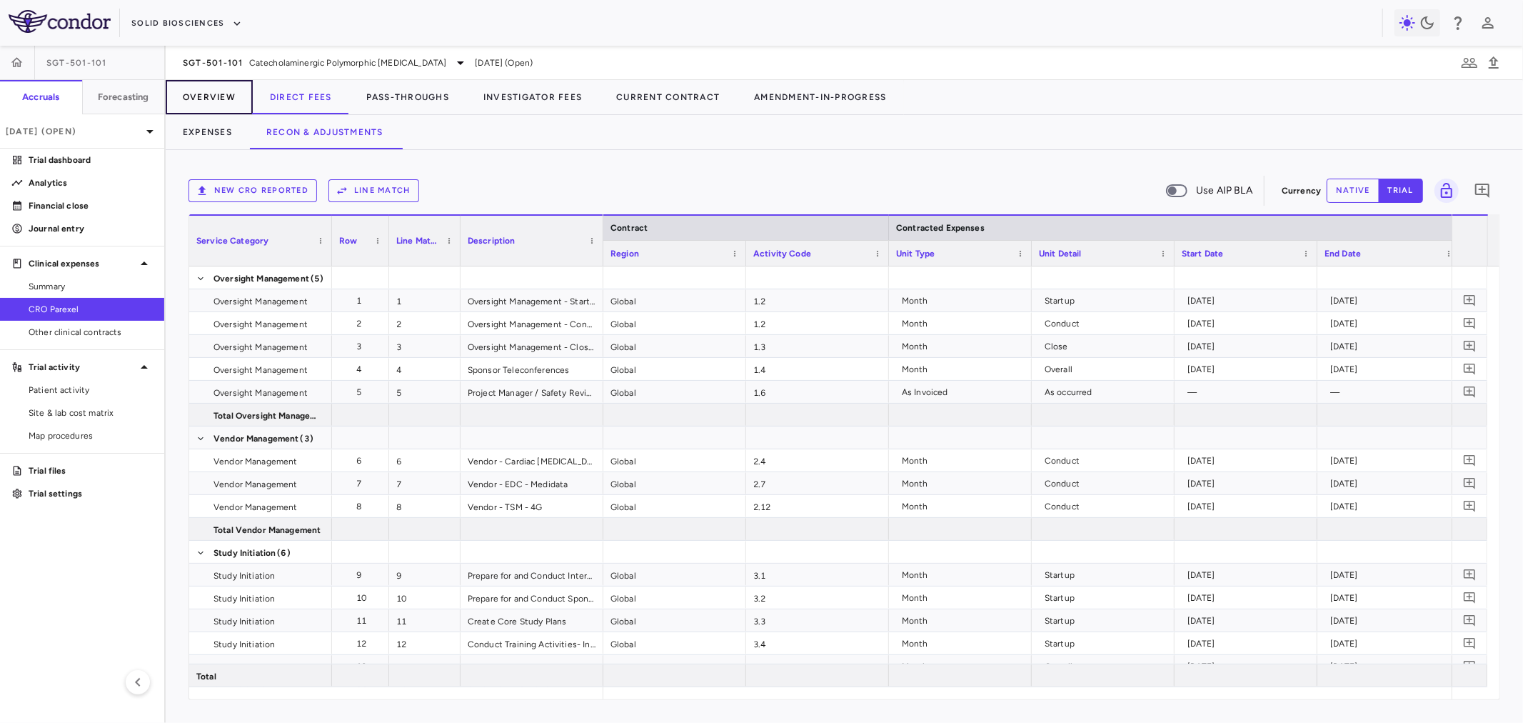
drag, startPoint x: 213, startPoint y: 90, endPoint x: 231, endPoint y: 91, distance: 17.9
click at [212, 90] on button "Overview" at bounding box center [209, 97] width 87 height 34
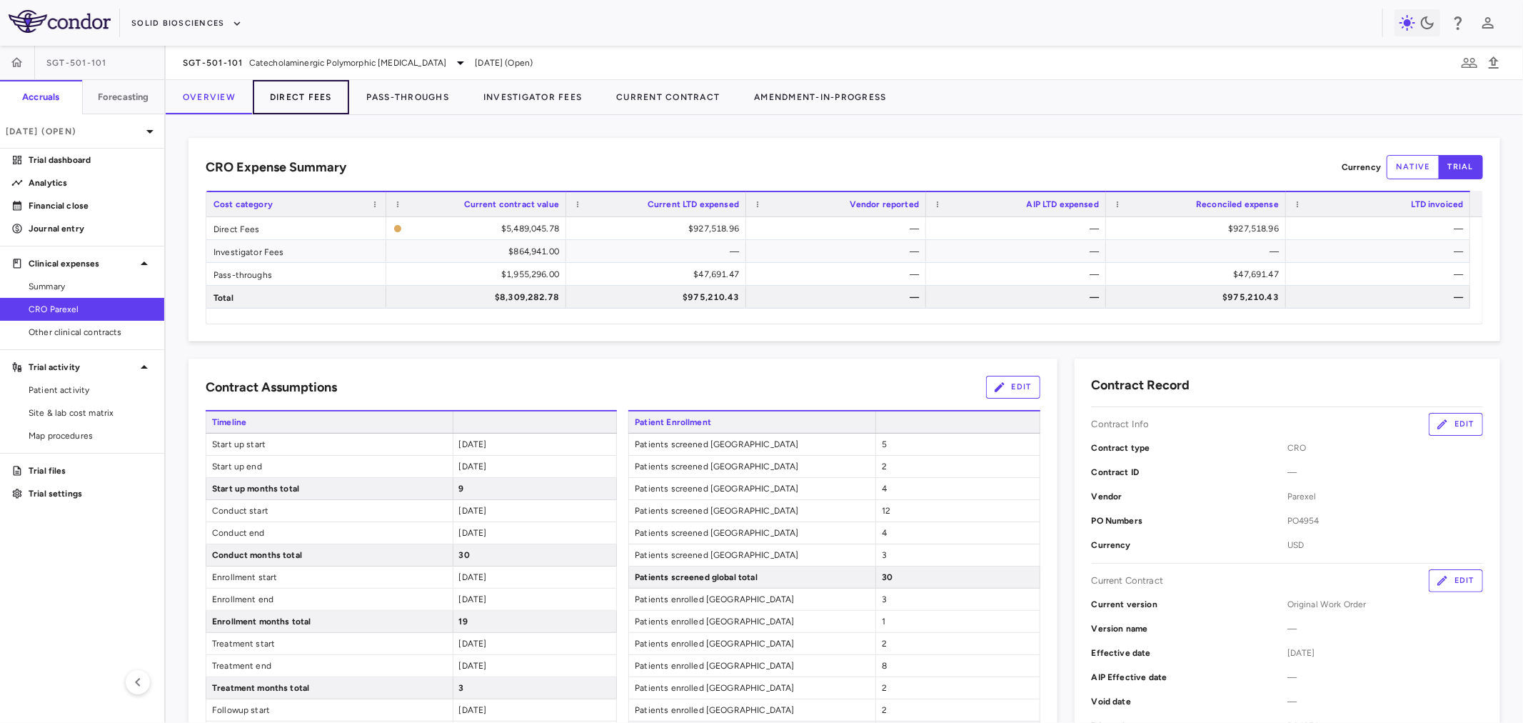
click at [309, 98] on button "Direct Fees" at bounding box center [301, 97] width 96 height 34
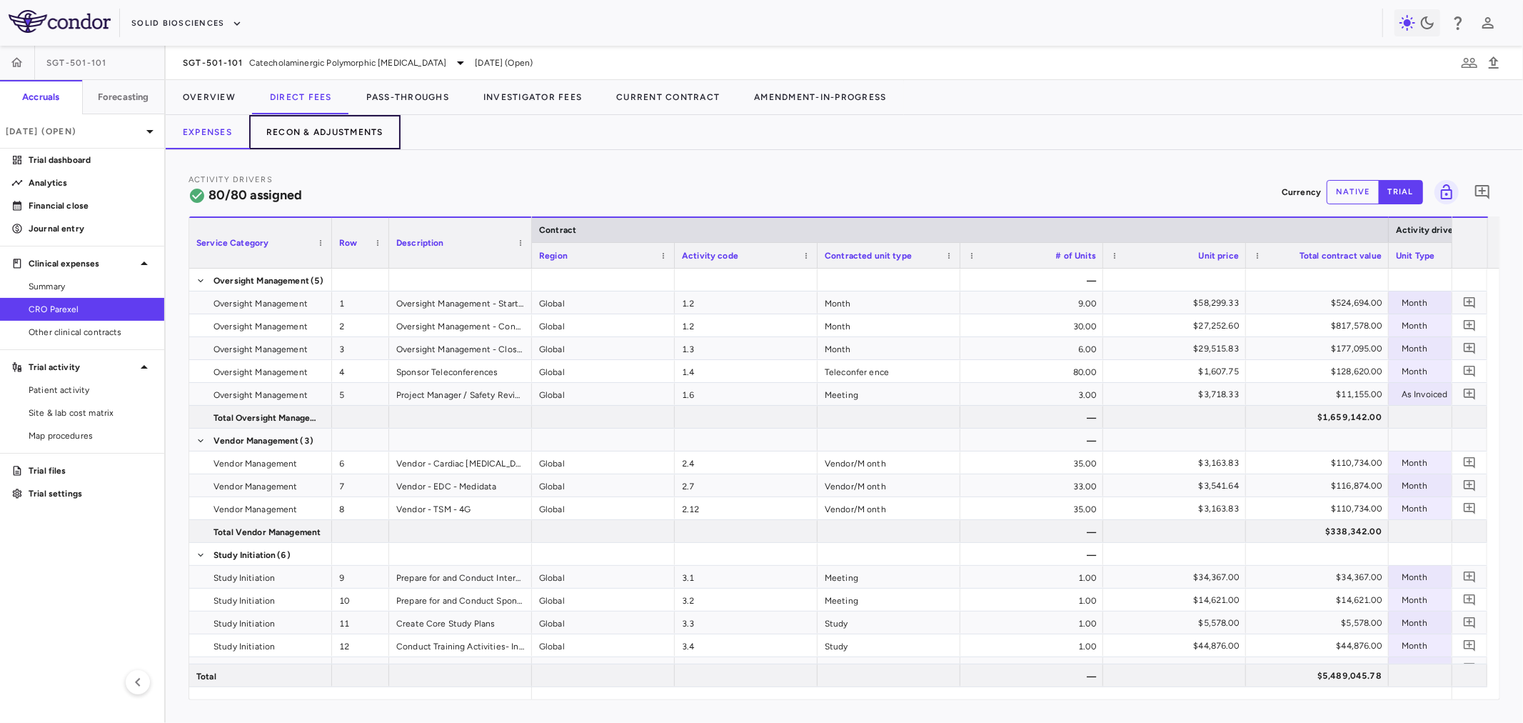
click at [333, 136] on button "Recon & Adjustments" at bounding box center [324, 132] width 151 height 34
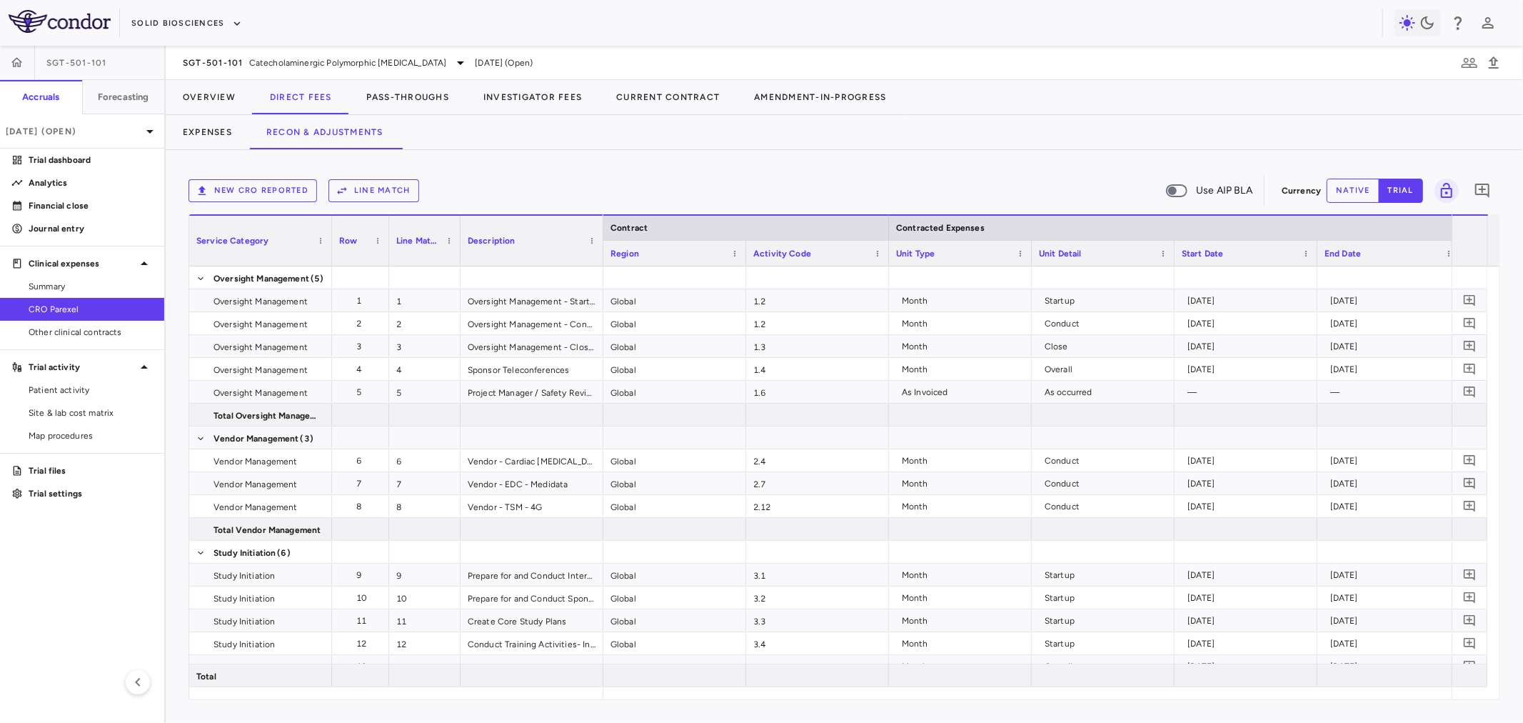
click at [286, 189] on button "New CRO reported" at bounding box center [252, 190] width 129 height 23
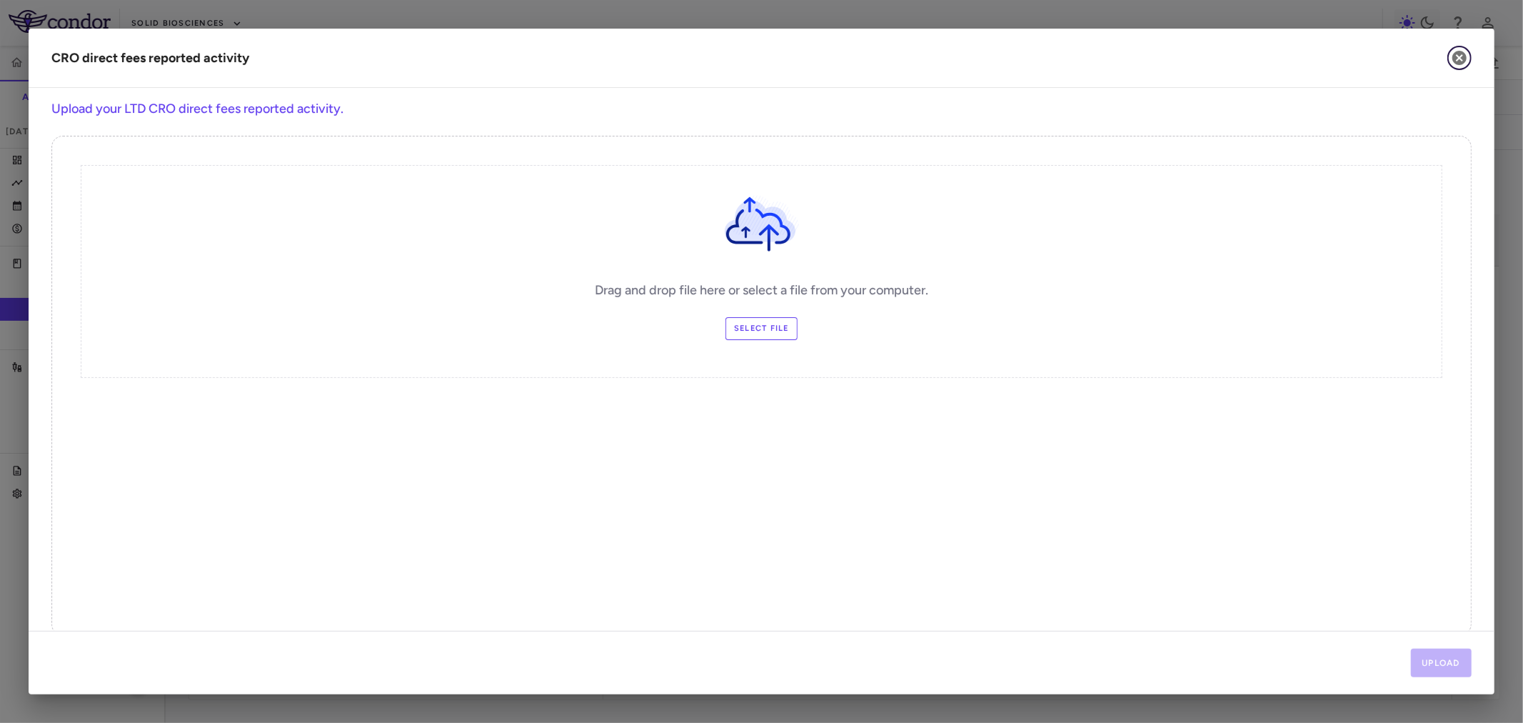
drag, startPoint x: 1457, startPoint y: 49, endPoint x: 1459, endPoint y: 56, distance: 7.3
click at [1457, 49] on icon "button" at bounding box center [1459, 57] width 17 height 17
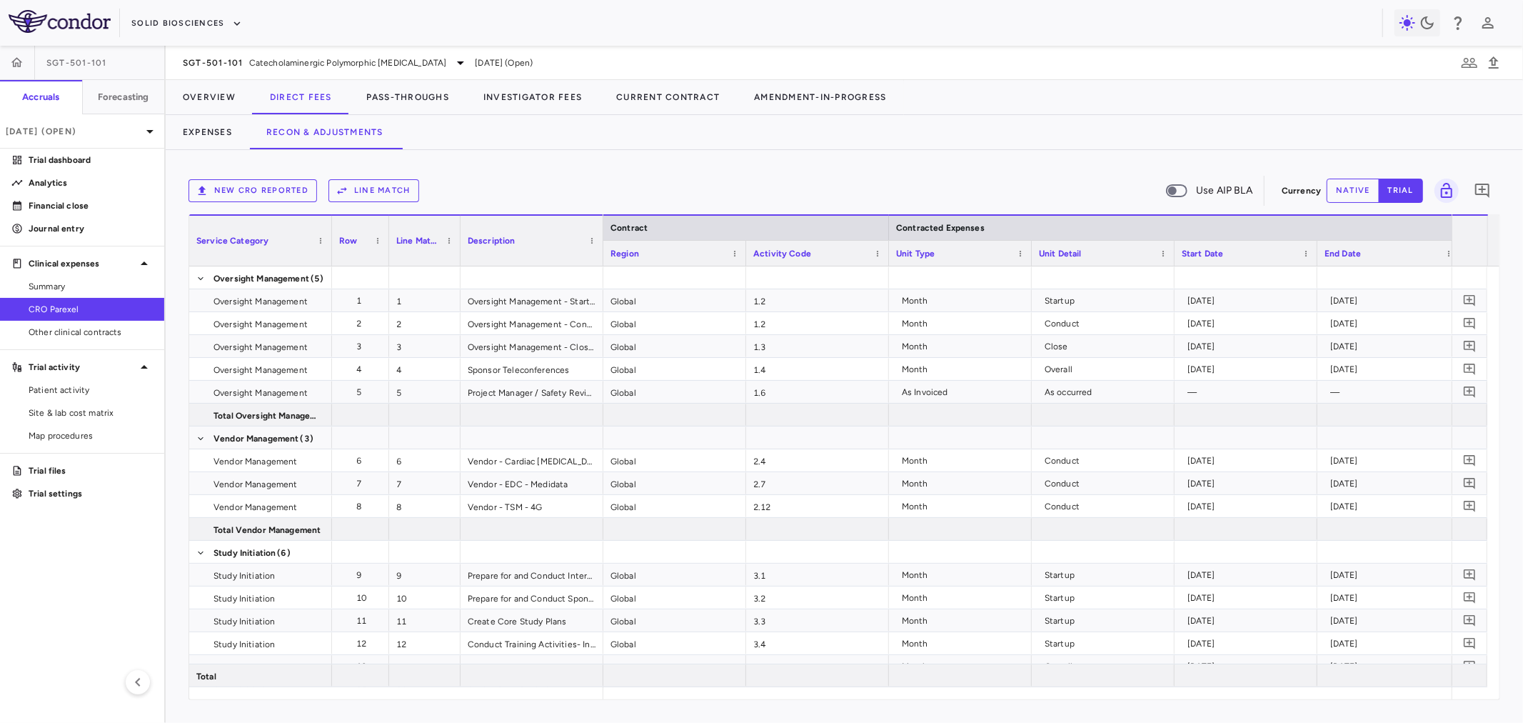
click at [260, 190] on button "New CRO reported" at bounding box center [252, 190] width 129 height 23
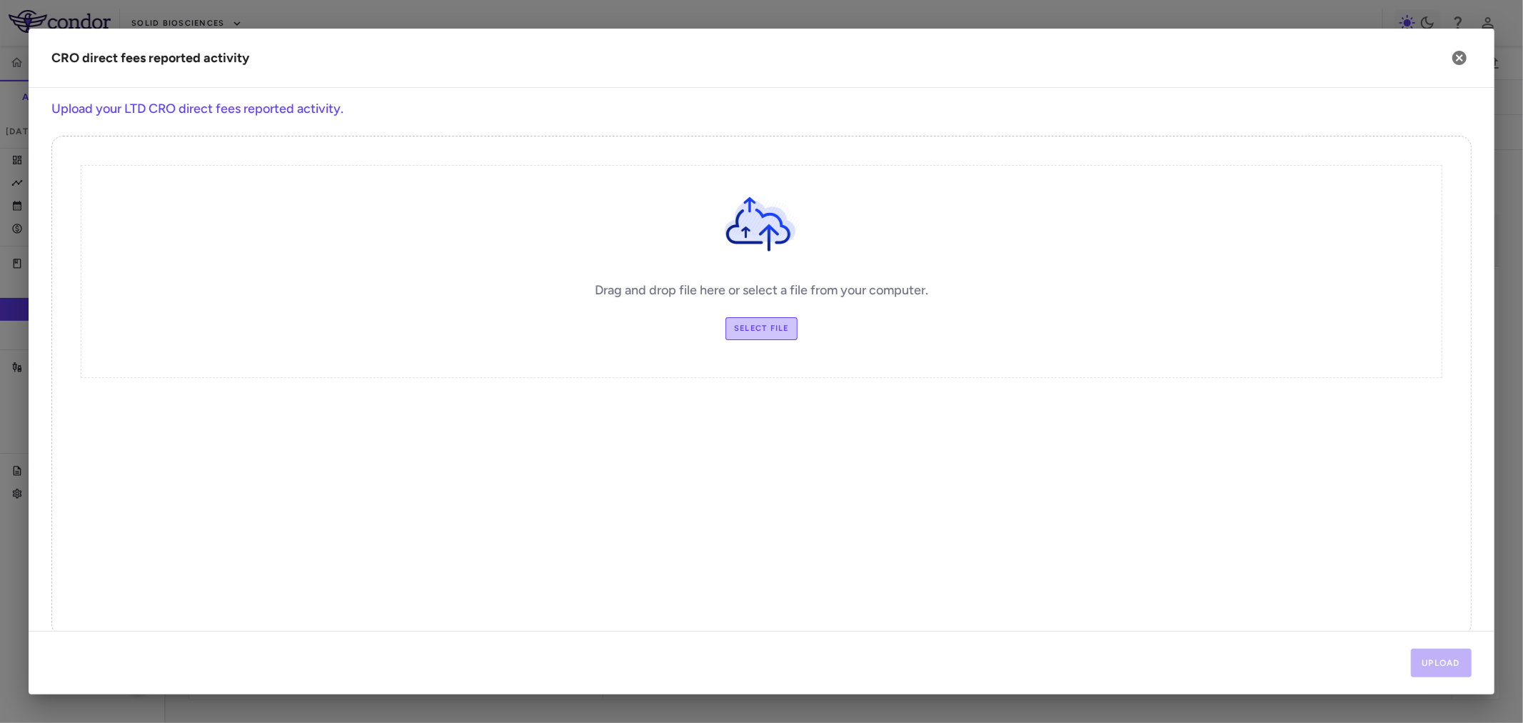
click at [766, 317] on label "Select file" at bounding box center [761, 328] width 72 height 23
click at [0, 0] on input "Select file" at bounding box center [0, 0] width 0 height 0
click at [1439, 655] on button "Upload" at bounding box center [1441, 662] width 61 height 29
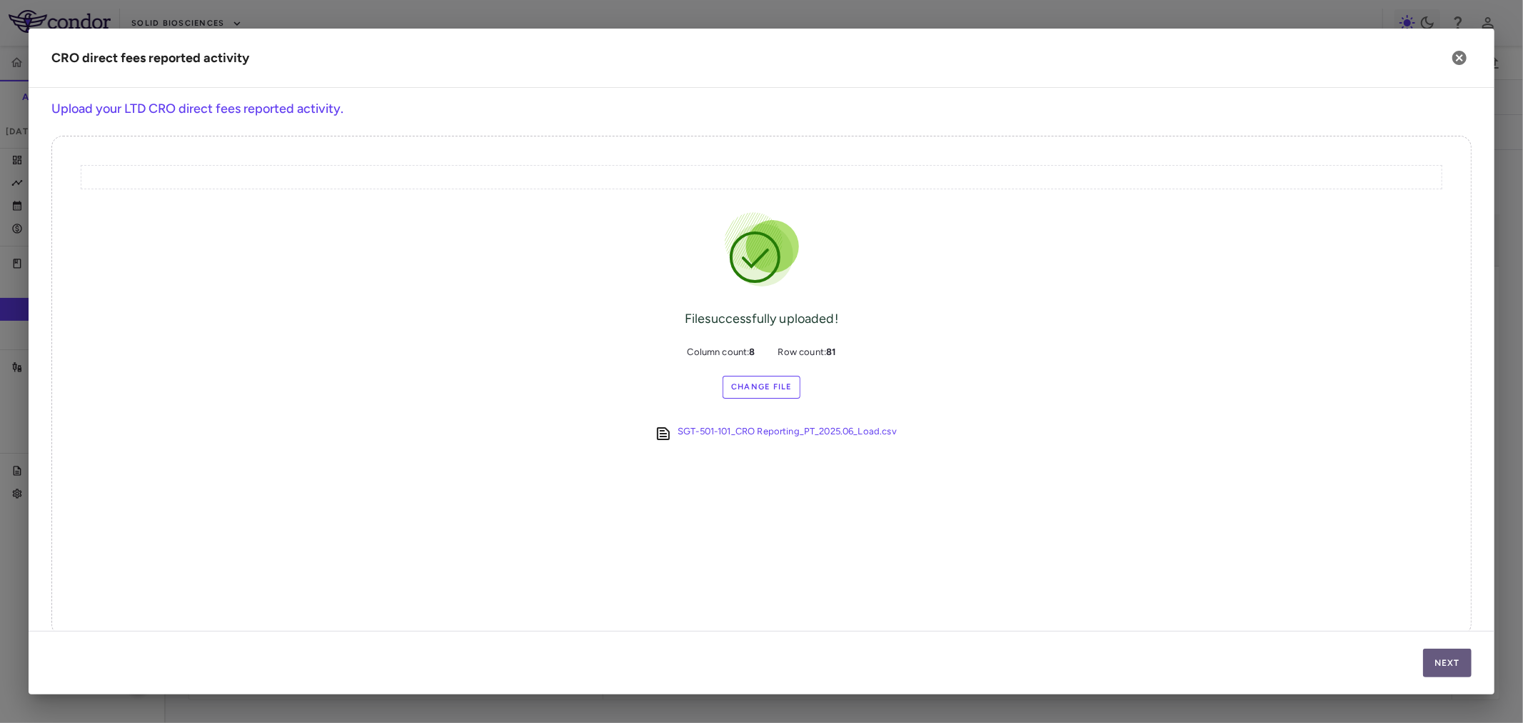
click at [1429, 653] on button "Next" at bounding box center [1447, 662] width 49 height 29
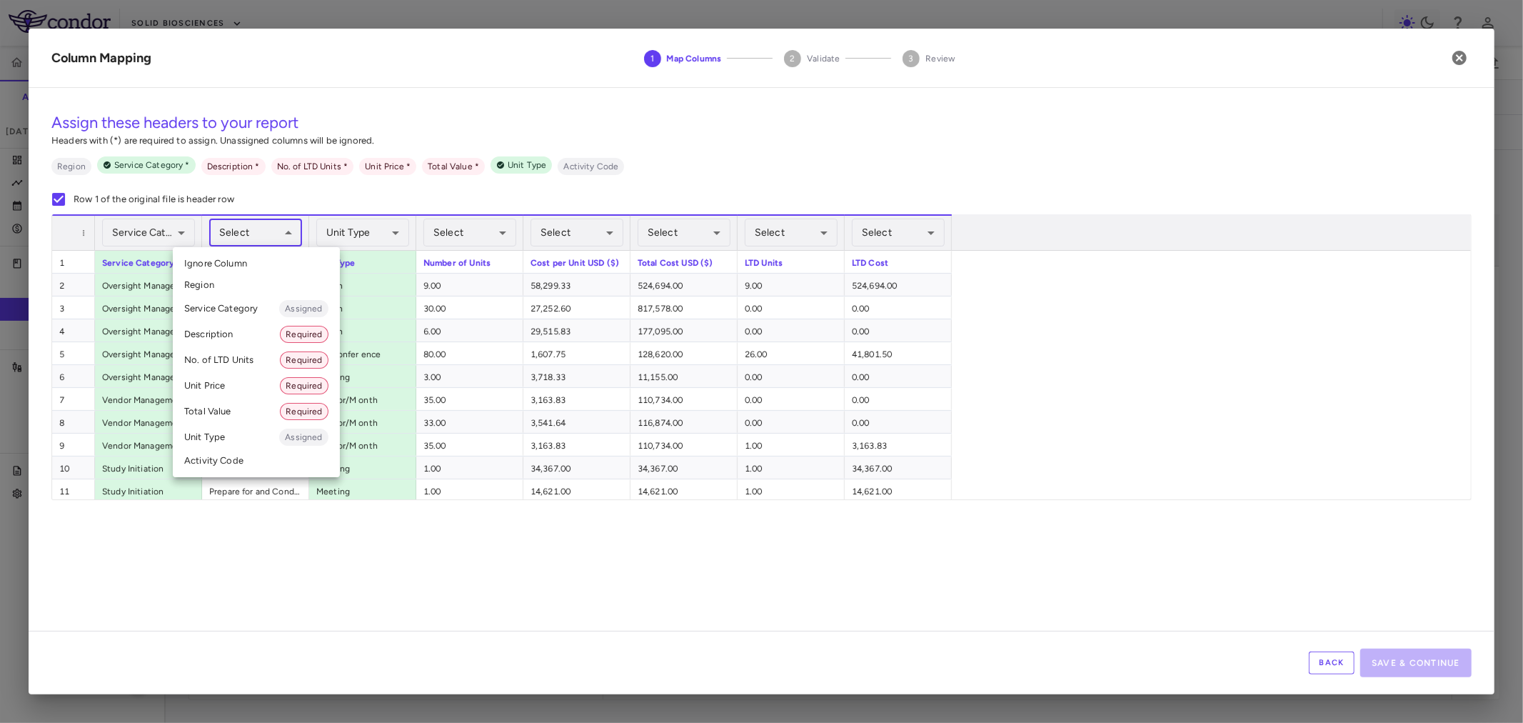
click at [248, 234] on body "Skip to sidebar Skip to main content Solid Biosciences SGT-501-101 Accruals For…" at bounding box center [761, 361] width 1523 height 723
click at [232, 338] on li "Description Required" at bounding box center [256, 334] width 167 height 26
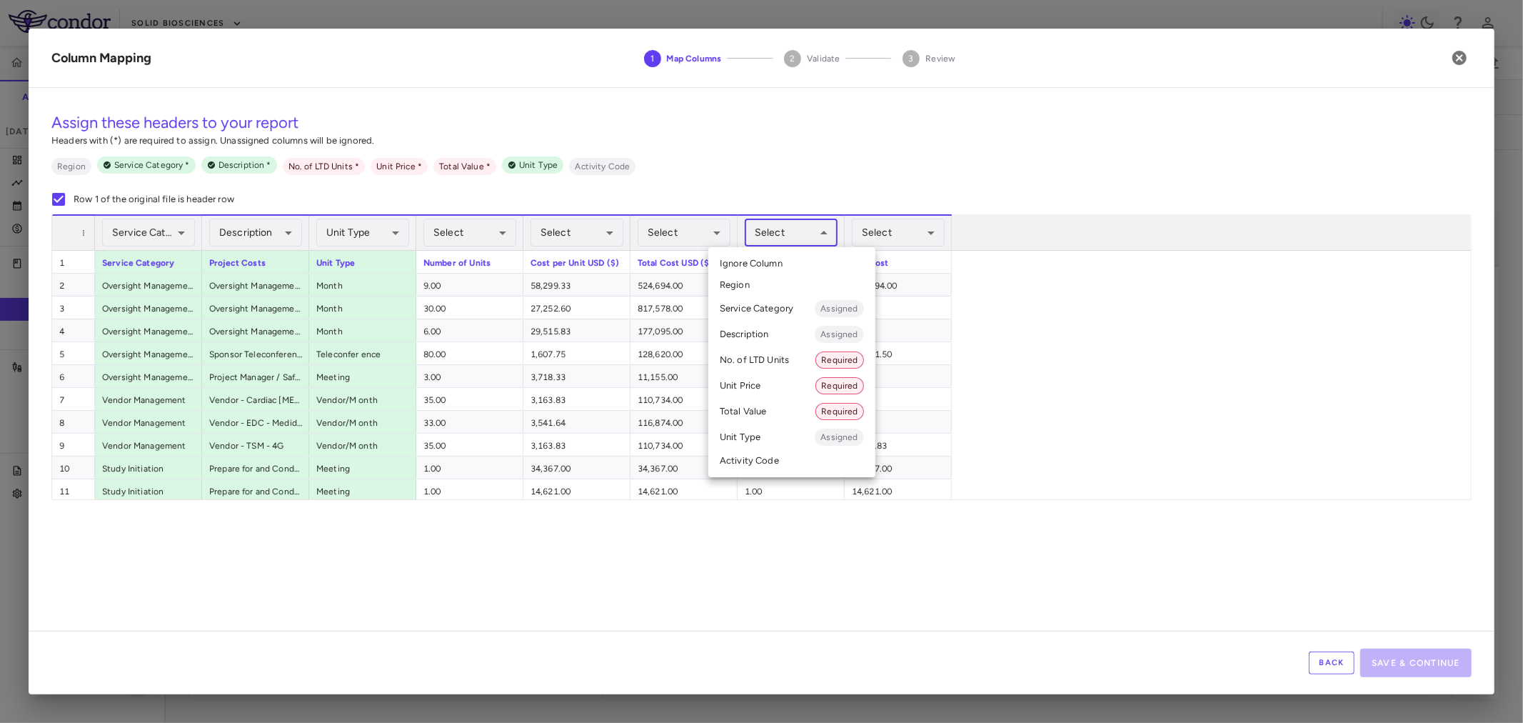
click at [779, 231] on body "Skip to sidebar Skip to main content Solid Biosciences SGT-501-101 Accruals For…" at bounding box center [761, 361] width 1523 height 723
click at [758, 360] on li "No. of LTD Units Required" at bounding box center [791, 360] width 167 height 26
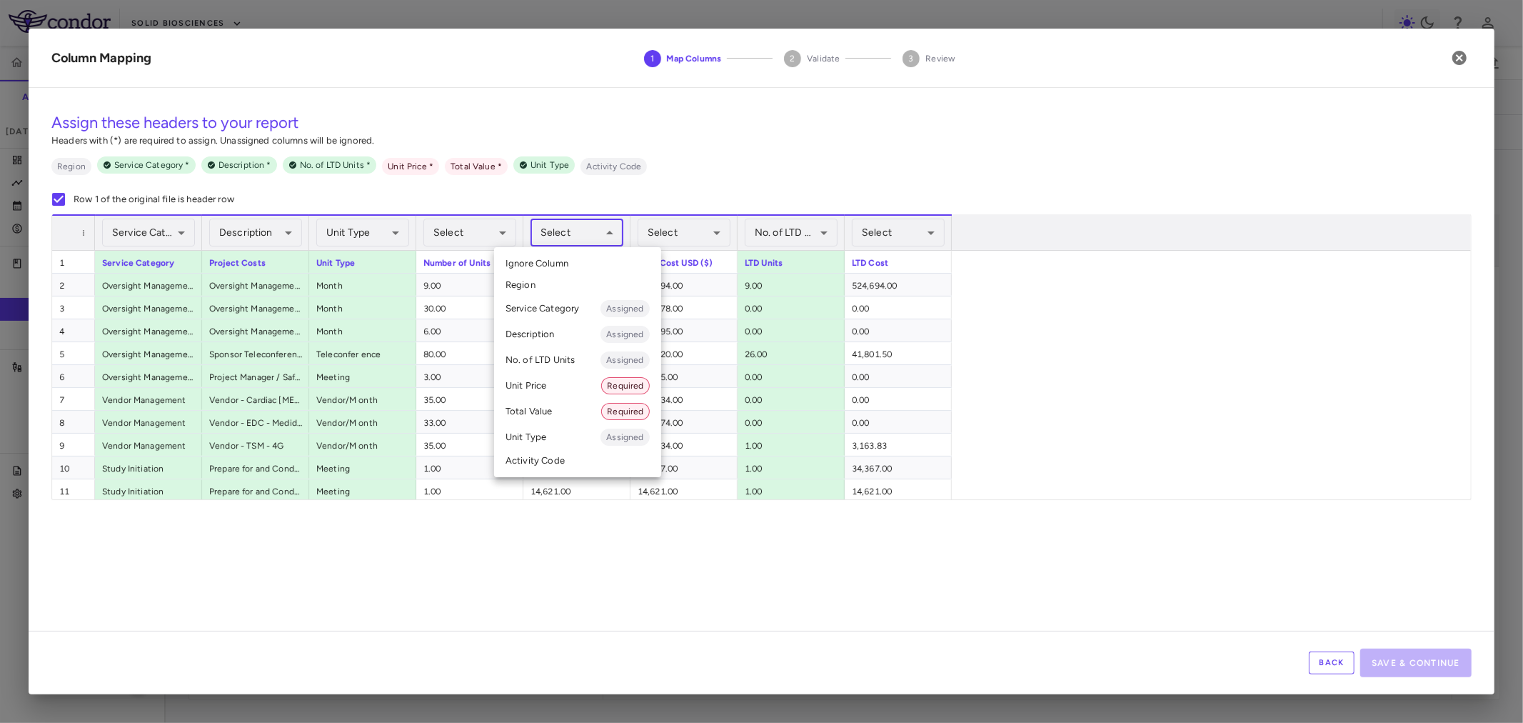
click at [574, 233] on body "Skip to sidebar Skip to main content Solid Biosciences SGT-501-101 Accruals For…" at bounding box center [761, 361] width 1523 height 723
click at [596, 381] on li "Unit Price Required" at bounding box center [577, 386] width 167 height 26
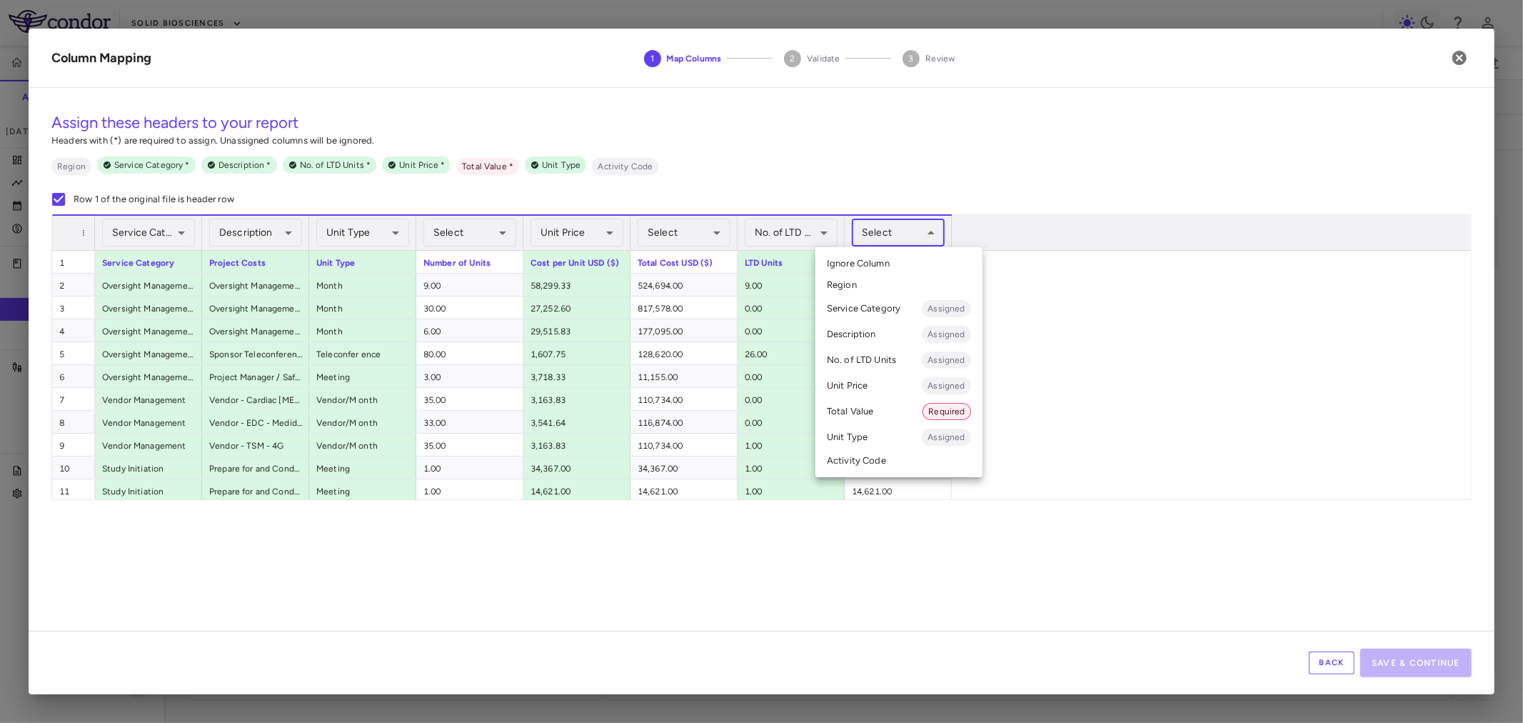
click at [931, 224] on body "Skip to sidebar Skip to main content Solid Biosciences SGT-501-101 Accruals For…" at bounding box center [761, 361] width 1523 height 723
click at [912, 401] on li "Total Value Required" at bounding box center [898, 411] width 167 height 26
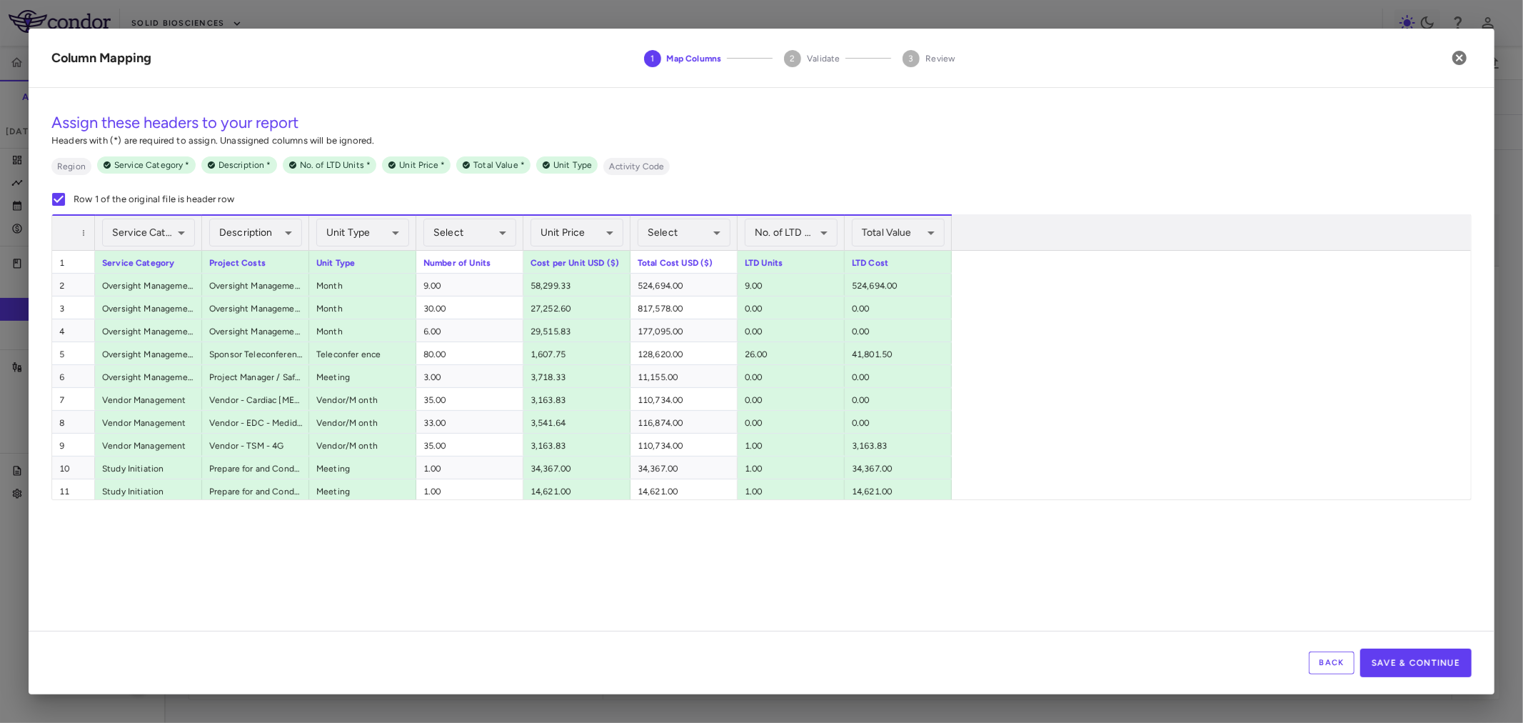
click at [1472, 674] on div "Back Save & Continue" at bounding box center [762, 662] width 1466 height 64
click at [1418, 651] on button "Save & Continue" at bounding box center [1415, 662] width 111 height 29
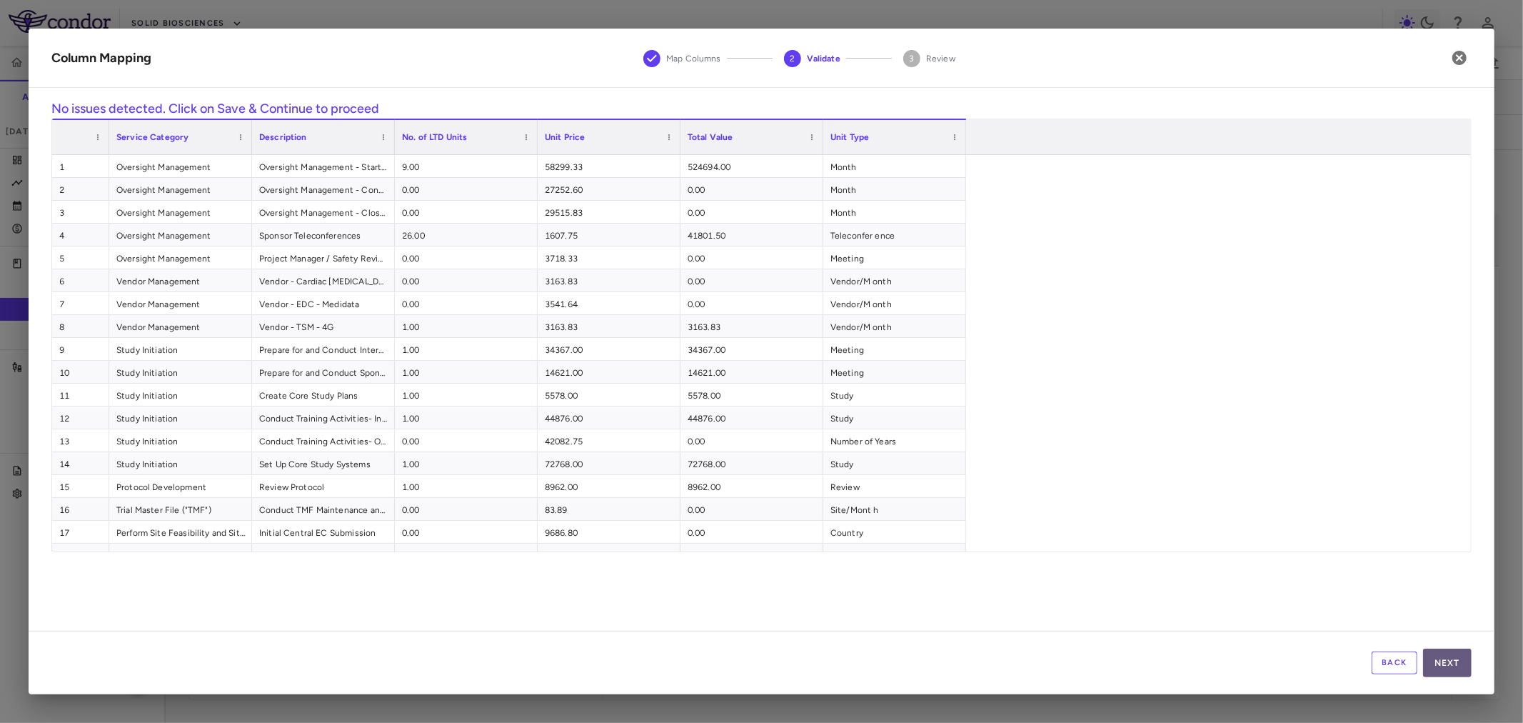
click at [1435, 657] on button "Next" at bounding box center [1447, 662] width 49 height 29
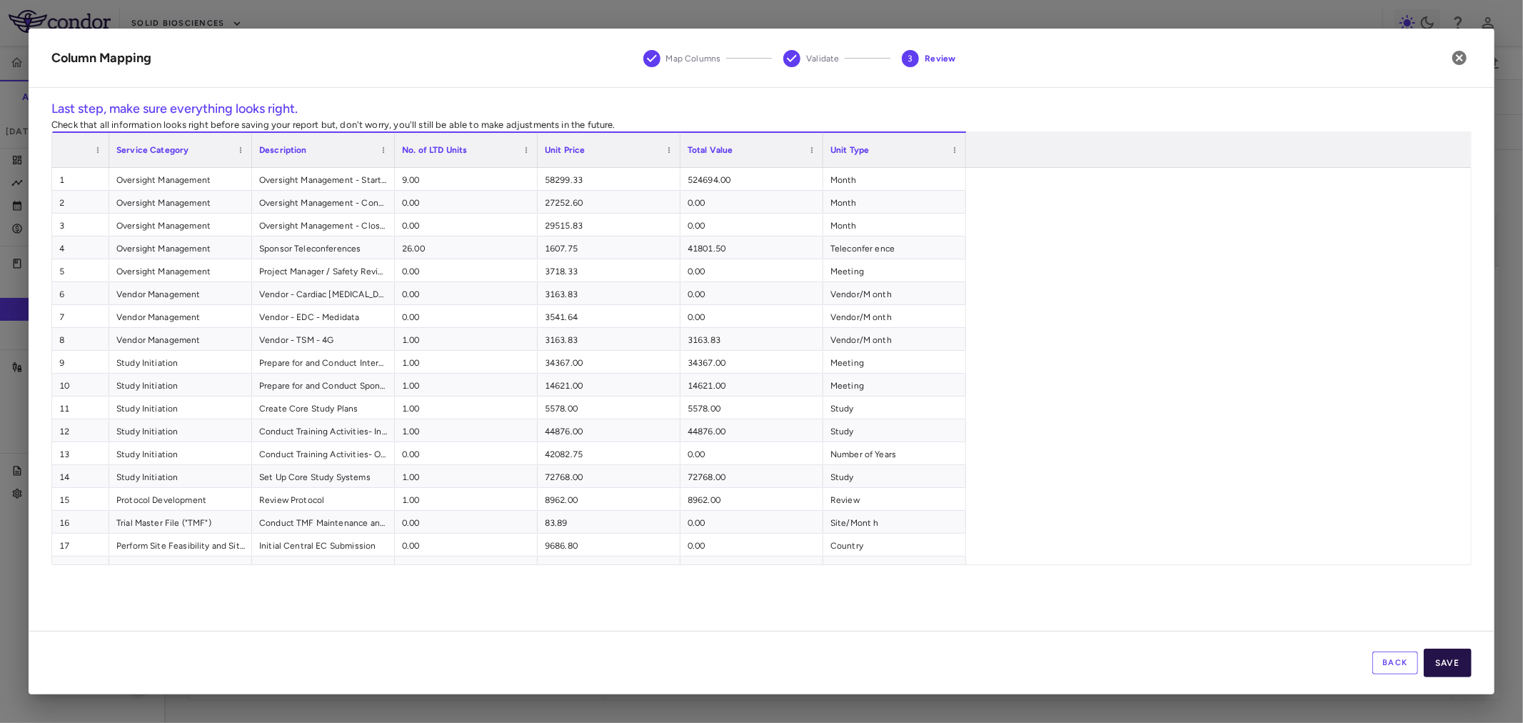
click at [1447, 660] on button "Save" at bounding box center [1448, 662] width 48 height 29
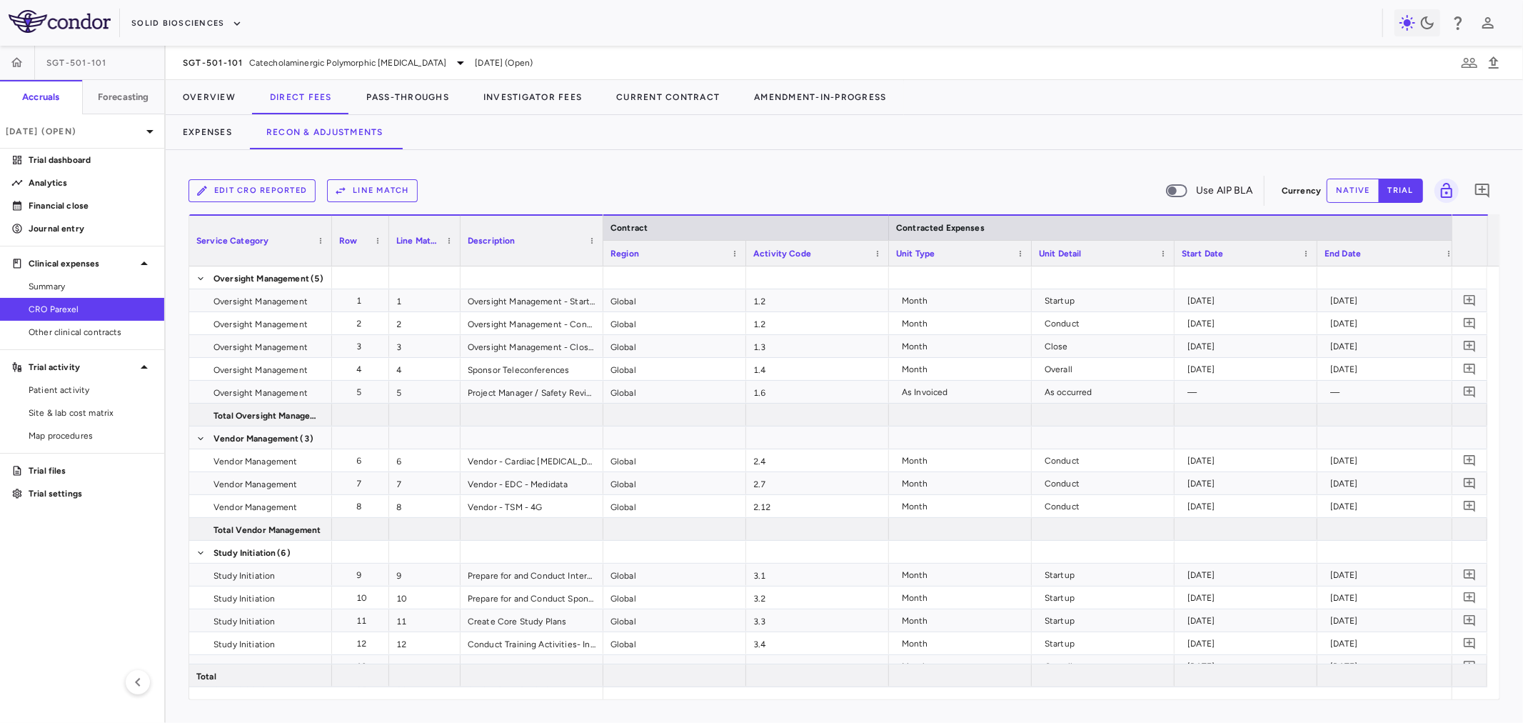
click at [384, 190] on button "Line Match" at bounding box center [372, 190] width 91 height 23
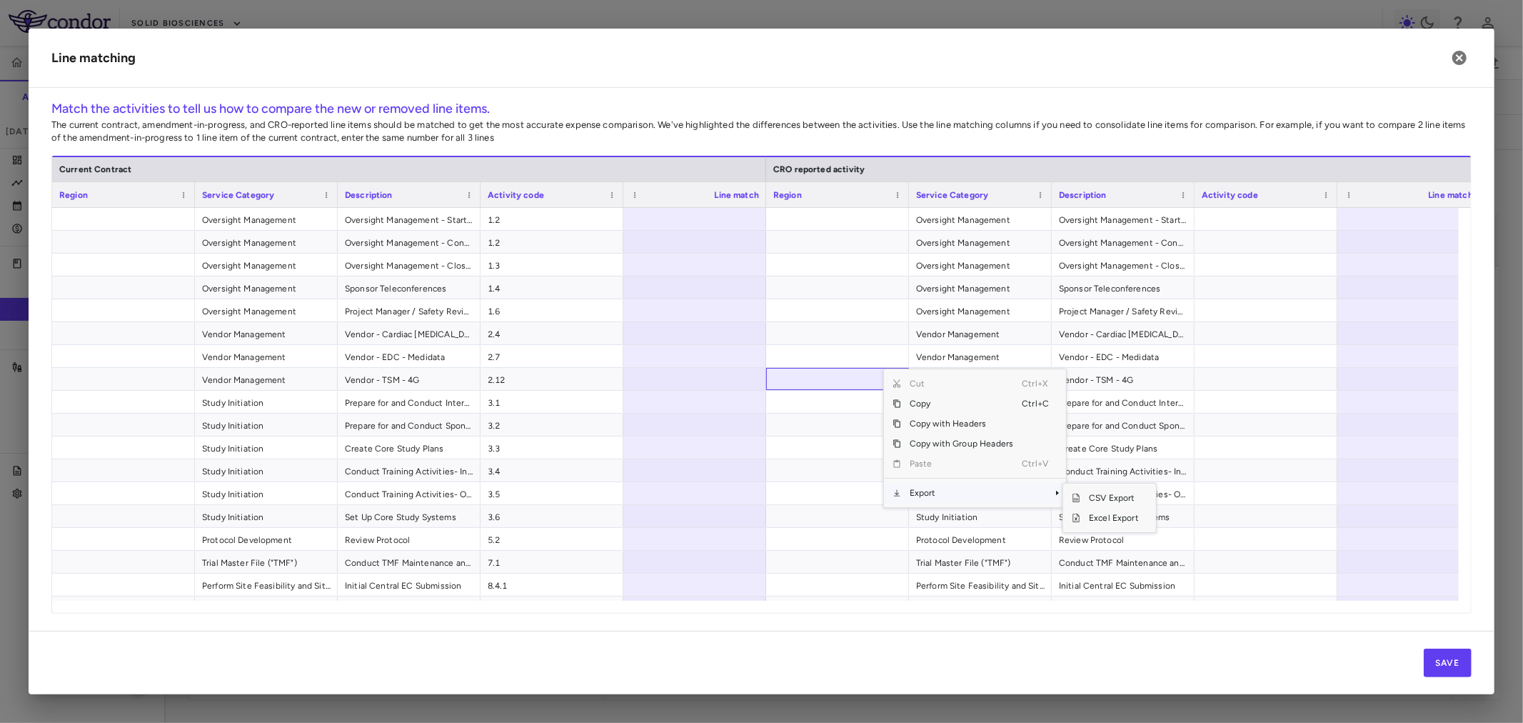
click at [932, 490] on span "Export" at bounding box center [961, 493] width 121 height 20
click at [1090, 516] on span "Excel Export" at bounding box center [1113, 518] width 67 height 20
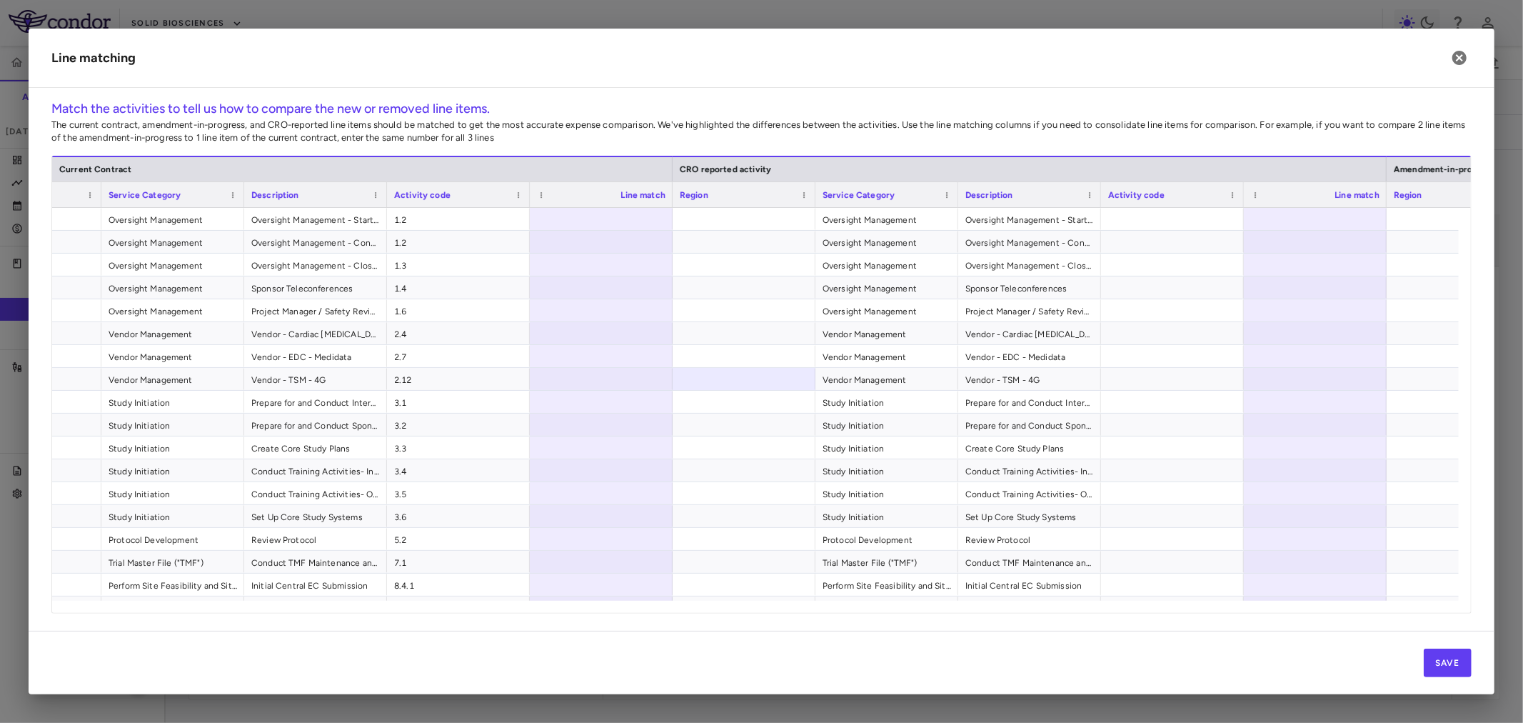
scroll to position [0, 189]
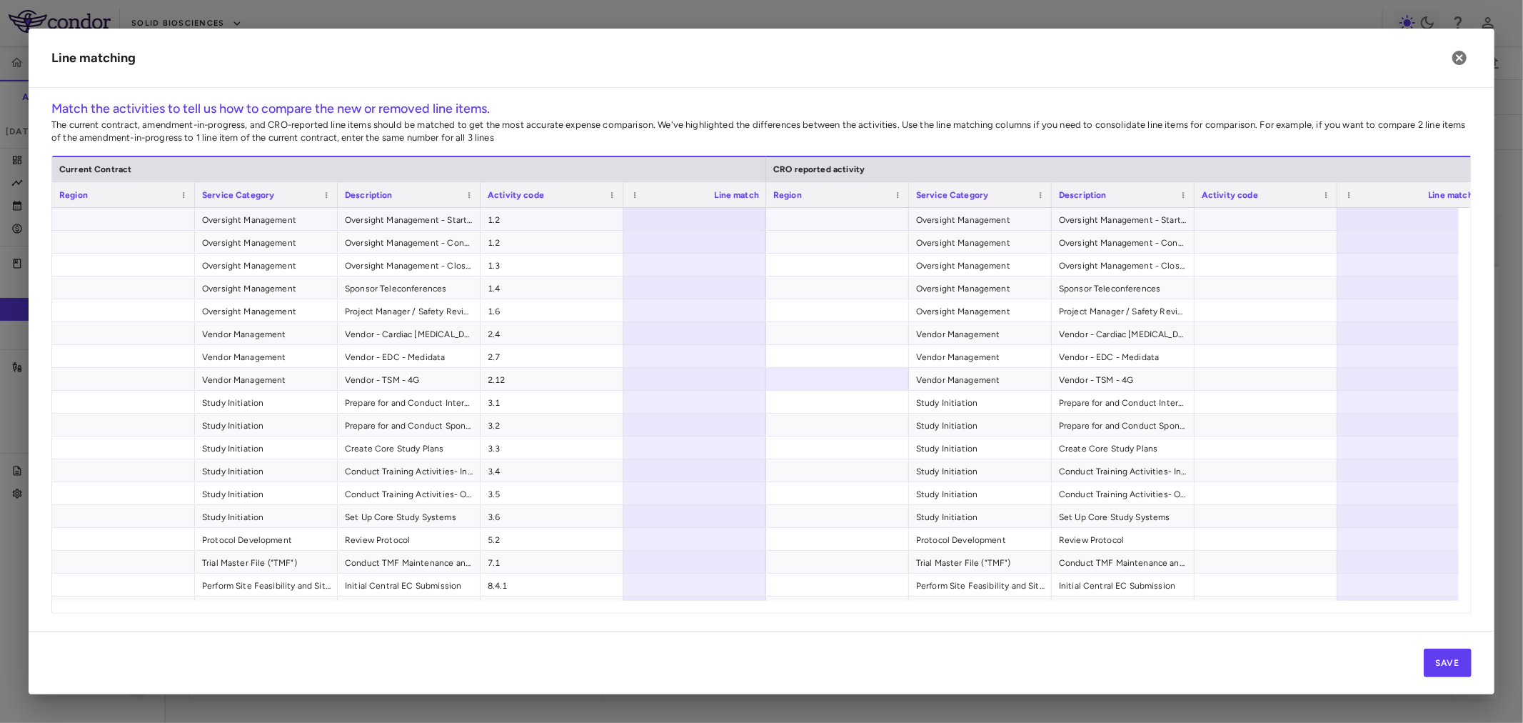
click at [695, 216] on div at bounding box center [694, 219] width 143 height 22
click at [1409, 224] on div at bounding box center [1408, 219] width 143 height 22
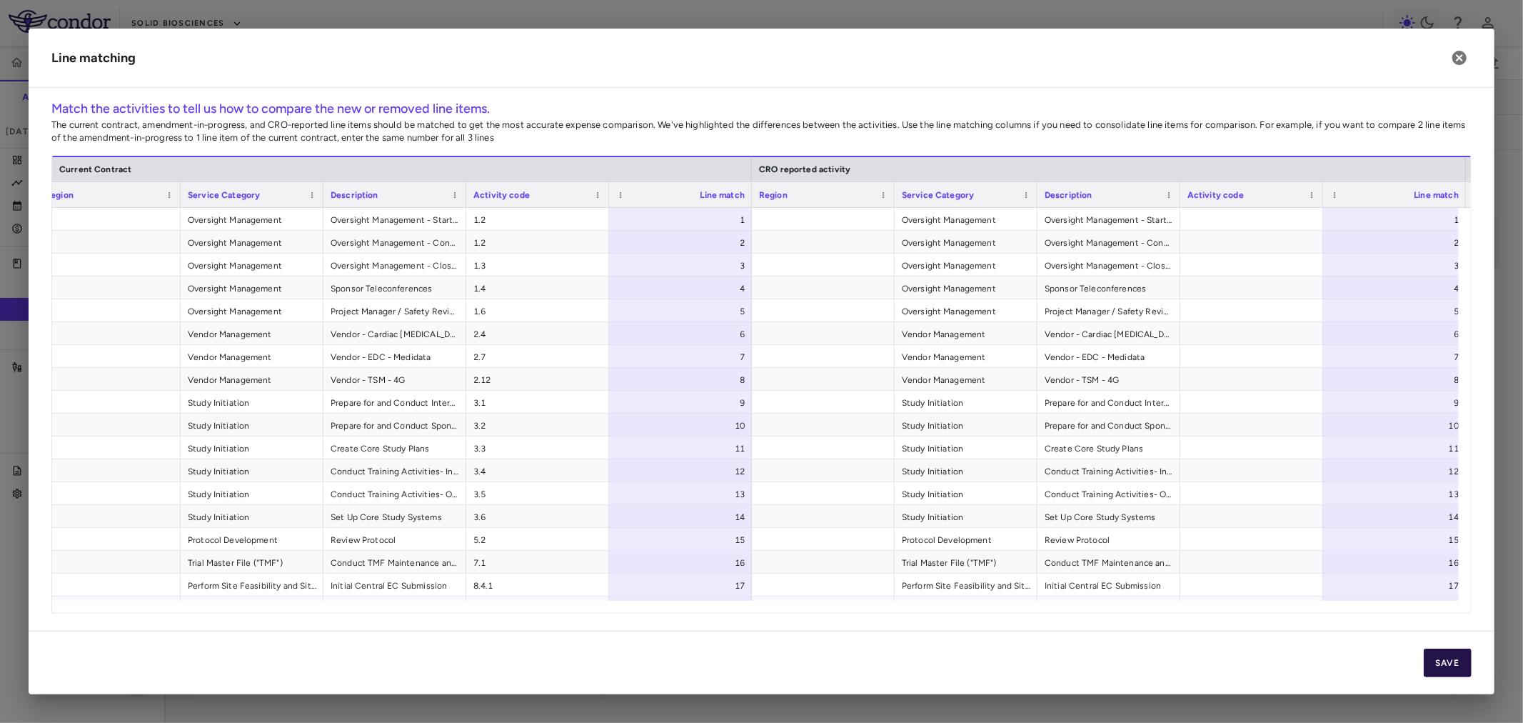
click at [1450, 658] on button "Save" at bounding box center [1448, 662] width 48 height 29
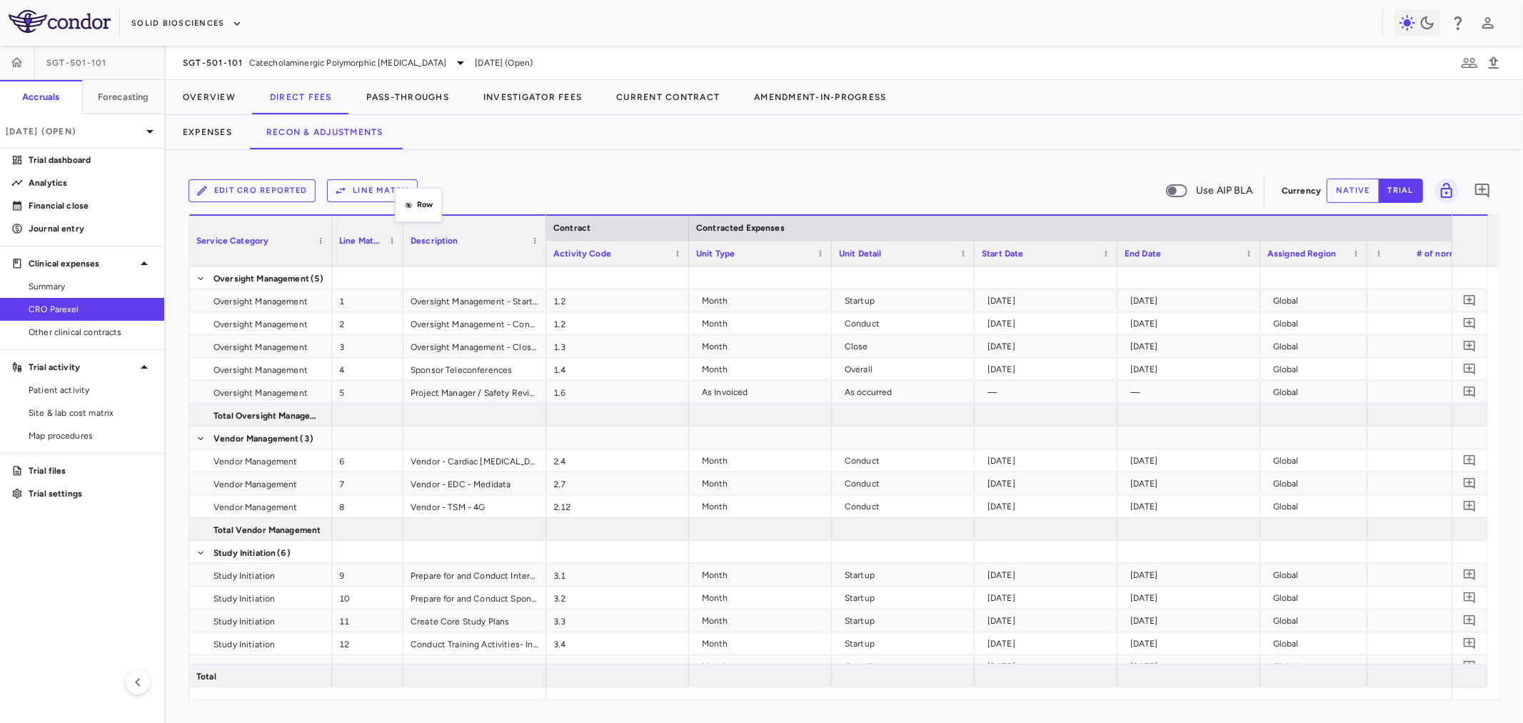
drag, startPoint x: 370, startPoint y: 255, endPoint x: 403, endPoint y: 195, distance: 68.4
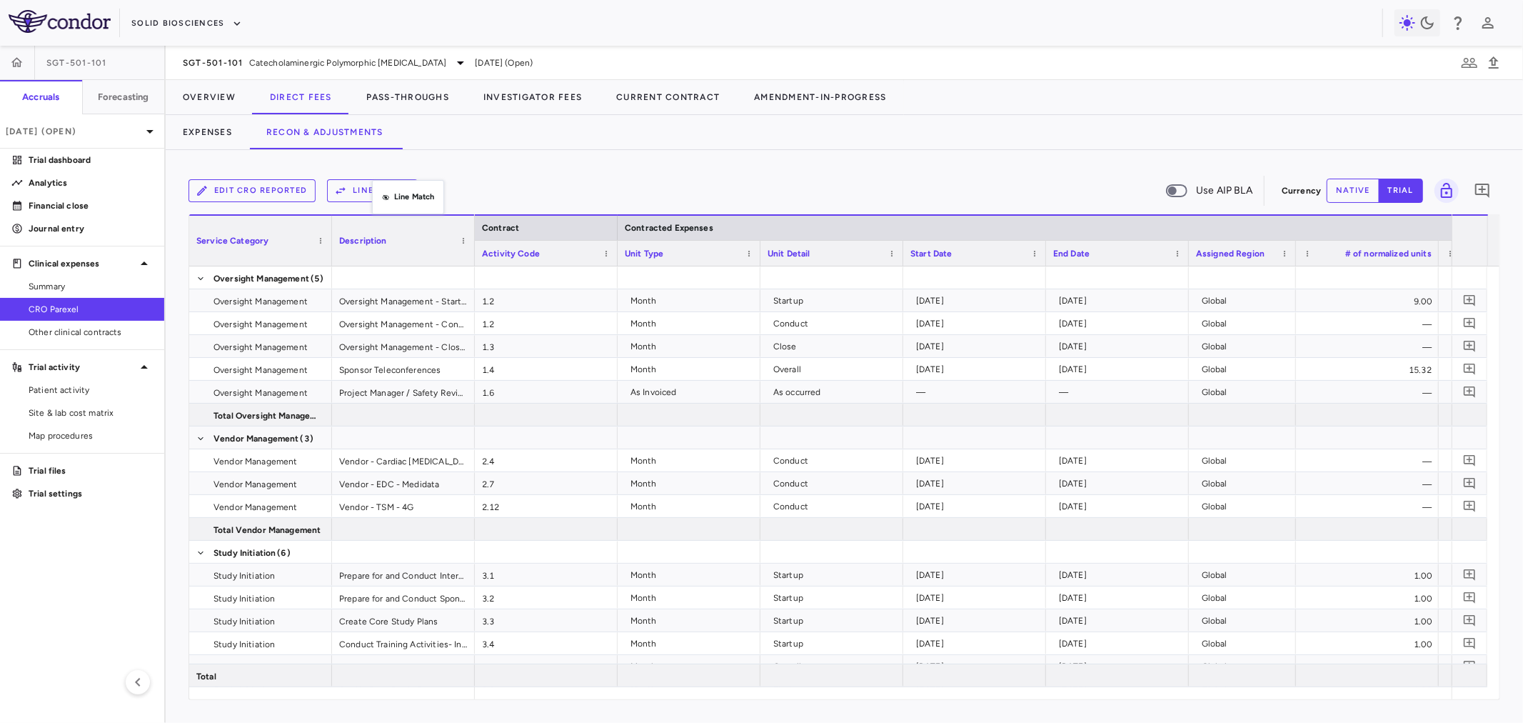
drag, startPoint x: 343, startPoint y: 259, endPoint x: 388, endPoint y: 183, distance: 89.0
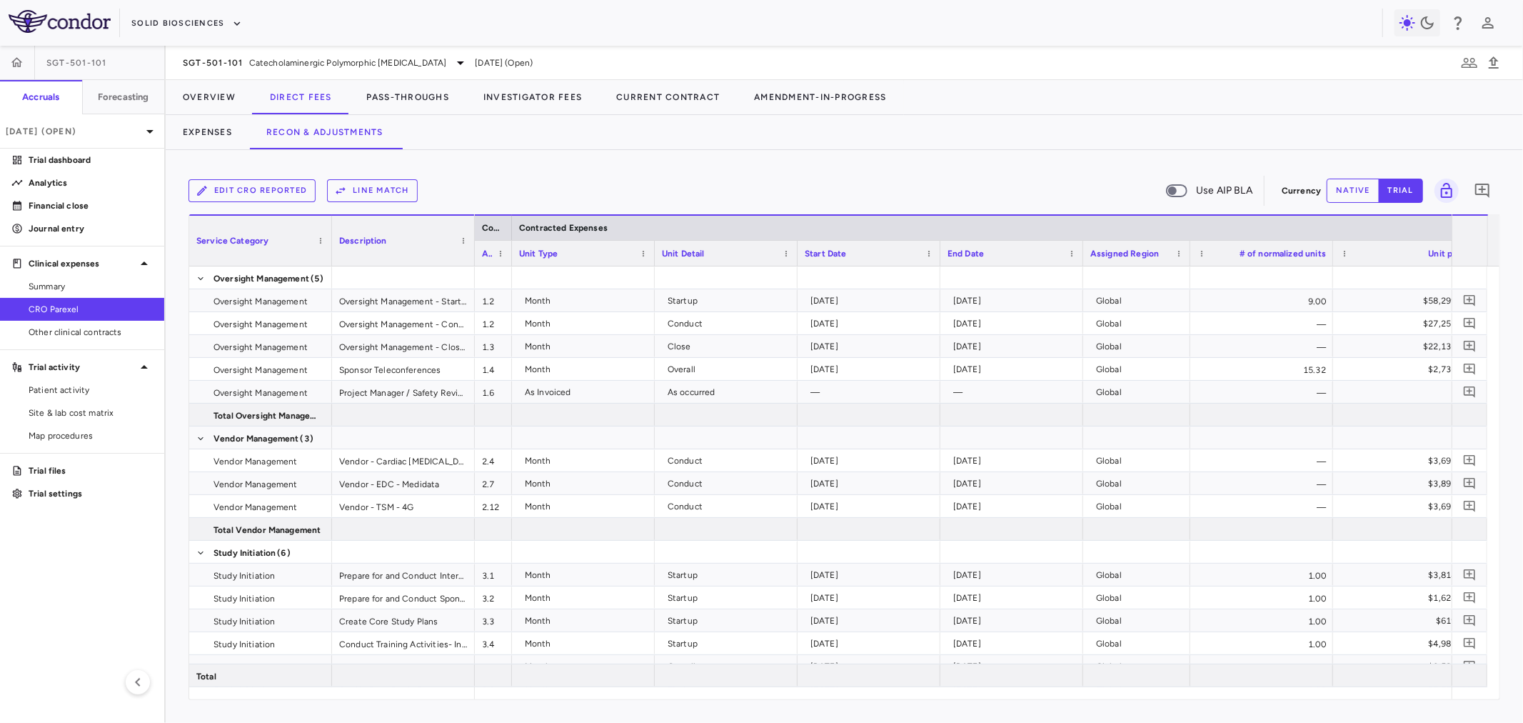
drag, startPoint x: 616, startPoint y: 256, endPoint x: 511, endPoint y: 261, distance: 105.8
click at [511, 261] on div at bounding box center [511, 253] width 6 height 25
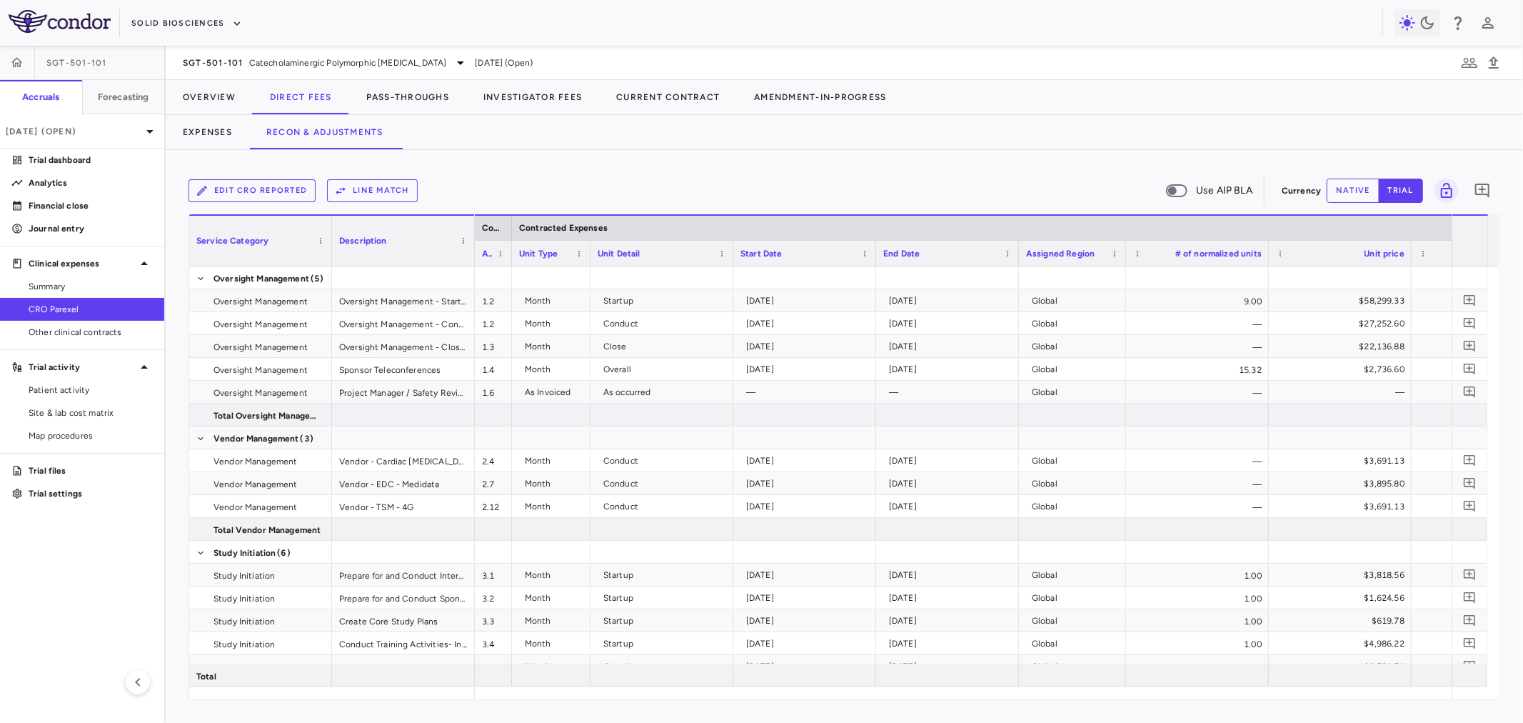
drag, startPoint x: 653, startPoint y: 257, endPoint x: 588, endPoint y: 262, distance: 65.2
click at [588, 262] on div at bounding box center [590, 253] width 6 height 25
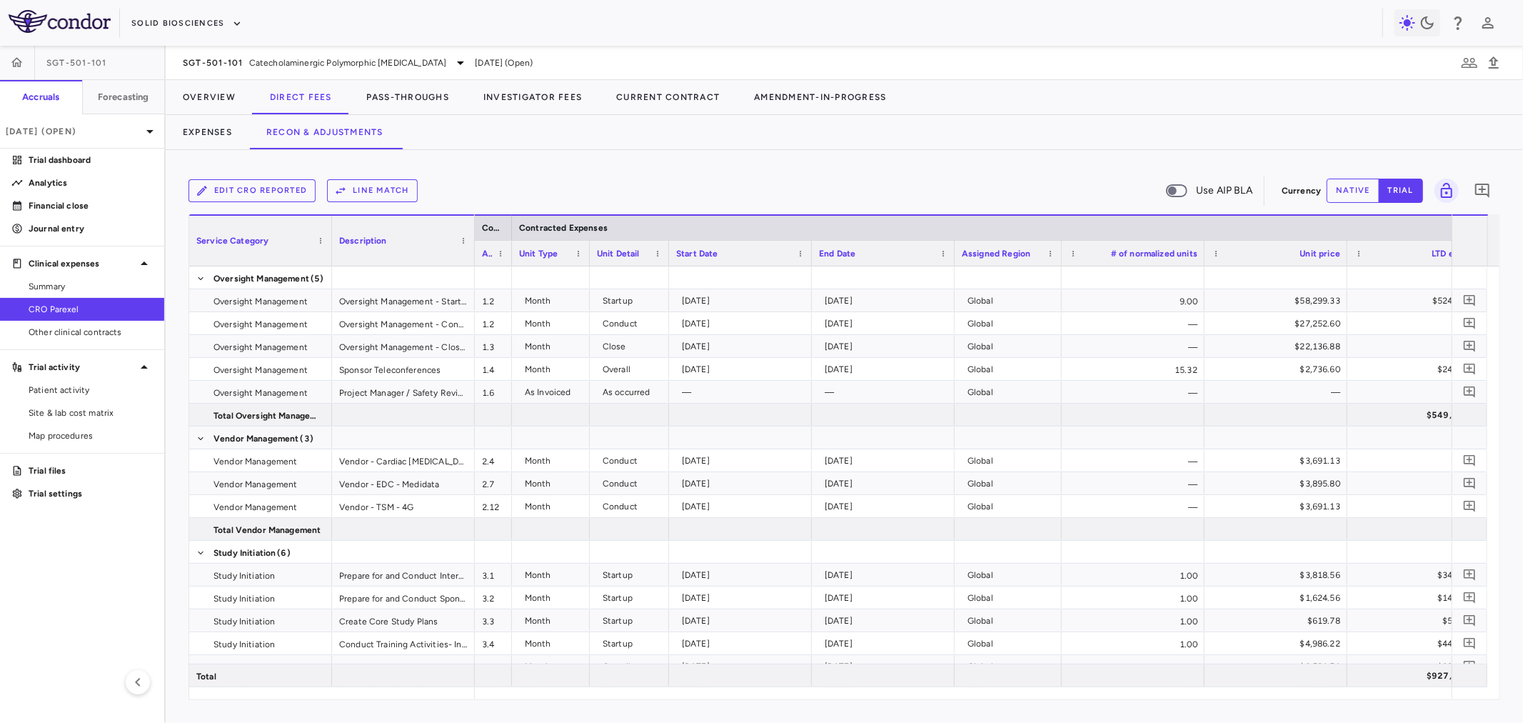
drag, startPoint x: 728, startPoint y: 252, endPoint x: 665, endPoint y: 262, distance: 64.3
click at [665, 262] on div at bounding box center [668, 253] width 6 height 25
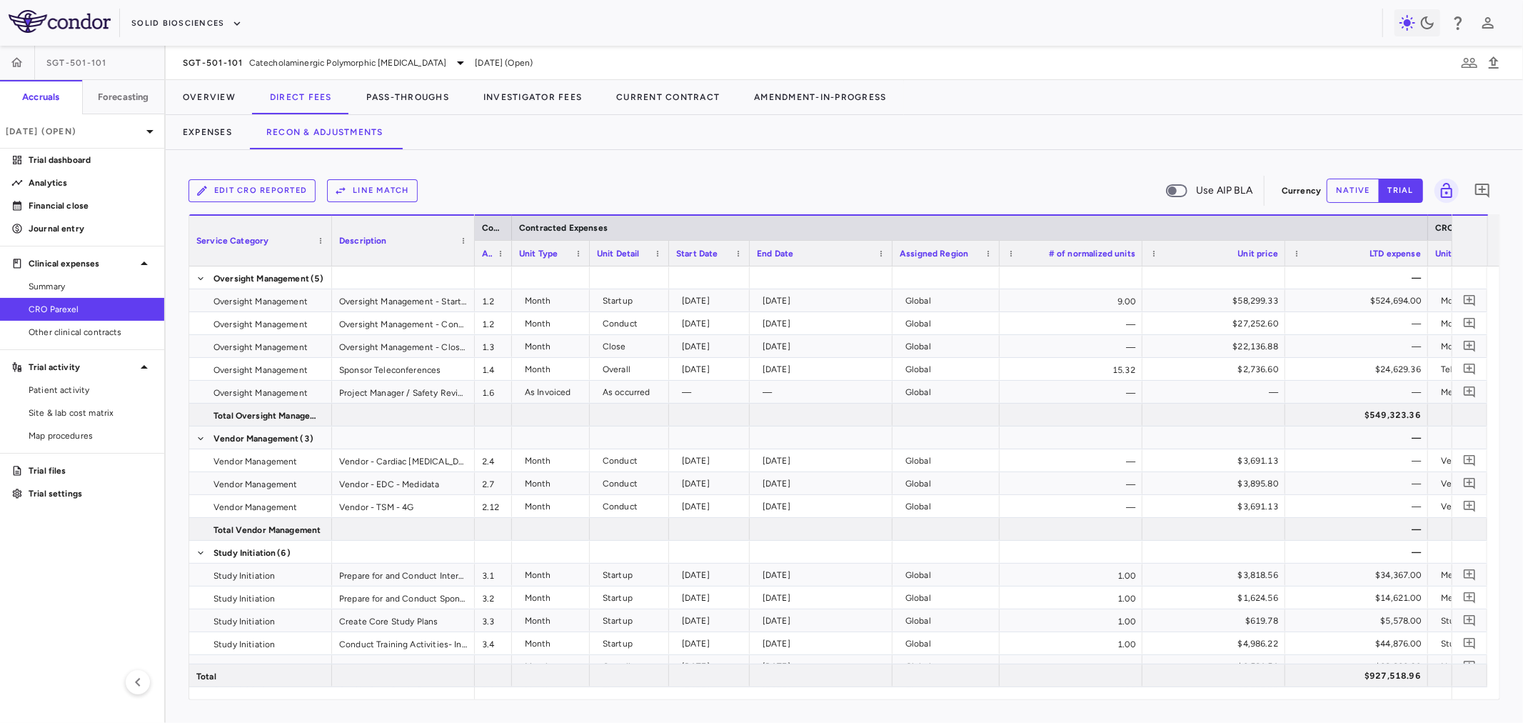
drag, startPoint x: 808, startPoint y: 257, endPoint x: 745, endPoint y: 273, distance: 64.8
click at [745, 273] on div "Service Category Description Contract Contracted Expenses CRO Reported Expenses…" at bounding box center [844, 456] width 1310 height 485
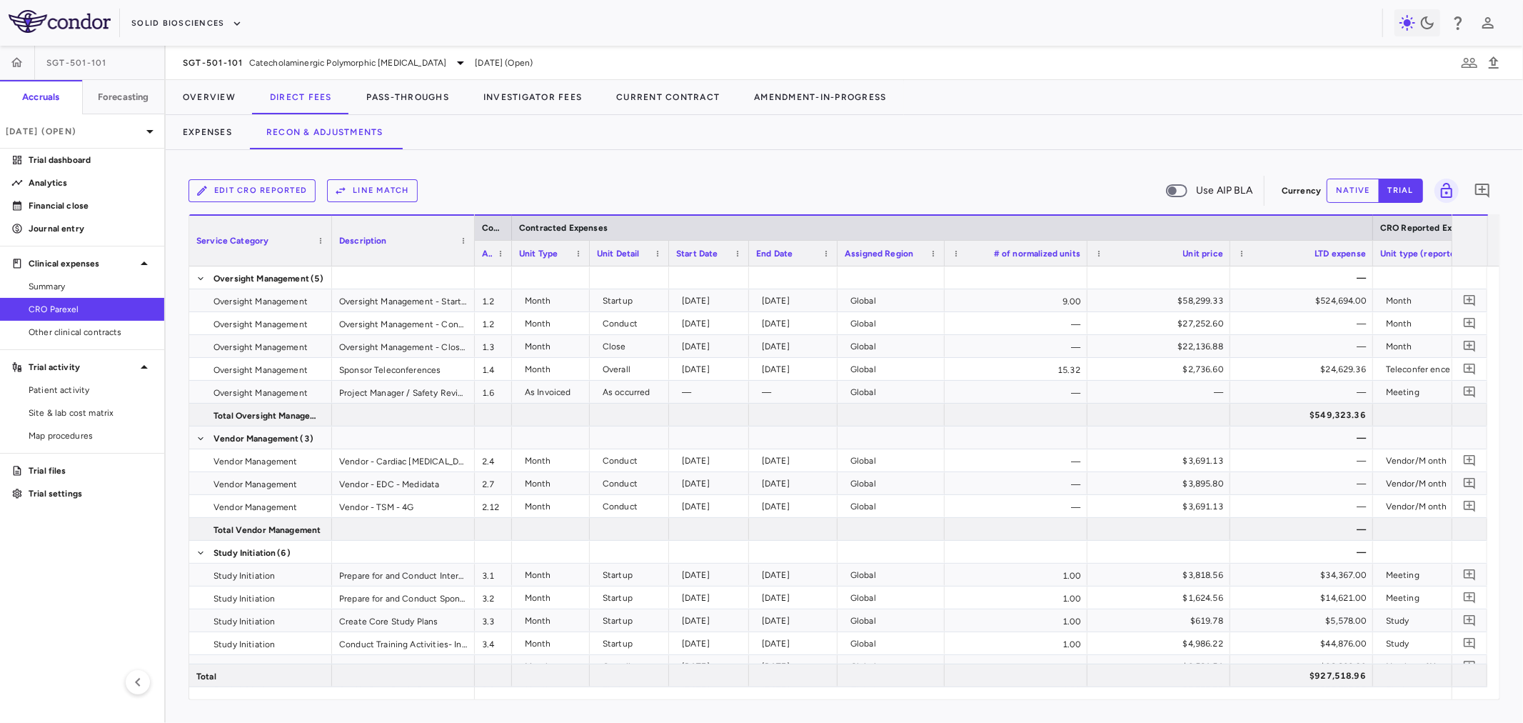
drag, startPoint x: 890, startPoint y: 255, endPoint x: 834, endPoint y: 271, distance: 58.1
click at [834, 271] on div "Service Category Description Contract Contracted Expenses CRO Reported Expenses…" at bounding box center [844, 456] width 1310 height 485
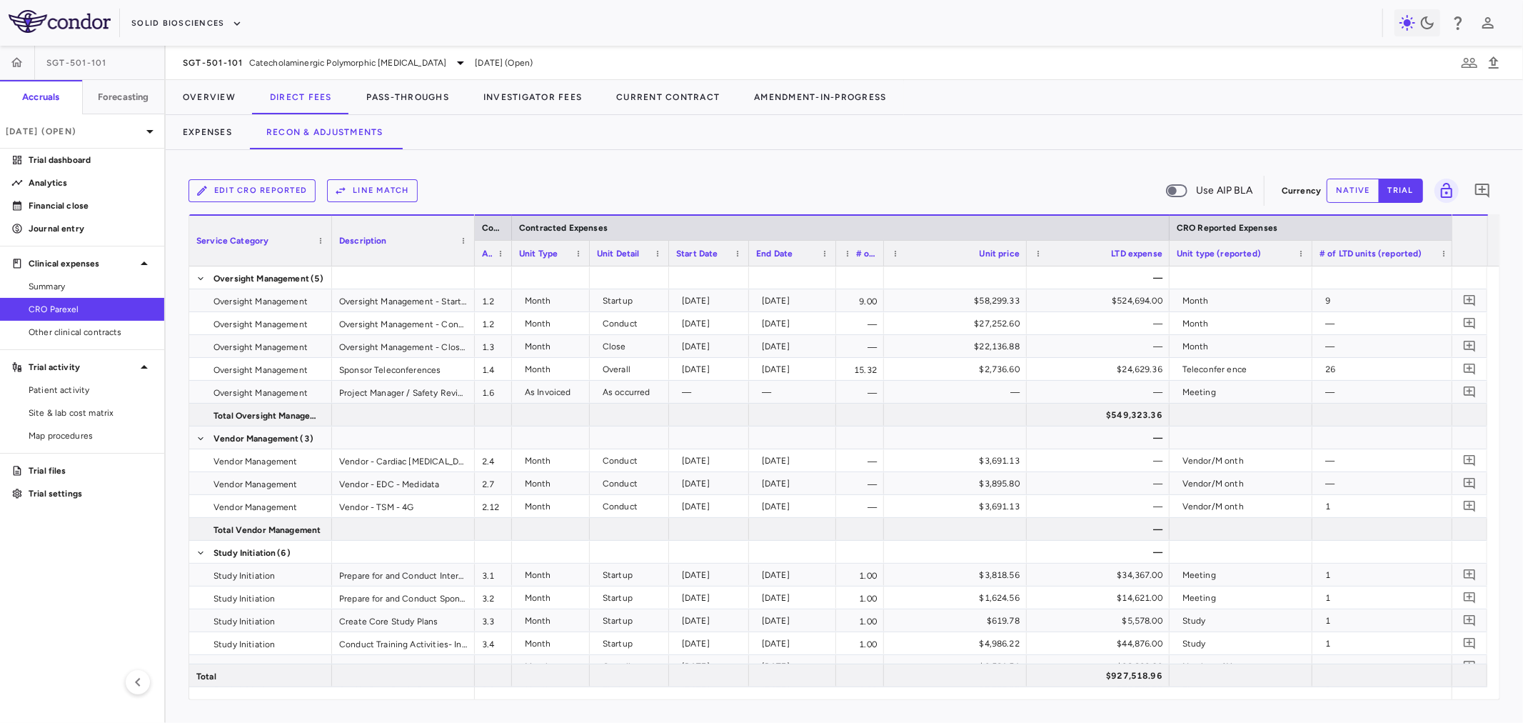
drag, startPoint x: 975, startPoint y: 254, endPoint x: 880, endPoint y: 283, distance: 99.4
click at [880, 283] on div "Service Category Description Contract Contracted Expenses CRO Reported Expenses…" at bounding box center [844, 456] width 1310 height 485
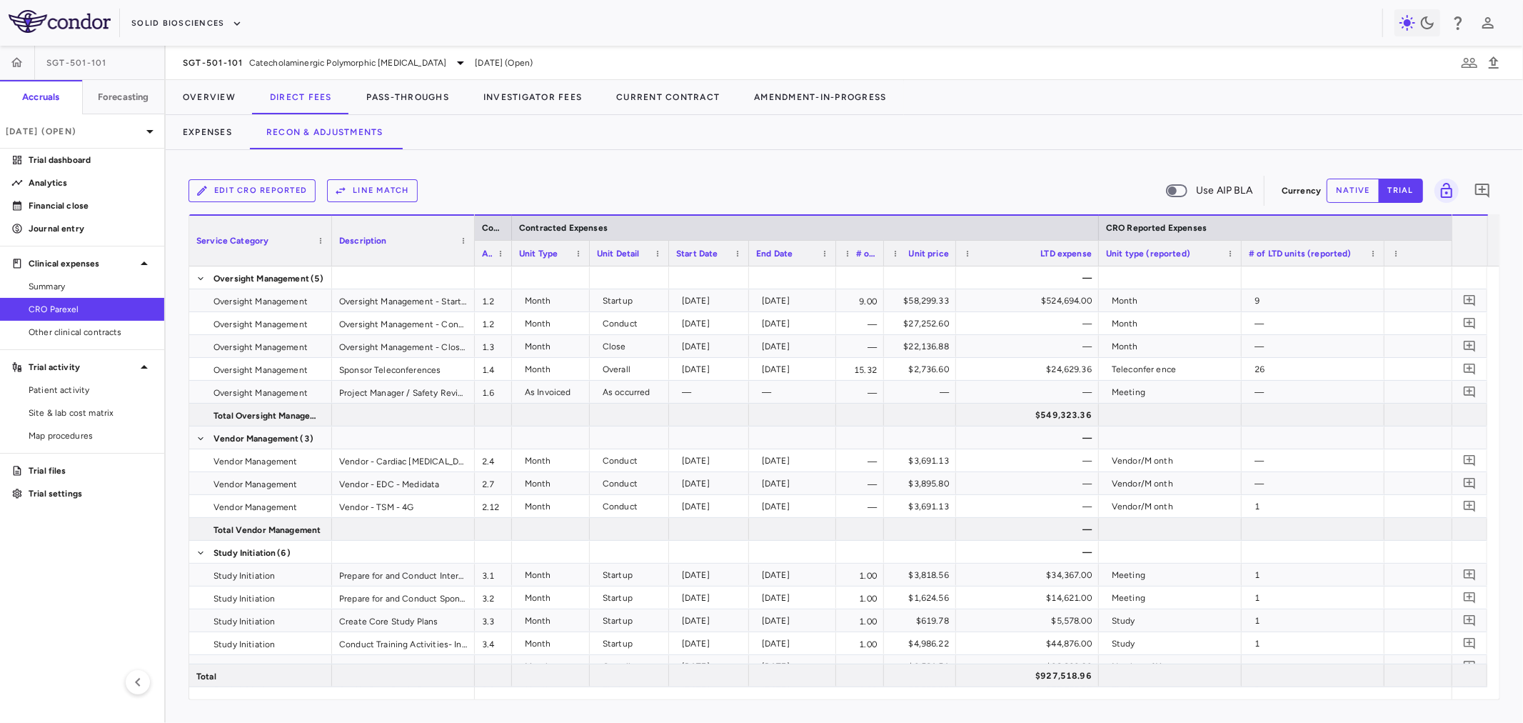
drag, startPoint x: 1025, startPoint y: 251, endPoint x: 954, endPoint y: 270, distance: 73.1
click at [954, 270] on div "Service Category Description Contract Contracted Expenses CRO Reported Expenses…" at bounding box center [844, 456] width 1310 height 485
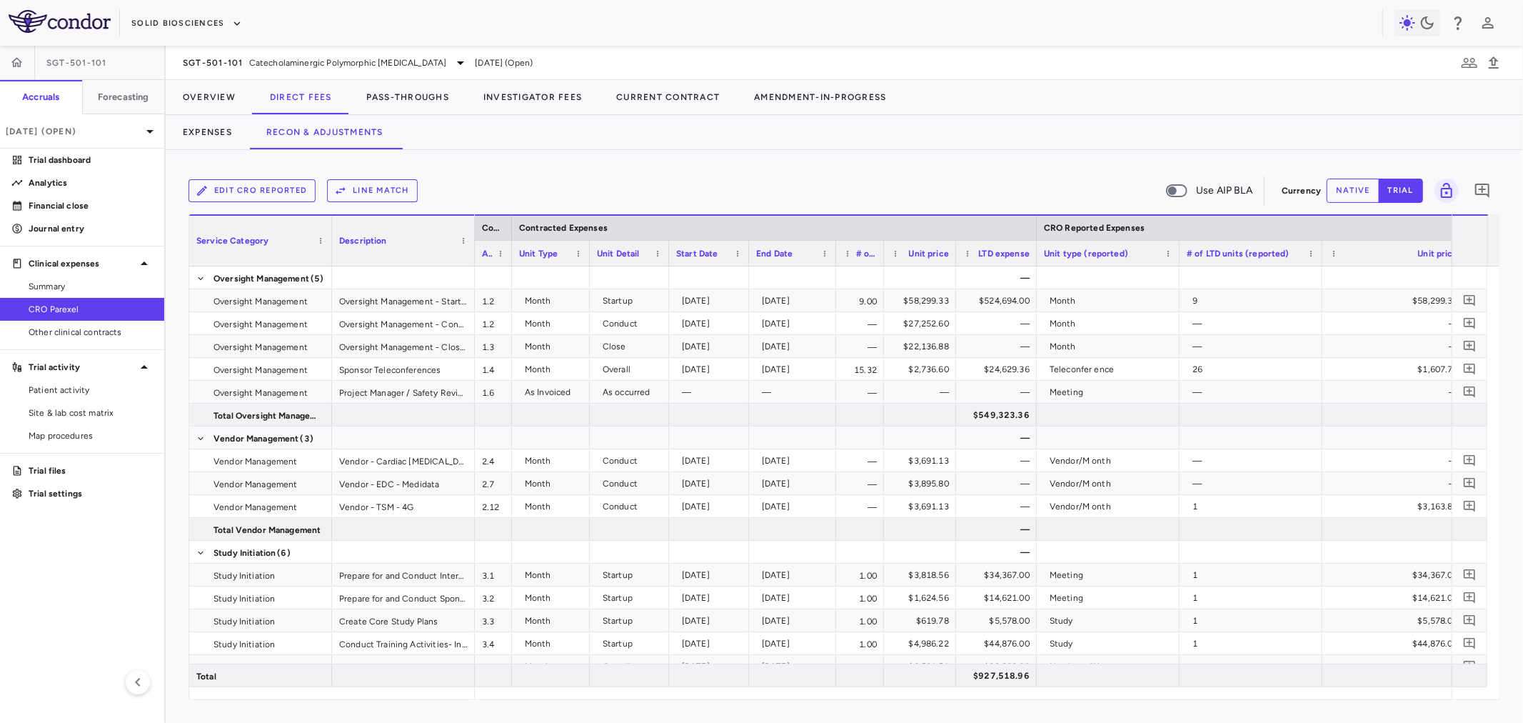
drag, startPoint x: 1097, startPoint y: 250, endPoint x: 1035, endPoint y: 264, distance: 63.7
click at [1035, 264] on div at bounding box center [1036, 253] width 6 height 25
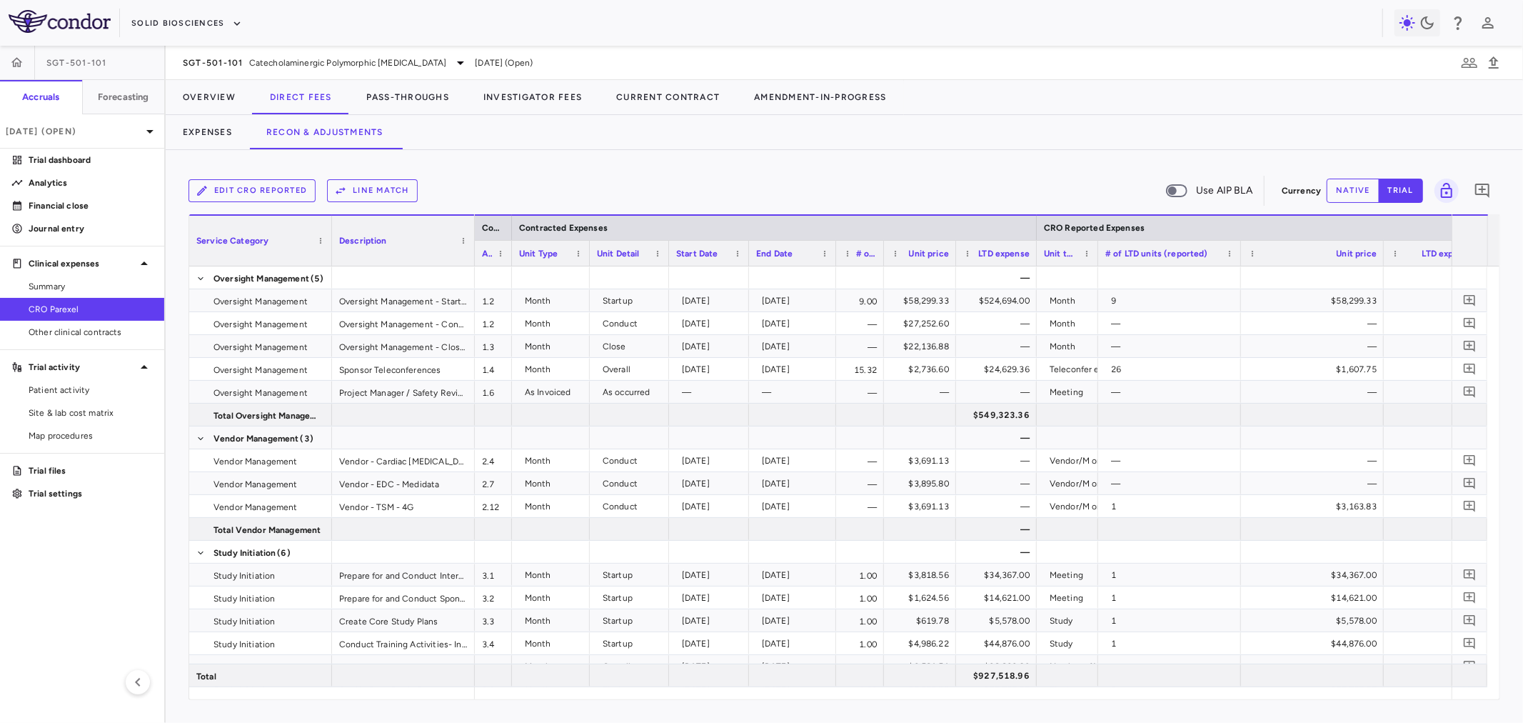
drag, startPoint x: 1178, startPoint y: 253, endPoint x: 1096, endPoint y: 271, distance: 84.0
click at [1096, 271] on div "Service Category Description Contract Contracted Expenses CRO Reported Expenses…" at bounding box center [844, 456] width 1310 height 485
click at [1242, 254] on div "Unit price" at bounding box center [1311, 253] width 143 height 26
click at [1237, 254] on div at bounding box center [1240, 253] width 6 height 25
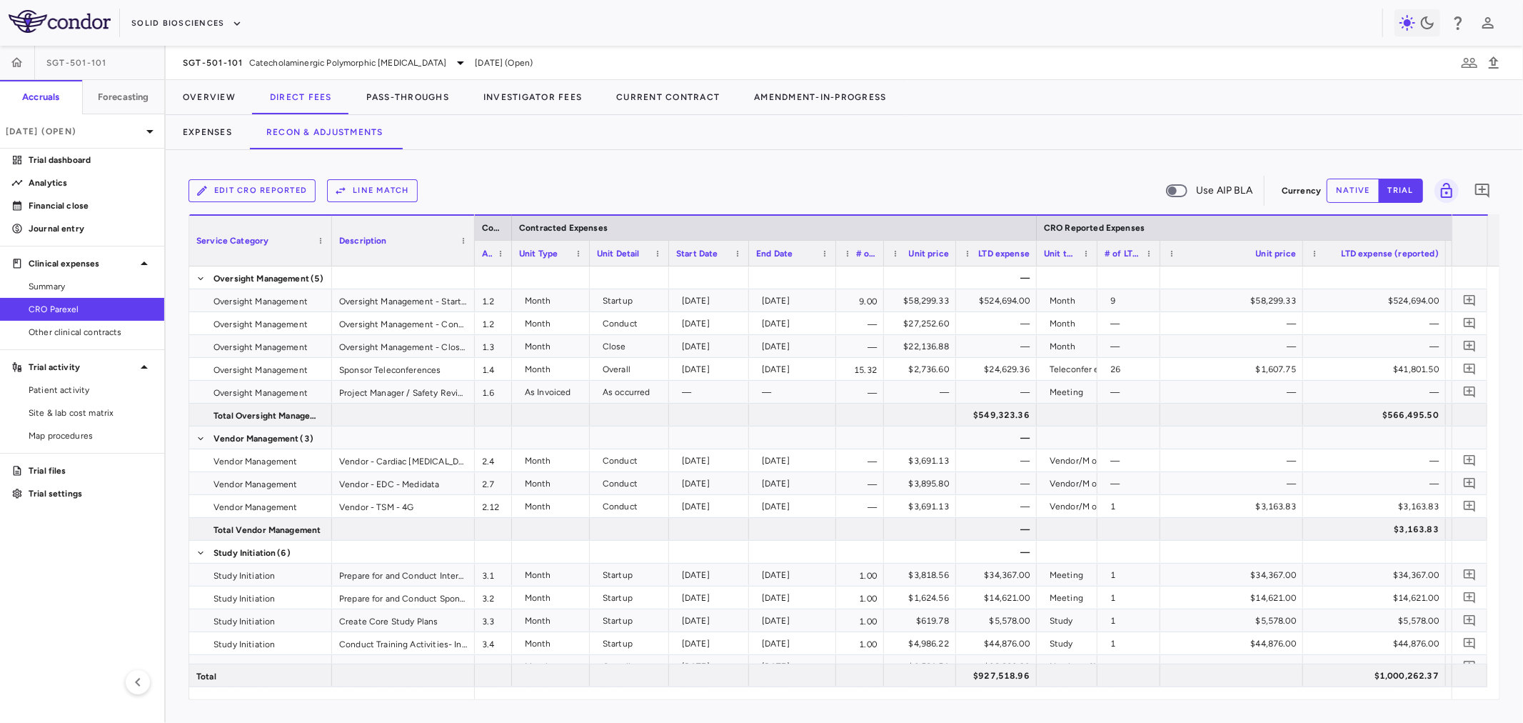
drag, startPoint x: 1237, startPoint y: 254, endPoint x: 1157, endPoint y: 273, distance: 82.3
click at [1157, 273] on div "Service Category Description Contract Contracted Expenses CRO Reported Expenses…" at bounding box center [844, 456] width 1310 height 485
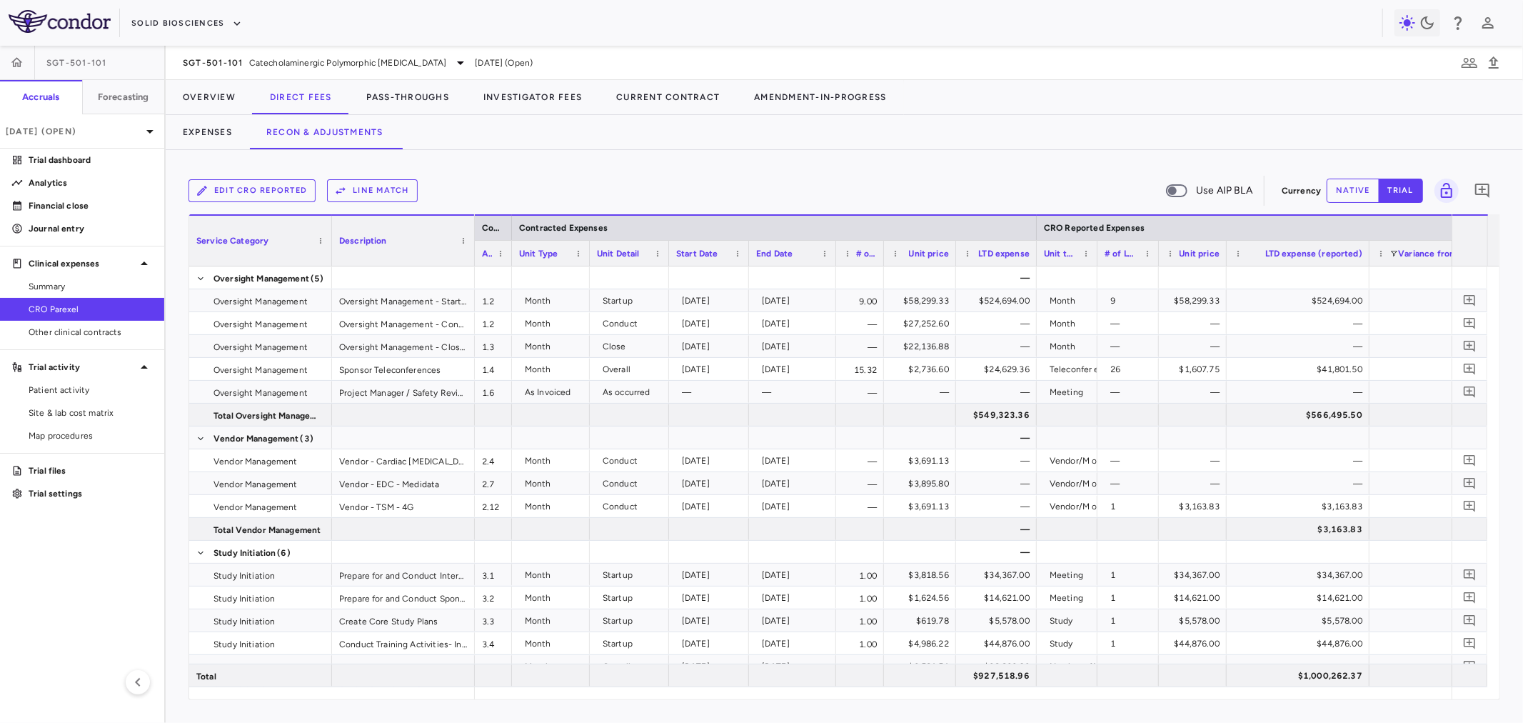
drag, startPoint x: 1299, startPoint y: 248, endPoint x: 1226, endPoint y: 271, distance: 77.2
click at [1226, 271] on div "Service Category Description Contract Contracted Expenses CRO Reported Expenses…" at bounding box center [844, 456] width 1310 height 485
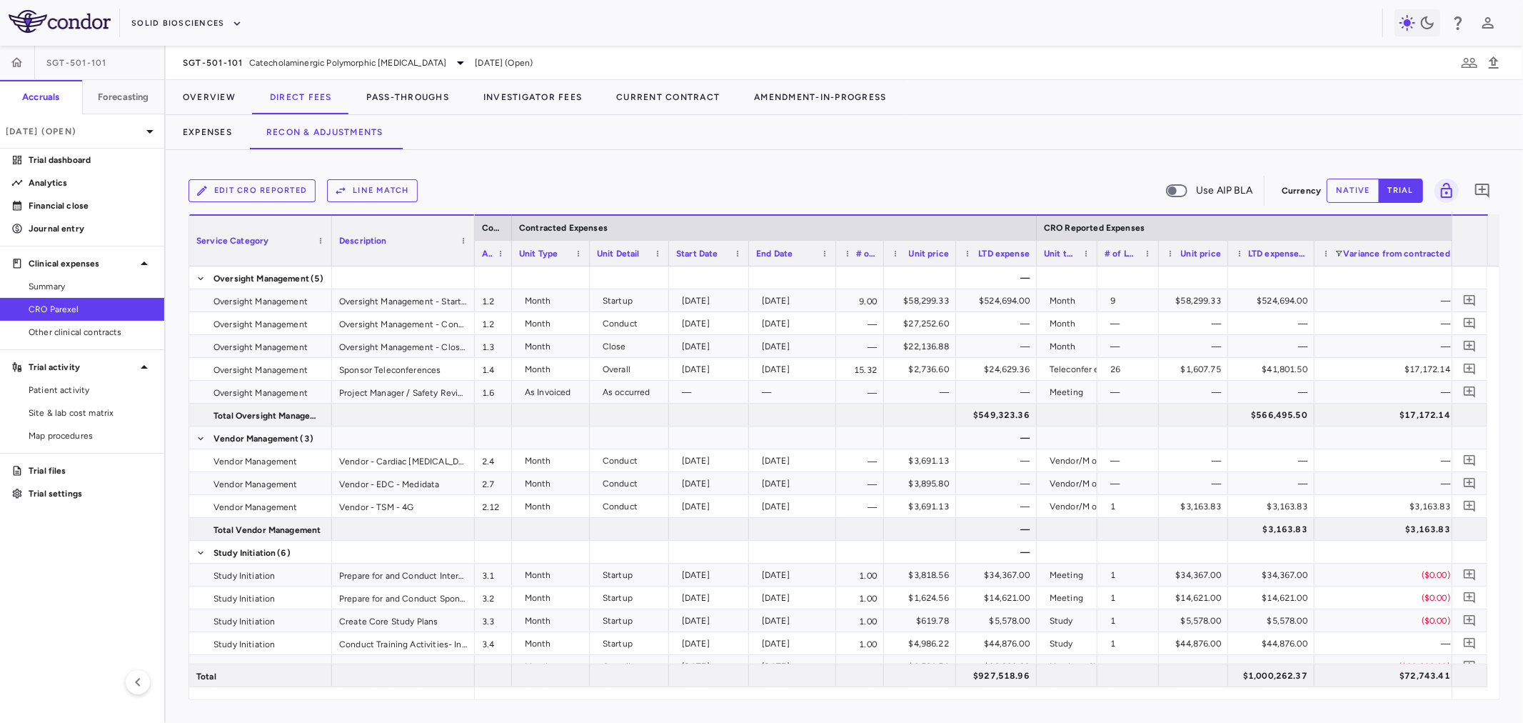
drag, startPoint x: 1369, startPoint y: 258, endPoint x: 1310, endPoint y: 277, distance: 61.4
click at [1310, 277] on div "Service Category Description Contract Contracted Expenses CRO Reported Expenses…" at bounding box center [844, 456] width 1310 height 485
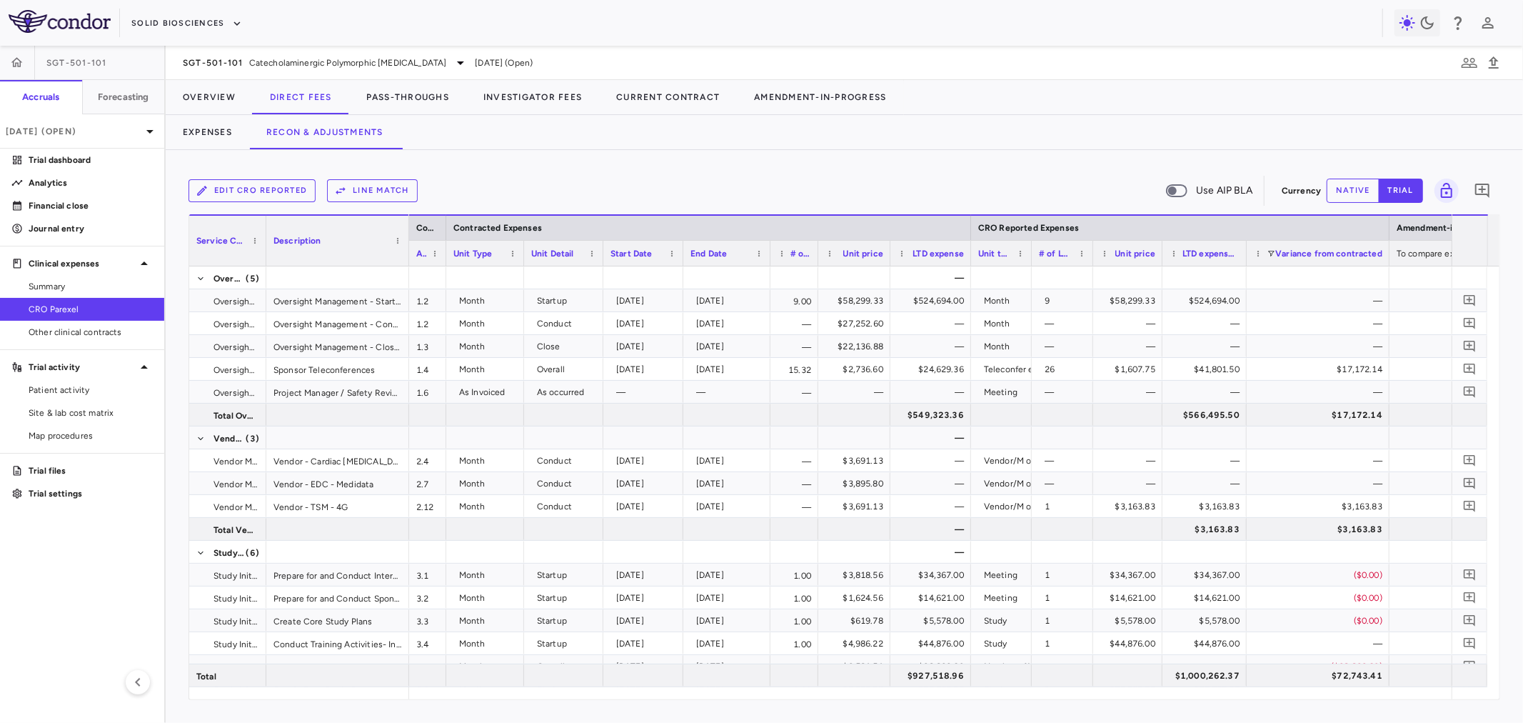
drag, startPoint x: 330, startPoint y: 248, endPoint x: 291, endPoint y: 269, distance: 44.7
click at [266, 266] on div "Service Category Description Contract Contracted Expenses CRO Reported Expenses…" at bounding box center [844, 456] width 1310 height 485
drag, startPoint x: 1389, startPoint y: 264, endPoint x: 1346, endPoint y: 268, distance: 43.7
click at [1346, 268] on div "Service Category Description Contract Contracted Expenses CRO Reported Expenses…" at bounding box center [844, 456] width 1310 height 485
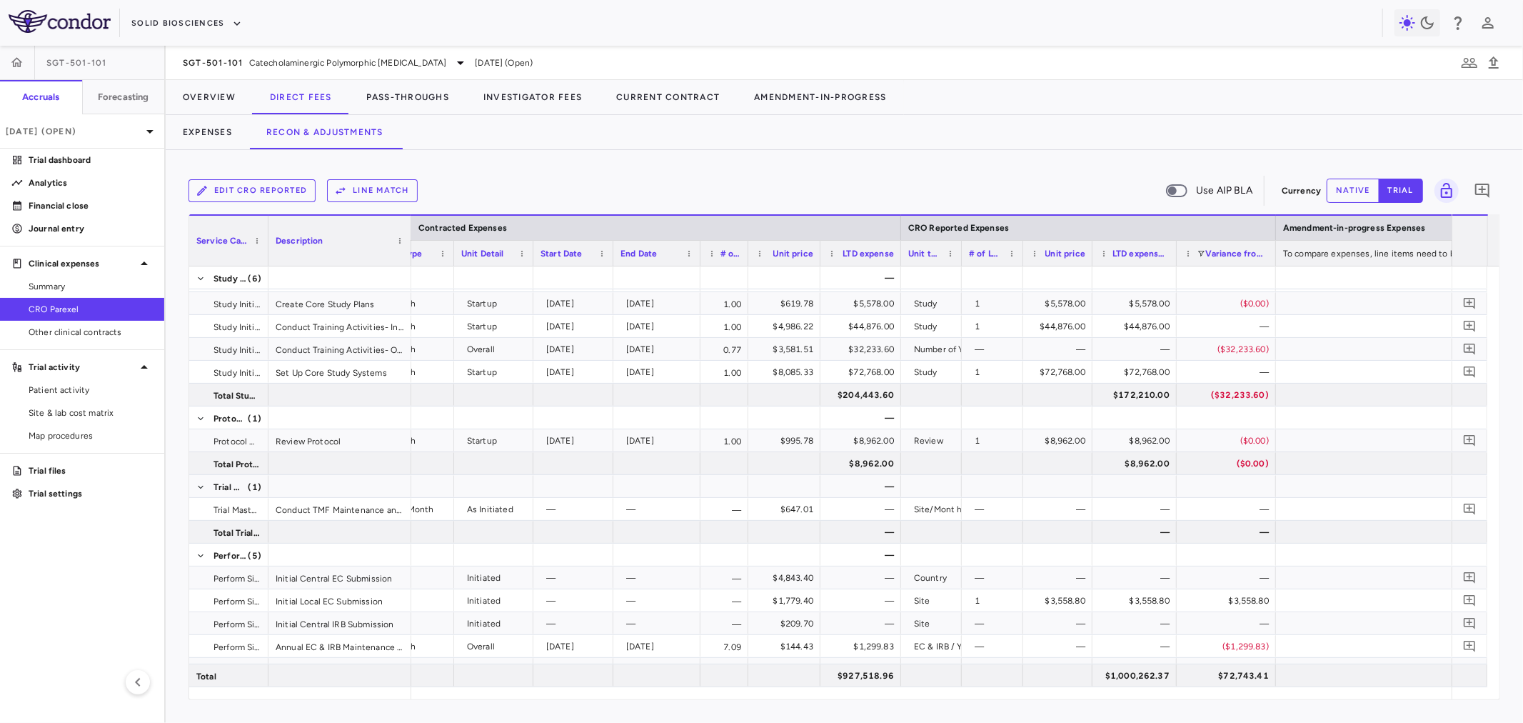
scroll to position [0, 201]
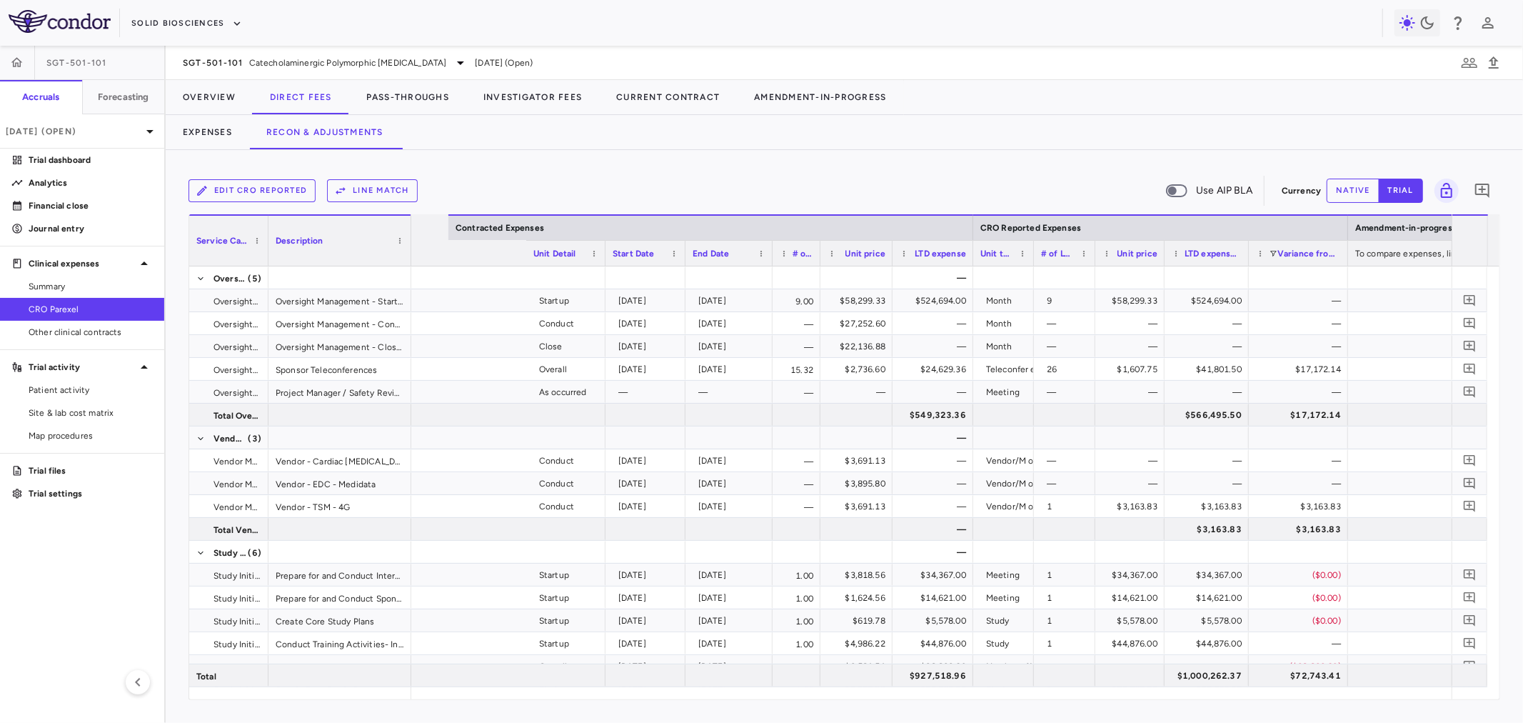
click at [1256, 258] on div "Variance from contracted" at bounding box center [1298, 253] width 85 height 25
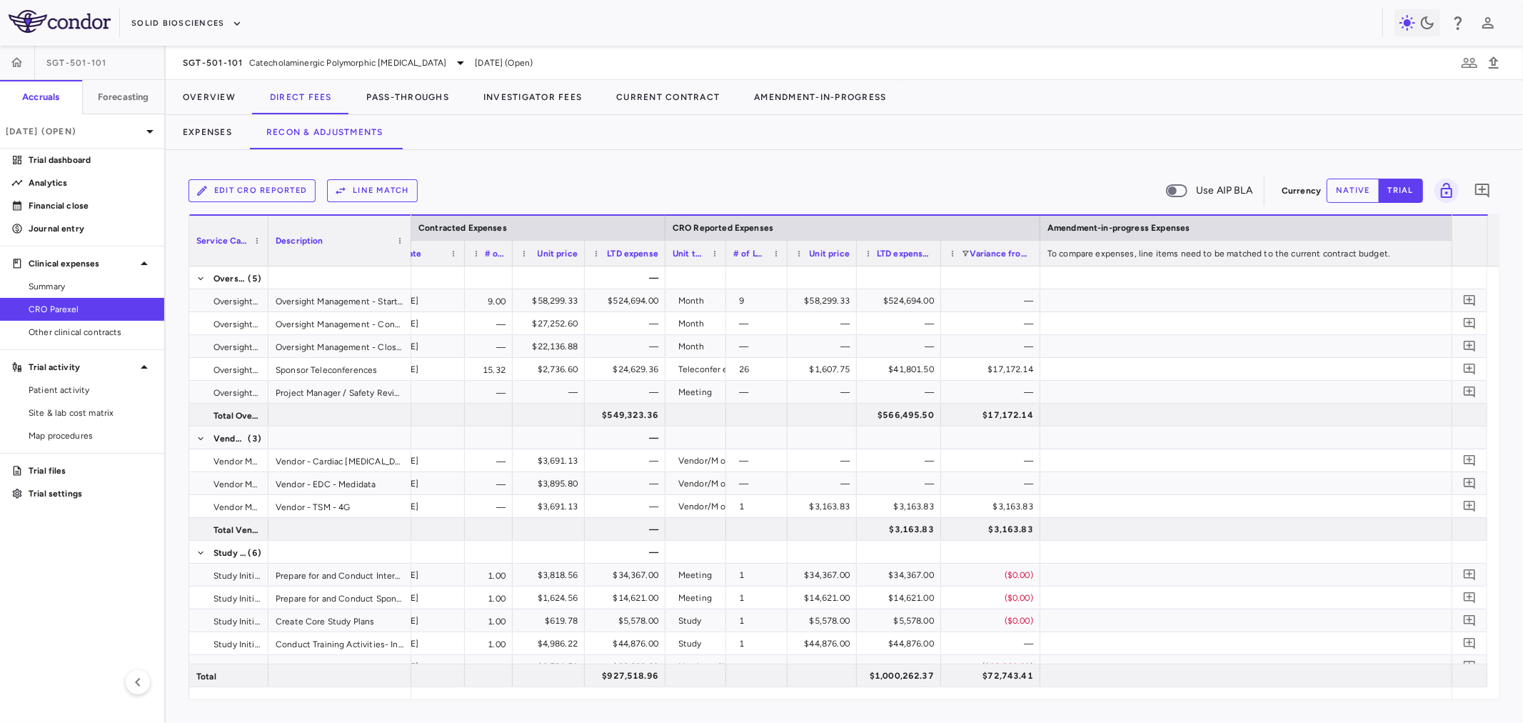
click at [965, 259] on div "Variance from contracted" at bounding box center [990, 253] width 85 height 25
click at [965, 254] on span at bounding box center [965, 253] width 9 height 9
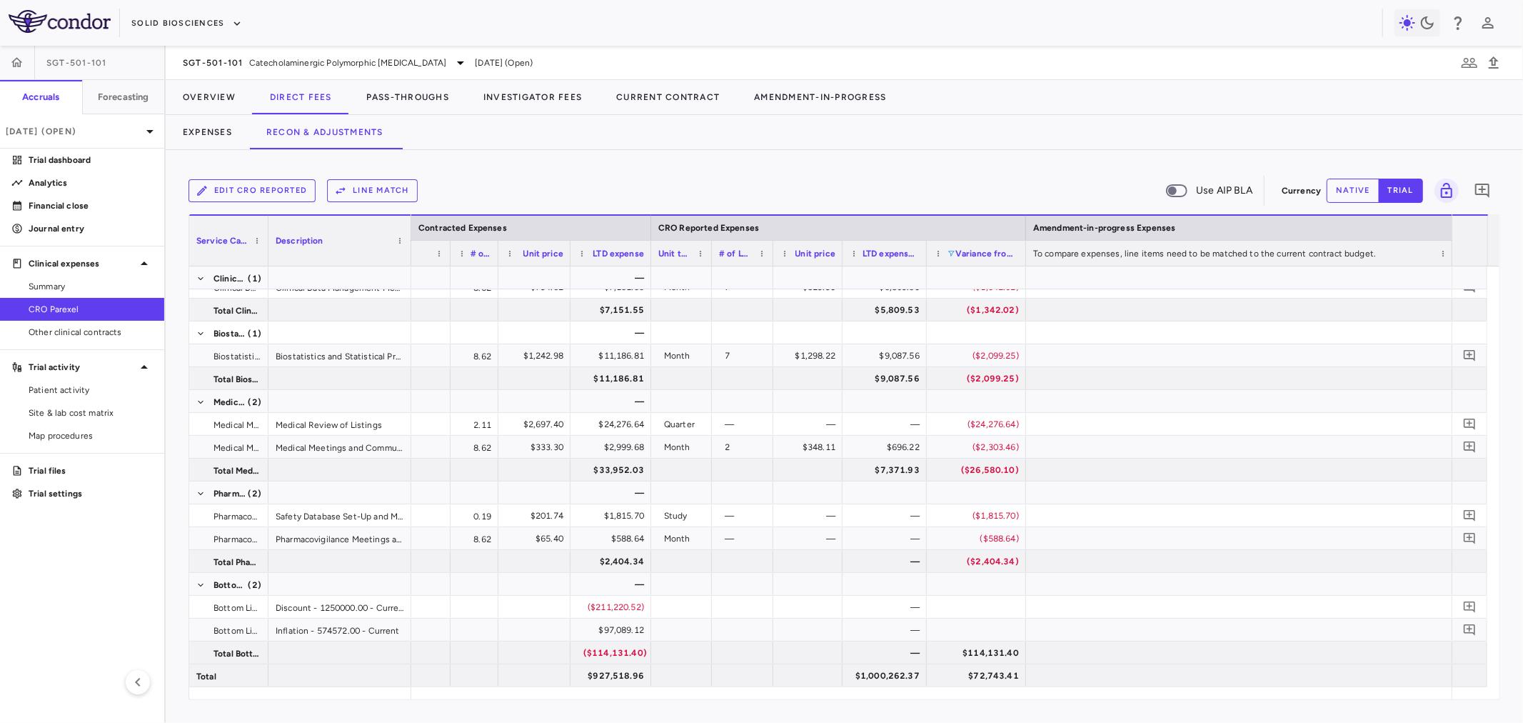
scroll to position [0, 0]
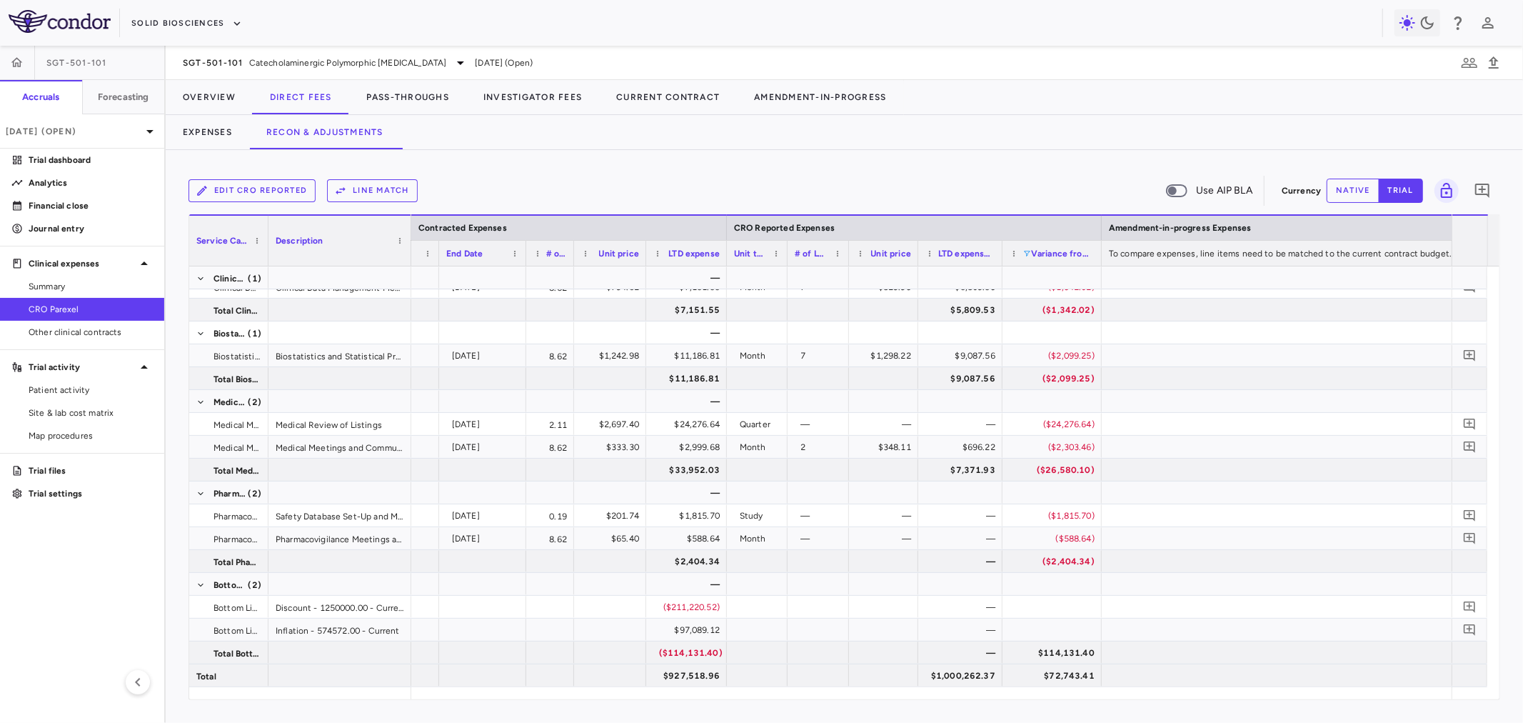
click at [1342, 191] on button "native" at bounding box center [1353, 190] width 53 height 24
click at [960, 625] on div "$0.00" at bounding box center [963, 629] width 64 height 23
drag, startPoint x: 958, startPoint y: 629, endPoint x: 1007, endPoint y: 618, distance: 50.6
click at [993, 620] on input "number" at bounding box center [970, 631] width 61 height 24
type input "********"
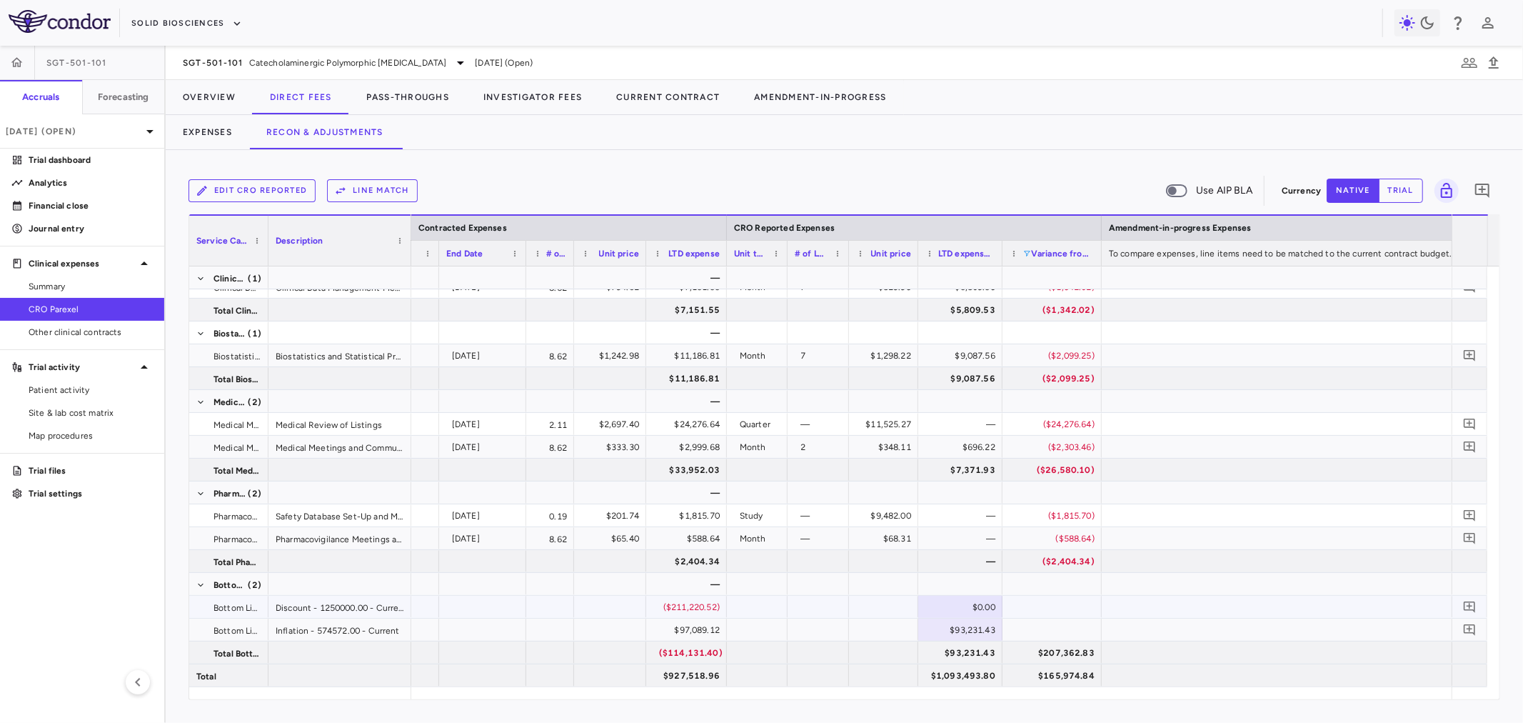
click at [942, 601] on div "$0.00" at bounding box center [963, 606] width 64 height 23
type input "*******"
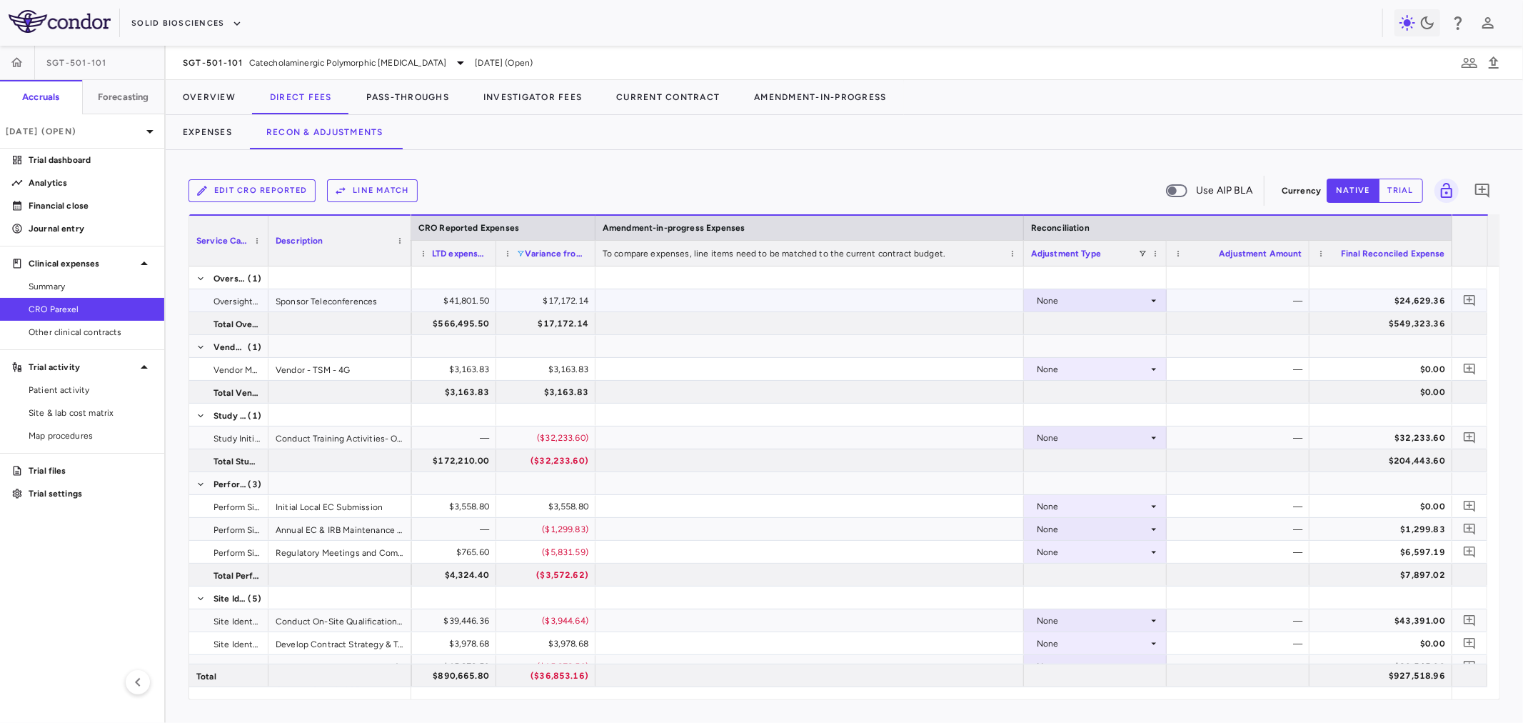
click at [1097, 296] on div "None" at bounding box center [1092, 300] width 111 height 23
click at [1100, 353] on div "CRO Reported" at bounding box center [1087, 349] width 68 height 13
click at [1469, 298] on icon "Add comment" at bounding box center [1469, 300] width 11 height 11
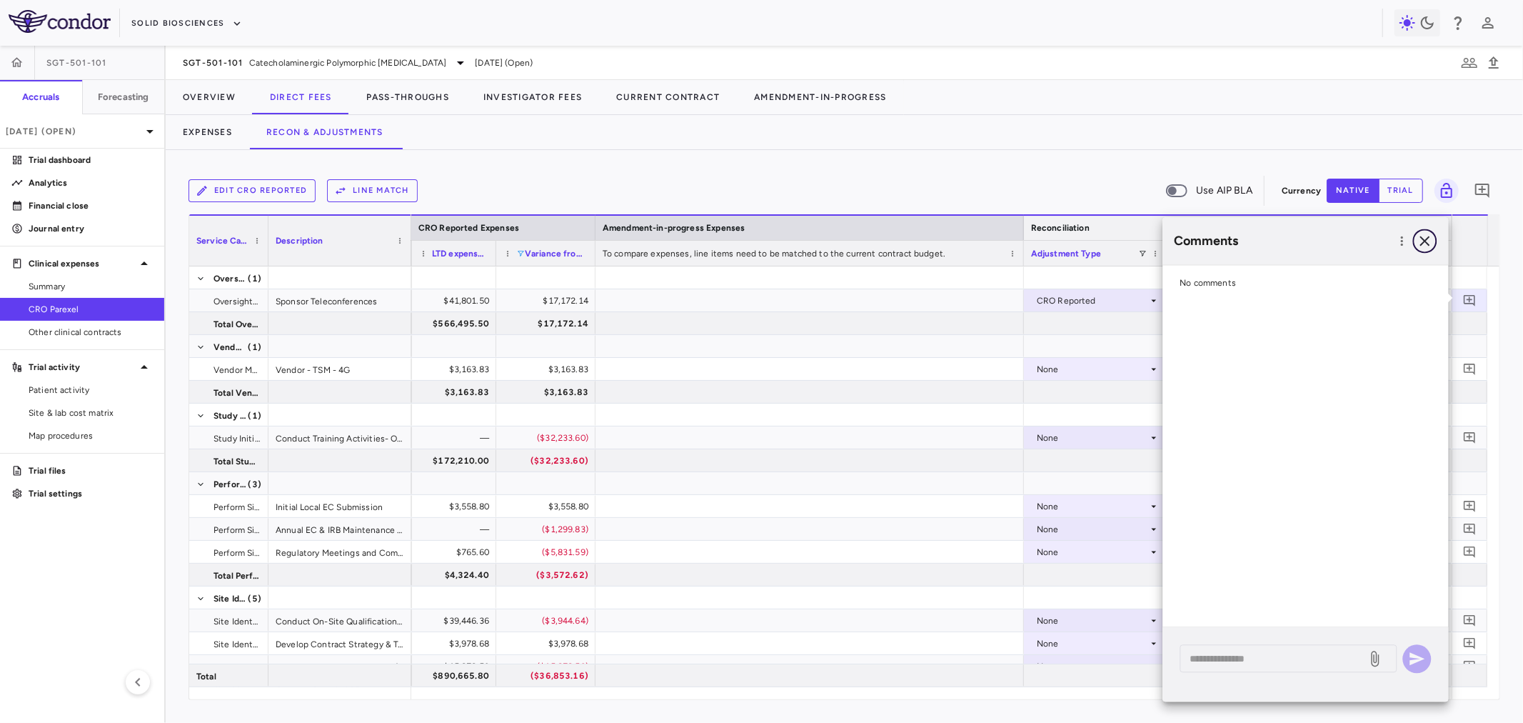
click at [1428, 234] on icon "button" at bounding box center [1425, 240] width 17 height 17
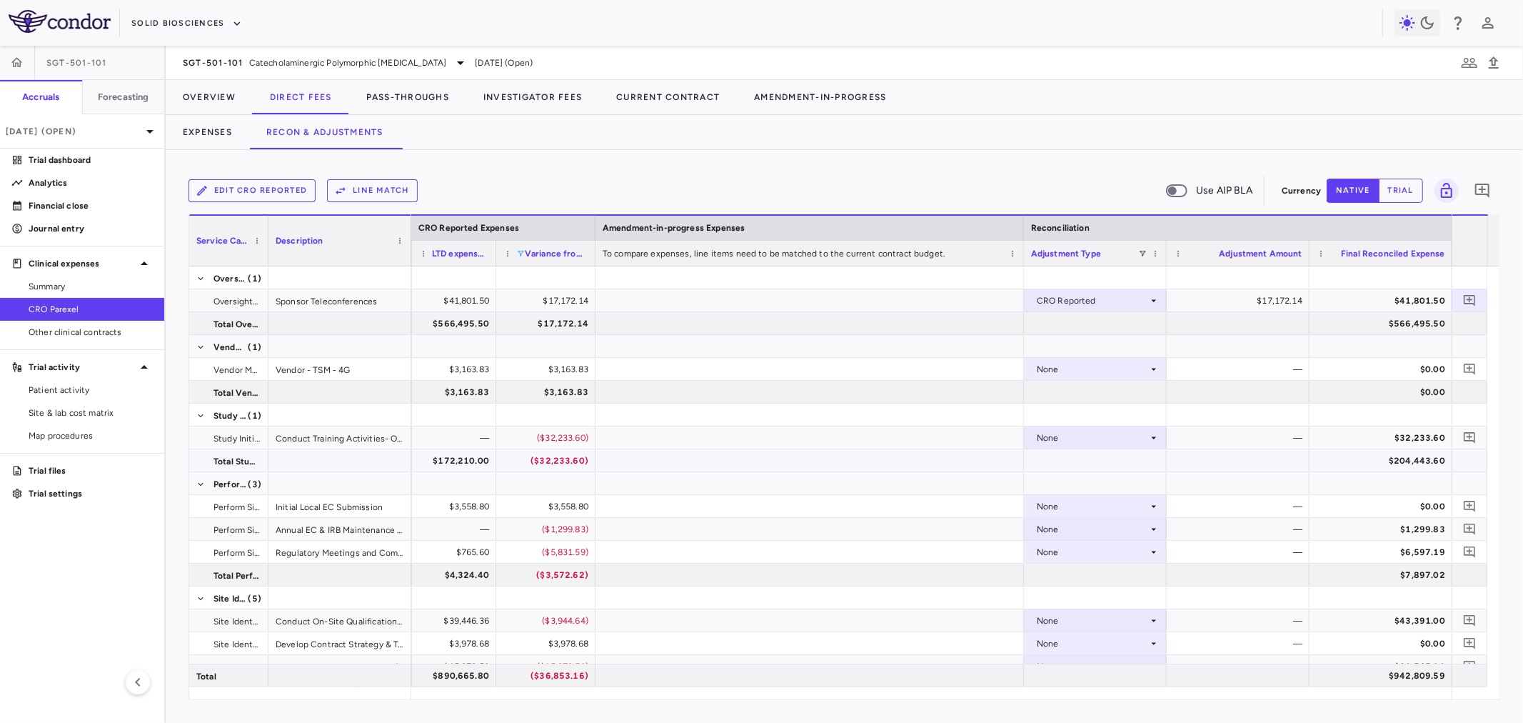
click at [1091, 456] on div at bounding box center [1095, 460] width 143 height 22
click at [1092, 441] on div "None" at bounding box center [1092, 437] width 111 height 23
click at [1092, 483] on div "CRO Reported" at bounding box center [1087, 487] width 68 height 13
click at [1464, 436] on icon "Add comment" at bounding box center [1470, 438] width 14 height 14
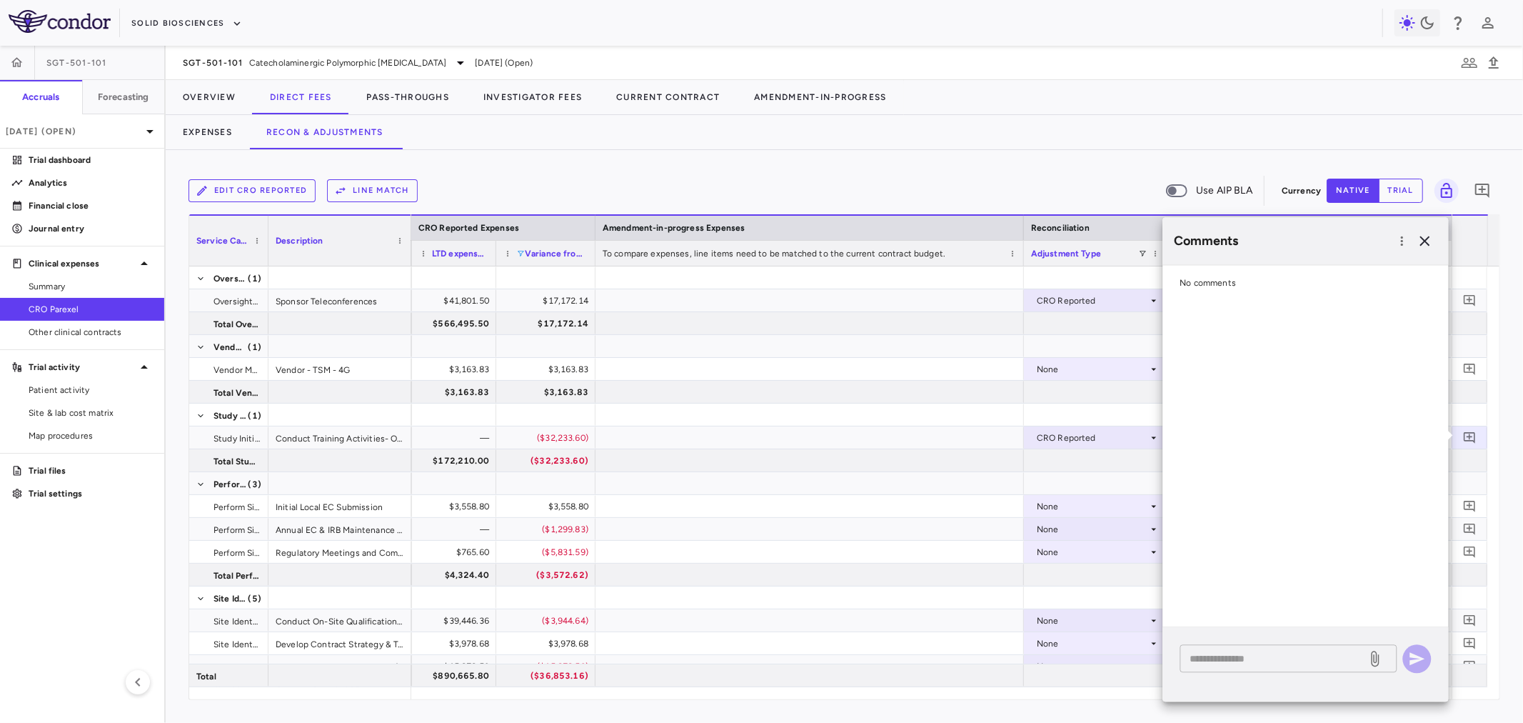
click at [1325, 668] on div "* ​" at bounding box center [1288, 658] width 217 height 28
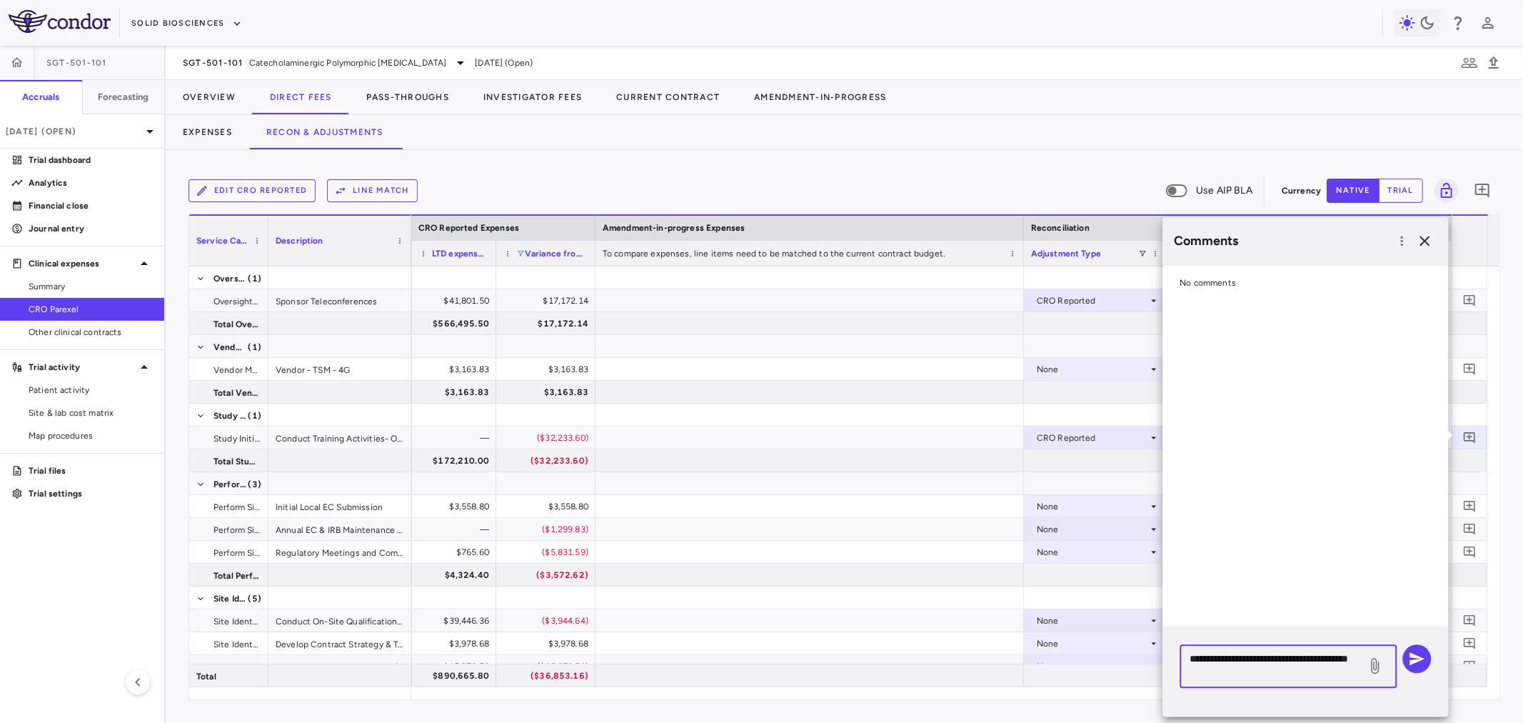
type textarea "**********"
click at [1440, 666] on div "**********" at bounding box center [1306, 671] width 286 height 89
click at [1423, 658] on icon "button" at bounding box center [1417, 658] width 17 height 17
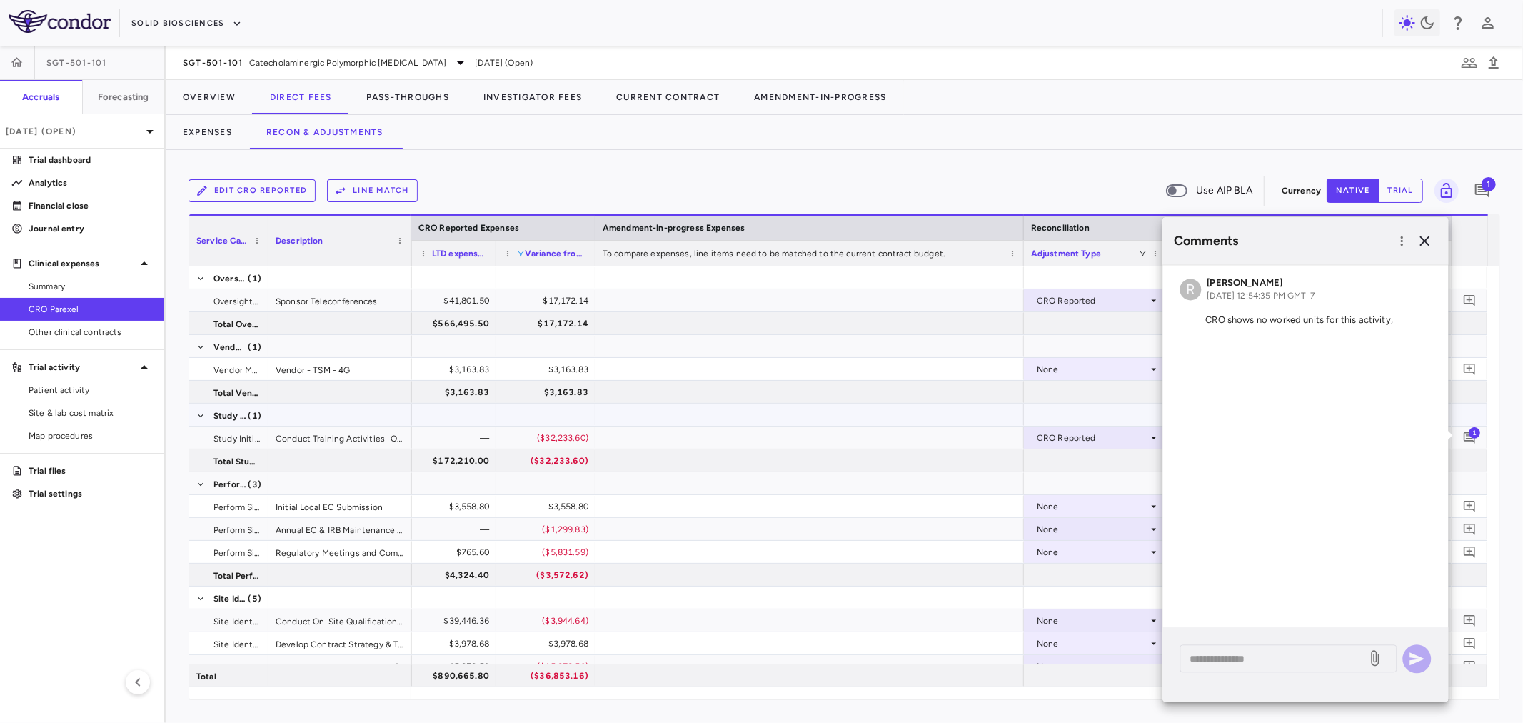
click at [984, 425] on div at bounding box center [809, 414] width 428 height 22
click at [1422, 241] on icon "button" at bounding box center [1425, 240] width 17 height 17
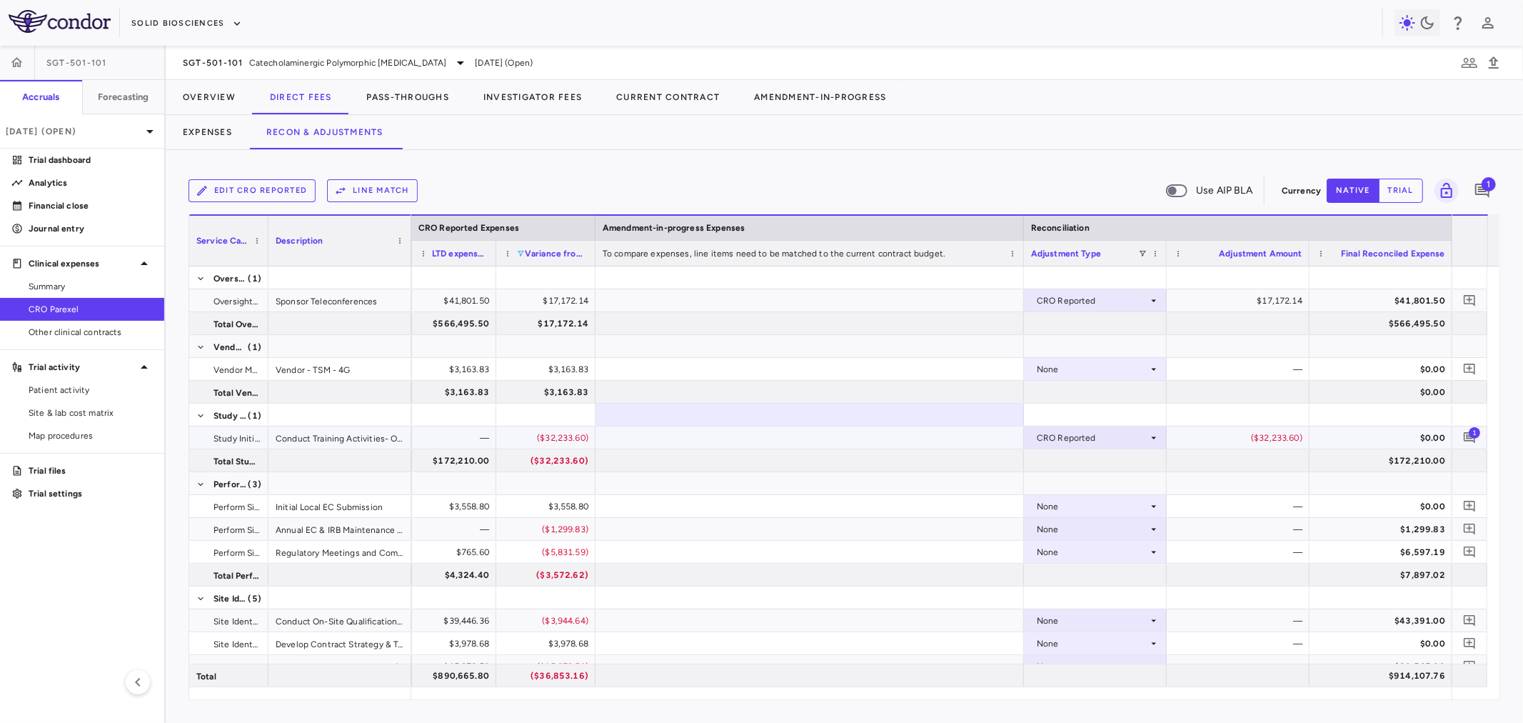
click at [1475, 436] on span "1" at bounding box center [1474, 431] width 11 height 11
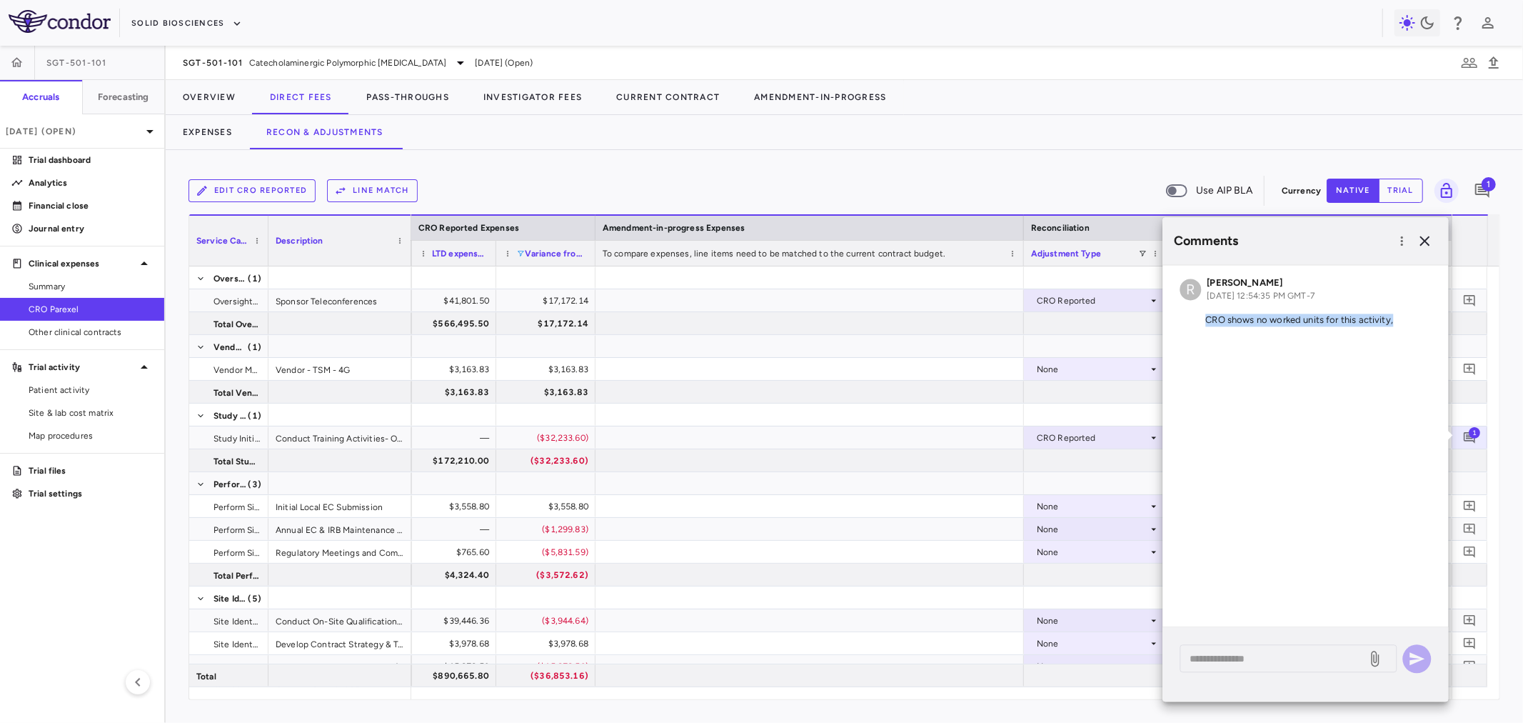
drag, startPoint x: 1197, startPoint y: 323, endPoint x: 1399, endPoint y: 336, distance: 203.2
click at [1399, 336] on div "R Ricardo Gil Aug 14, 2025, 12:54:35 PM GMT-7 CRO shows no worked units for thi…" at bounding box center [1306, 304] width 286 height 79
copy p "CRO shows no worked units for this activity,"
click at [1422, 238] on icon "button" at bounding box center [1425, 240] width 17 height 17
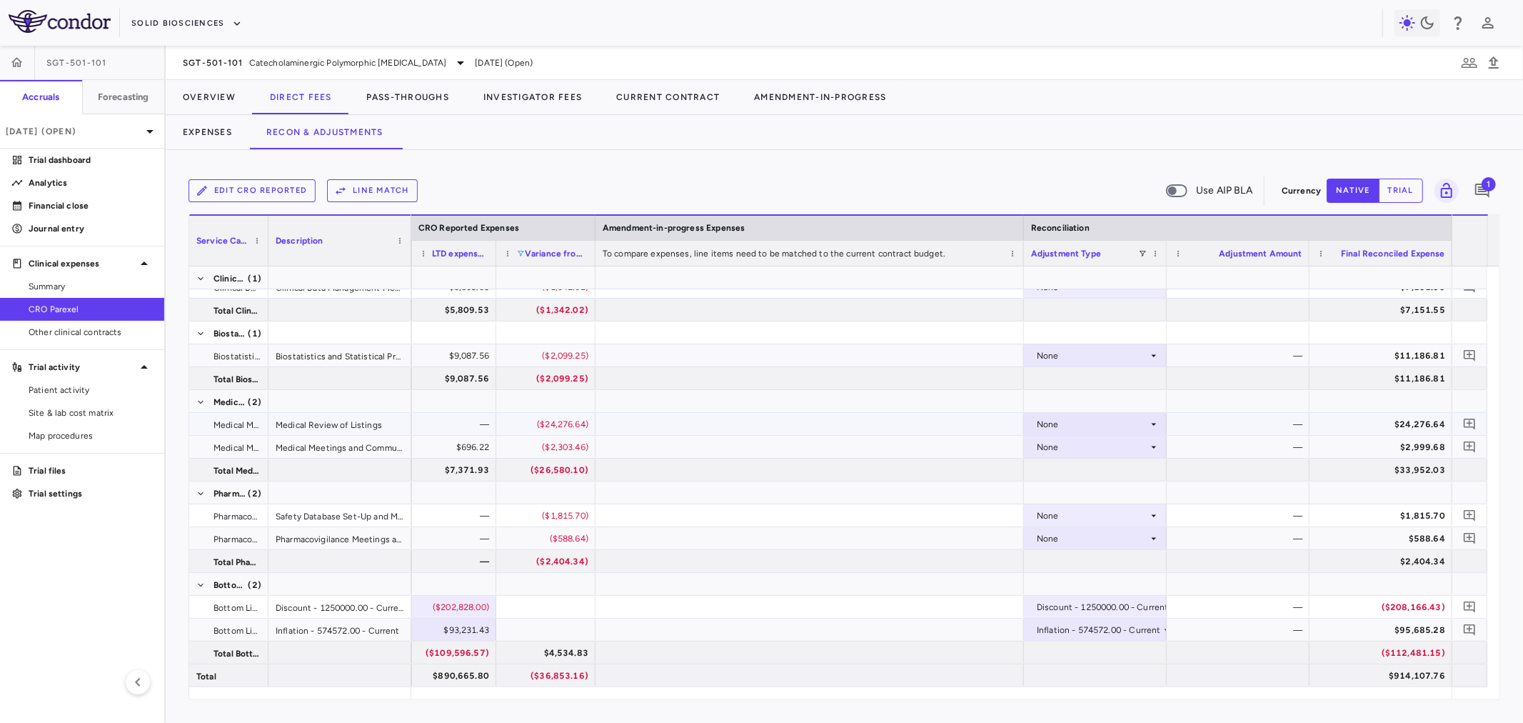
click at [1129, 423] on div "None" at bounding box center [1092, 424] width 111 height 23
click at [1115, 477] on div "CRO Reported" at bounding box center [1087, 473] width 68 height 13
click at [1475, 417] on icon "Add comment" at bounding box center [1470, 424] width 14 height 14
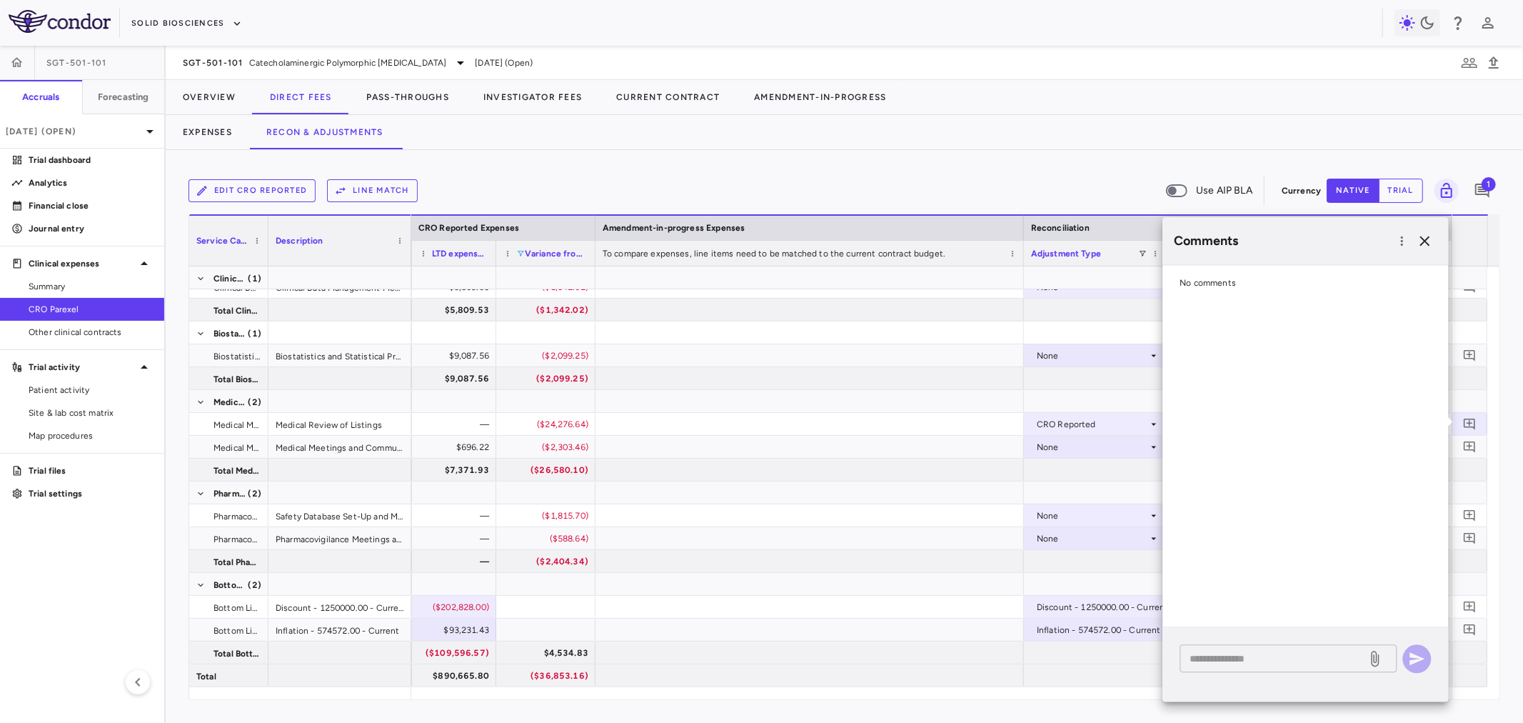
click at [1262, 665] on textarea at bounding box center [1273, 658] width 167 height 16
paste textarea "**********"
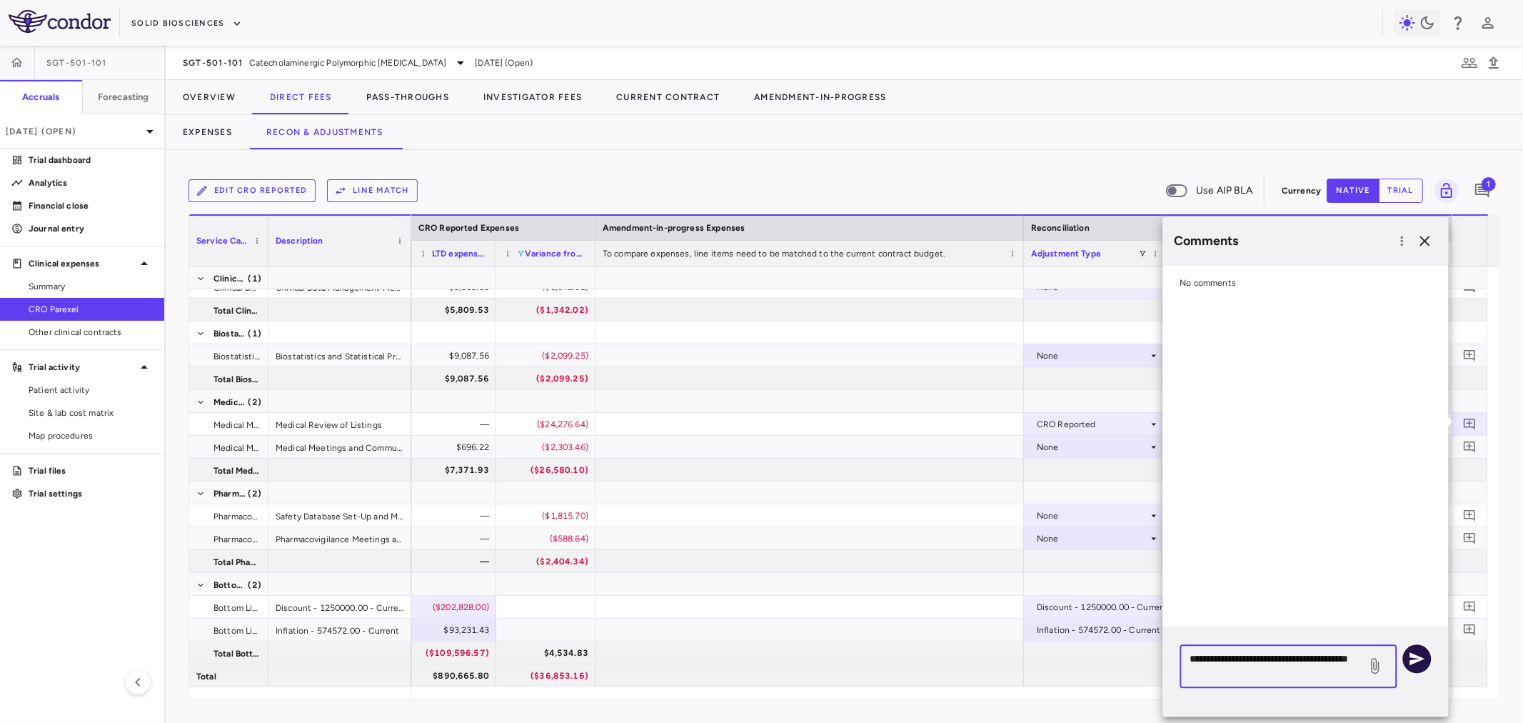
type textarea "**********"
click at [1418, 660] on icon "button" at bounding box center [1417, 658] width 15 height 13
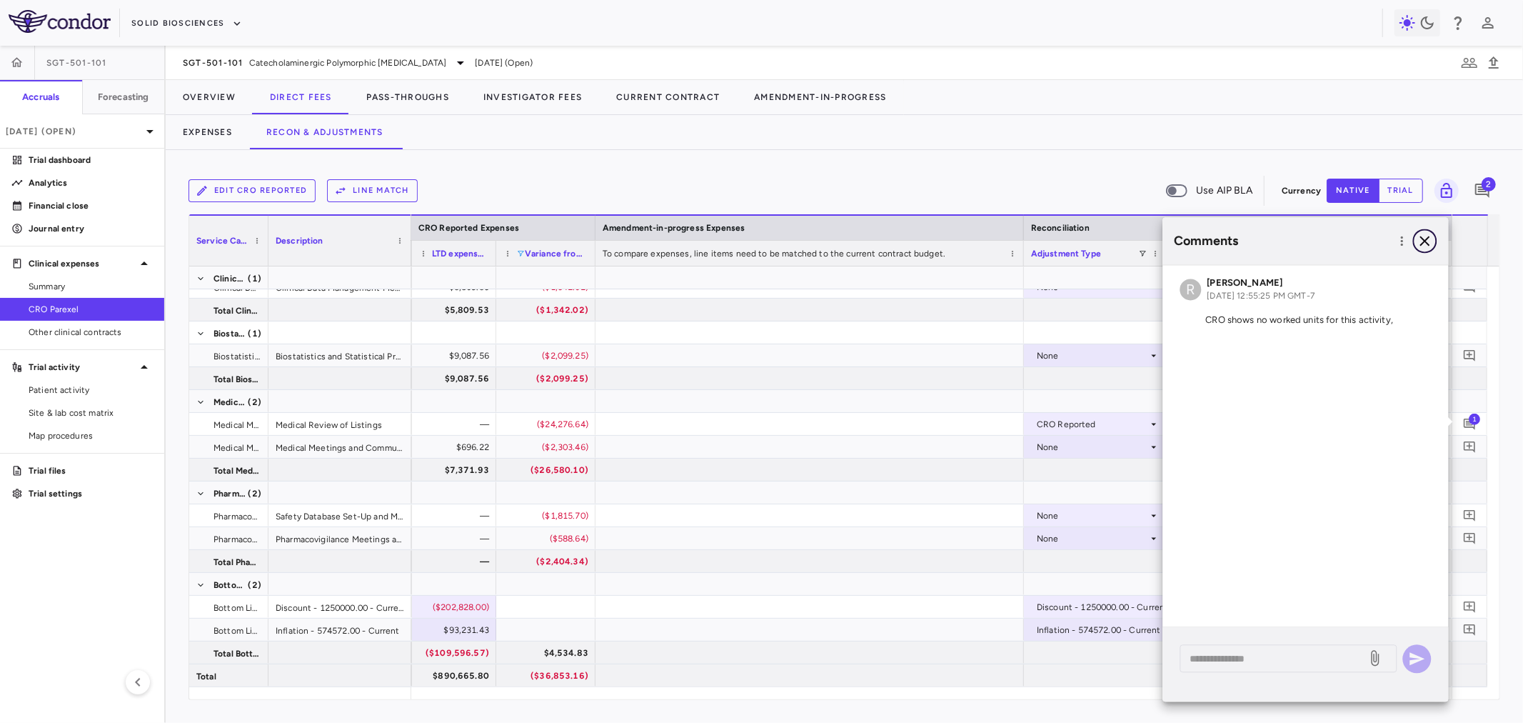
click at [1424, 232] on icon "button" at bounding box center [1425, 240] width 17 height 17
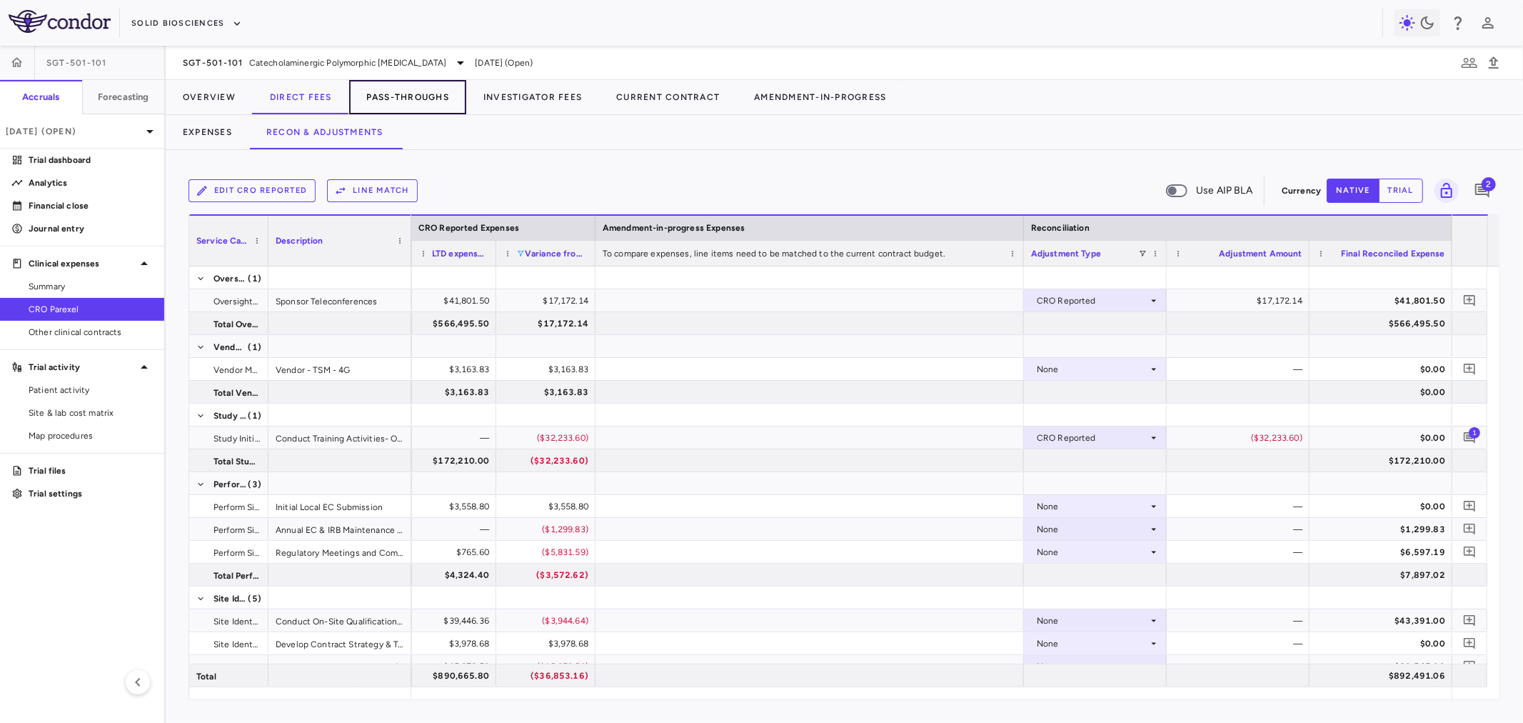
click at [383, 95] on button "Pass-Throughs" at bounding box center [407, 97] width 117 height 34
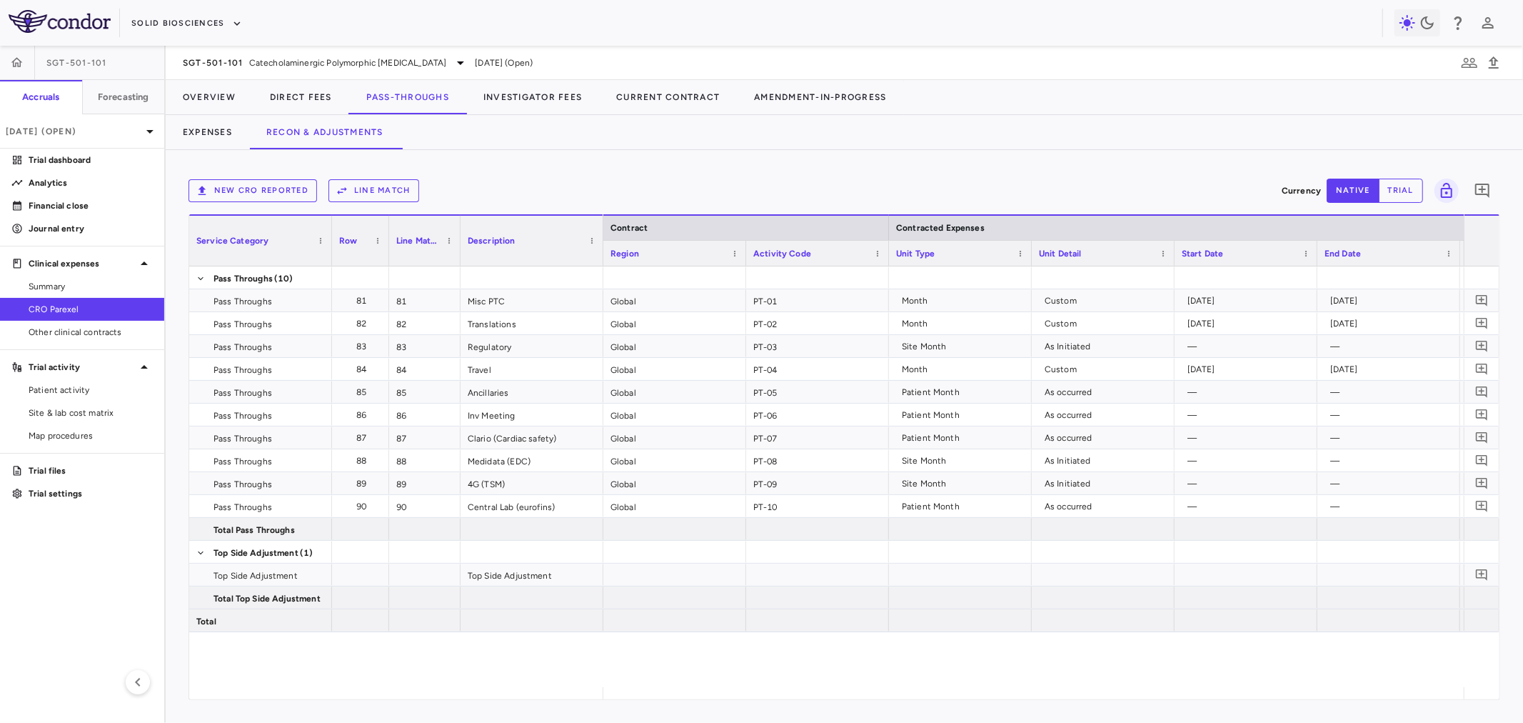
drag, startPoint x: 753, startPoint y: 685, endPoint x: 771, endPoint y: 685, distance: 17.8
click at [771, 685] on div "Global PT-01 Month Custom 2024-10-01 2028-05-22 Global 0.21 Global PT-02 Month …" at bounding box center [1033, 476] width 860 height 421
drag, startPoint x: 771, startPoint y: 685, endPoint x: 781, endPoint y: 689, distance: 10.6
click at [779, 688] on div "Service Category Row Line Match" at bounding box center [844, 456] width 1310 height 485
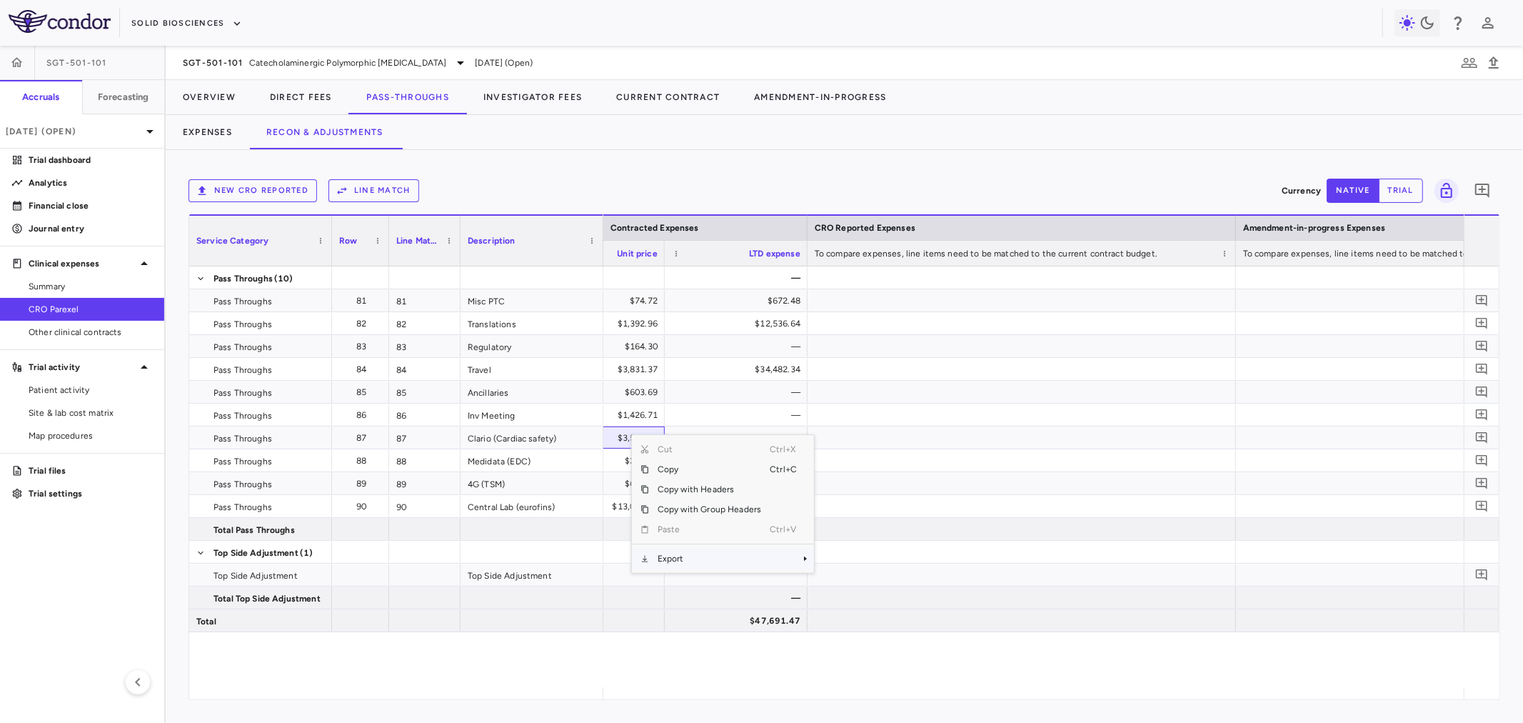
click at [689, 555] on span "Export" at bounding box center [709, 558] width 121 height 20
click at [850, 578] on span "Excel Export" at bounding box center [861, 583] width 67 height 20
click at [181, 129] on button "Expenses" at bounding box center [208, 132] width 84 height 34
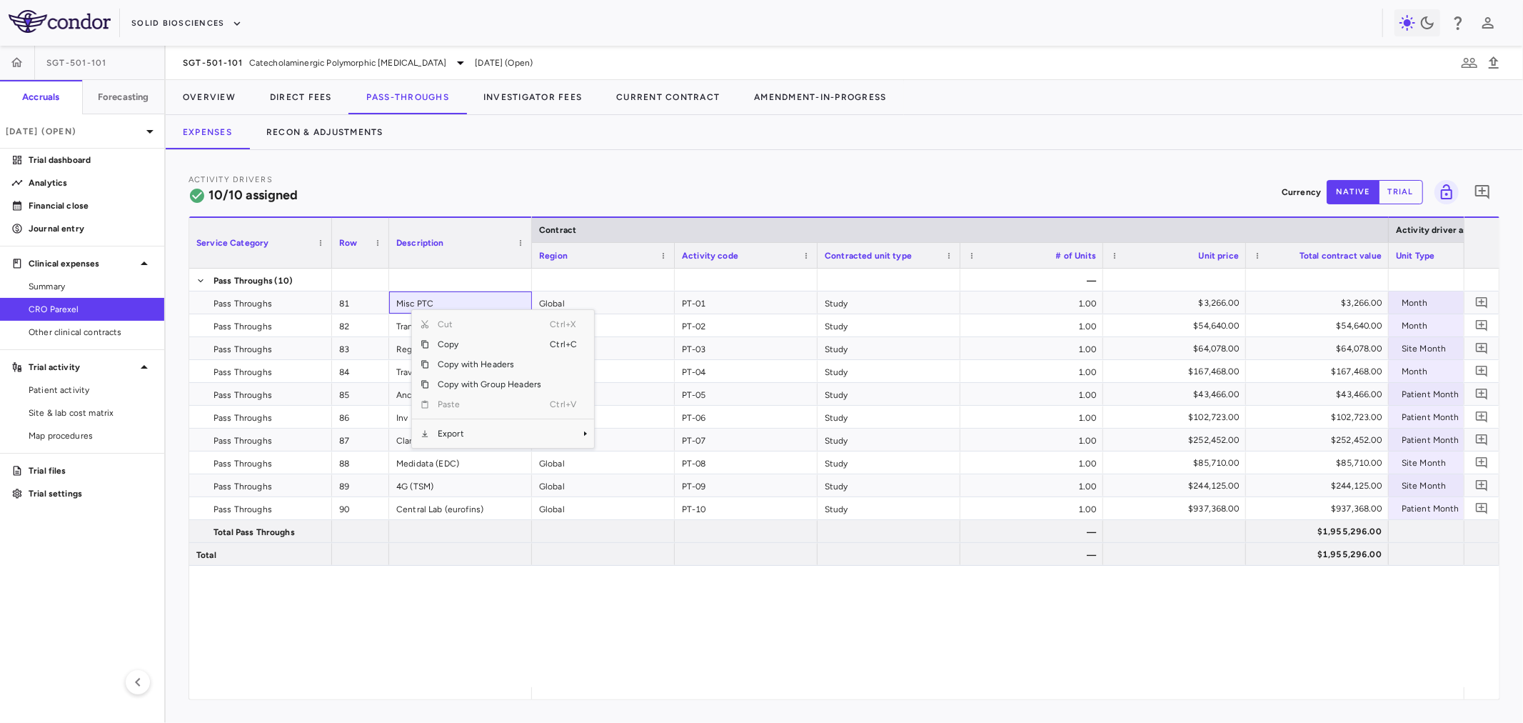
click at [523, 446] on div "Cut Ctrl+X Copy Ctrl+C Copy with Headers Copy with Group Headers Paste Ctrl+V E…" at bounding box center [503, 379] width 182 height 138
click at [526, 433] on span "Export" at bounding box center [489, 433] width 121 height 20
click at [605, 450] on span "SubMenu" at bounding box center [599, 458] width 17 height 20
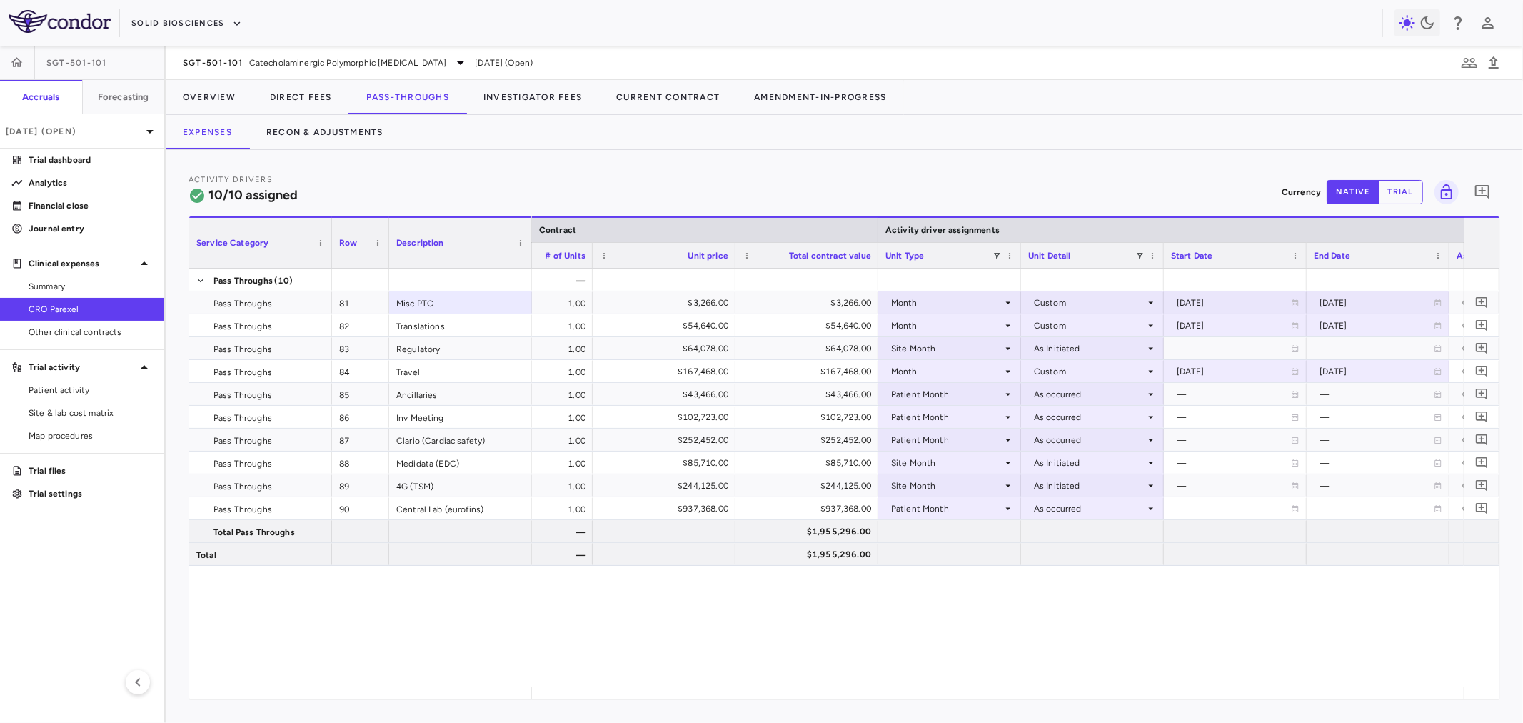
scroll to position [0, 748]
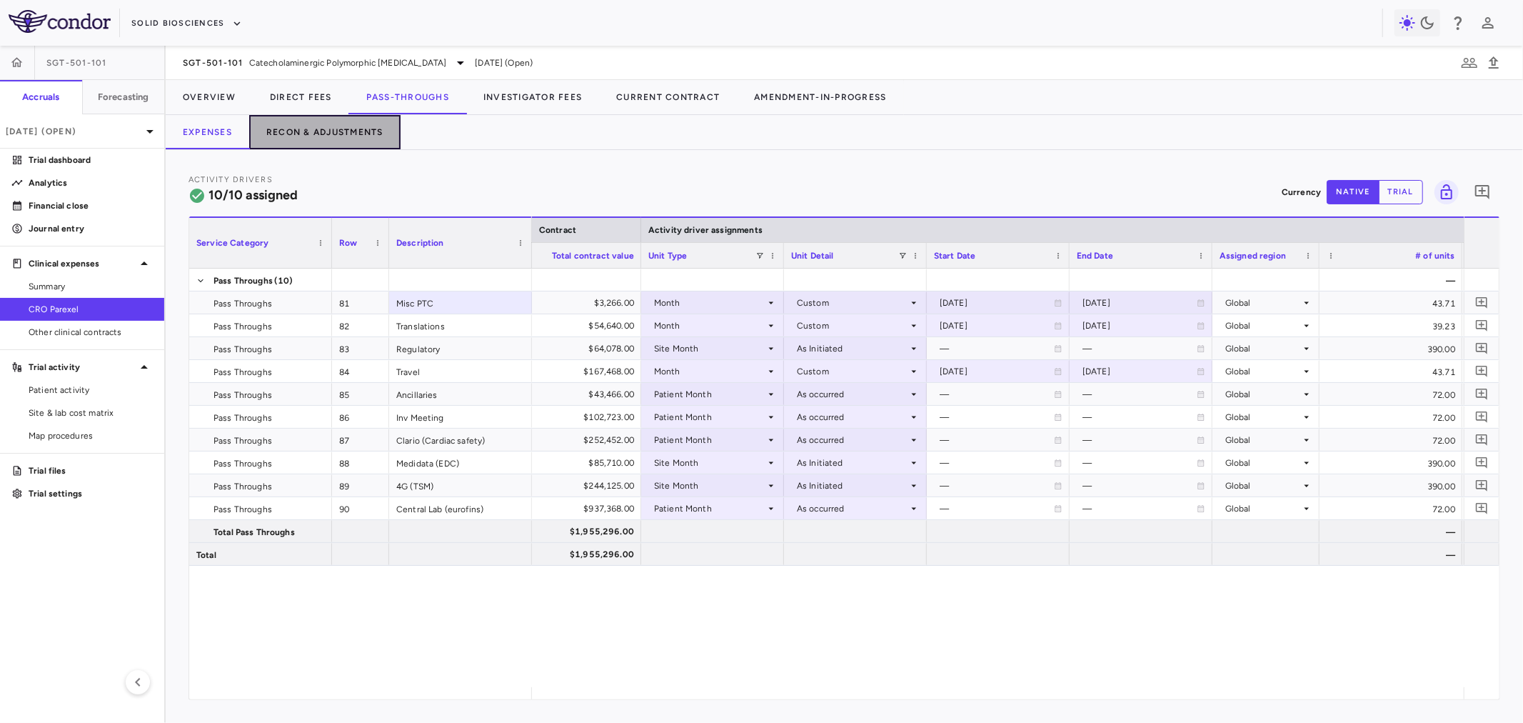
click at [279, 126] on button "Recon & Adjustments" at bounding box center [324, 132] width 151 height 34
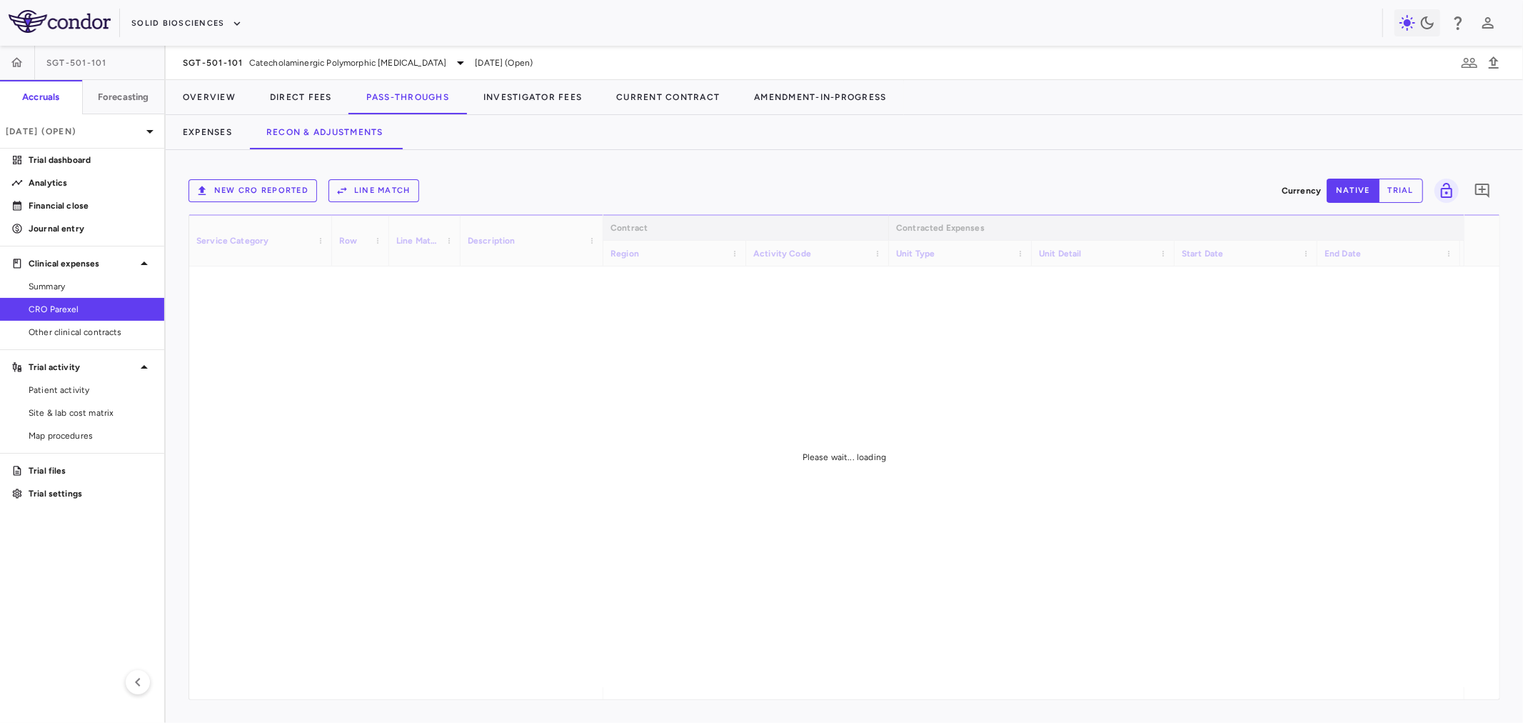
click at [276, 193] on button "New CRO reported" at bounding box center [252, 190] width 129 height 23
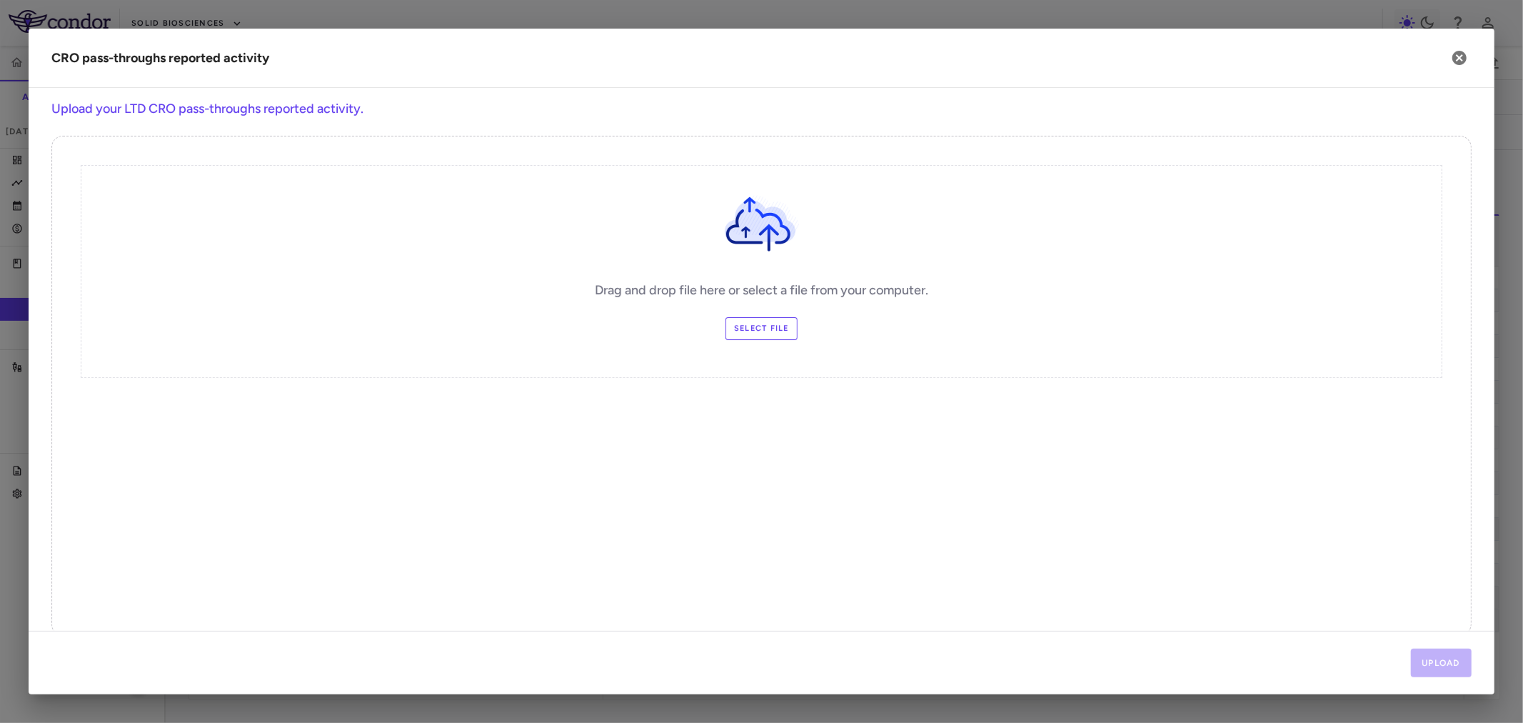
click at [748, 338] on label "Select file" at bounding box center [761, 328] width 72 height 23
click at [0, 0] on input "Select file" at bounding box center [0, 0] width 0 height 0
click at [1425, 660] on div "Upload" at bounding box center [762, 662] width 1466 height 64
click at [1425, 659] on button "Upload" at bounding box center [1441, 662] width 61 height 29
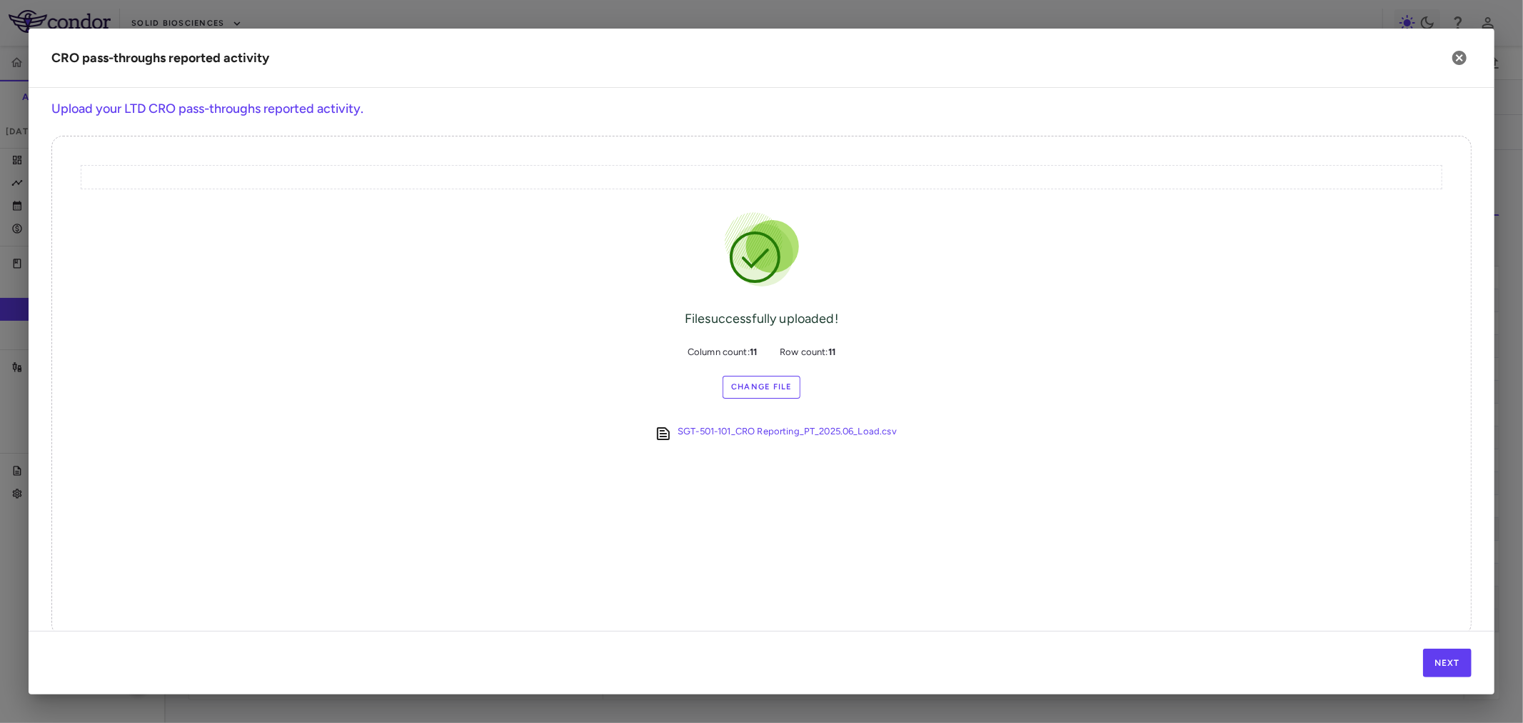
click at [1482, 670] on div "Next" at bounding box center [762, 662] width 1466 height 64
click at [1461, 661] on button "Next" at bounding box center [1447, 662] width 49 height 29
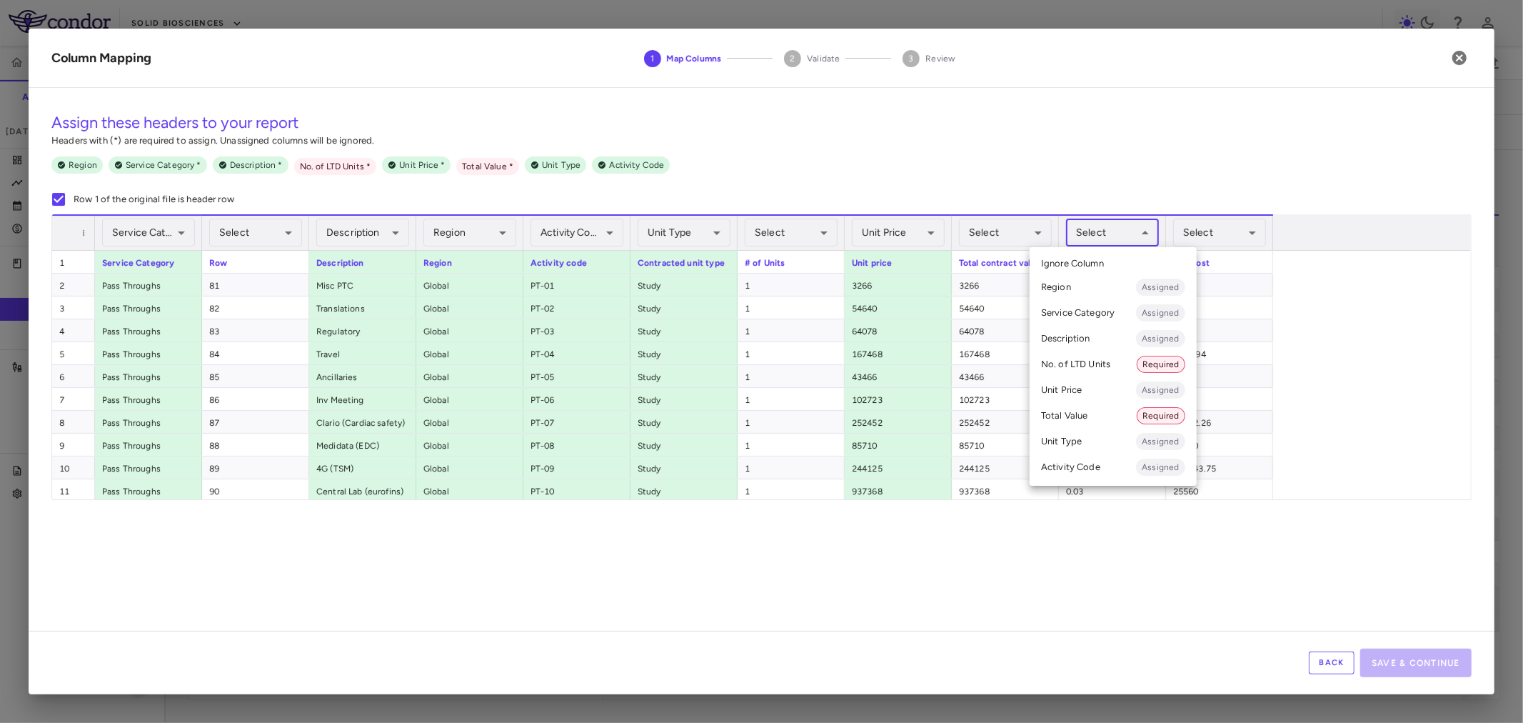
click at [1087, 232] on body "Skip to sidebar Skip to main content Solid Biosciences SGT-501-101 Accruals For…" at bounding box center [761, 361] width 1523 height 723
click at [1110, 357] on li "No. of LTD Units Required" at bounding box center [1113, 364] width 167 height 26
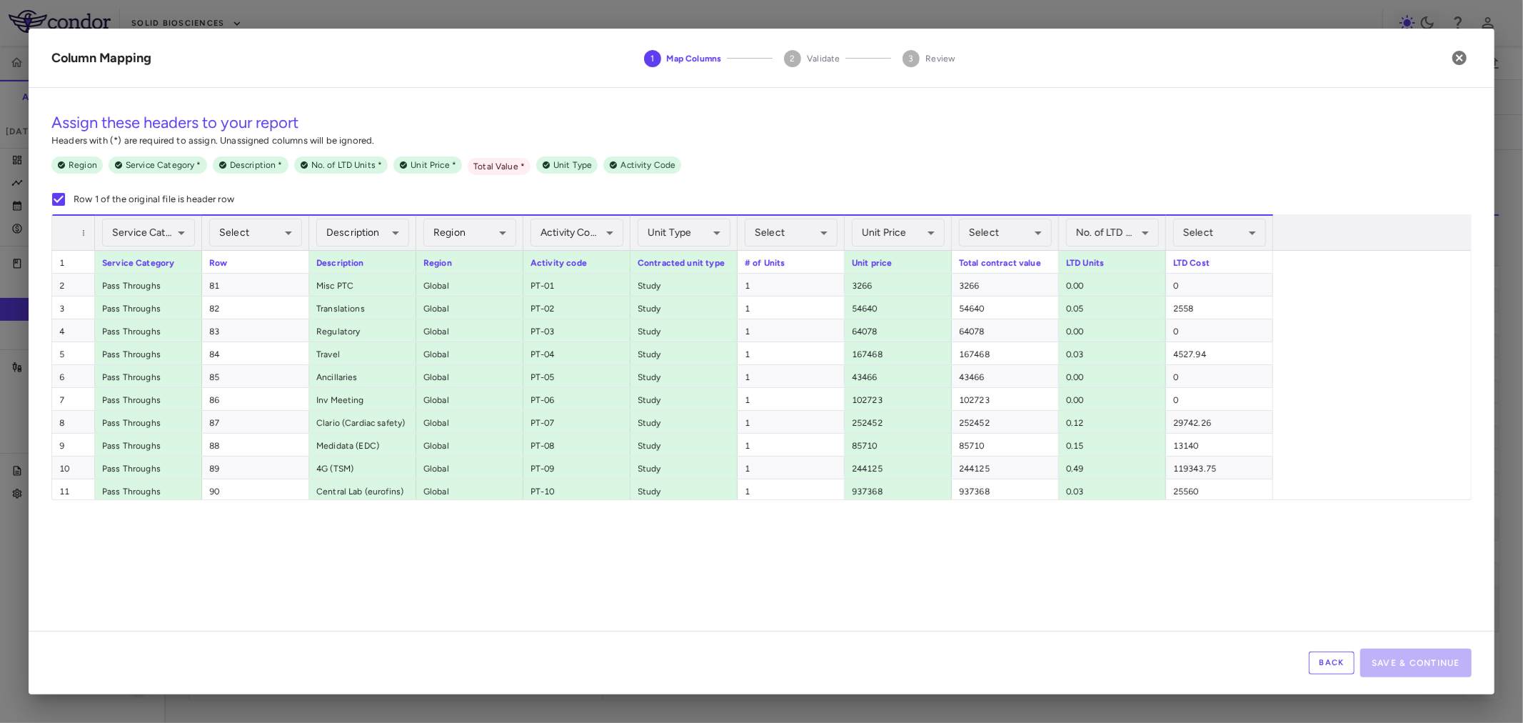
click at [1228, 217] on div "Select ​" at bounding box center [1219, 233] width 93 height 34
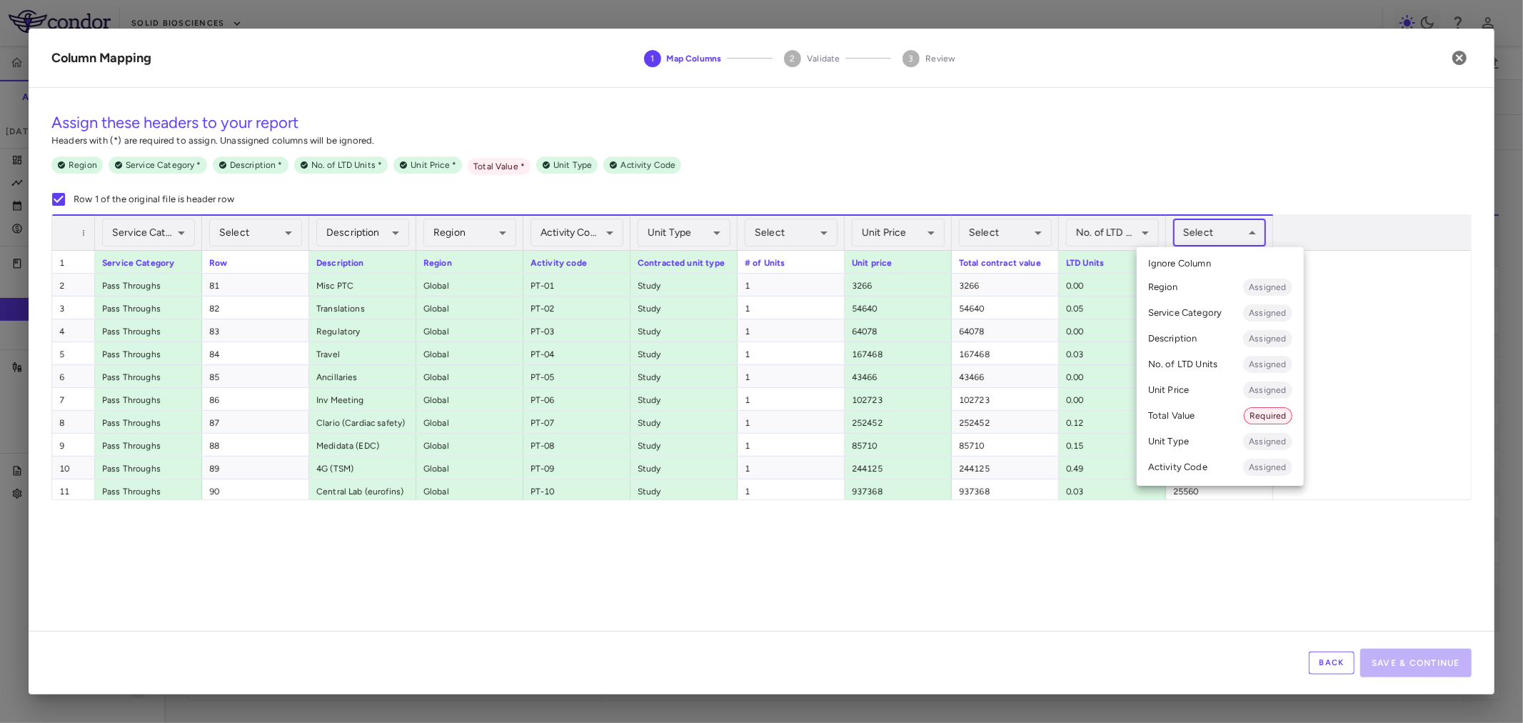
click at [1232, 226] on body "Skip to sidebar Skip to main content Solid Biosciences SGT-501-101 Accruals For…" at bounding box center [761, 361] width 1523 height 723
click at [1219, 415] on li "Total Value Required" at bounding box center [1220, 416] width 167 height 26
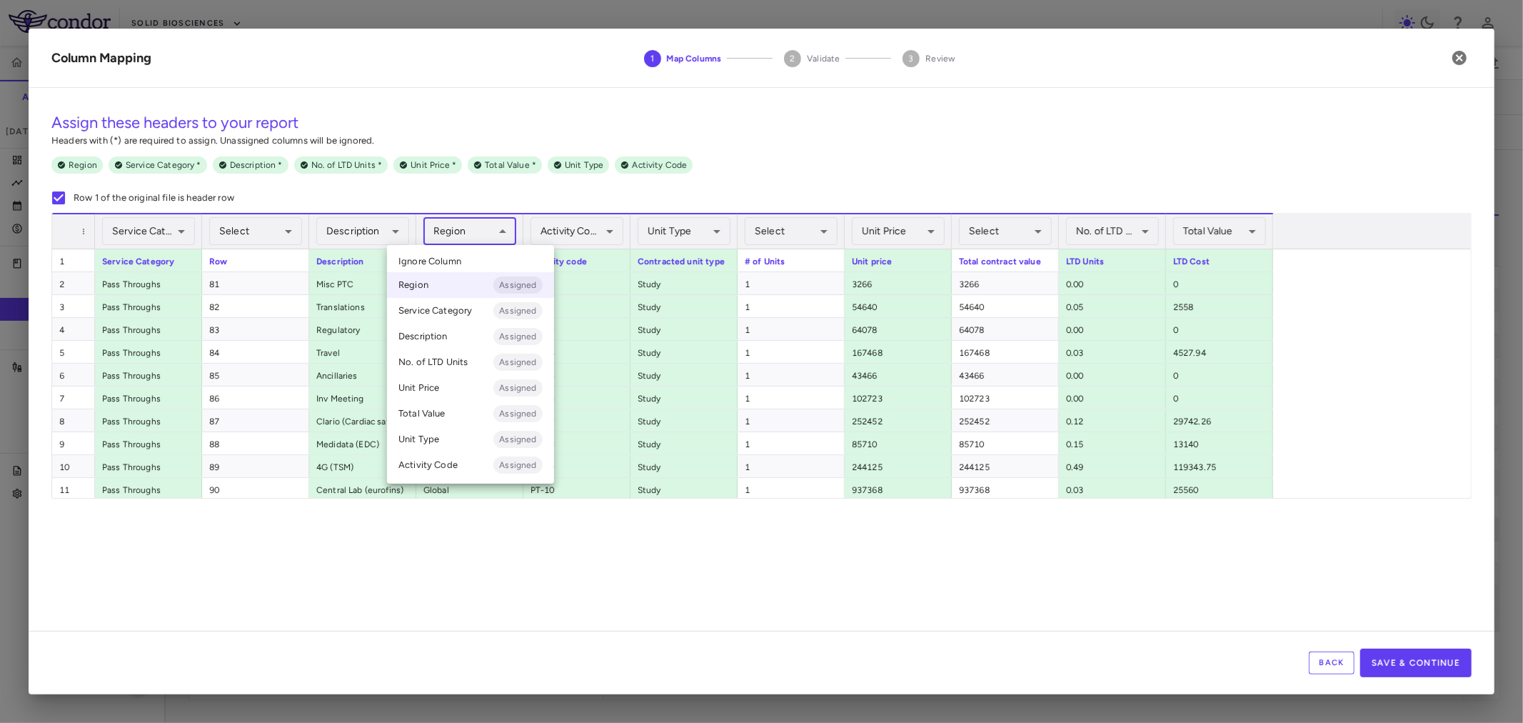
click at [466, 234] on body "Skip to sidebar Skip to main content Solid Biosciences SGT-501-101 Accruals For…" at bounding box center [761, 361] width 1523 height 723
click at [460, 256] on span "Ignore Column" at bounding box center [429, 261] width 63 height 13
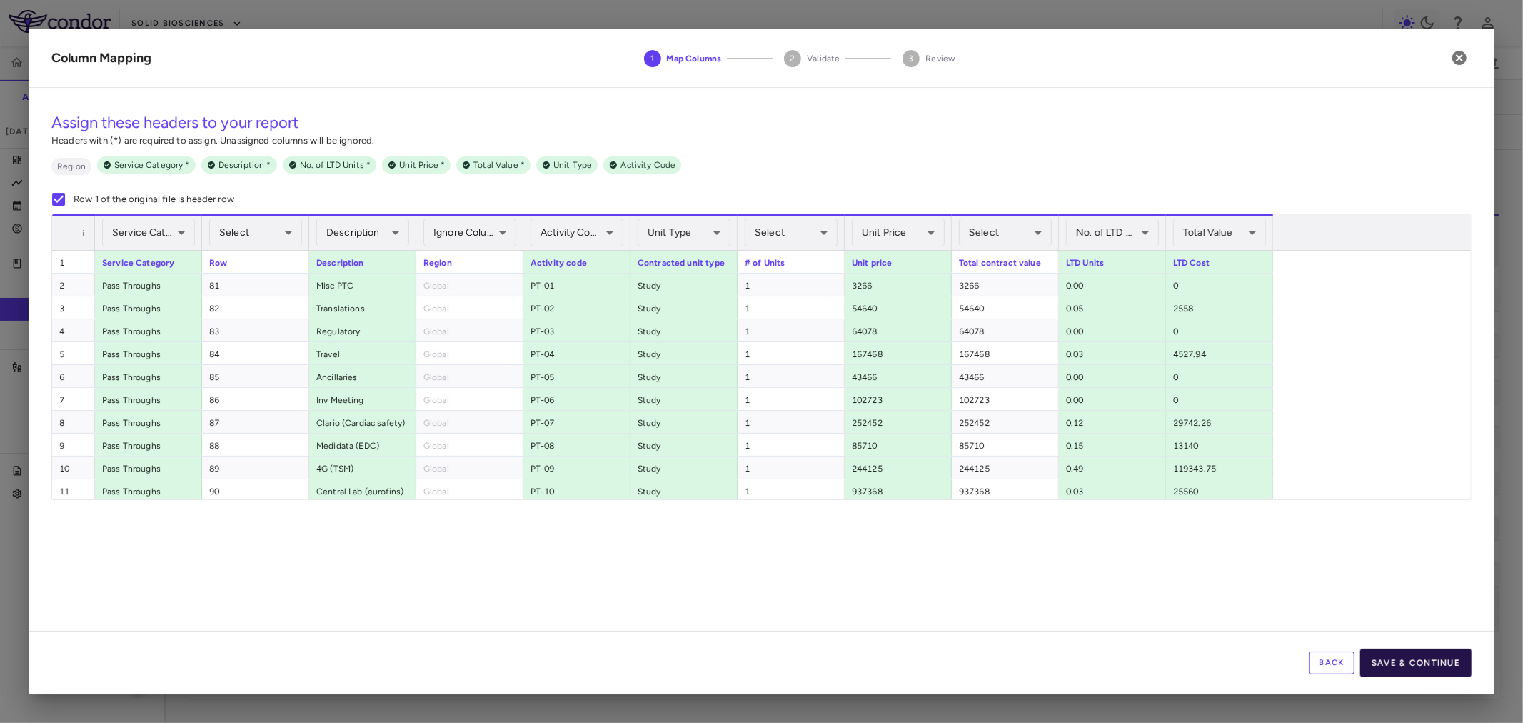
click at [1404, 652] on button "Save & Continue" at bounding box center [1415, 662] width 111 height 29
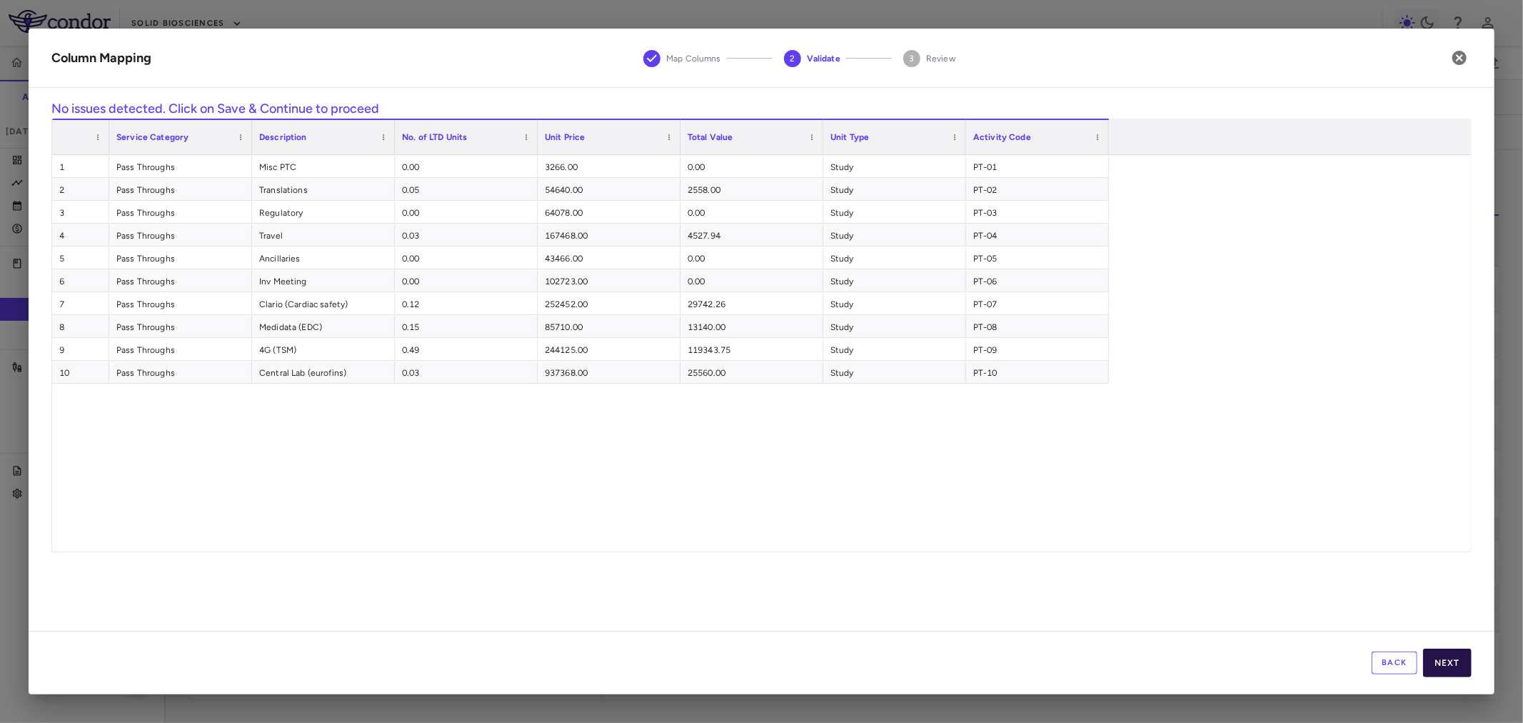
click at [1428, 660] on button "Next" at bounding box center [1447, 662] width 49 height 29
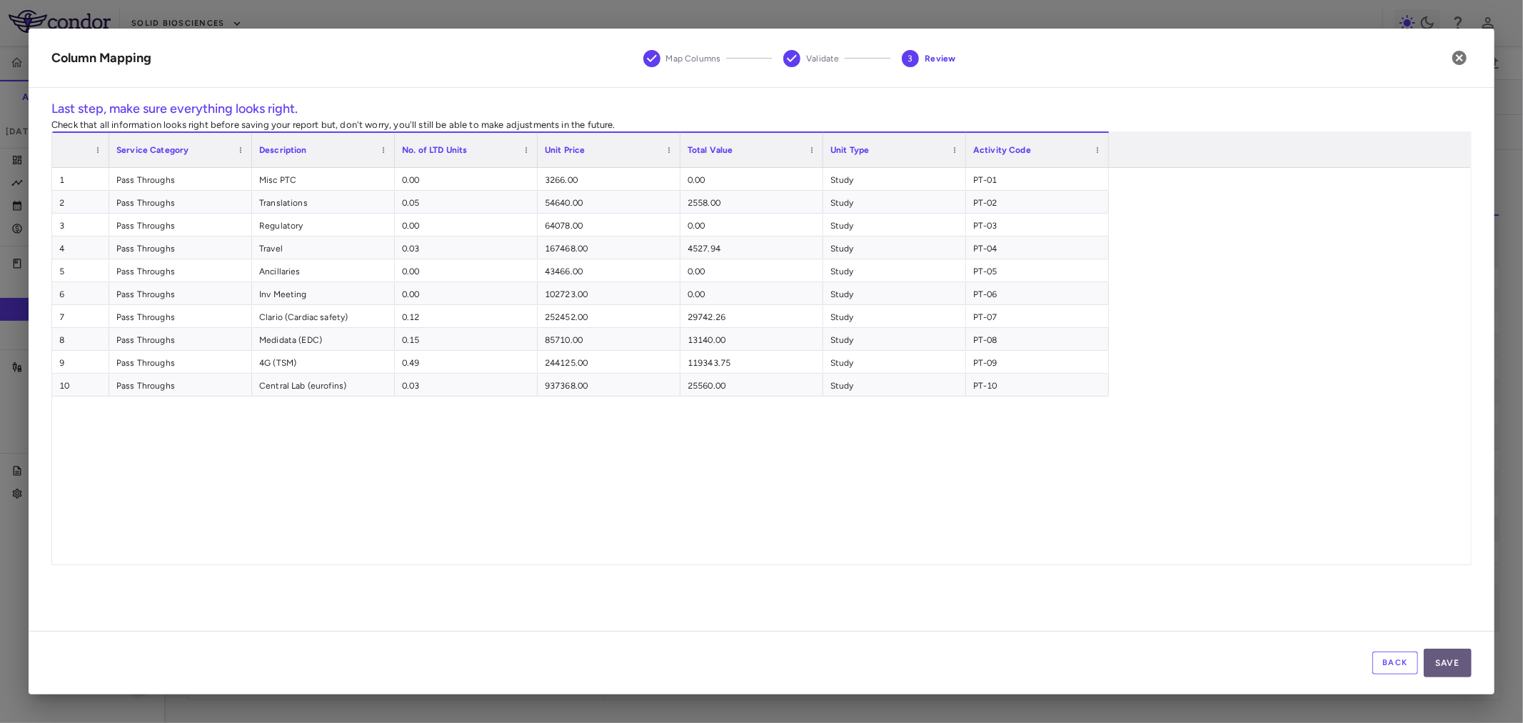
click at [1438, 665] on button "Save" at bounding box center [1448, 662] width 48 height 29
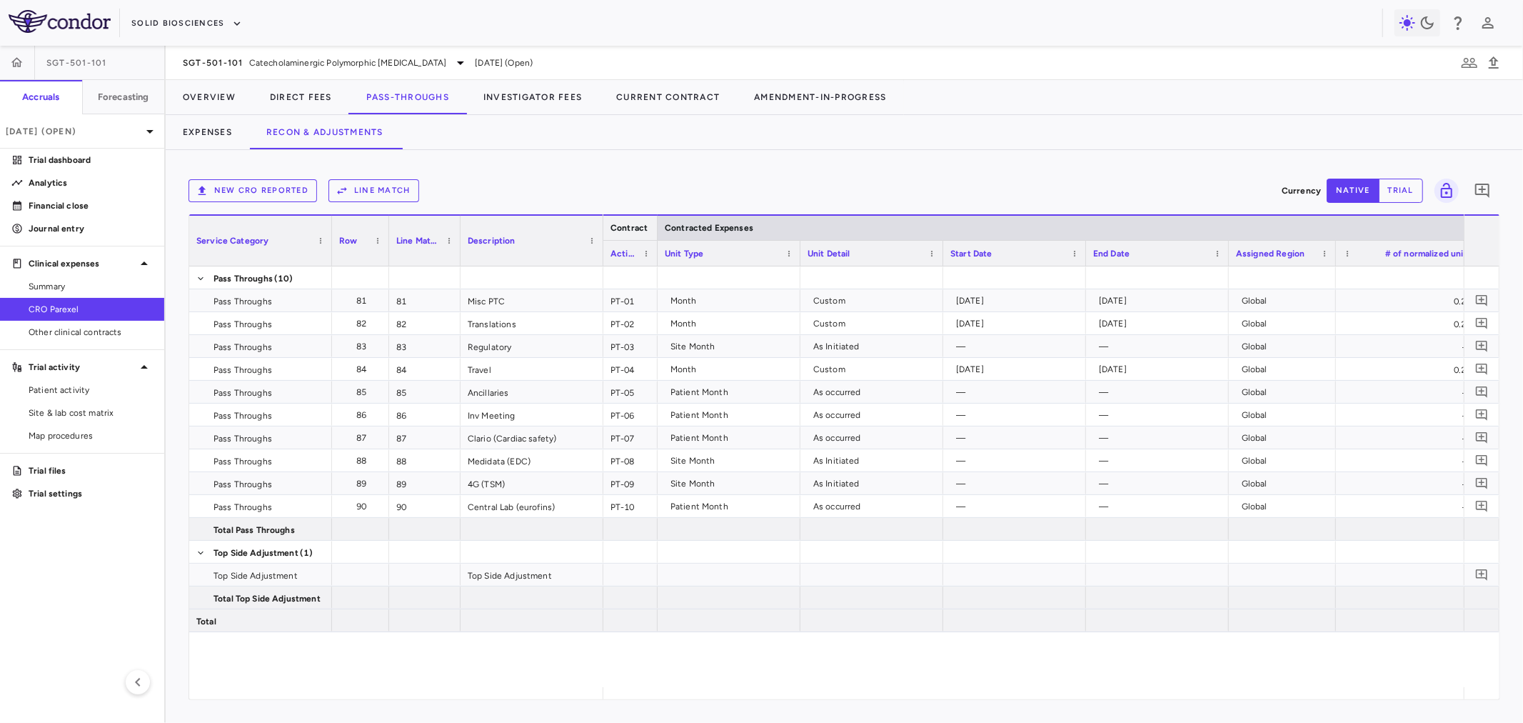
drag, startPoint x: 743, startPoint y: 226, endPoint x: 666, endPoint y: 241, distance: 78.7
click at [655, 236] on div at bounding box center [657, 228] width 6 height 24
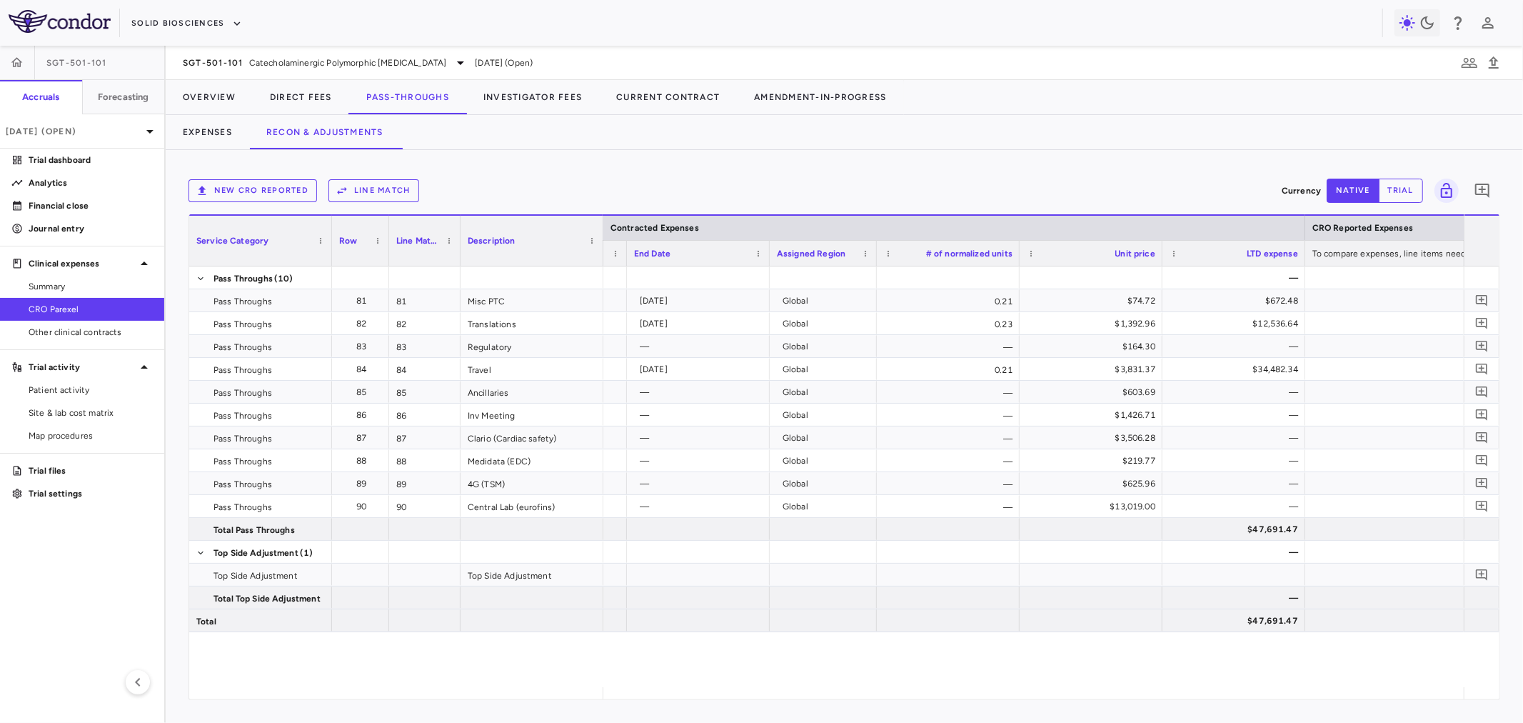
scroll to position [0, 539]
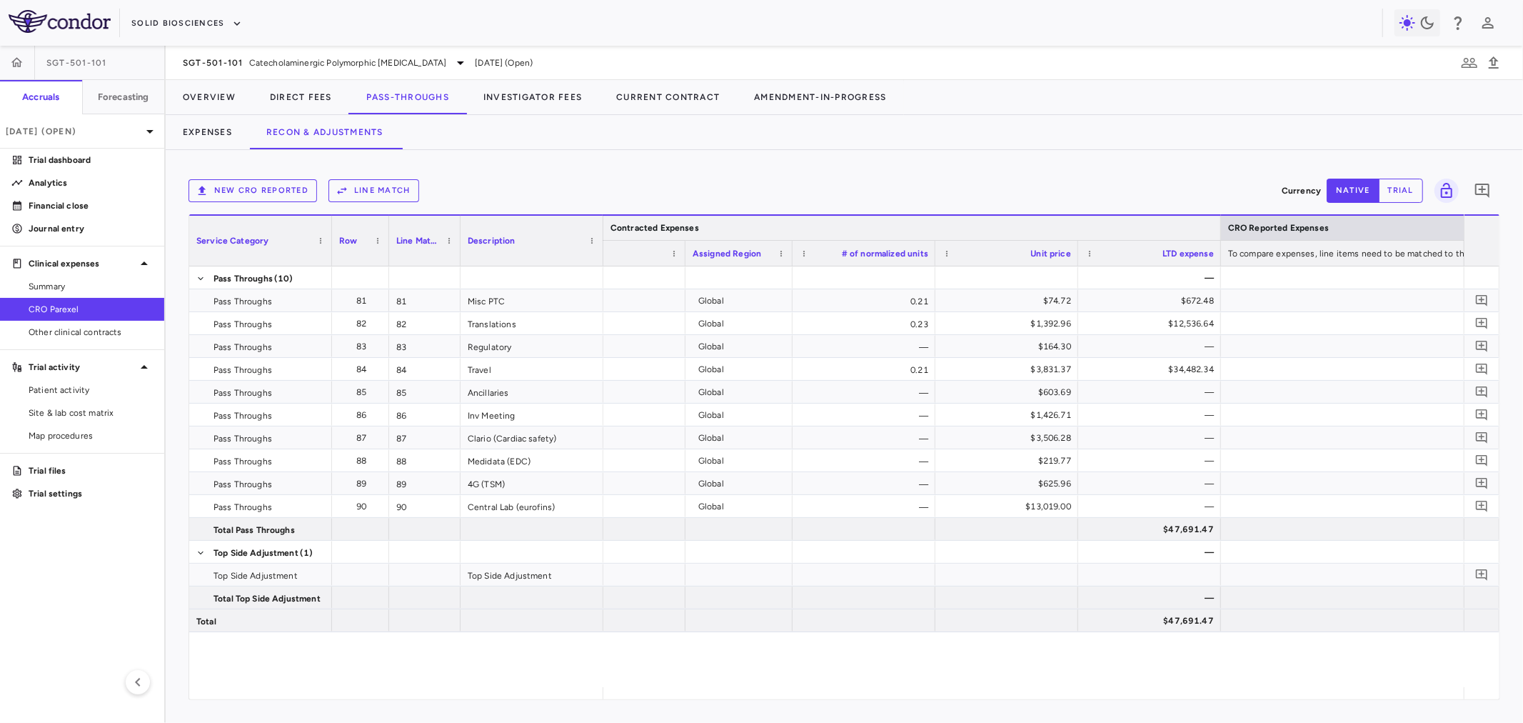
click at [1219, 223] on div at bounding box center [1220, 228] width 6 height 24
click at [1219, 223] on div at bounding box center [1221, 228] width 6 height 24
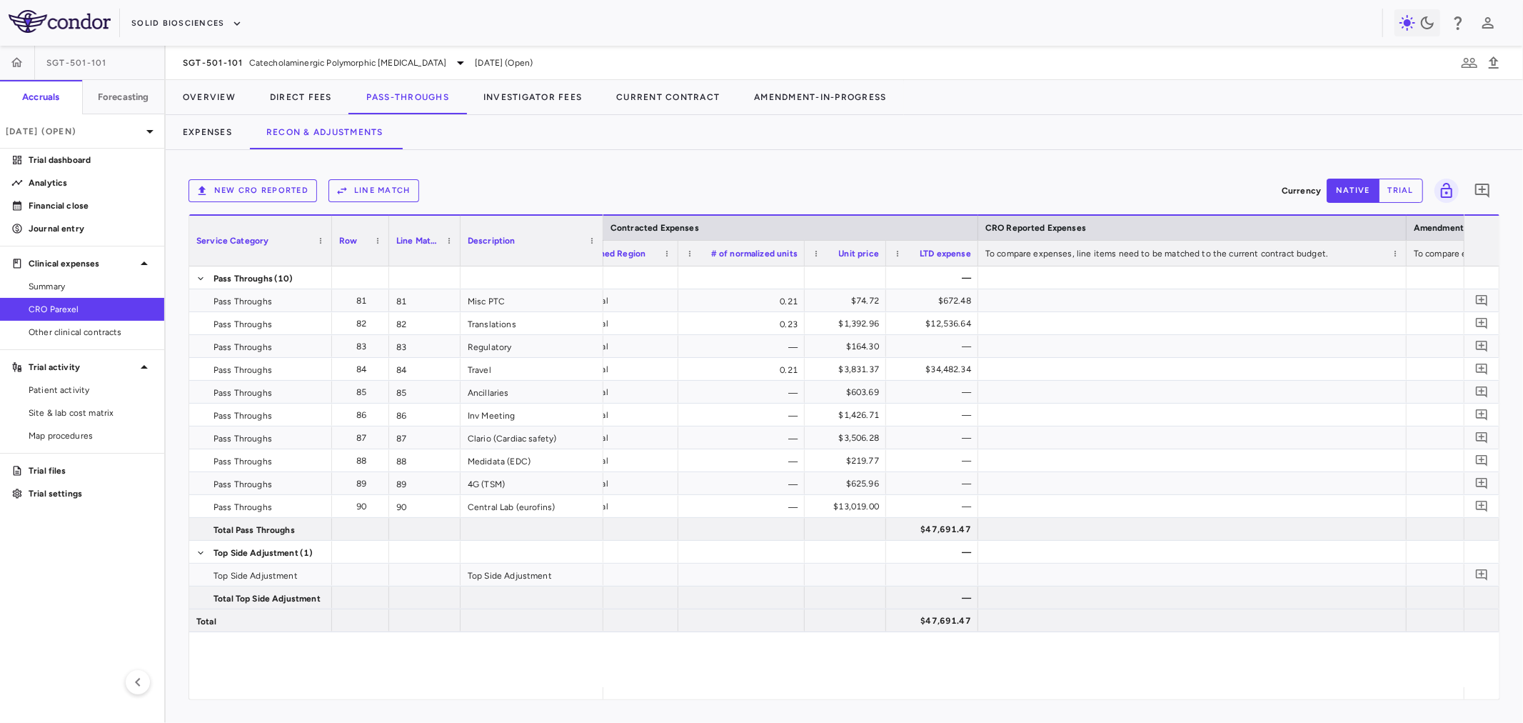
click at [408, 194] on button "Line Match" at bounding box center [373, 190] width 91 height 23
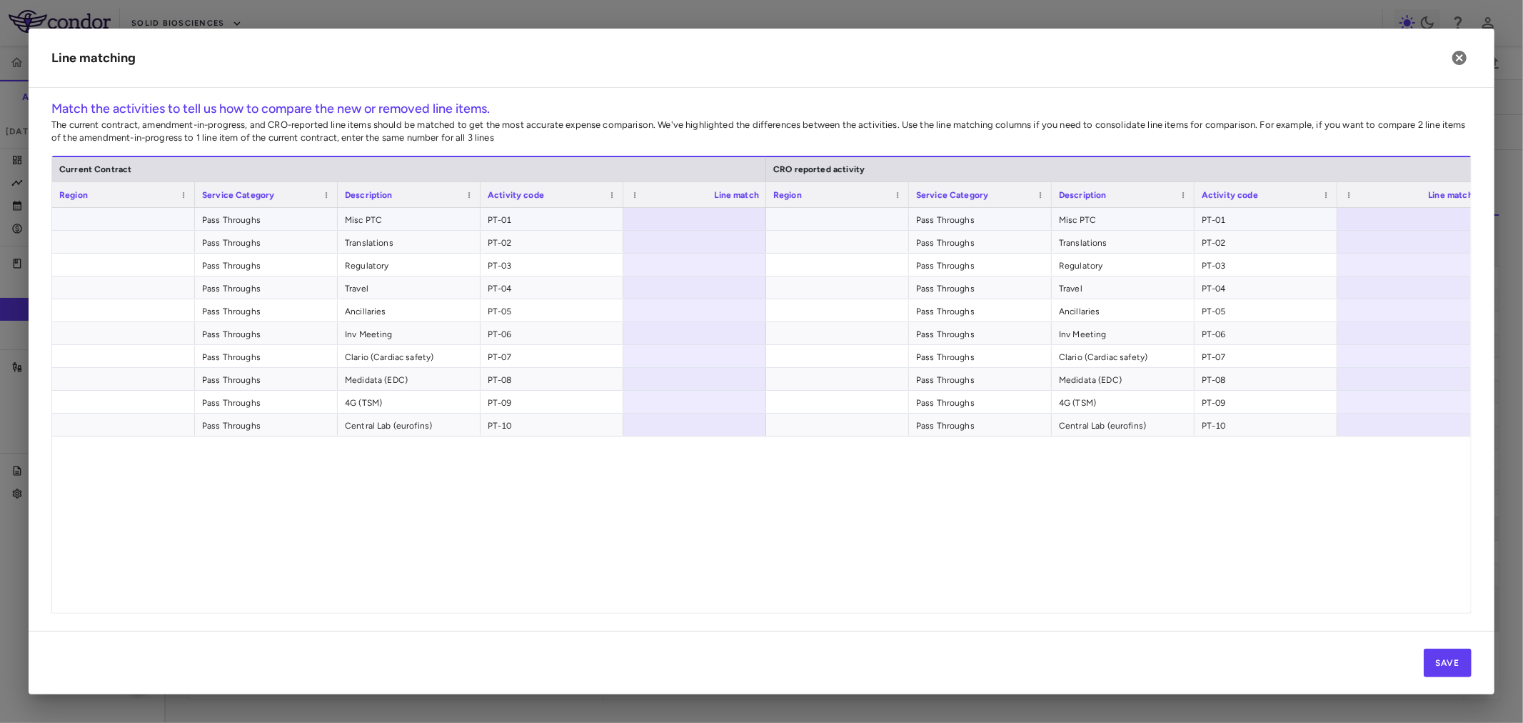
click at [702, 208] on div at bounding box center [694, 219] width 143 height 22
type input "*"
click at [703, 218] on div "1" at bounding box center [697, 219] width 123 height 23
click at [1407, 224] on div at bounding box center [1408, 219] width 143 height 22
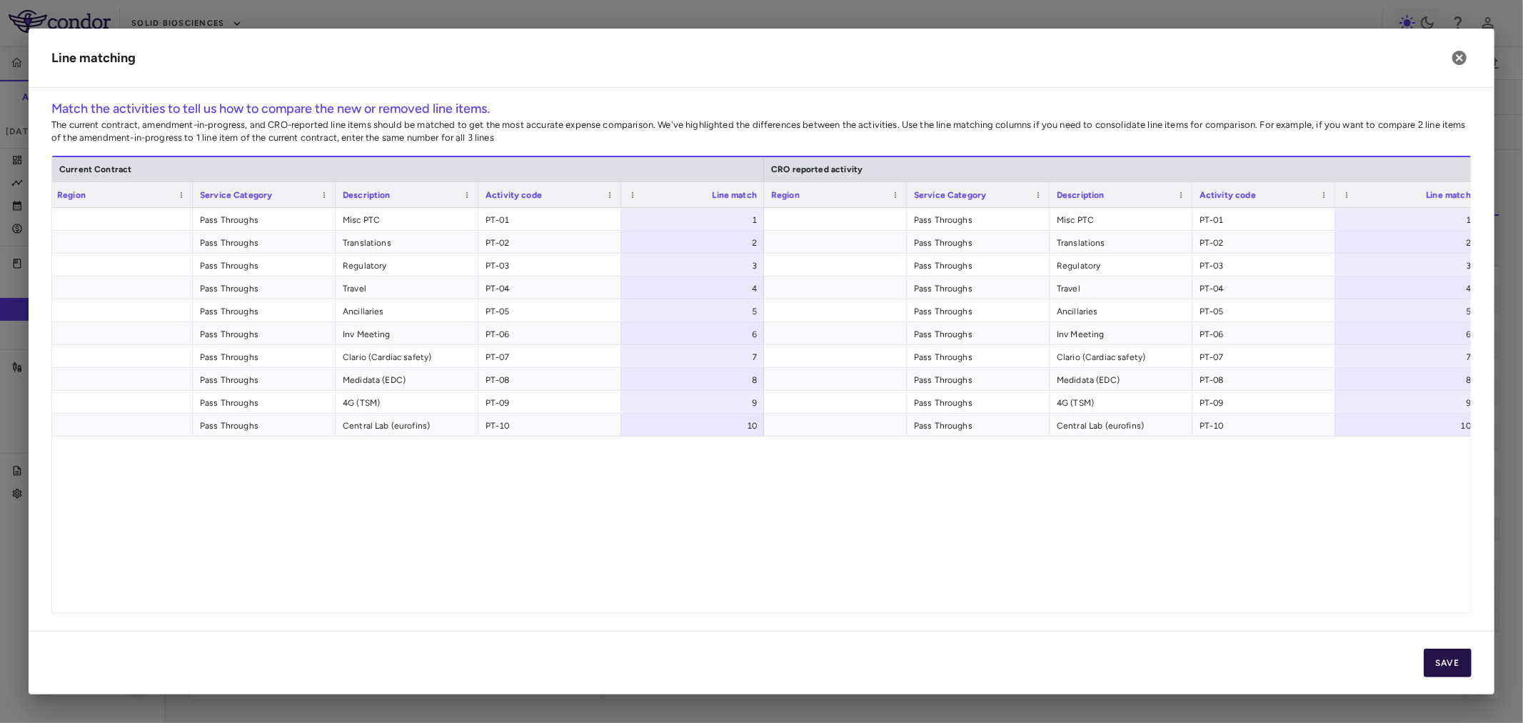
click at [1460, 667] on button "Save" at bounding box center [1448, 662] width 48 height 29
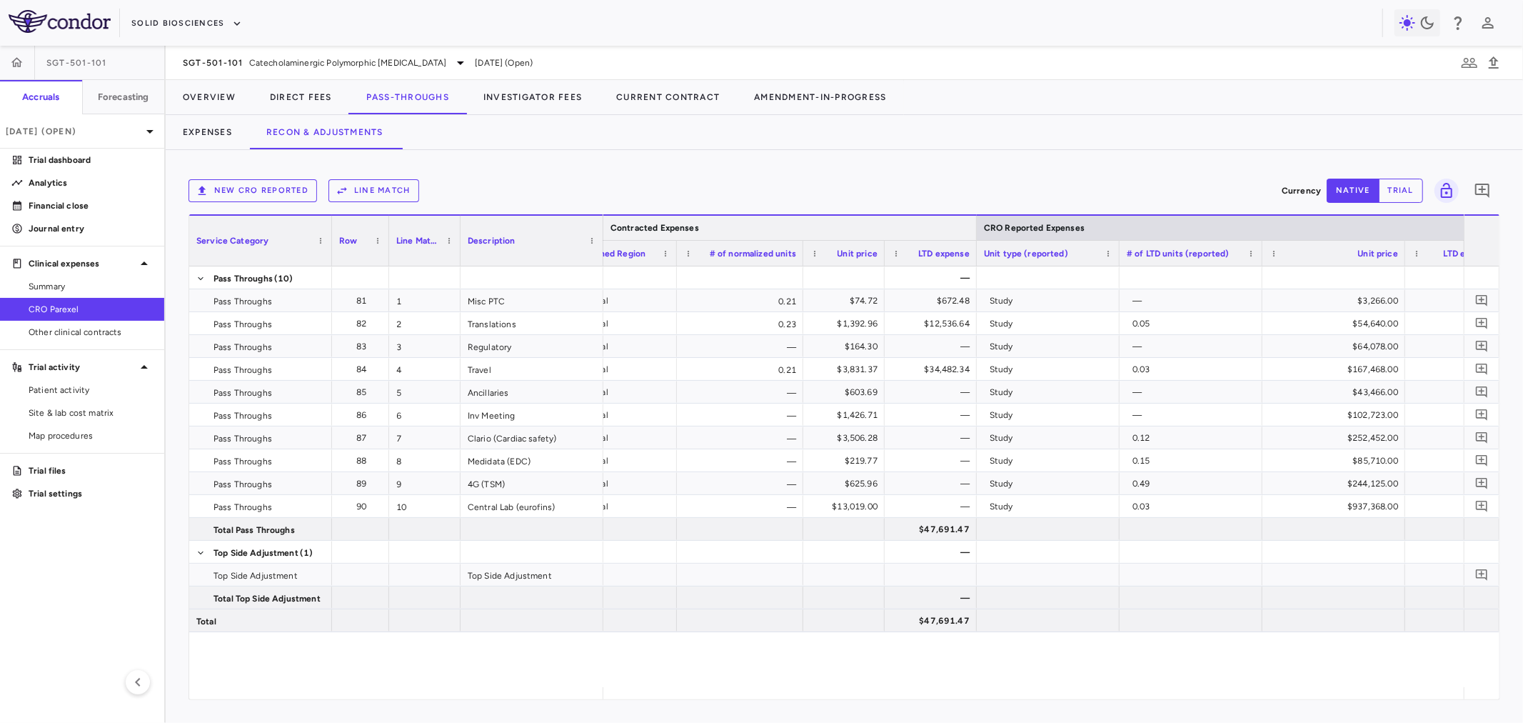
click at [976, 231] on div at bounding box center [976, 228] width 6 height 24
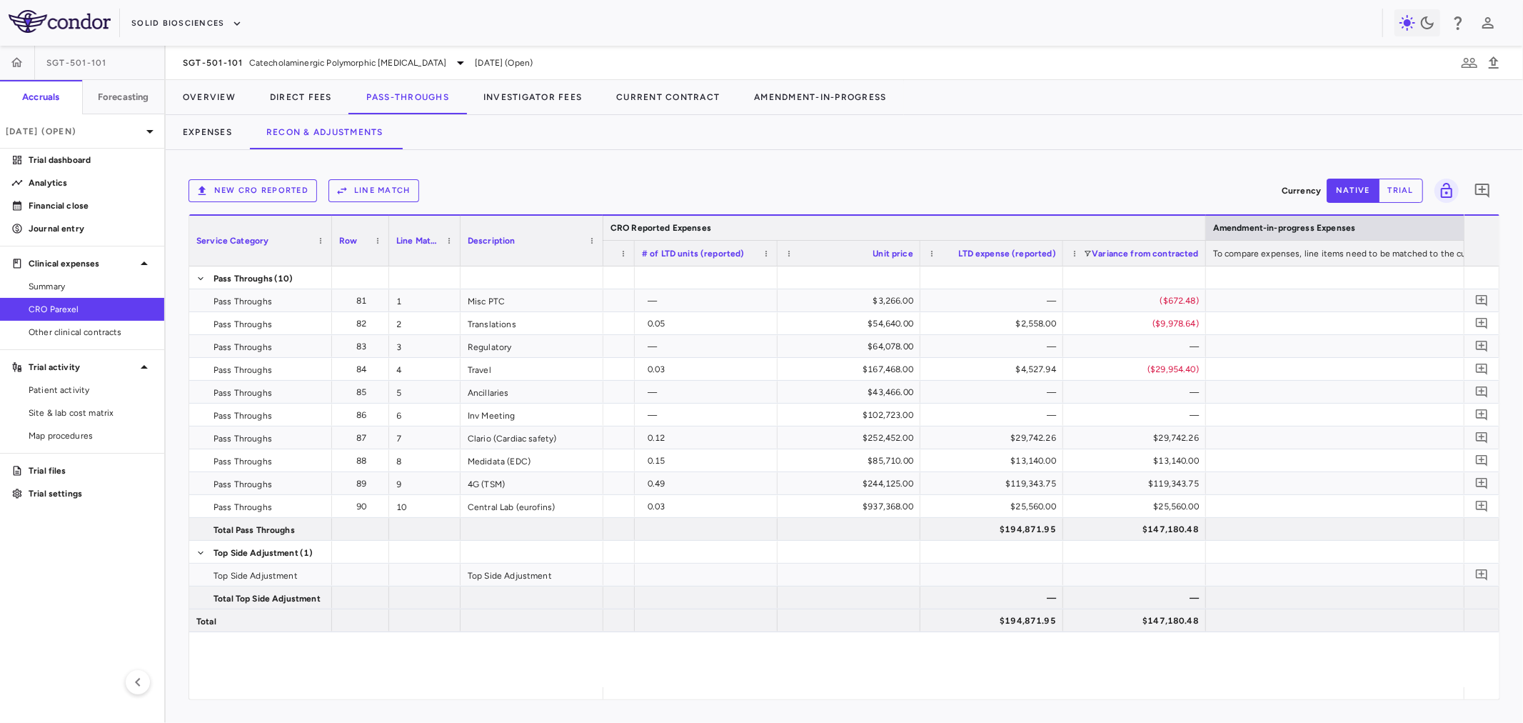
click at [1202, 228] on div at bounding box center [1205, 228] width 6 height 24
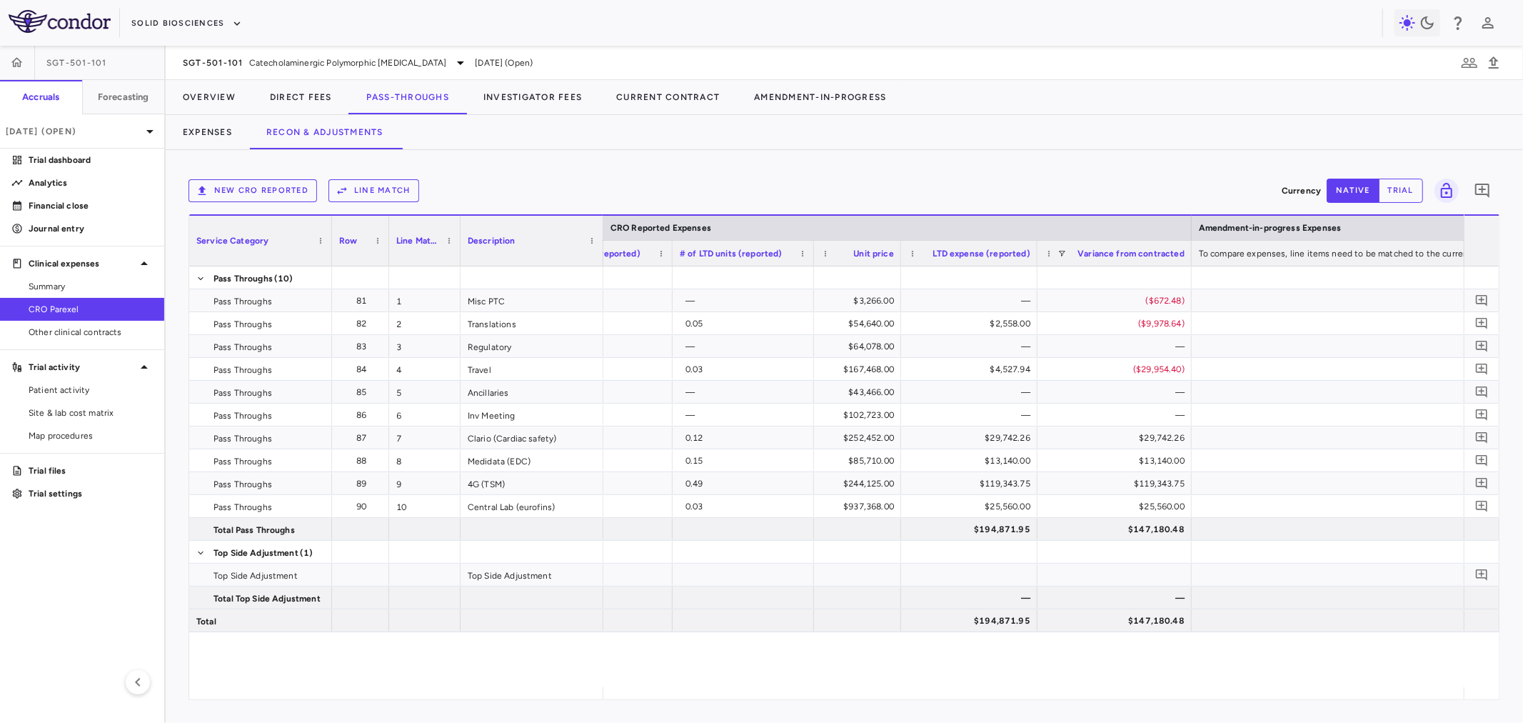
scroll to position [0, 892]
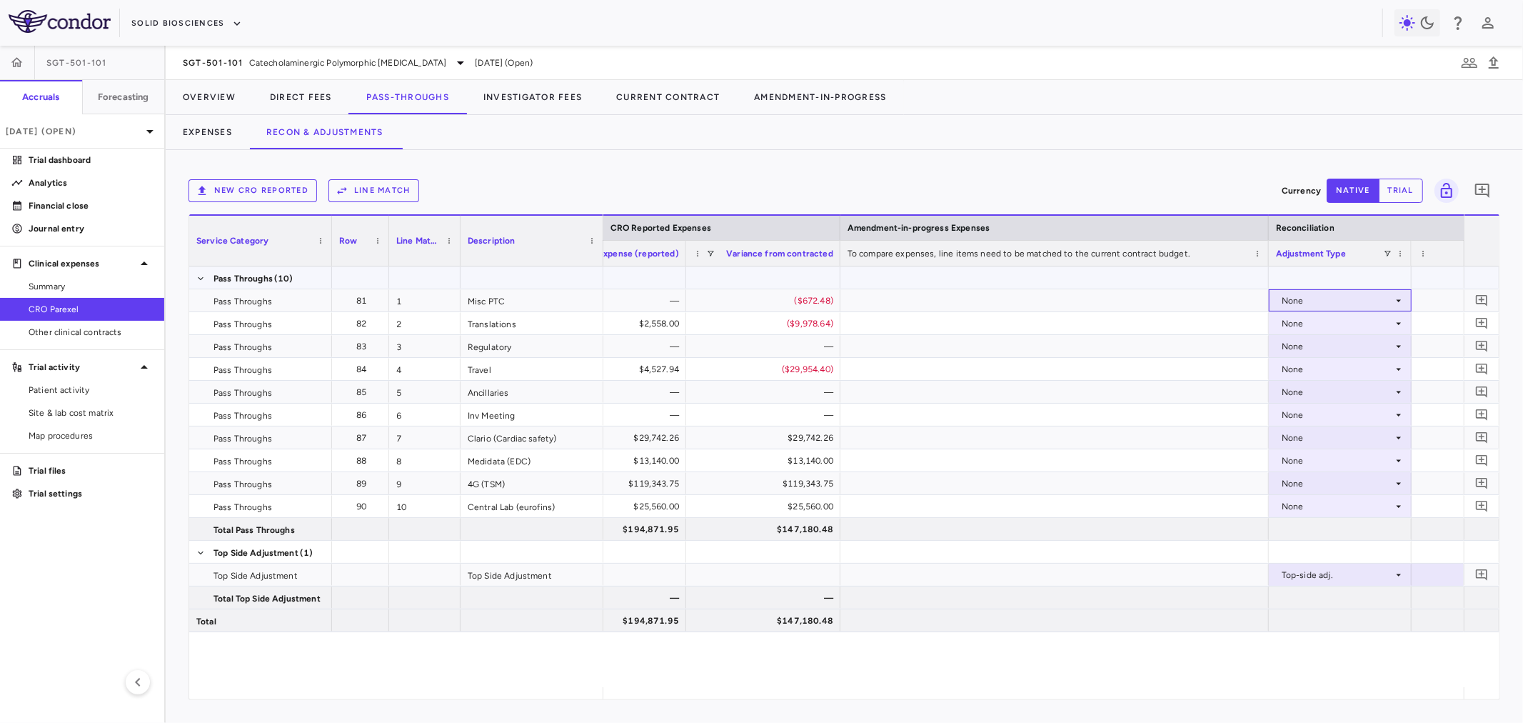
drag, startPoint x: 1335, startPoint y: 300, endPoint x: 1323, endPoint y: 267, distance: 35.0
click at [1323, 267] on div "— $3,266.00 — ($672.48) None — $672.48 0.05 $54,640.00 $2,558.00 ($9,978.64) No…" at bounding box center [488, 449] width 2418 height 366
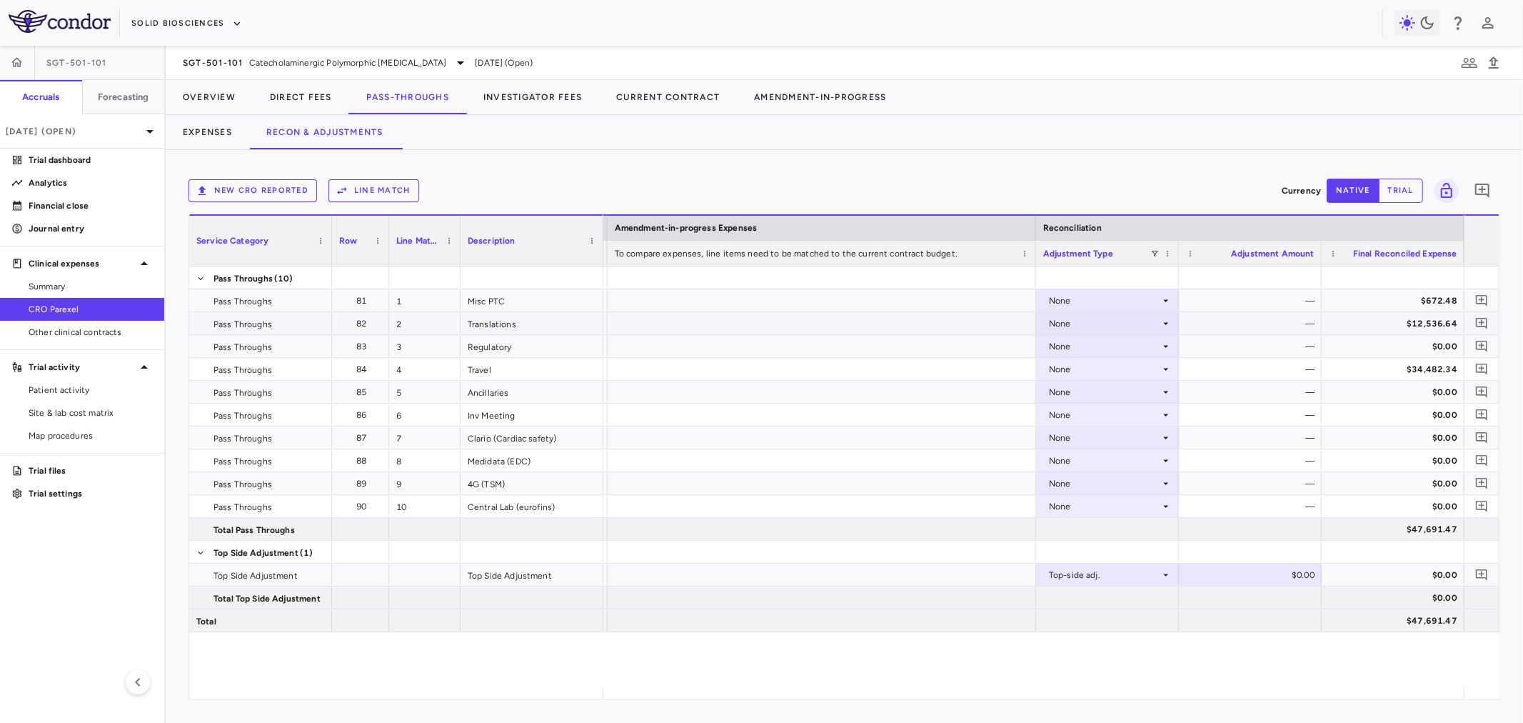
click at [1050, 325] on div "None" at bounding box center [1104, 323] width 111 height 23
click at [1062, 363] on li "CRO Reported" at bounding box center [1107, 372] width 141 height 21
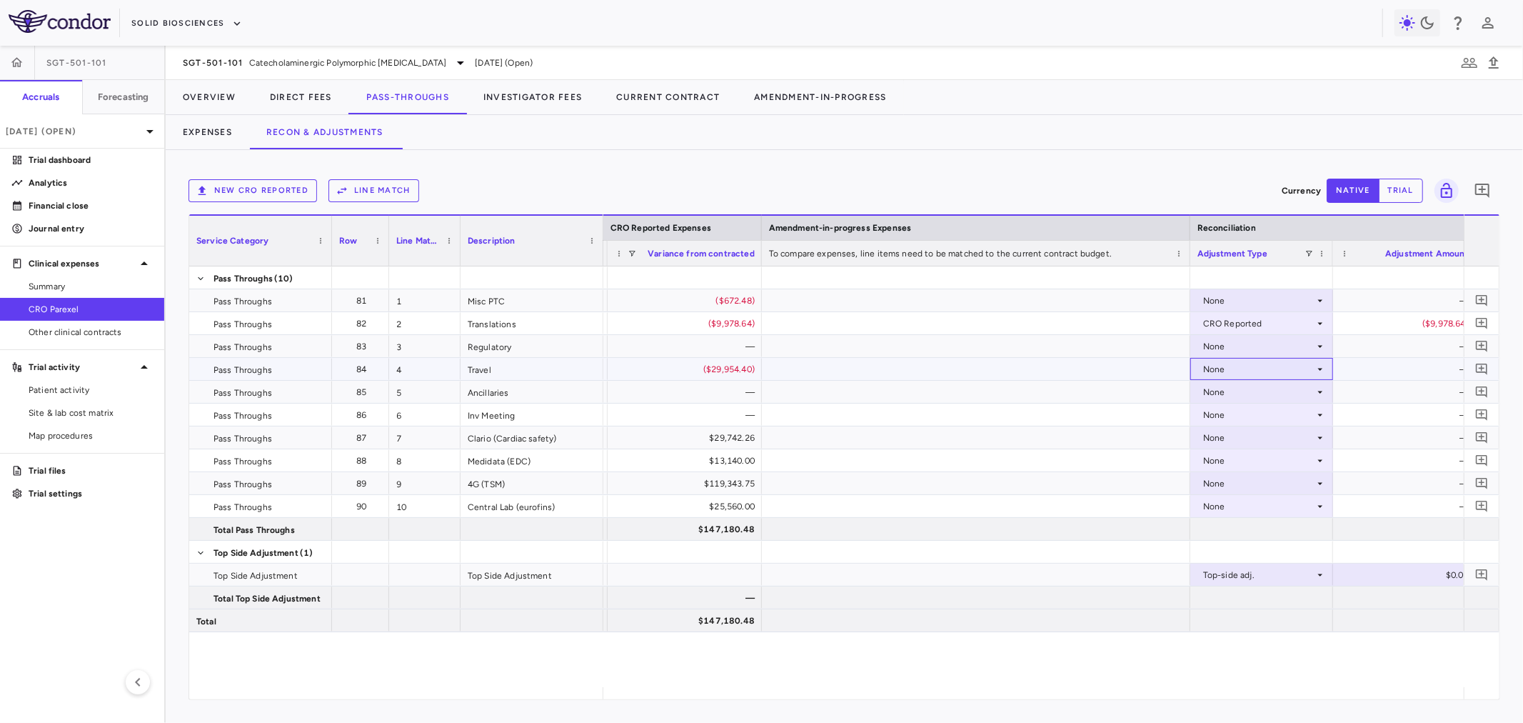
click at [1232, 373] on div "None" at bounding box center [1258, 369] width 111 height 23
click at [1245, 423] on div "CRO Reported" at bounding box center [1253, 418] width 68 height 13
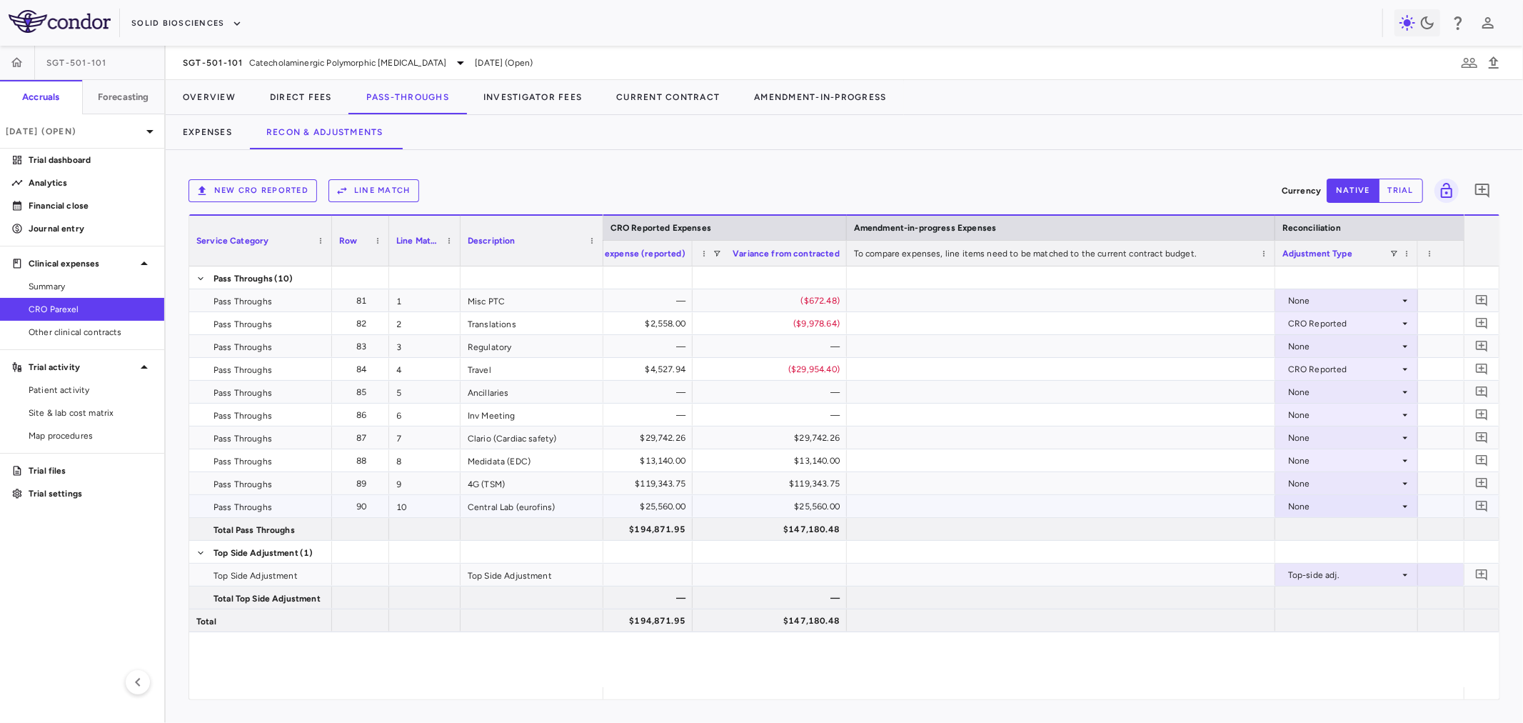
click at [1377, 511] on div "None" at bounding box center [1343, 506] width 111 height 23
click at [1362, 562] on li "CRO Reported" at bounding box center [1346, 555] width 141 height 21
click at [1382, 474] on div "None" at bounding box center [1343, 483] width 111 height 23
click at [1374, 533] on li "CRO Reported" at bounding box center [1346, 532] width 141 height 21
click at [1374, 462] on div "None" at bounding box center [1343, 460] width 111 height 23
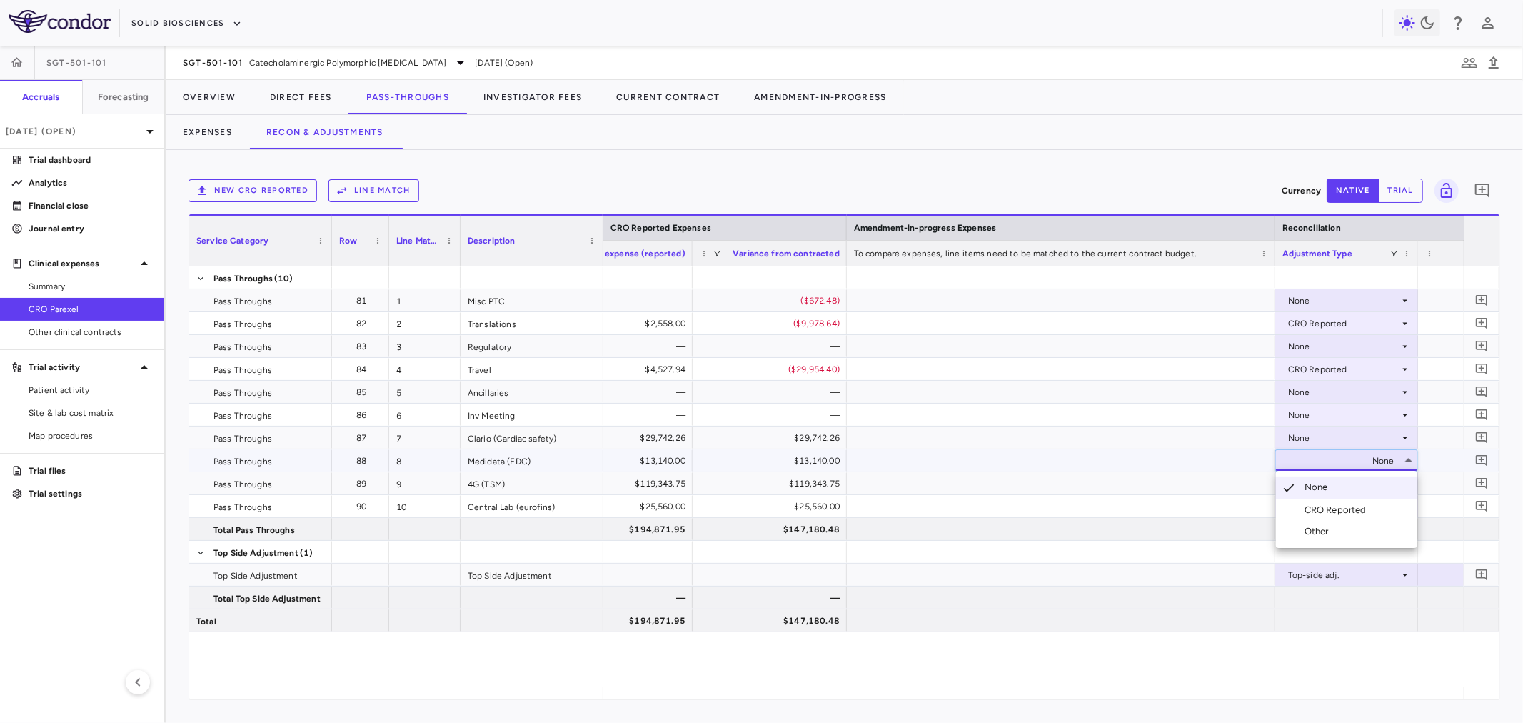
click at [1364, 514] on div "CRO Reported" at bounding box center [1338, 509] width 68 height 13
click at [1372, 439] on div "None" at bounding box center [1343, 437] width 111 height 23
click at [1365, 484] on div "CRO Reported" at bounding box center [1338, 487] width 68 height 13
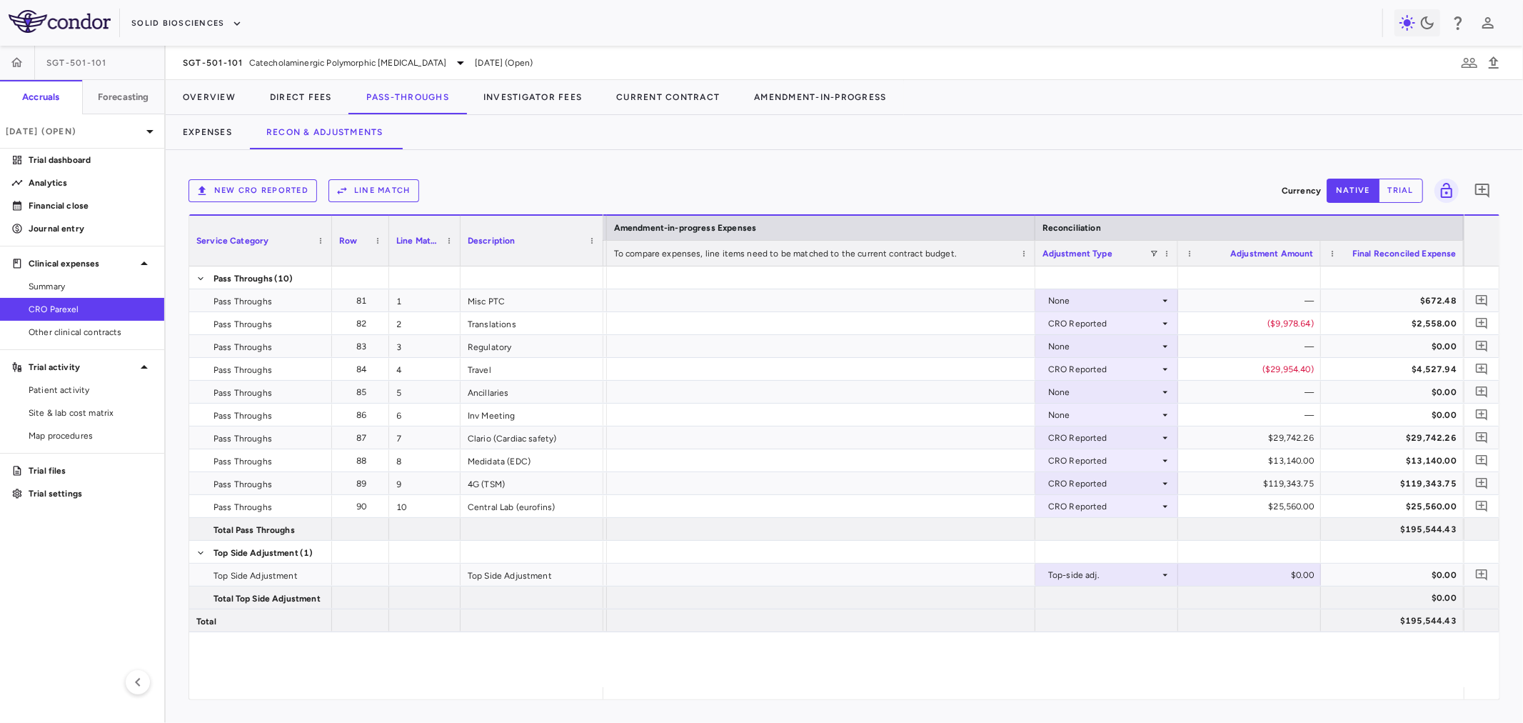
drag, startPoint x: 1346, startPoint y: 668, endPoint x: 980, endPoint y: 645, distance: 367.0
click at [981, 646] on div "($672.48) None — $672.48 ($9,978.64) CRO Reported ($9,978.64) $2,558.00 — None …" at bounding box center [1033, 476] width 860 height 421
